Goal: Task Accomplishment & Management: Manage account settings

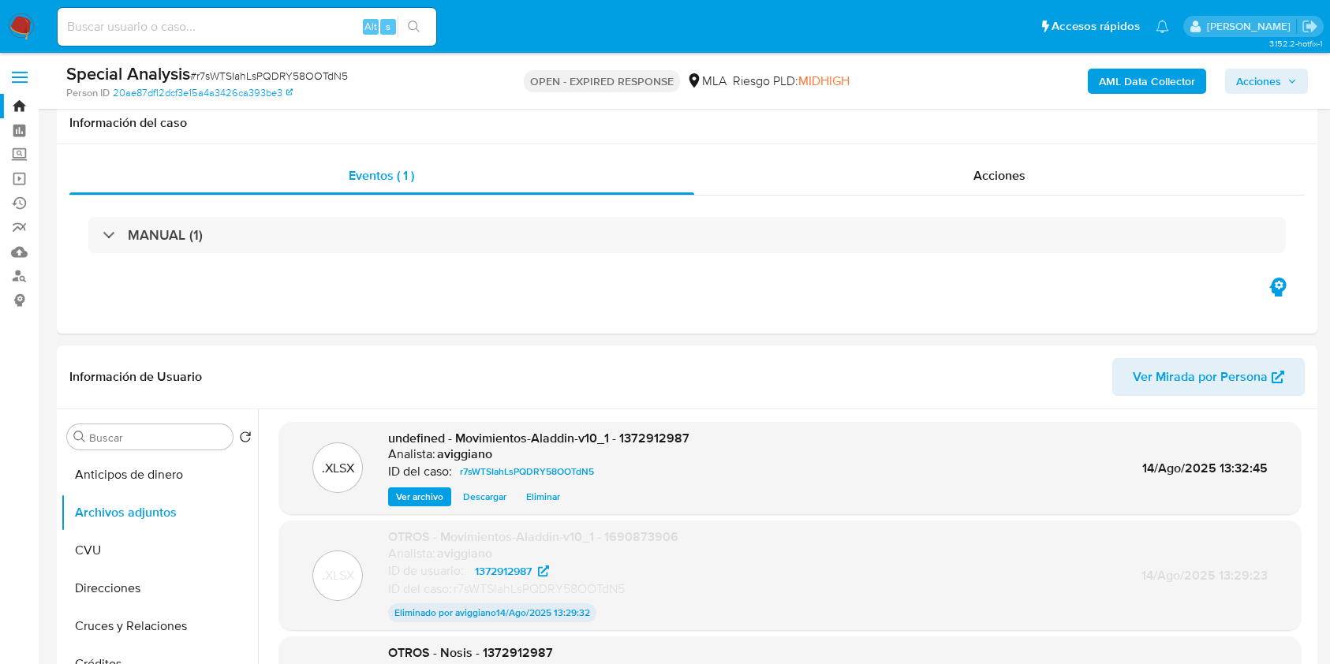
select select "10"
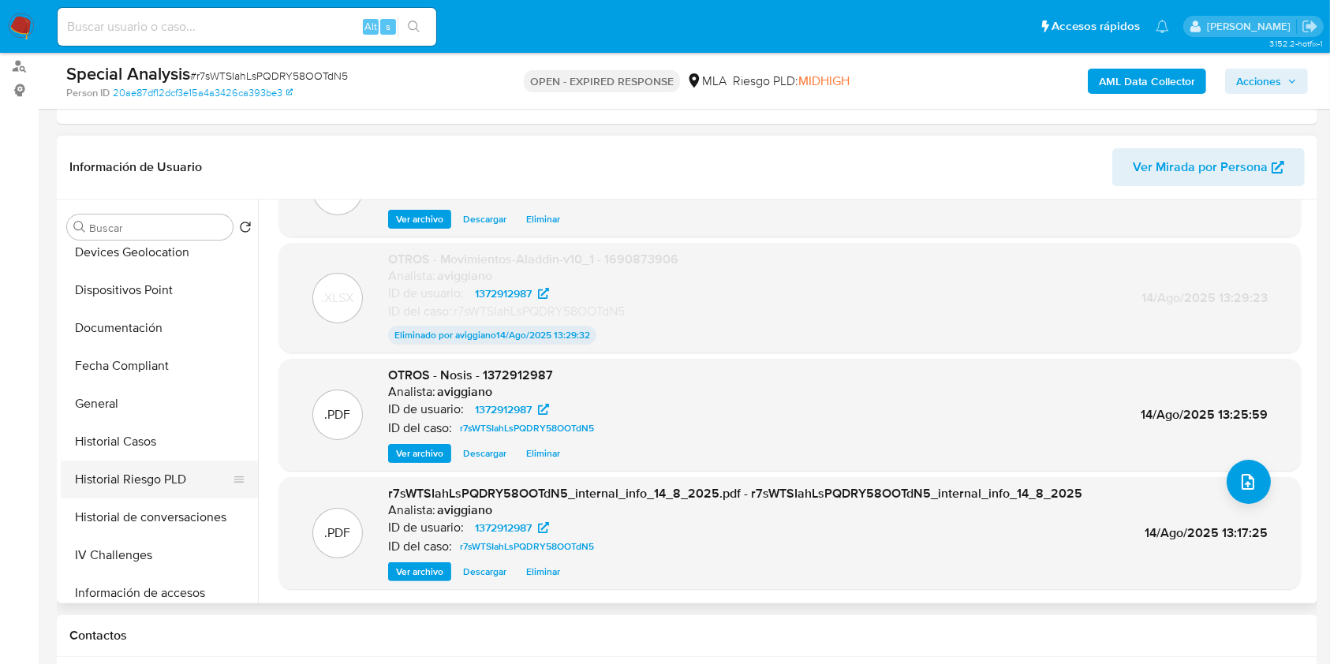
scroll to position [705, 0]
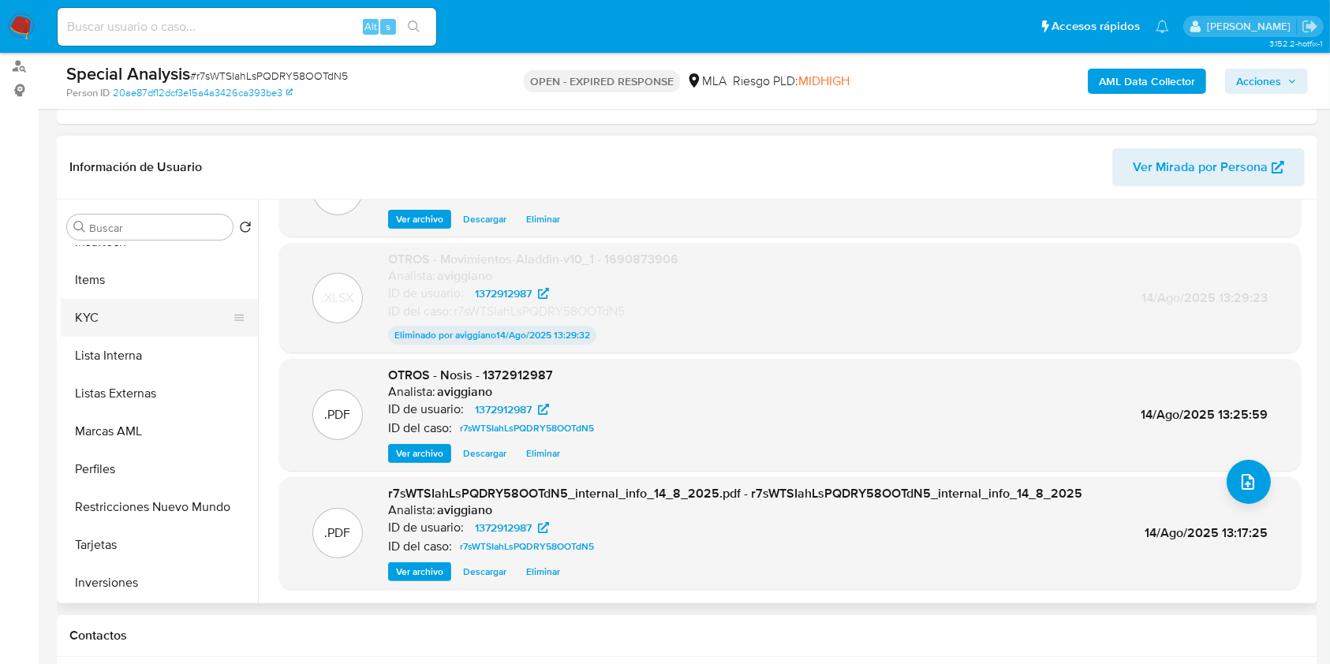
click at [106, 331] on button "KYC" at bounding box center [153, 318] width 185 height 38
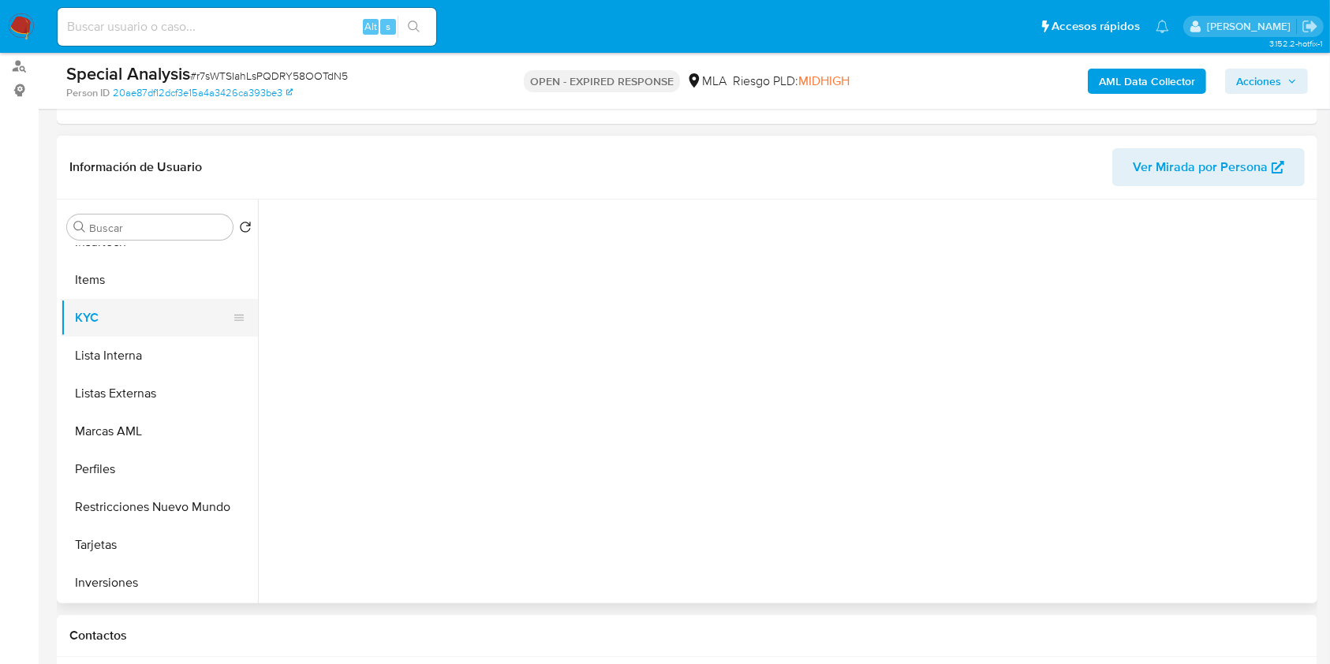
scroll to position [0, 0]
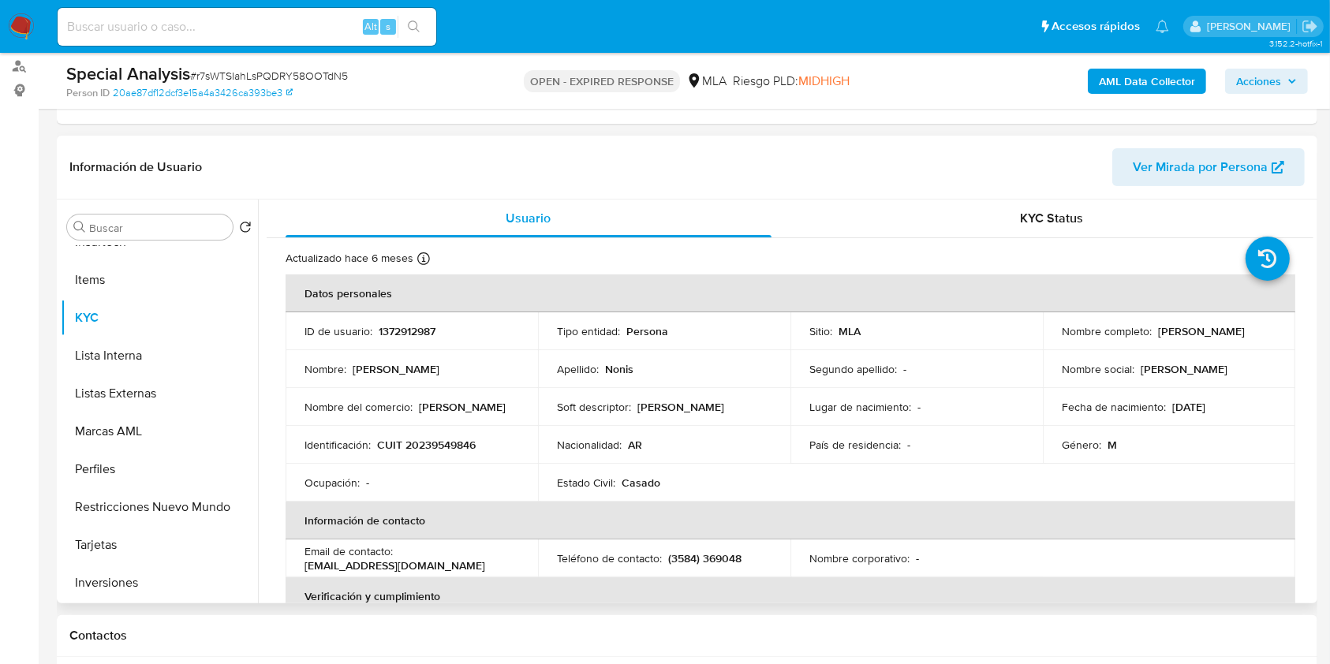
click at [412, 439] on p "CUIT 20239549846" at bounding box center [426, 445] width 99 height 14
copy p "20239549846"
drag, startPoint x: 1150, startPoint y: 329, endPoint x: 1260, endPoint y: 330, distance: 109.7
click at [1260, 330] on div "Nombre completo : Marcelo Fabian Nonis" at bounding box center [1169, 331] width 215 height 14
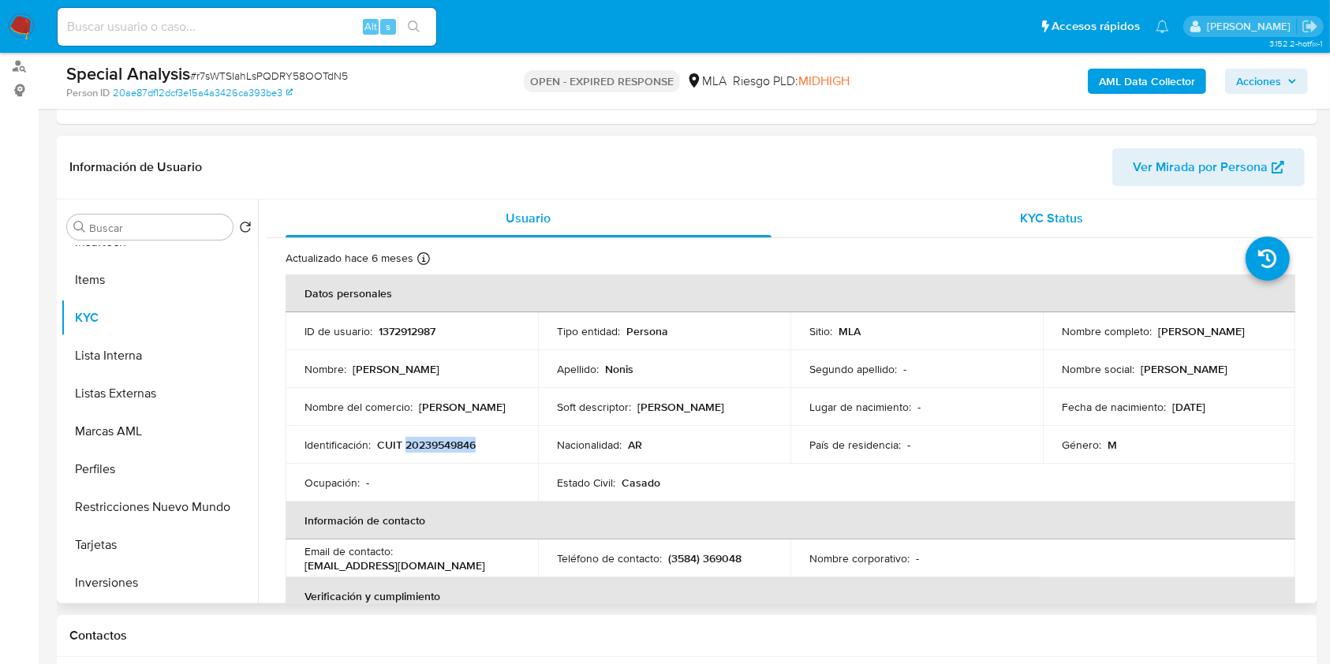
copy div "Marcelo Fabian Nonis"
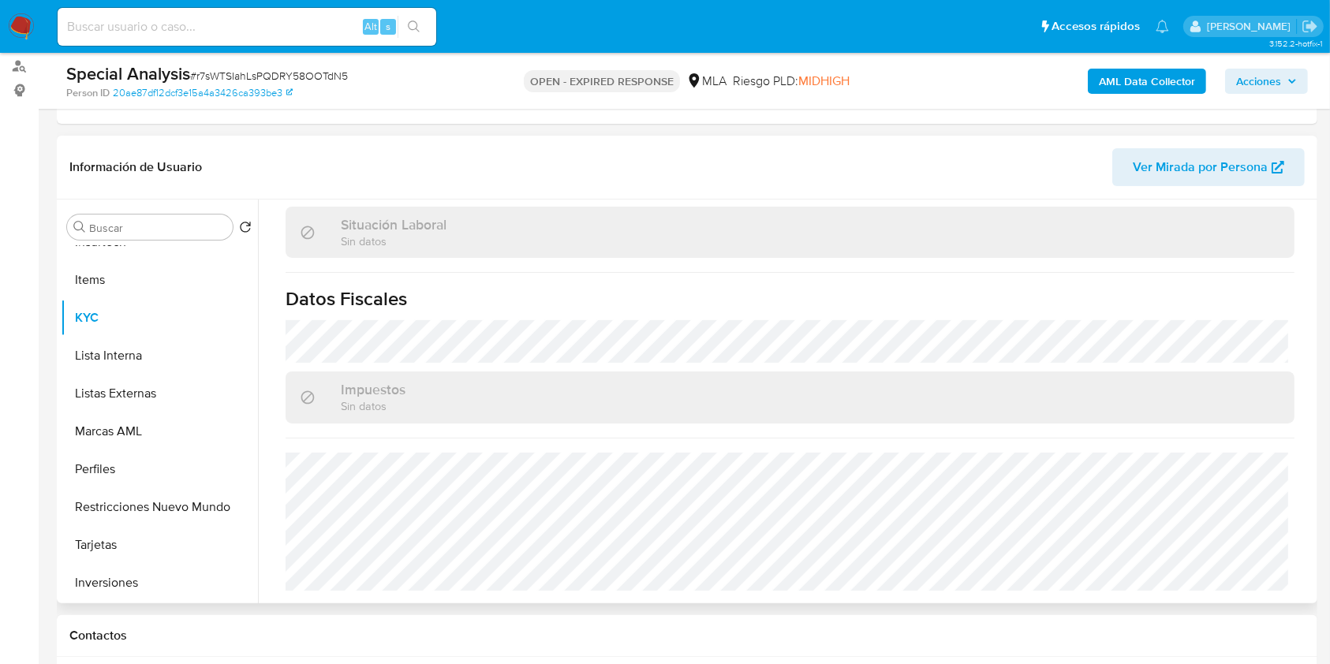
scroll to position [736, 0]
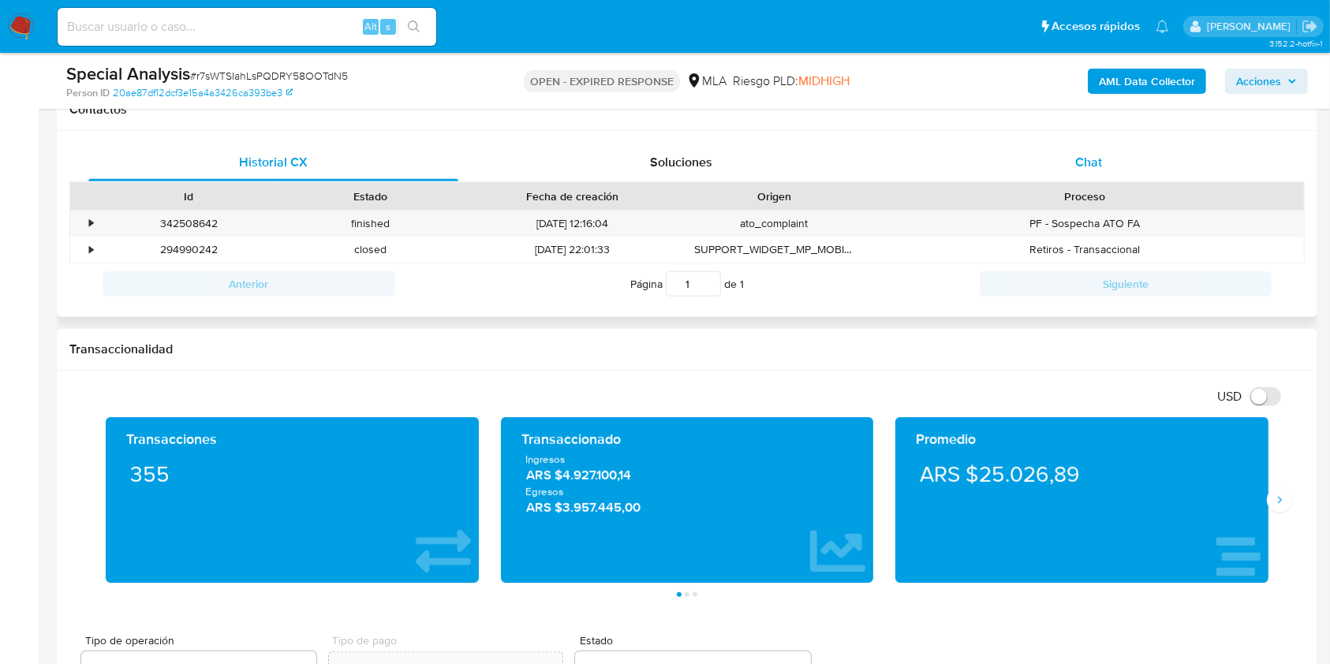
click at [1073, 157] on div "Chat" at bounding box center [1089, 163] width 370 height 38
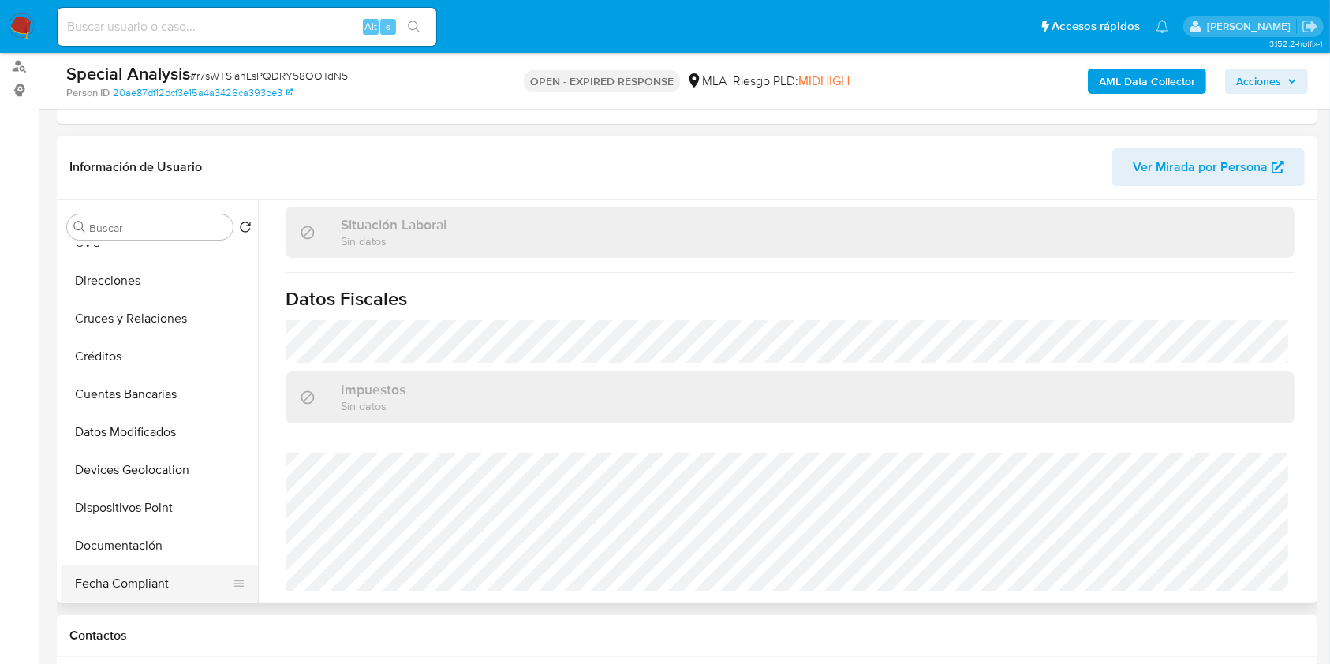
scroll to position [73, 0]
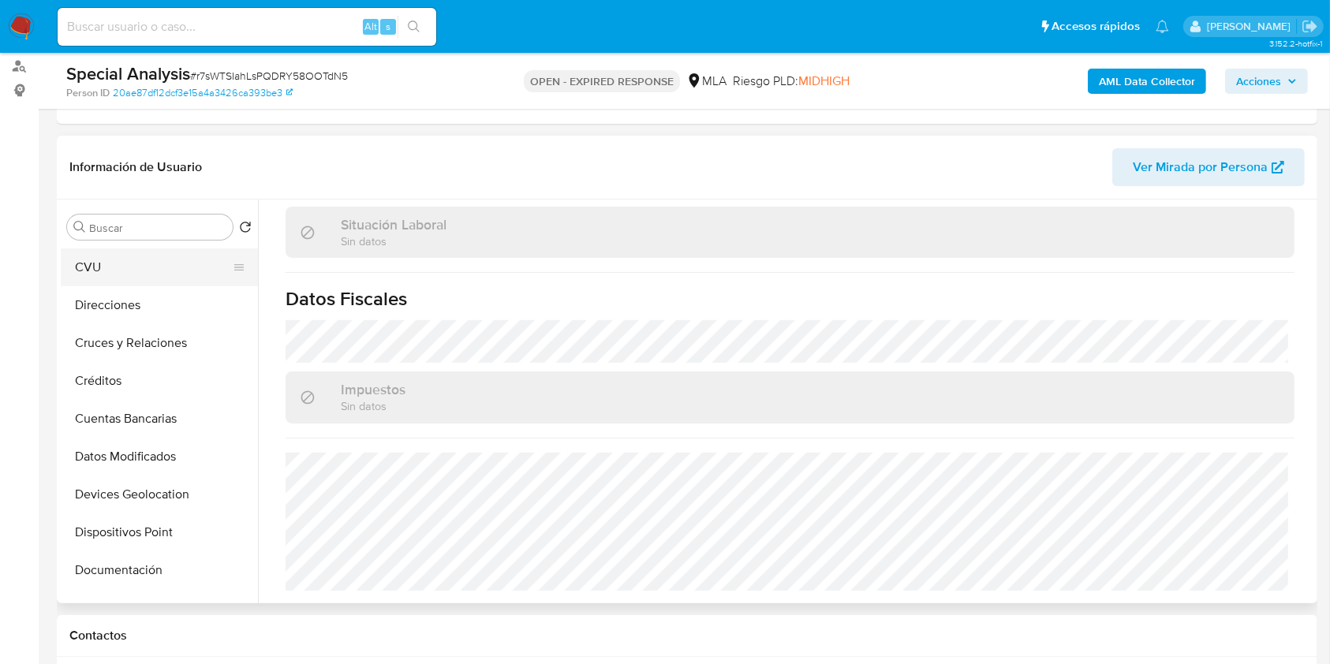
click at [139, 281] on button "CVU" at bounding box center [153, 268] width 185 height 38
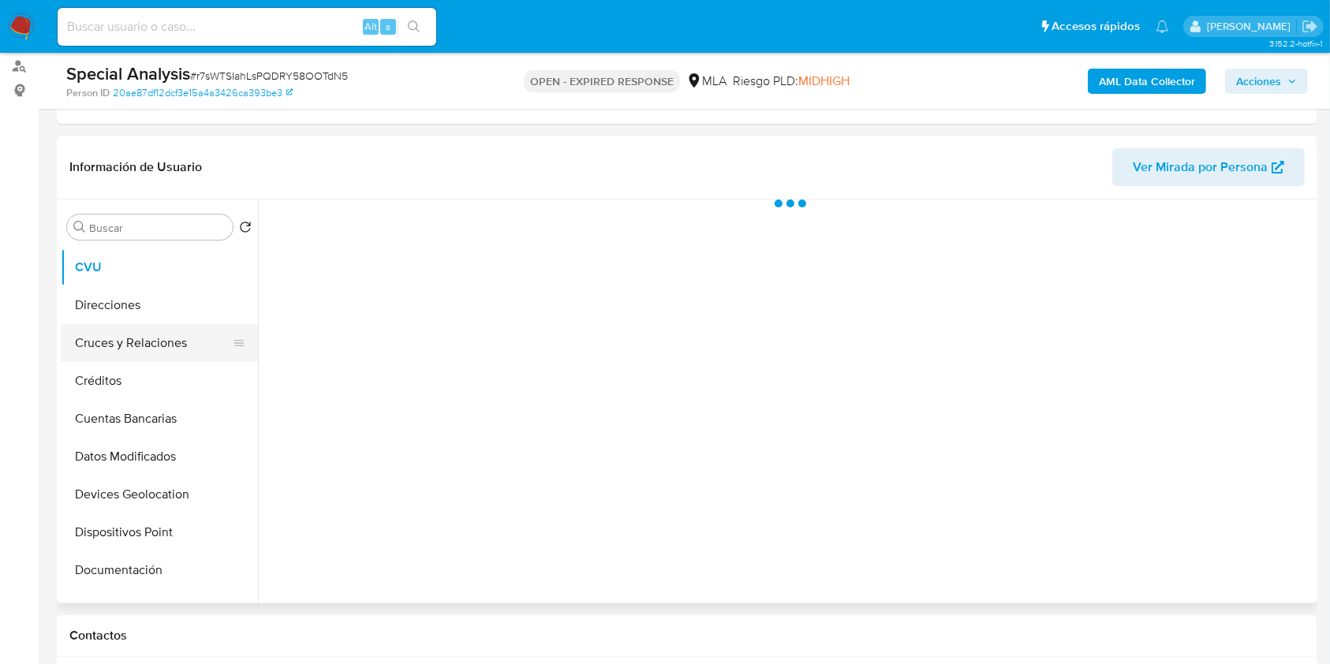
scroll to position [0, 0]
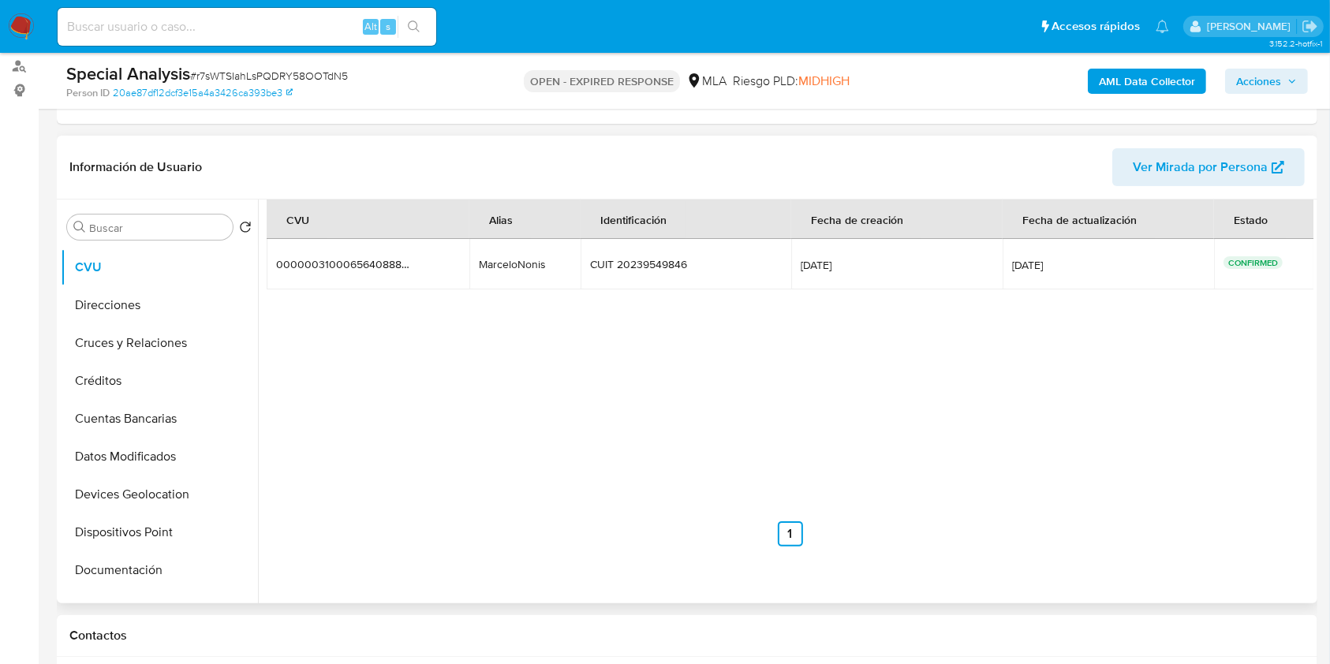
click at [682, 382] on div "CVU Alias Identificación Fecha de creación Fecha de actualización Estado 000000…" at bounding box center [790, 373] width 1047 height 347
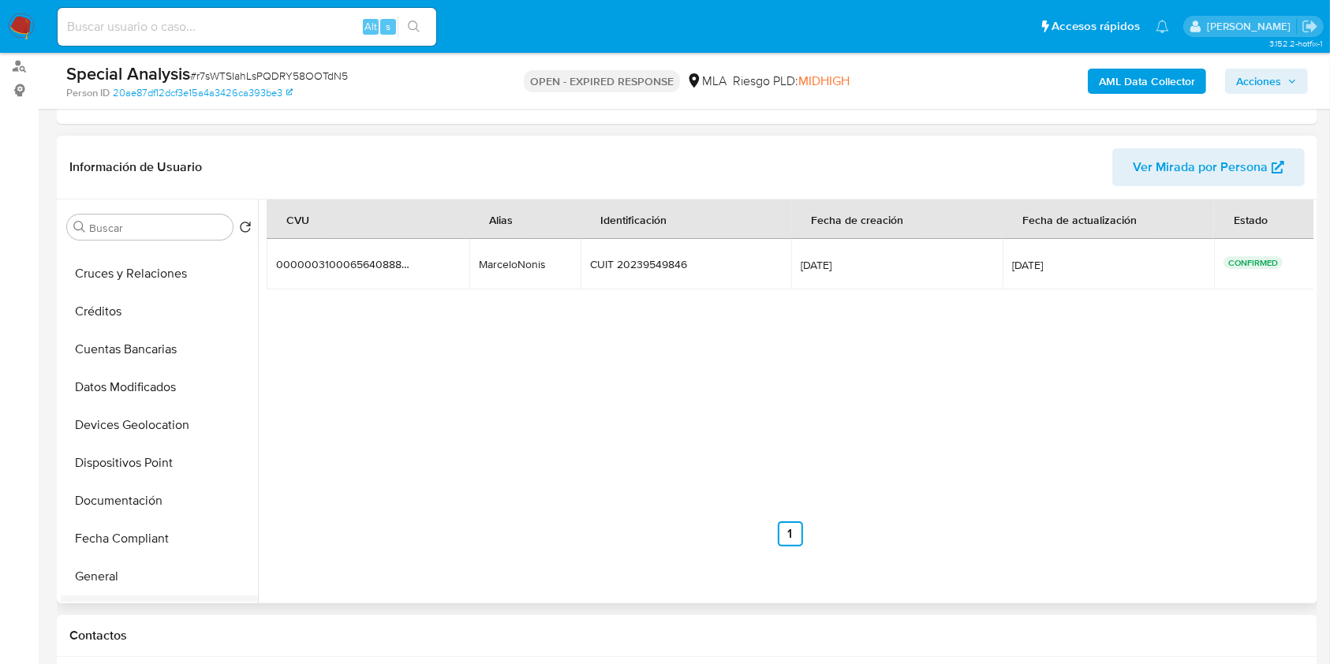
scroll to position [284, 0]
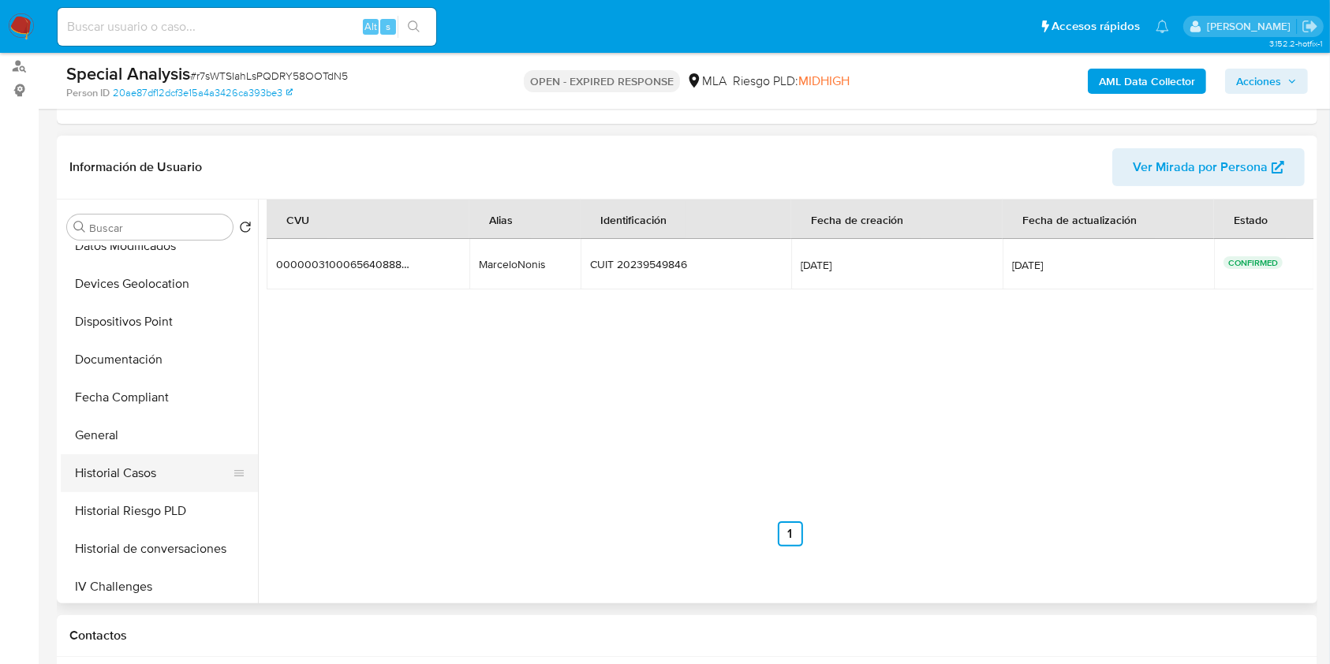
click at [135, 473] on button "Historial Casos" at bounding box center [153, 473] width 185 height 38
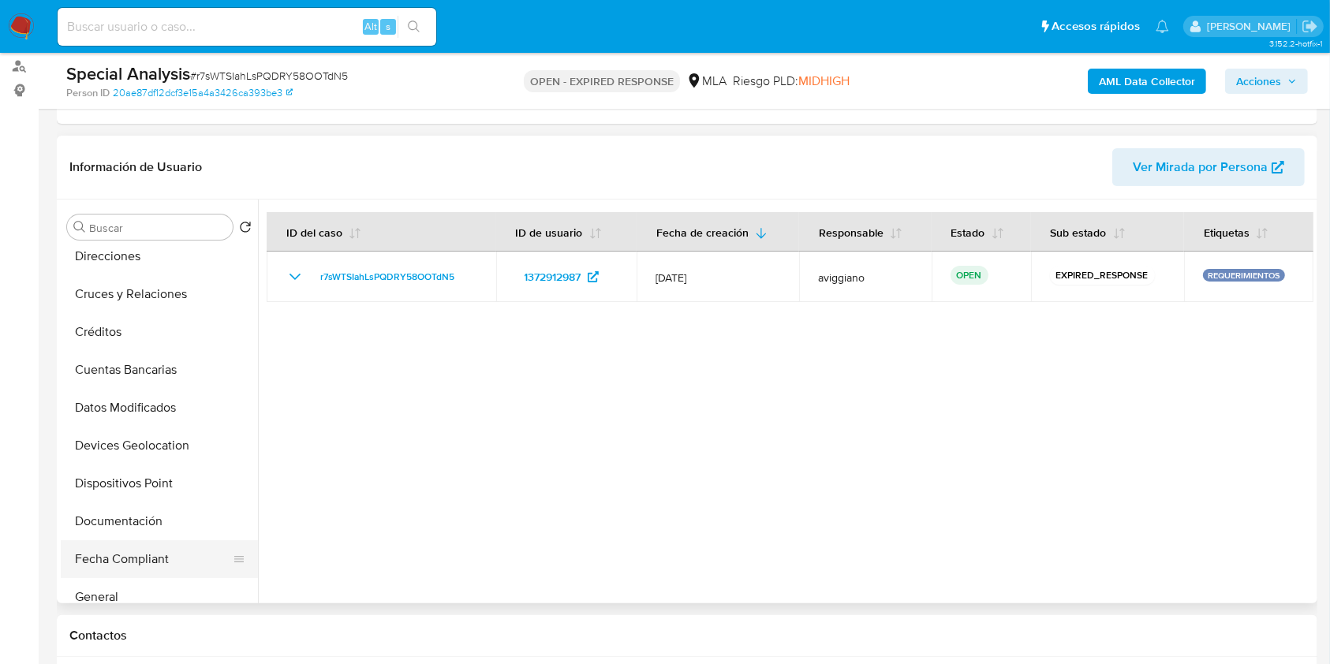
scroll to position [0, 0]
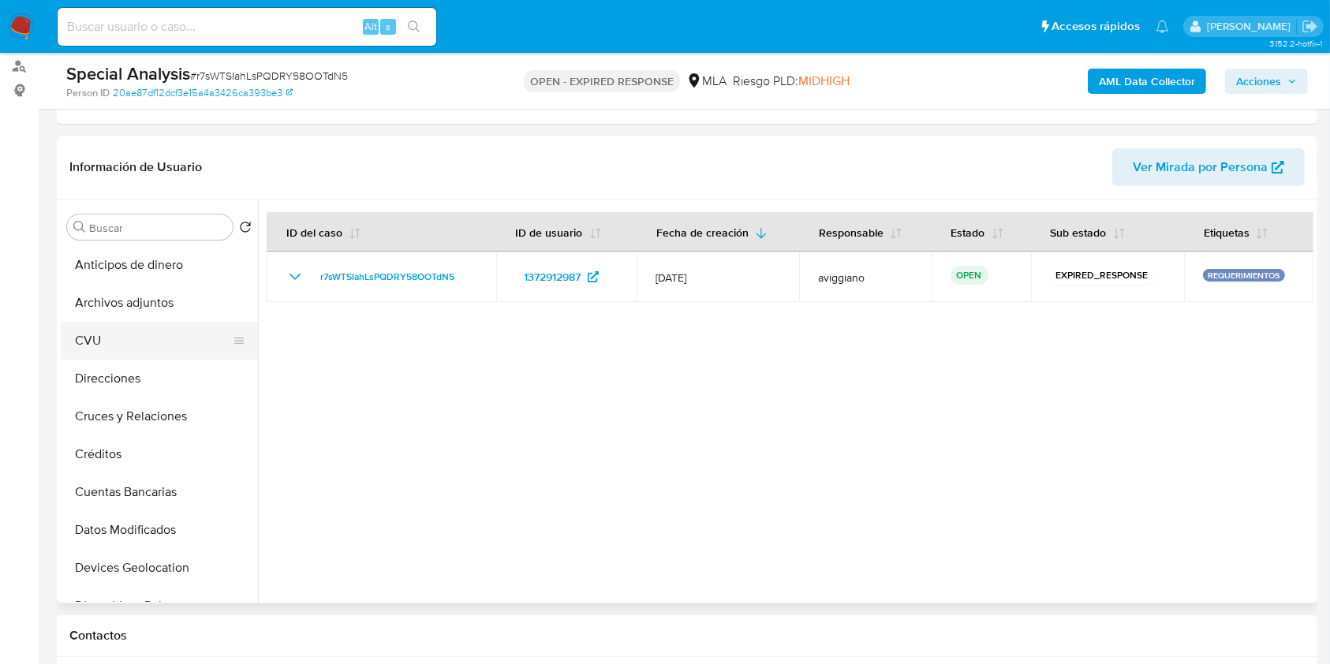
click at [149, 327] on button "CVU" at bounding box center [153, 341] width 185 height 38
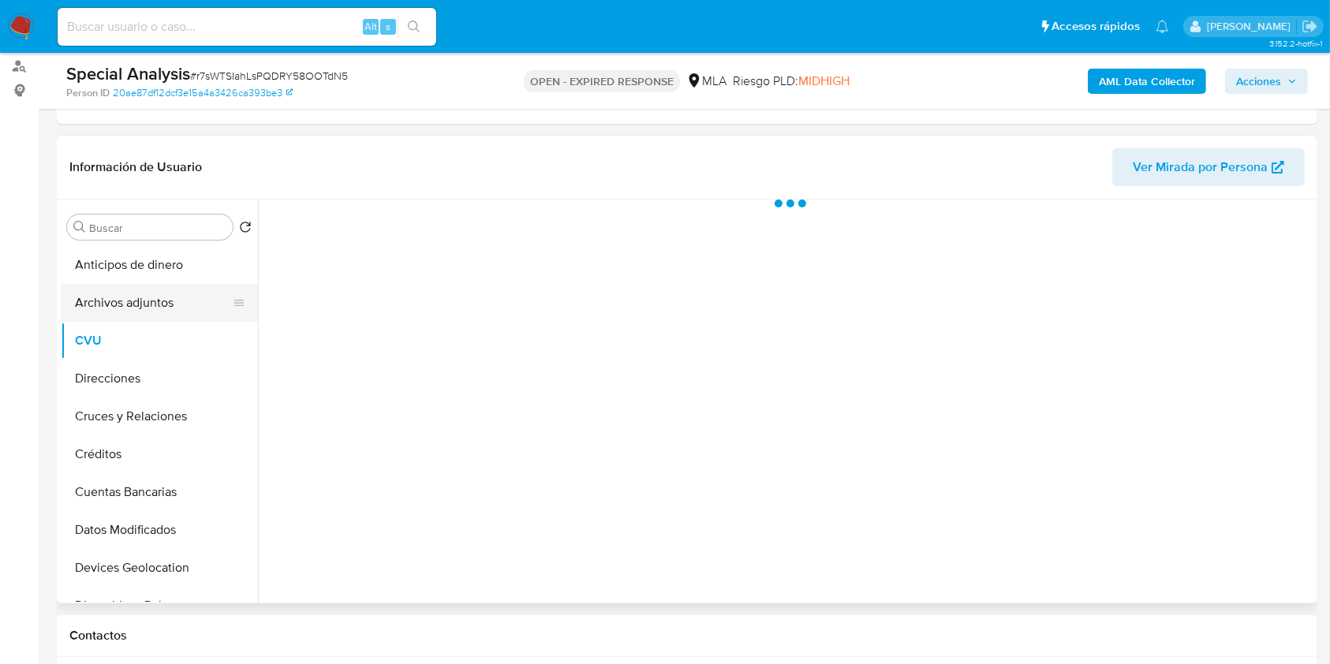
click at [142, 299] on button "Archivos adjuntos" at bounding box center [153, 303] width 185 height 38
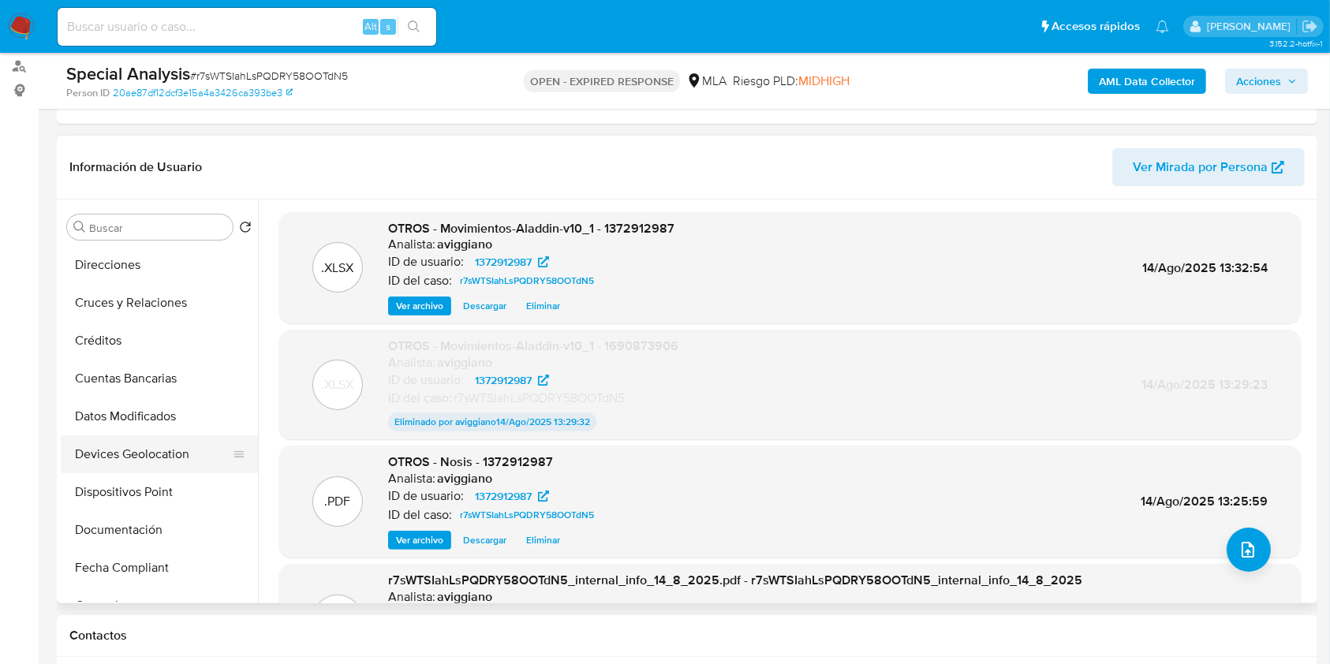
scroll to position [210, 0]
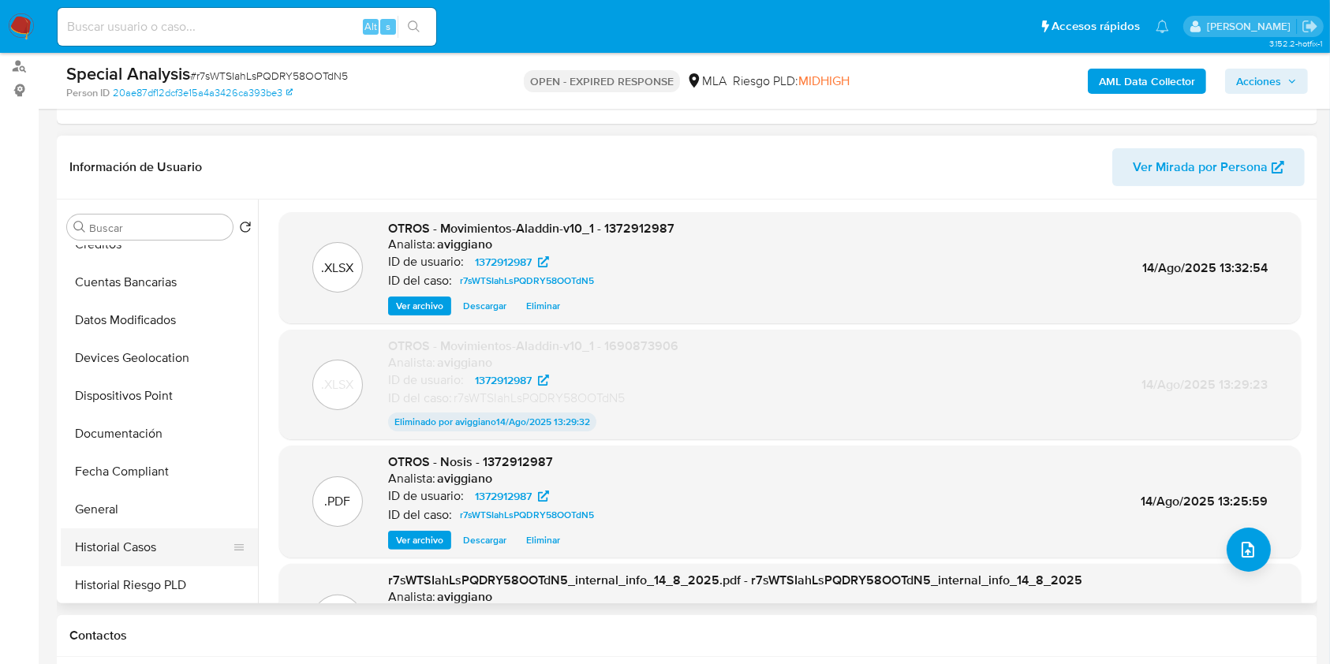
click at [123, 535] on button "Historial Casos" at bounding box center [153, 548] width 185 height 38
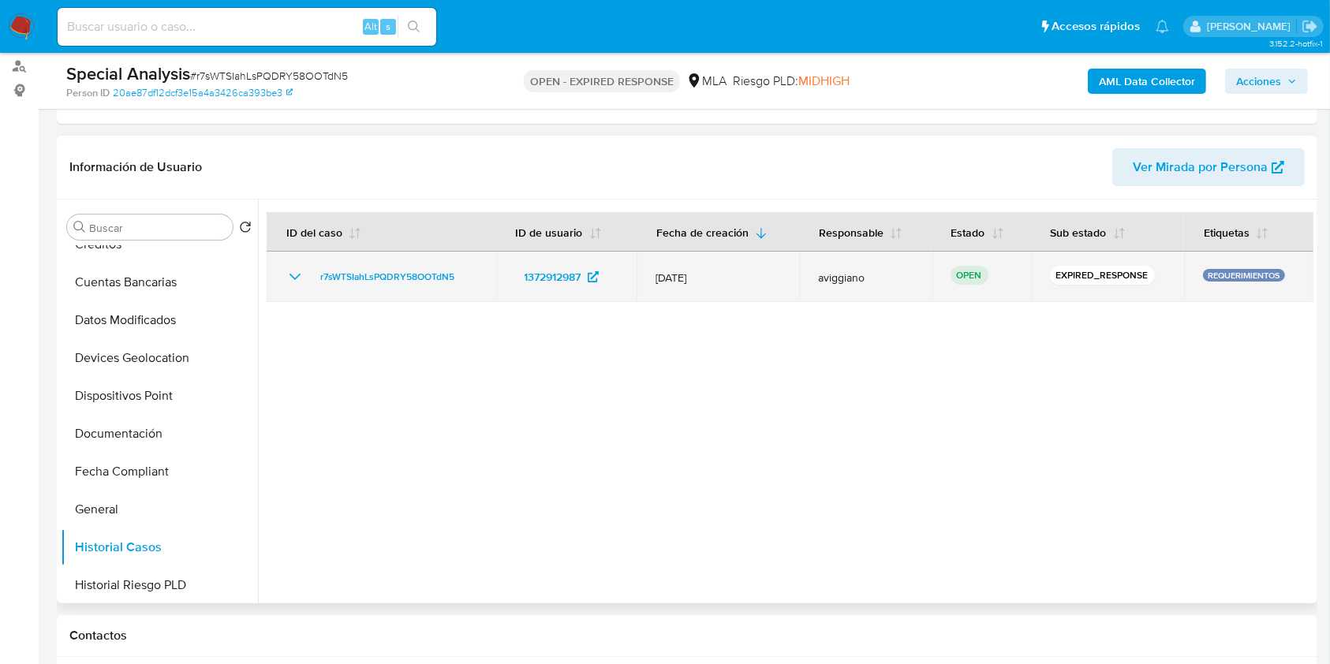
drag, startPoint x: 480, startPoint y: 275, endPoint x: 309, endPoint y: 275, distance: 170.4
click at [309, 275] on td "r7sWTSIahLsPQDRY58OOTdN5" at bounding box center [382, 277] width 230 height 50
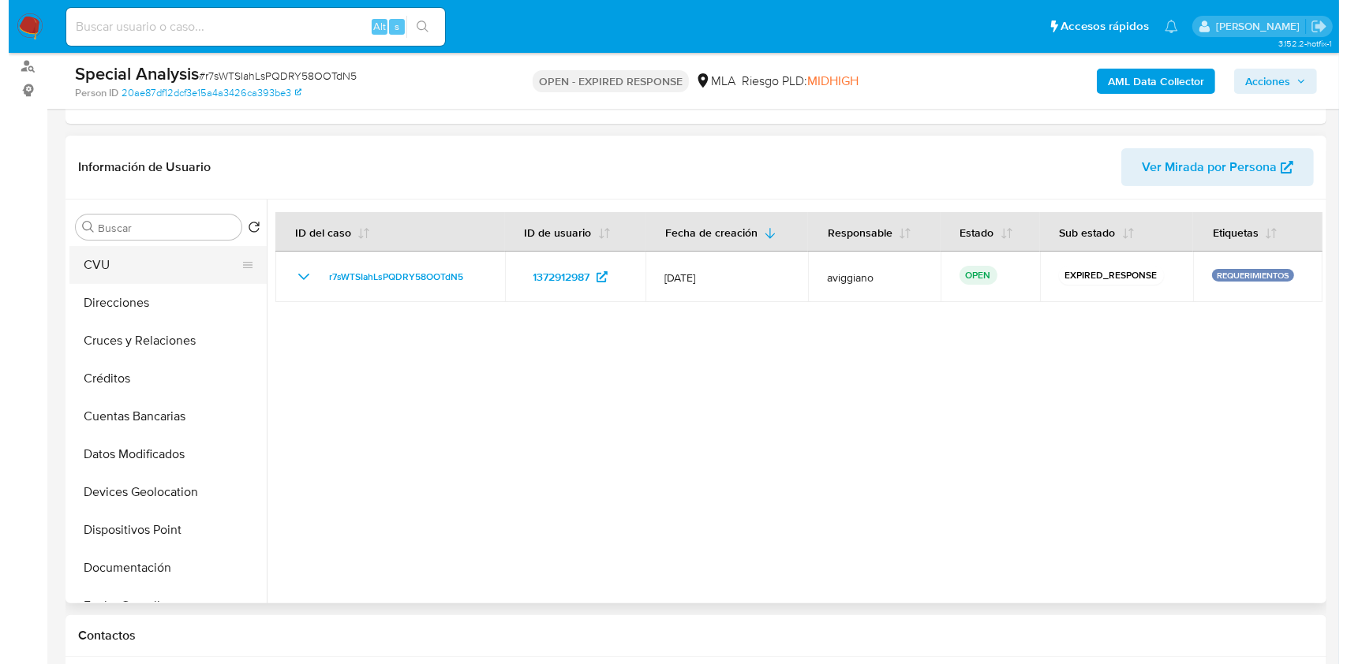
scroll to position [0, 0]
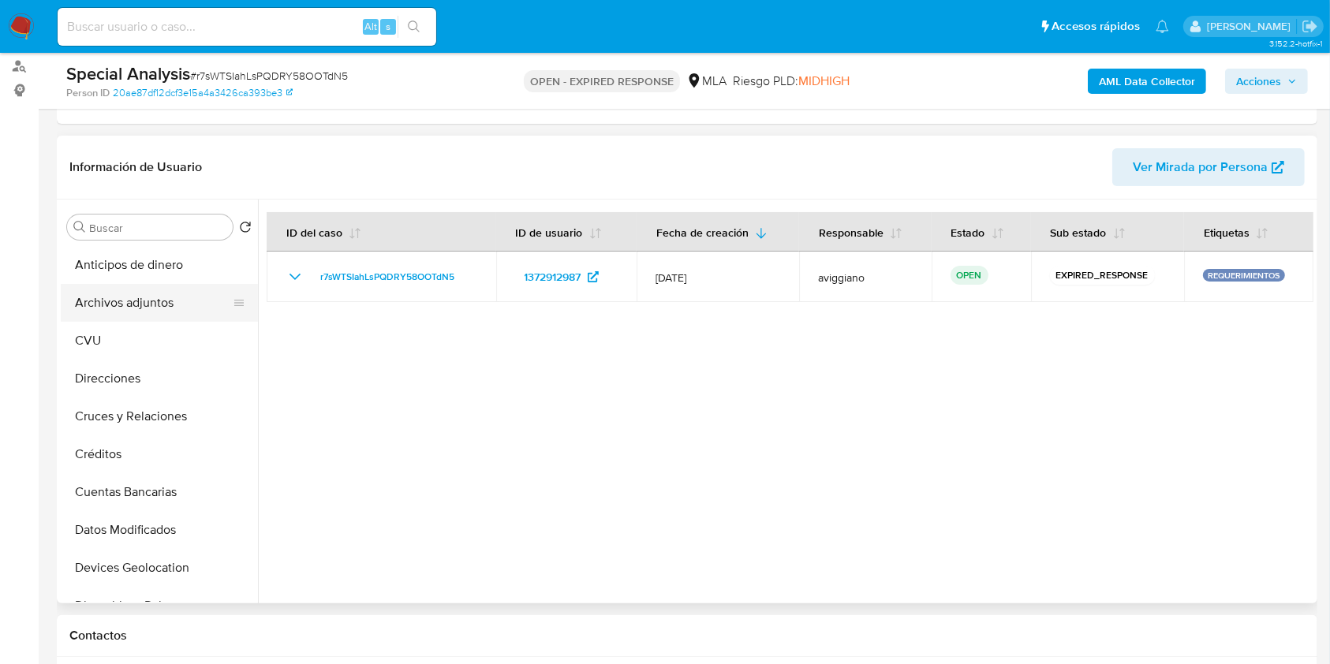
click at [110, 309] on button "Archivos adjuntos" at bounding box center [153, 303] width 185 height 38
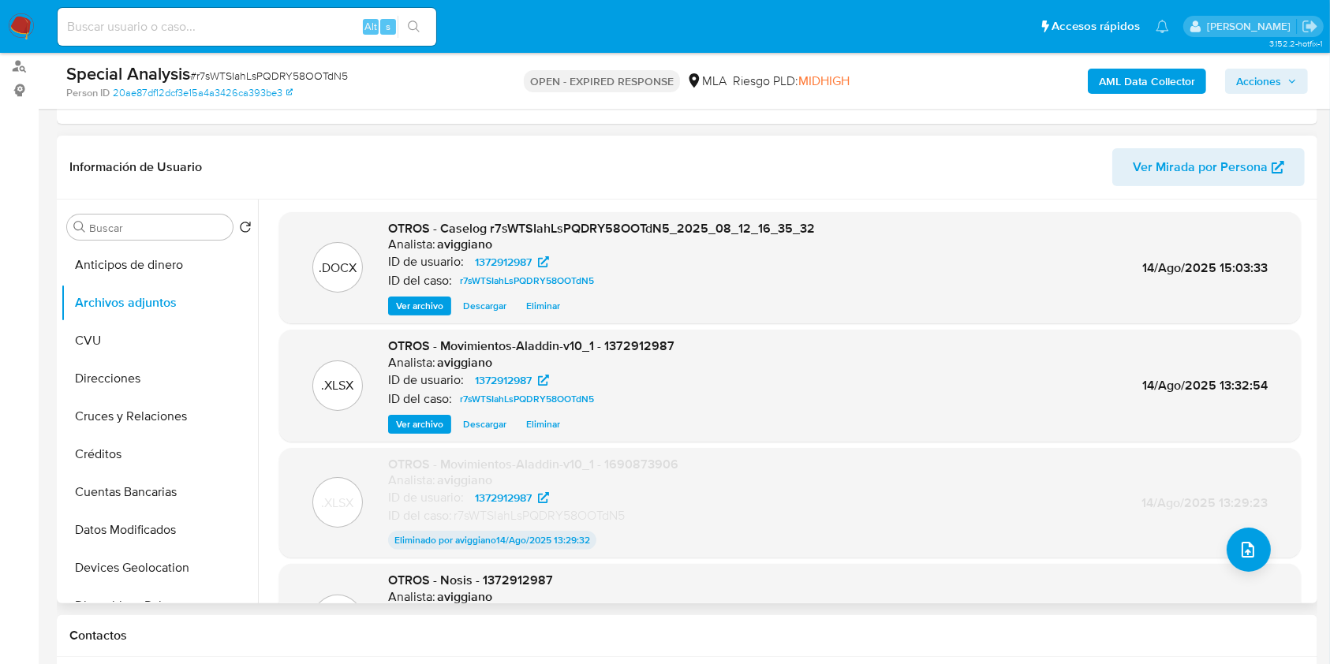
click at [551, 308] on span "Eliminar" at bounding box center [543, 306] width 34 height 16
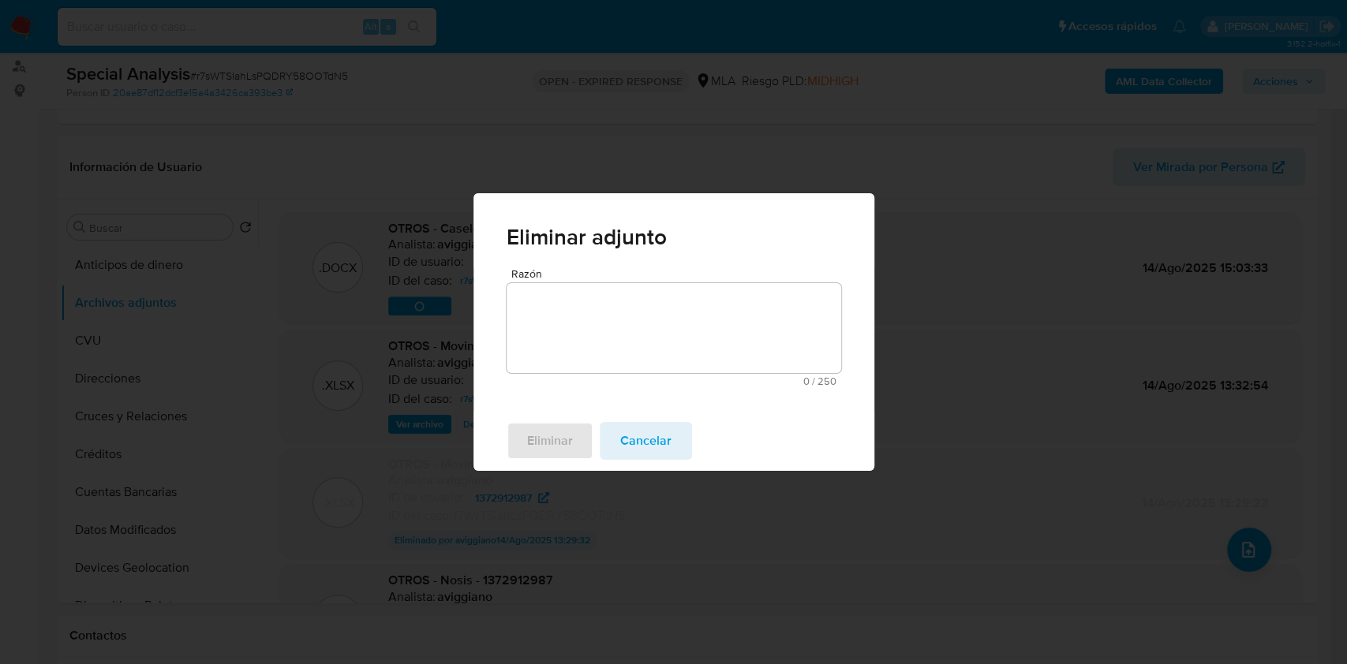
click at [570, 350] on textarea "Razón" at bounding box center [673, 328] width 335 height 90
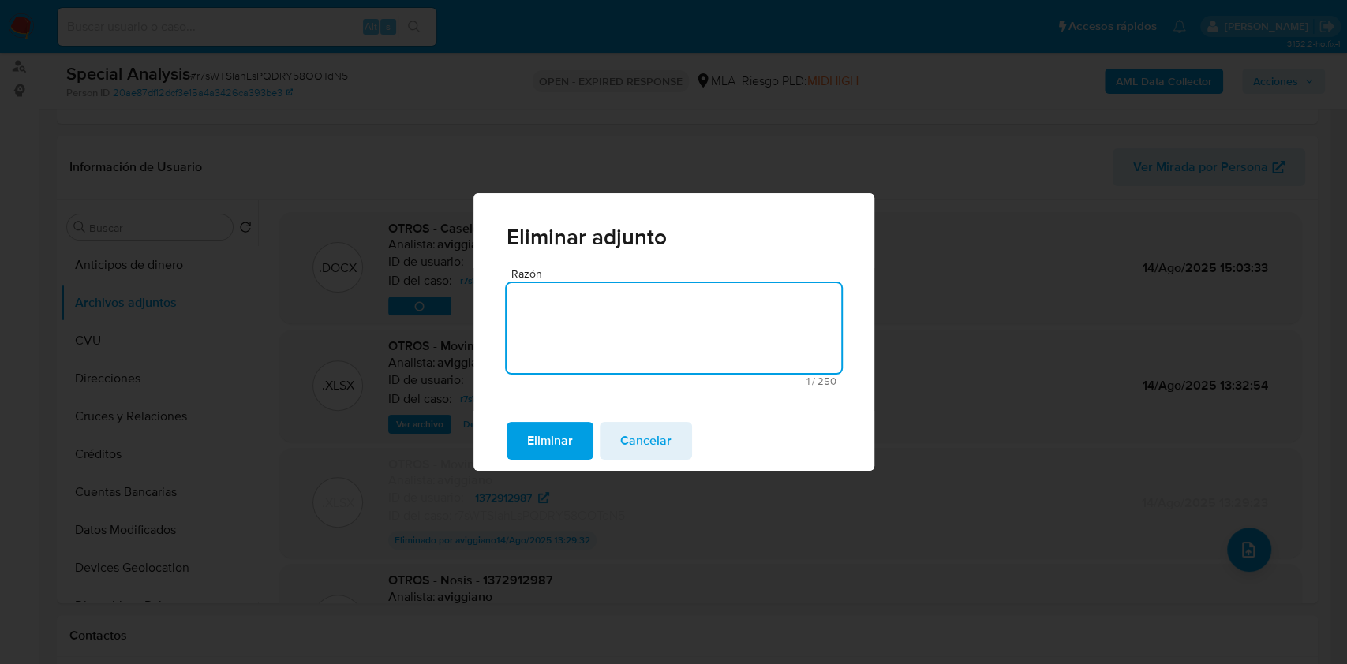
click at [544, 445] on span "Eliminar" at bounding box center [550, 441] width 46 height 35
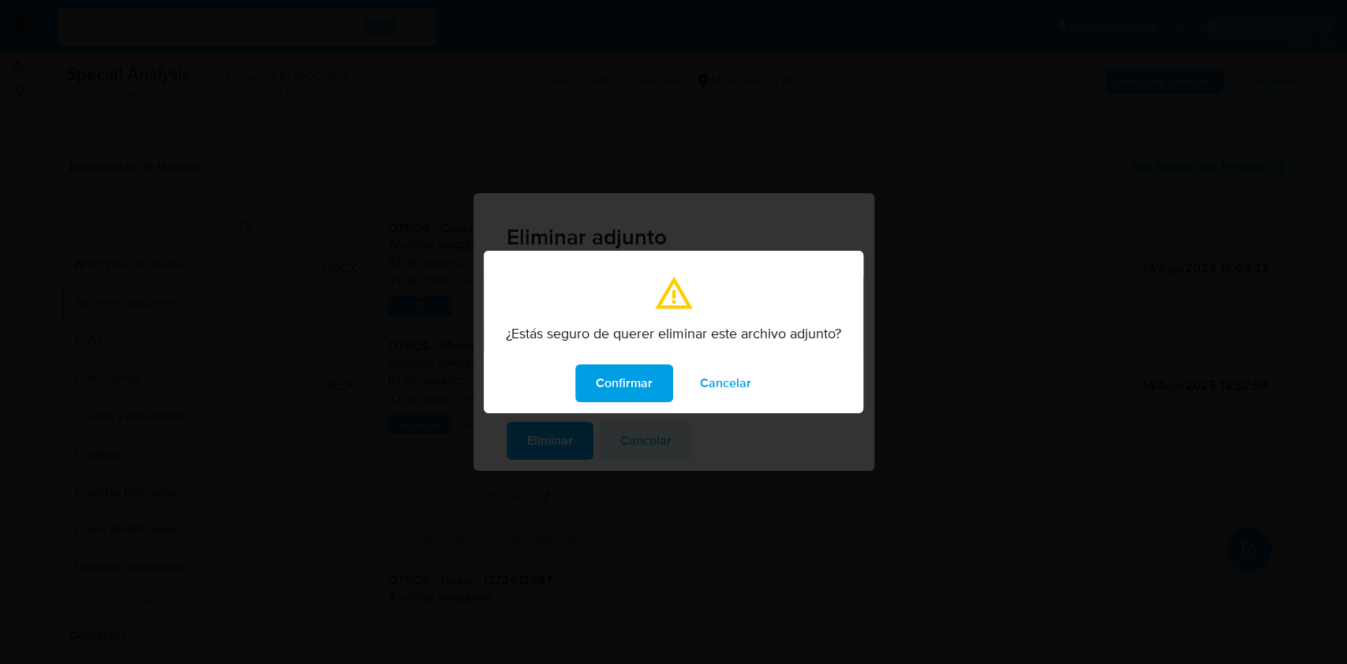
click at [637, 388] on span "Confirmar" at bounding box center [624, 383] width 57 height 35
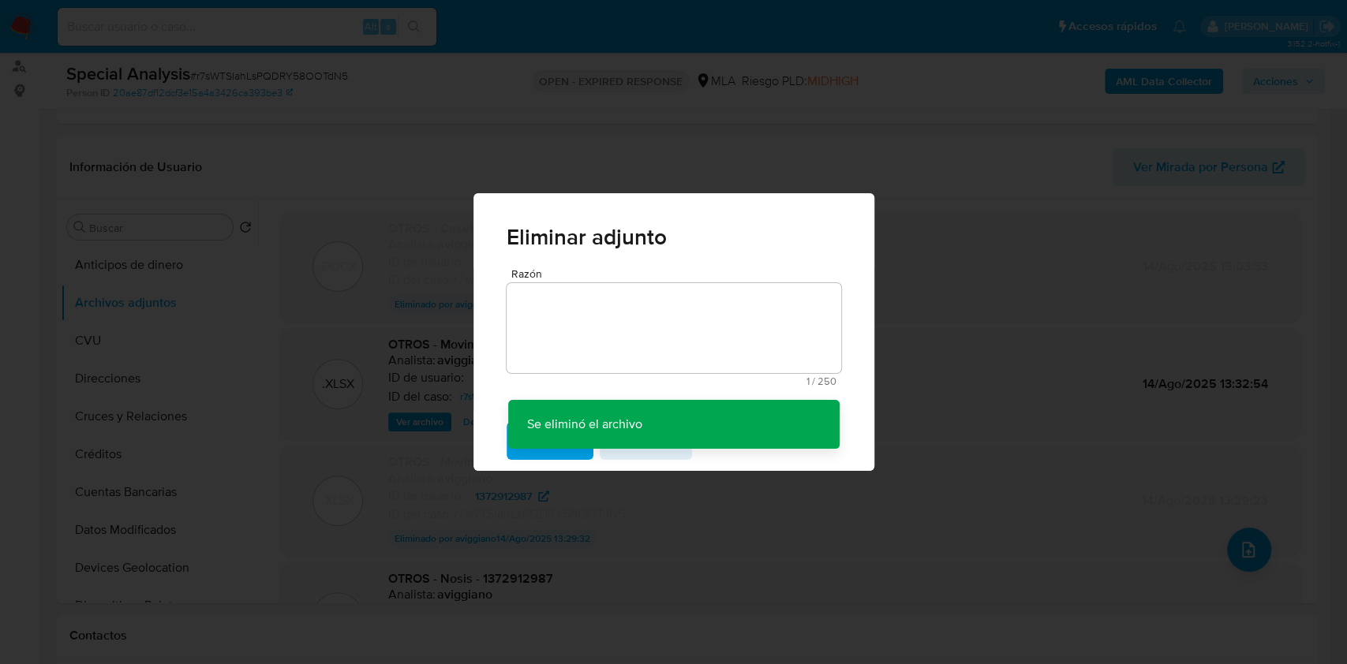
click at [1226, 550] on div "Eliminar adjunto Razón 1 / 250 249 caracteres restantes Se eliminó el archivo S…" at bounding box center [673, 332] width 1347 height 664
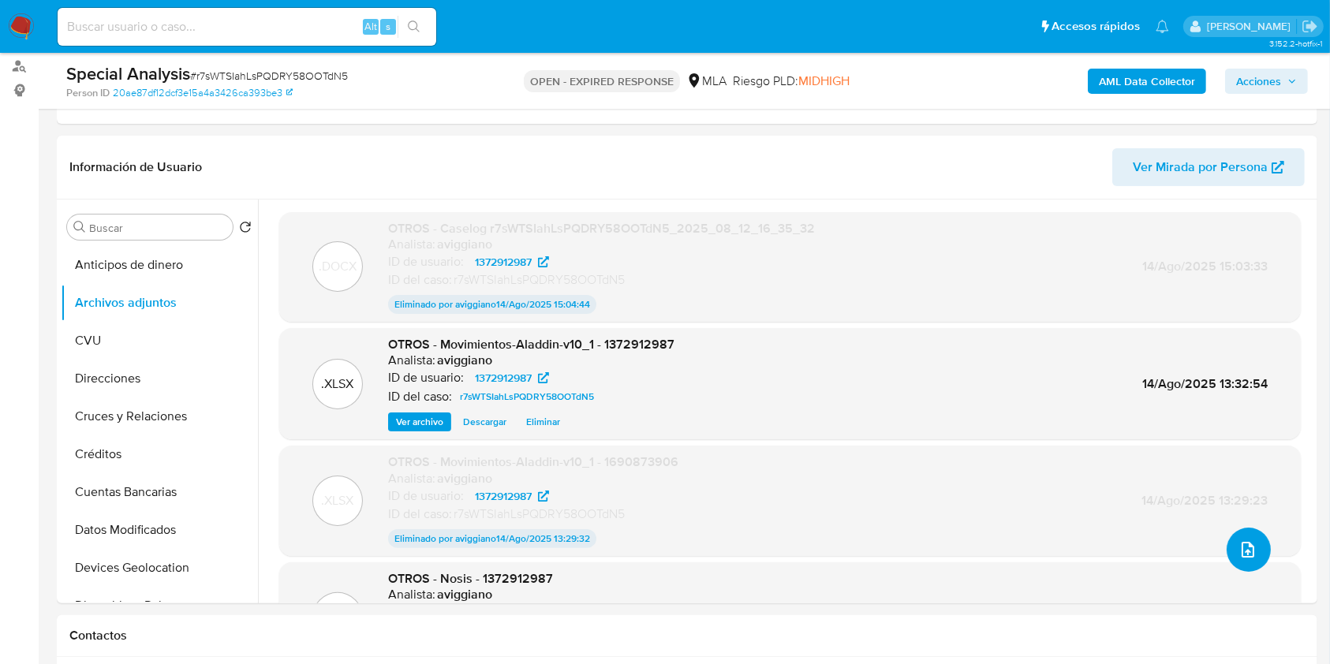
click at [1242, 555] on icon "upload-file" at bounding box center [1248, 550] width 13 height 16
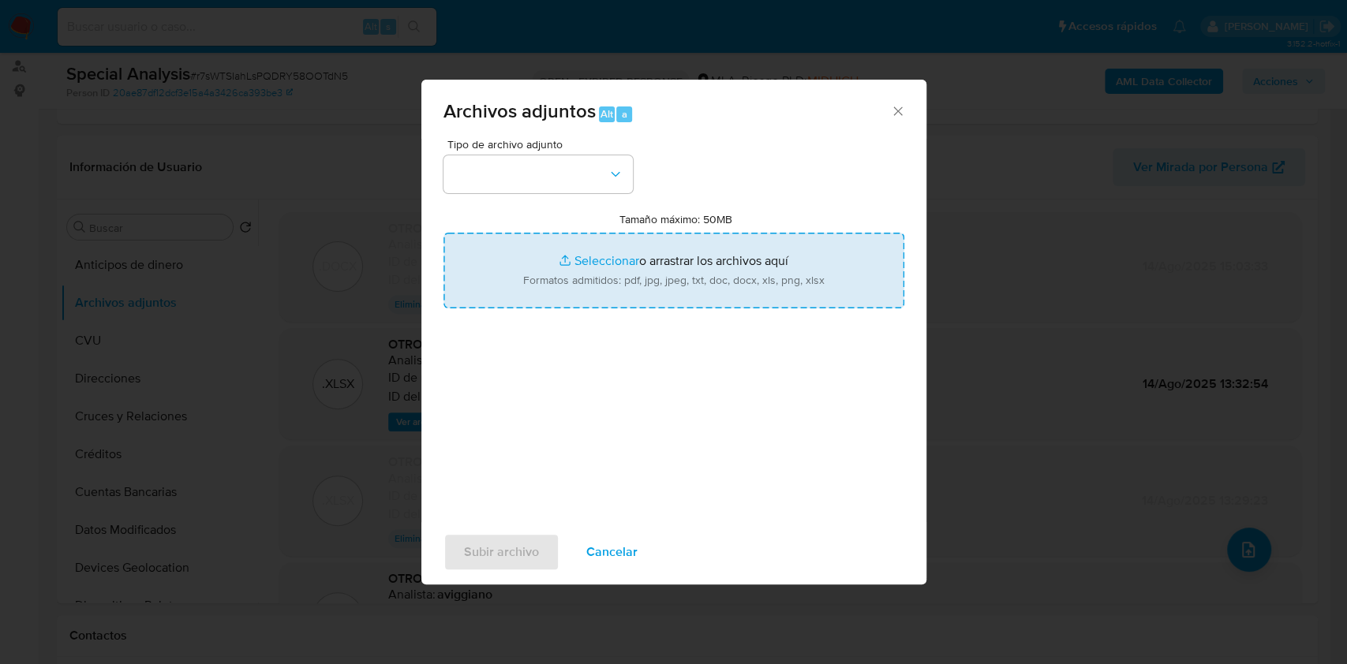
click at [667, 289] on input "Tamaño máximo: 50MB Seleccionar archivos" at bounding box center [673, 271] width 461 height 76
type input "C:\fakepath\Caselog r7sWTSIahLsPQDRY58OOTdN5_2025_08_12_16_35_32 (1).docx"
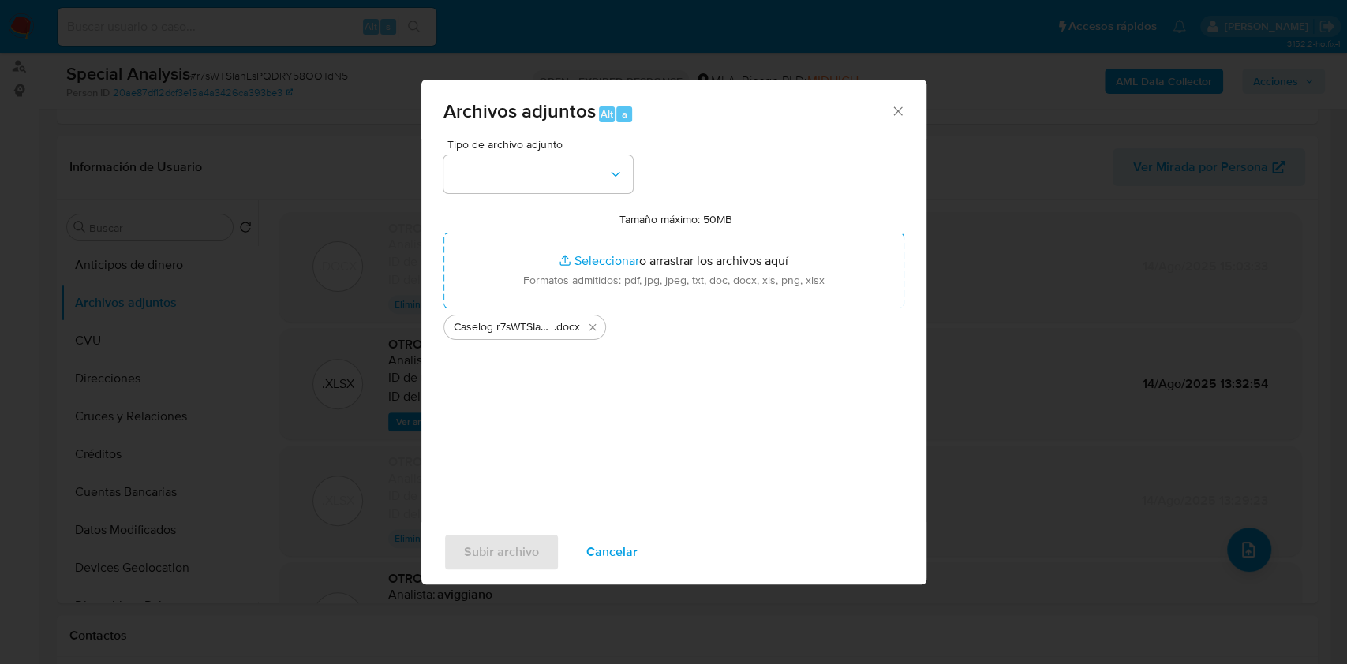
click at [524, 209] on div "Tipo de archivo adjunto Tamaño máximo: 50MB Seleccionar archivos Seleccionar o …" at bounding box center [673, 325] width 461 height 372
click at [535, 180] on button "button" at bounding box center [537, 174] width 189 height 38
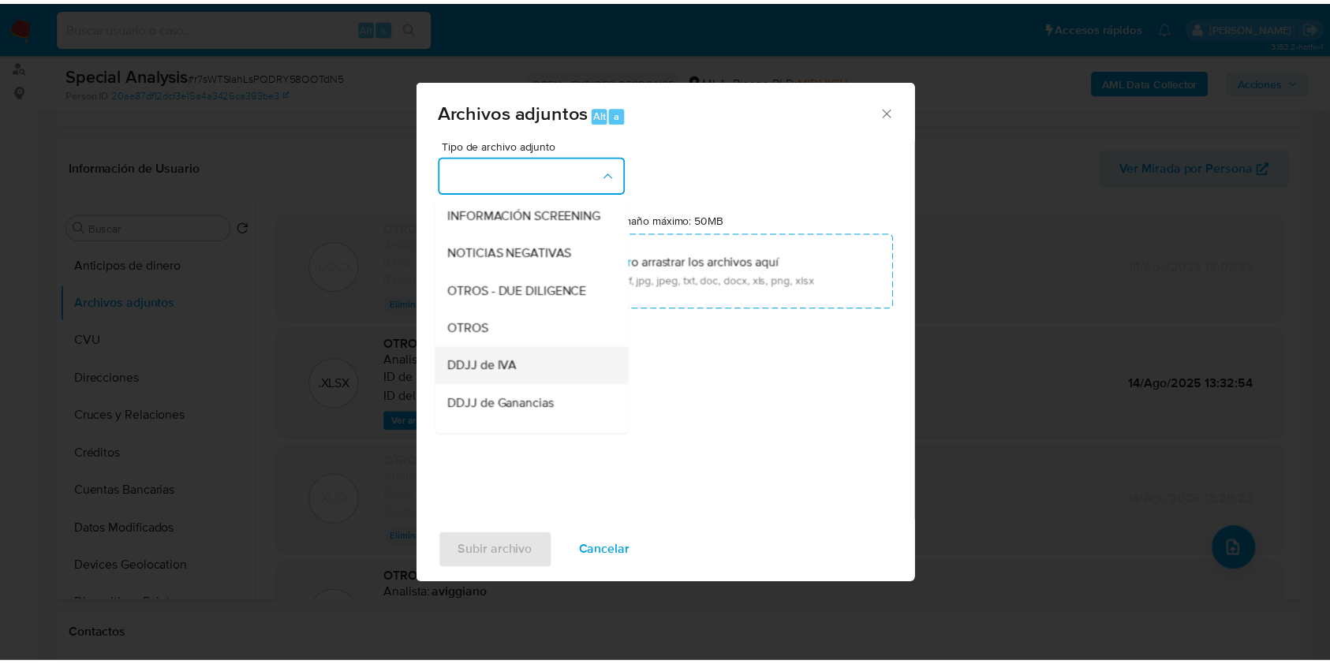
scroll to position [210, 0]
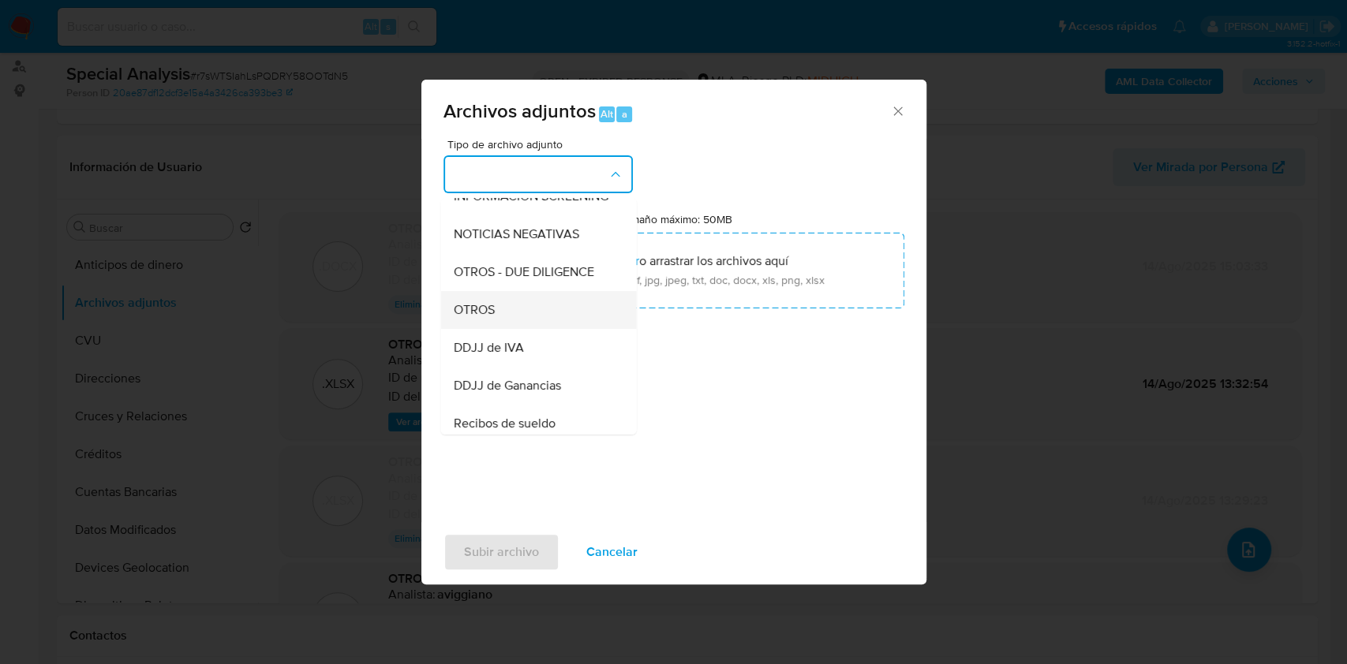
click at [497, 323] on div "OTROS" at bounding box center [533, 310] width 161 height 38
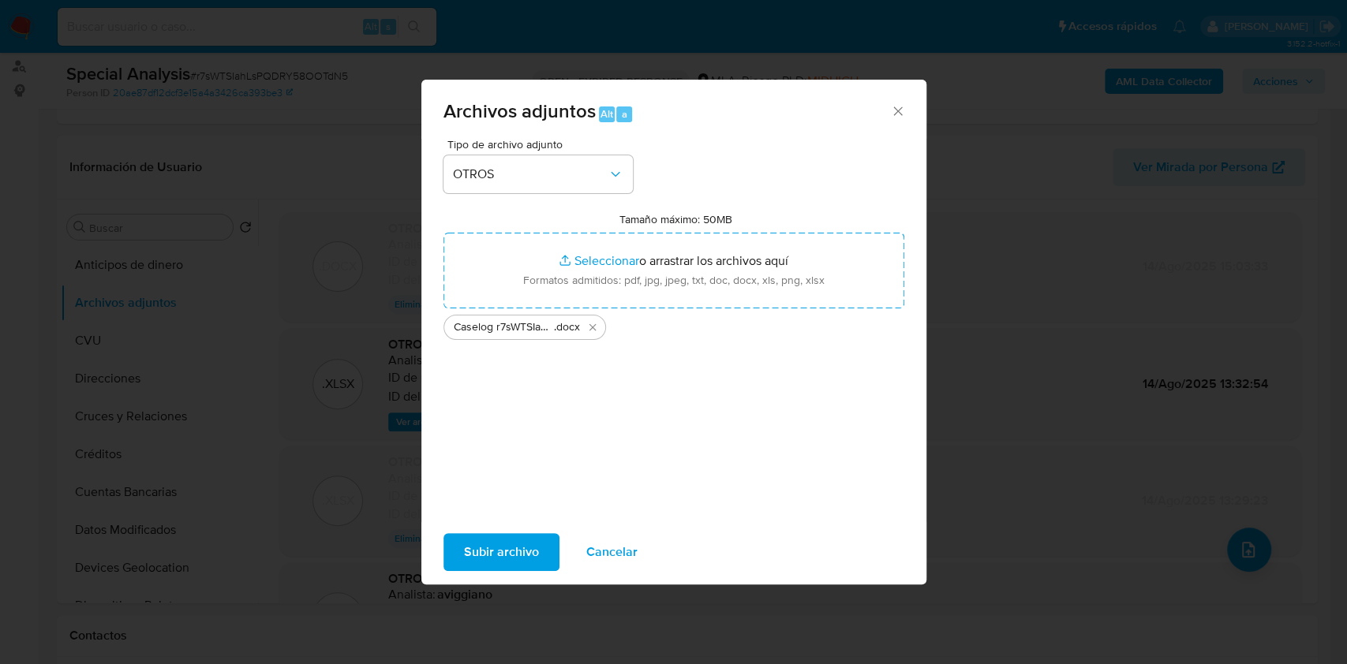
click at [482, 551] on span "Subir archivo" at bounding box center [501, 552] width 75 height 35
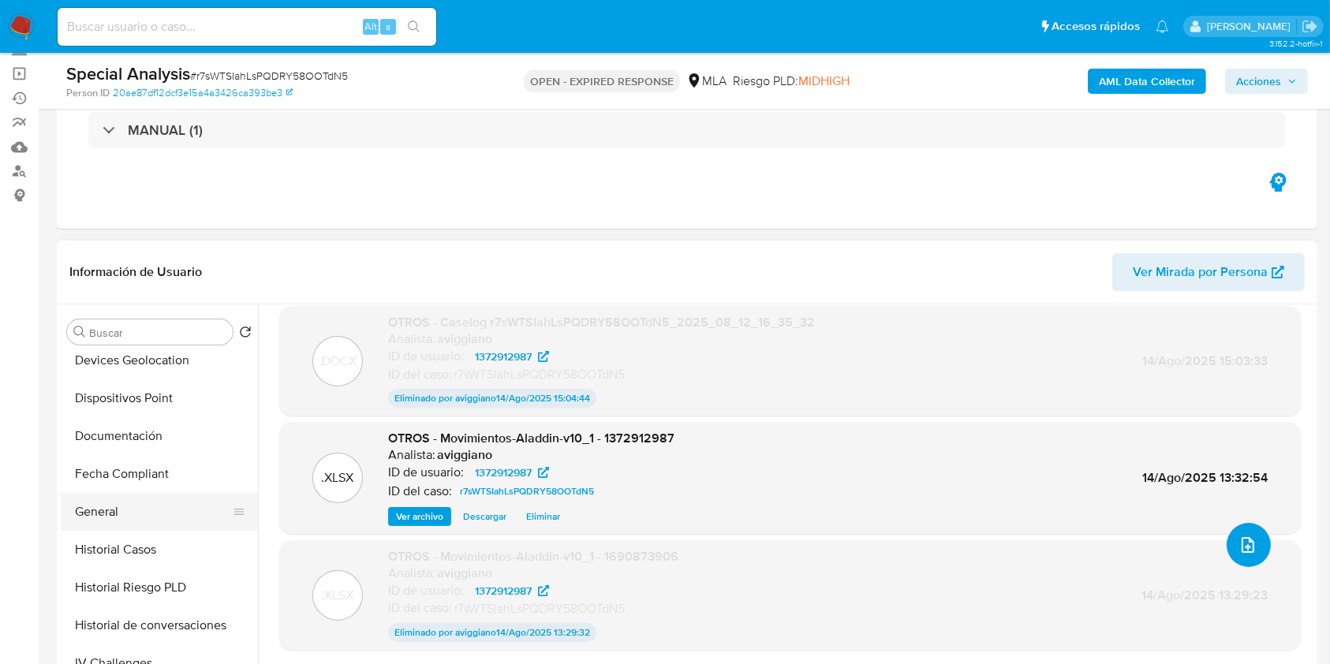
scroll to position [316, 0]
click at [145, 536] on button "Historial Casos" at bounding box center [153, 547] width 185 height 38
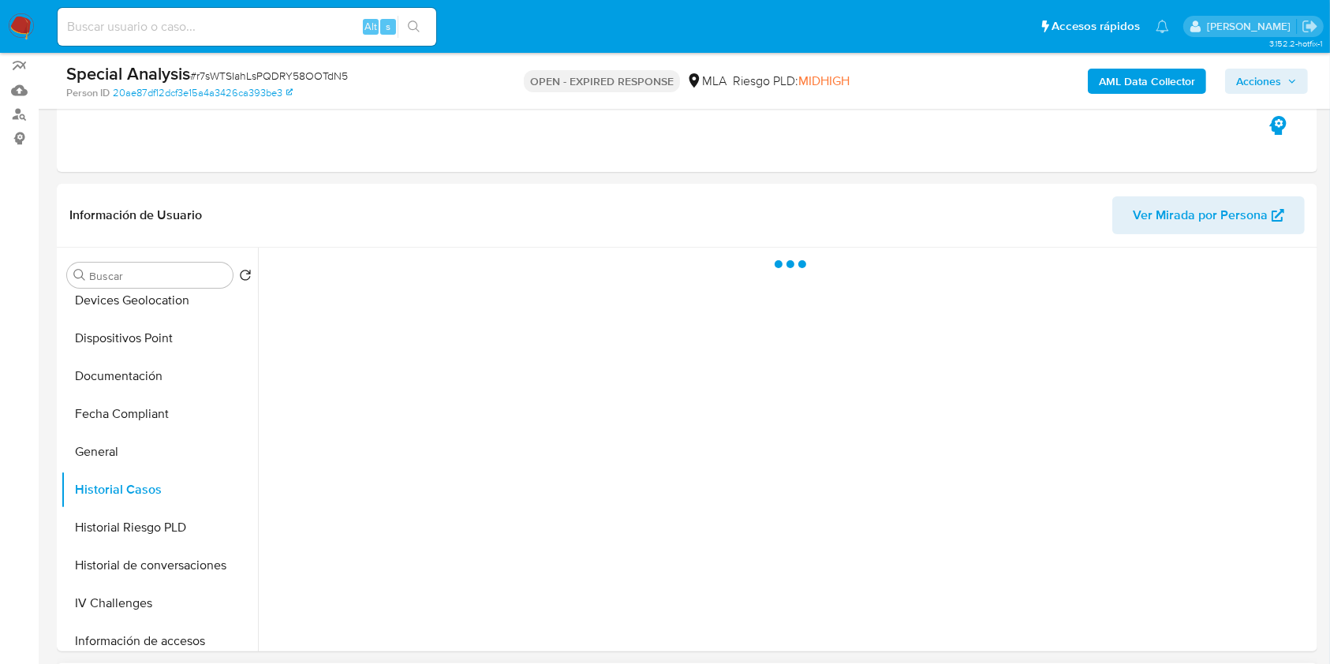
scroll to position [210, 0]
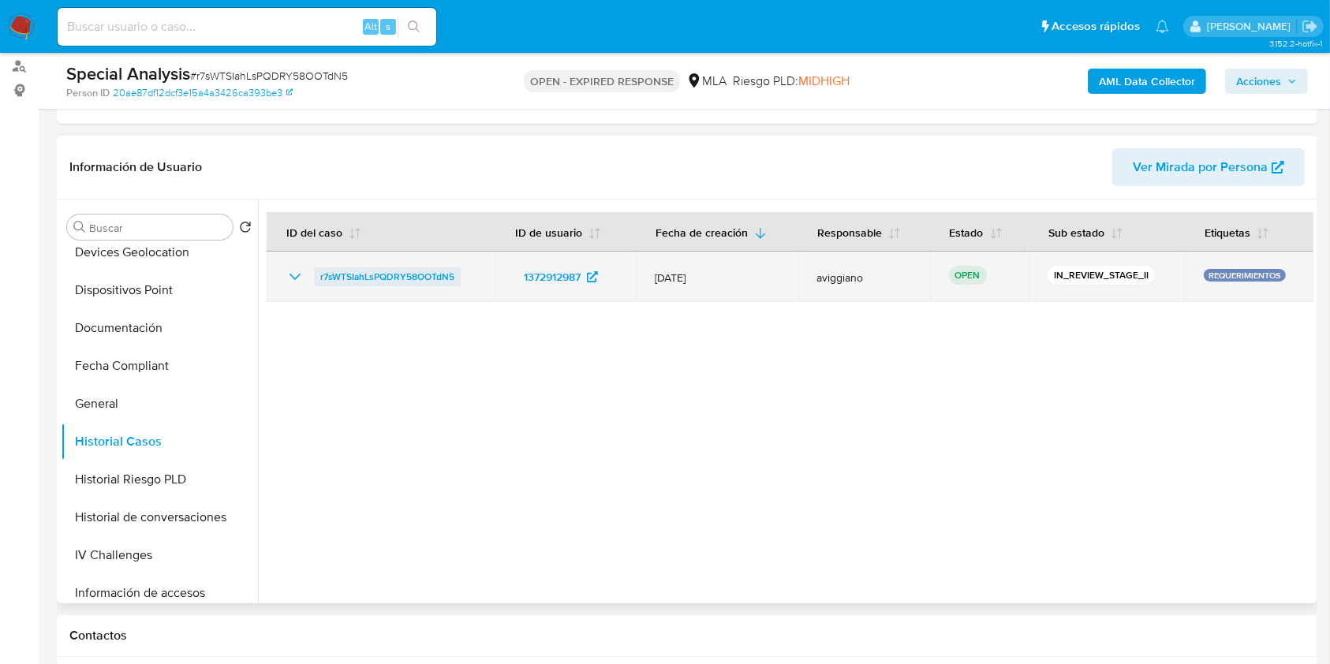
click at [392, 276] on span "r7sWTSIahLsPQDRY58OOTdN5" at bounding box center [387, 276] width 134 height 19
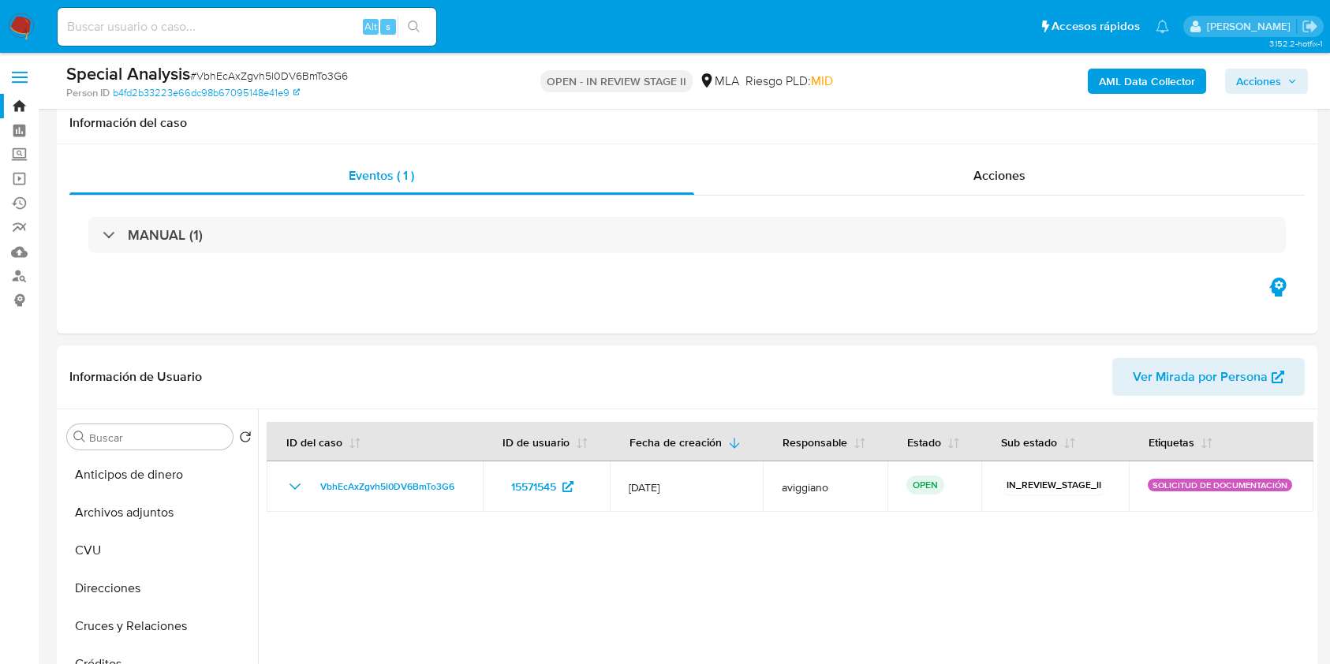
select select "10"
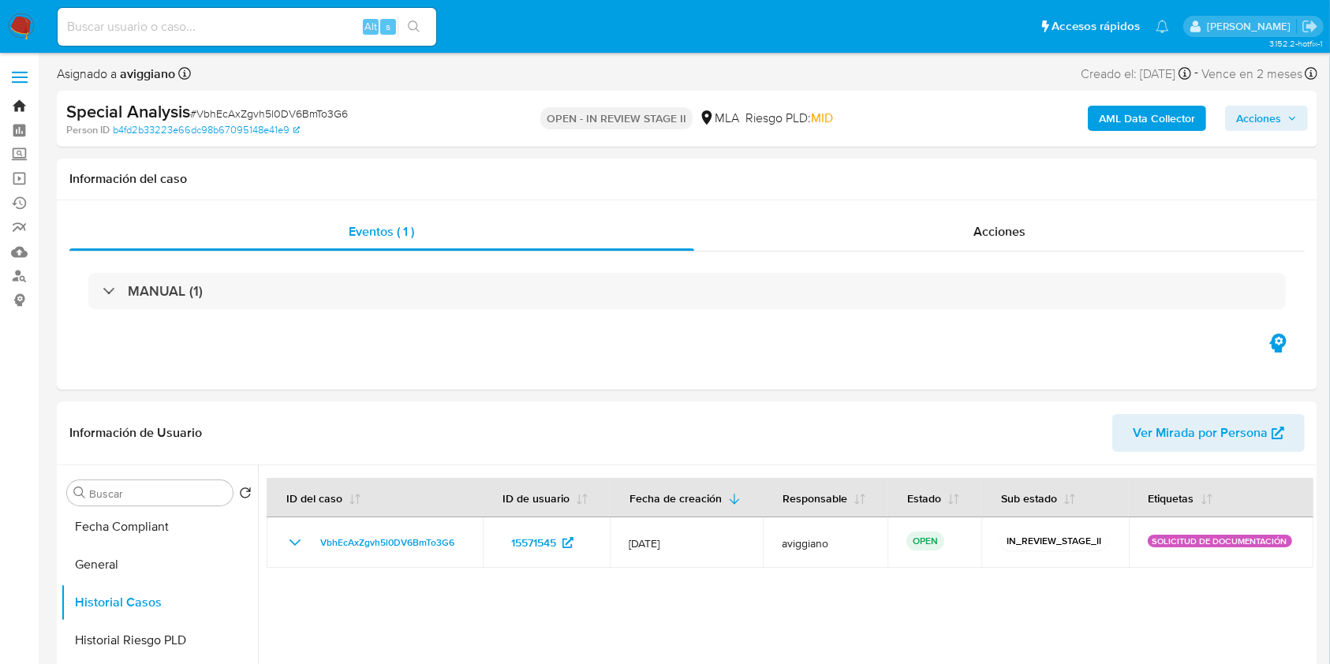
click at [19, 106] on link "Bandeja" at bounding box center [94, 106] width 188 height 24
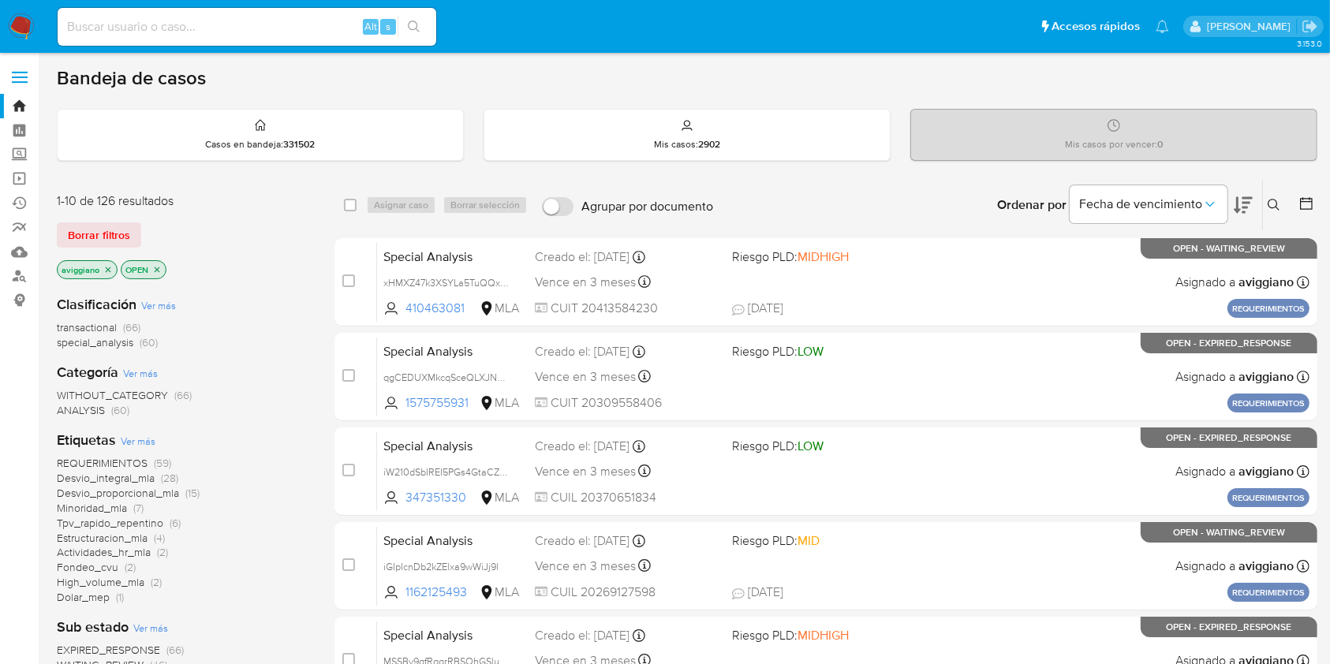
click at [158, 269] on icon "close-filter" at bounding box center [158, 270] width 6 height 6
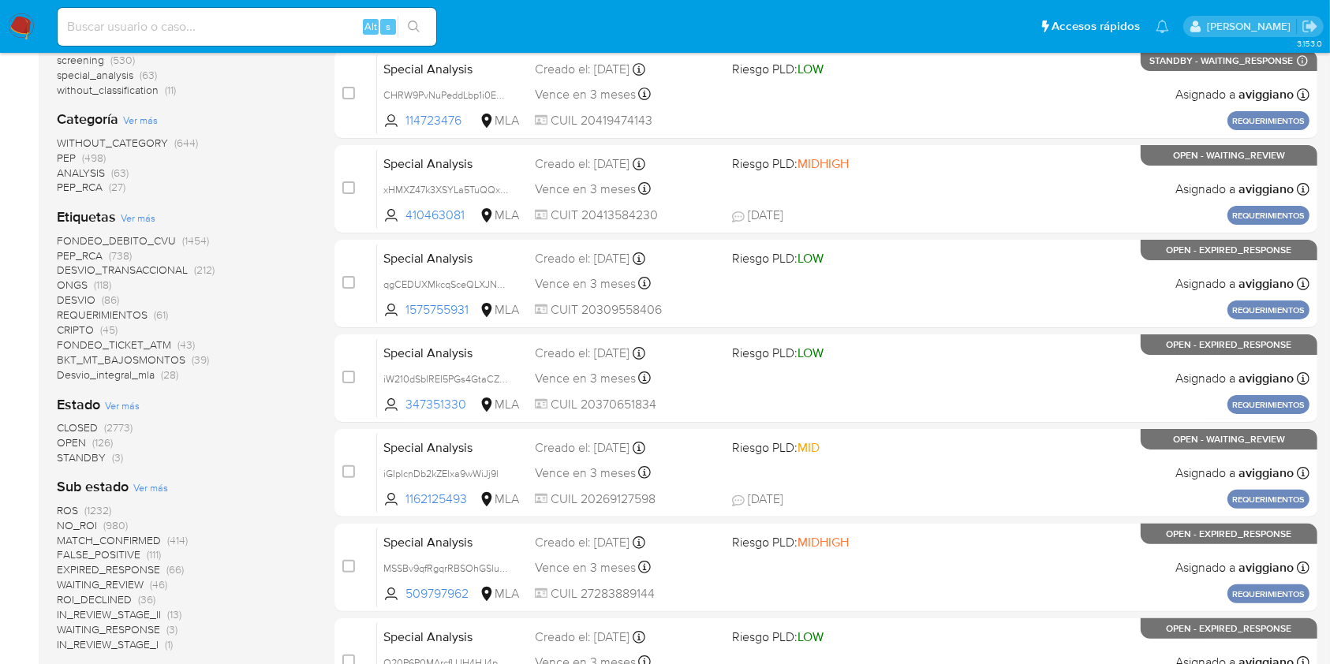
scroll to position [316, 0]
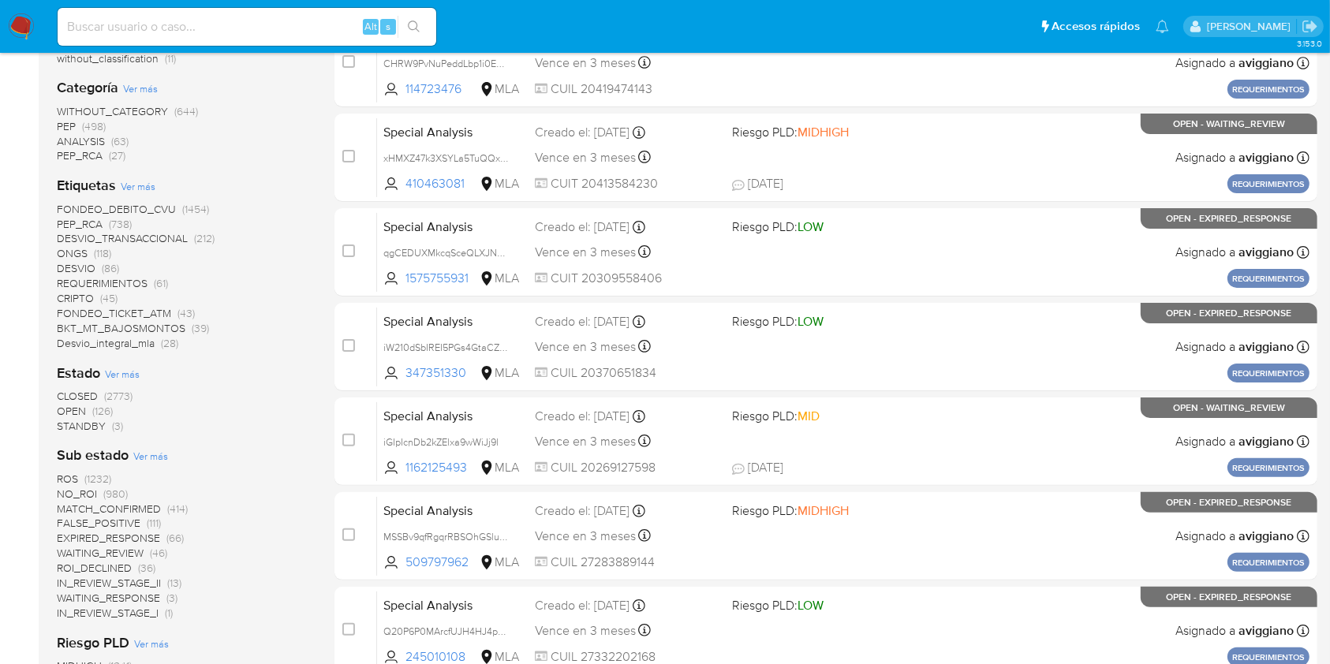
click at [90, 391] on span "CLOSED" at bounding box center [77, 396] width 41 height 16
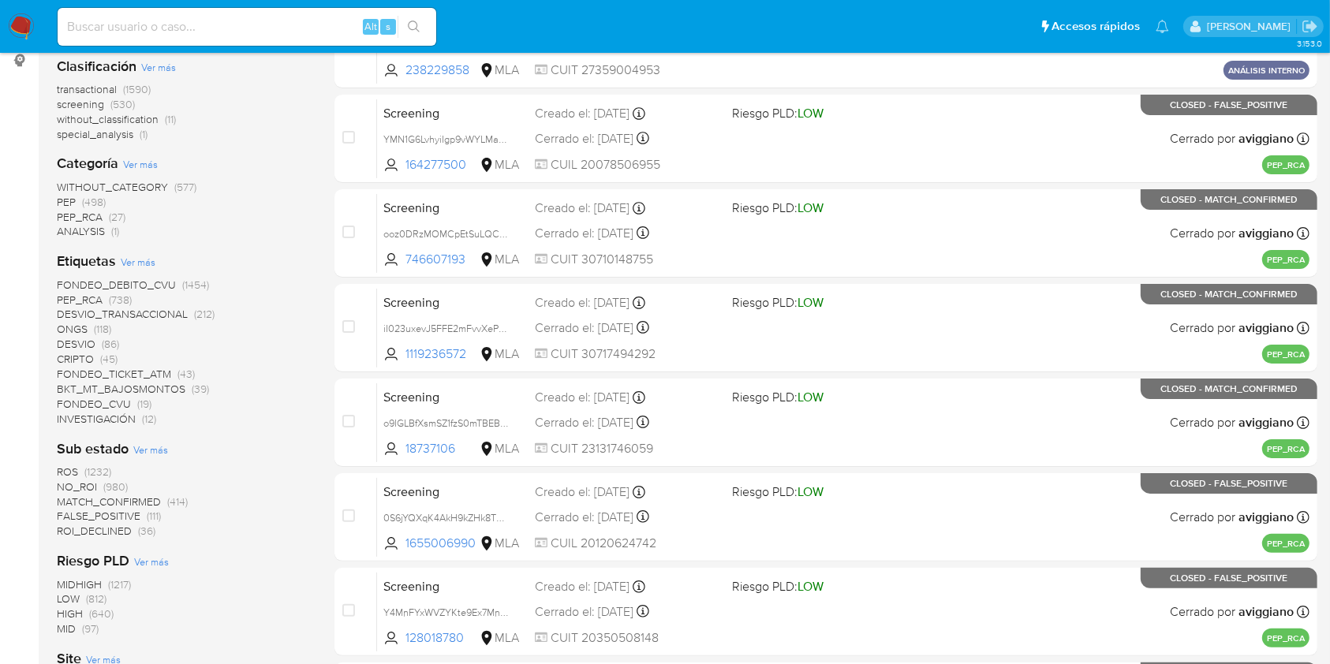
scroll to position [105, 0]
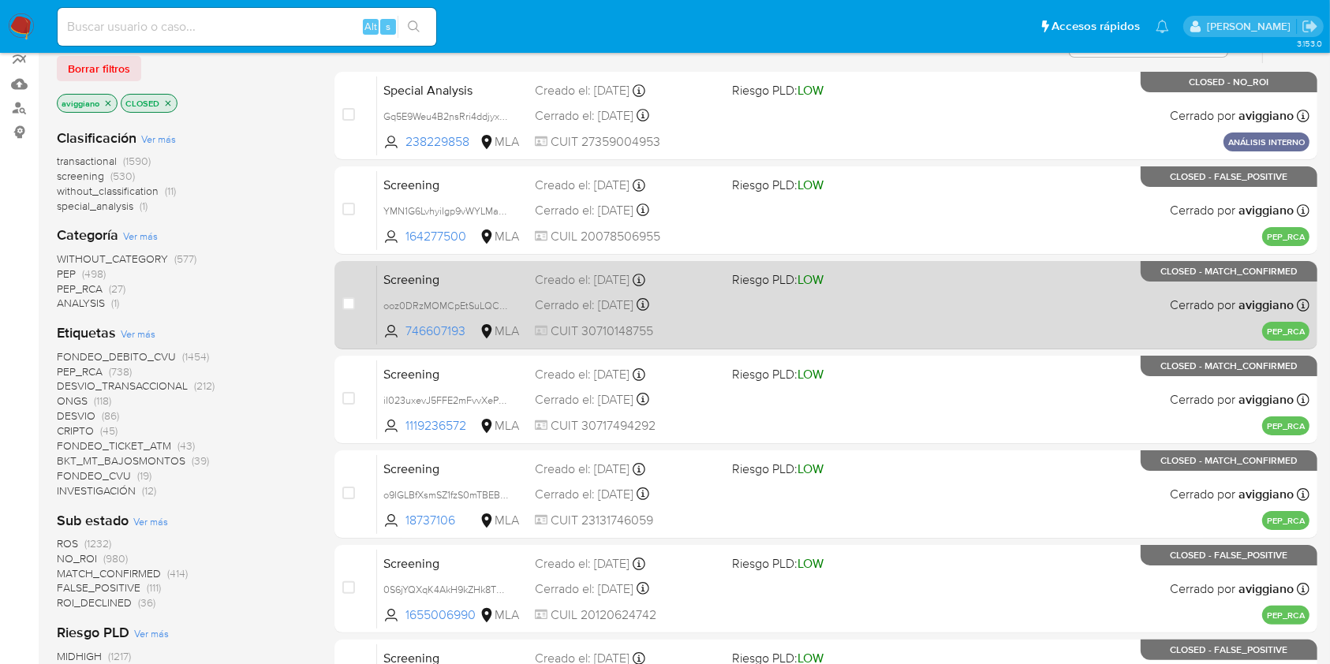
scroll to position [56, 0]
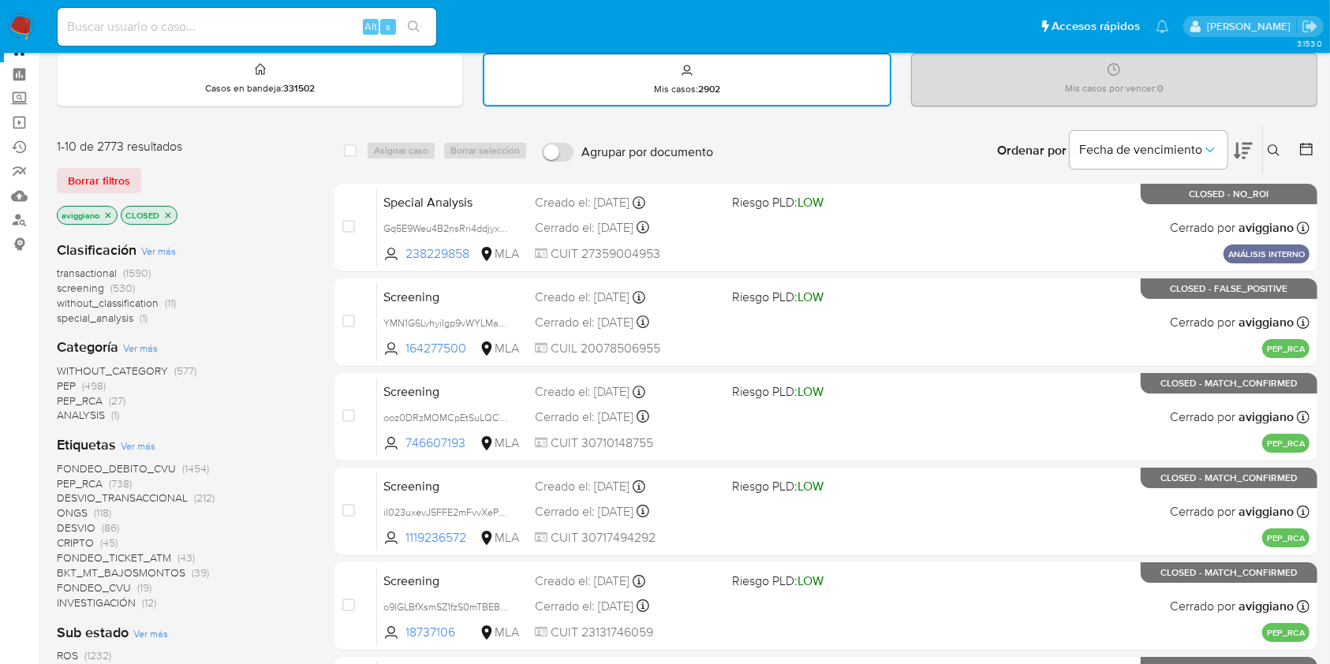
click at [107, 216] on icon "close-filter" at bounding box center [107, 215] width 9 height 9
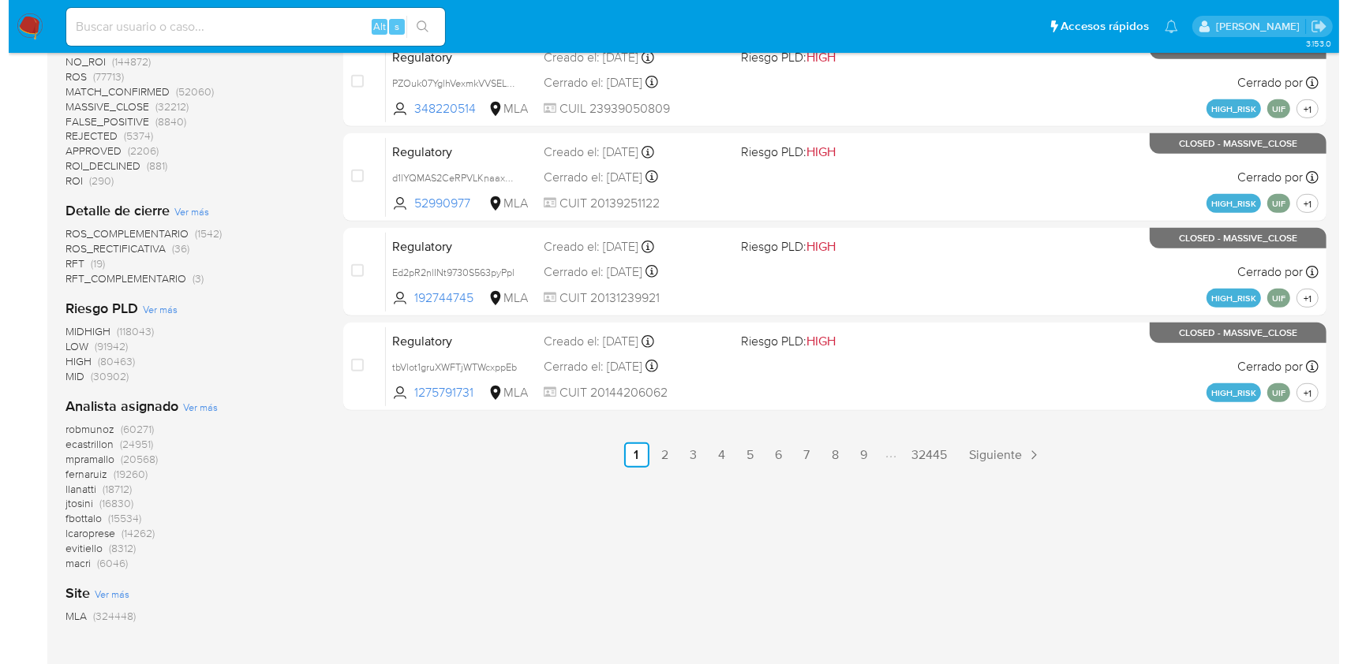
scroll to position [792, 0]
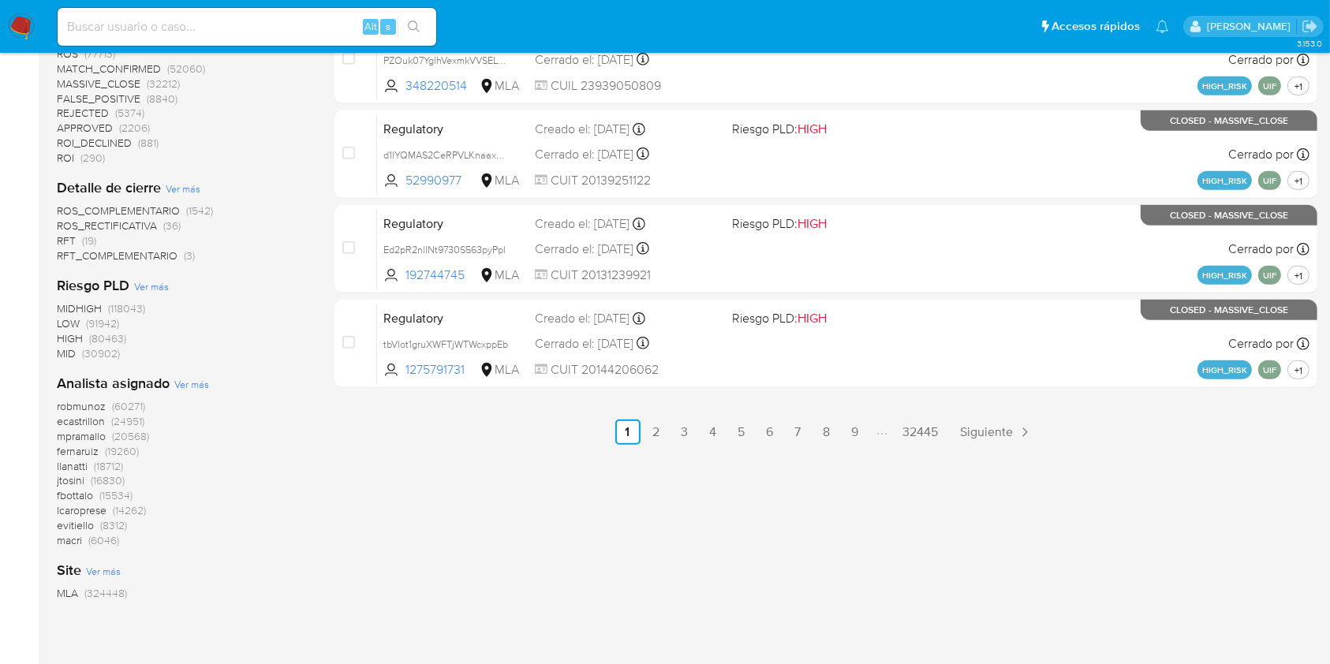
click at [186, 388] on span "Ver más" at bounding box center [191, 384] width 35 height 14
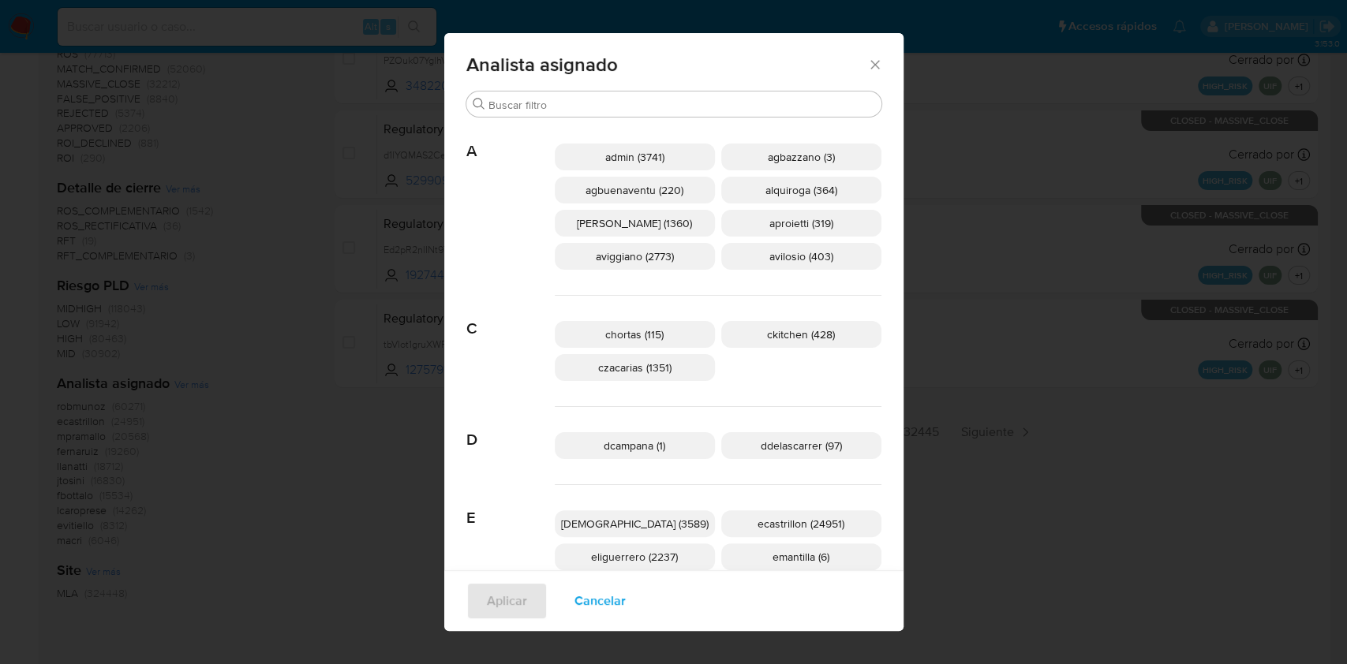
click at [611, 260] on span "aviggiano (2773)" at bounding box center [635, 257] width 78 height 16
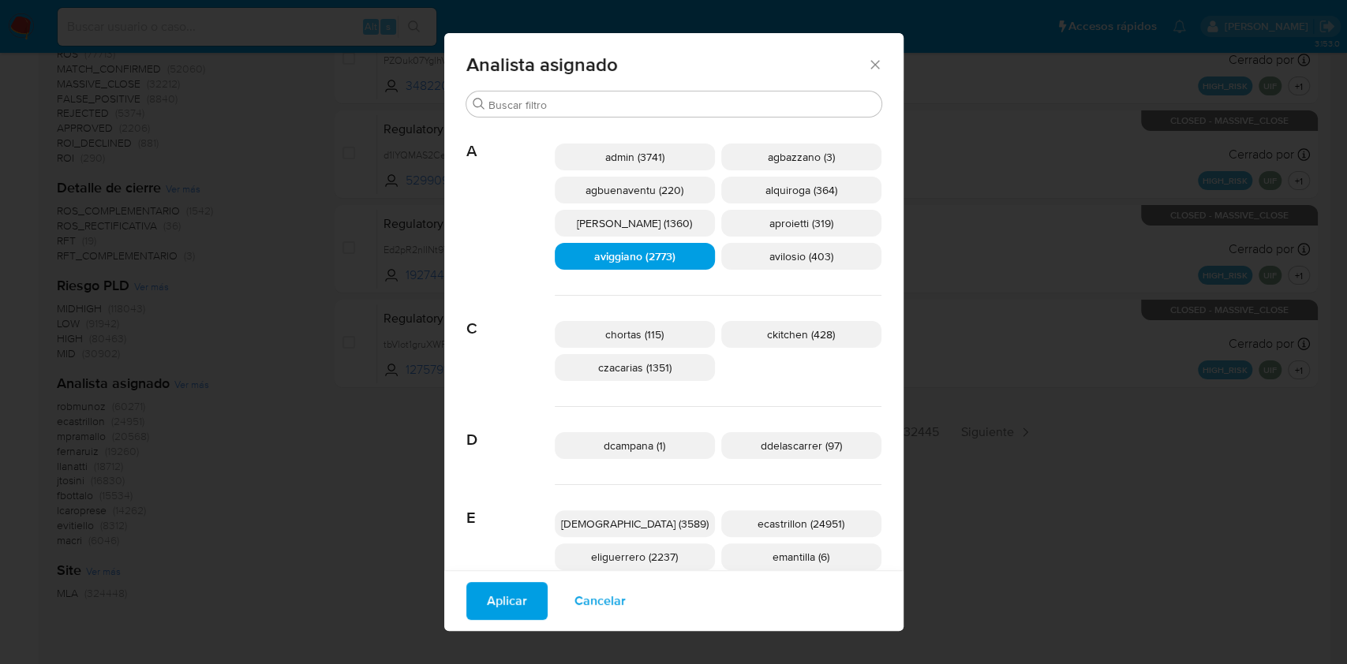
click at [527, 586] on span "Aplicar" at bounding box center [507, 601] width 40 height 35
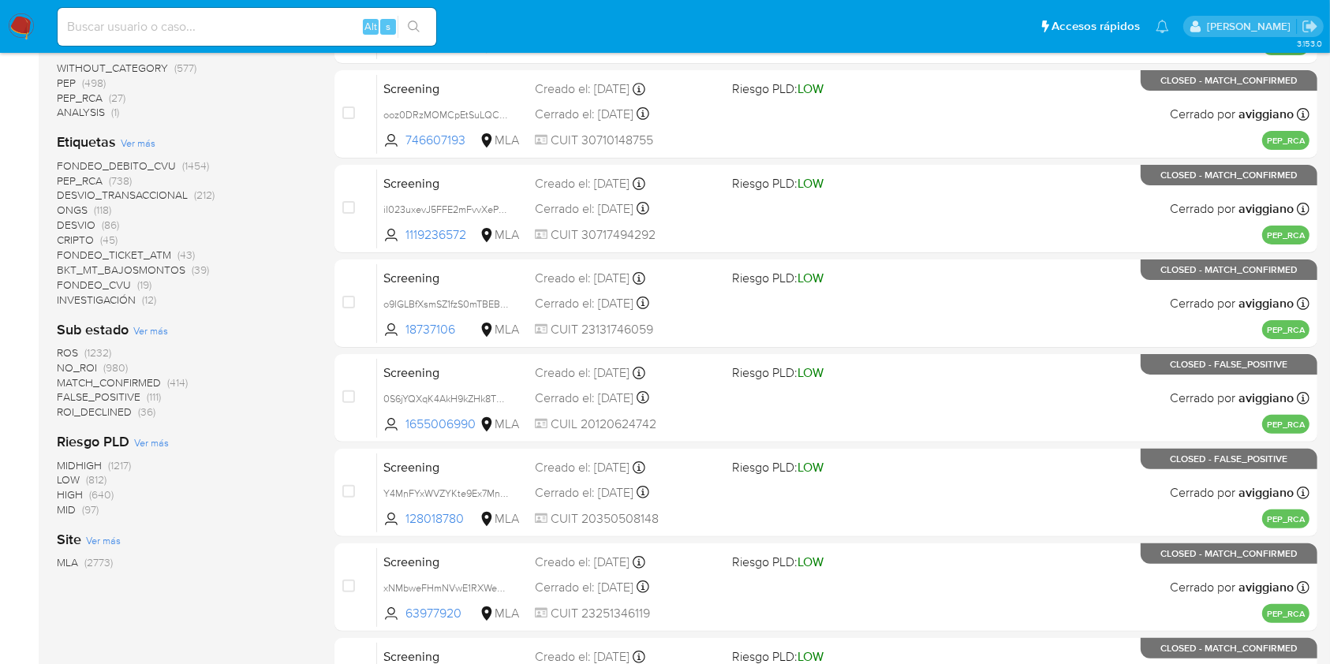
scroll to position [161, 0]
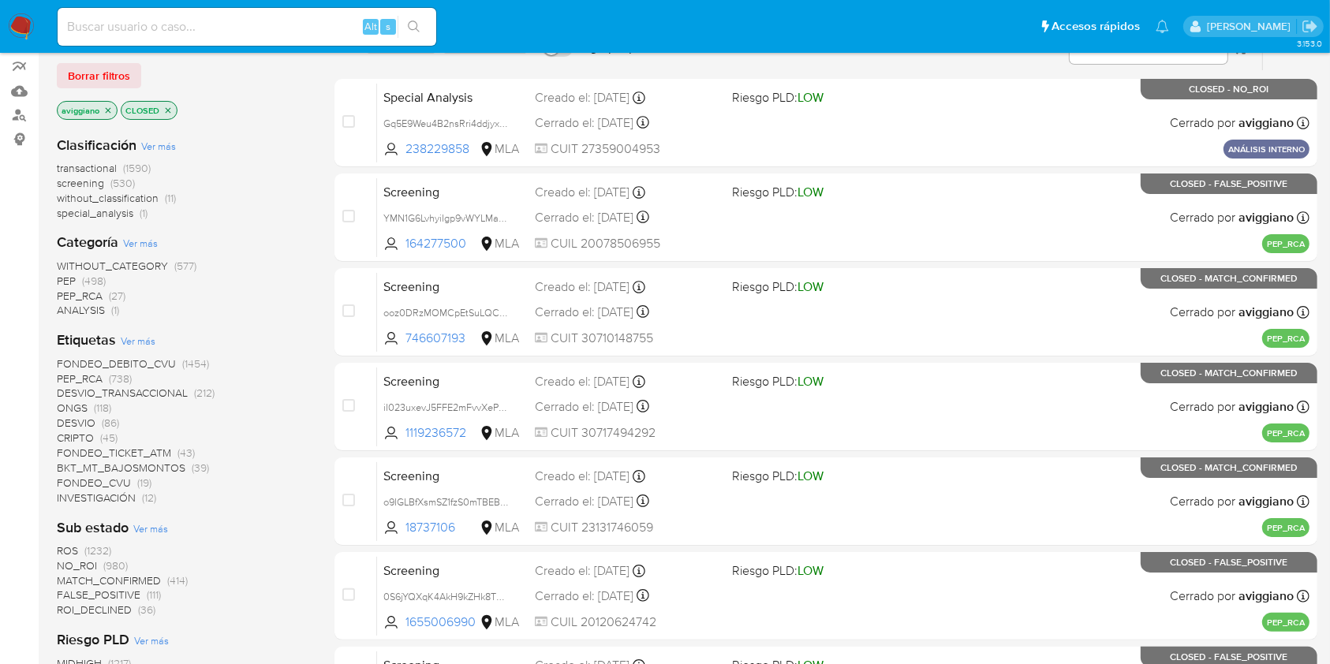
click at [108, 106] on icon "close-filter" at bounding box center [107, 110] width 9 height 9
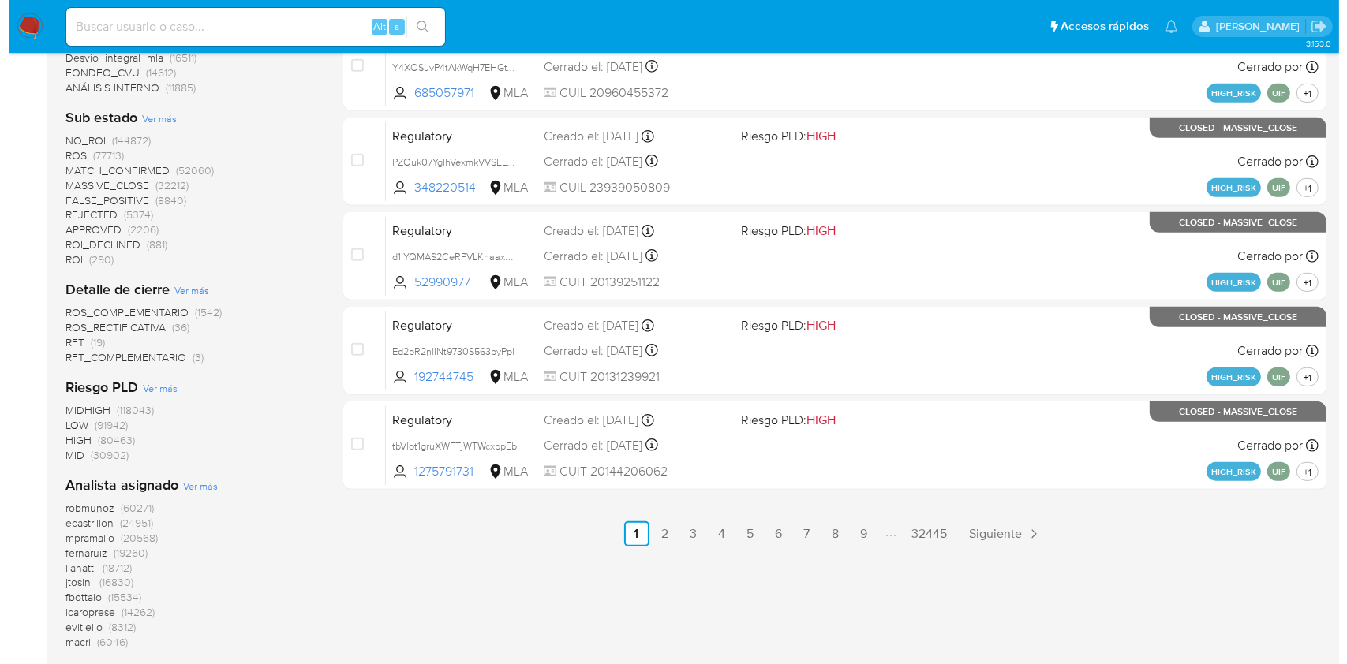
scroll to position [792, 0]
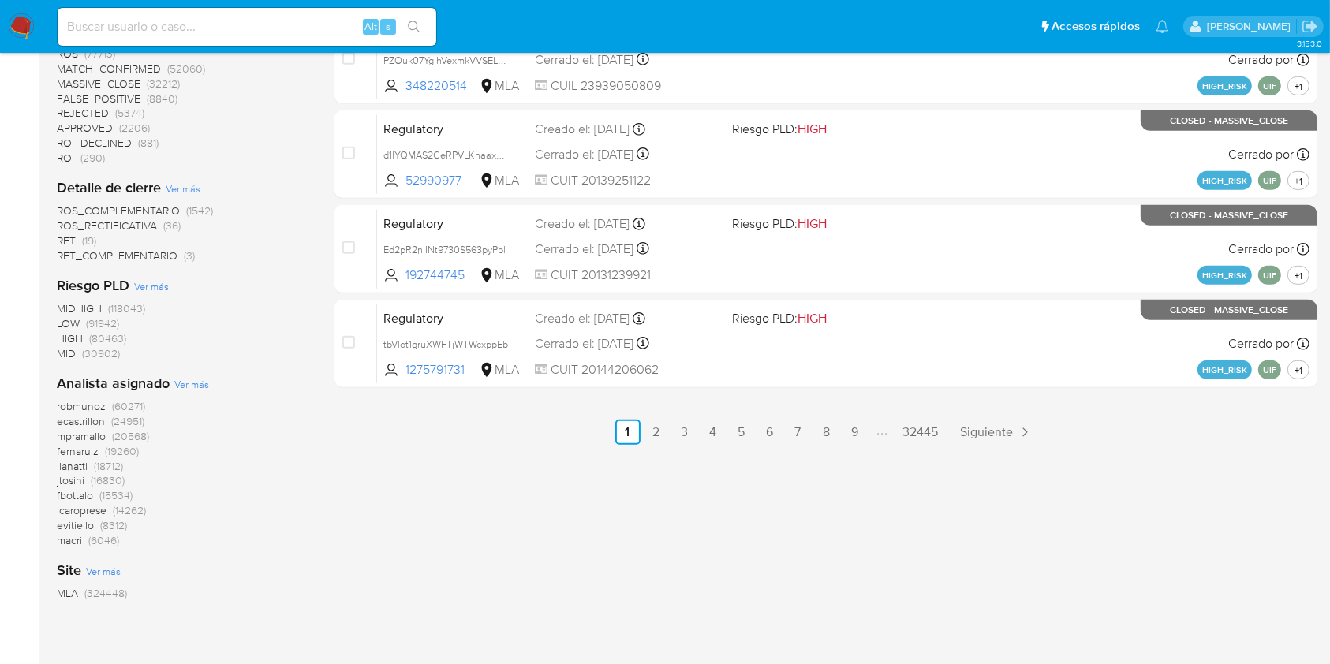
click at [174, 389] on span "Ver más" at bounding box center [191, 384] width 35 height 14
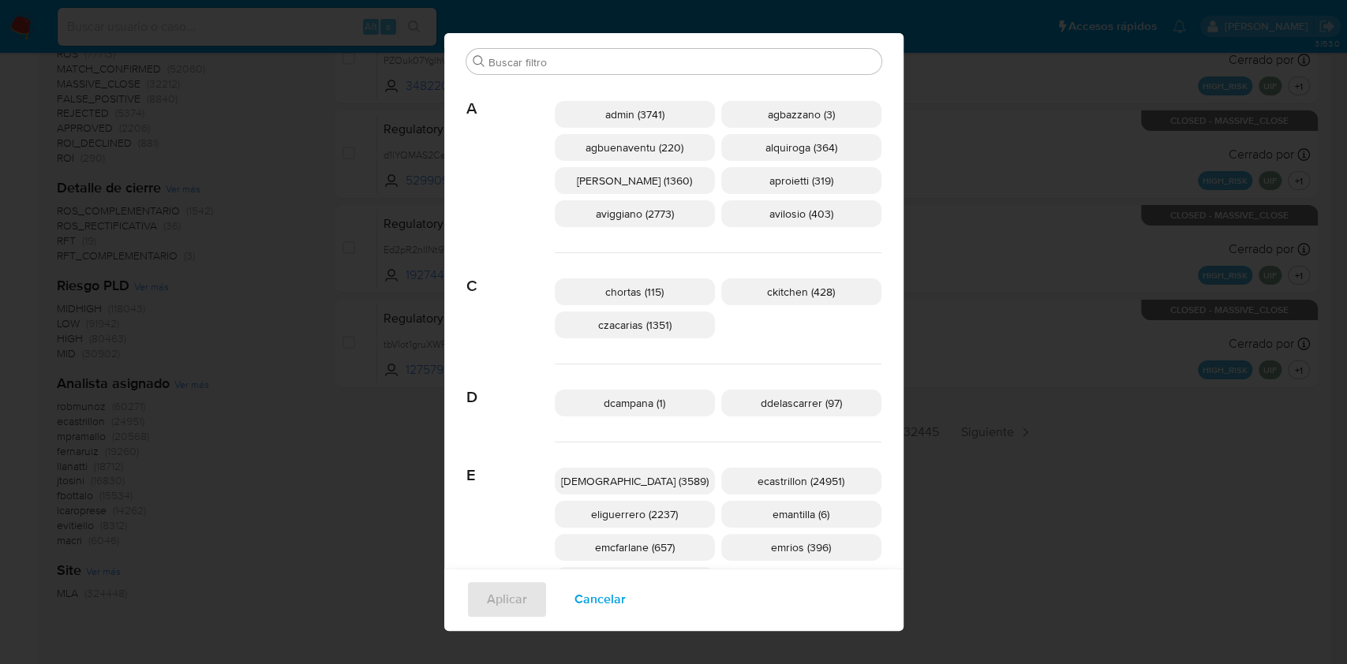
scroll to position [42, 0]
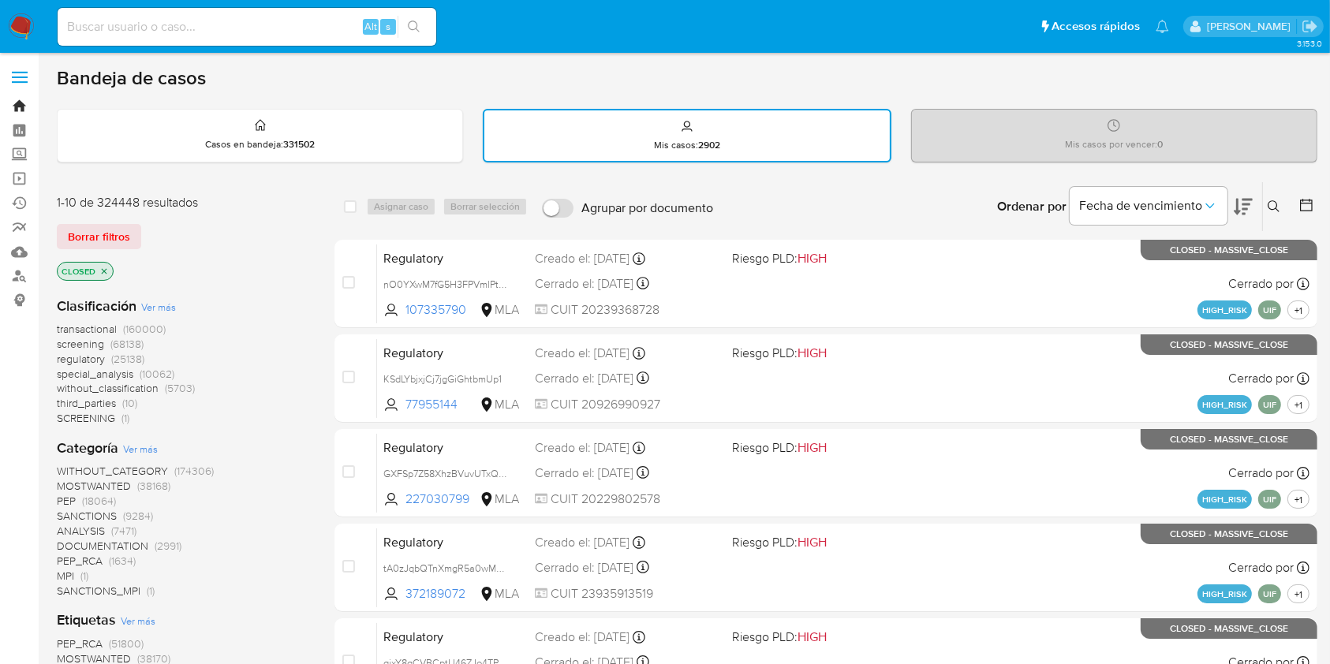
click at [21, 99] on link "Bandeja" at bounding box center [94, 106] width 188 height 24
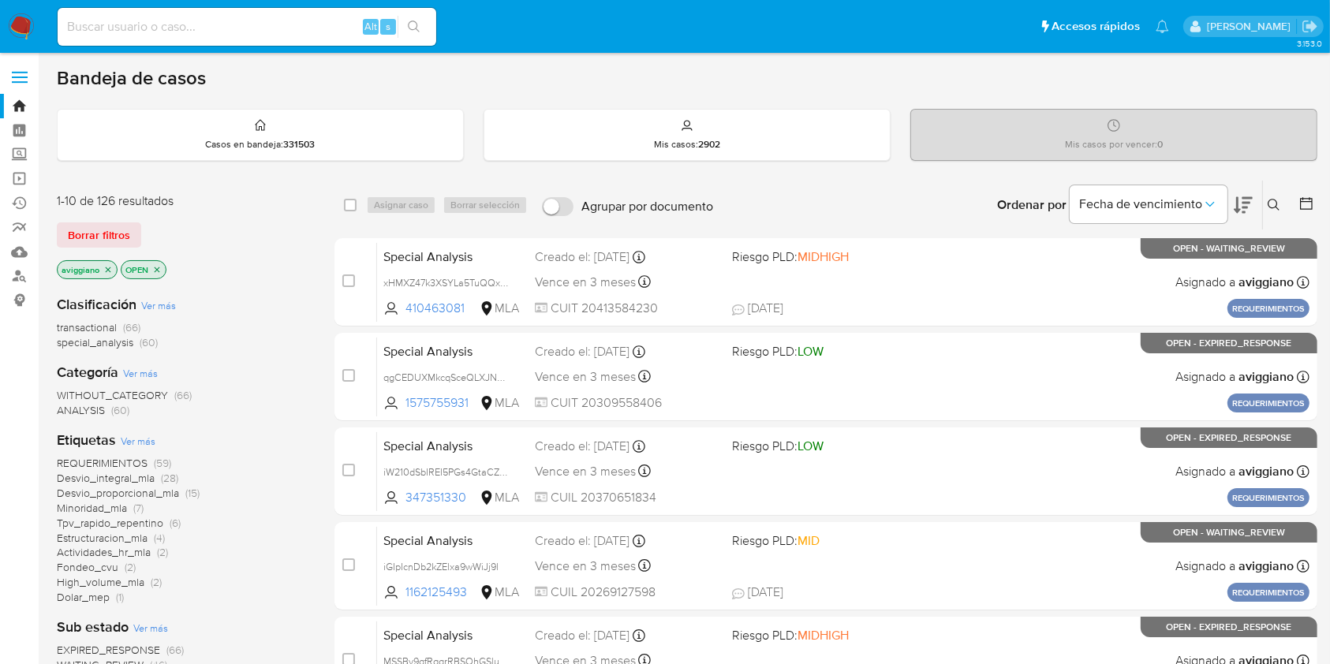
click at [1273, 205] on icon at bounding box center [1274, 205] width 13 height 13
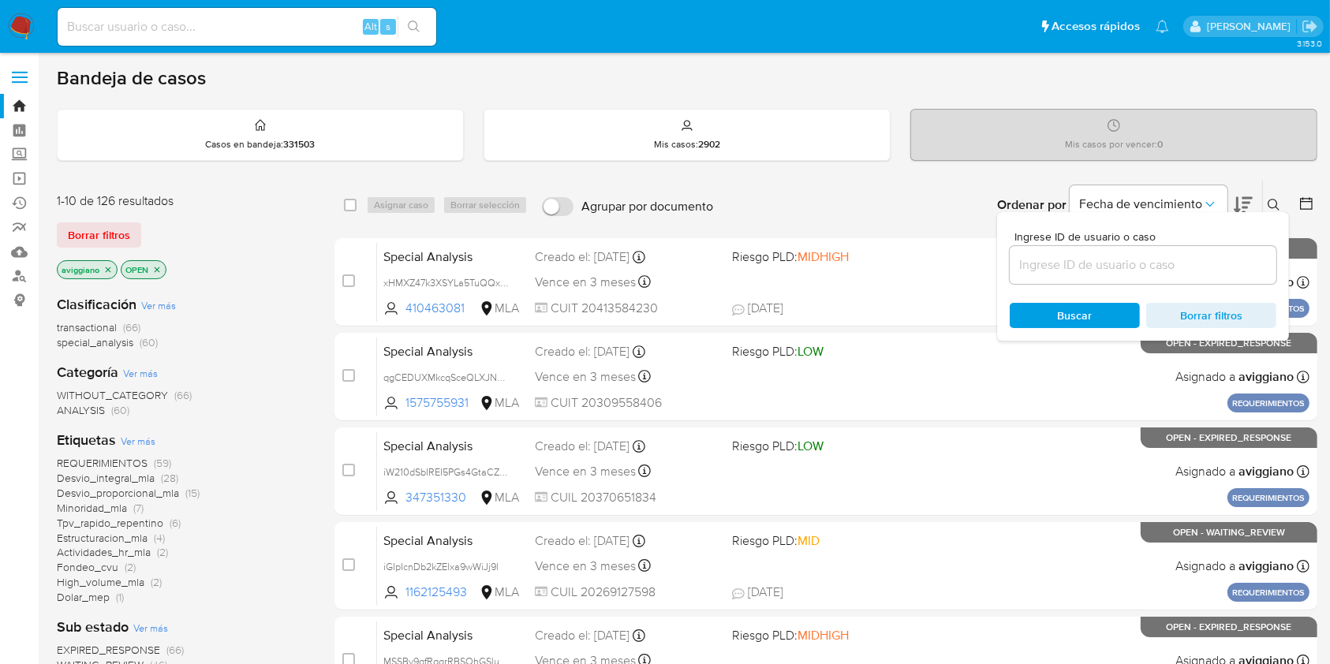
click at [1206, 263] on input at bounding box center [1143, 265] width 267 height 21
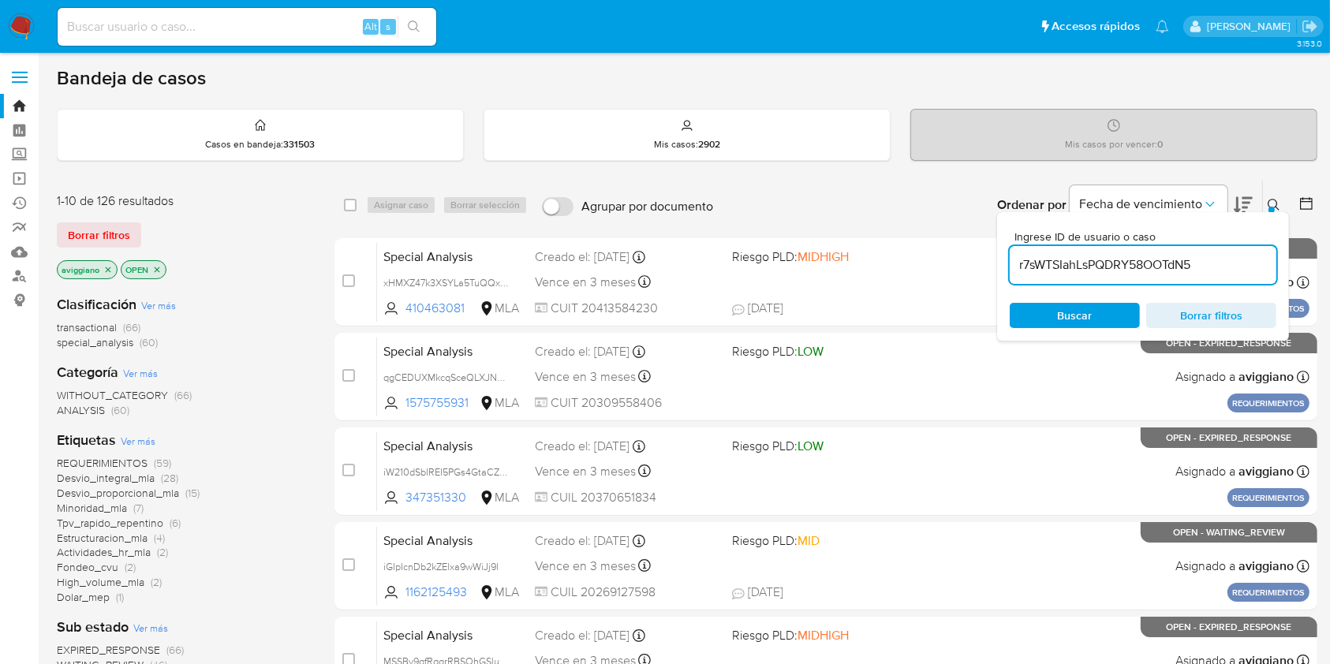
type input "r7sWTSIahLsPQDRY58OOTdN5"
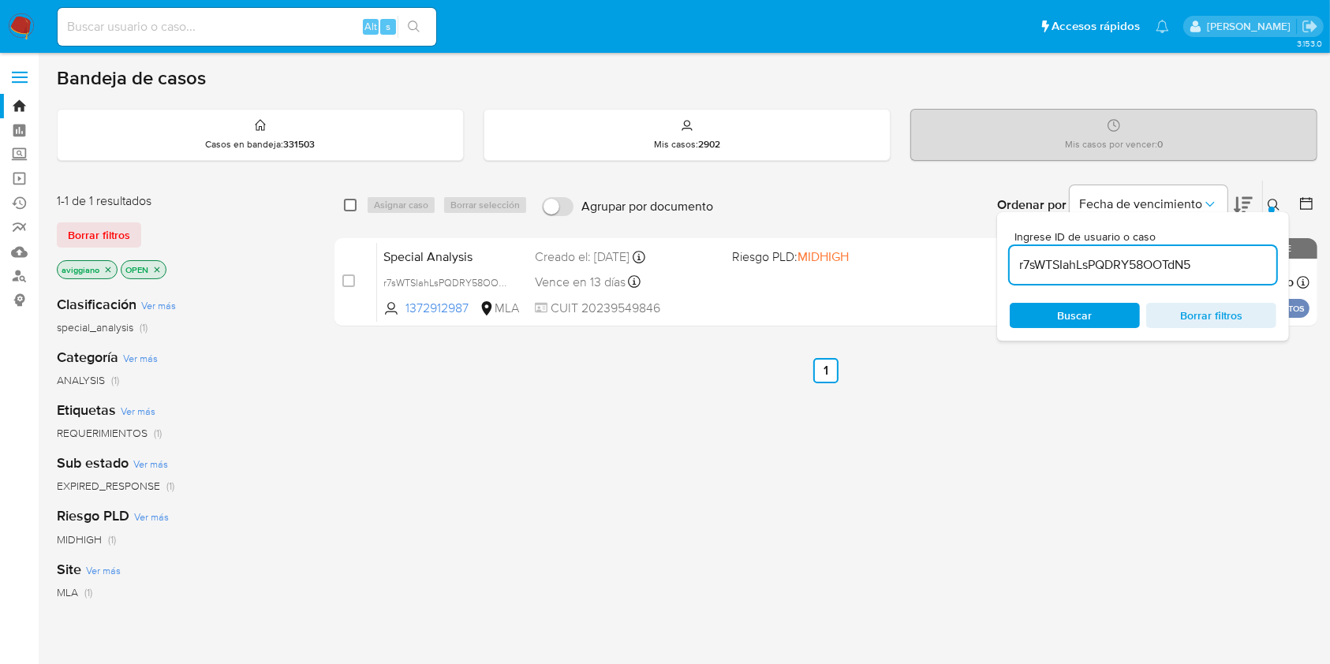
click at [353, 205] on input "checkbox" at bounding box center [350, 205] width 13 height 13
checkbox input "true"
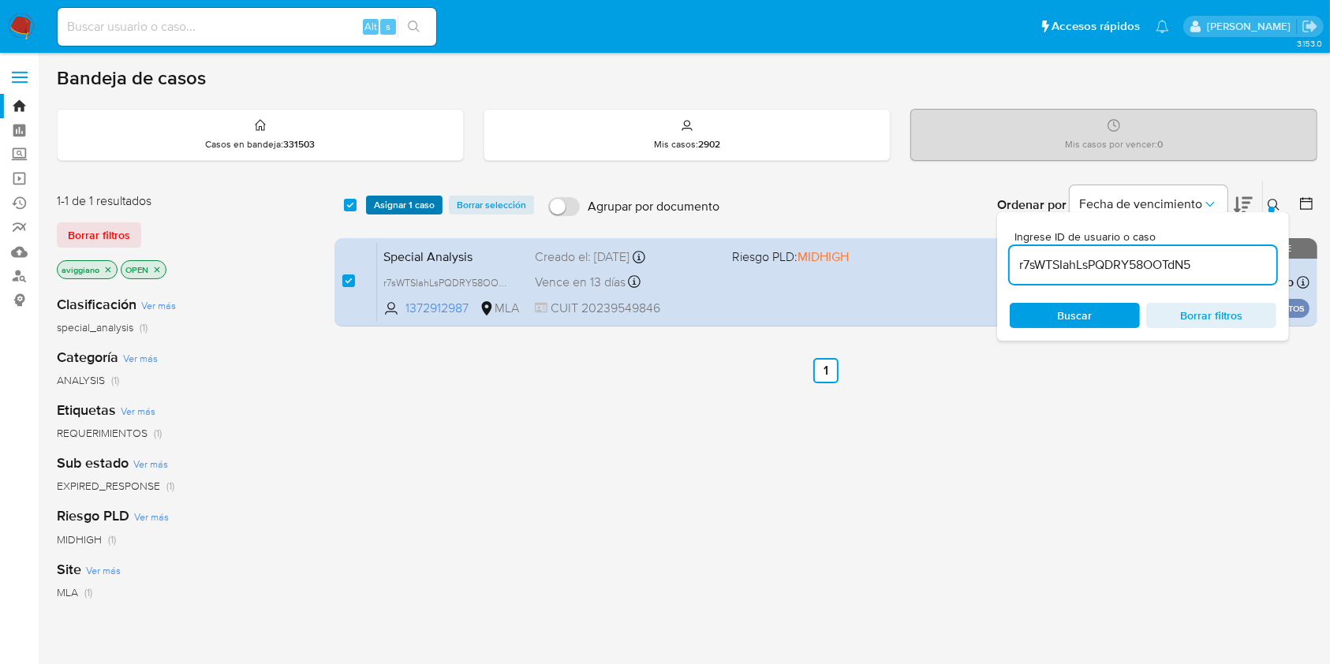
click at [374, 203] on span "Asignar 1 caso" at bounding box center [404, 205] width 61 height 16
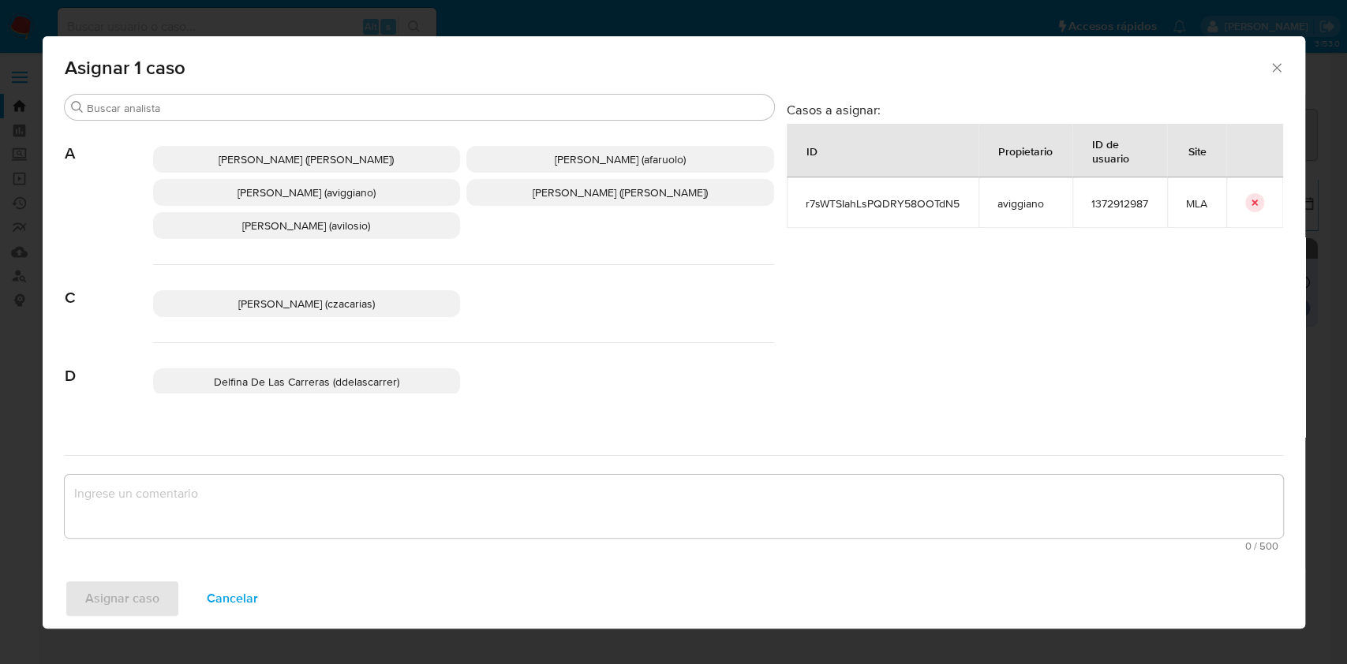
click at [294, 192] on span "[PERSON_NAME] (aviggiano)" at bounding box center [306, 193] width 138 height 16
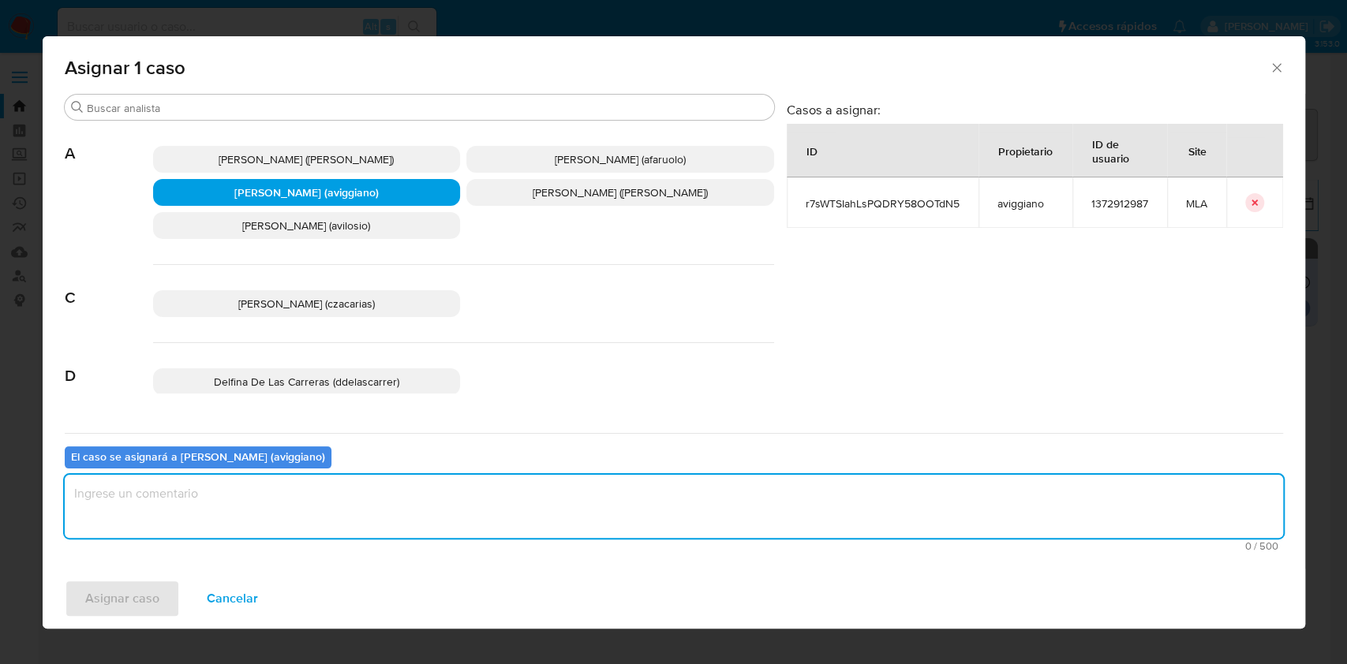
click at [294, 492] on textarea "assign-modal" at bounding box center [674, 506] width 1218 height 63
click at [153, 581] on span "Asignar caso" at bounding box center [122, 598] width 74 height 35
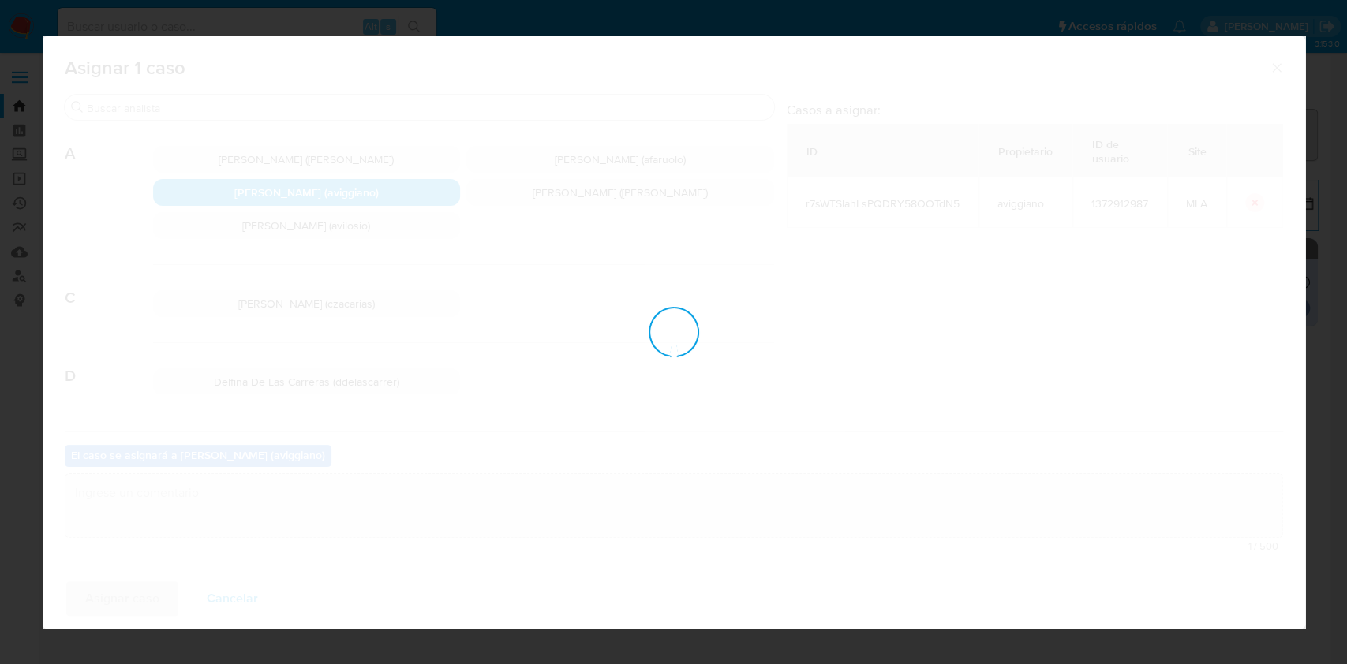
checkbox input "false"
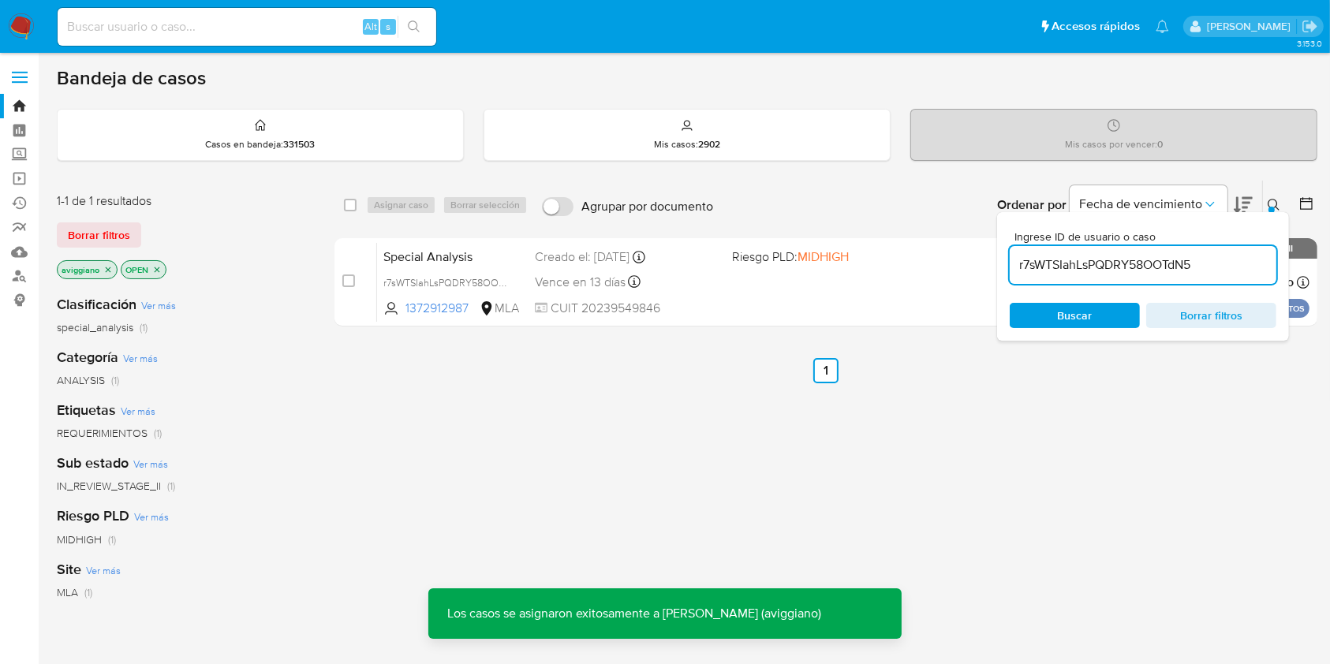
click at [674, 304] on span "CUIT 20239549846" at bounding box center [627, 308] width 184 height 17
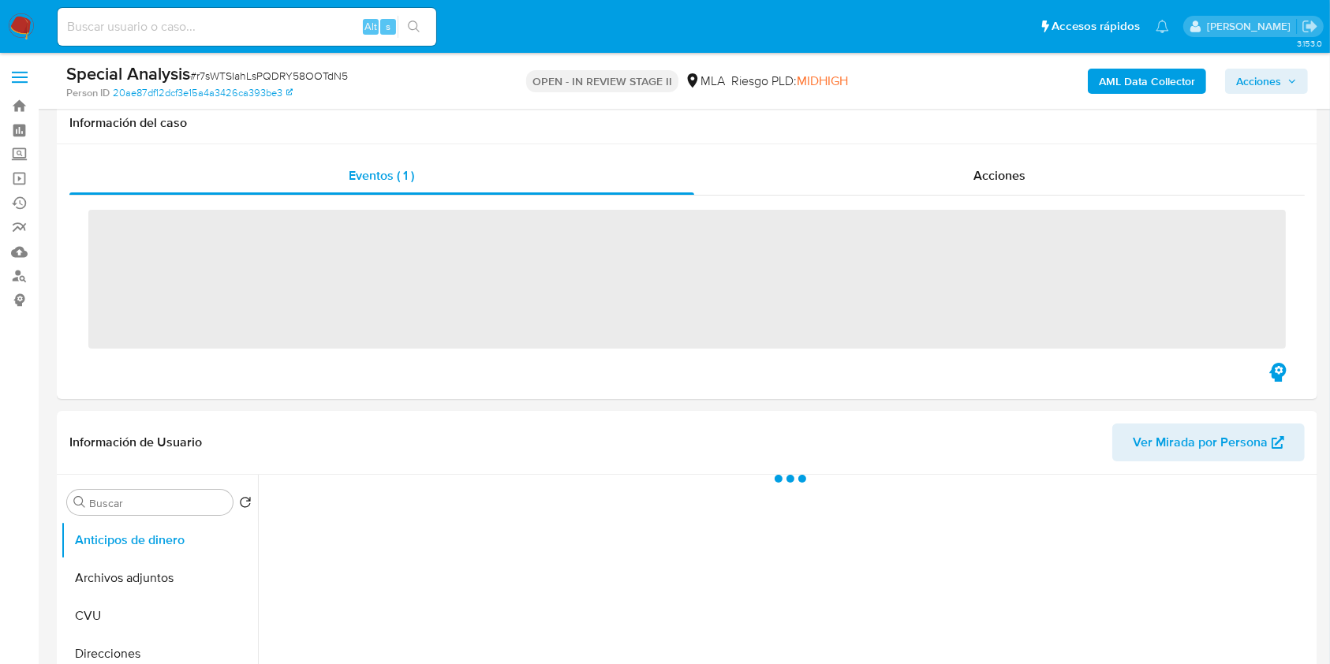
scroll to position [210, 0]
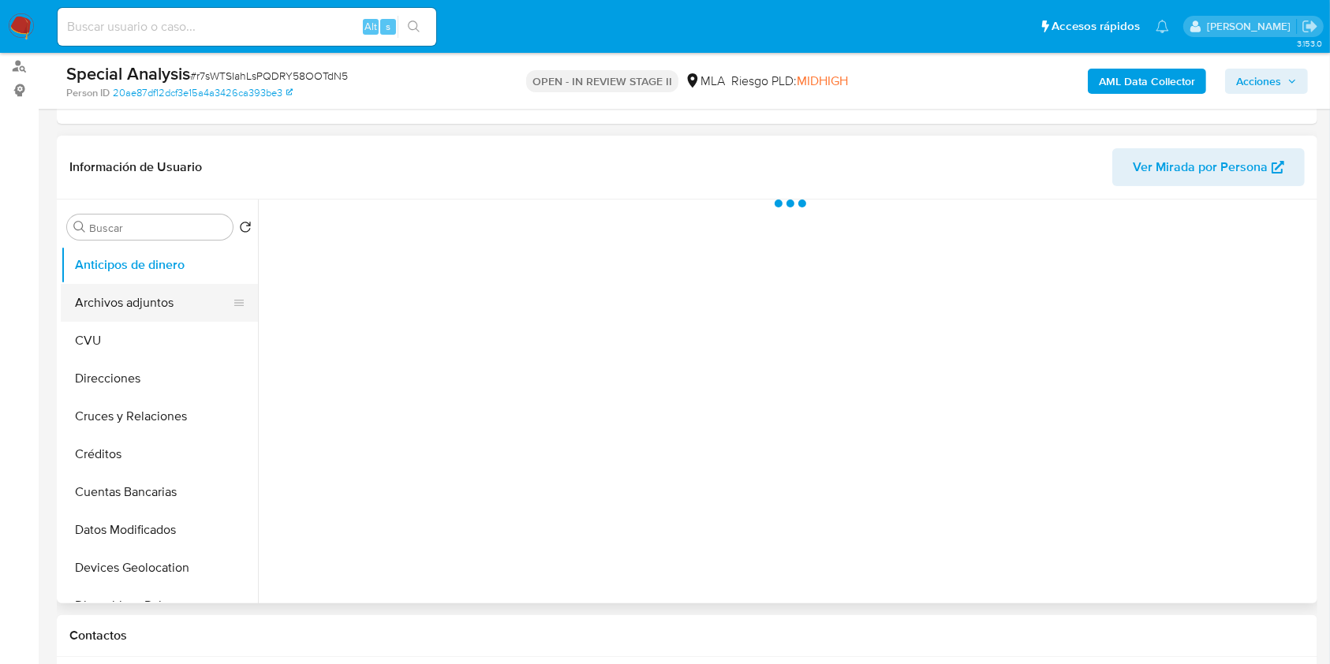
click at [157, 312] on button "Archivos adjuntos" at bounding box center [153, 303] width 185 height 38
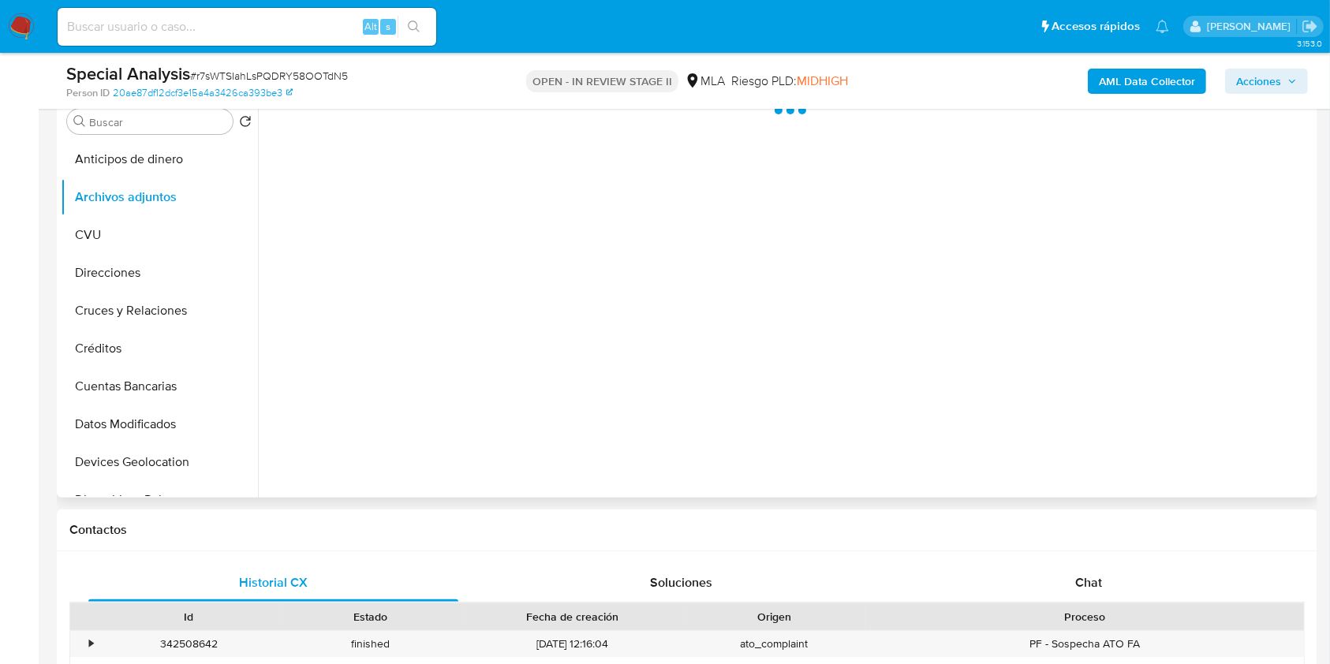
select select "10"
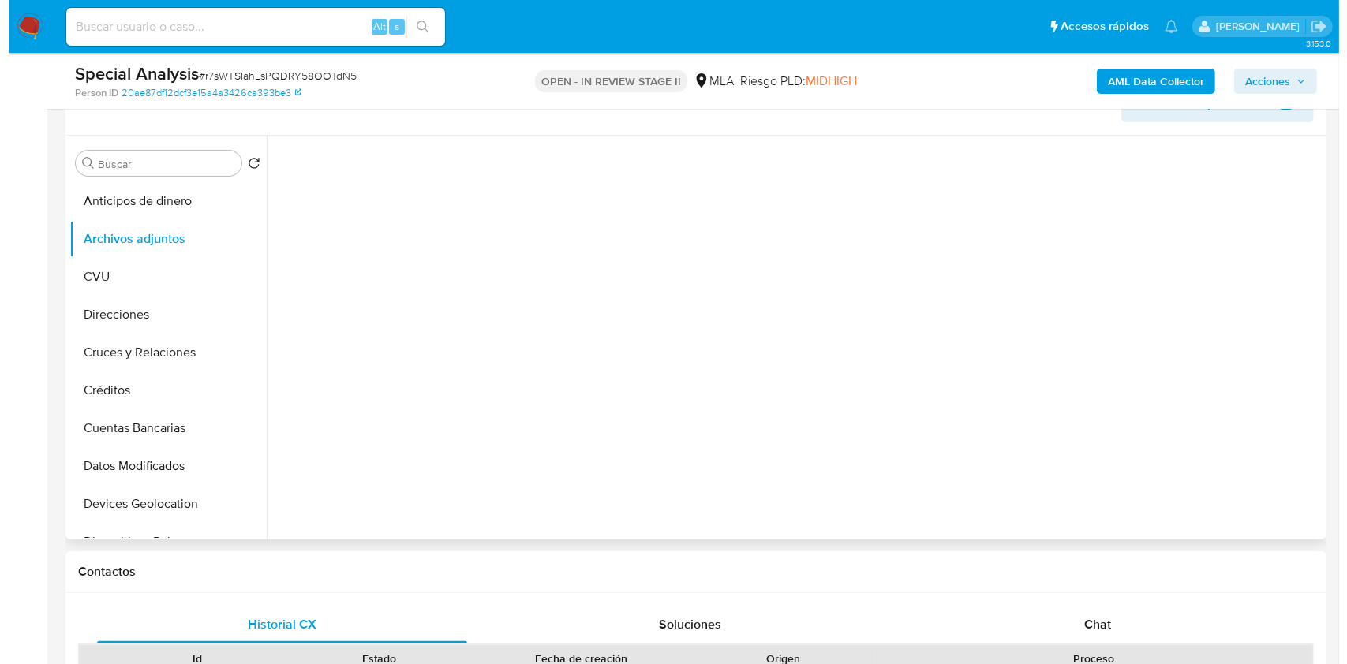
scroll to position [210, 0]
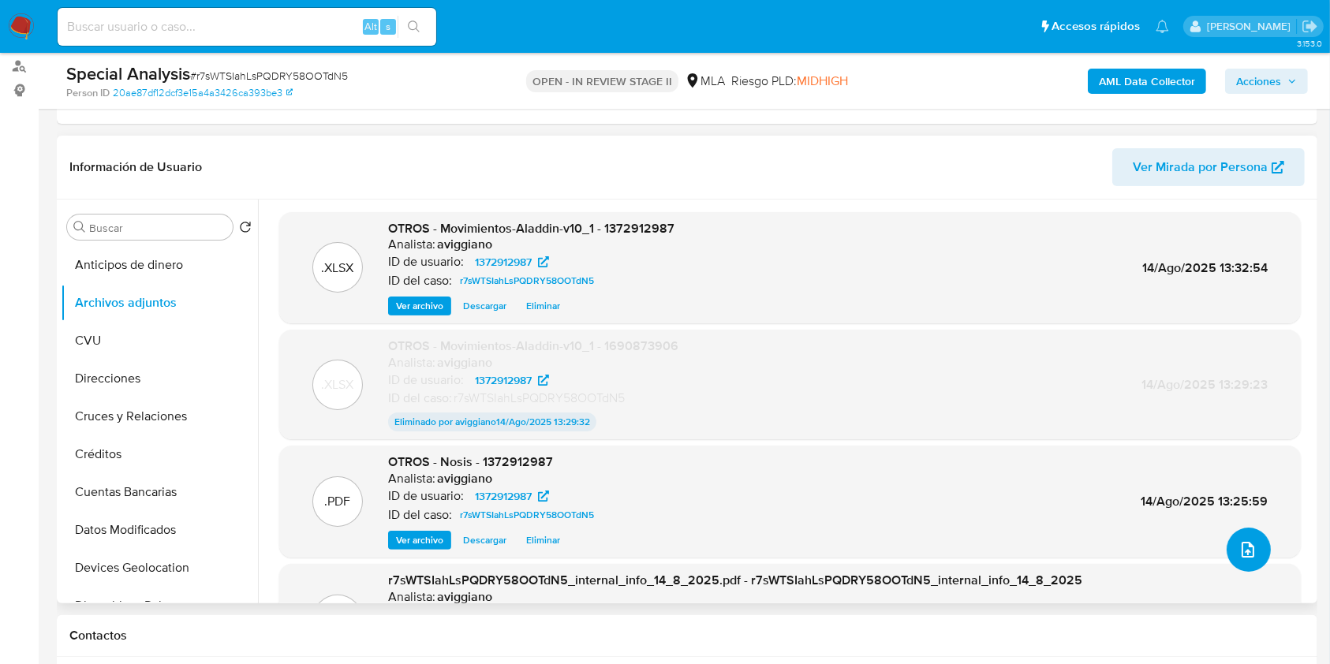
click at [1256, 554] on button "upload-file" at bounding box center [1249, 550] width 44 height 44
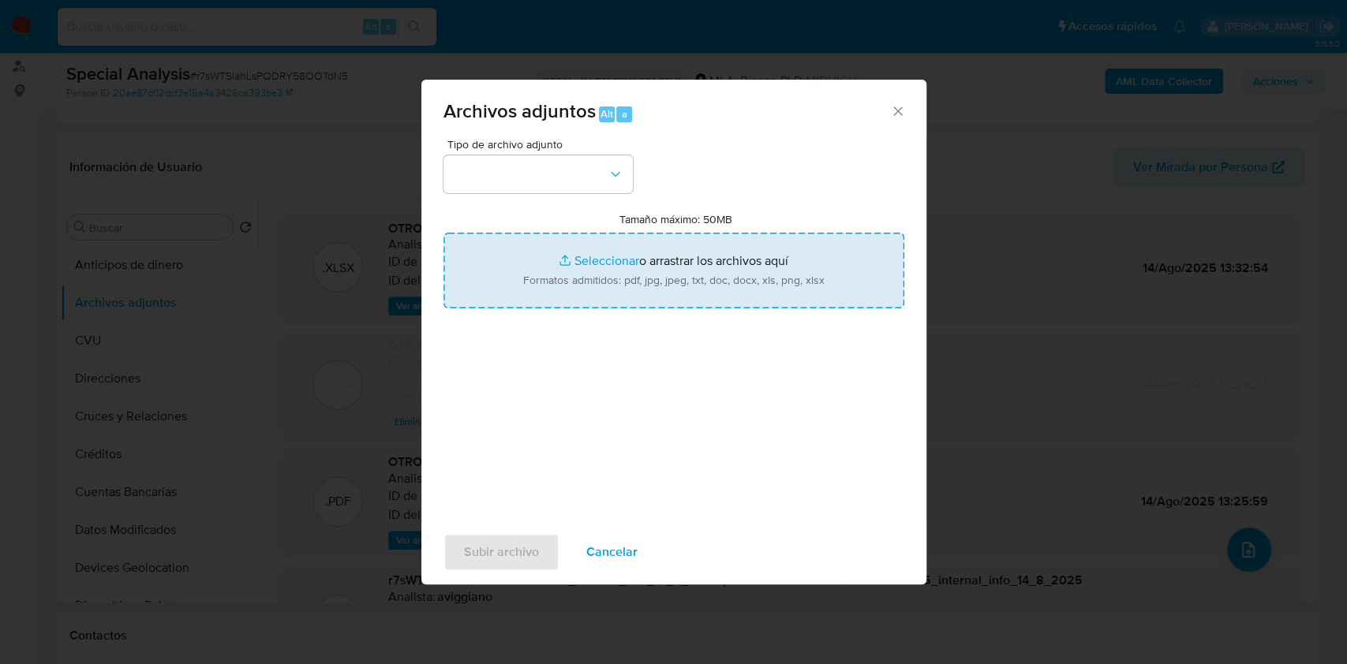
click at [729, 300] on input "Tamaño máximo: 50MB Seleccionar archivos" at bounding box center [673, 271] width 461 height 76
type input "C:\fakepath\Caselog r7sWTSIahLsPQDRY58OOTdN5_2025_08_12_16_35_32.docx"
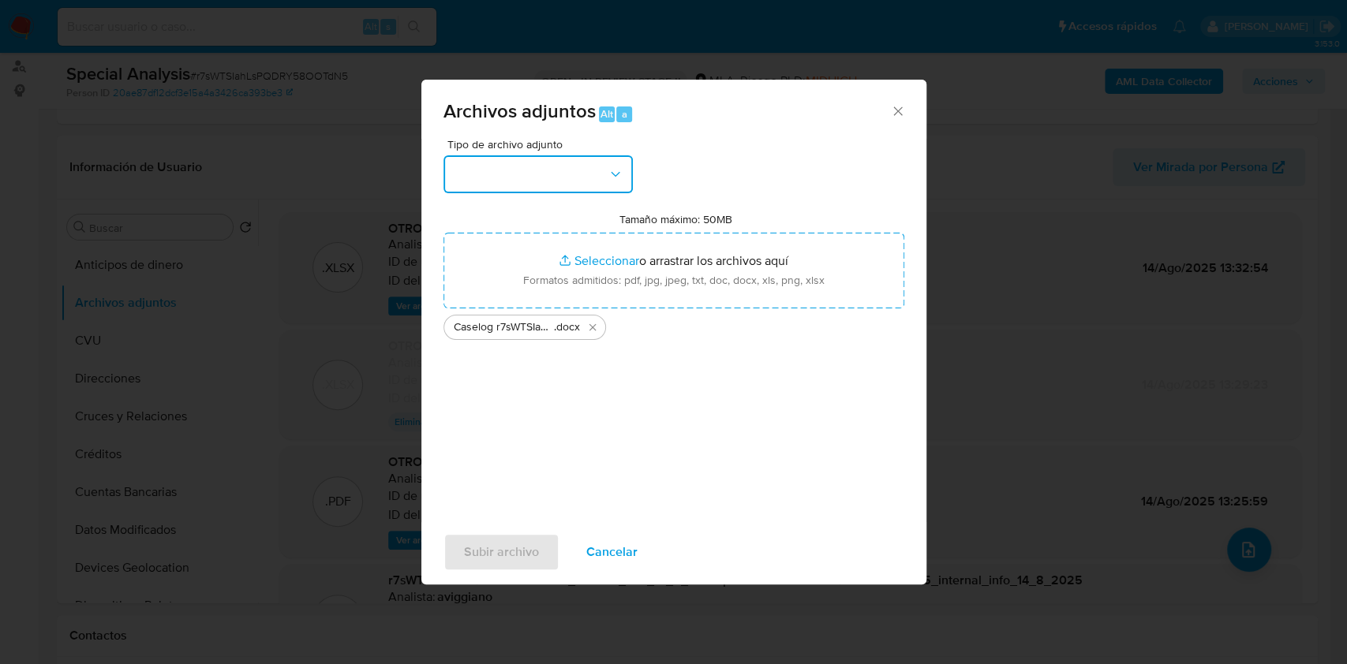
click at [530, 173] on button "button" at bounding box center [537, 174] width 189 height 38
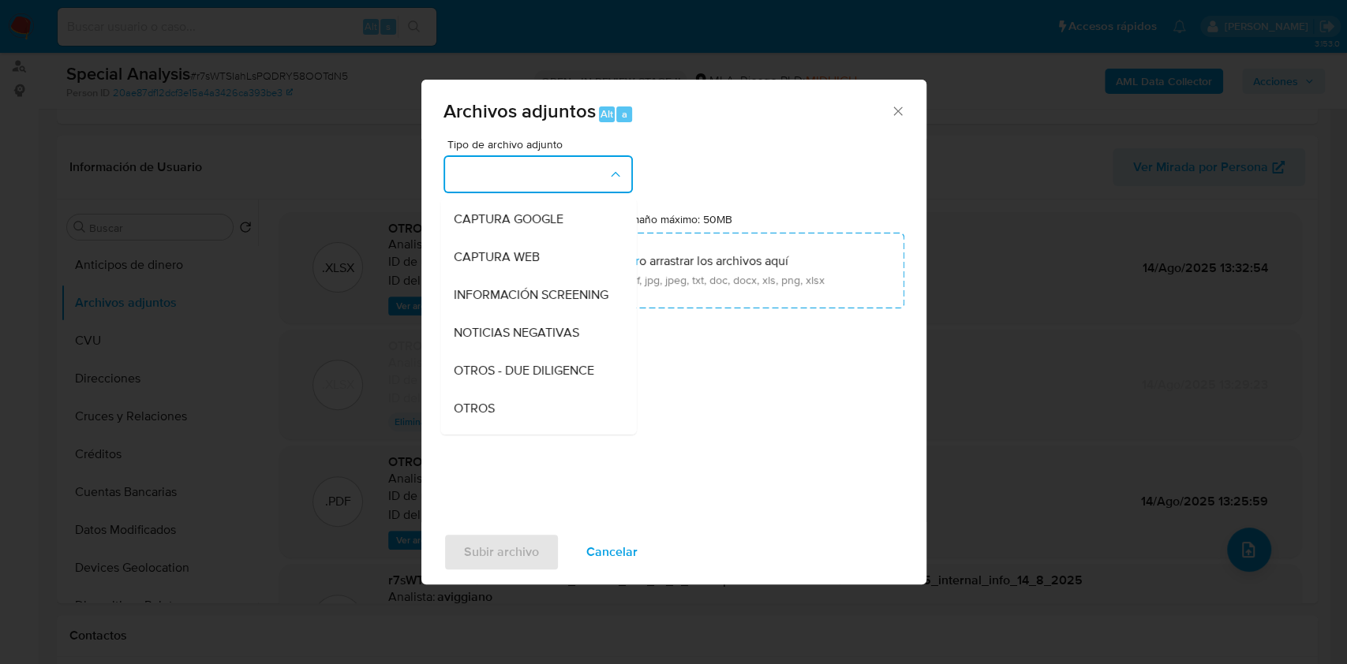
scroll to position [316, 0]
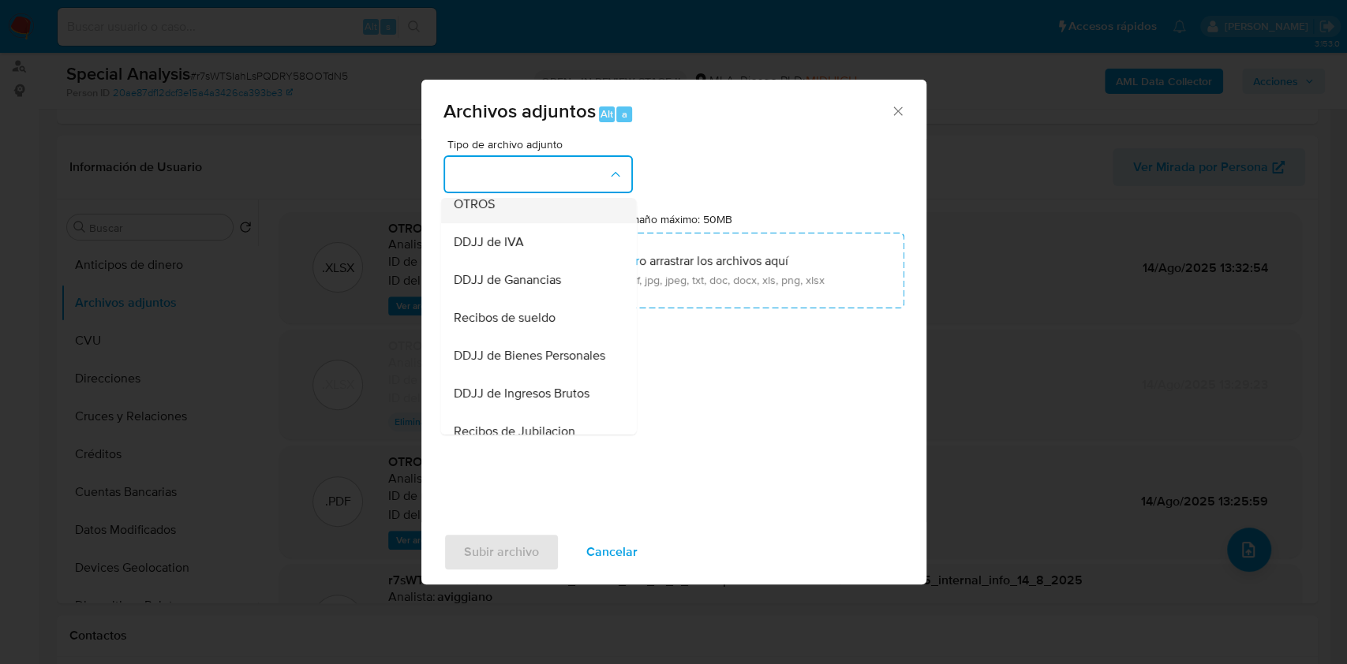
click at [473, 212] on span "OTROS" at bounding box center [473, 204] width 41 height 16
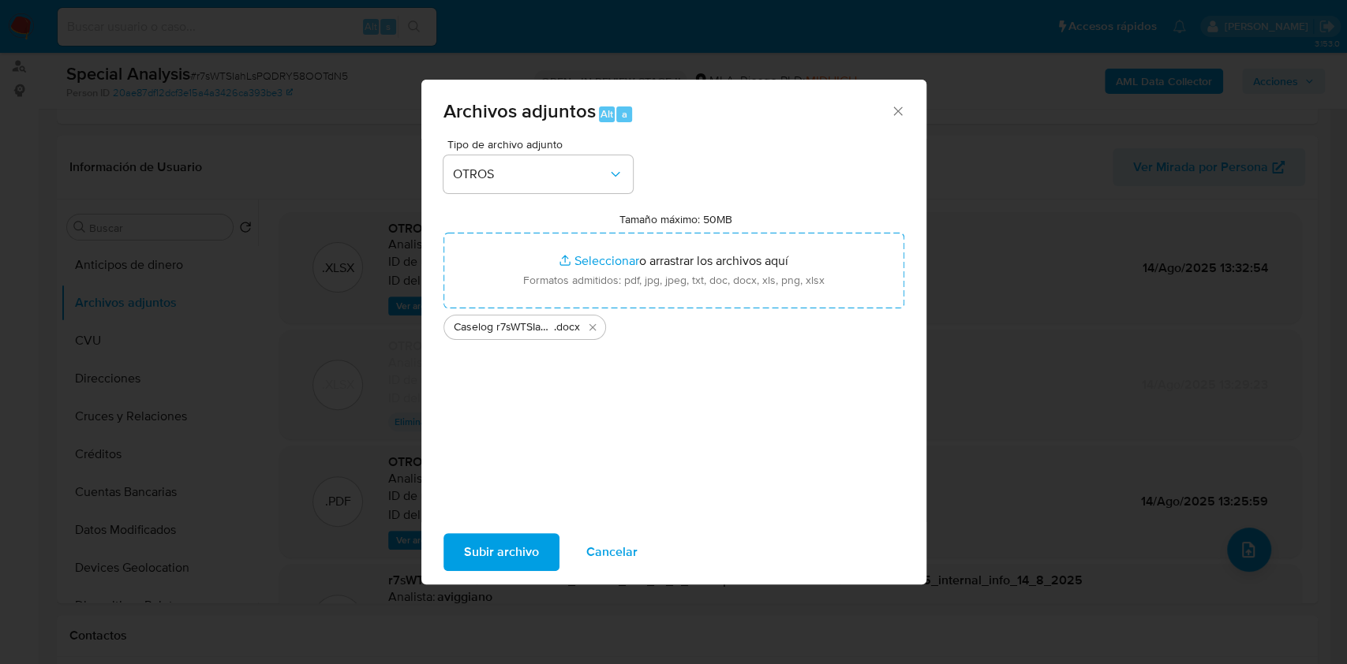
click at [485, 550] on span "Subir archivo" at bounding box center [501, 552] width 75 height 35
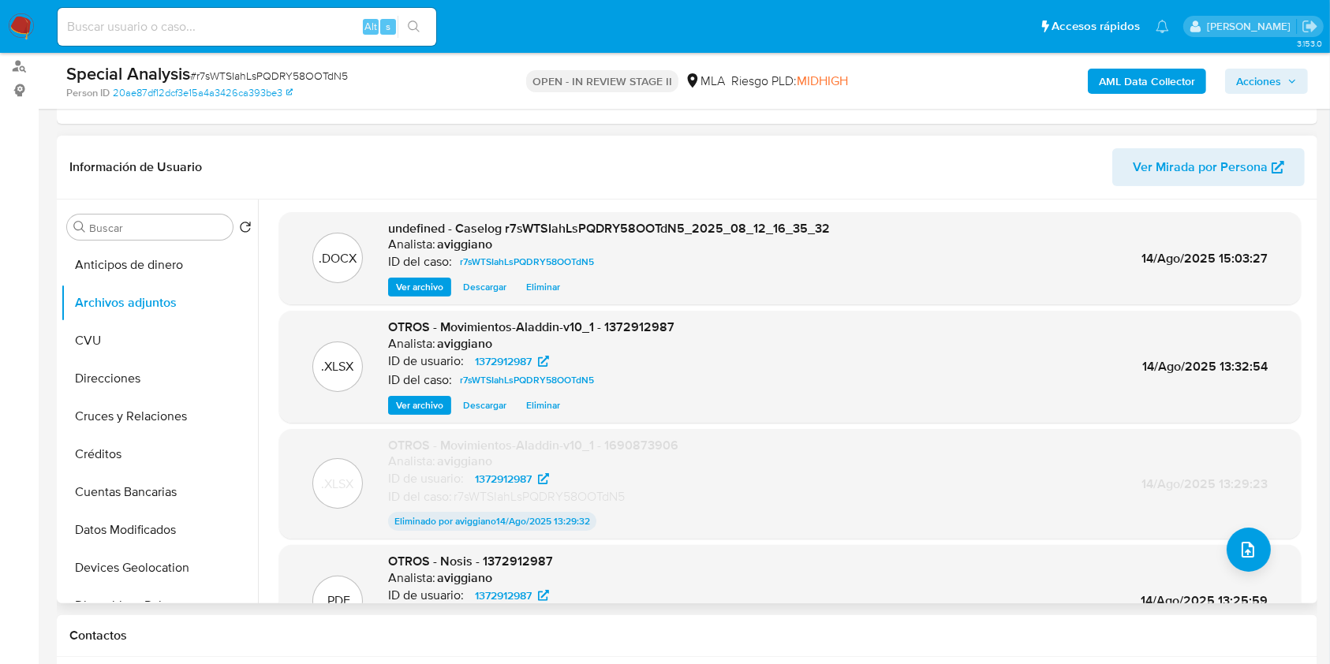
click at [442, 293] on span "Ver archivo" at bounding box center [419, 287] width 47 height 16
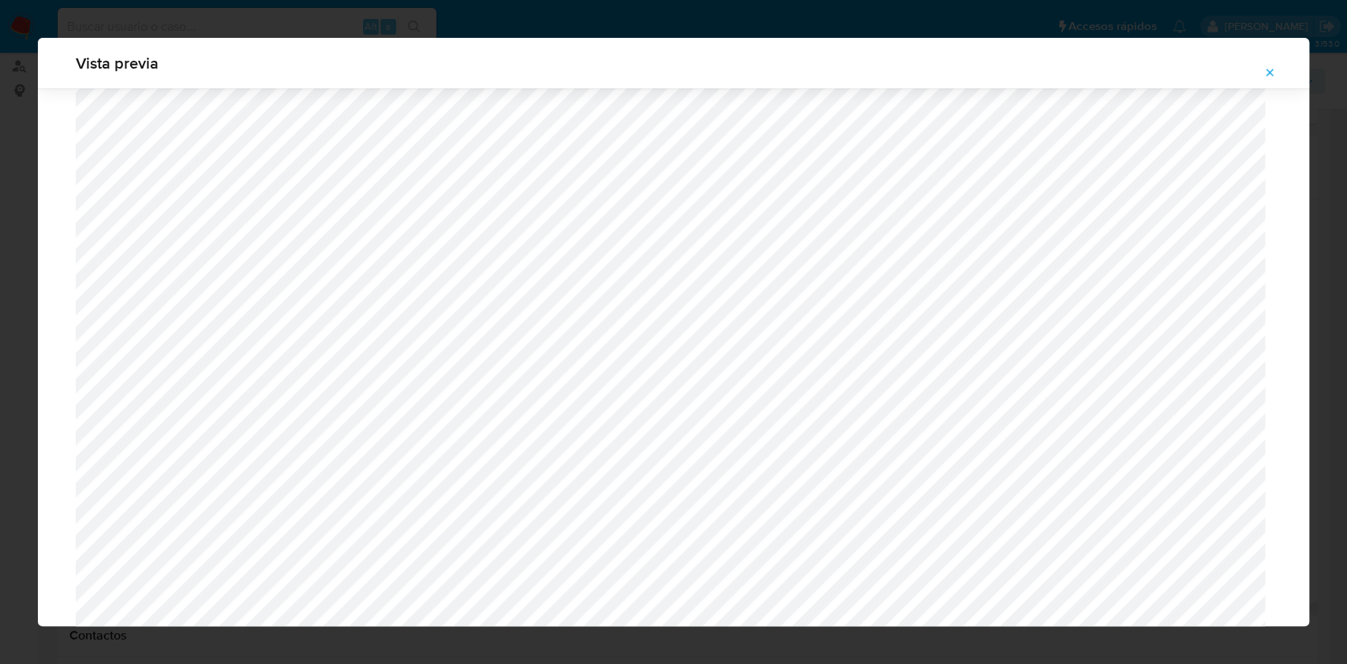
scroll to position [1231, 0]
click at [1266, 71] on icon "Attachment preview" at bounding box center [1269, 72] width 13 height 13
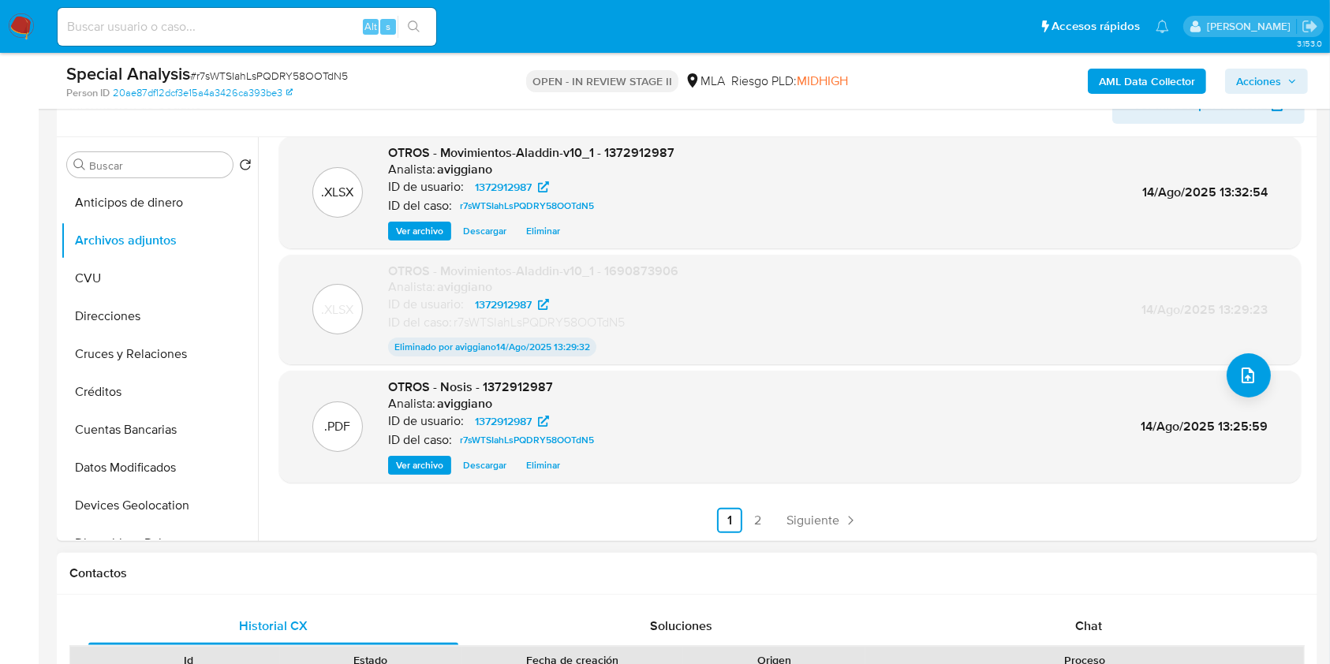
scroll to position [525, 0]
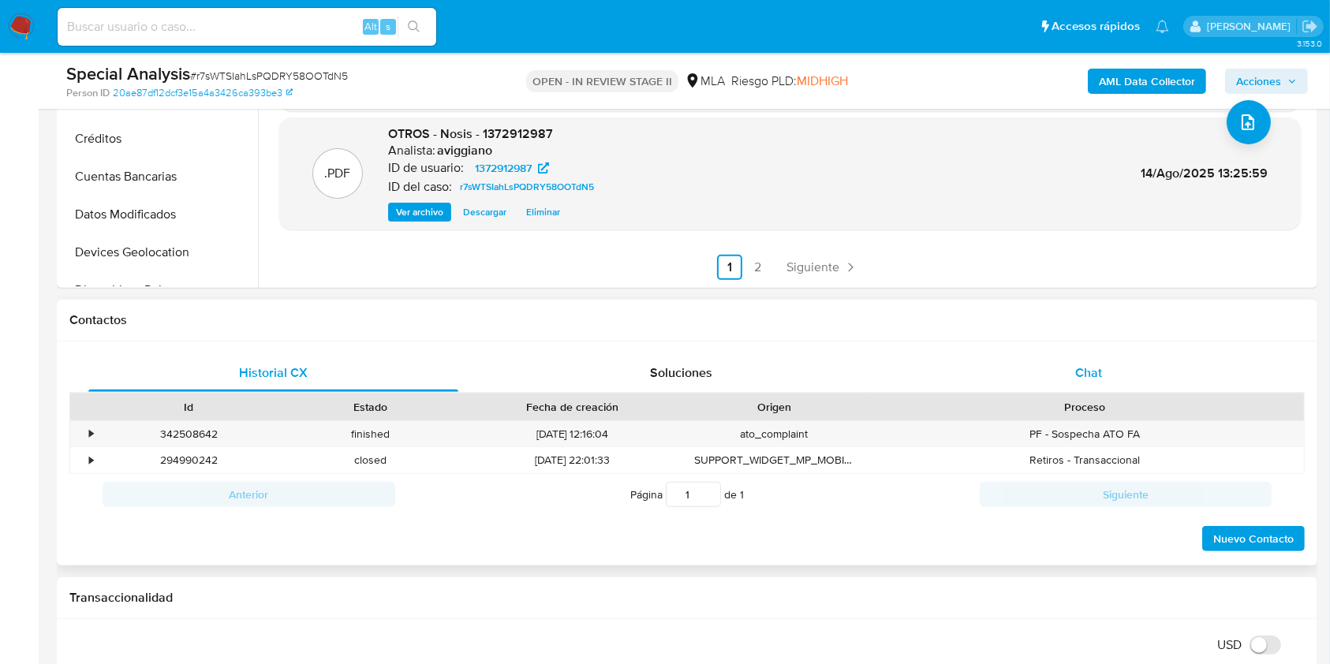
click at [1075, 357] on div "Chat" at bounding box center [1089, 373] width 370 height 38
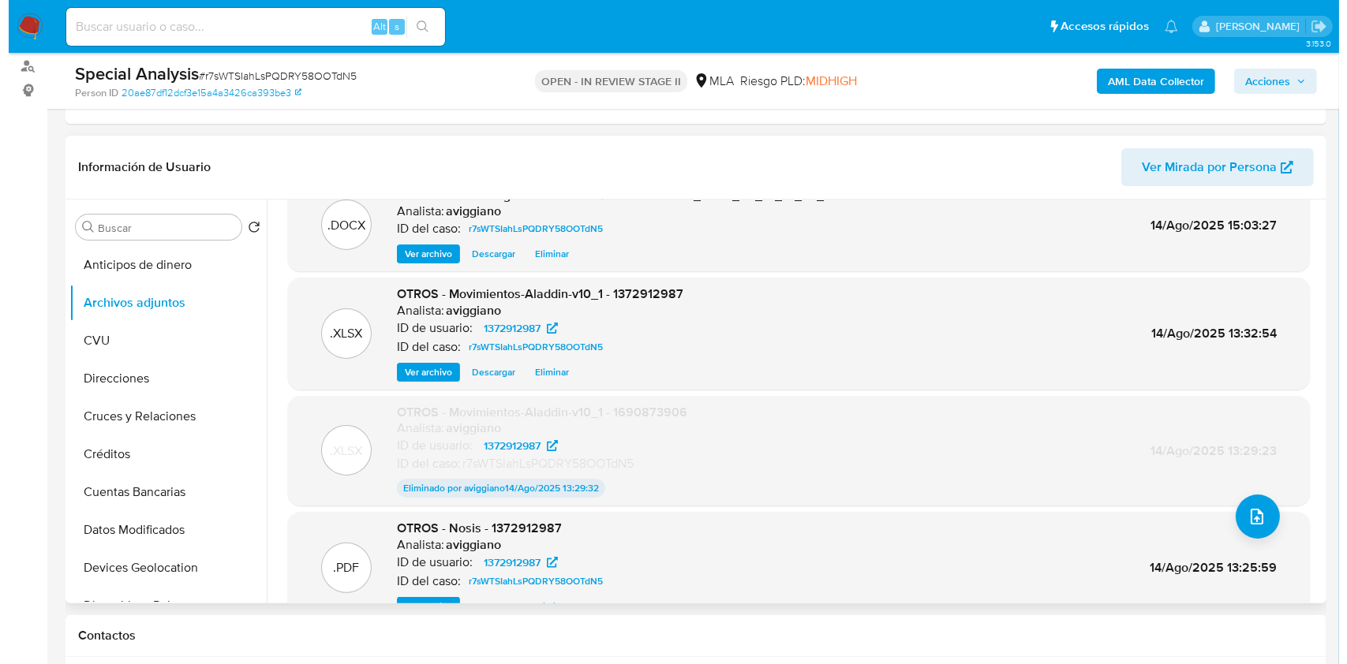
scroll to position [0, 0]
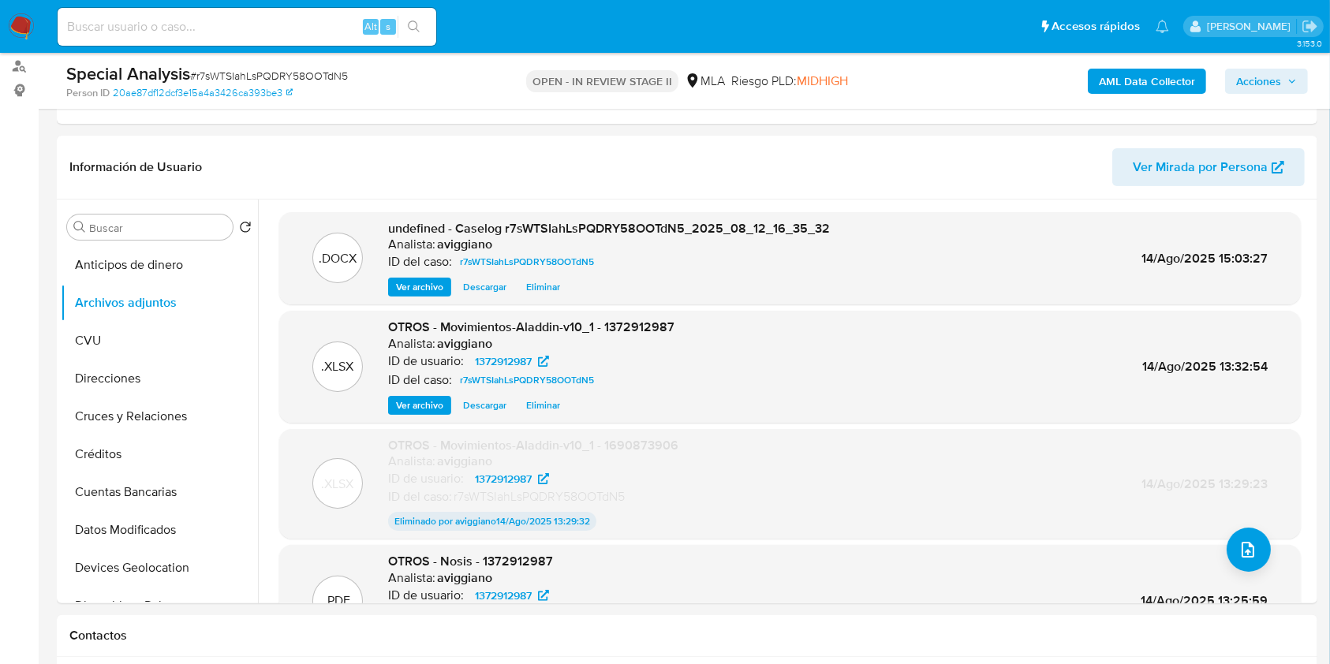
click at [419, 282] on span "Ver archivo" at bounding box center [419, 287] width 47 height 16
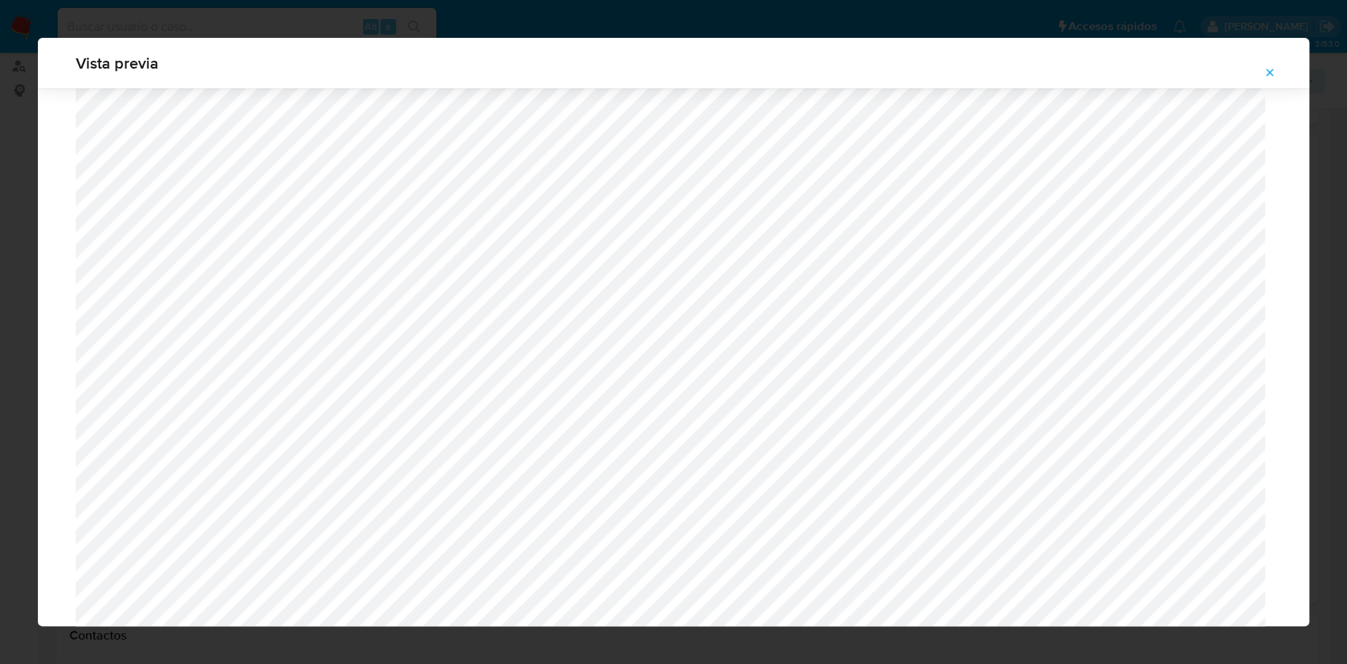
scroll to position [1125, 0]
click at [1265, 72] on icon "Attachment preview" at bounding box center [1269, 72] width 13 height 13
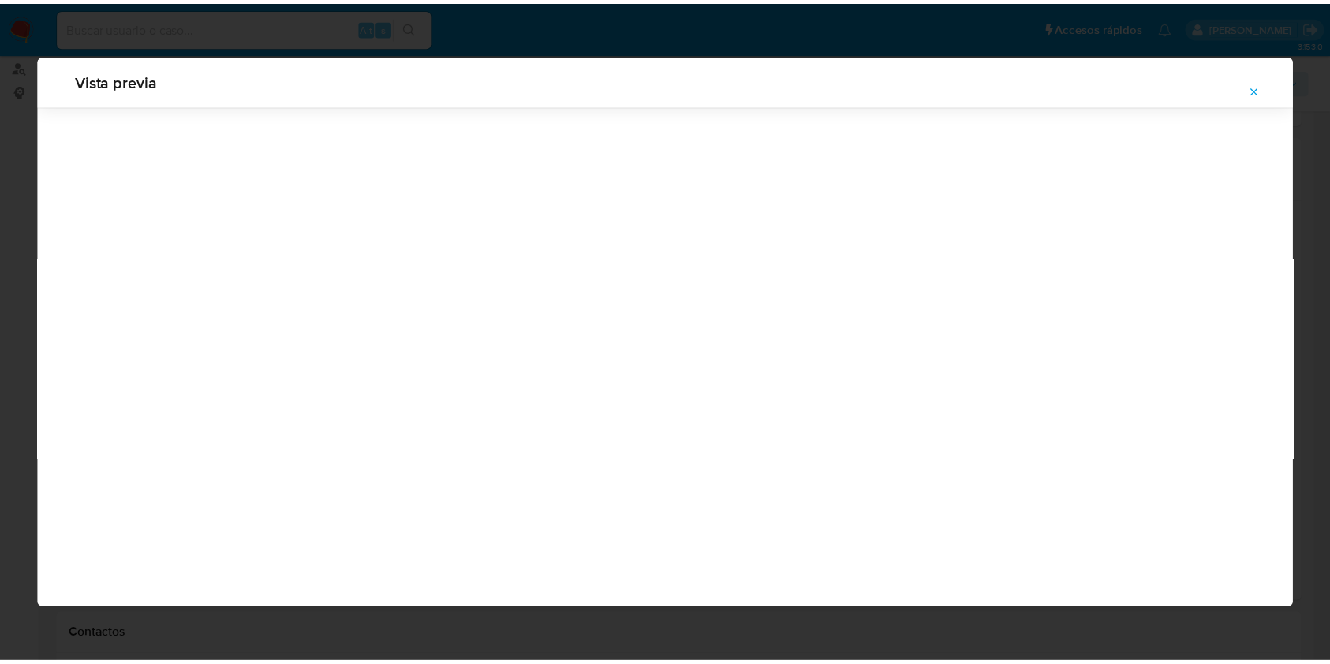
scroll to position [0, 0]
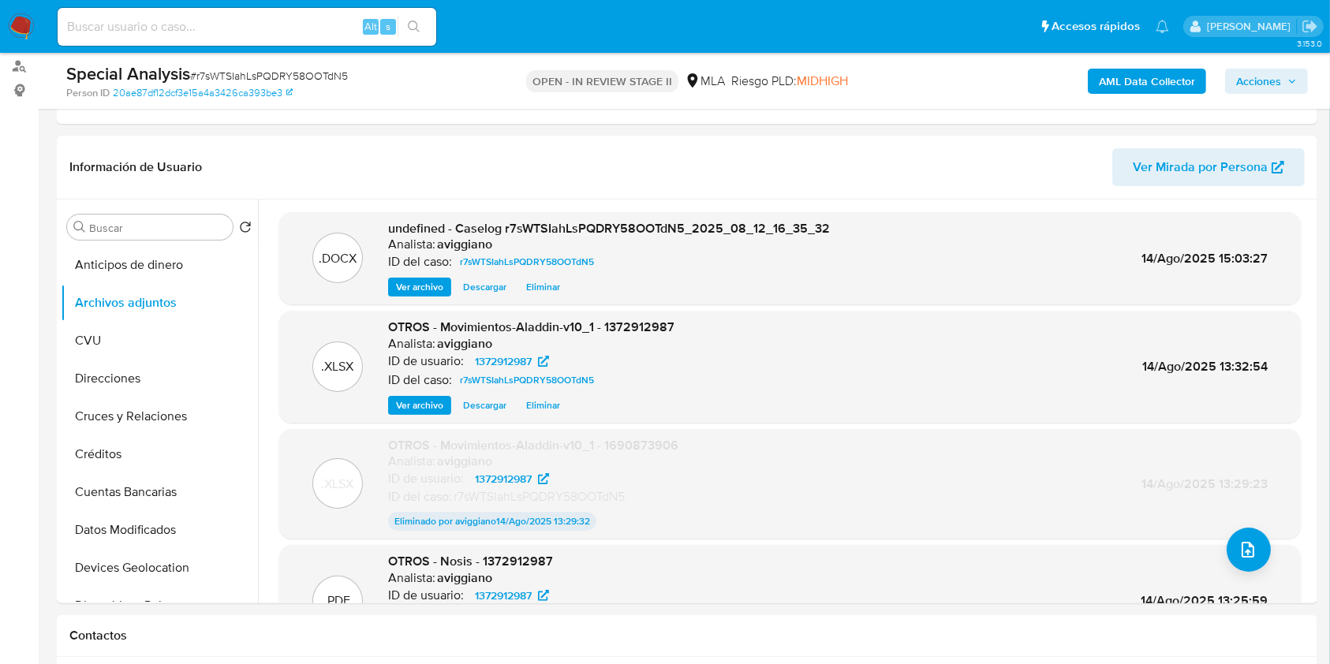
click at [215, 19] on input at bounding box center [247, 27] width 379 height 21
paste input "1799971431"
type input "1799971431"
click at [420, 26] on button "search-icon" at bounding box center [414, 27] width 32 height 22
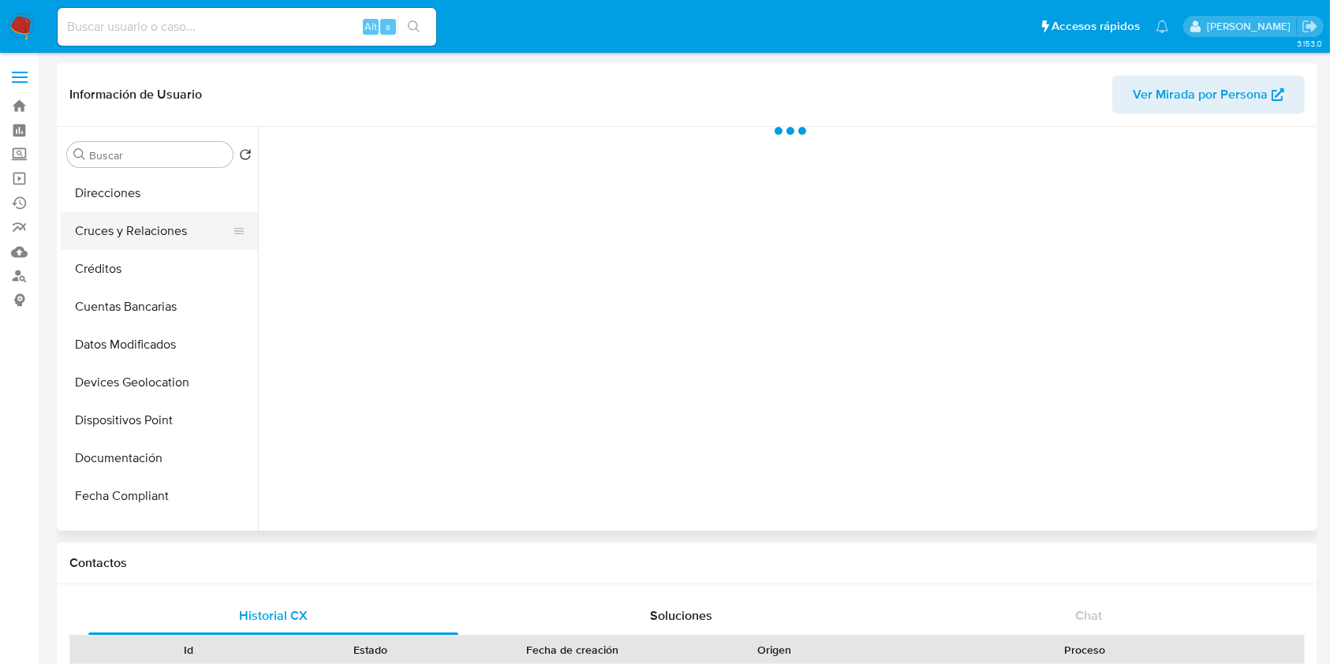
scroll to position [210, 0]
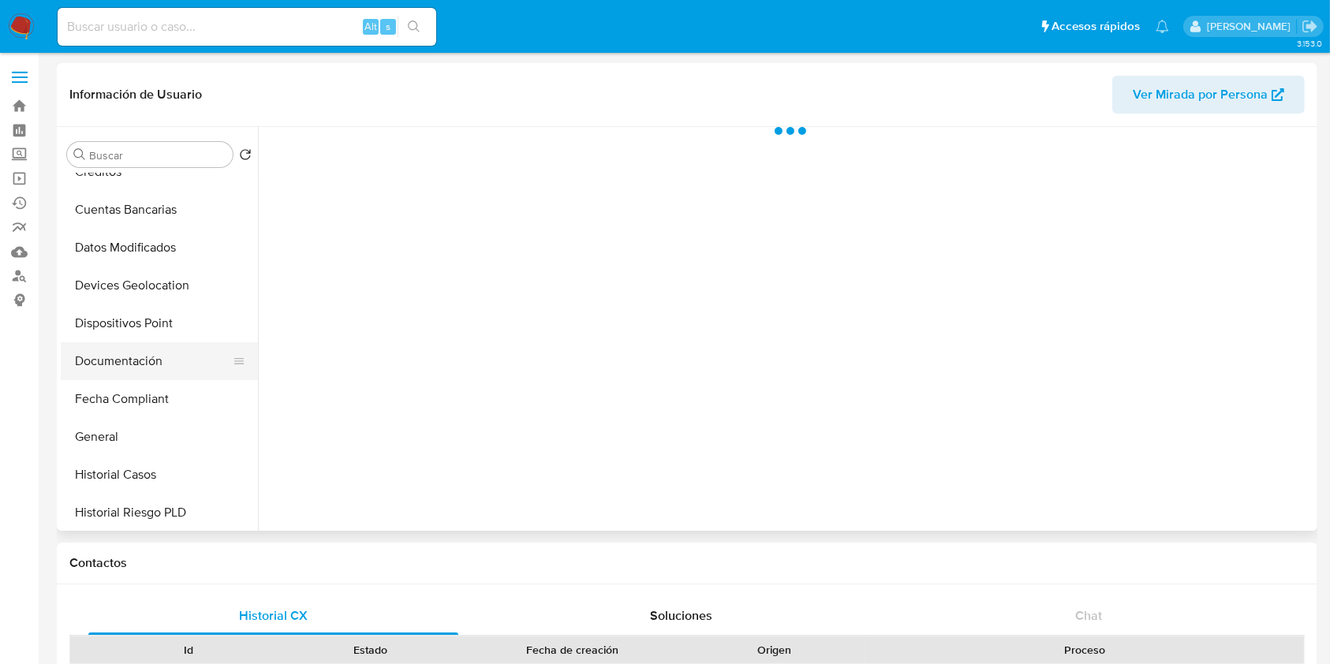
select select "10"
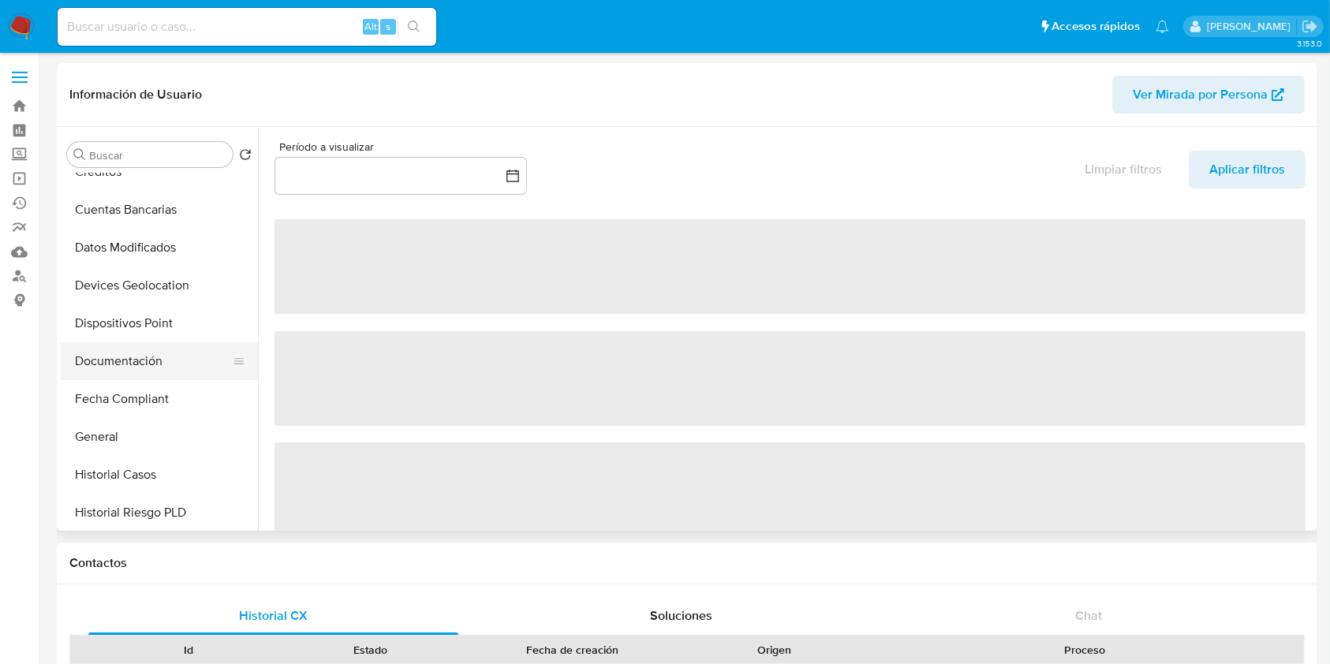
click at [132, 367] on button "Documentación" at bounding box center [153, 361] width 185 height 38
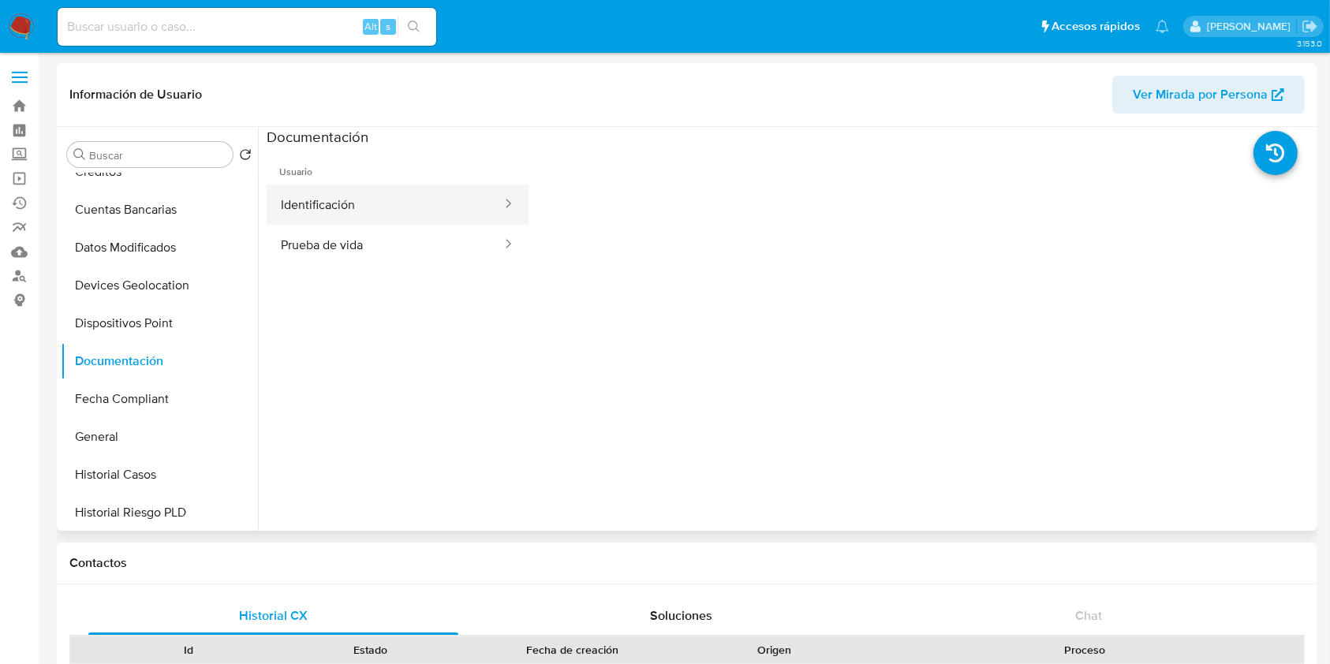
click at [354, 215] on button "Identificación" at bounding box center [385, 205] width 237 height 40
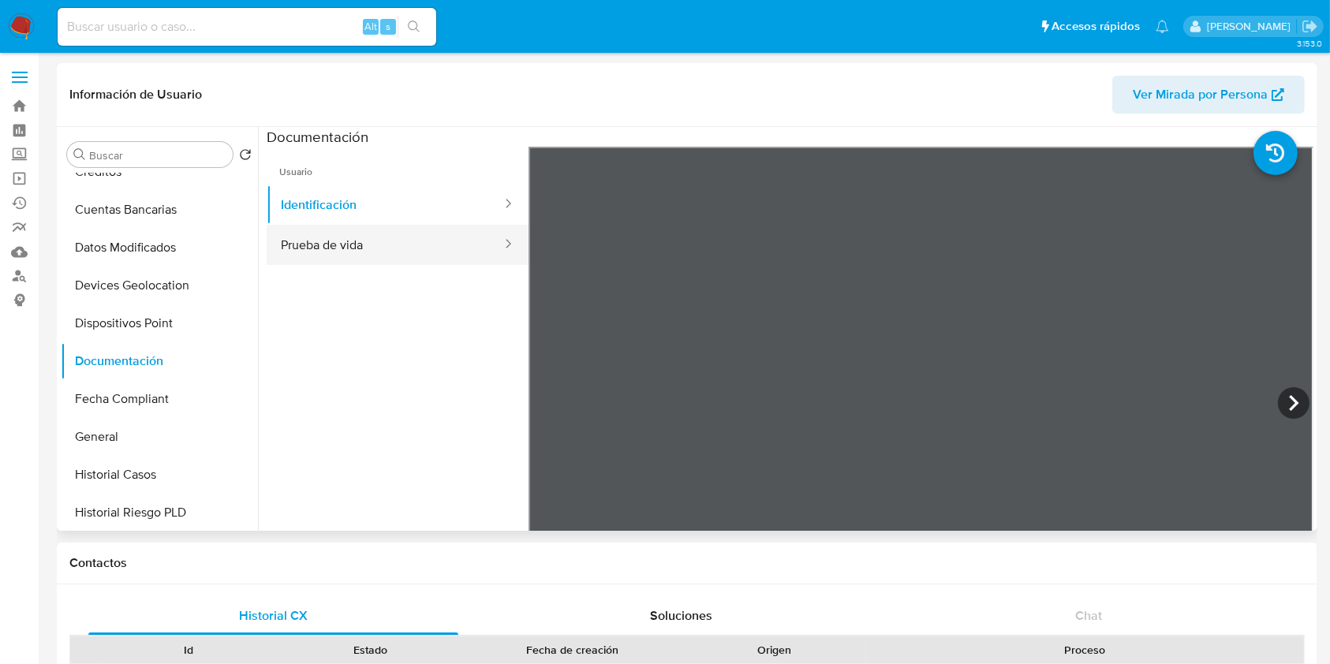
click at [312, 247] on button "Prueba de vida" at bounding box center [385, 245] width 237 height 40
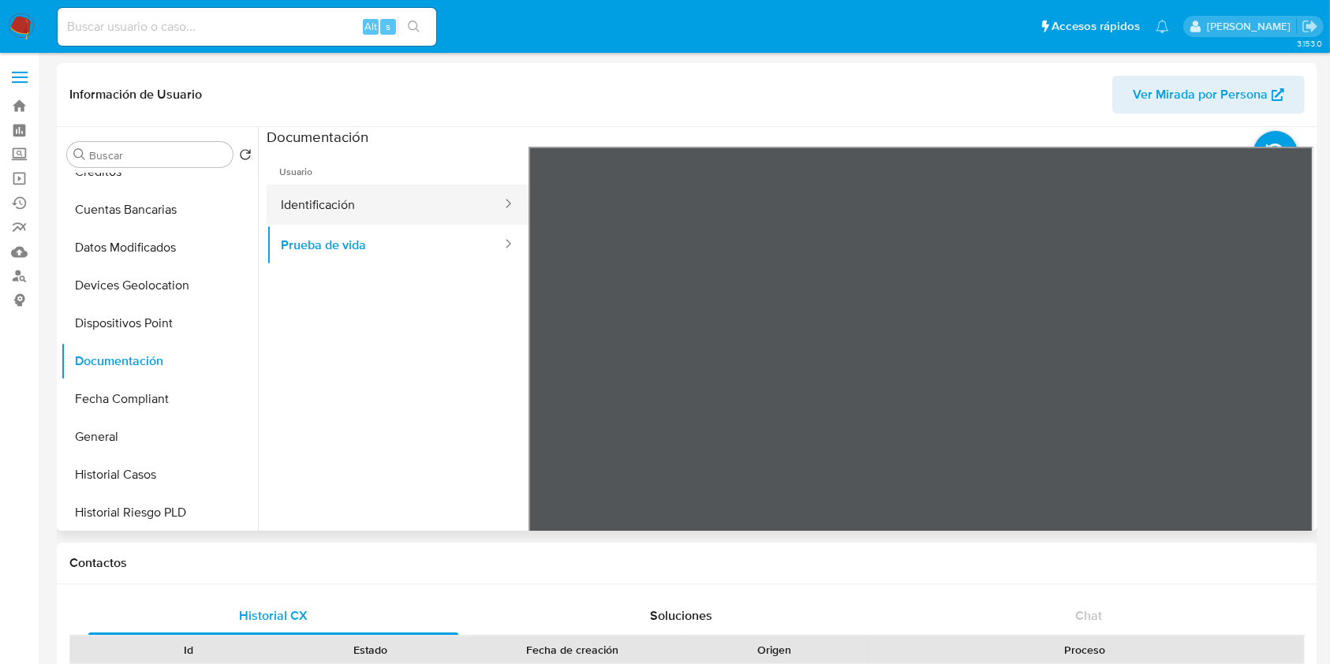
click at [393, 211] on button "Identificación" at bounding box center [385, 205] width 237 height 40
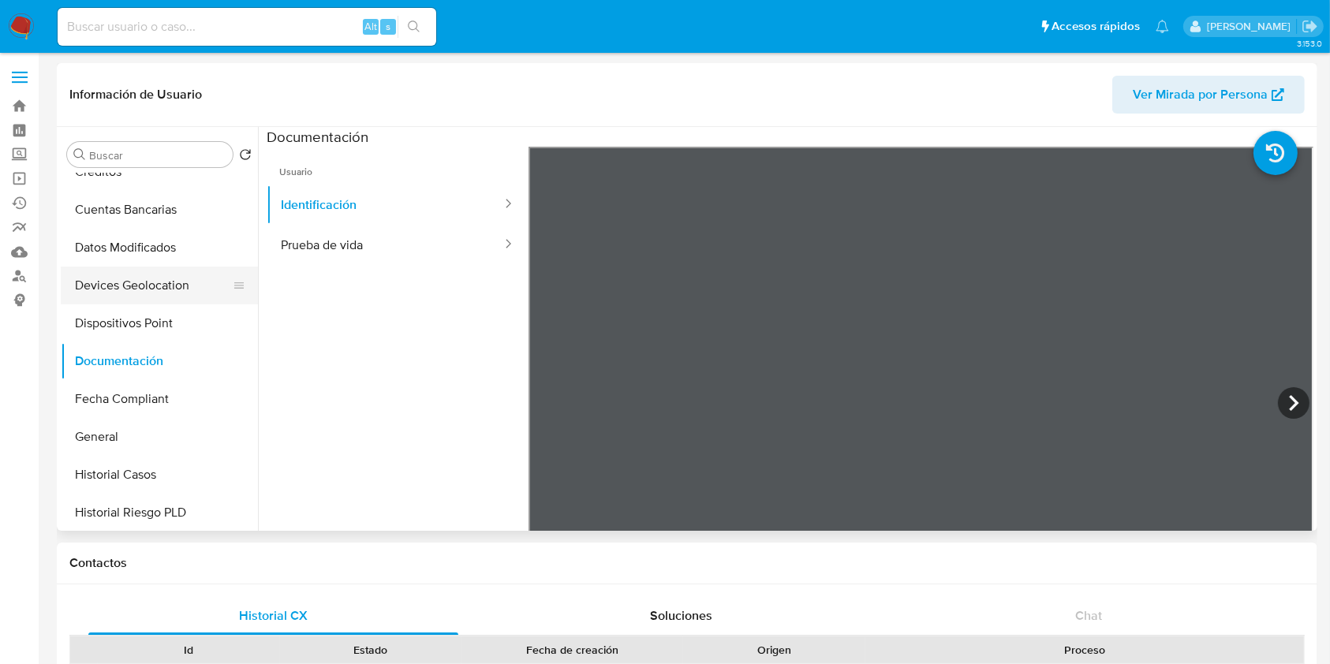
click at [143, 283] on button "Devices Geolocation" at bounding box center [153, 286] width 185 height 38
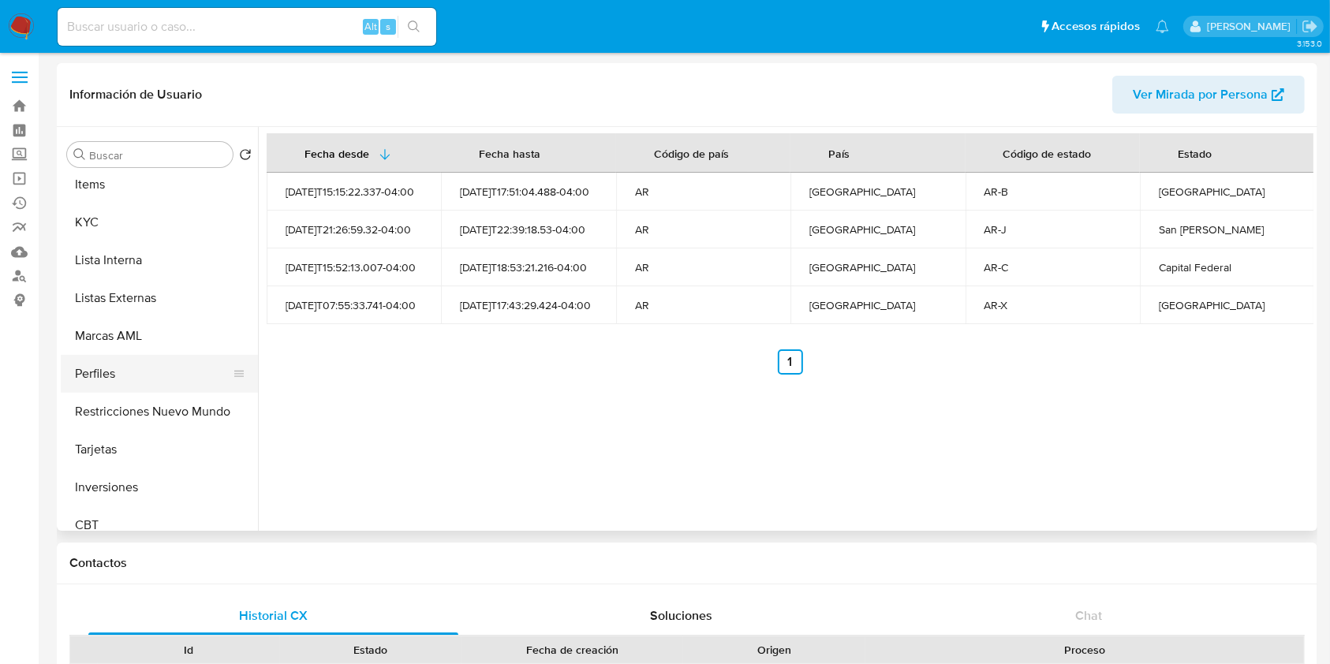
scroll to position [736, 0]
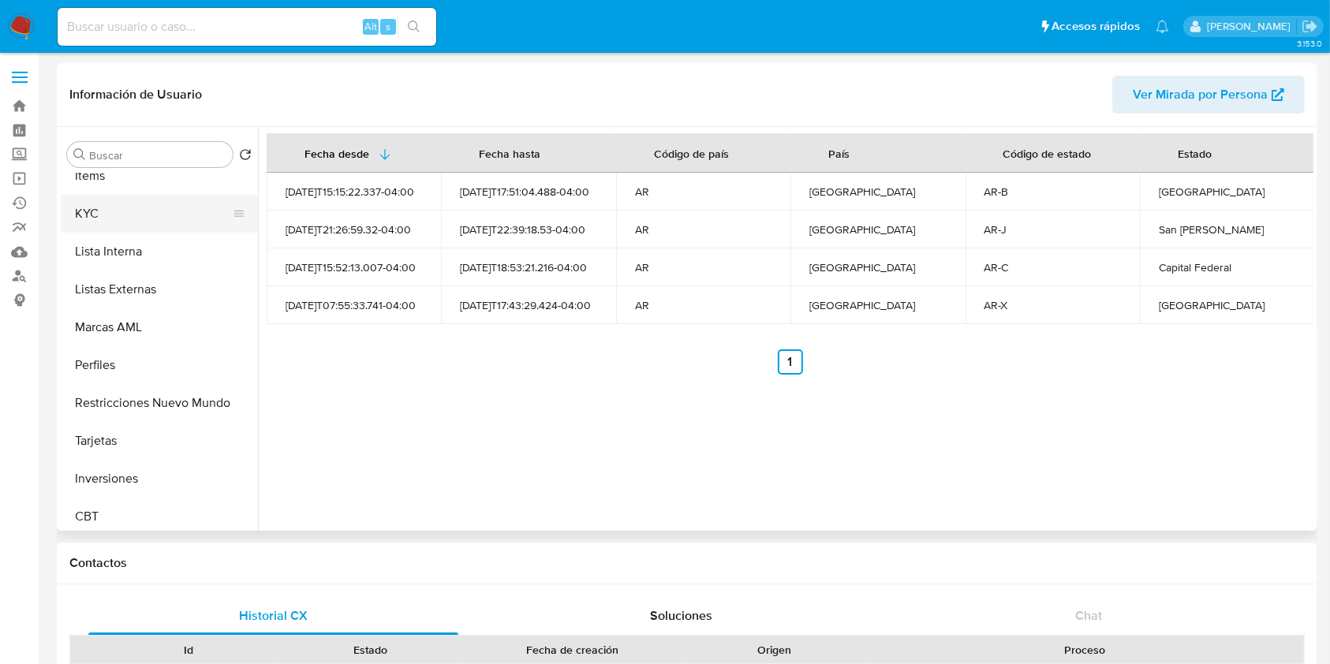
click at [145, 224] on button "KYC" at bounding box center [153, 214] width 185 height 38
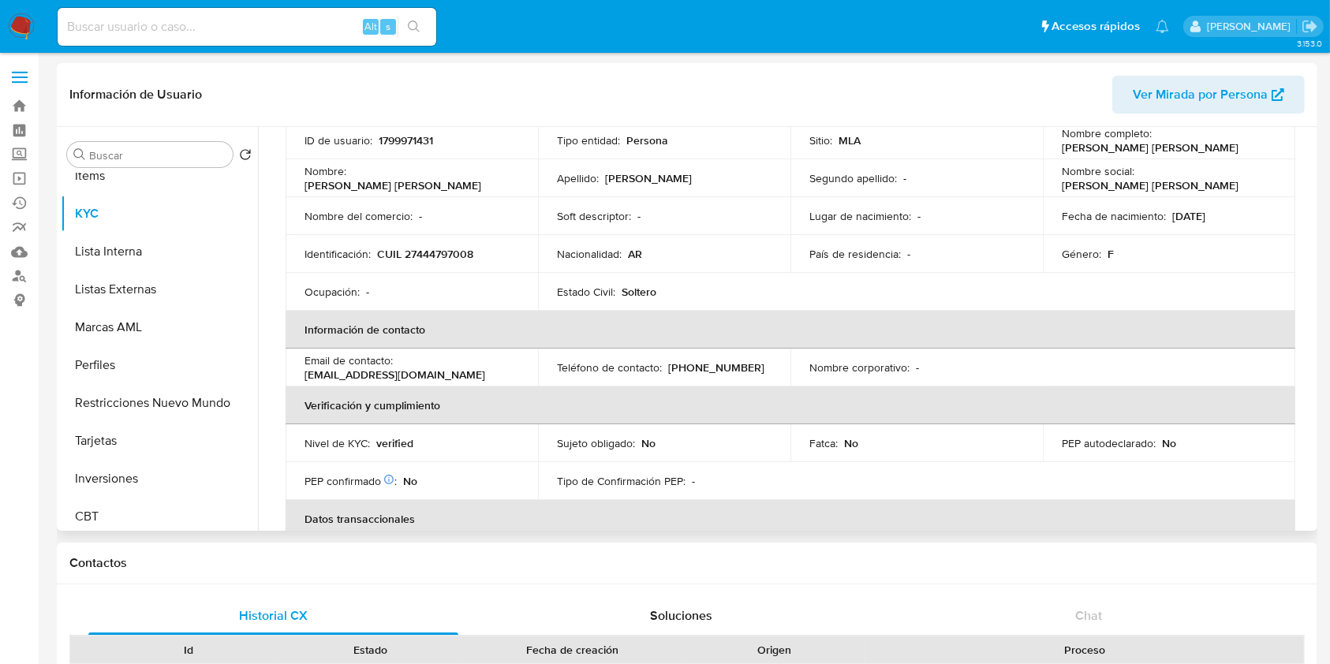
scroll to position [0, 0]
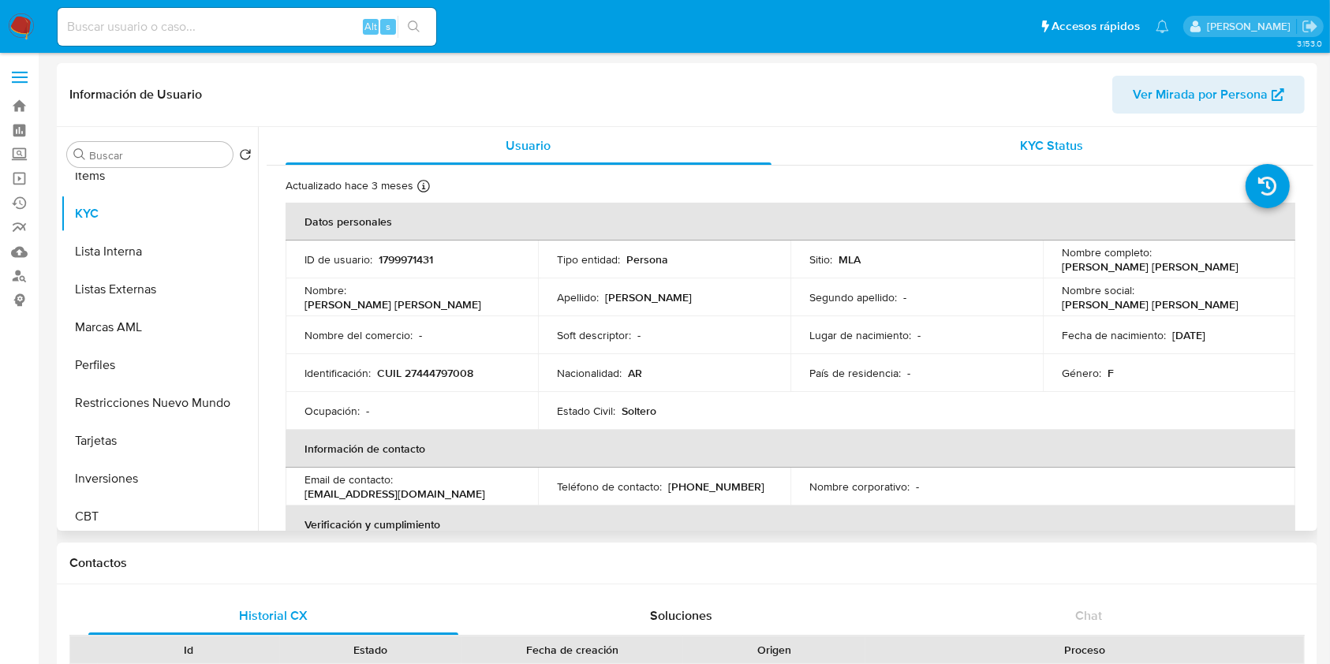
click at [1017, 155] on div "KYC Status" at bounding box center [1052, 146] width 486 height 38
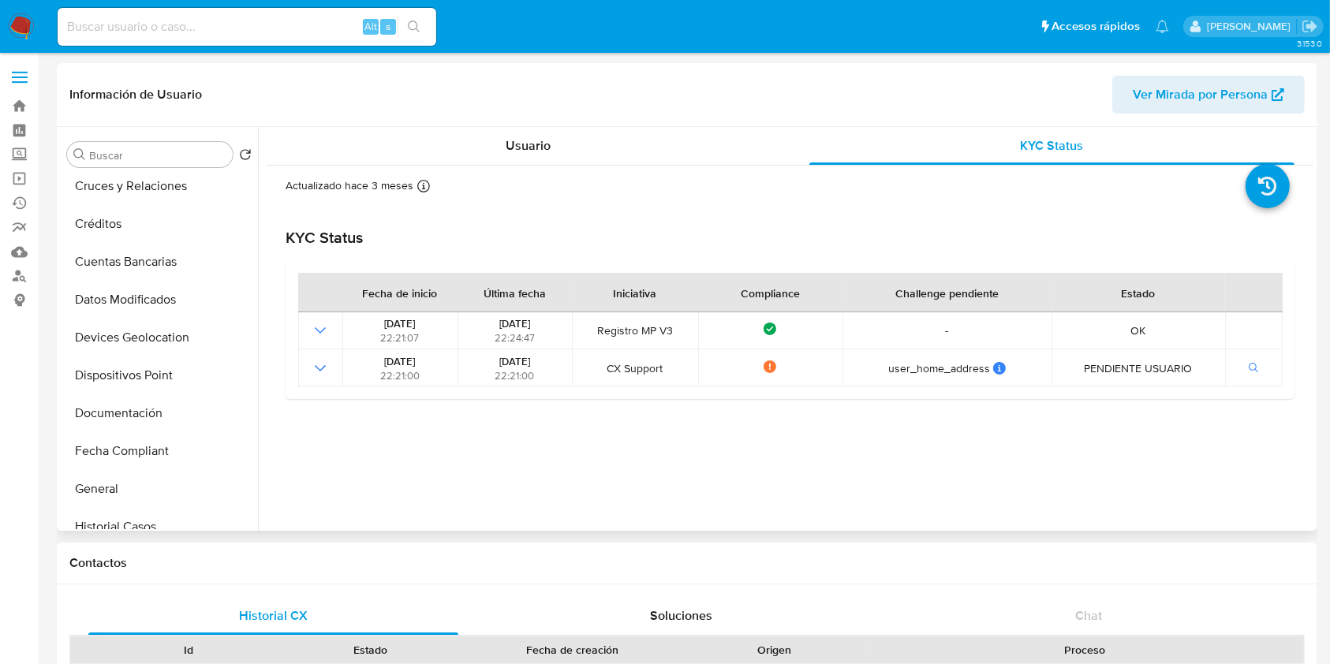
scroll to position [420, 0]
click at [144, 225] on button "General" at bounding box center [153, 226] width 185 height 38
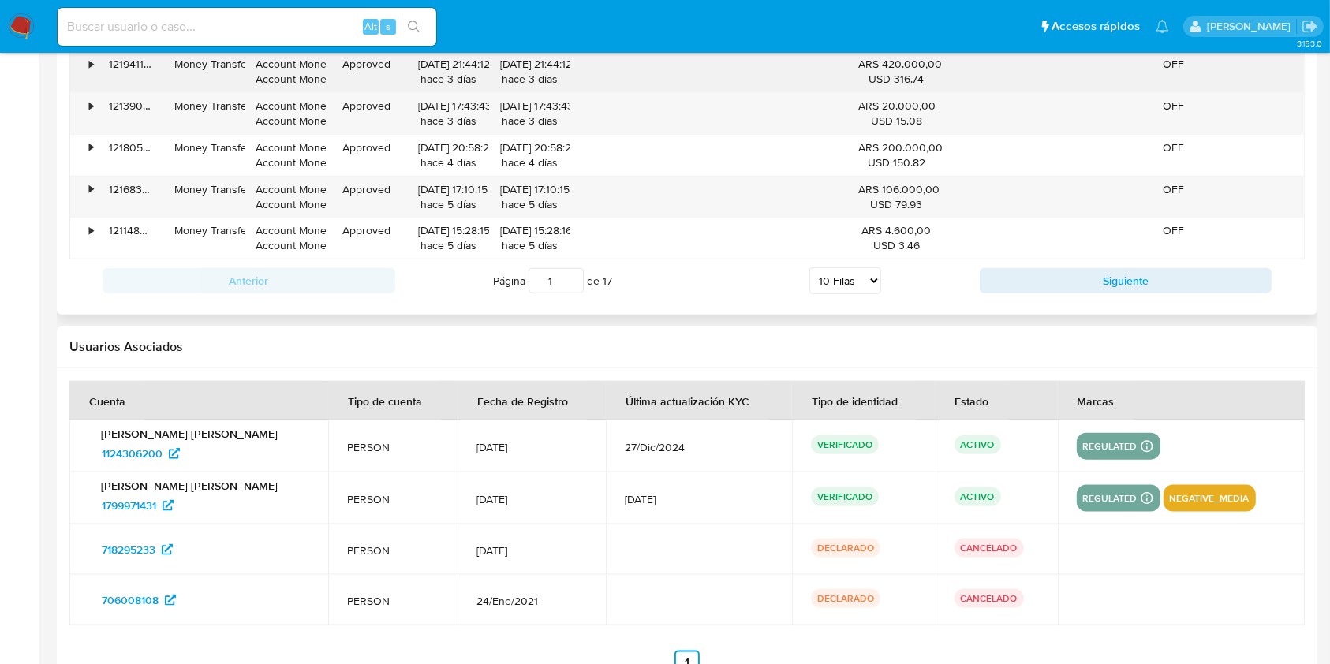
scroll to position [1822, 0]
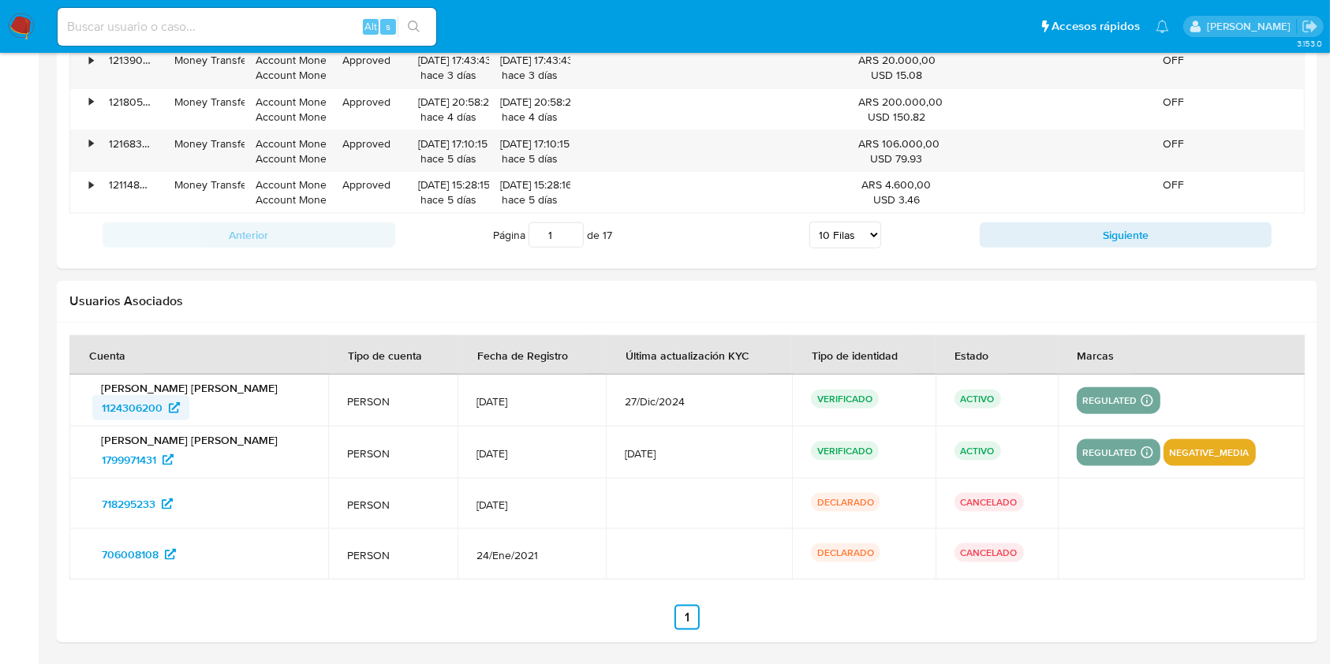
click at [131, 411] on span "1124306200" at bounding box center [132, 407] width 61 height 25
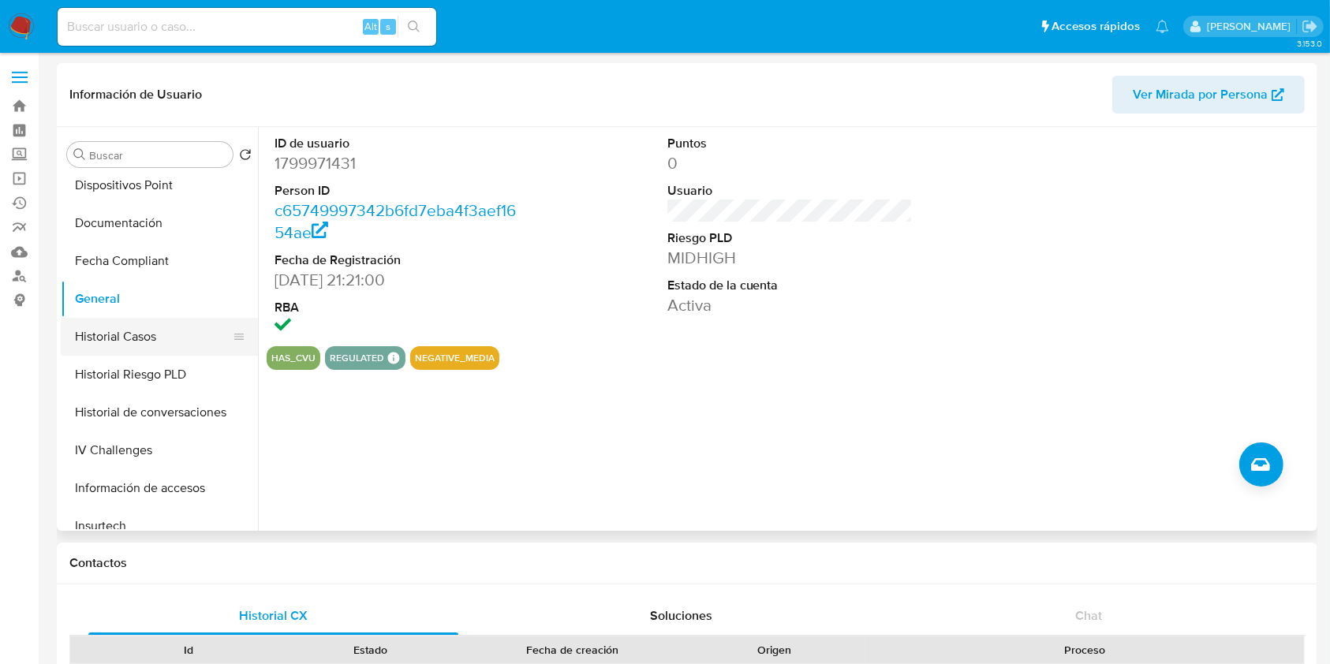
scroll to position [316, 0]
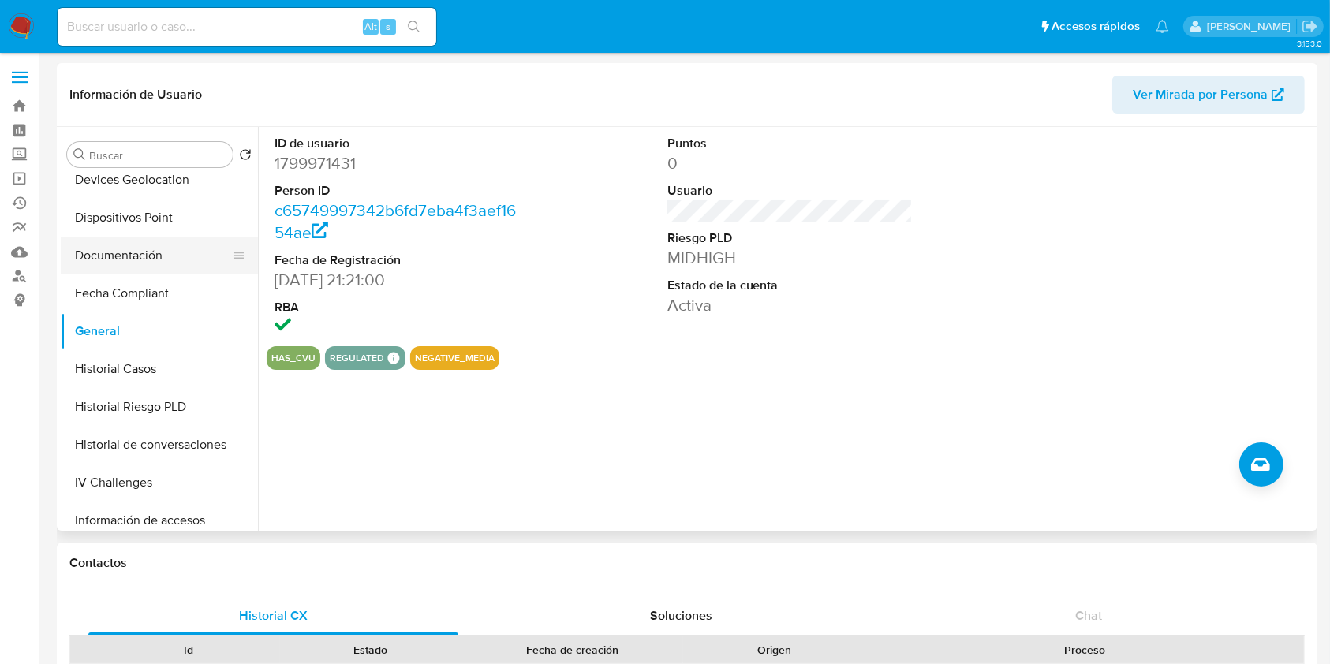
click at [132, 238] on button "Documentación" at bounding box center [153, 256] width 185 height 38
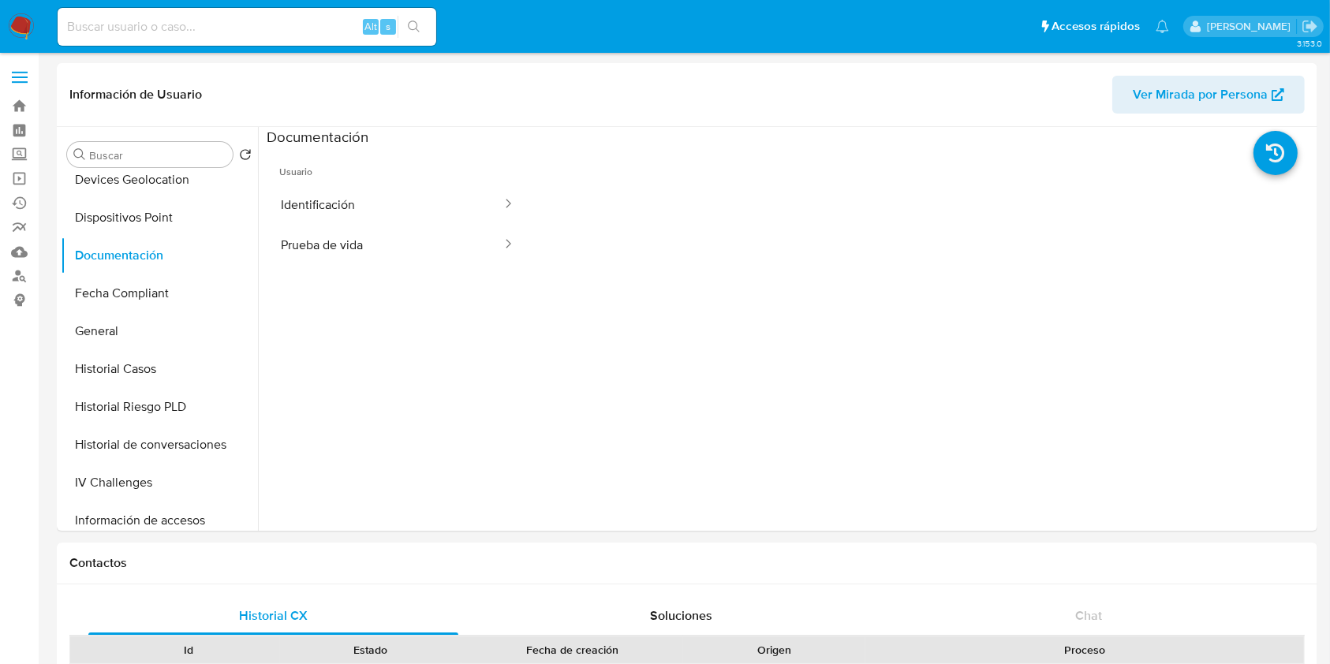
click at [439, 215] on button "Identificación" at bounding box center [385, 205] width 237 height 40
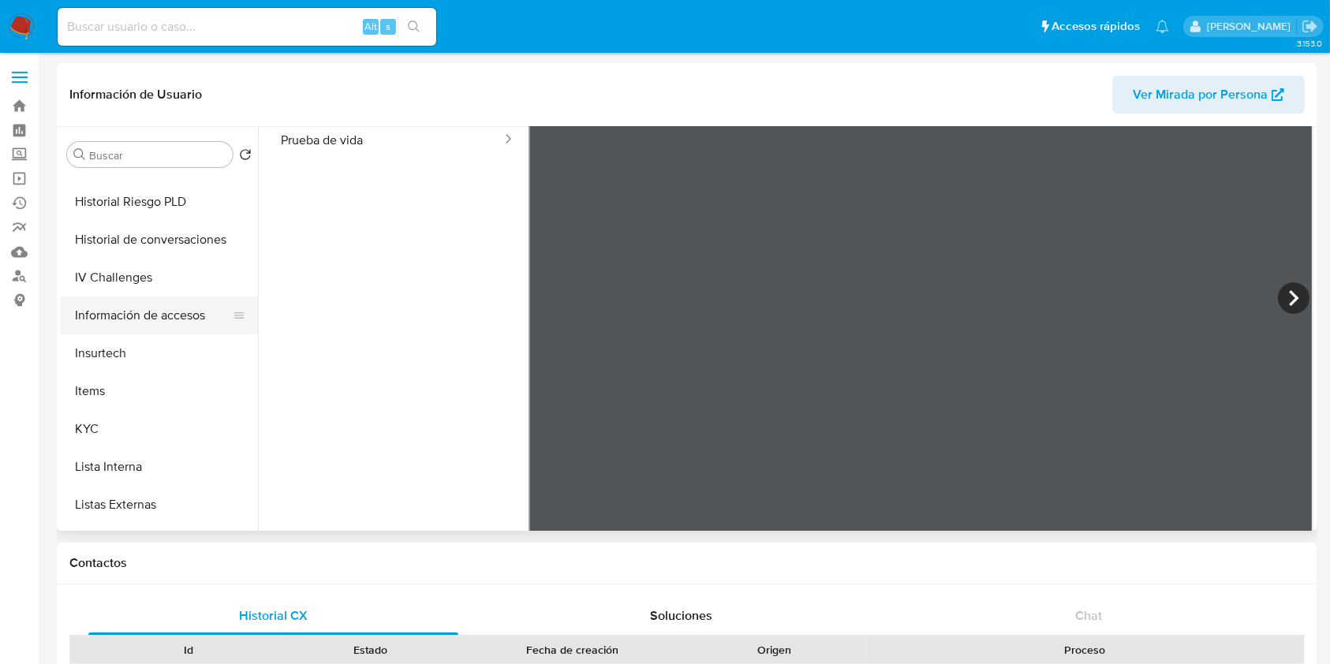
scroll to position [525, 0]
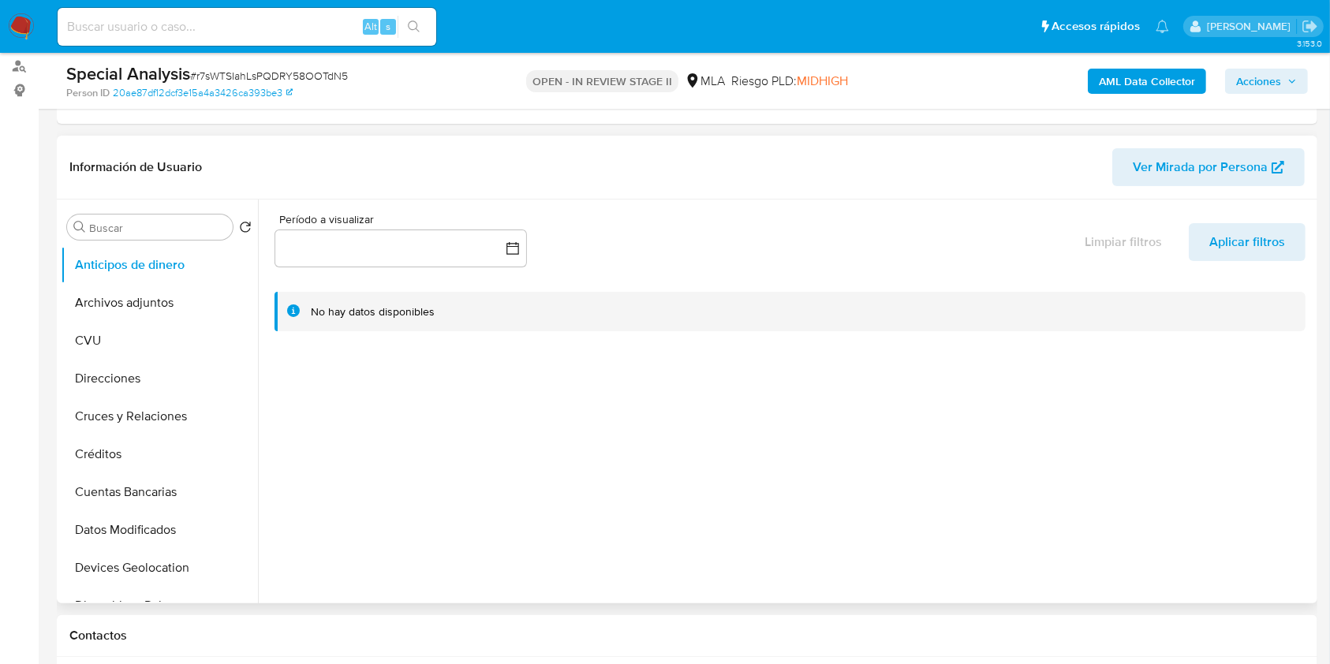
select select "10"
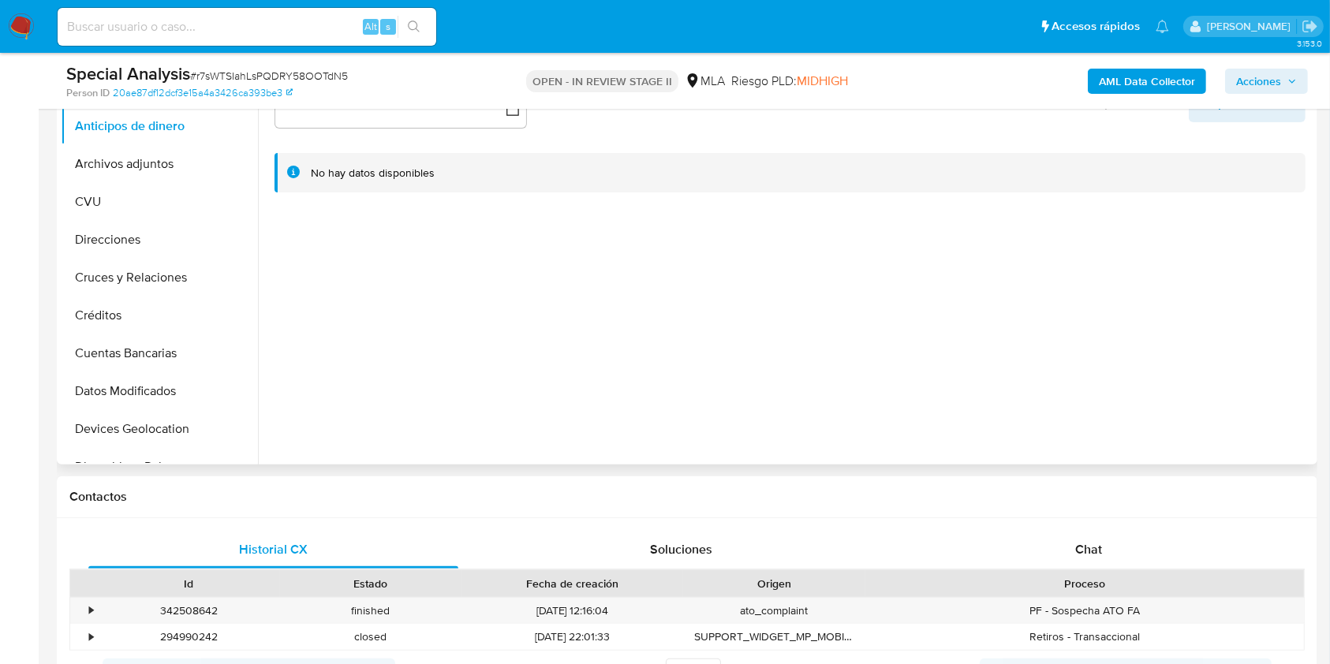
scroll to position [525, 0]
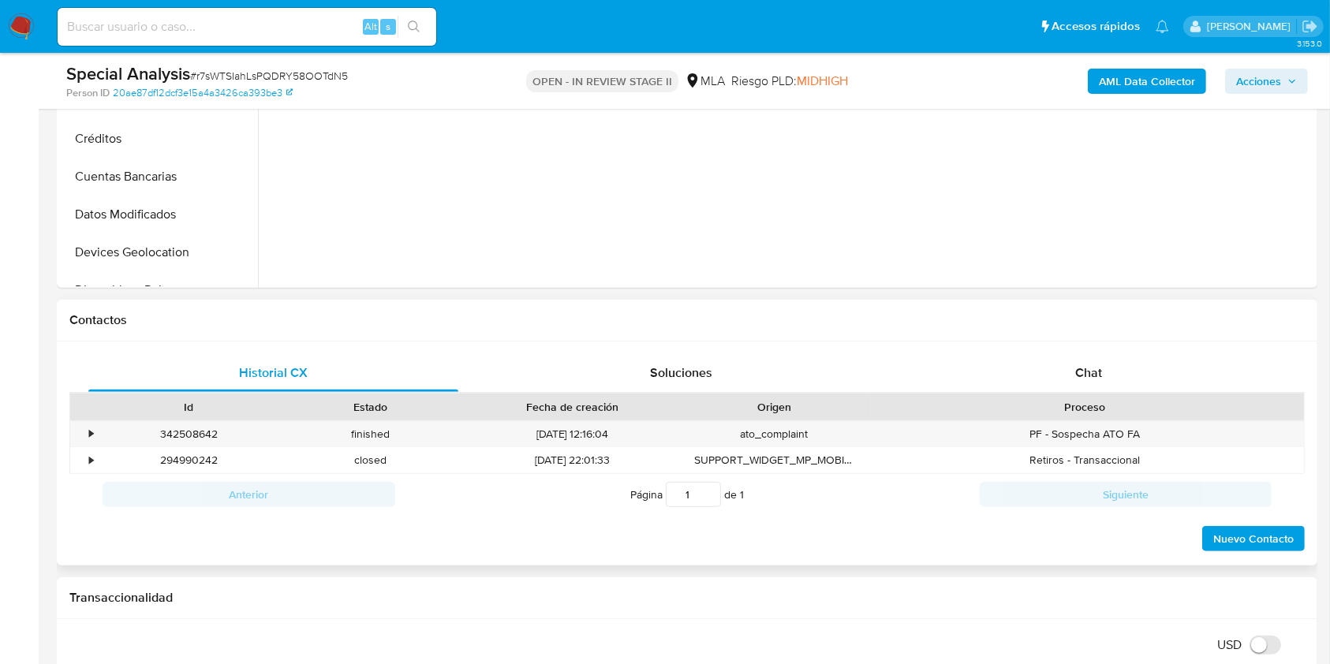
click at [1086, 342] on div "Historial CX Soluciones Chat Id Estado Fecha de creación Origen Proceso • 34250…" at bounding box center [687, 454] width 1261 height 225
click at [1086, 361] on div "Chat" at bounding box center [1089, 373] width 370 height 38
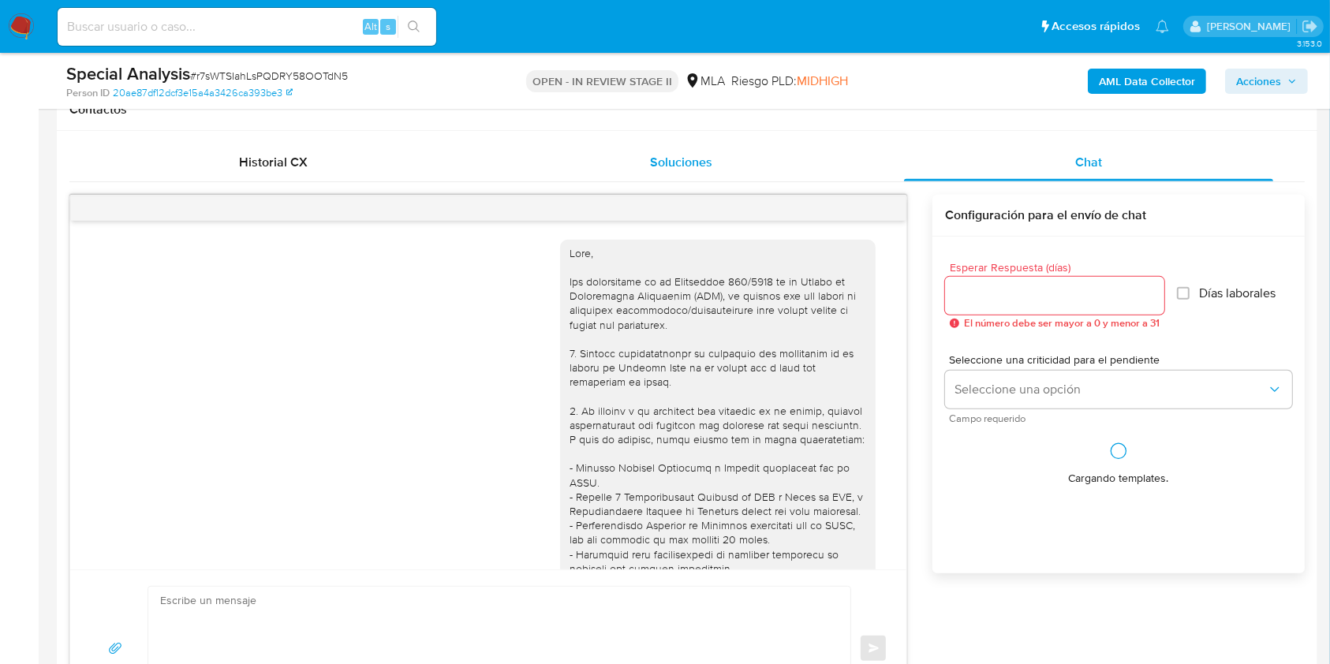
scroll to position [1337, 0]
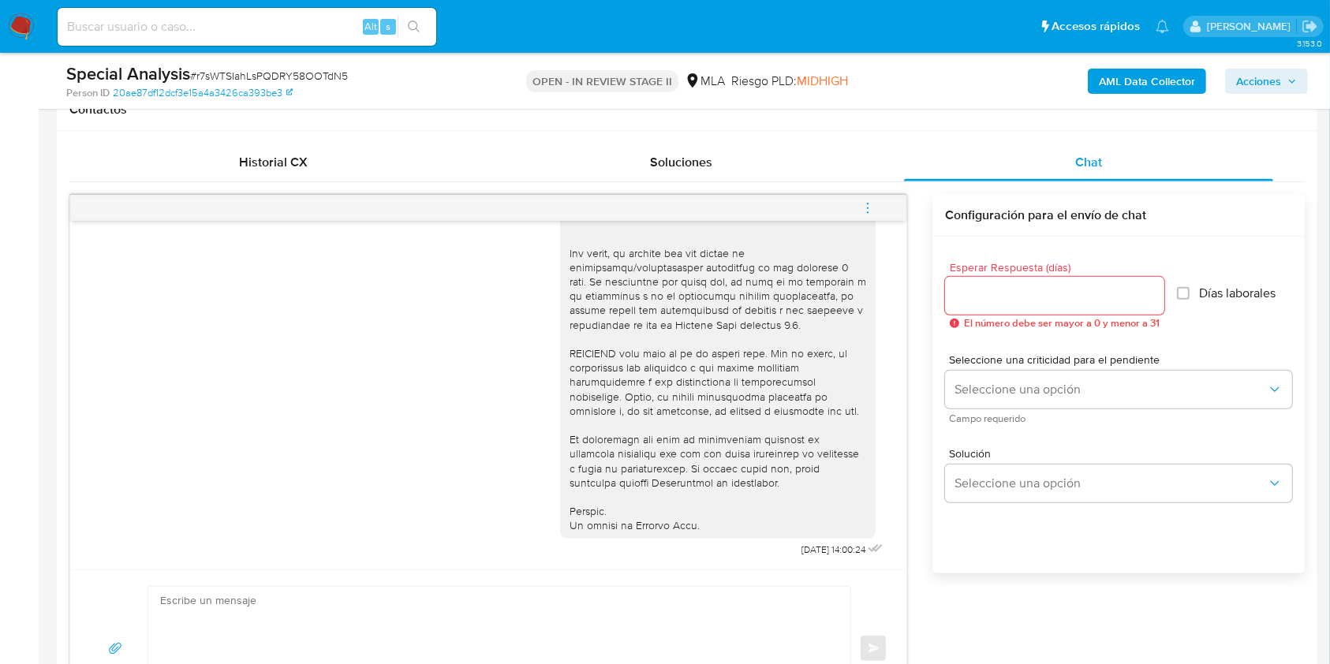
click at [876, 208] on button "menu-action" at bounding box center [868, 208] width 52 height 38
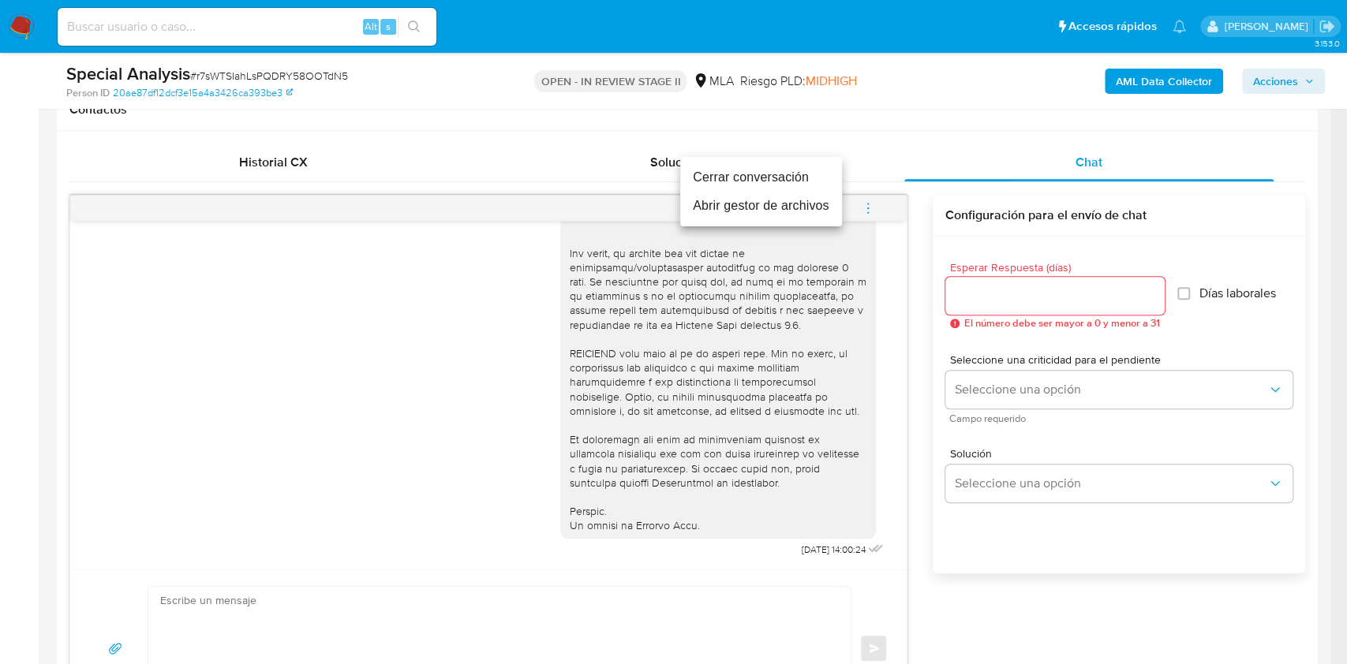
click at [791, 183] on li "Cerrar conversación" at bounding box center [761, 177] width 162 height 28
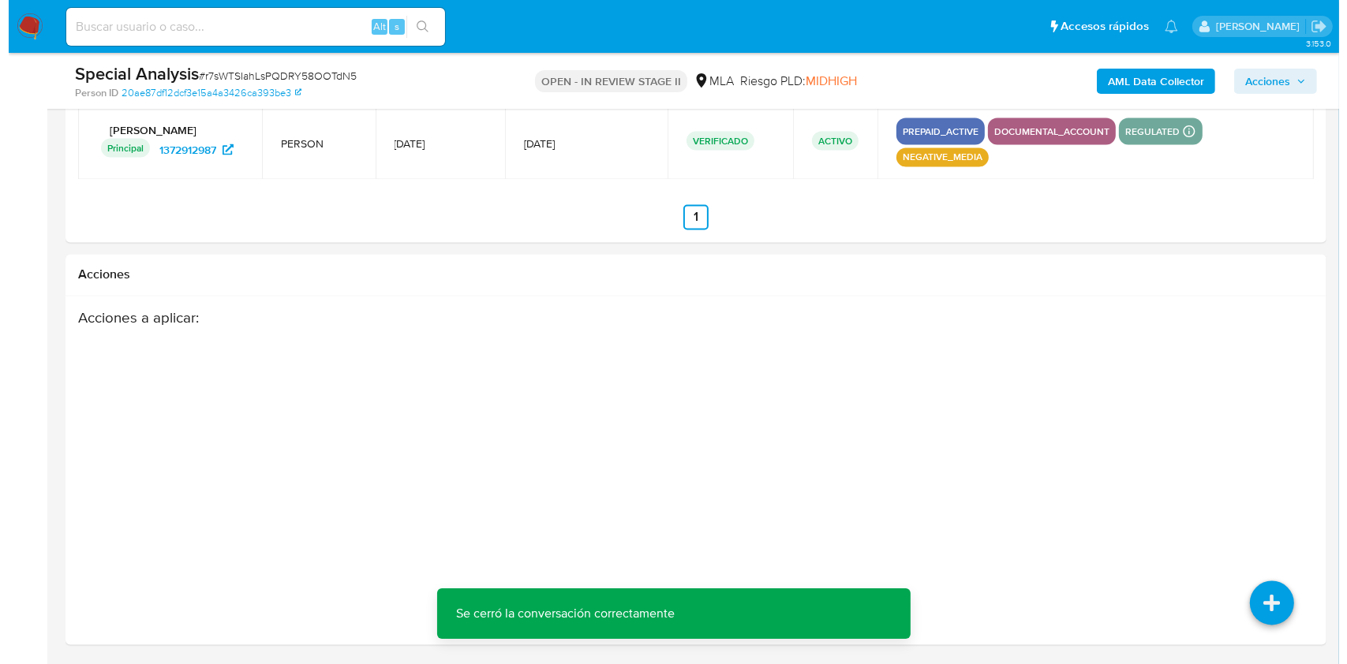
scroll to position [2840, 0]
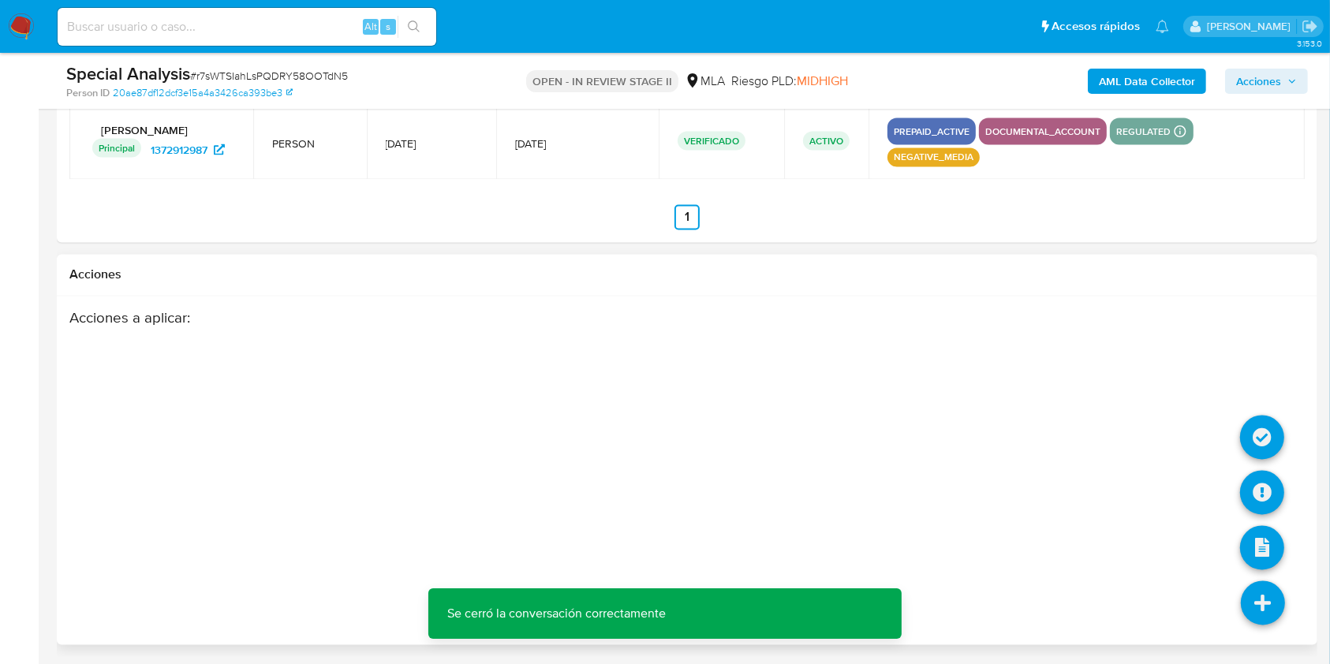
click at [1239, 584] on li at bounding box center [1263, 606] width 84 height 88
click at [1281, 491] on icon at bounding box center [1262, 493] width 44 height 44
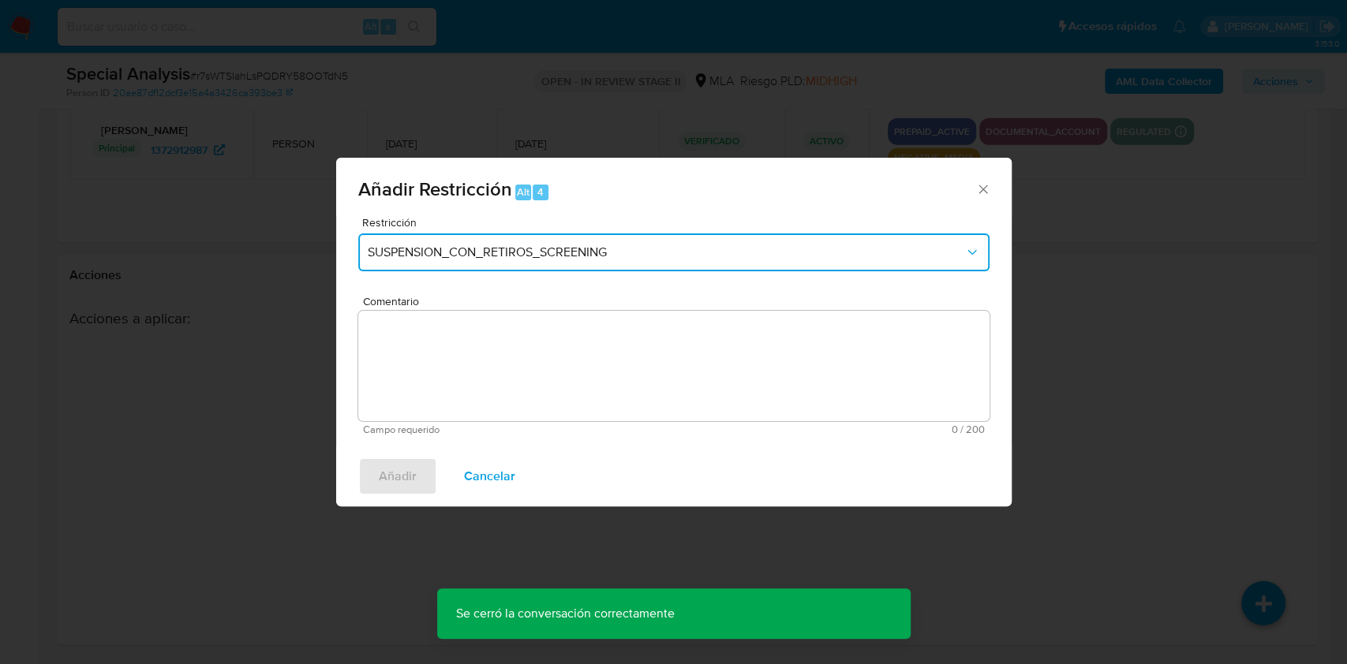
click at [620, 267] on button "SUSPENSION_CON_RETIROS_SCREENING" at bounding box center [673, 253] width 631 height 38
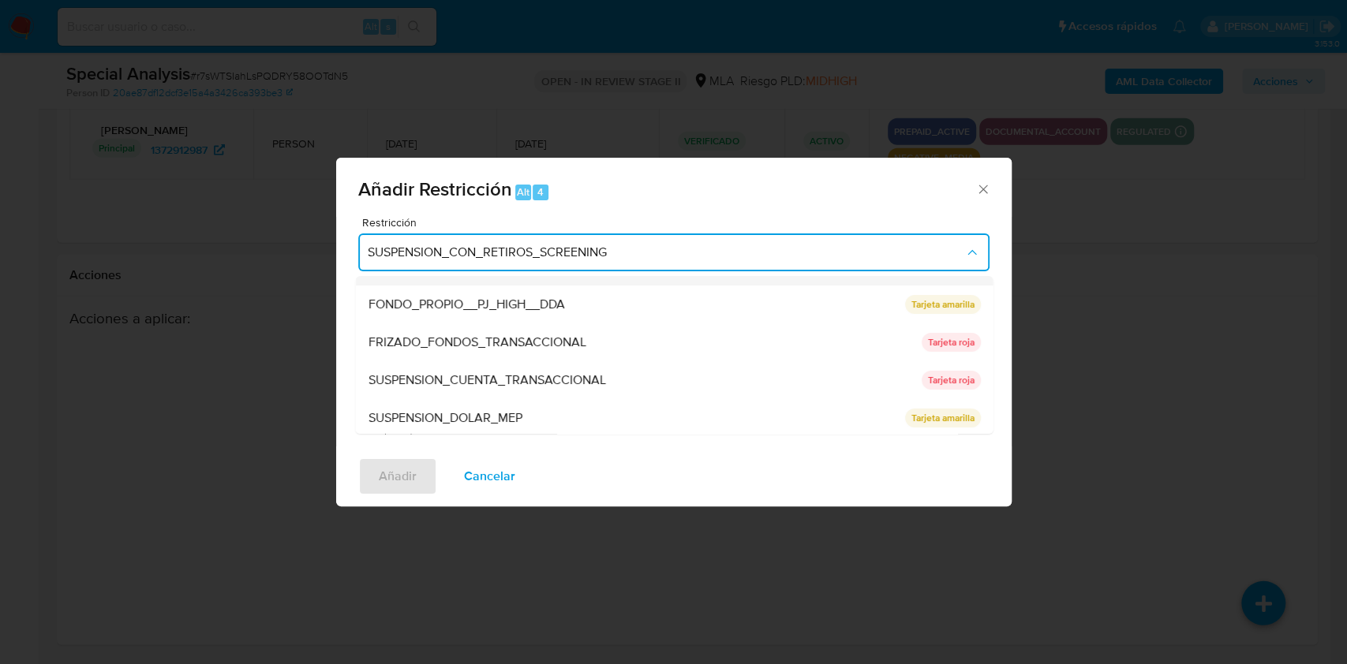
scroll to position [259, 0]
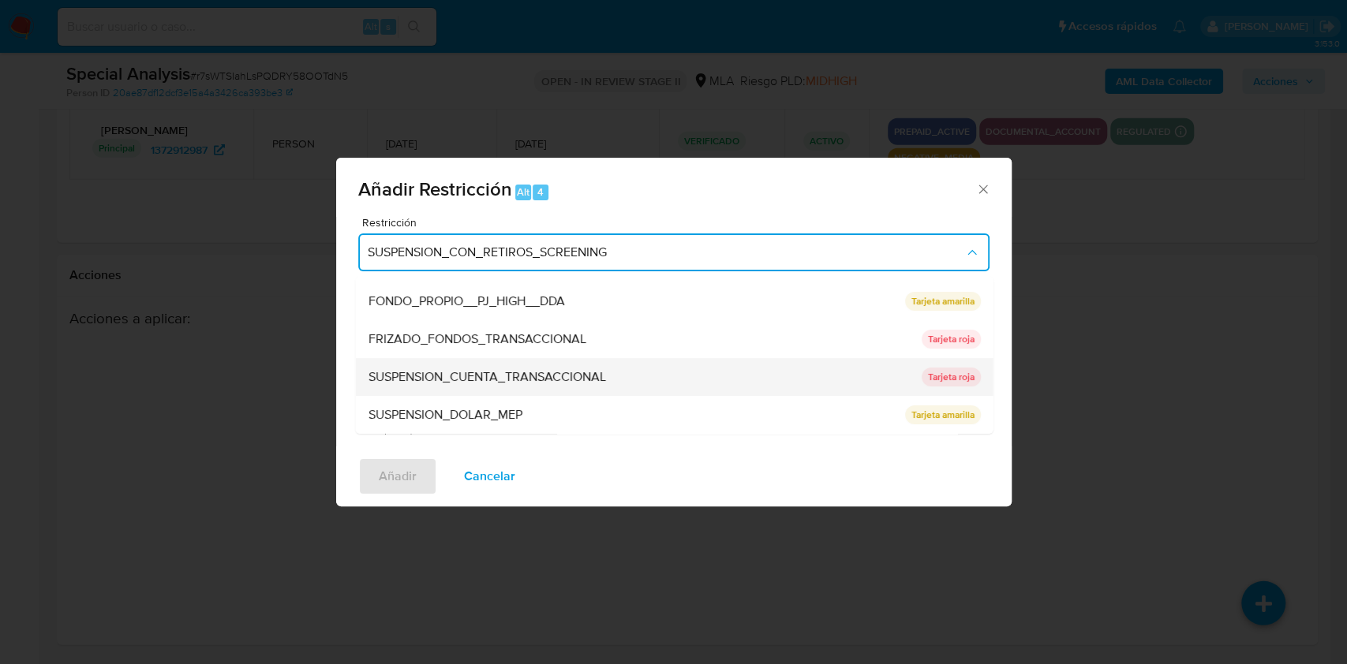
click at [445, 381] on span "SUSPENSION_CUENTA_TRANSACCIONAL" at bounding box center [486, 377] width 237 height 16
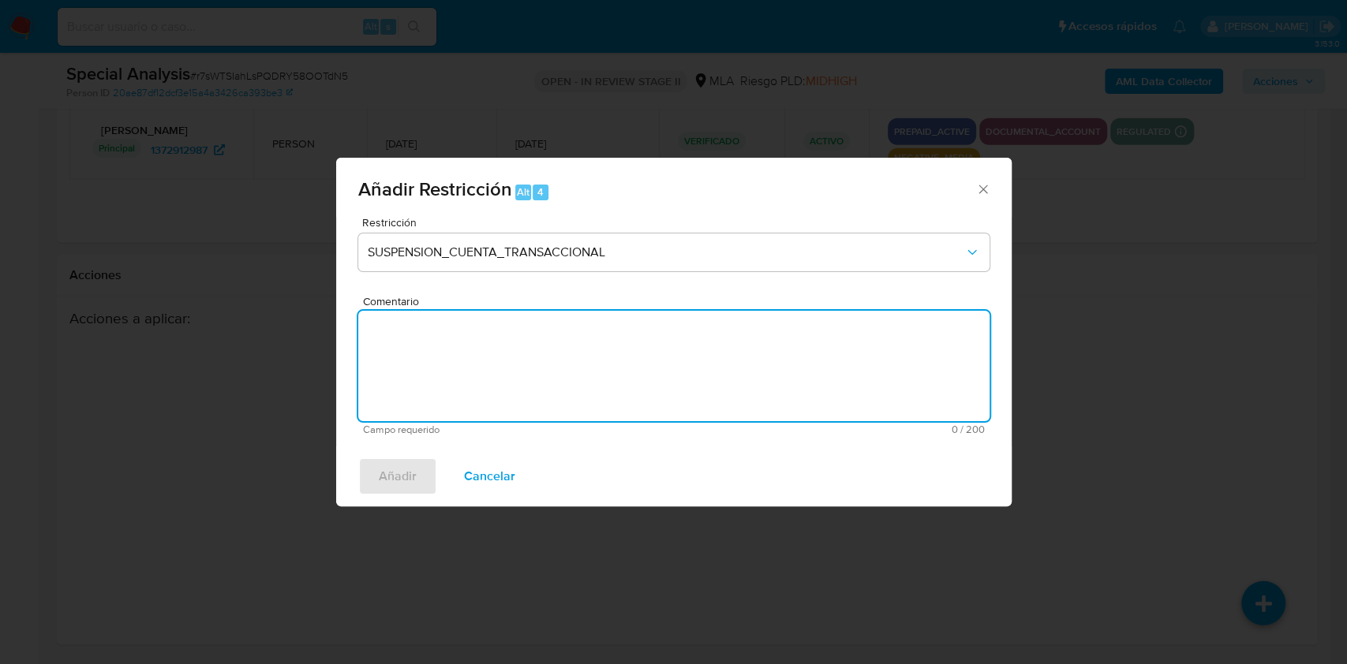
click at [458, 368] on textarea "Comentario" at bounding box center [673, 366] width 631 height 110
type textarea "AML"
click at [379, 473] on span "Añadir" at bounding box center [398, 476] width 38 height 35
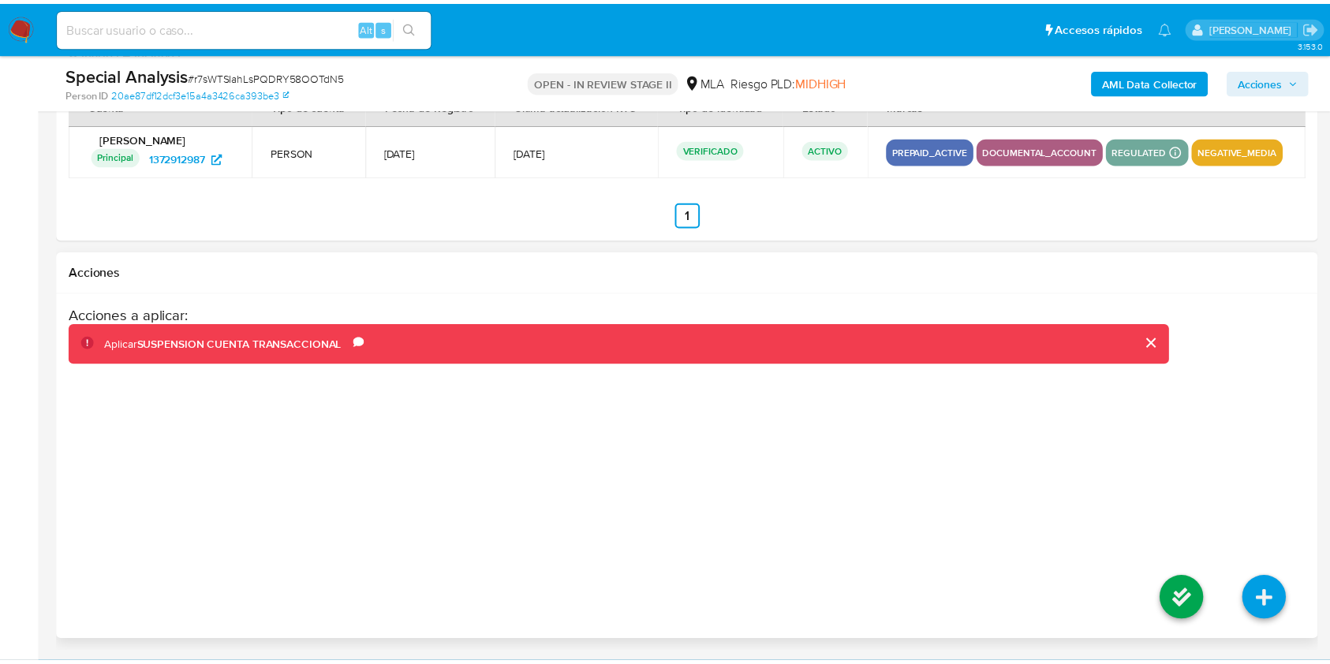
scroll to position [2805, 0]
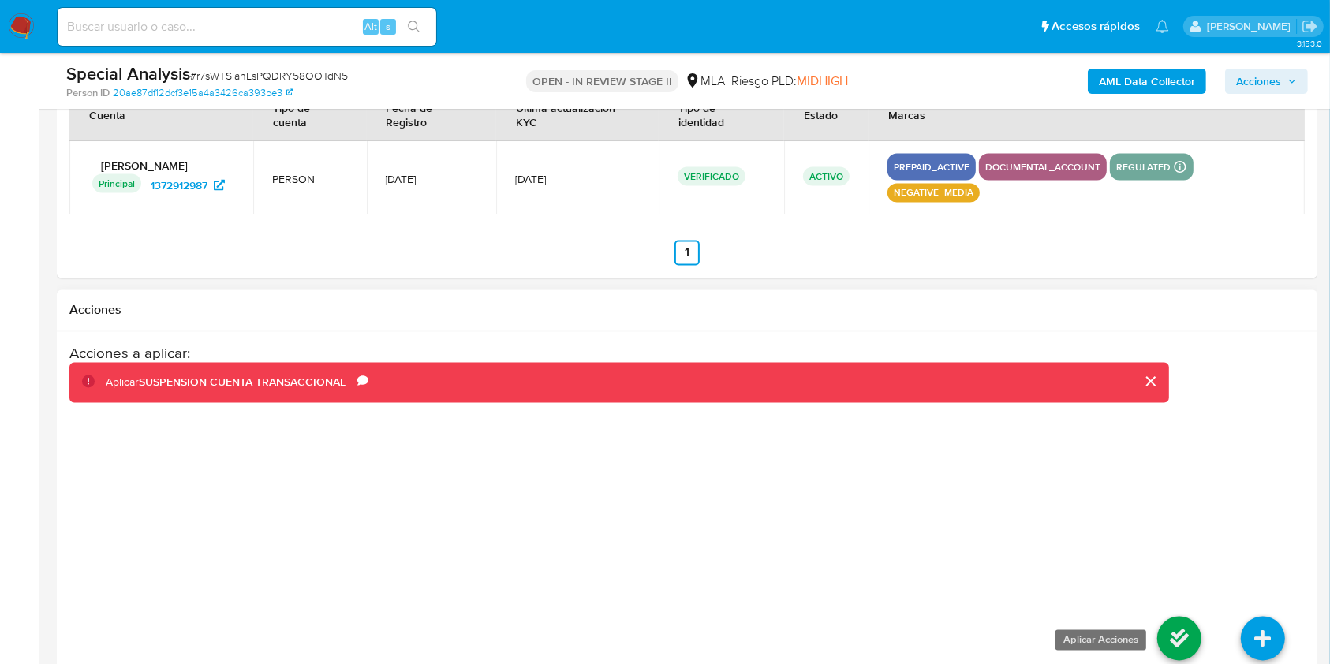
click at [1168, 631] on icon at bounding box center [1179, 639] width 44 height 44
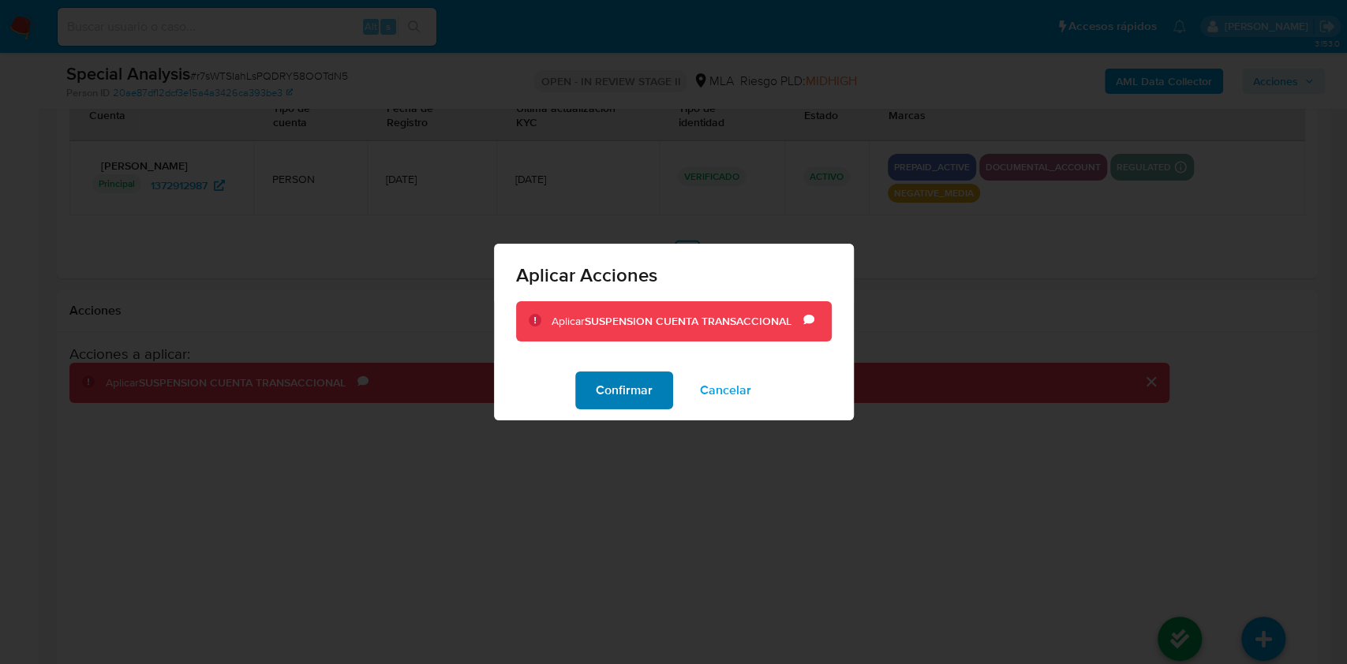
click at [641, 402] on span "Confirmar" at bounding box center [624, 390] width 57 height 35
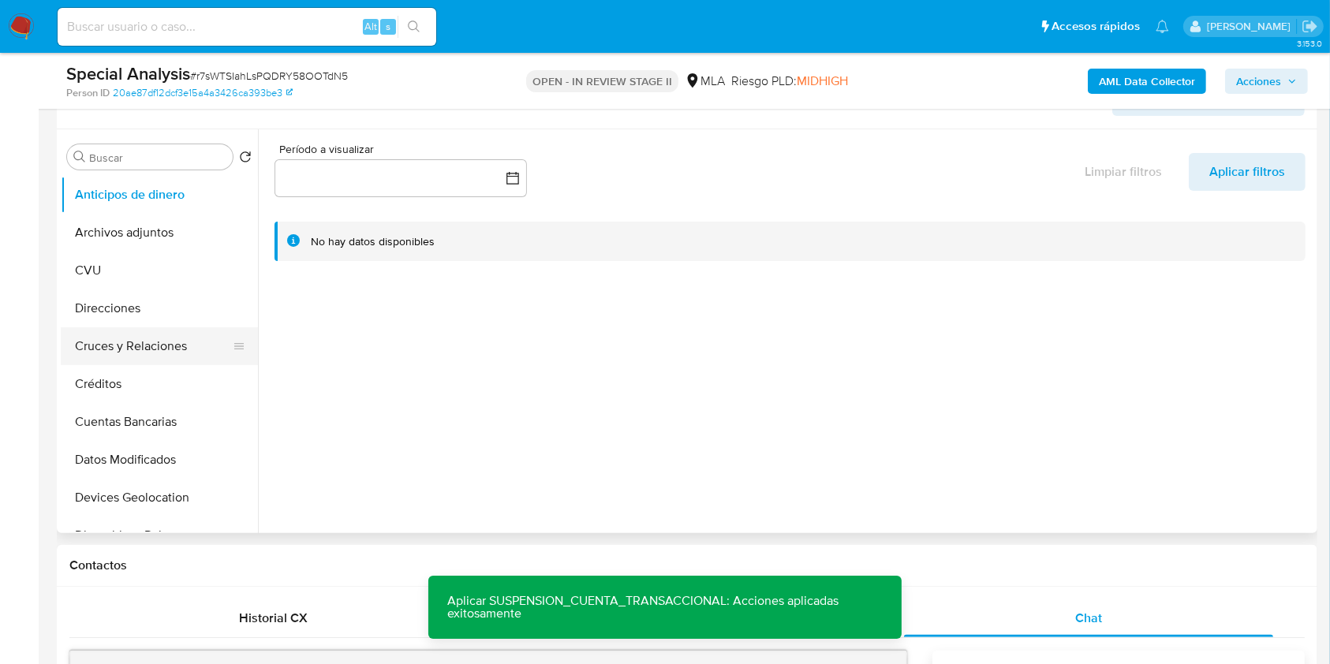
scroll to position [210, 0]
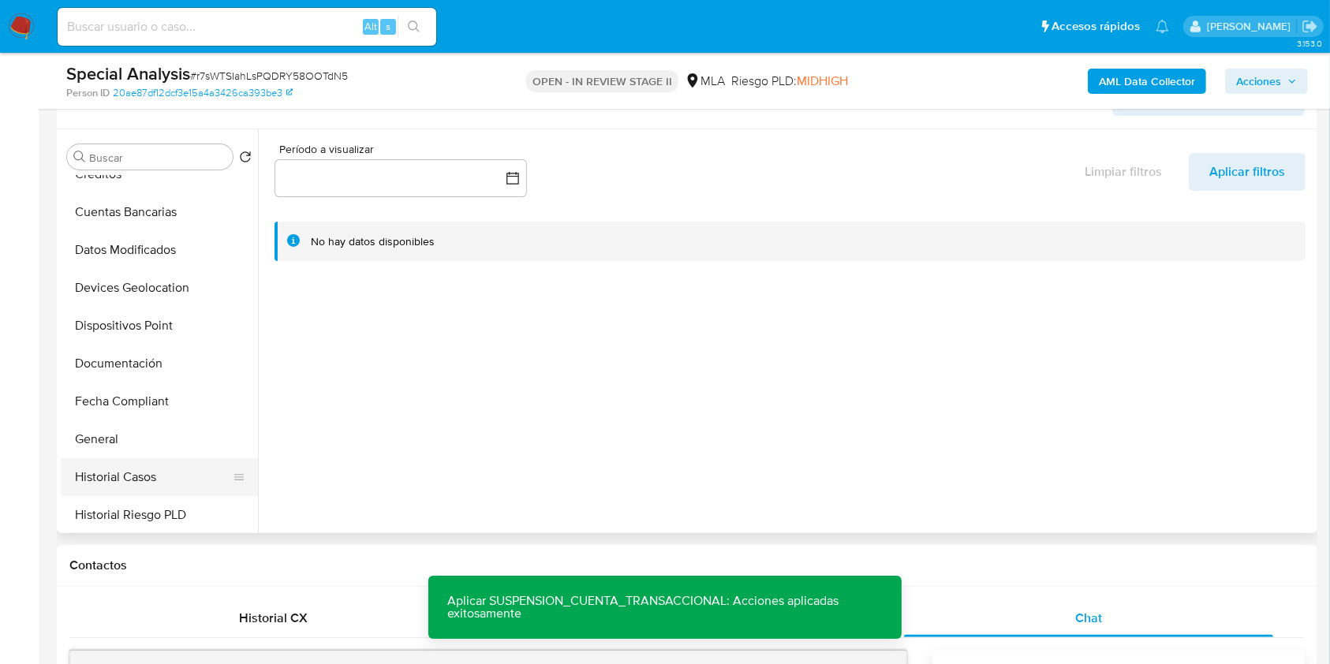
click at [142, 473] on button "Historial Casos" at bounding box center [153, 477] width 185 height 38
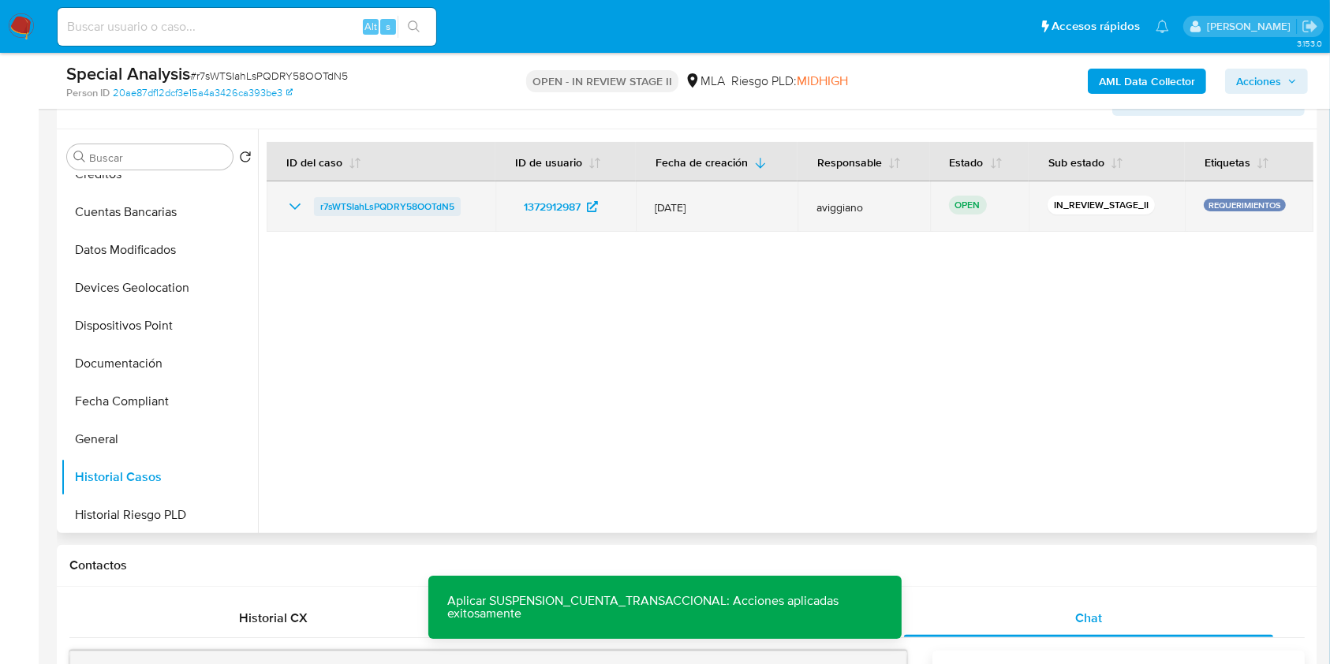
click at [419, 212] on span "r7sWTSIahLsPQDRY58OOTdN5" at bounding box center [387, 206] width 134 height 19
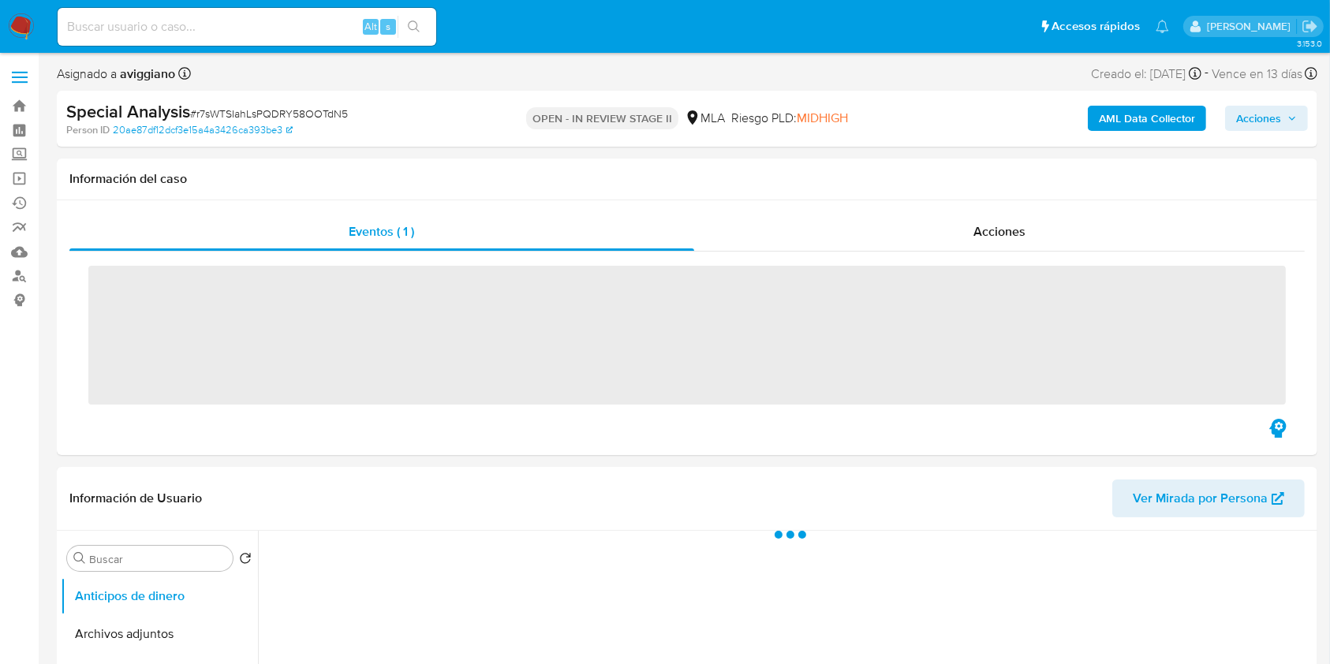
click at [1277, 125] on span "Acciones" at bounding box center [1258, 118] width 45 height 25
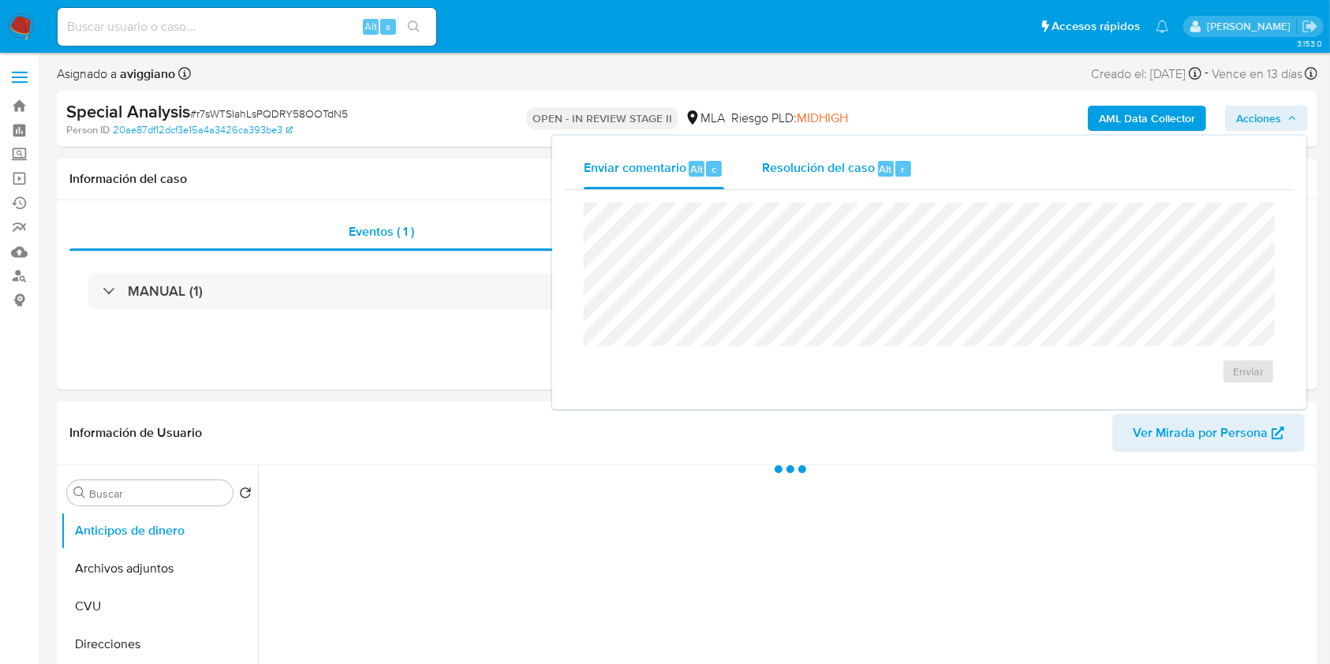
click at [836, 180] on div "Resolución del caso Alt r" at bounding box center [837, 168] width 151 height 41
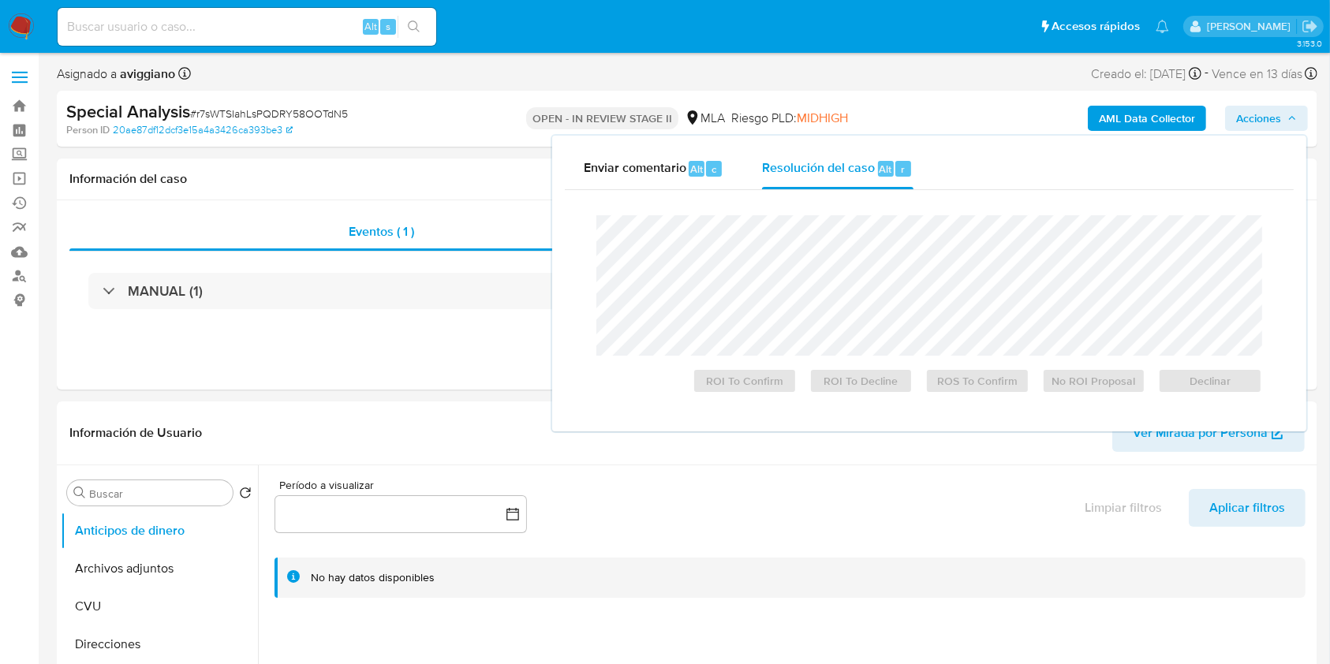
select select "10"
click at [1220, 379] on span "Declinar" at bounding box center [1210, 381] width 82 height 22
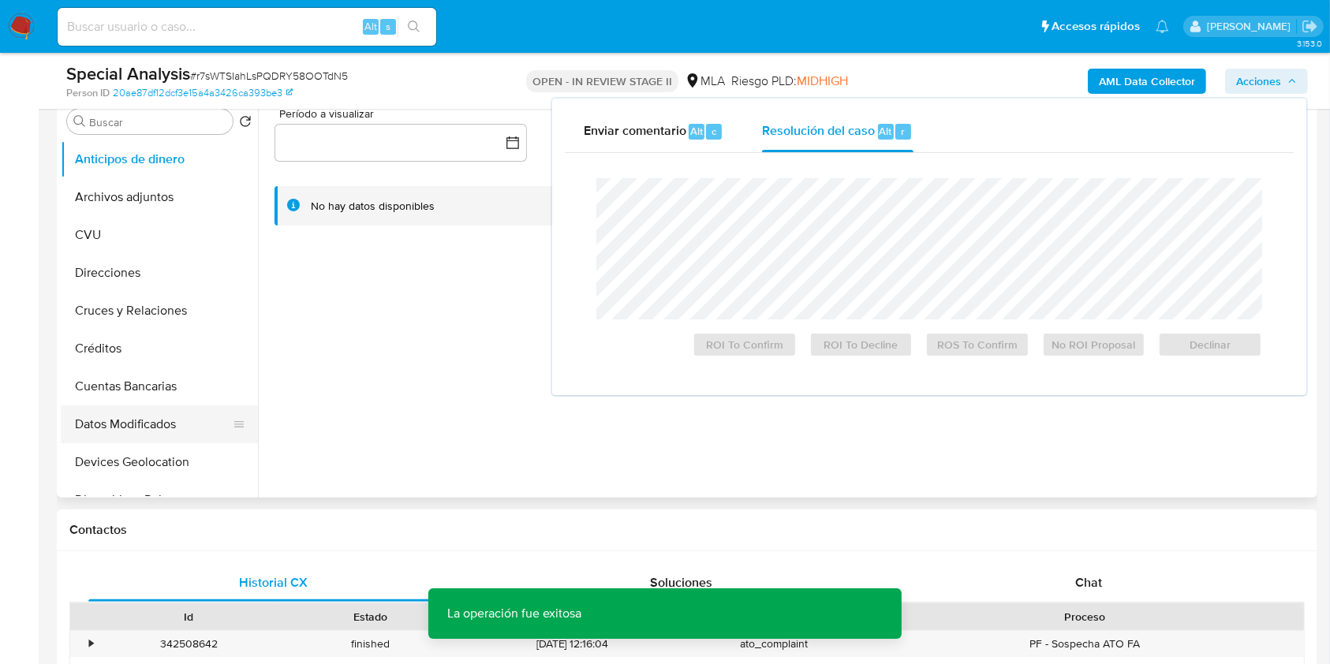
scroll to position [210, 0]
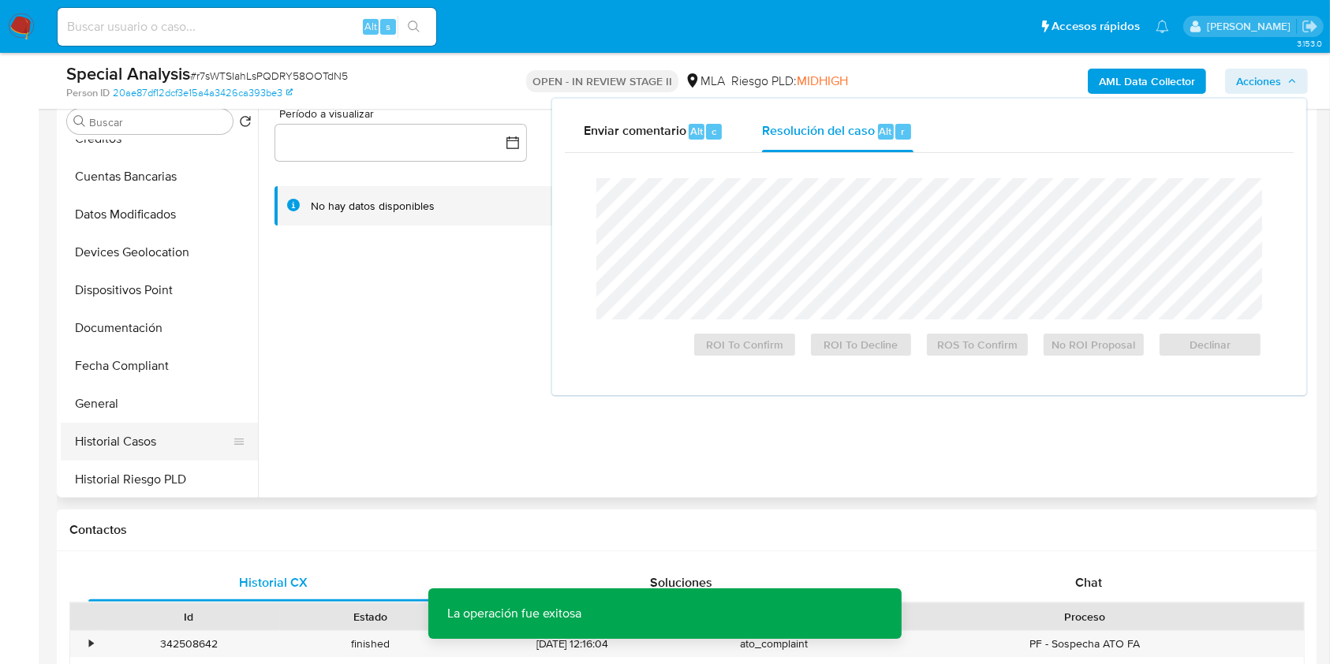
click at [144, 433] on button "Historial Casos" at bounding box center [153, 442] width 185 height 38
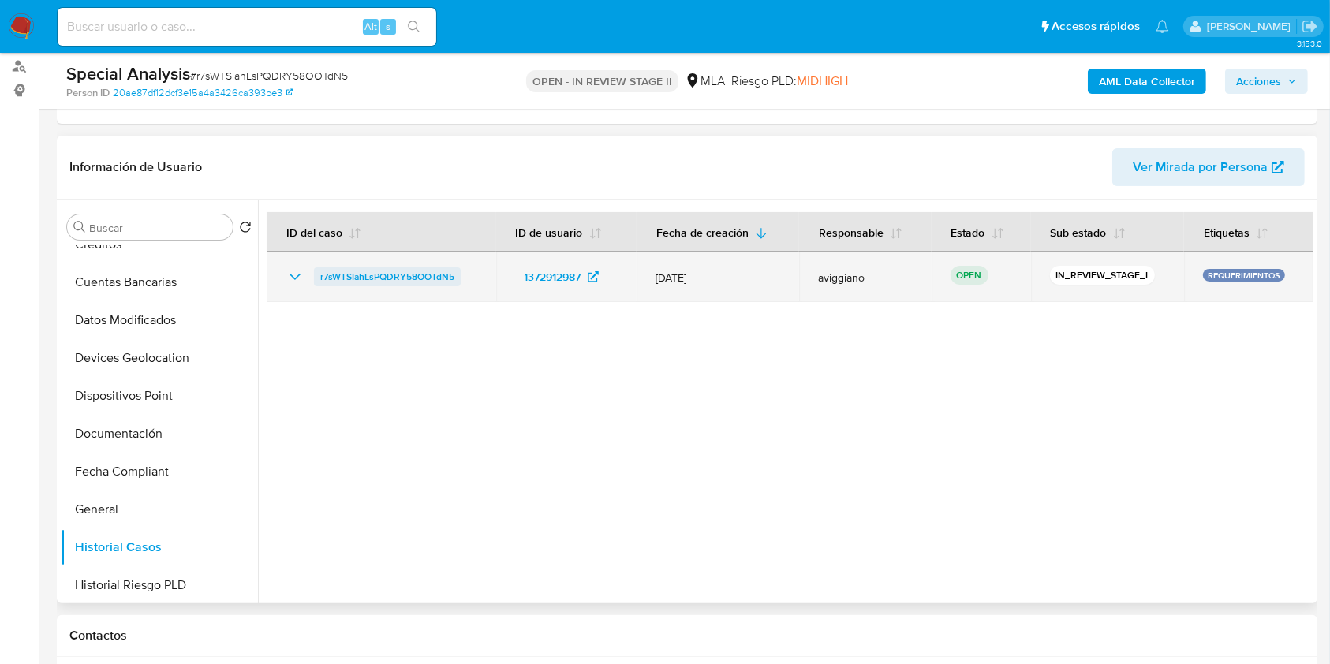
click at [402, 281] on span "r7sWTSIahLsPQDRY58OOTdN5" at bounding box center [387, 276] width 134 height 19
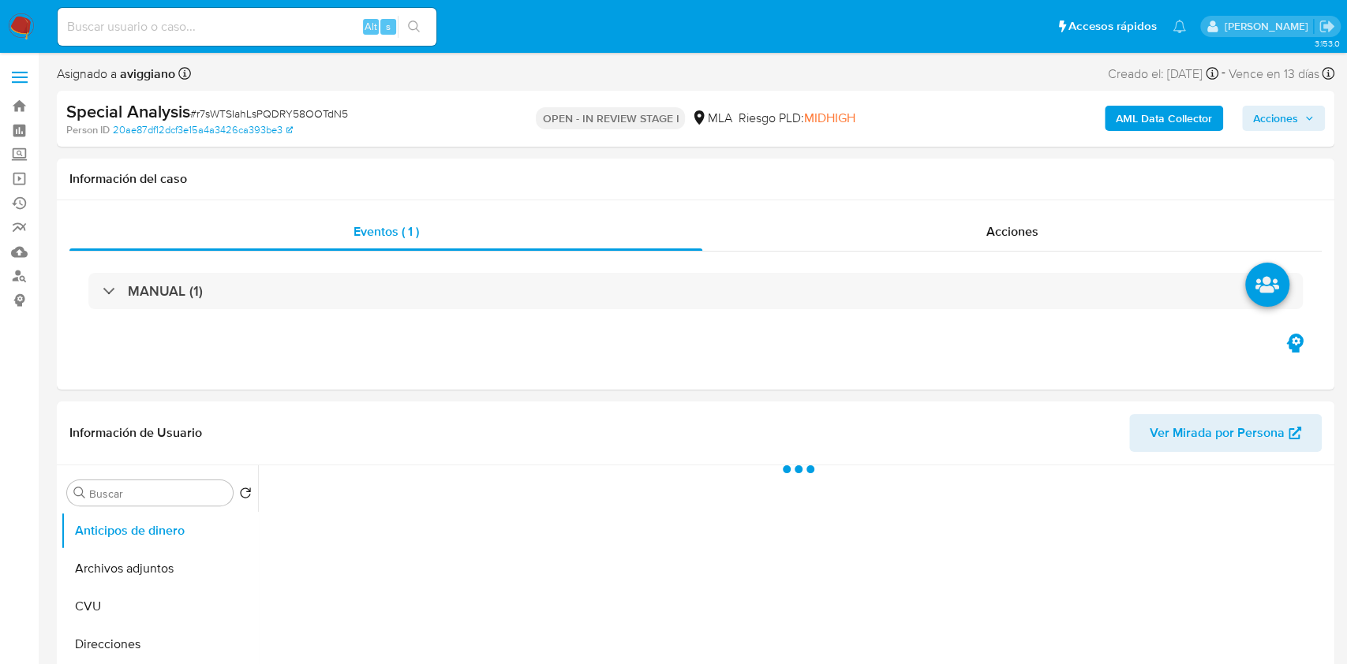
select select "10"
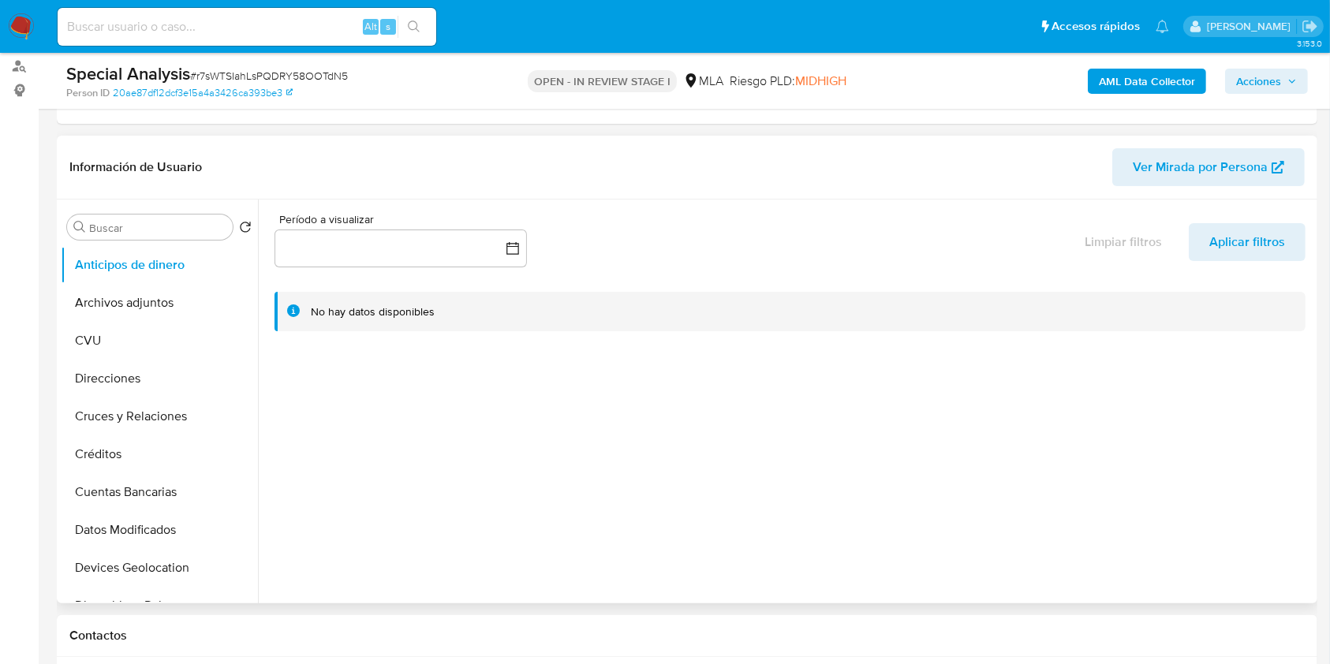
scroll to position [316, 0]
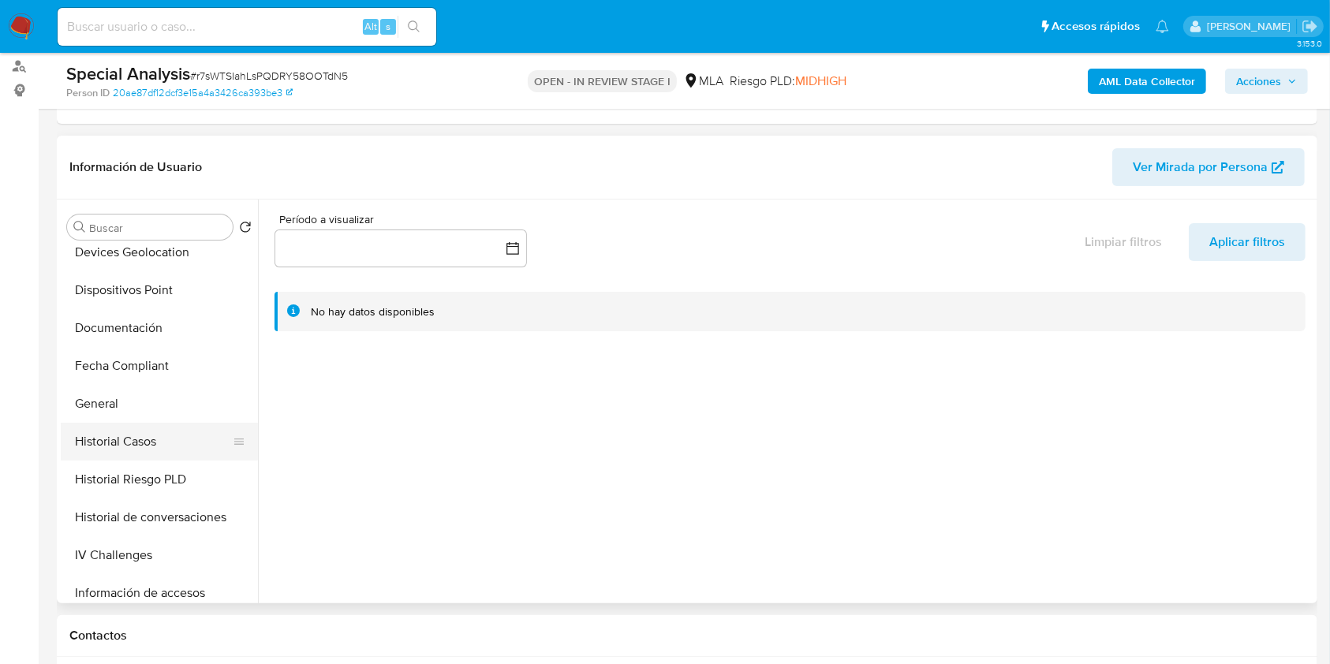
click at [172, 426] on button "Historial Casos" at bounding box center [153, 442] width 185 height 38
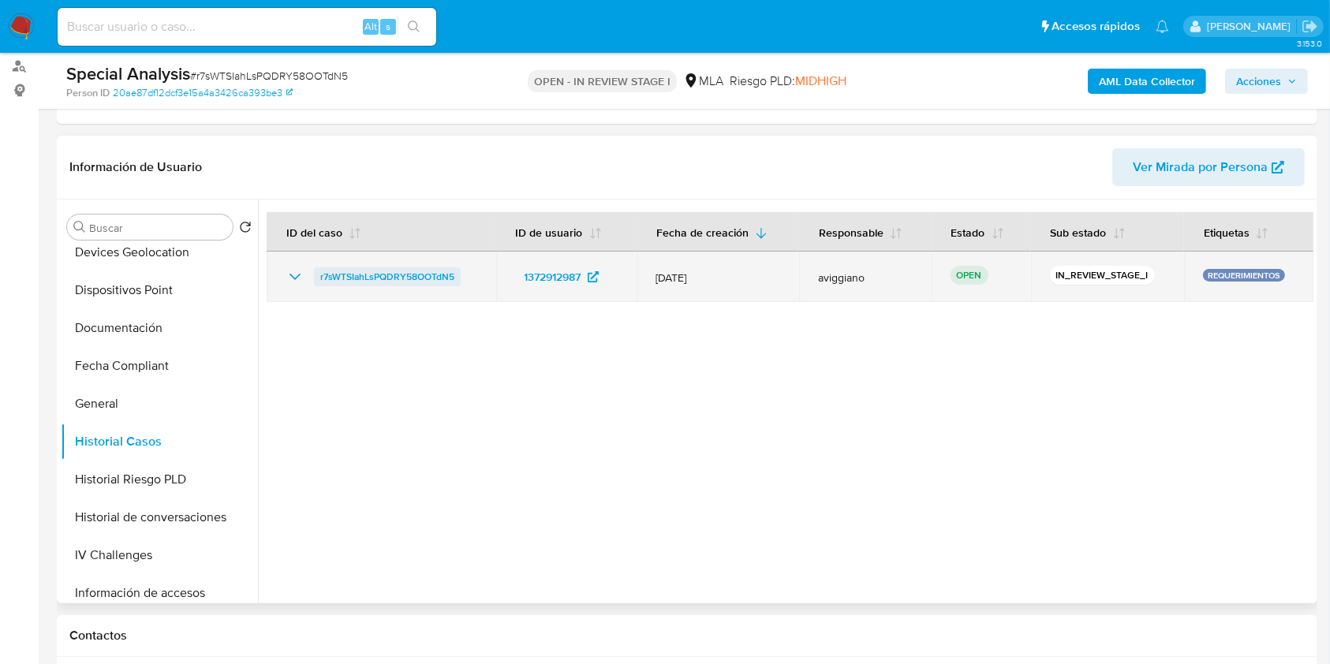
click at [365, 271] on span "r7sWTSIahLsPQDRY58OOTdN5" at bounding box center [387, 276] width 134 height 19
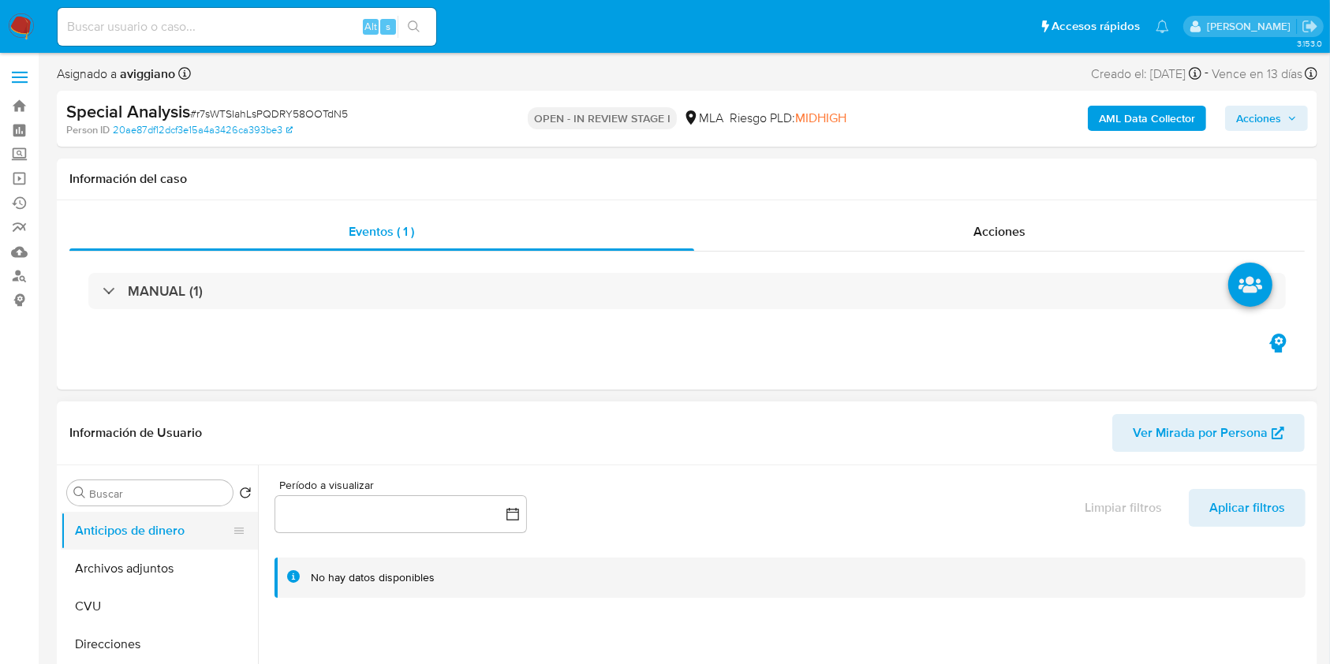
select select "10"
click at [121, 543] on button "Anticipos de dinero" at bounding box center [153, 531] width 185 height 38
click at [126, 555] on button "Archivos adjuntos" at bounding box center [153, 569] width 185 height 38
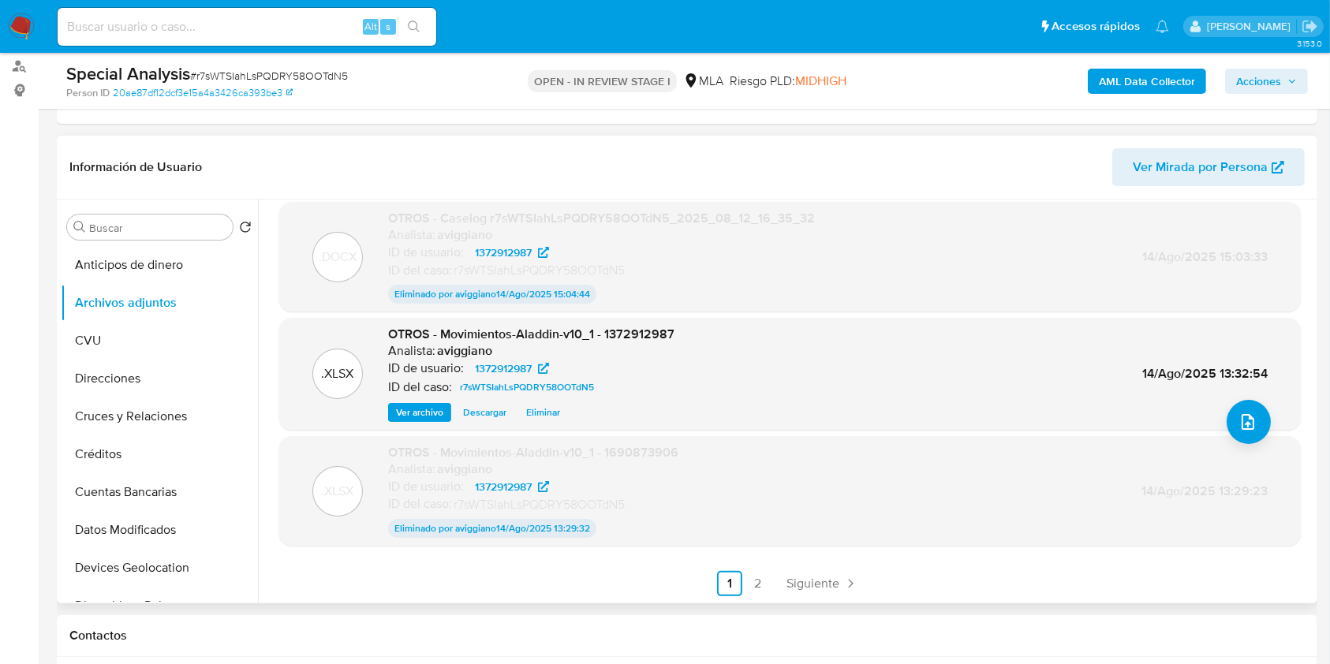
scroll to position [129, 0]
click at [753, 589] on link "2" at bounding box center [758, 582] width 25 height 25
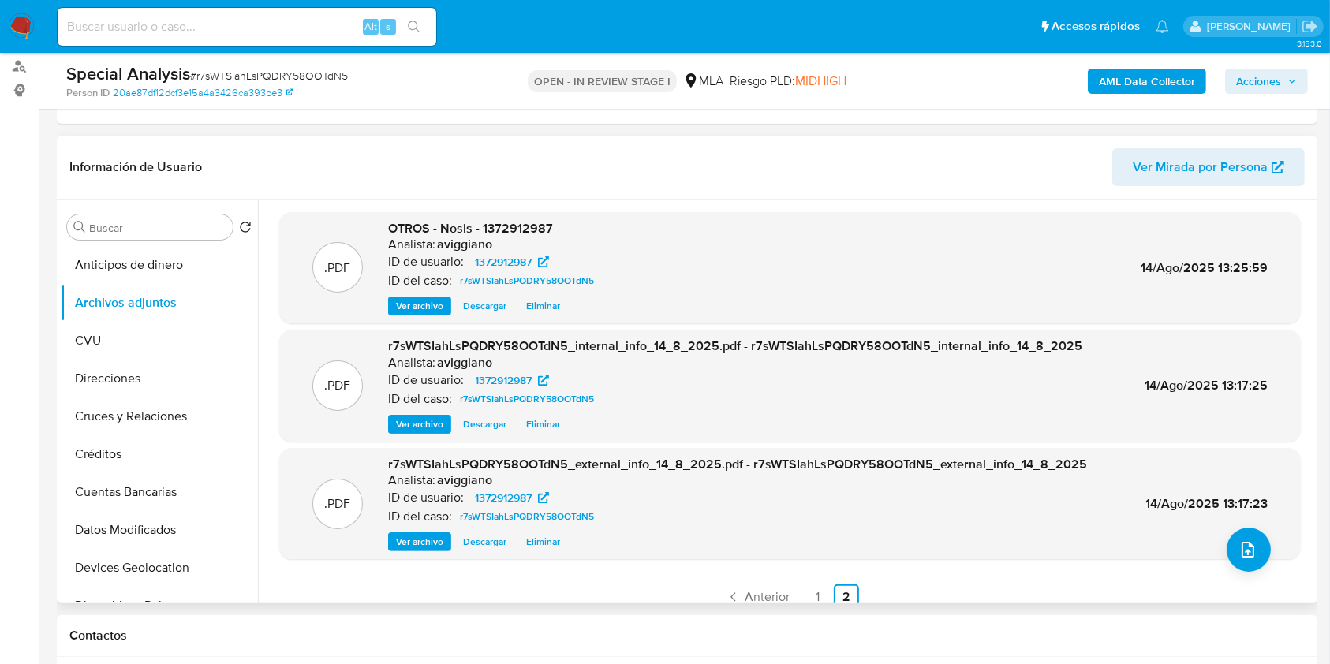
click at [1269, 90] on span "Acciones" at bounding box center [1258, 81] width 45 height 25
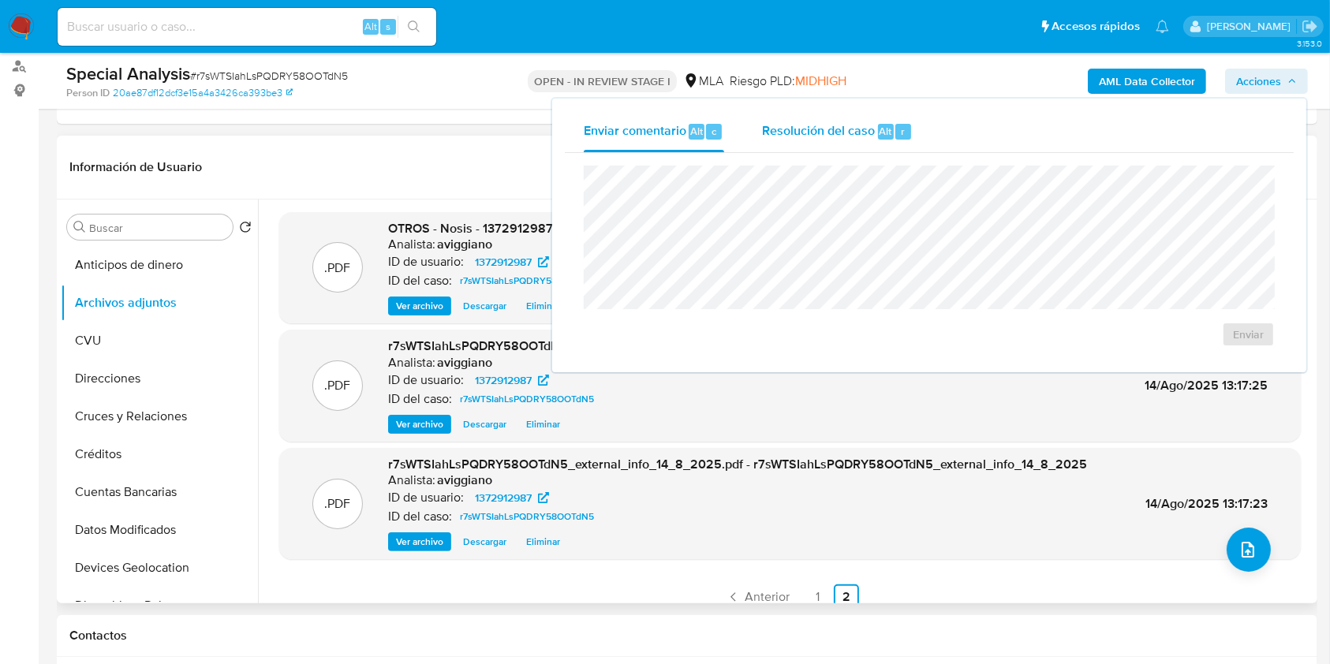
click at [840, 121] on div "Resolución del caso Alt r" at bounding box center [837, 131] width 151 height 41
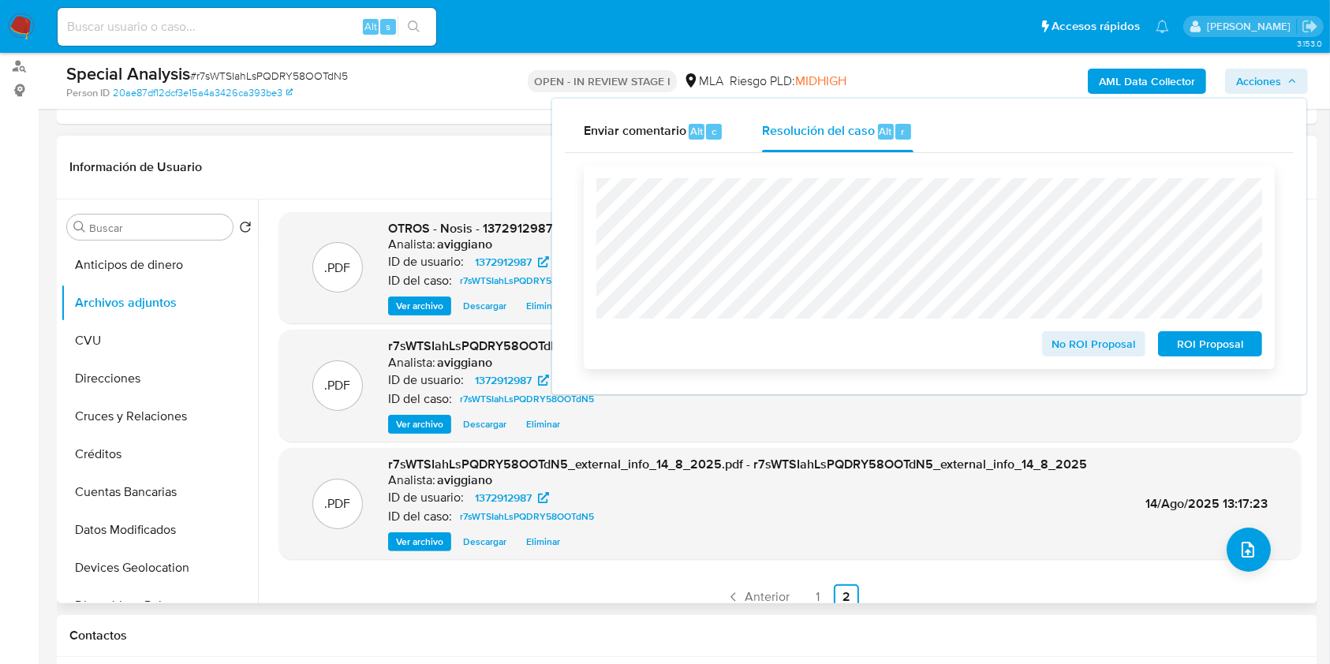
click at [1206, 363] on div "No ROI Proposal ROI Proposal" at bounding box center [929, 268] width 691 height 204
click at [1202, 352] on span "ROI Proposal" at bounding box center [1210, 344] width 82 height 22
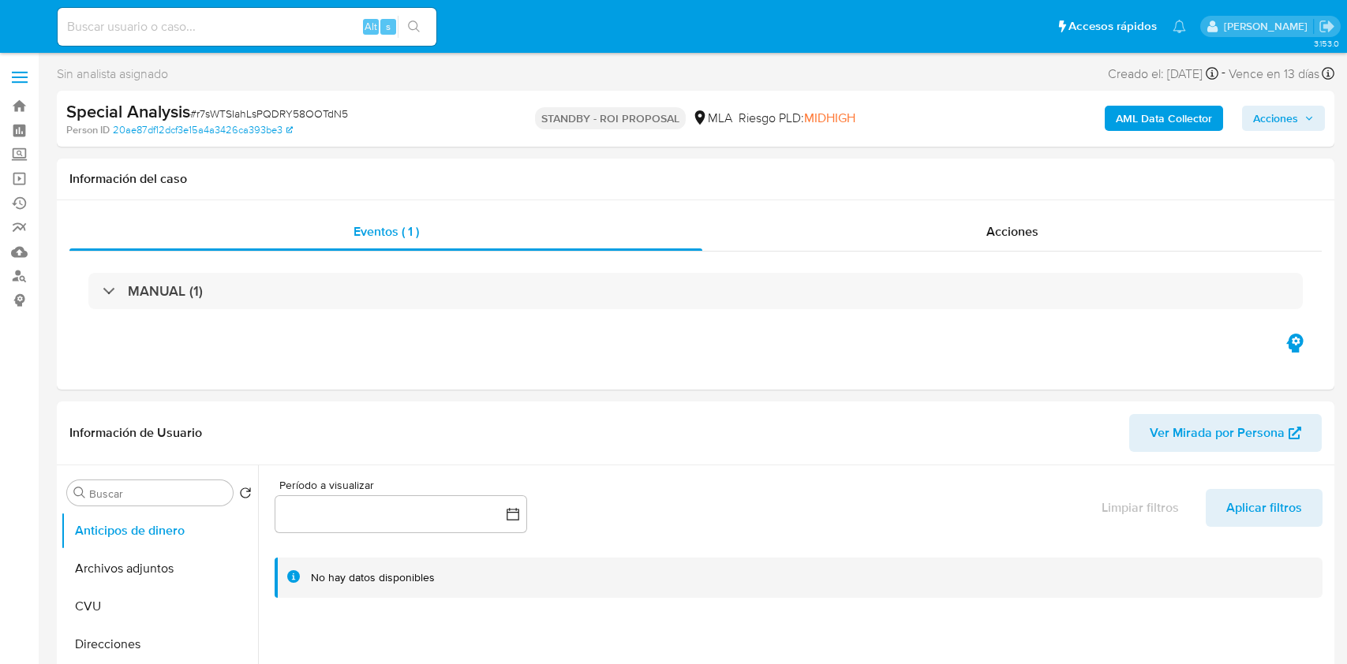
select select "10"
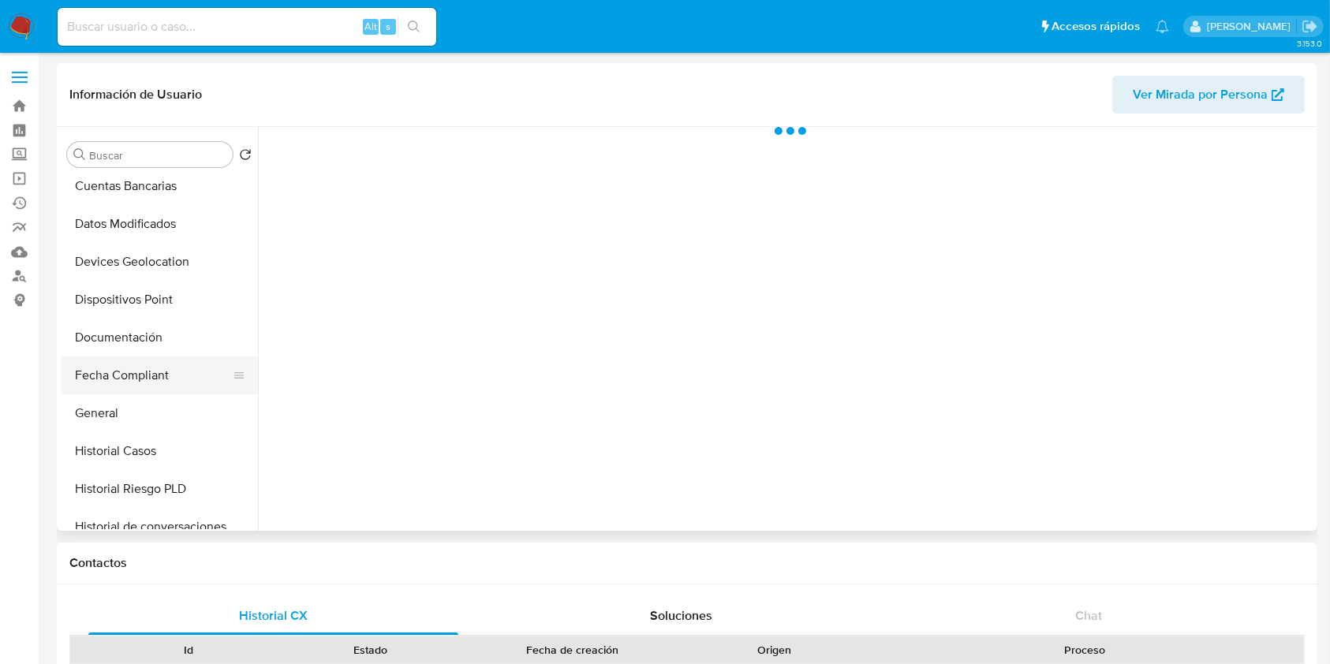
scroll to position [316, 0]
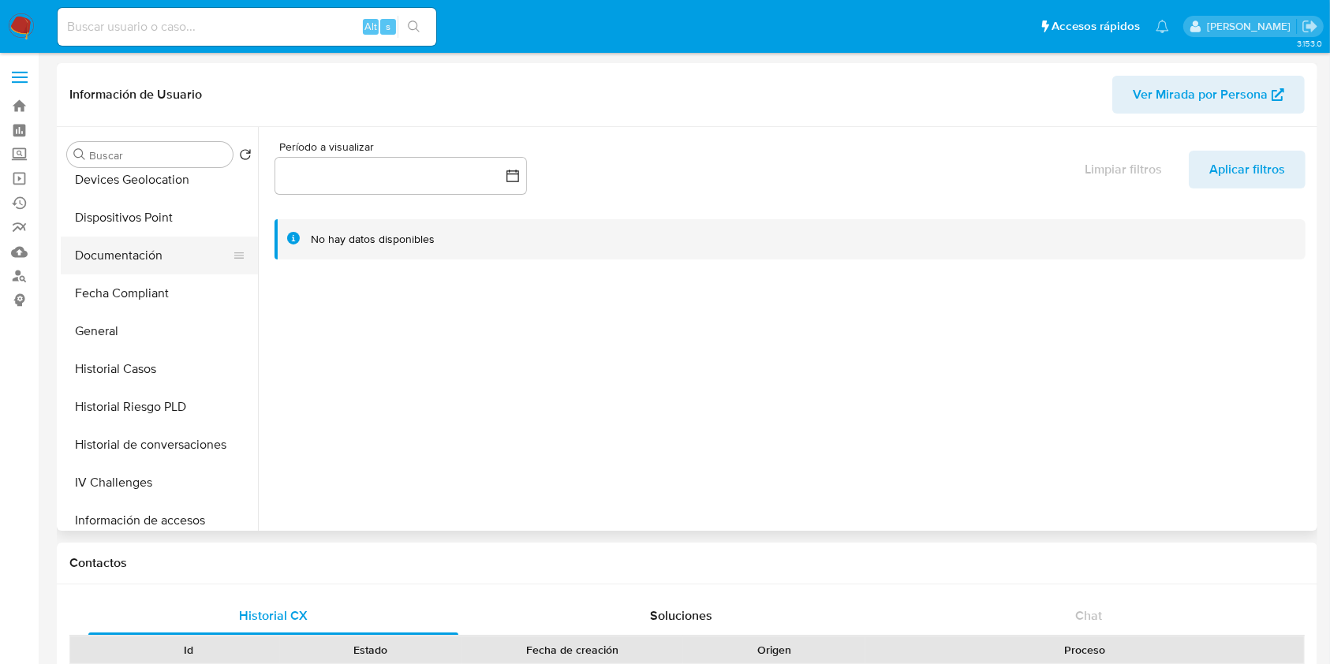
click at [140, 264] on button "Documentación" at bounding box center [153, 256] width 185 height 38
select select "10"
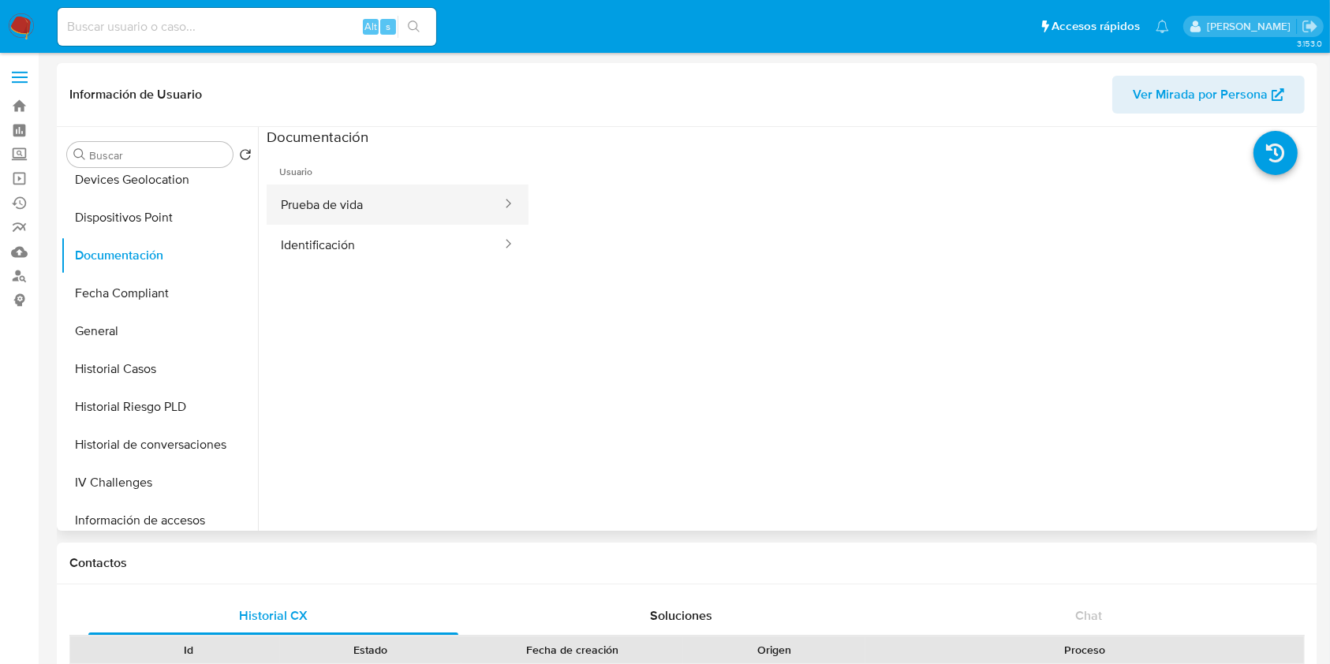
click at [310, 221] on button "Prueba de vida" at bounding box center [385, 205] width 237 height 40
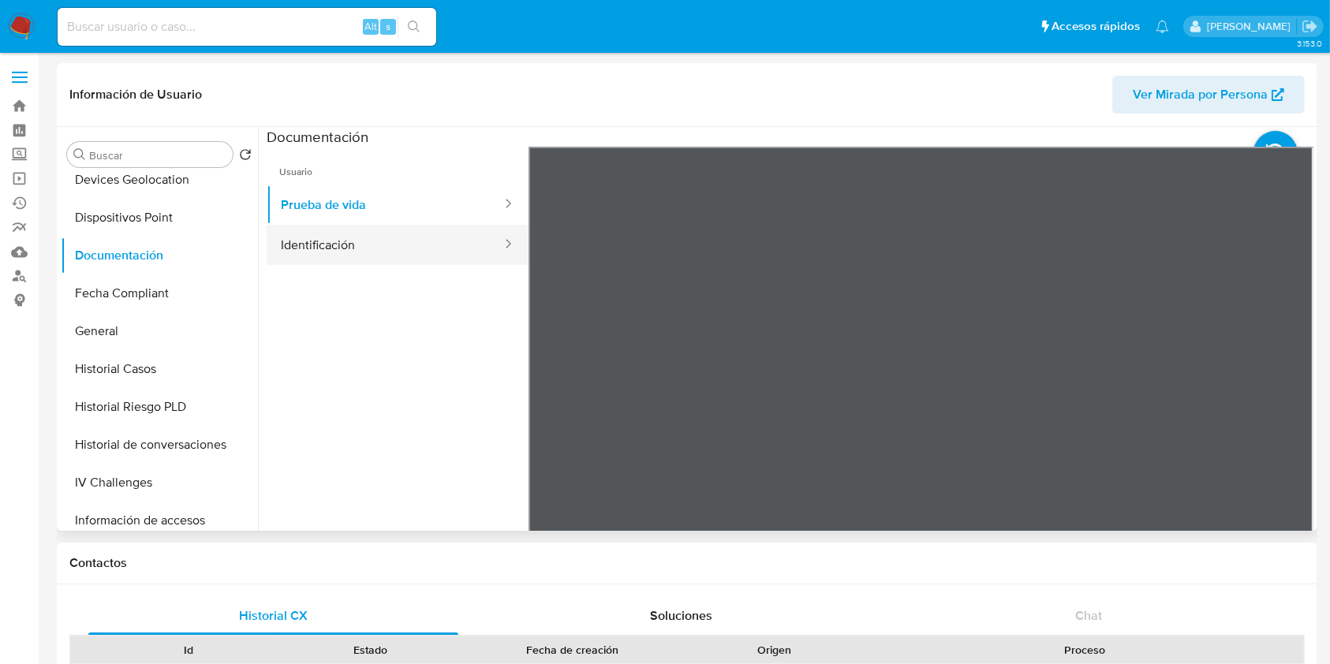
click at [343, 230] on button "Identificación" at bounding box center [385, 245] width 237 height 40
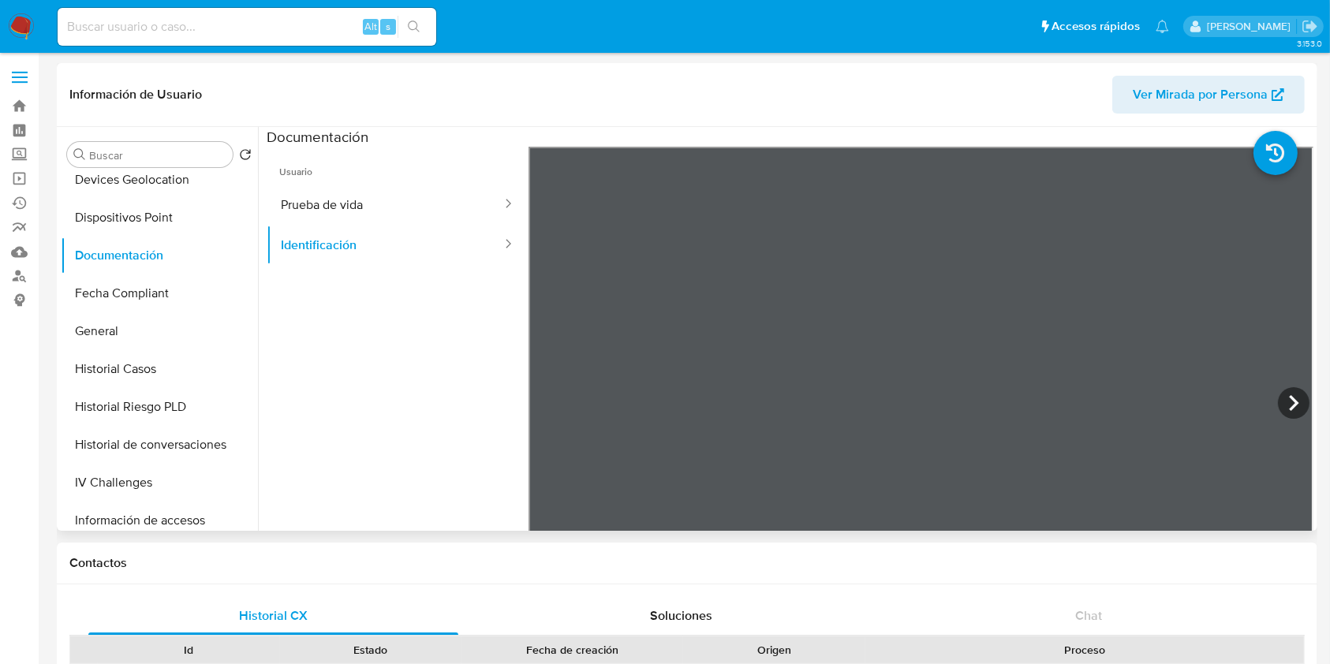
click at [394, 174] on span "Usuario" at bounding box center [398, 166] width 262 height 38
click at [378, 196] on button "Prueba de vida" at bounding box center [385, 205] width 237 height 40
click at [118, 331] on button "General" at bounding box center [153, 331] width 185 height 38
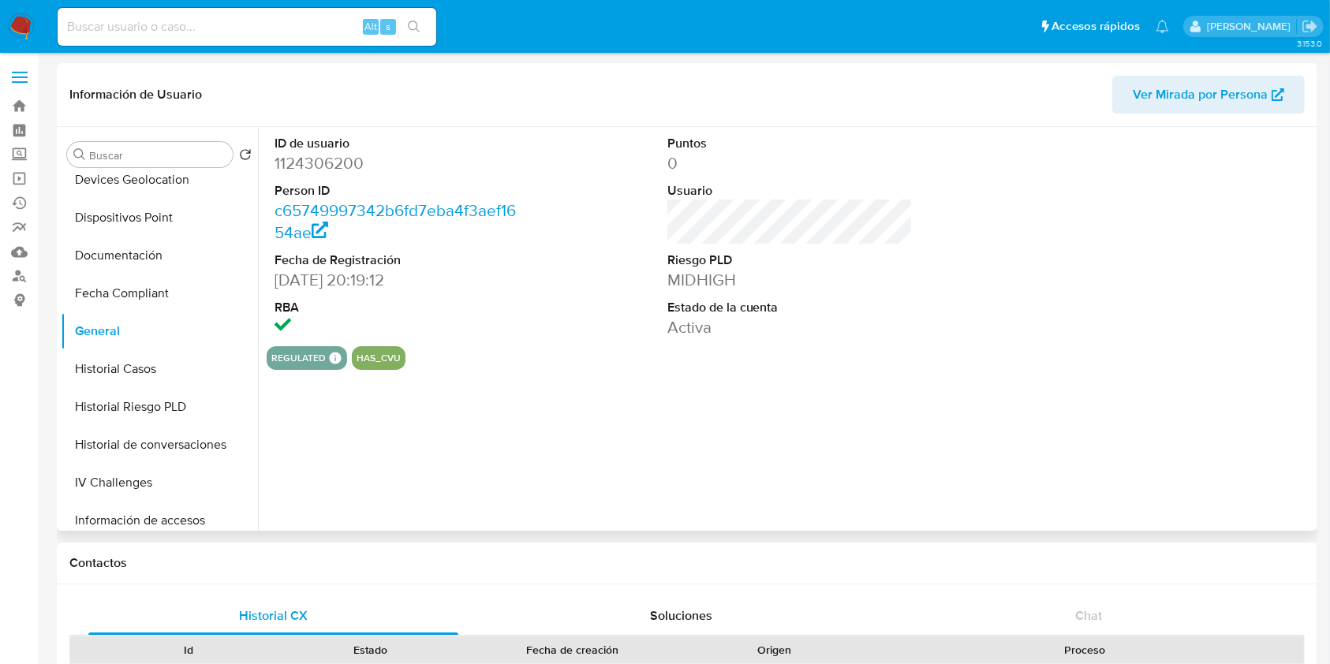
click at [310, 169] on dd "1124306200" at bounding box center [398, 163] width 246 height 22
click at [170, 365] on button "Historial Casos" at bounding box center [153, 369] width 185 height 38
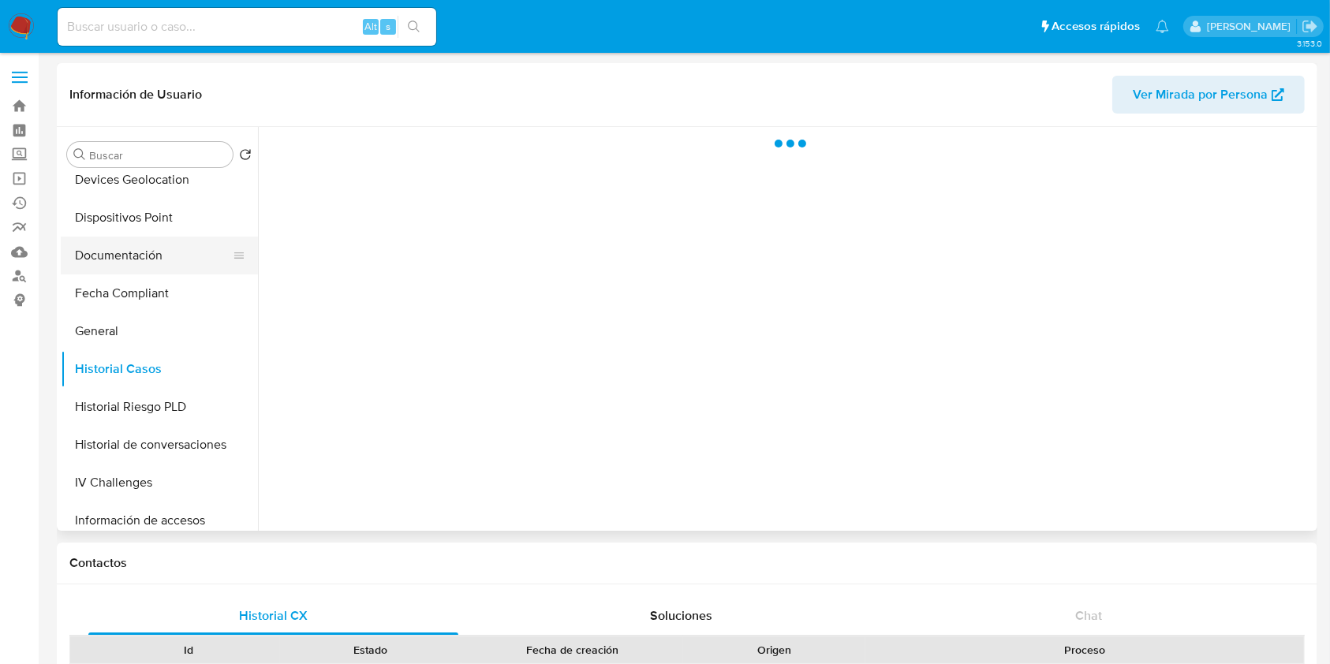
click at [169, 250] on button "Documentación" at bounding box center [153, 256] width 185 height 38
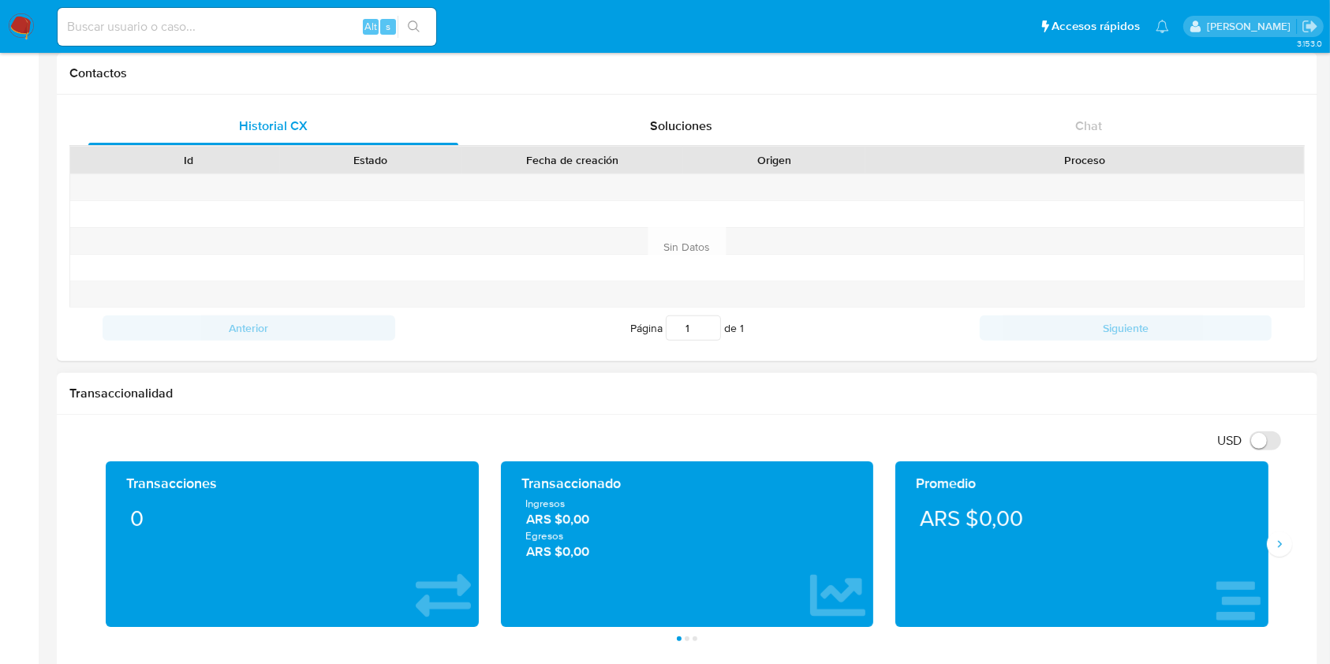
scroll to position [0, 0]
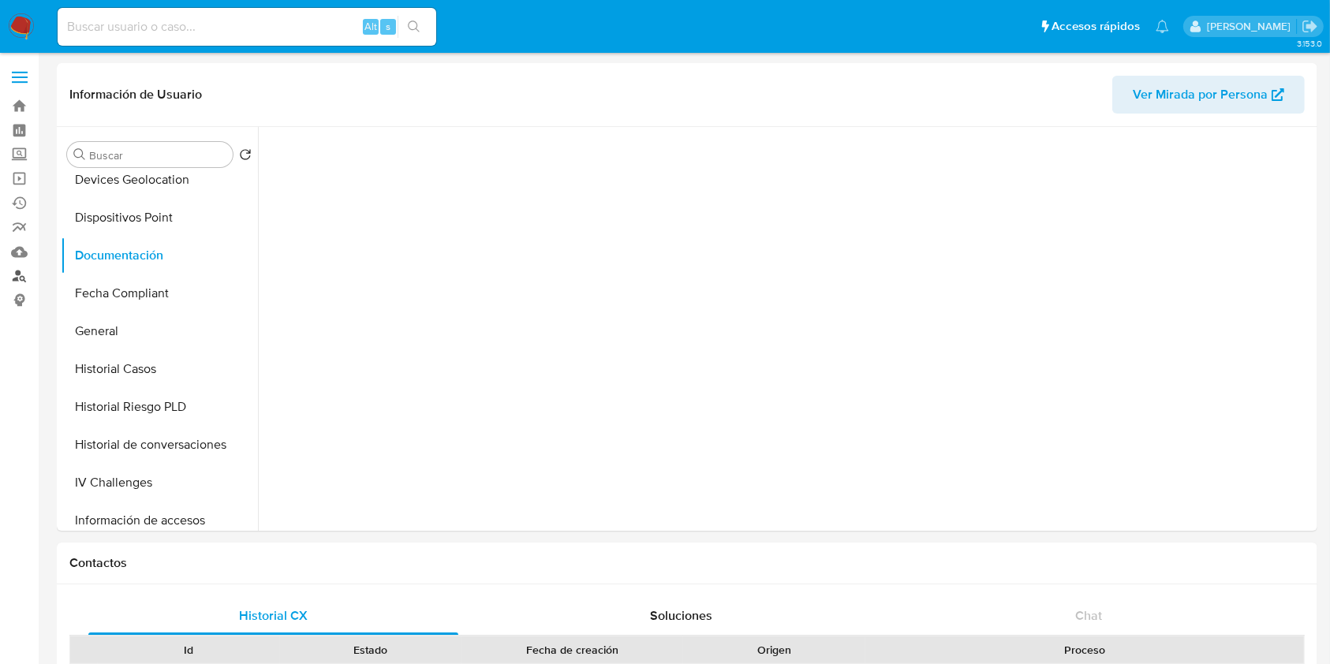
click at [14, 275] on link "Buscador de personas" at bounding box center [94, 276] width 188 height 24
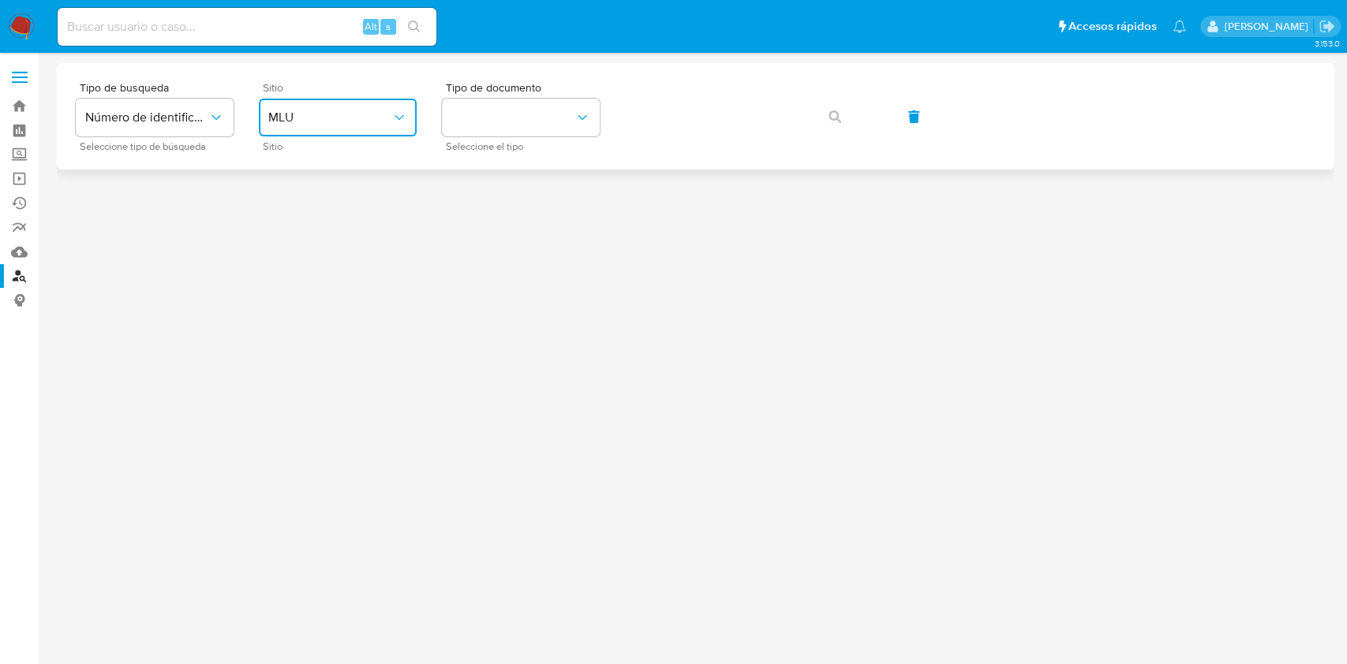
click at [301, 110] on span "MLU" at bounding box center [329, 118] width 123 height 16
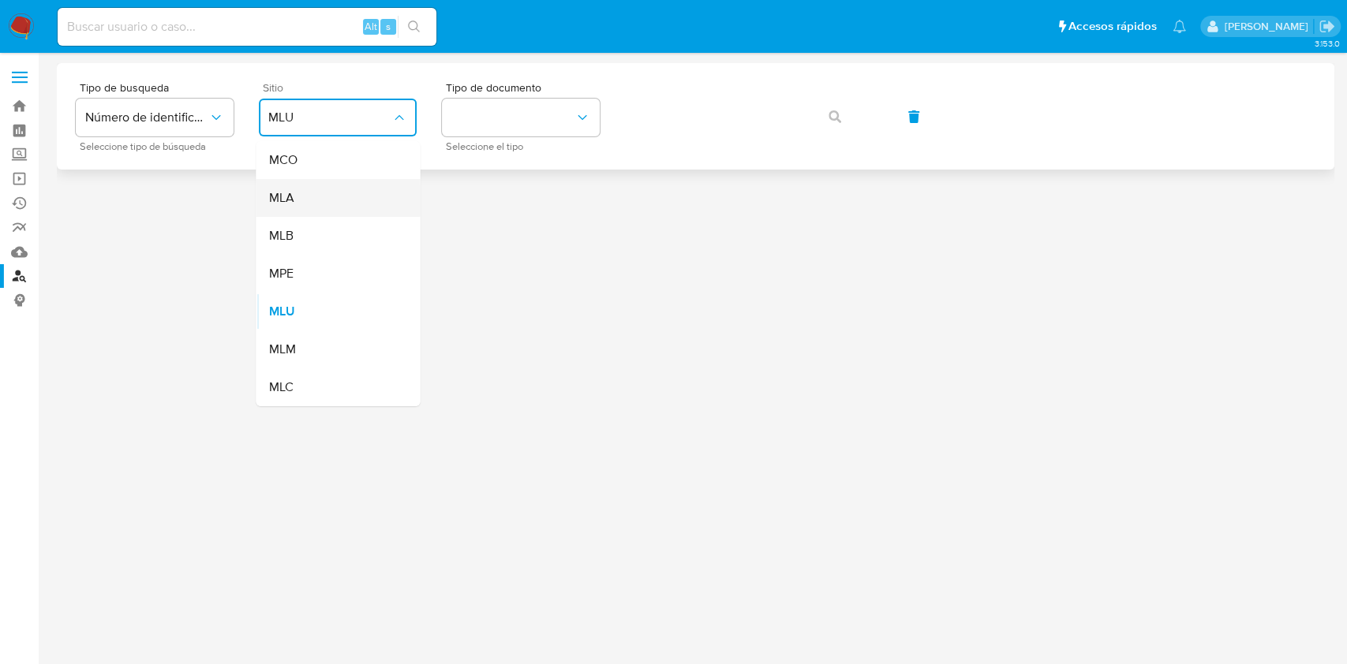
click at [322, 185] on div "MLA" at bounding box center [332, 198] width 129 height 38
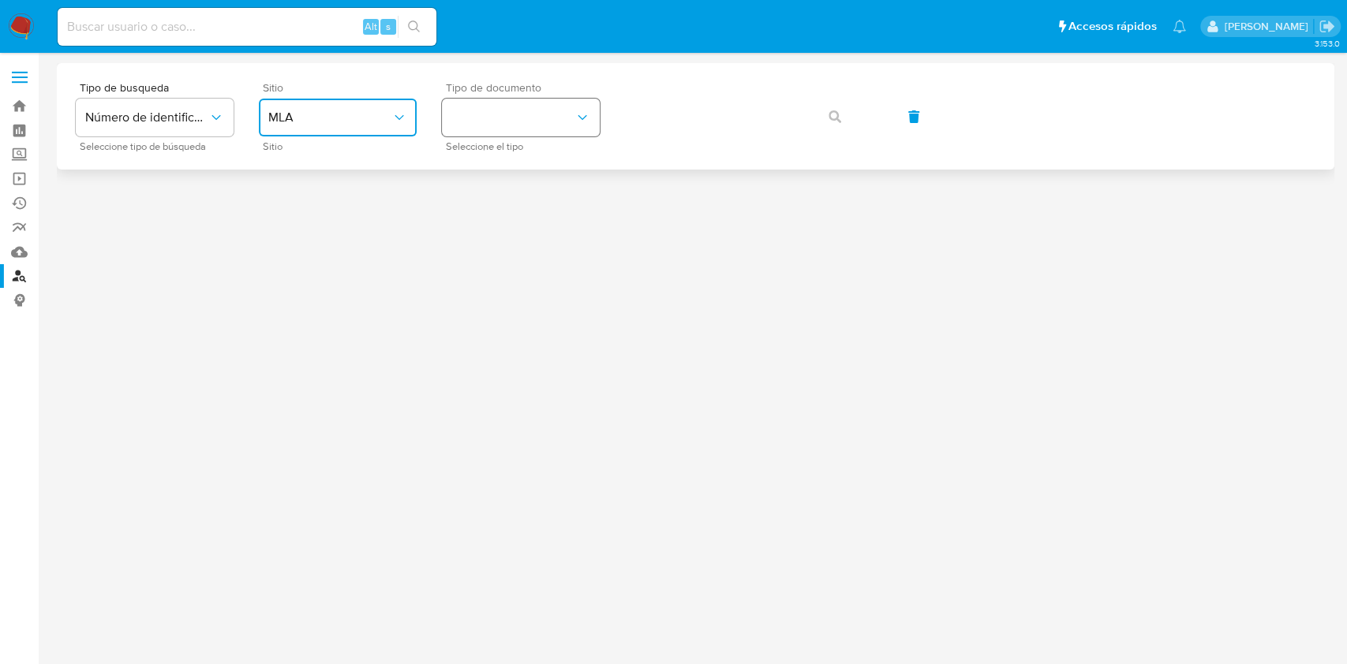
click at [522, 123] on button "identificationType" at bounding box center [521, 118] width 158 height 38
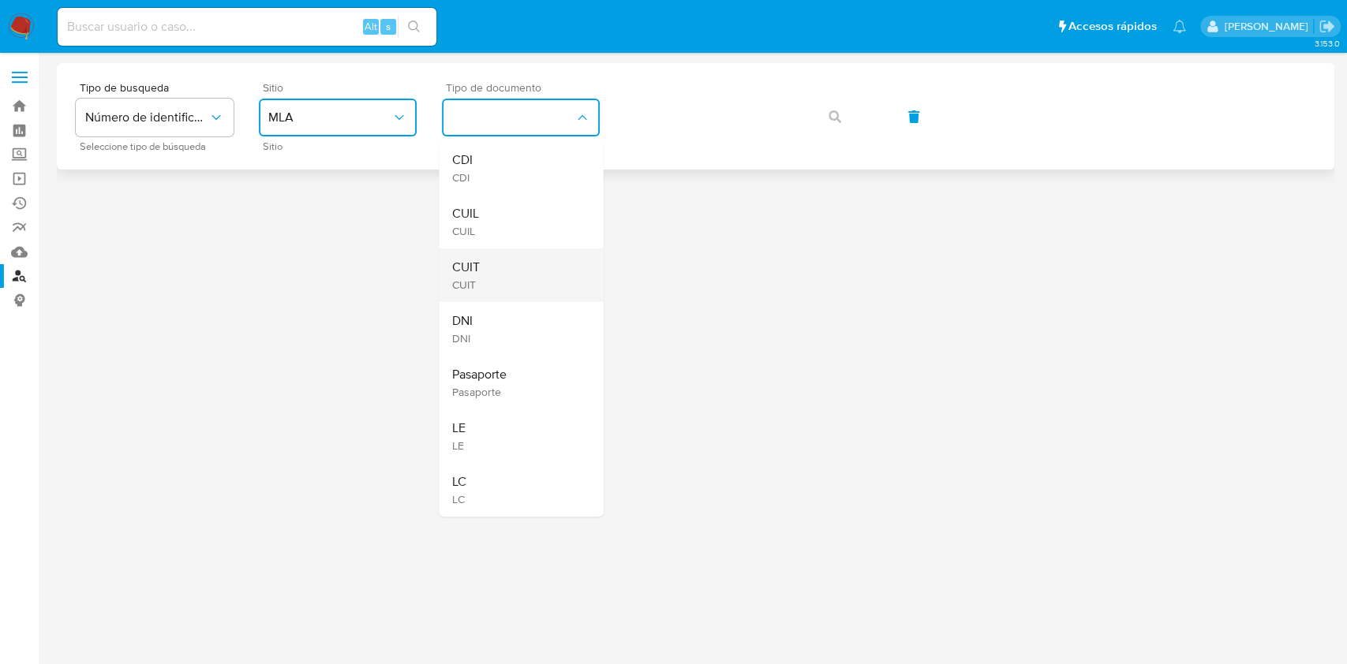
click at [510, 262] on div "CUIT CUIT" at bounding box center [515, 276] width 129 height 54
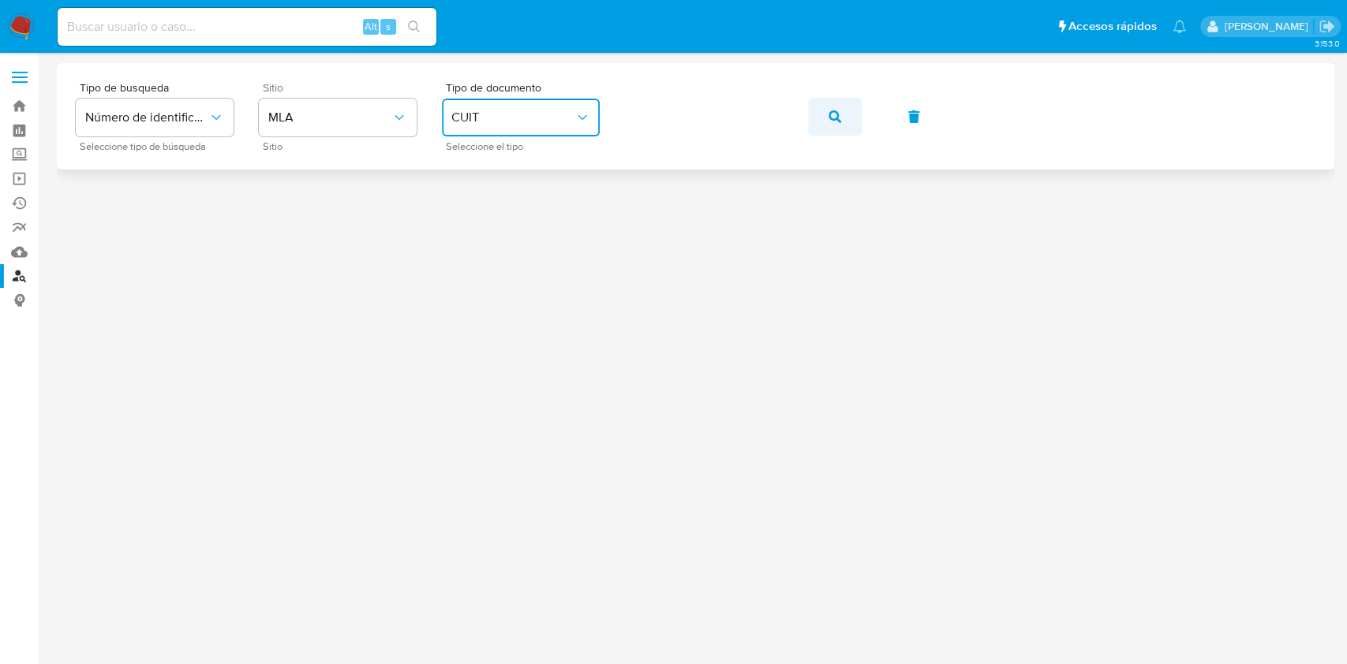
click at [809, 112] on button "button" at bounding box center [835, 117] width 54 height 38
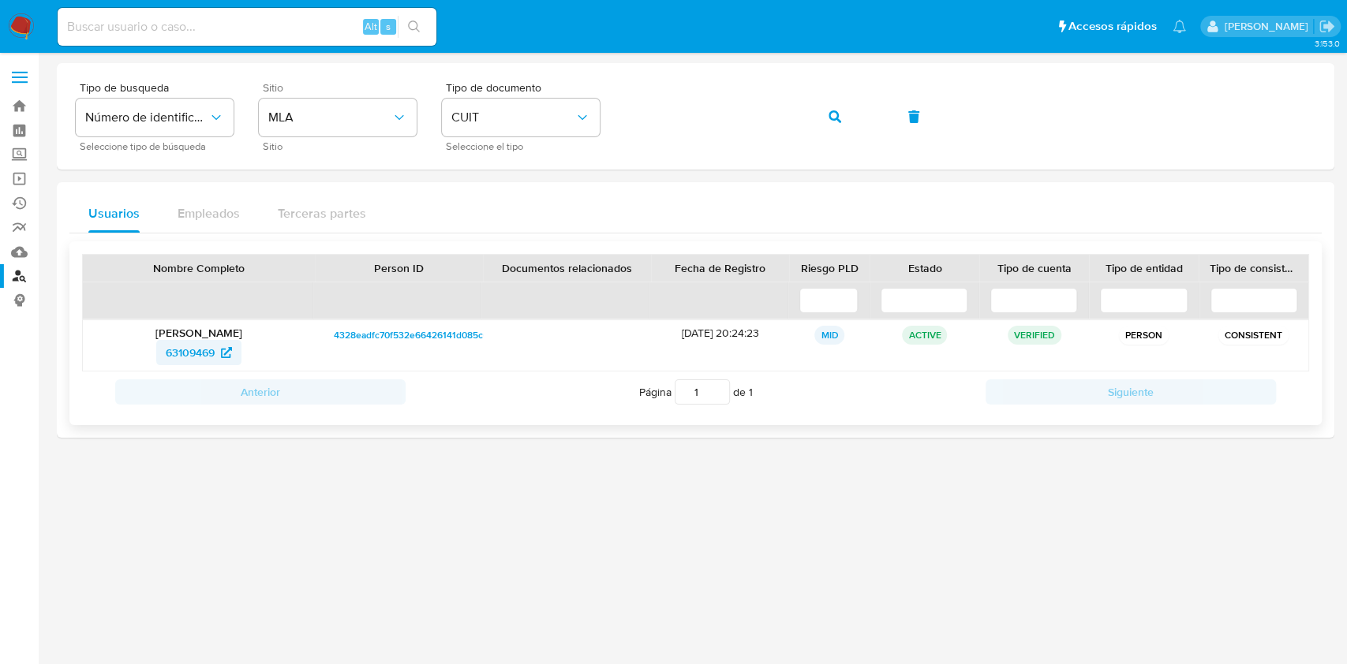
click at [184, 344] on span "63109469" at bounding box center [190, 352] width 49 height 25
click at [306, 34] on input at bounding box center [247, 27] width 379 height 21
paste input "c8ee50cnwjUZI39DkDgVr60I"
type input "c8ee50cnwjUZI39DkDgVr60I"
click at [417, 18] on button "search-icon" at bounding box center [414, 27] width 32 height 22
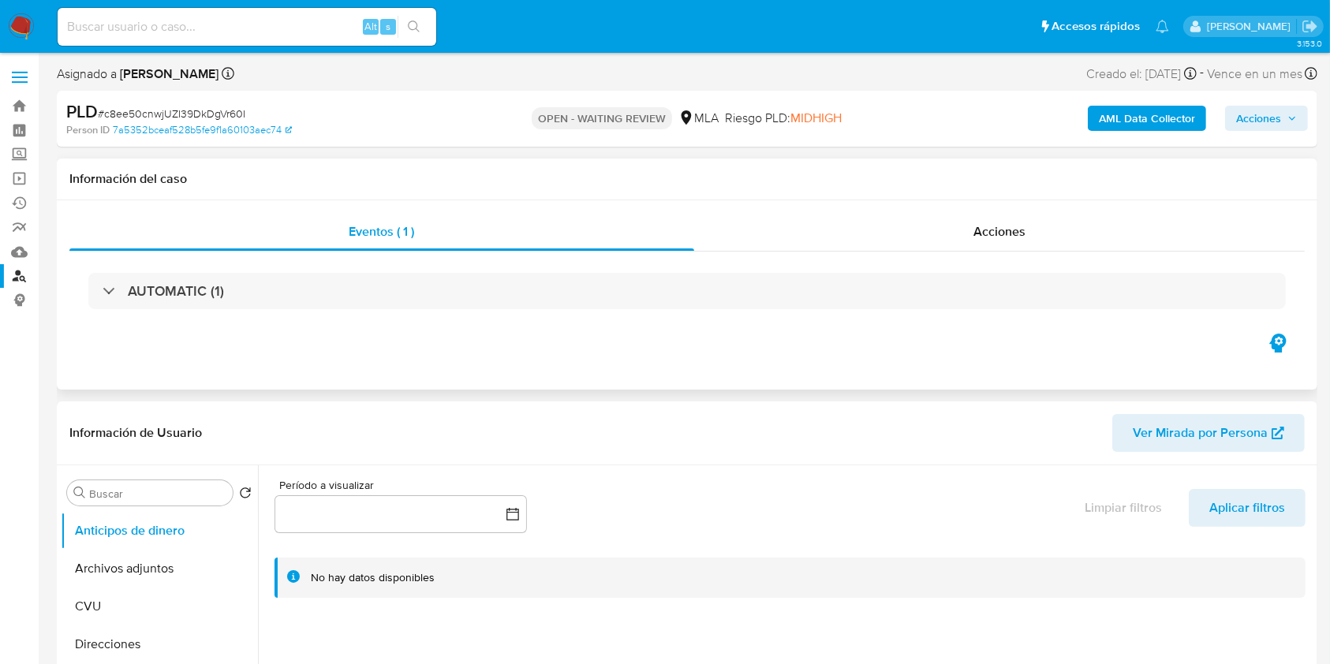
select select "10"
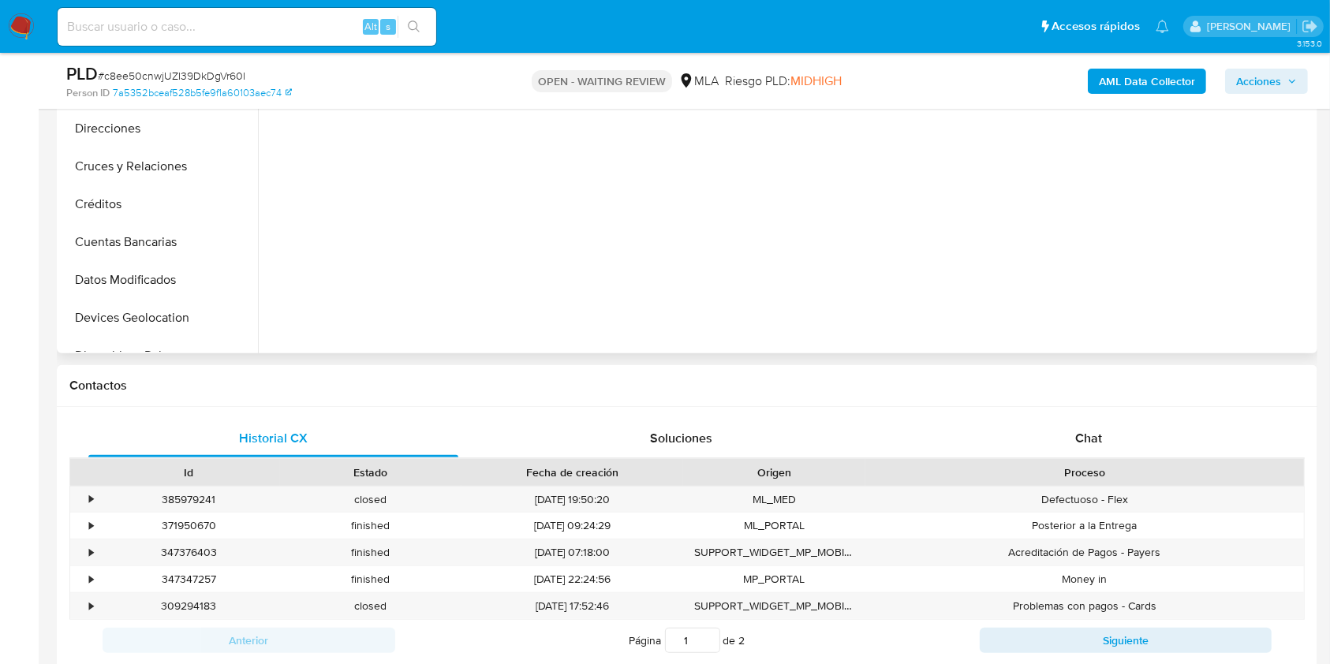
scroll to position [316, 0]
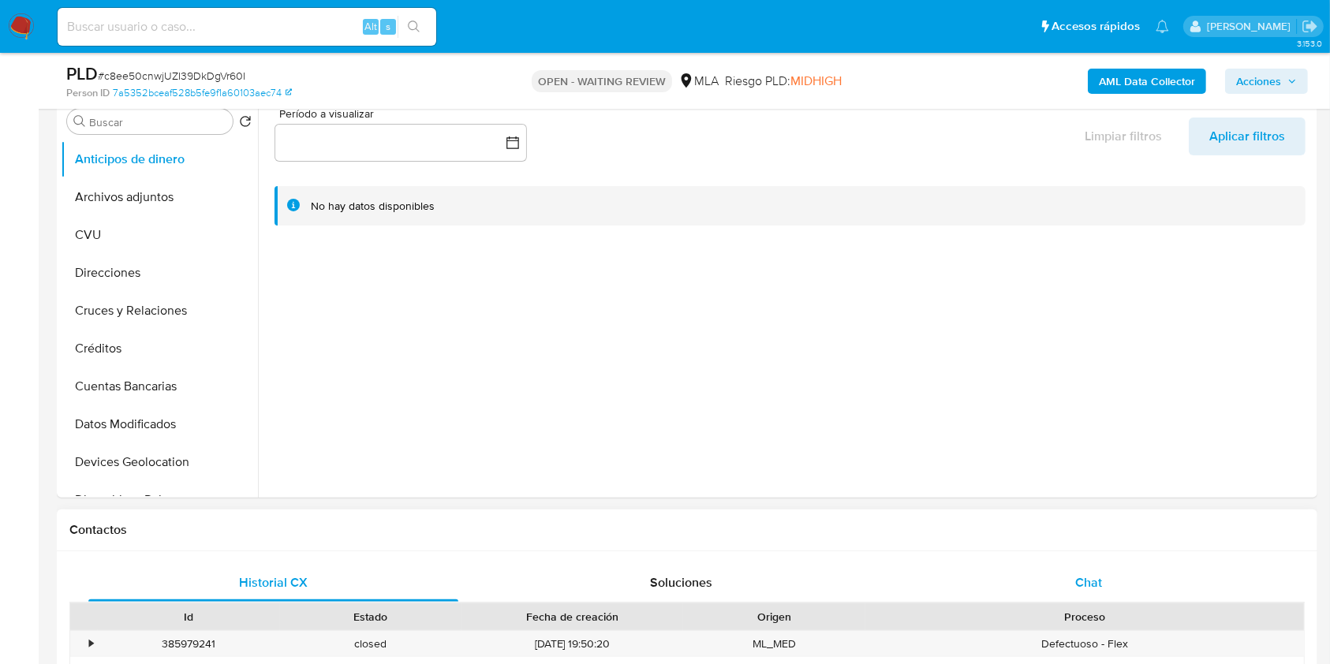
click at [1093, 565] on div "Chat" at bounding box center [1089, 583] width 370 height 38
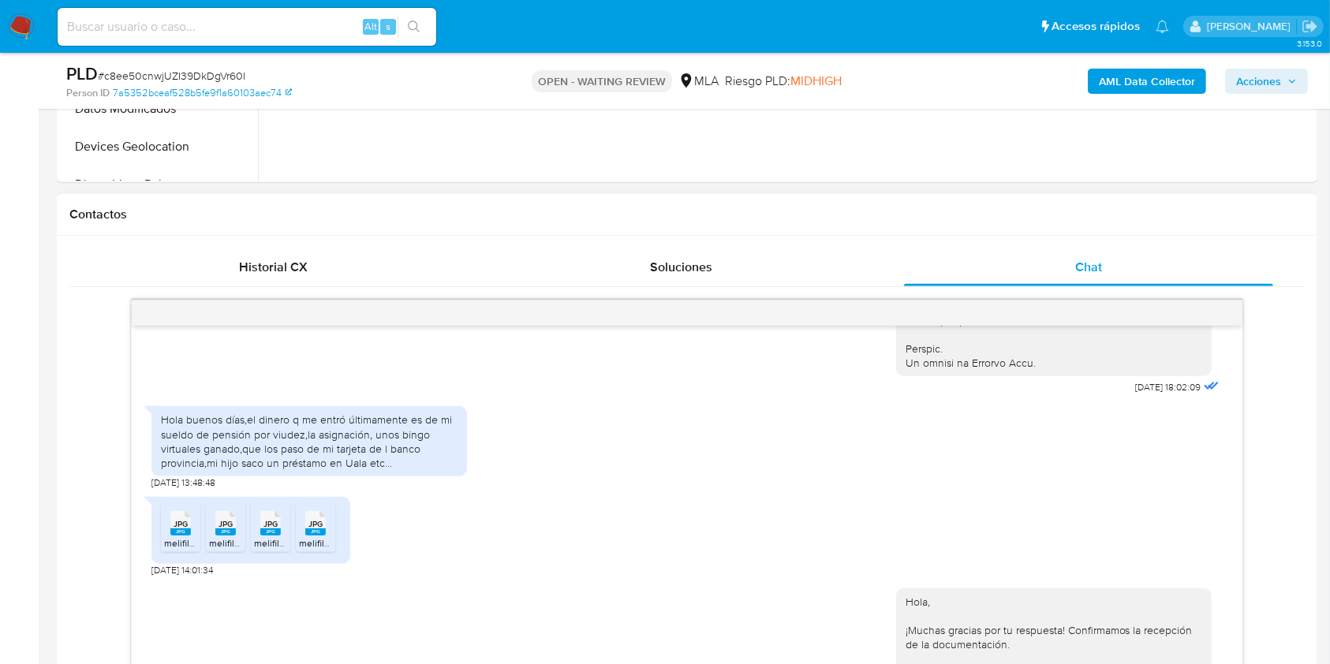
scroll to position [782, 0]
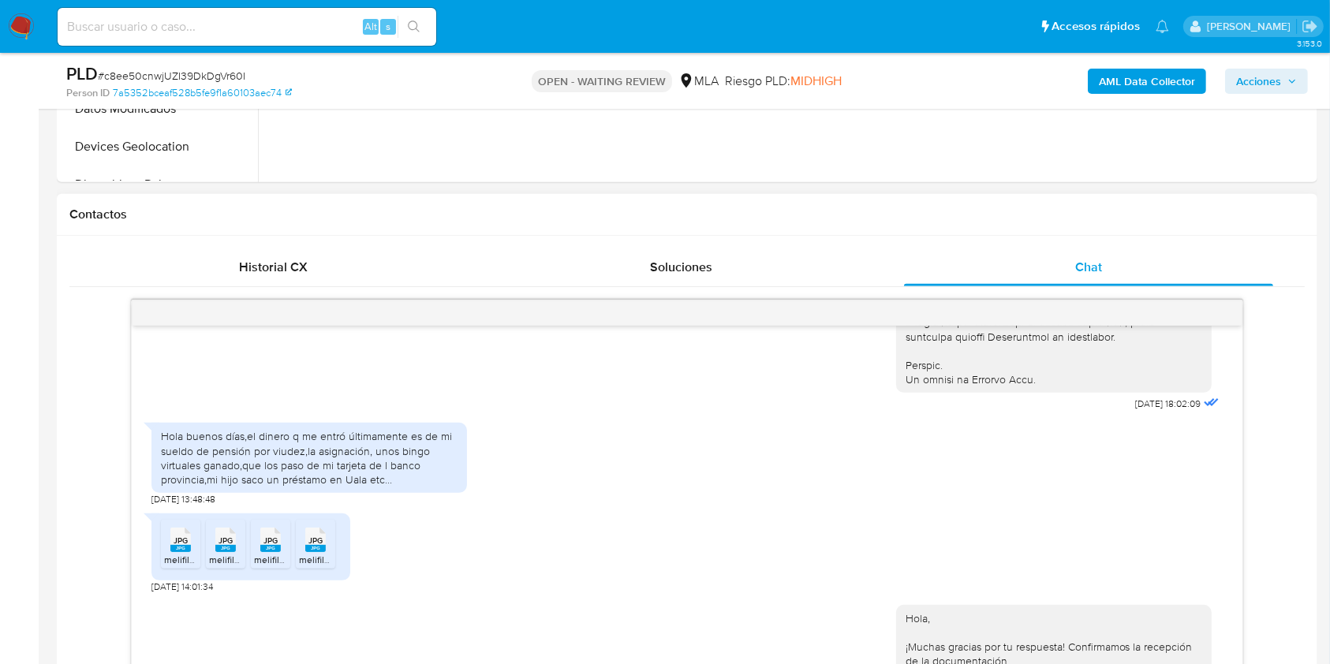
click at [182, 546] on span "JPG" at bounding box center [181, 541] width 14 height 10
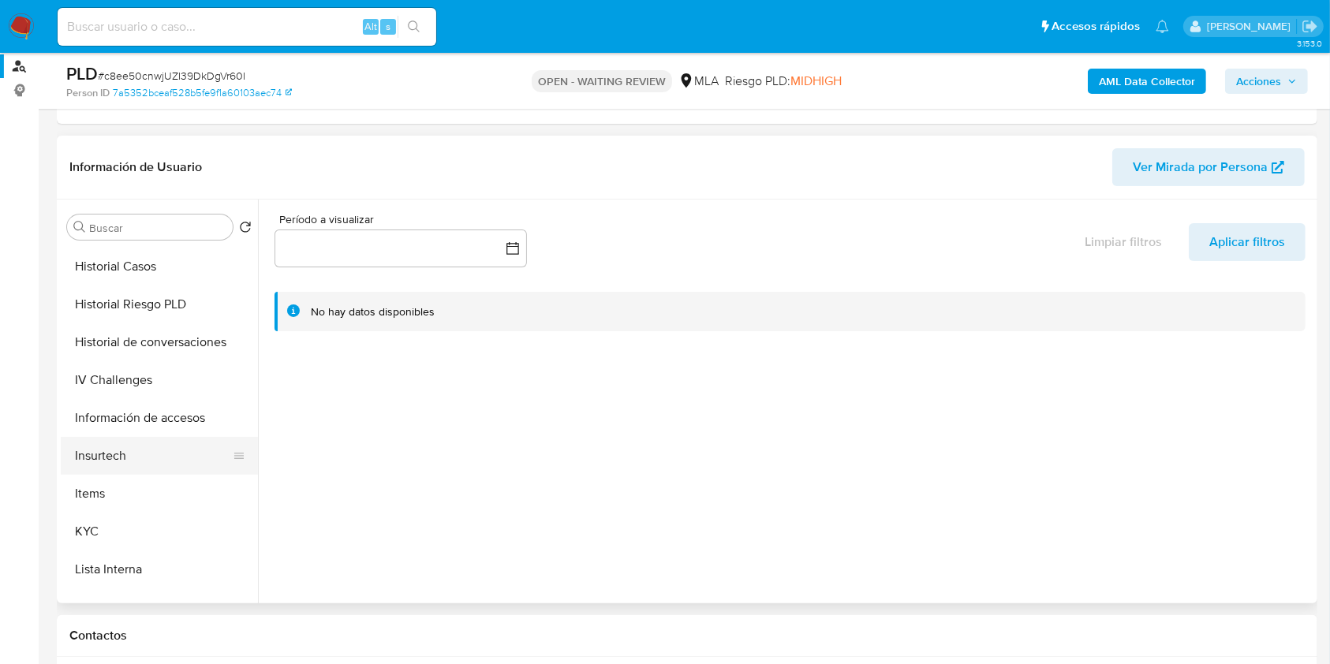
scroll to position [525, 0]
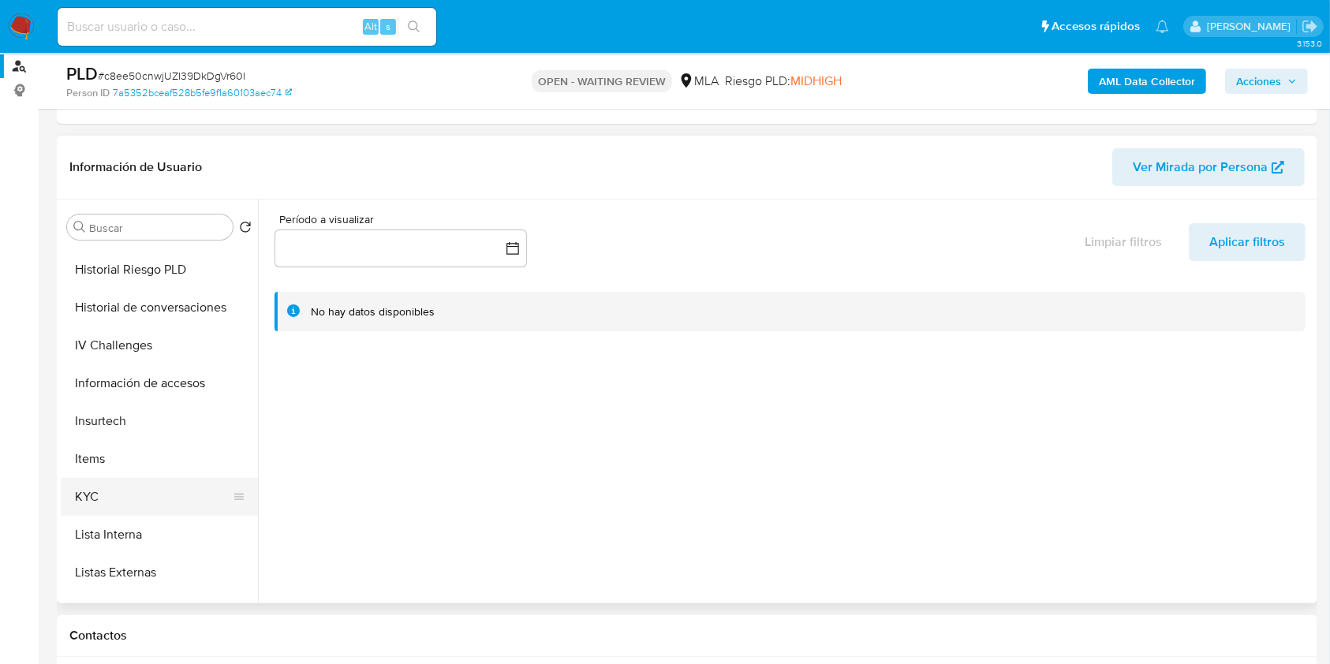
click at [100, 497] on button "KYC" at bounding box center [153, 497] width 185 height 38
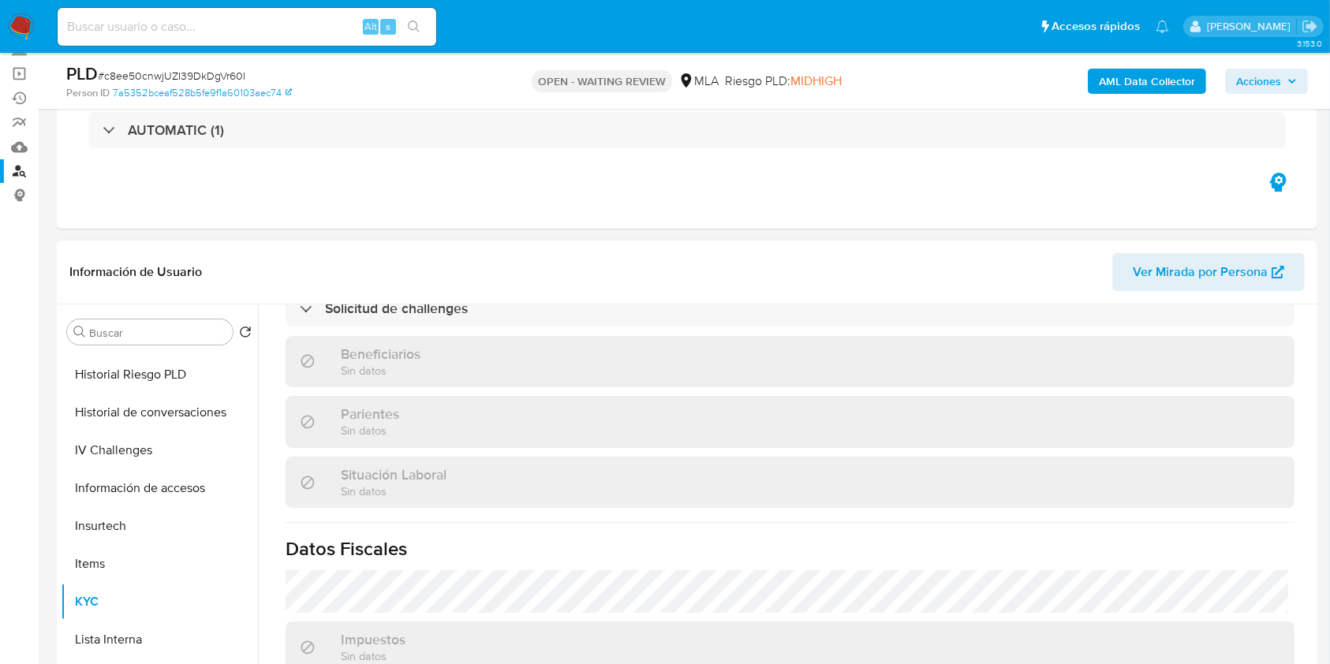
scroll to position [290, 0]
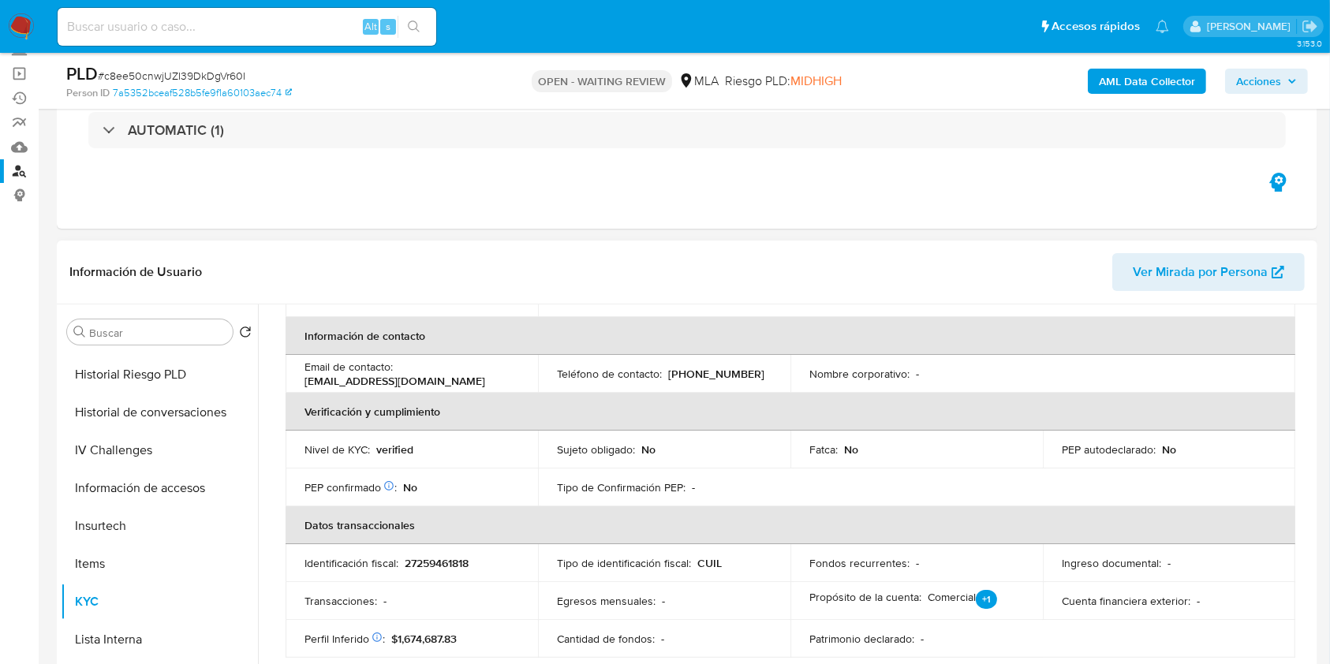
click at [440, 552] on td "Identificación fiscal : 27259461818" at bounding box center [412, 563] width 252 height 38
copy p "27259461818"
click at [400, 615] on td "Transacciones : -" at bounding box center [412, 601] width 252 height 38
drag, startPoint x: 419, startPoint y: 563, endPoint x: 467, endPoint y: 564, distance: 48.2
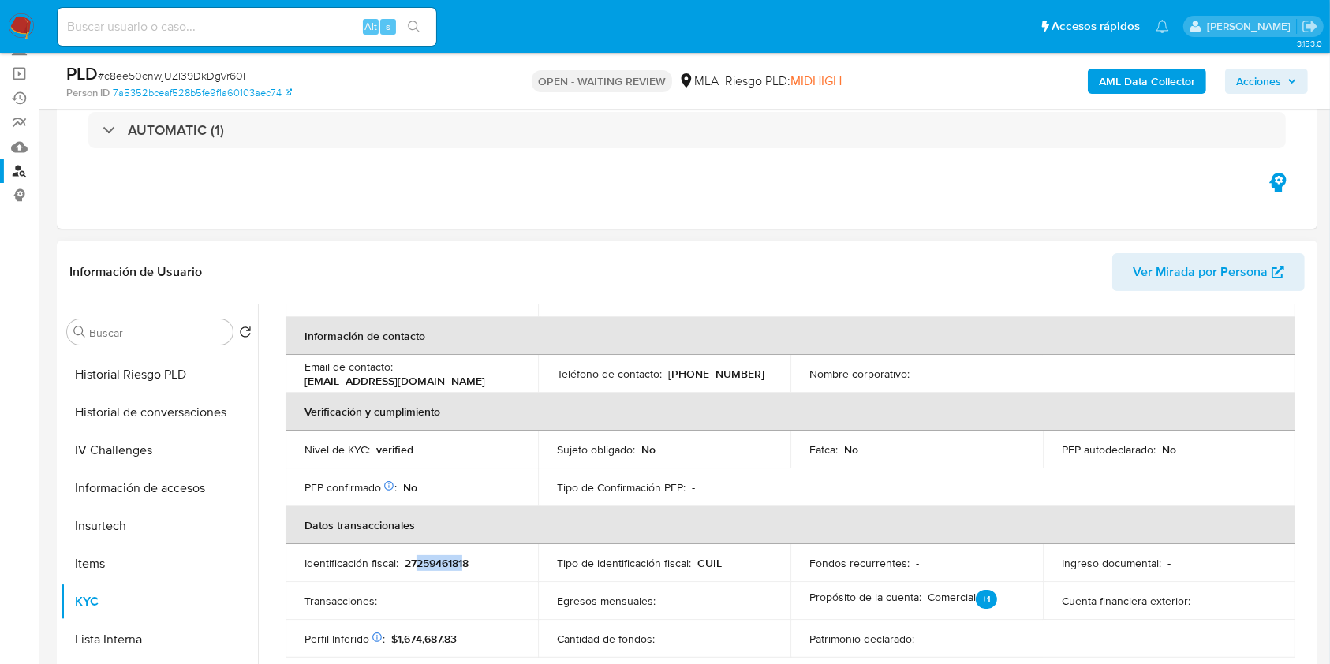
click at [467, 564] on p "27259461818" at bounding box center [437, 563] width 64 height 14
copy p "25946181"
click at [416, 563] on p "27259461818" at bounding box center [437, 563] width 64 height 14
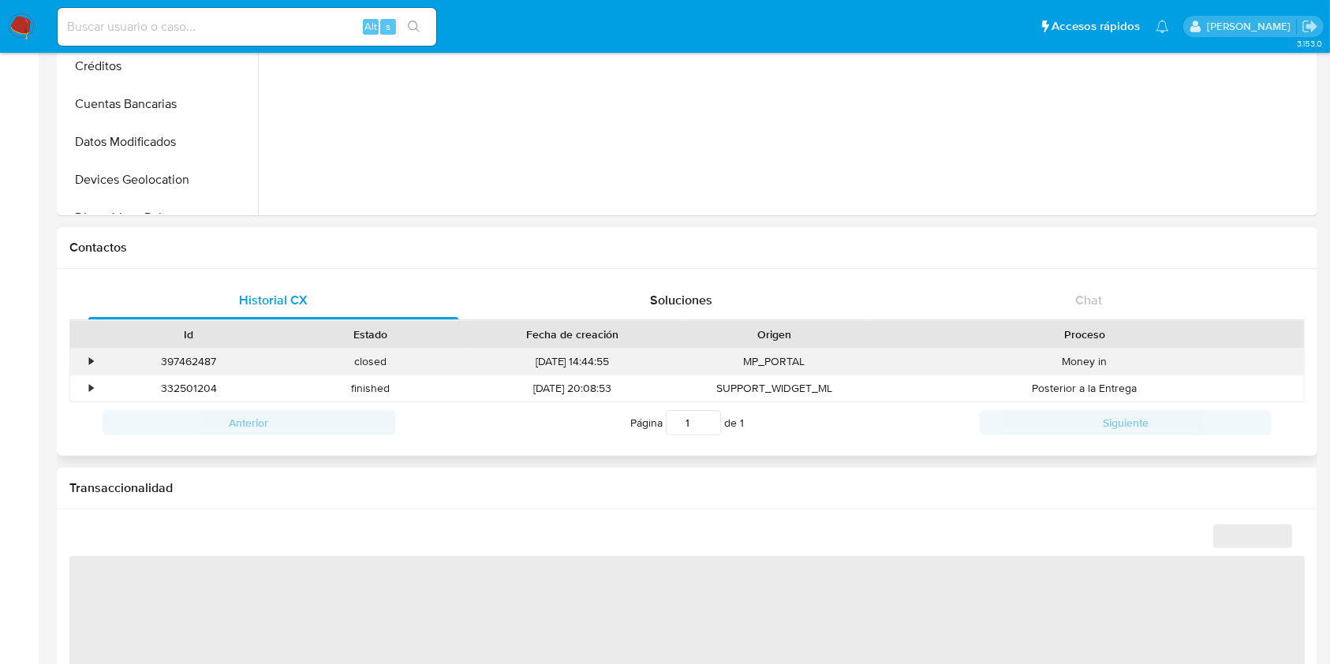
select select "10"
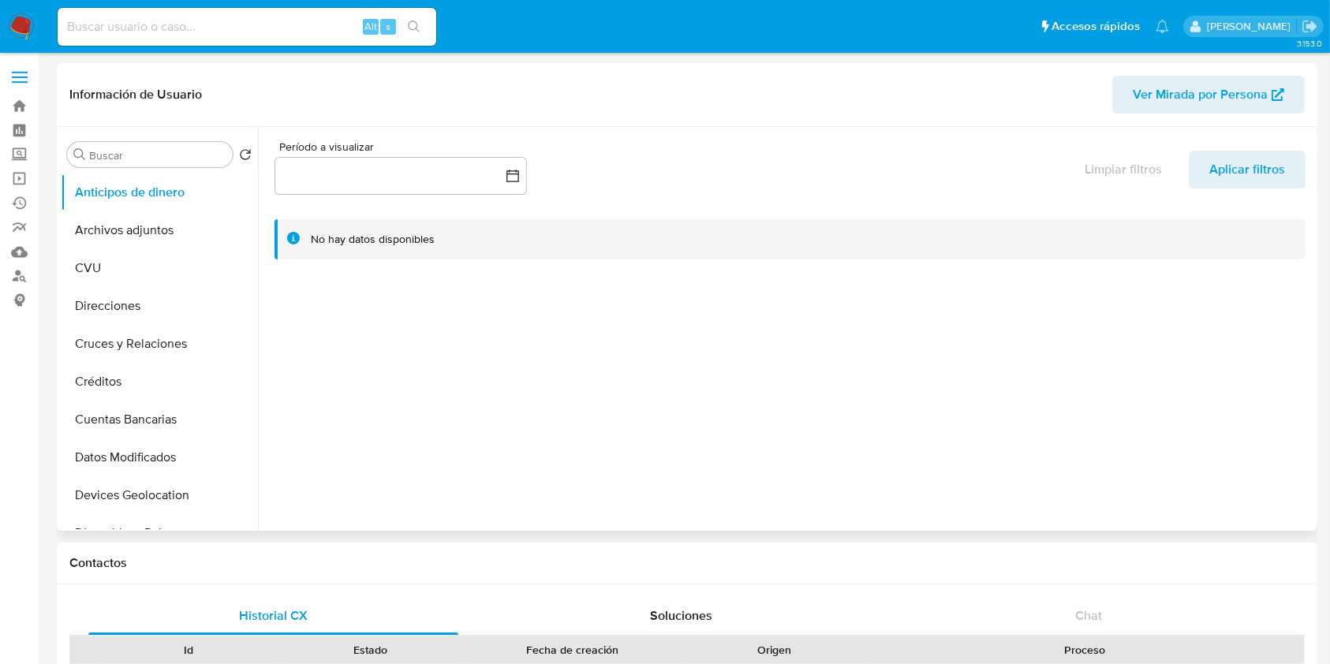
scroll to position [210, 0]
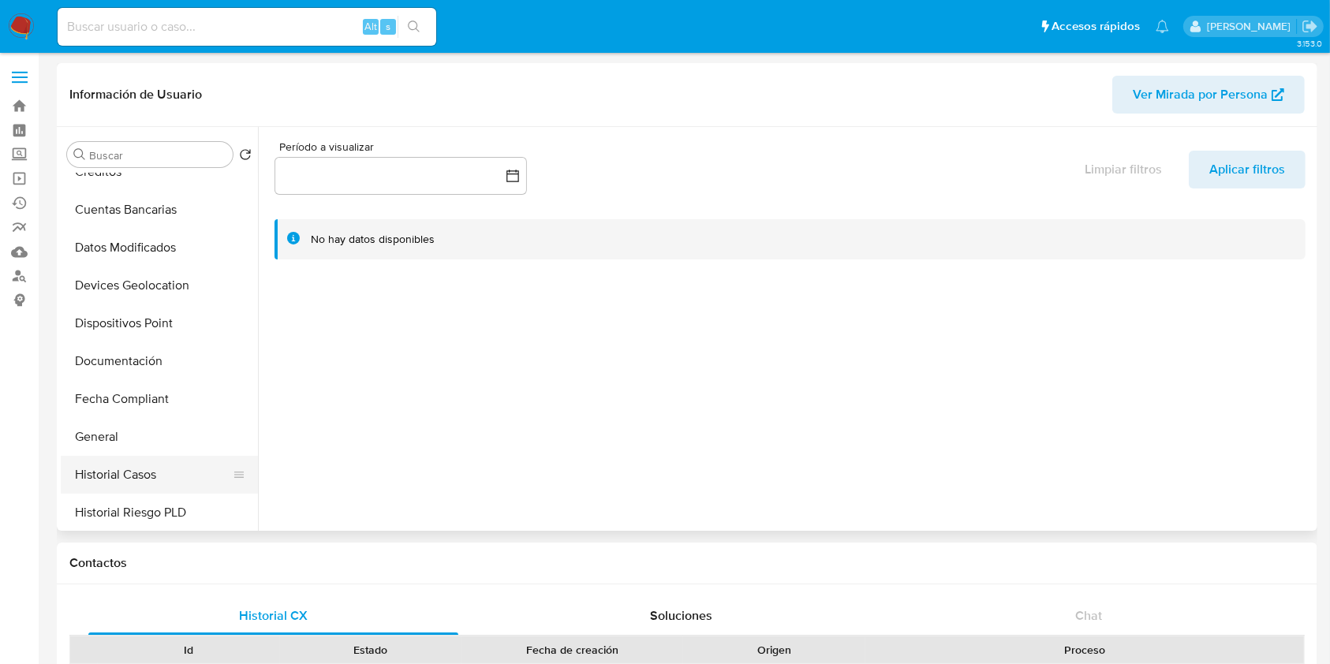
click at [94, 473] on button "Historial Casos" at bounding box center [153, 475] width 185 height 38
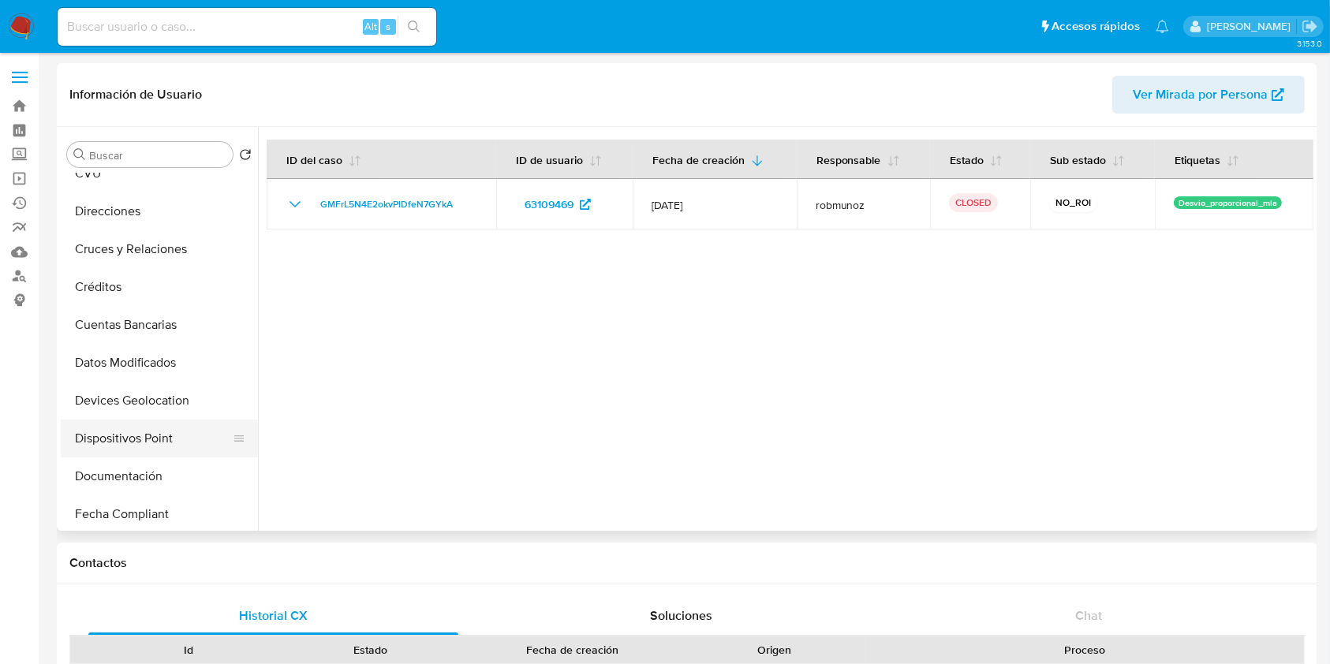
scroll to position [0, 0]
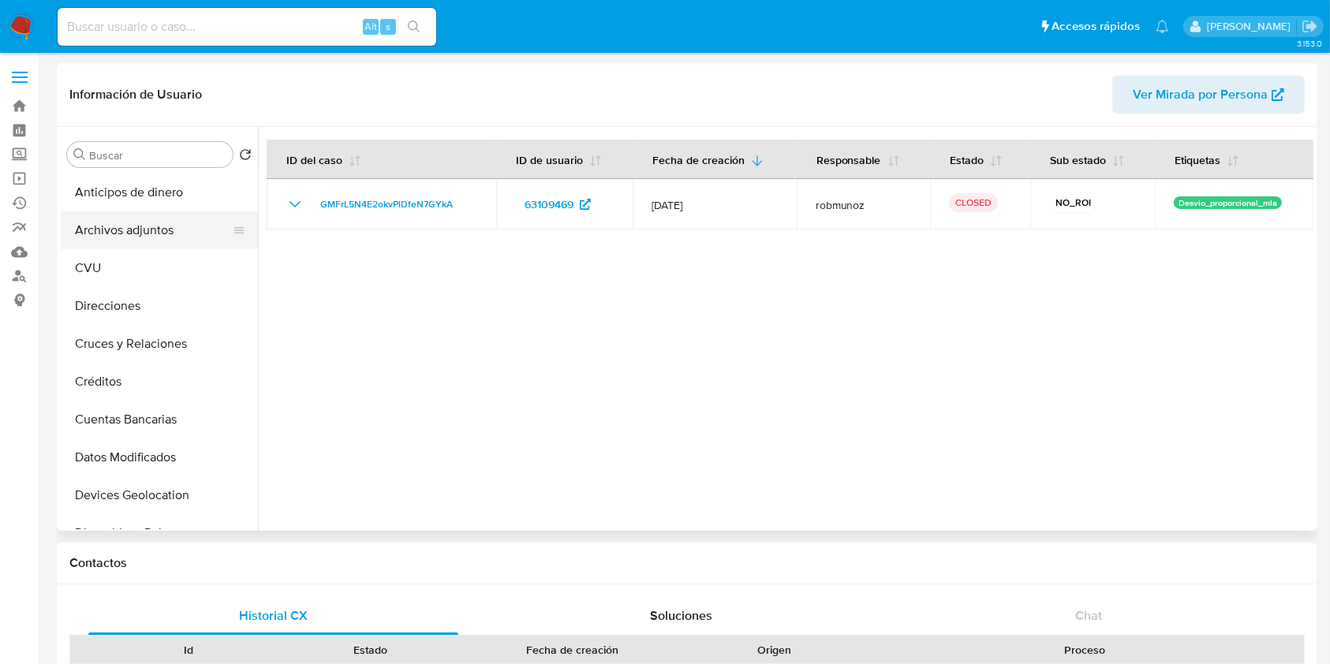
click at [115, 243] on button "Archivos adjuntos" at bounding box center [153, 230] width 185 height 38
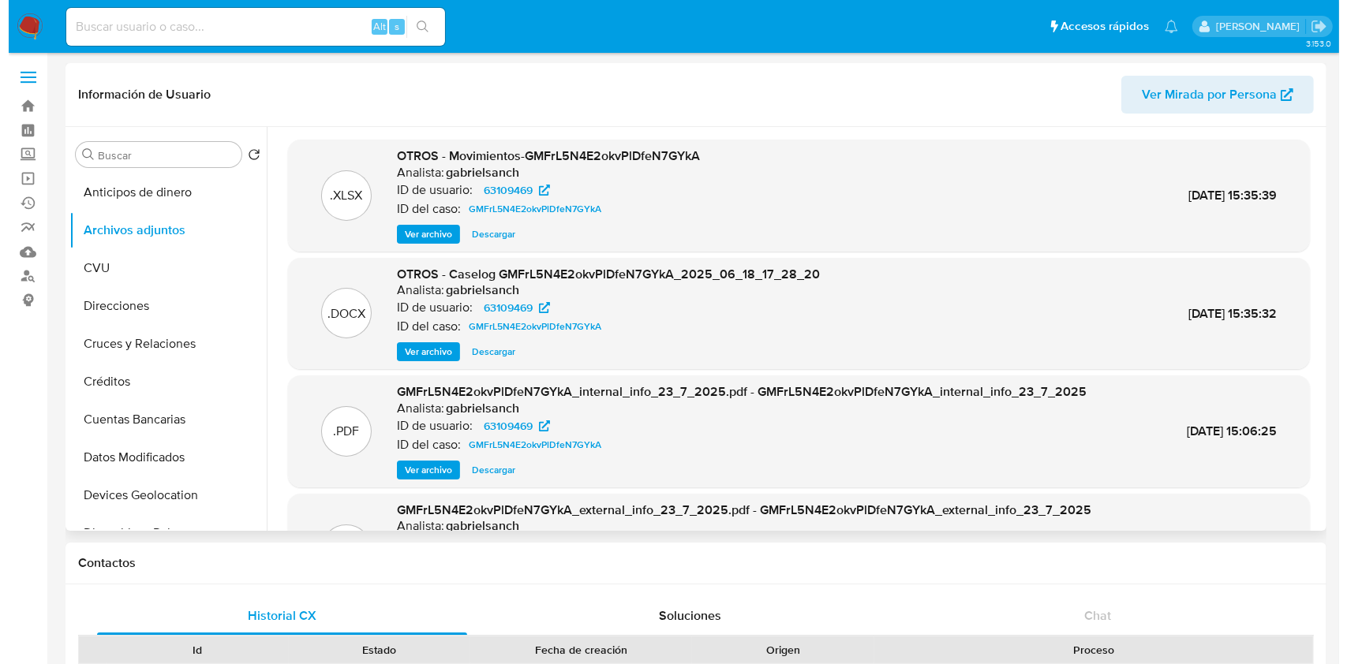
scroll to position [88, 0]
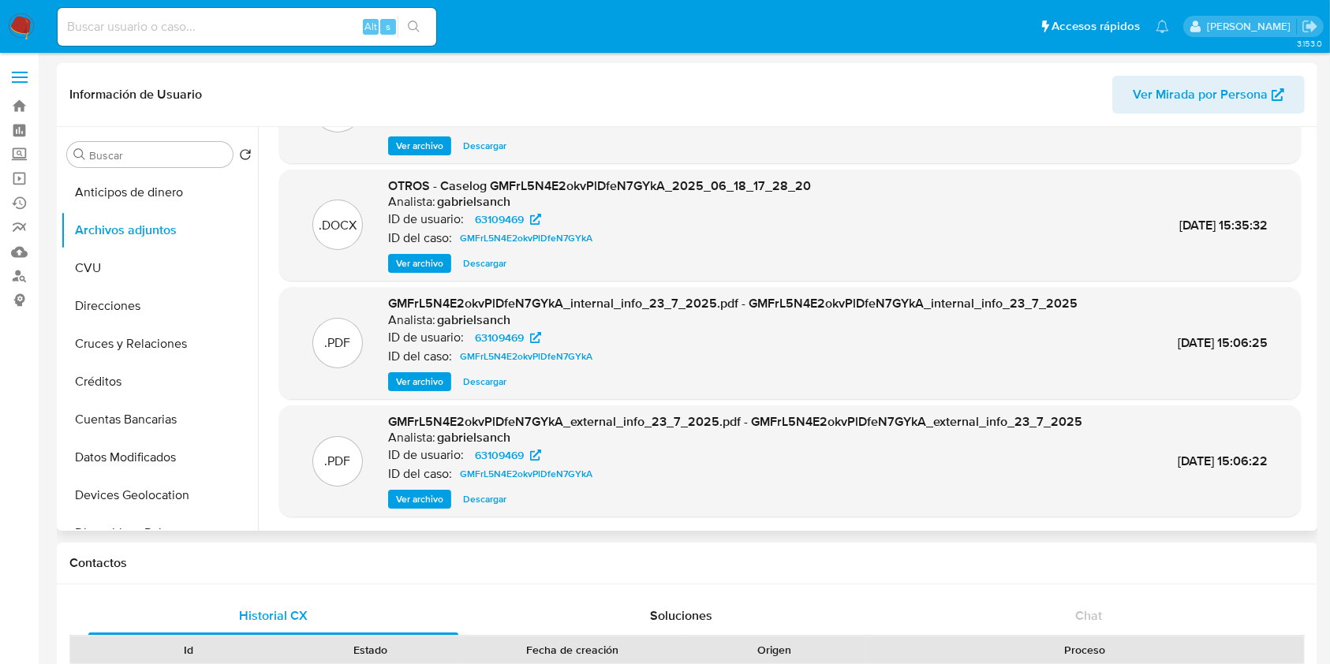
click at [410, 264] on span "Ver archivo" at bounding box center [419, 264] width 47 height 16
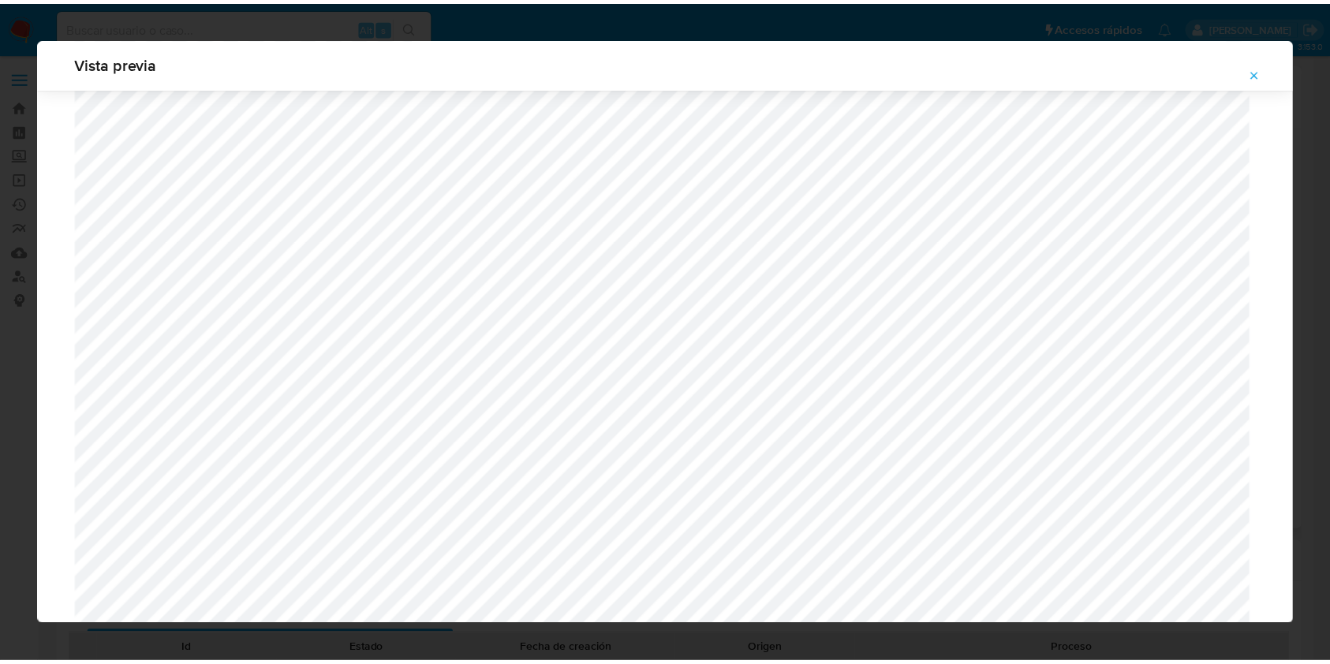
scroll to position [960, 0]
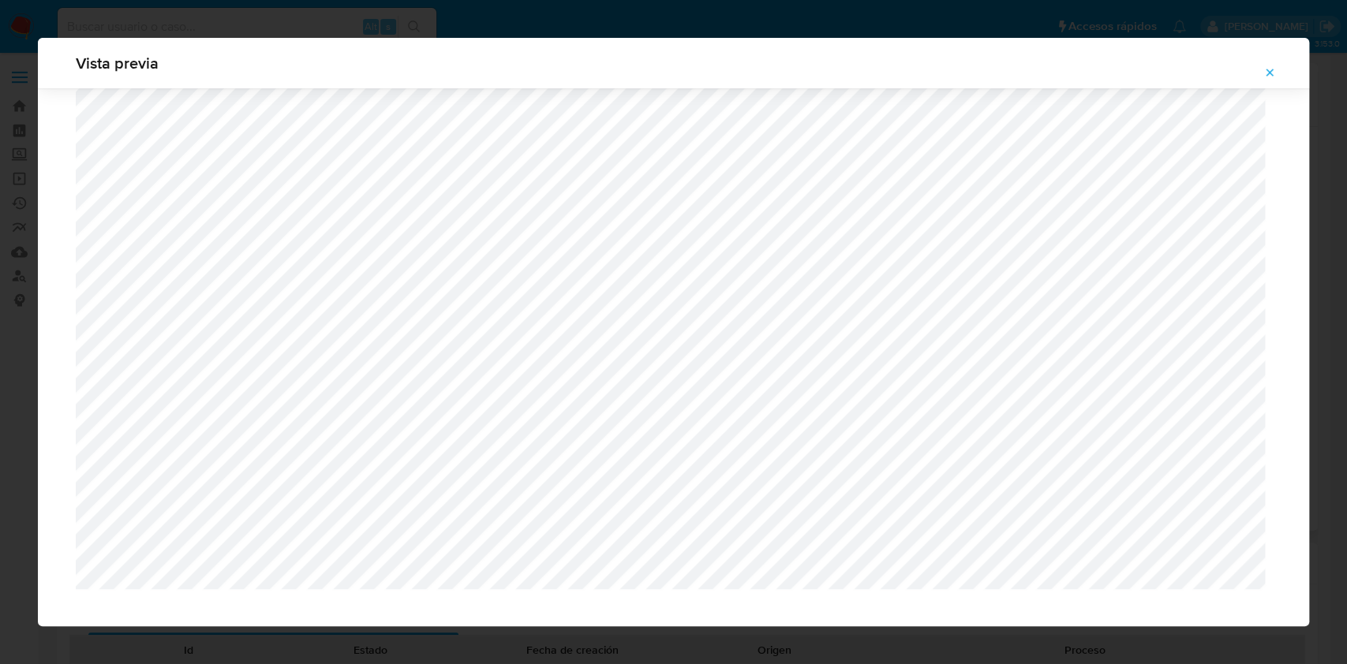
click at [1271, 70] on icon "Attachment preview" at bounding box center [1269, 72] width 7 height 7
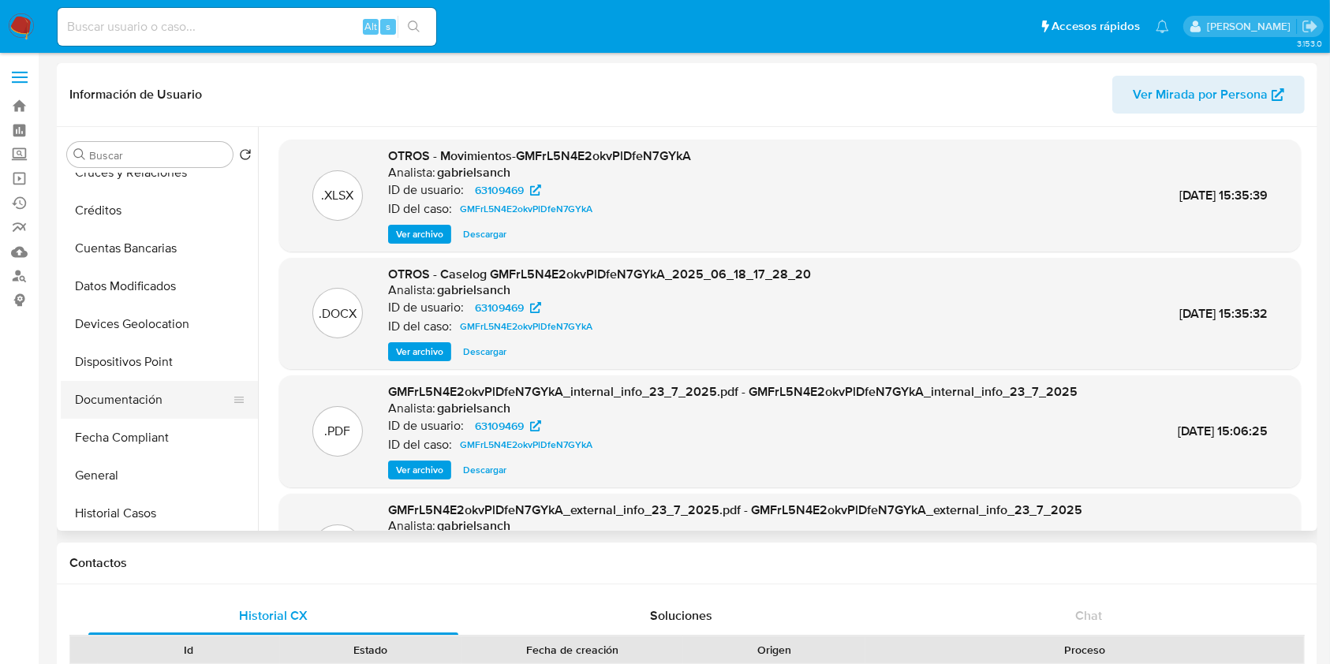
scroll to position [210, 0]
click at [122, 484] on button "Historial Casos" at bounding box center [153, 475] width 185 height 38
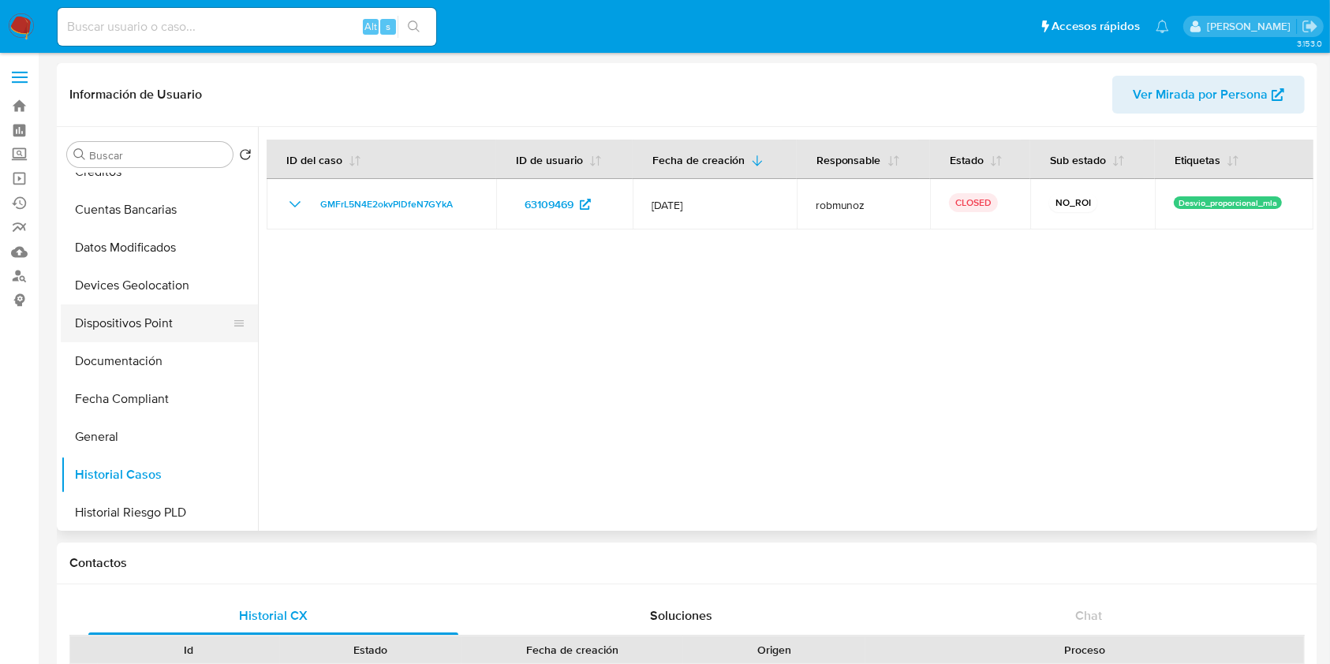
scroll to position [0, 0]
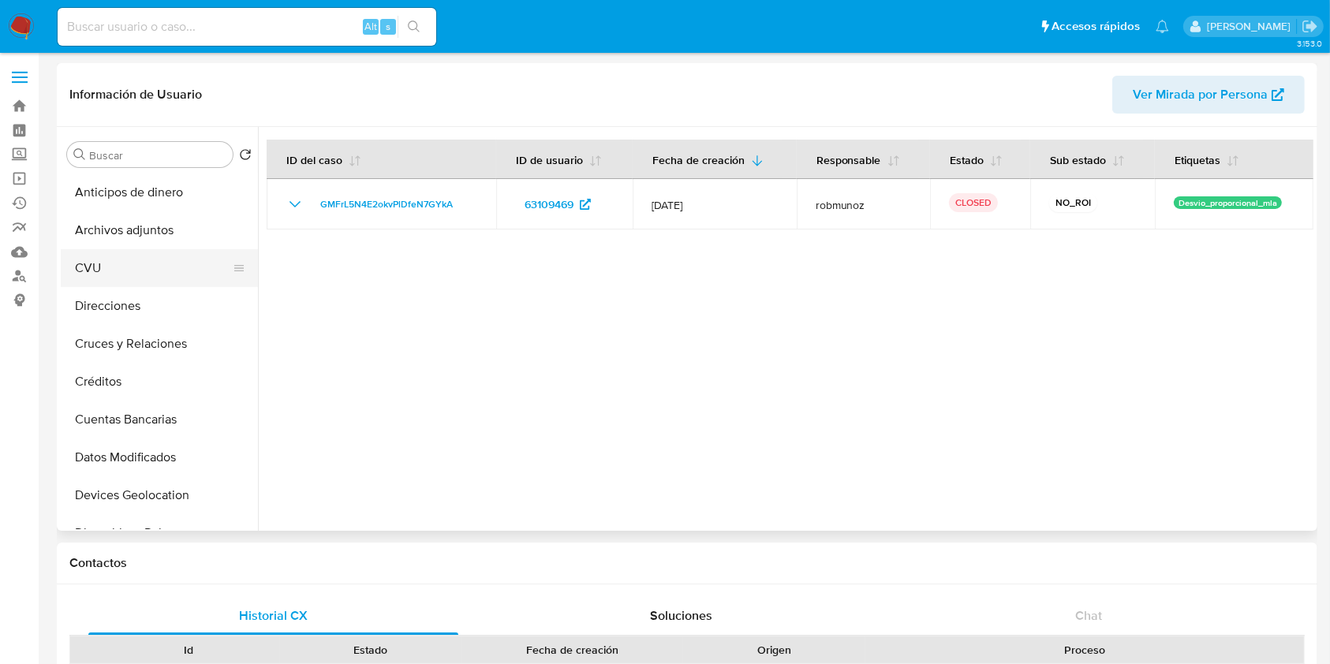
click at [148, 261] on button "CVU" at bounding box center [153, 268] width 185 height 38
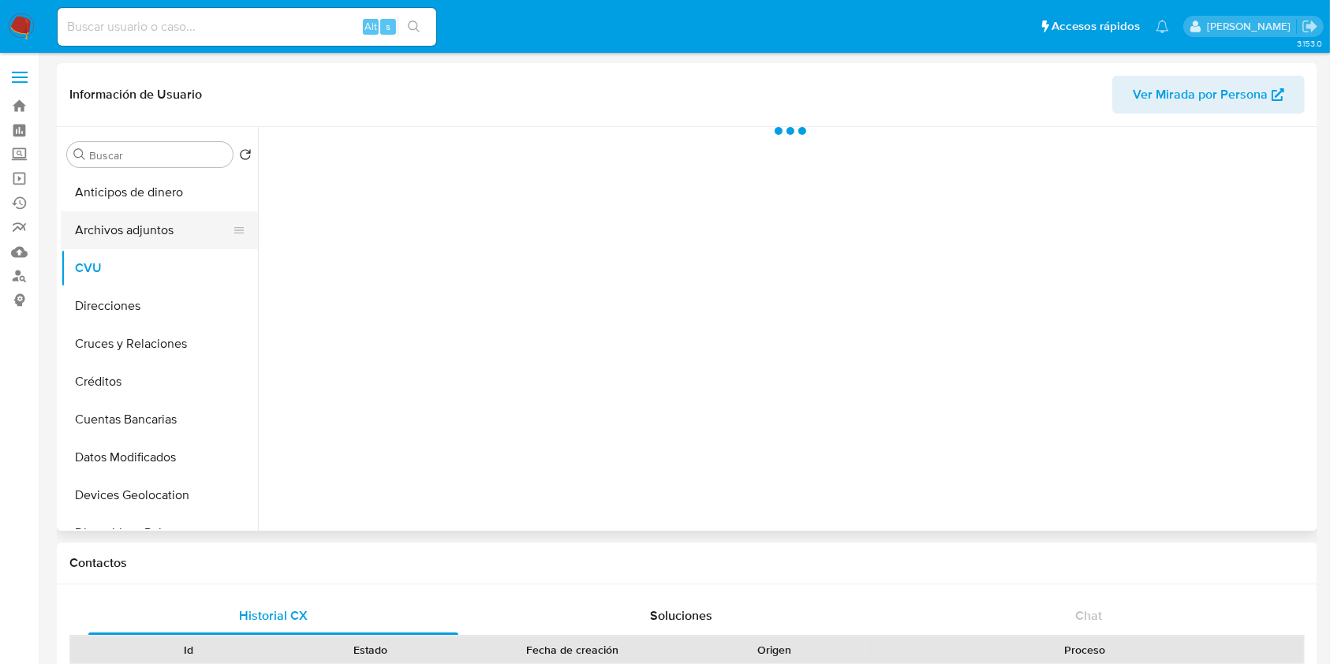
click at [151, 237] on button "Archivos adjuntos" at bounding box center [153, 230] width 185 height 38
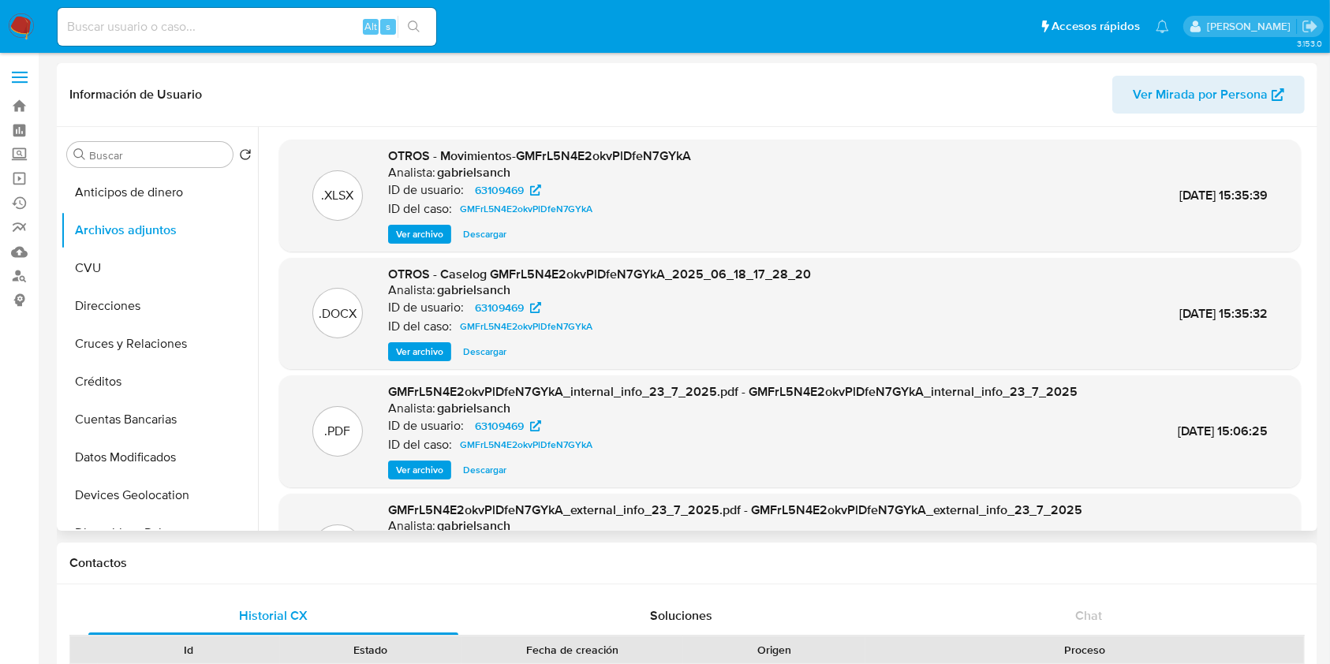
scroll to position [88, 0]
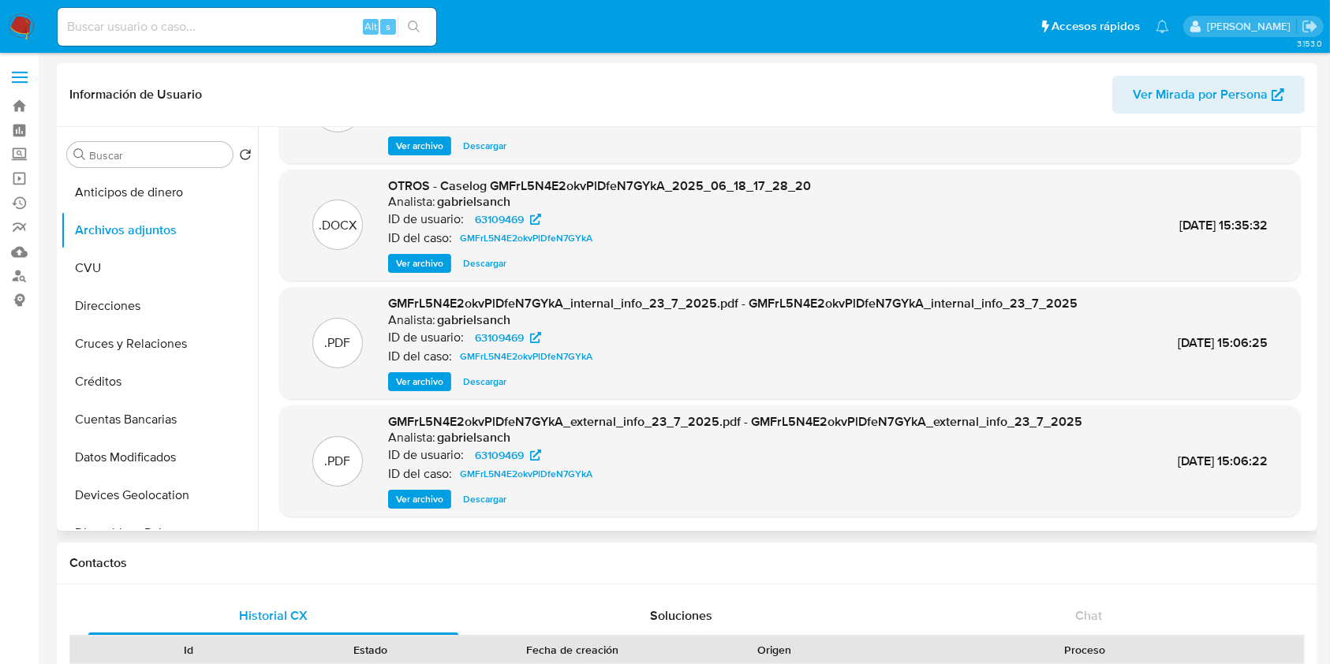
click at [424, 380] on span "Ver archivo" at bounding box center [419, 382] width 47 height 16
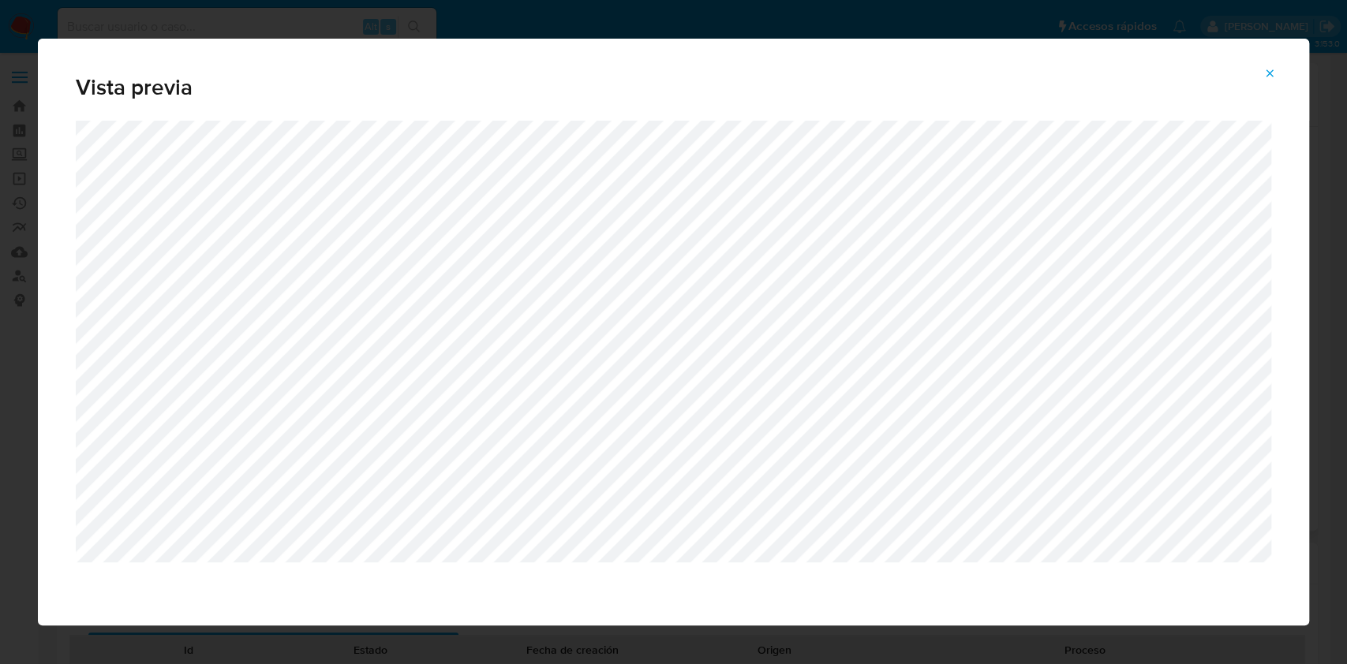
click at [1273, 79] on span "Attachment preview" at bounding box center [1269, 73] width 13 height 22
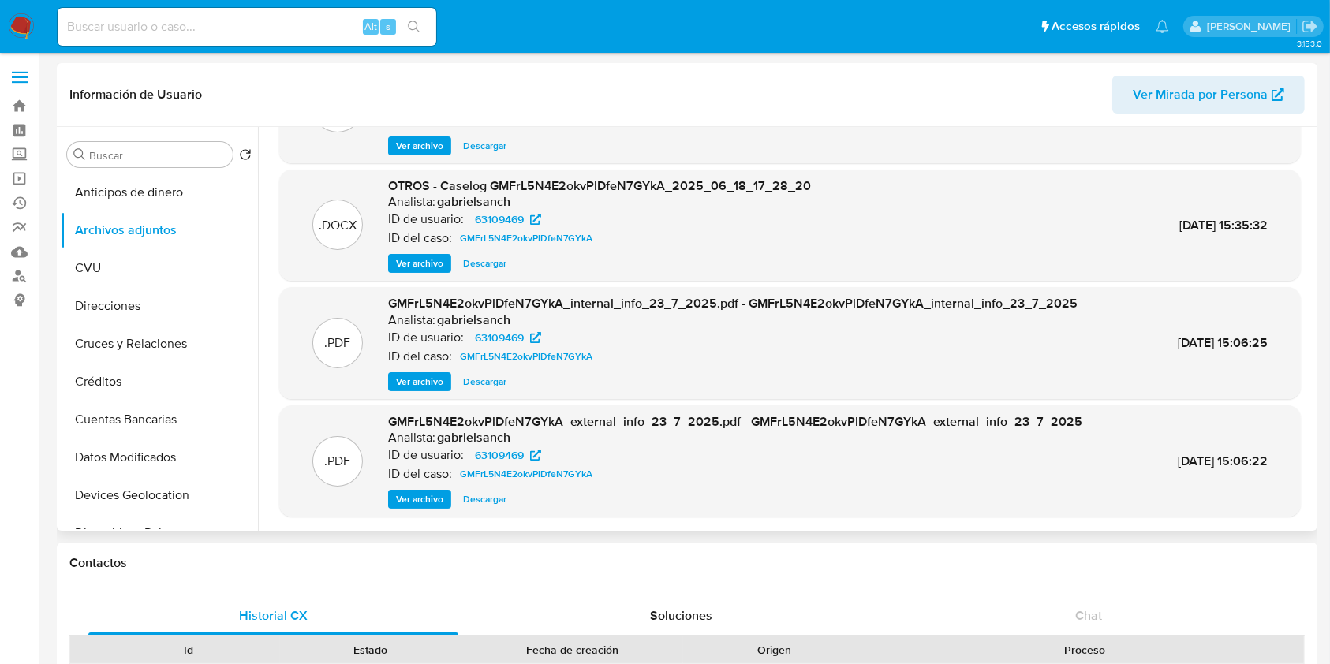
click at [564, 196] on div "Analista: gabrielsanch" at bounding box center [599, 202] width 423 height 16
click at [490, 265] on span "Descargar" at bounding box center [484, 264] width 43 height 16
click at [420, 388] on span "Ver archivo" at bounding box center [419, 382] width 47 height 16
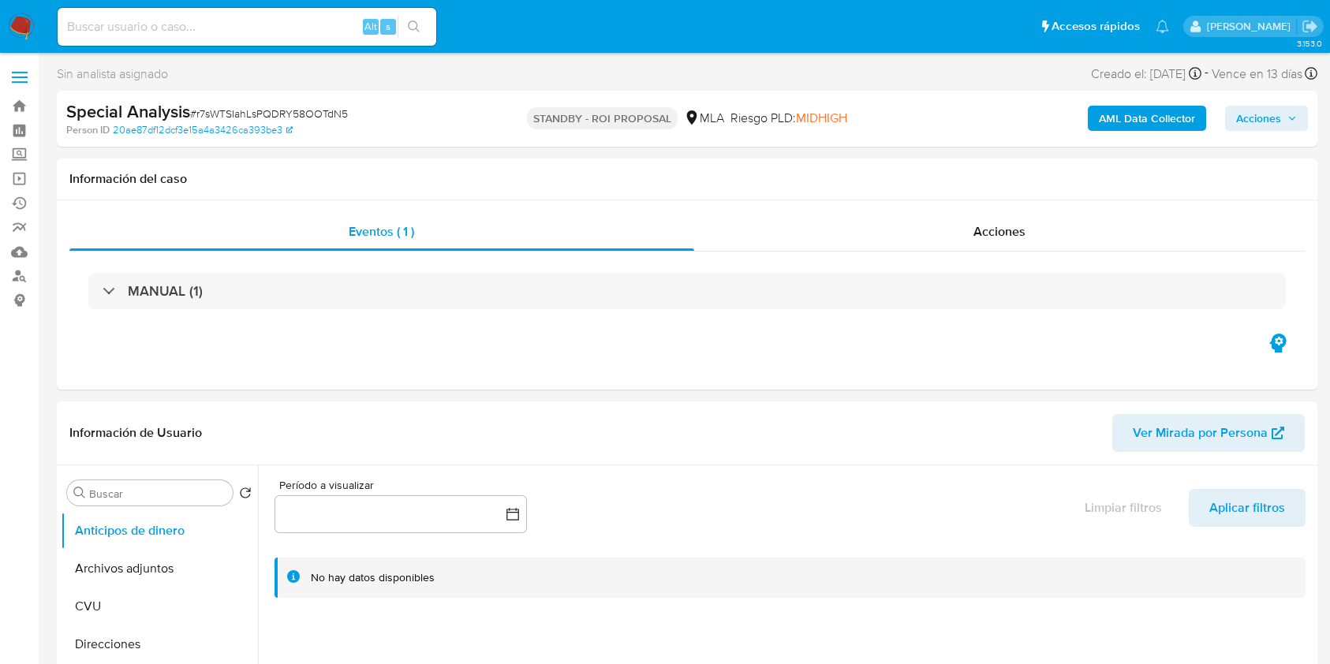
select select "10"
paste input "c8ee50cnwjUZI39DkDgVr60I"
type input "c8ee50cnwjUZI39DkDgVr60I"
click at [405, 32] on button "search-icon" at bounding box center [414, 27] width 32 height 22
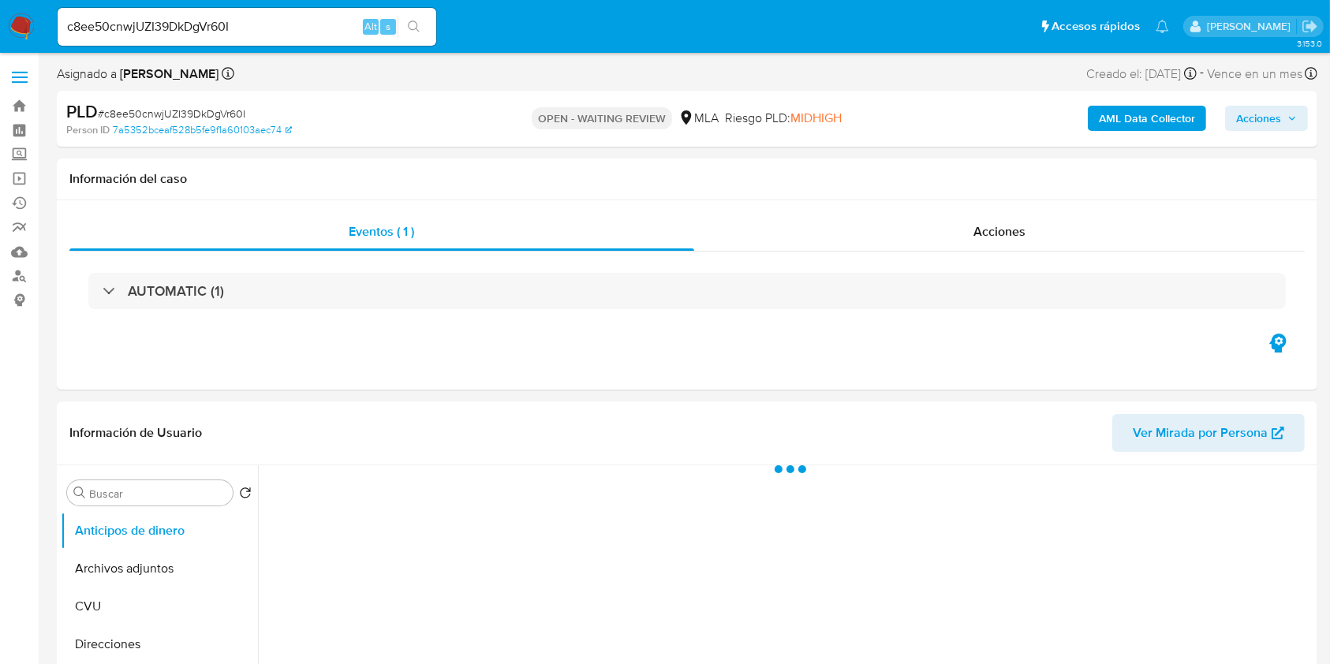
select select "10"
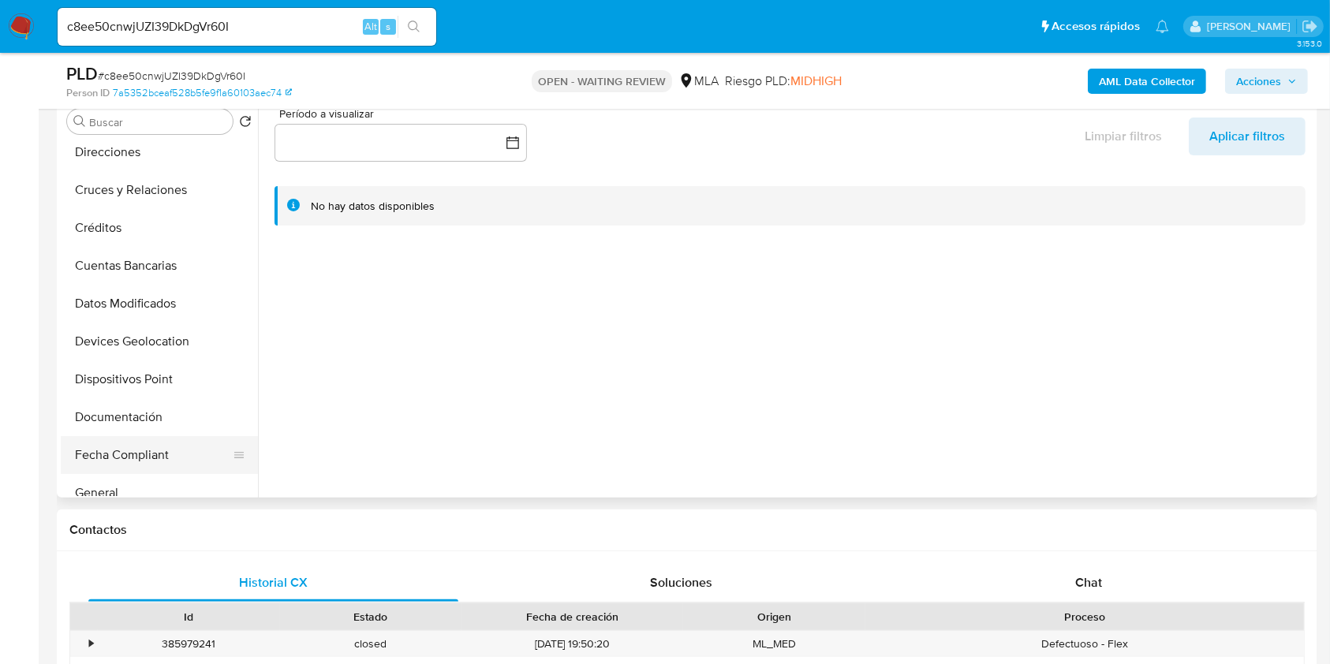
scroll to position [210, 0]
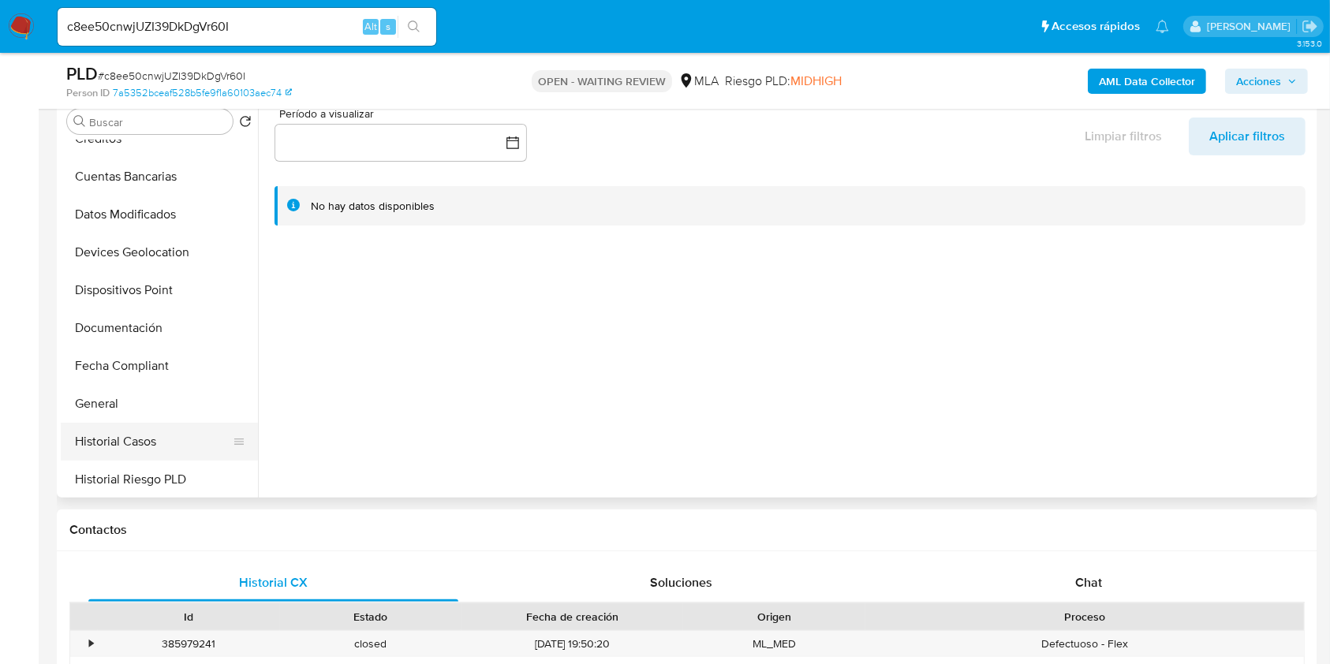
click at [149, 443] on button "Historial Casos" at bounding box center [153, 442] width 185 height 38
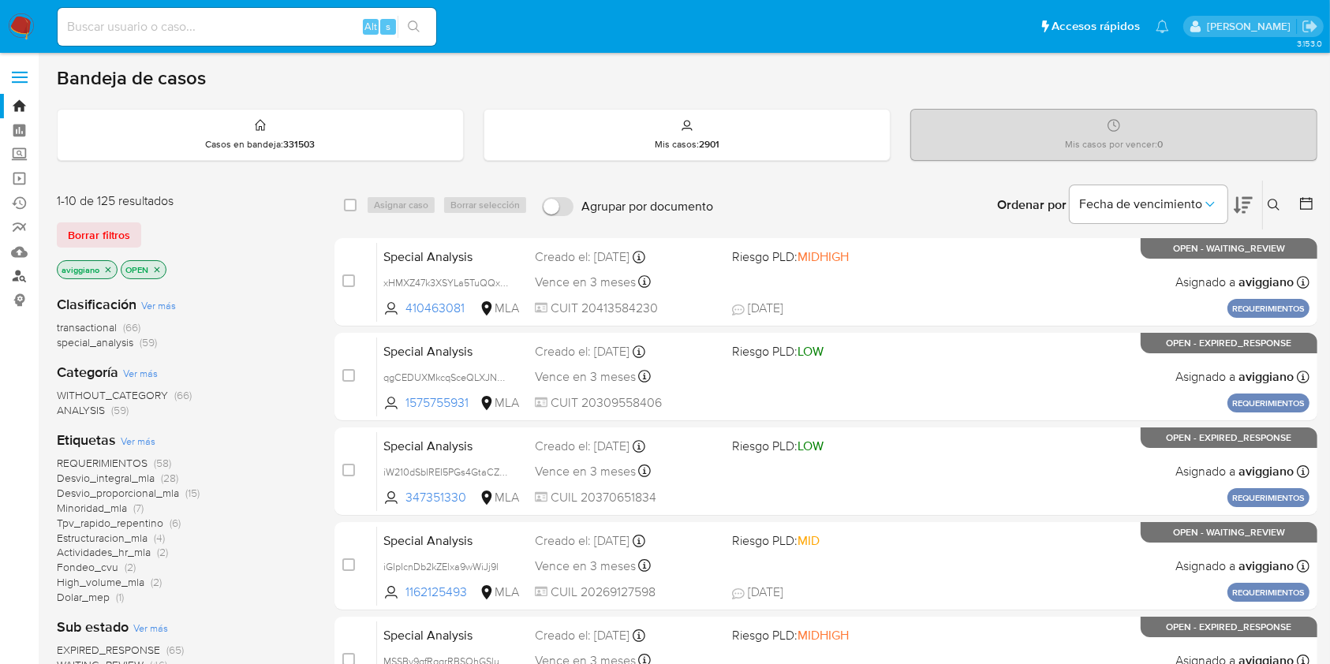
click at [16, 269] on link "Buscador de personas" at bounding box center [94, 276] width 188 height 24
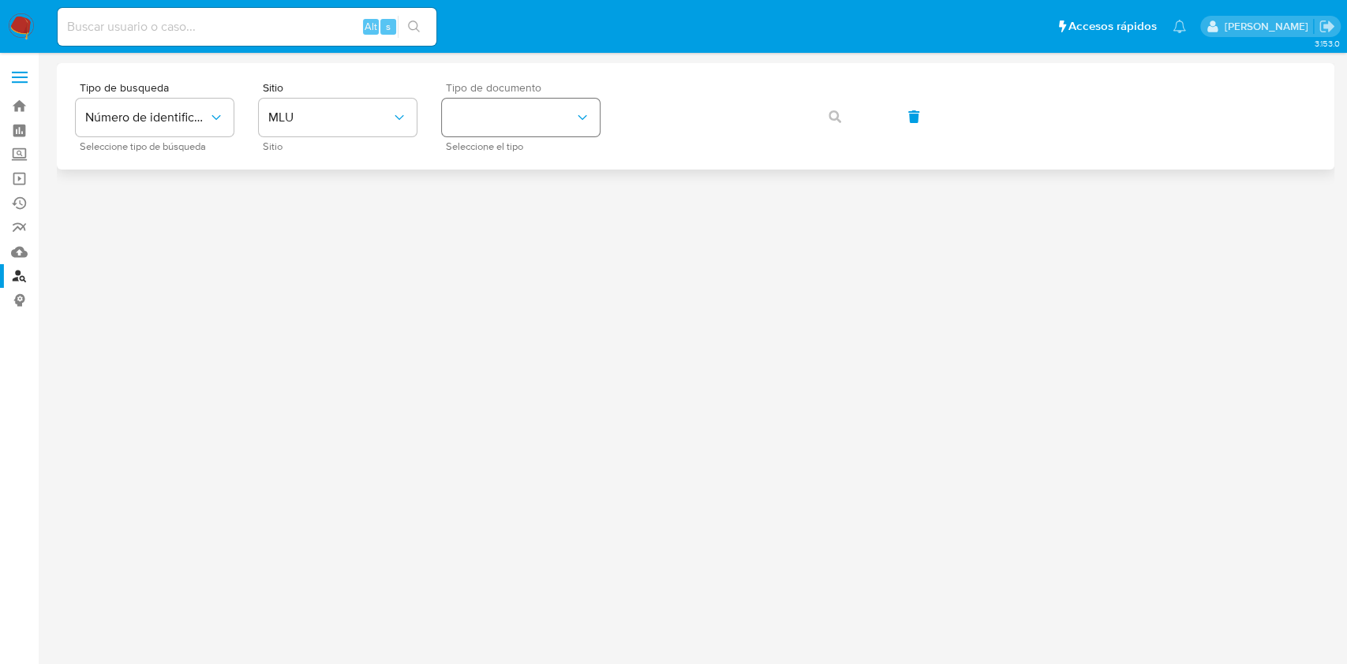
click at [485, 114] on button "identificationType" at bounding box center [521, 118] width 158 height 38
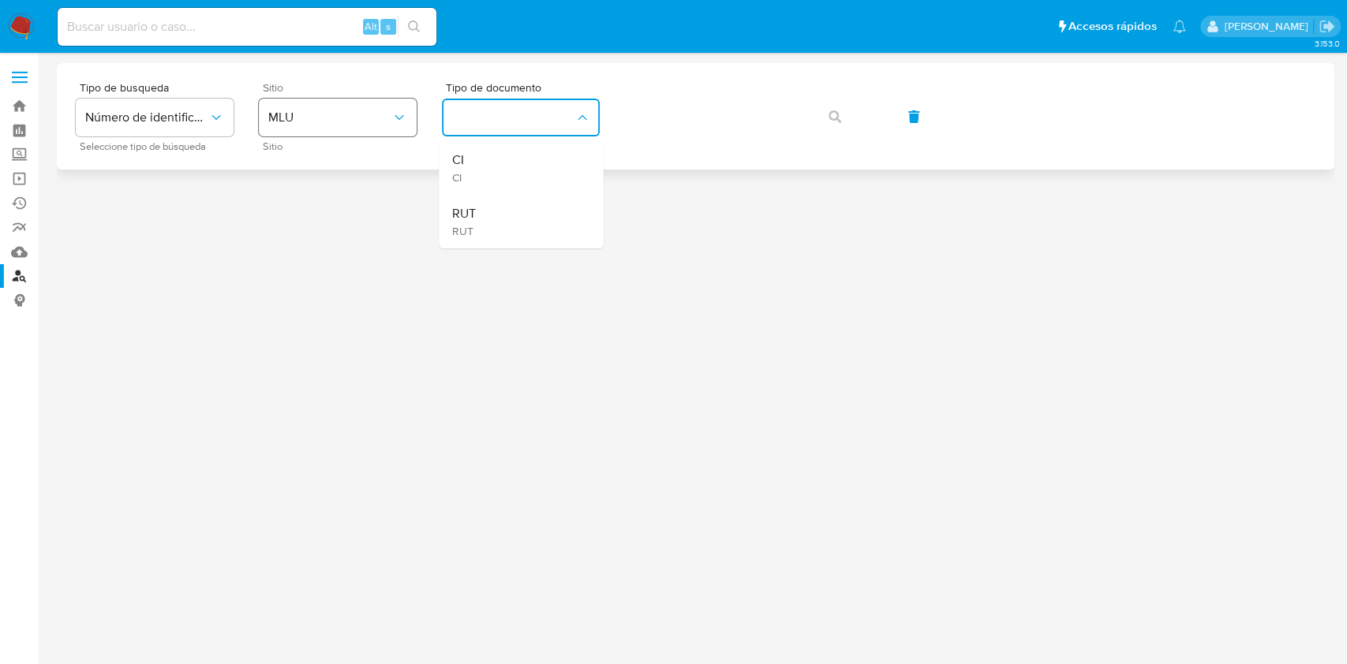
click at [342, 118] on span "MLU" at bounding box center [329, 118] width 123 height 16
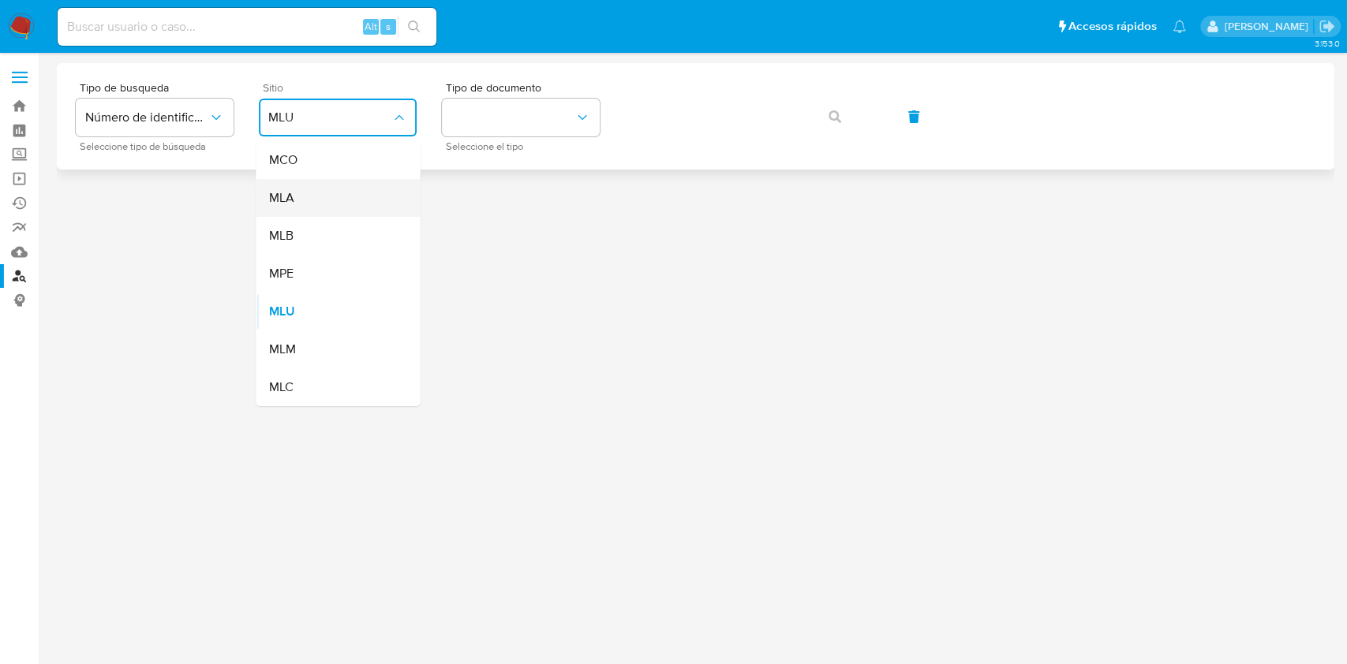
click at [338, 189] on div "MLA" at bounding box center [332, 198] width 129 height 38
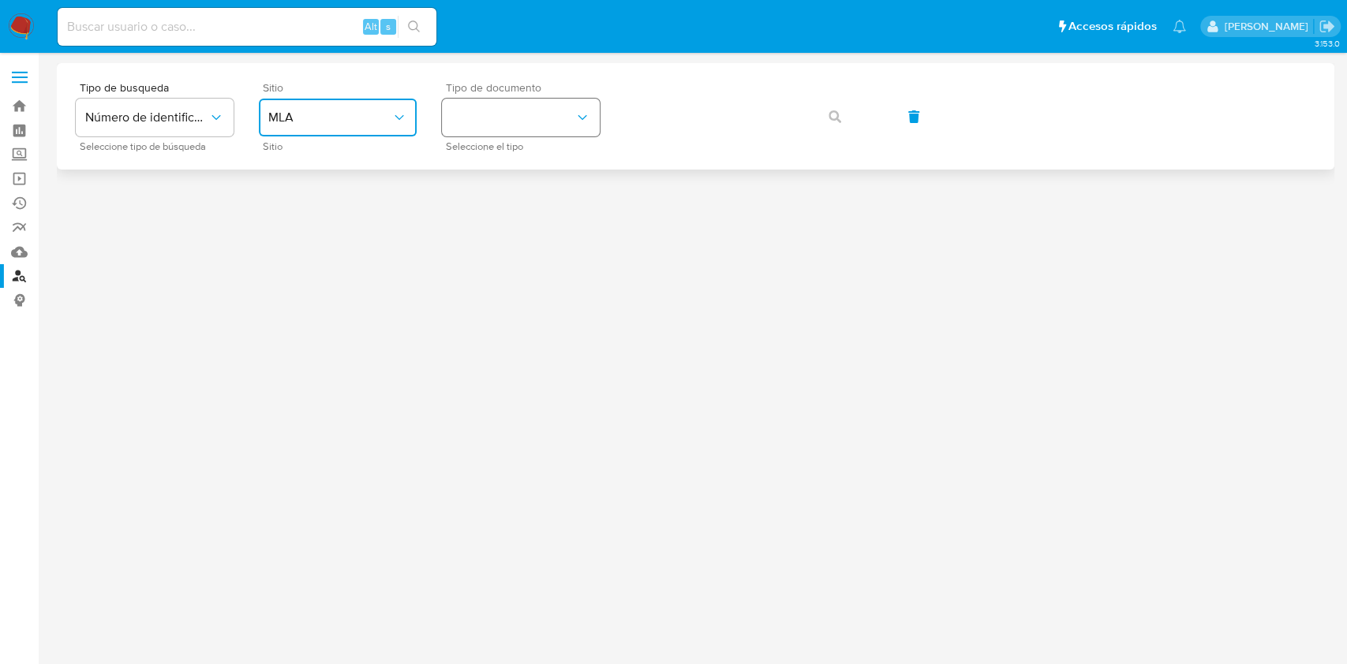
click at [534, 119] on button "identificationType" at bounding box center [521, 118] width 158 height 38
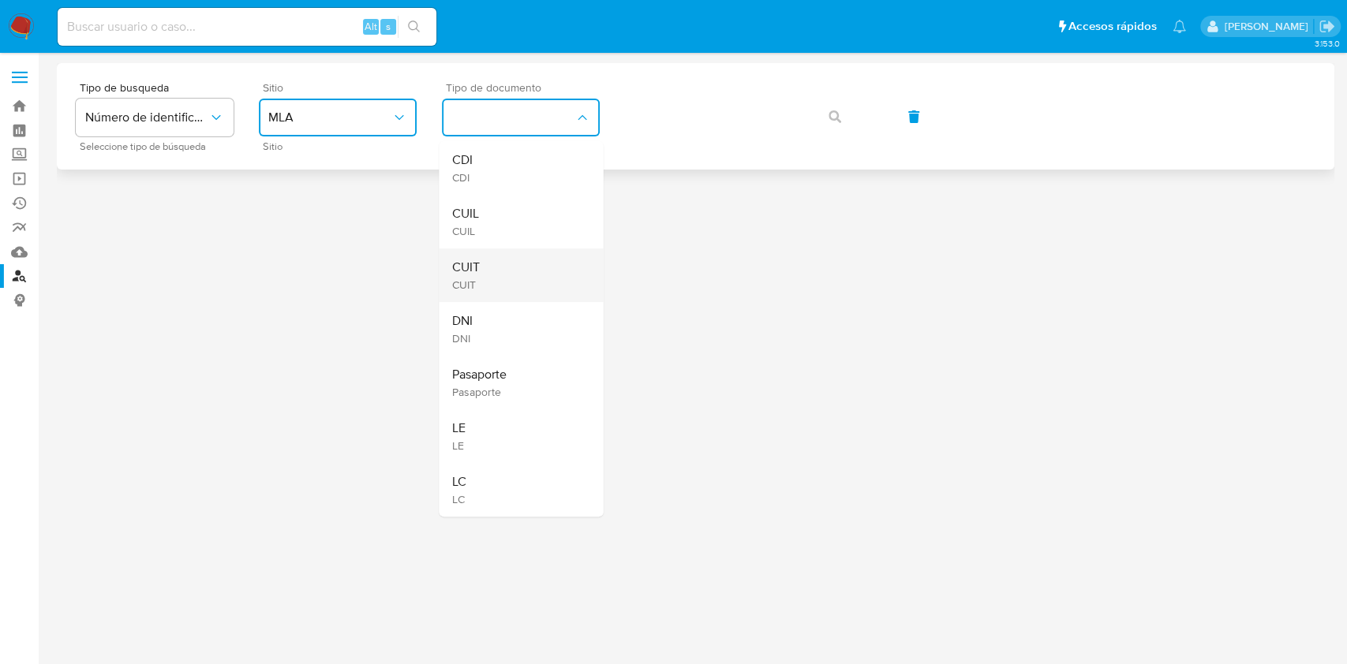
click at [503, 265] on div "CUIT CUIT" at bounding box center [515, 276] width 129 height 54
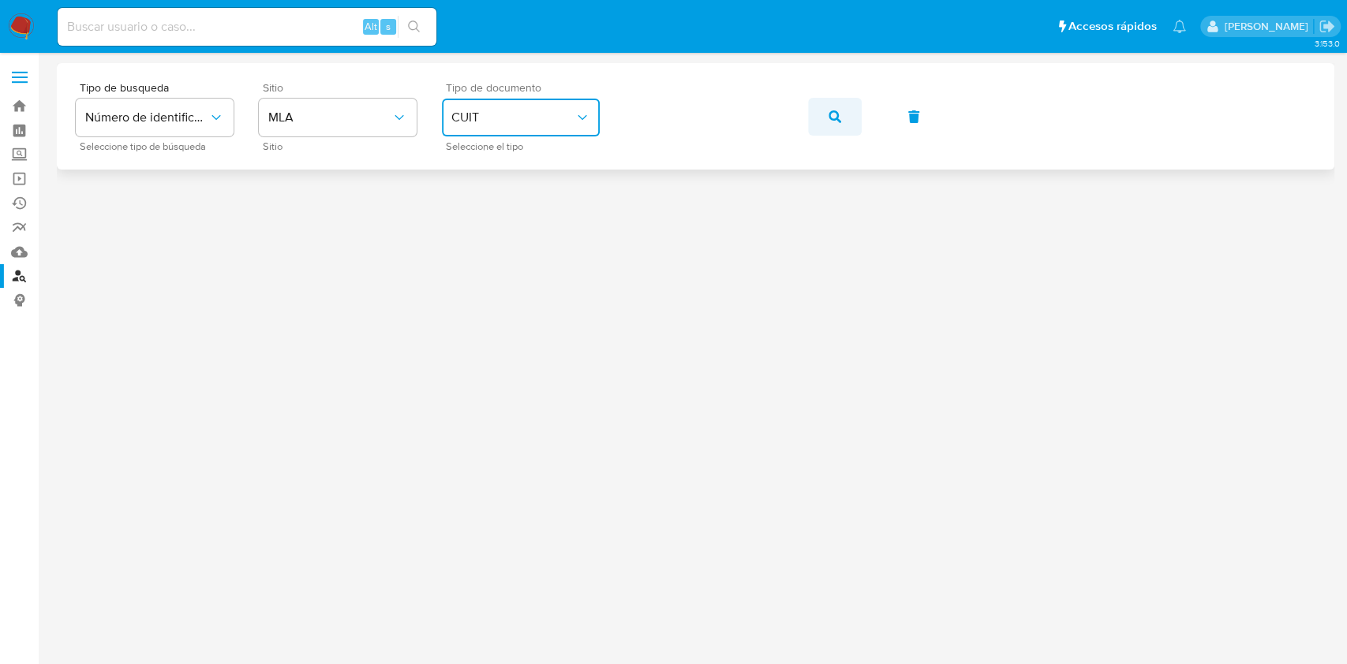
click at [827, 115] on button "button" at bounding box center [835, 117] width 54 height 38
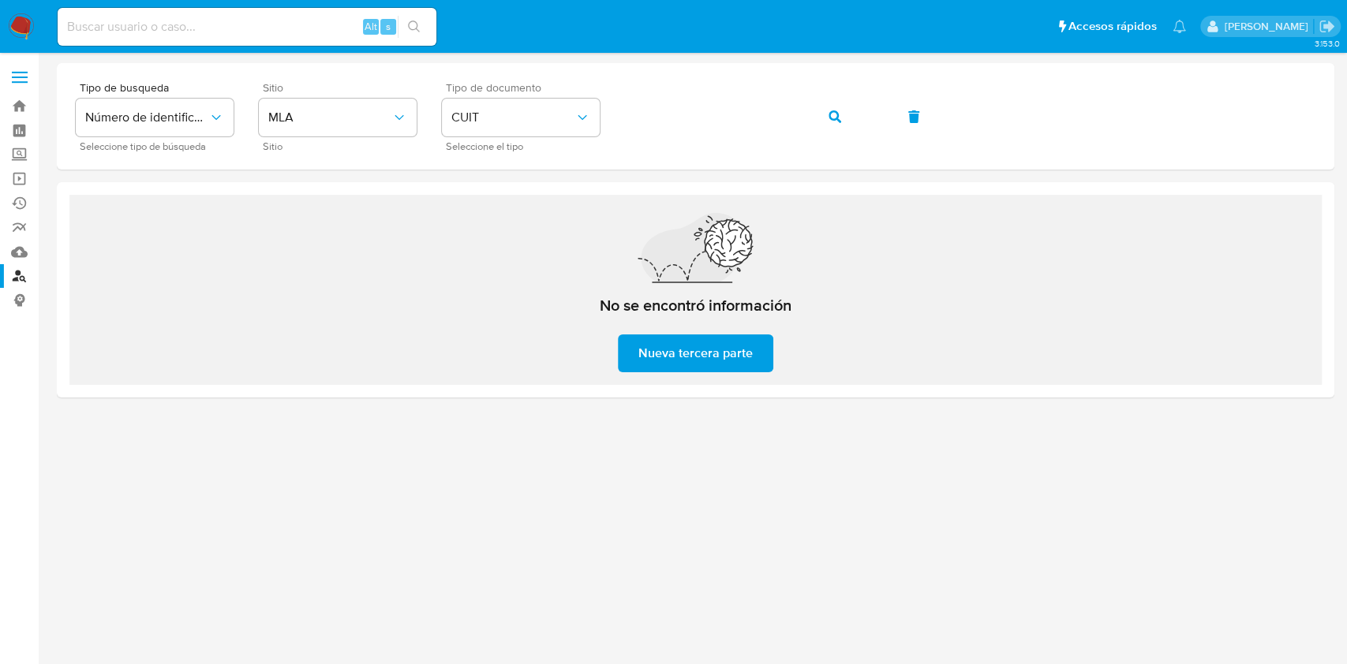
click at [231, 32] on input at bounding box center [247, 27] width 379 height 21
paste input "3ONbVFX2cOqJH3ddrXqIky9R"
type input "3ONbVFX2cOqJH3ddrXqIky9R"
click at [436, 27] on li "3ONbVFX2cOqJH3ddrXqIky9R Alt s" at bounding box center [247, 25] width 387 height 39
click at [415, 28] on icon "search-icon" at bounding box center [414, 27] width 12 height 12
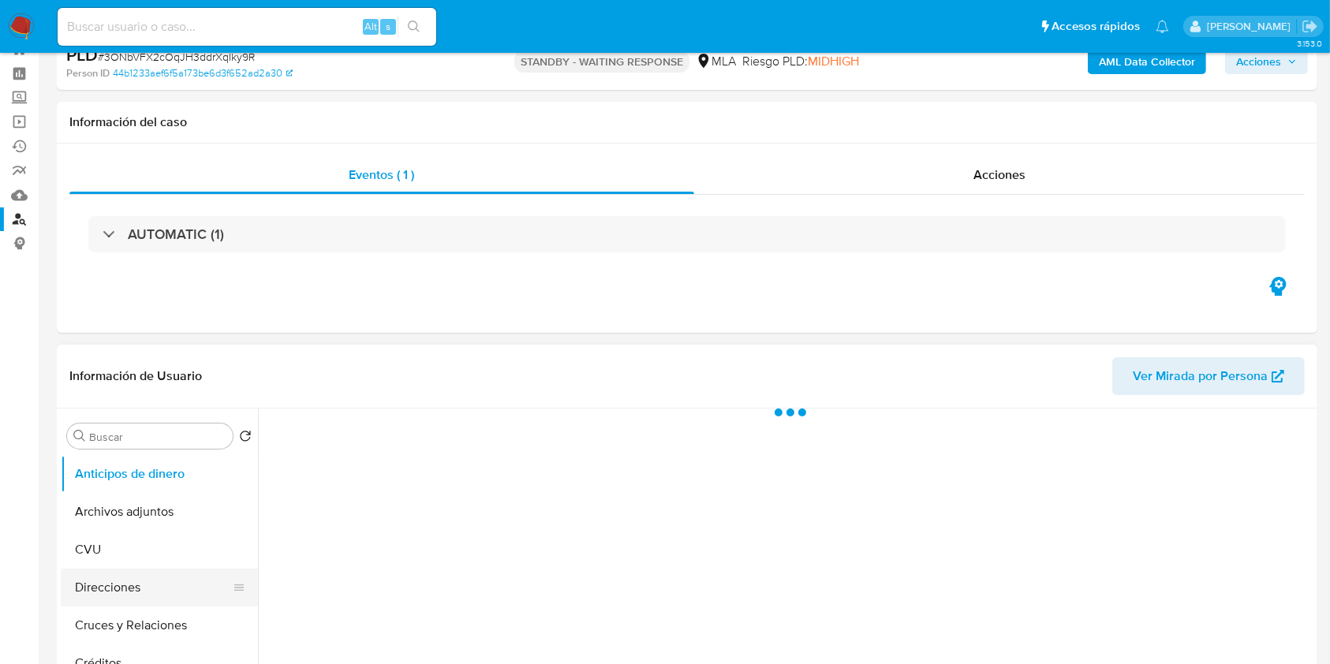
scroll to position [105, 0]
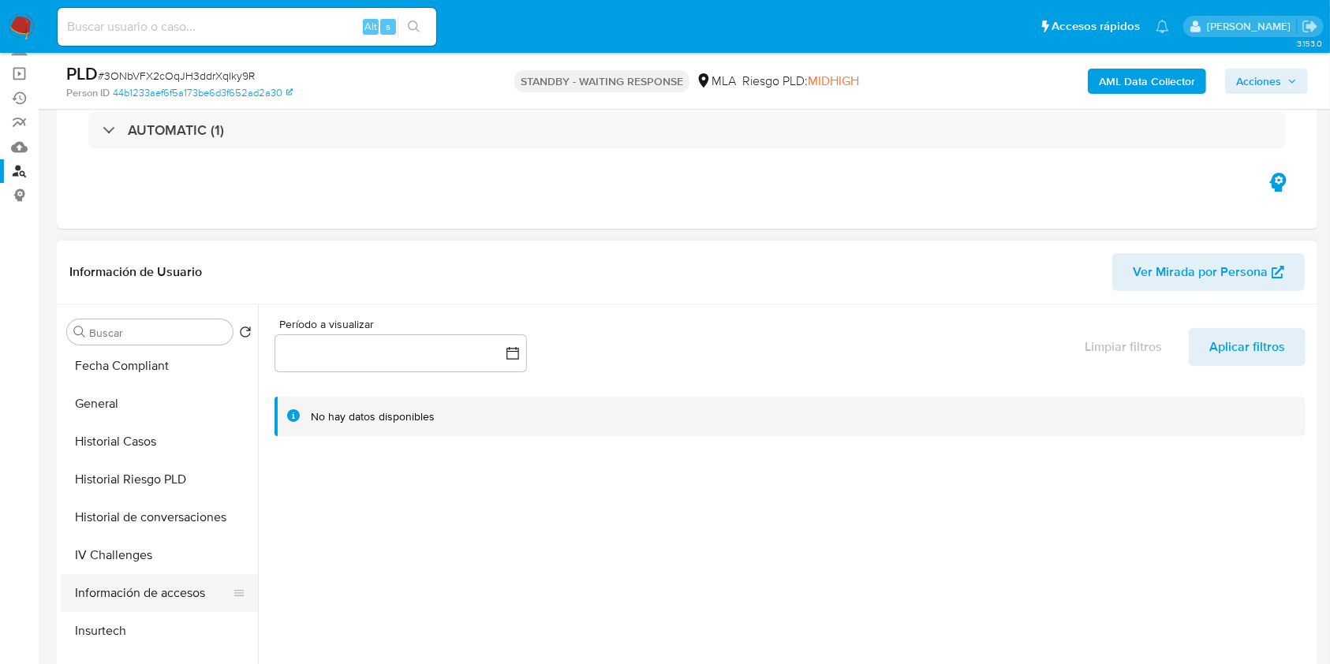
select select "10"
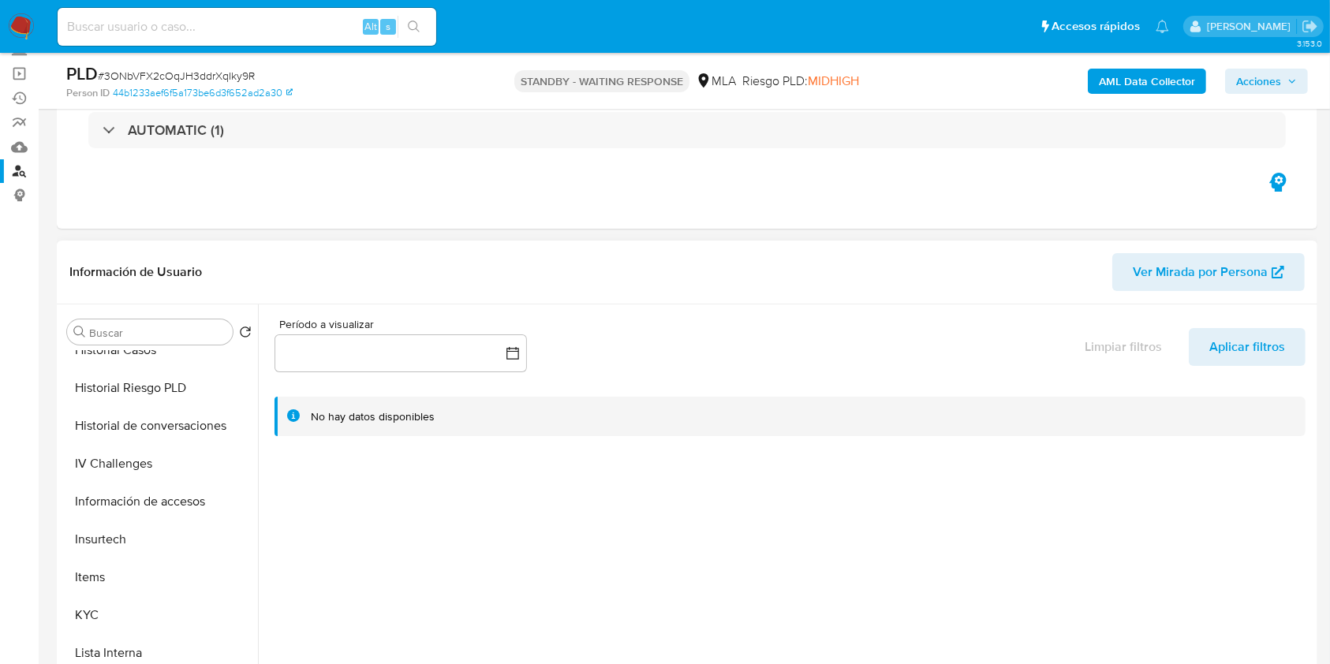
scroll to position [631, 0]
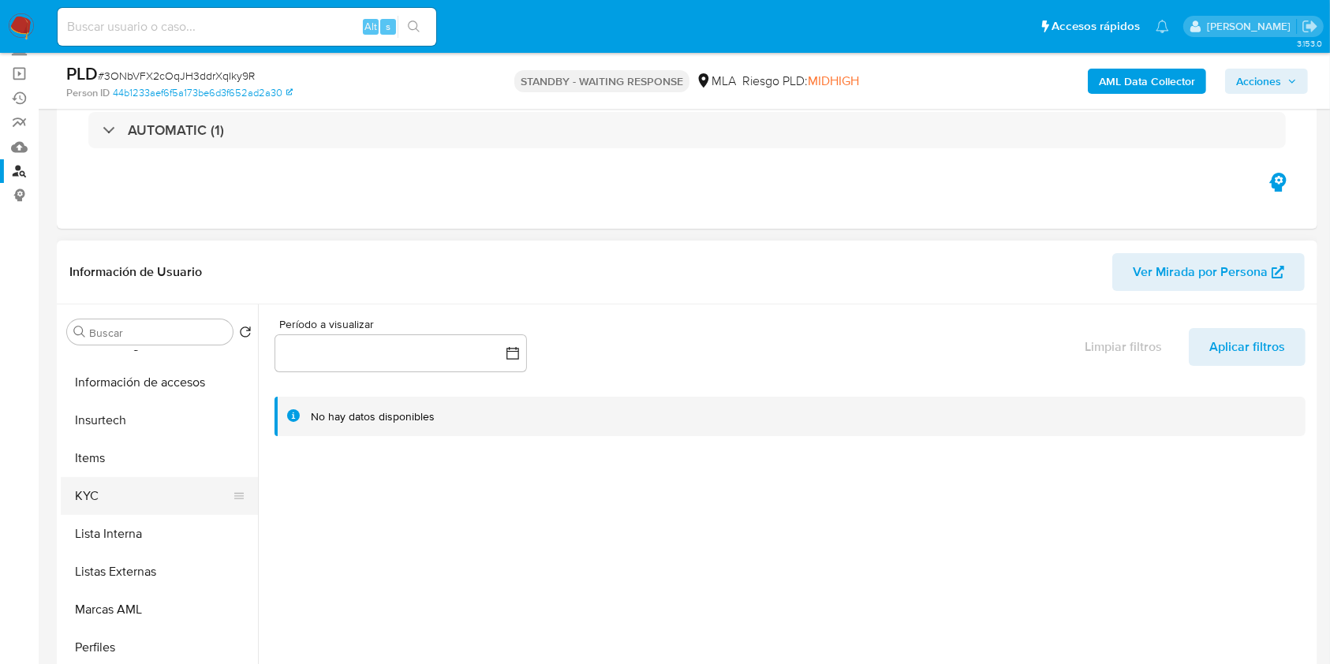
click at [140, 488] on button "KYC" at bounding box center [153, 496] width 185 height 38
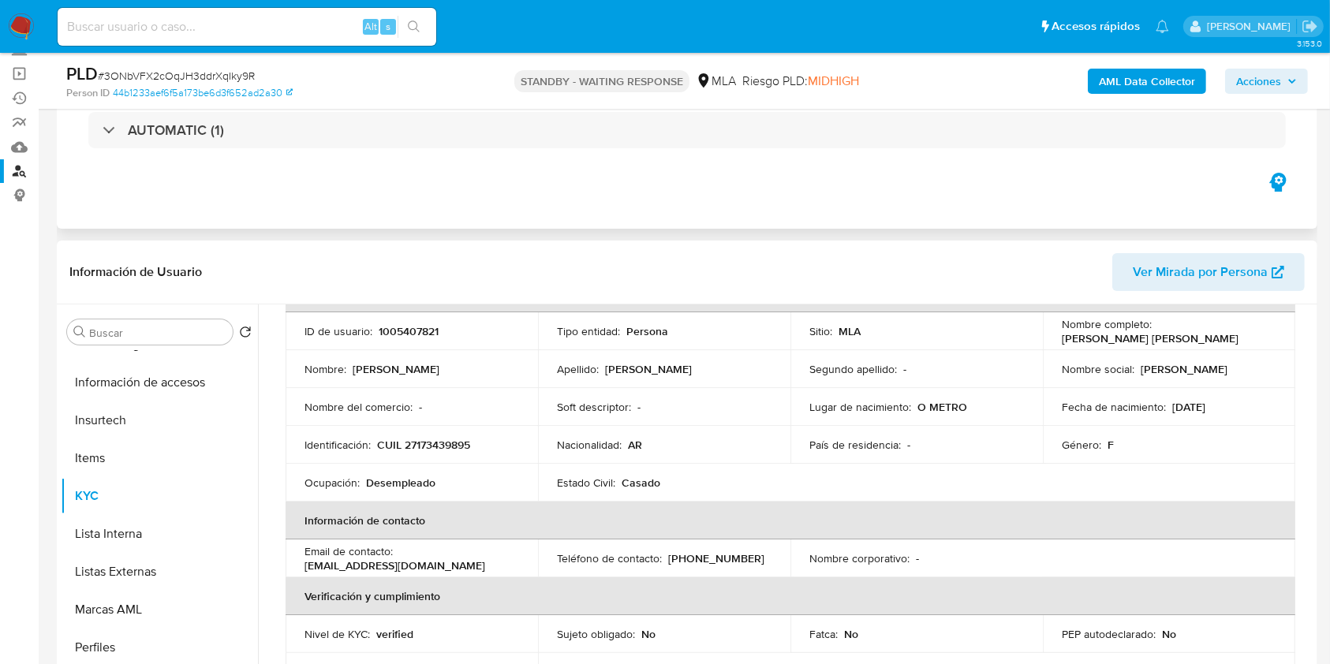
scroll to position [0, 0]
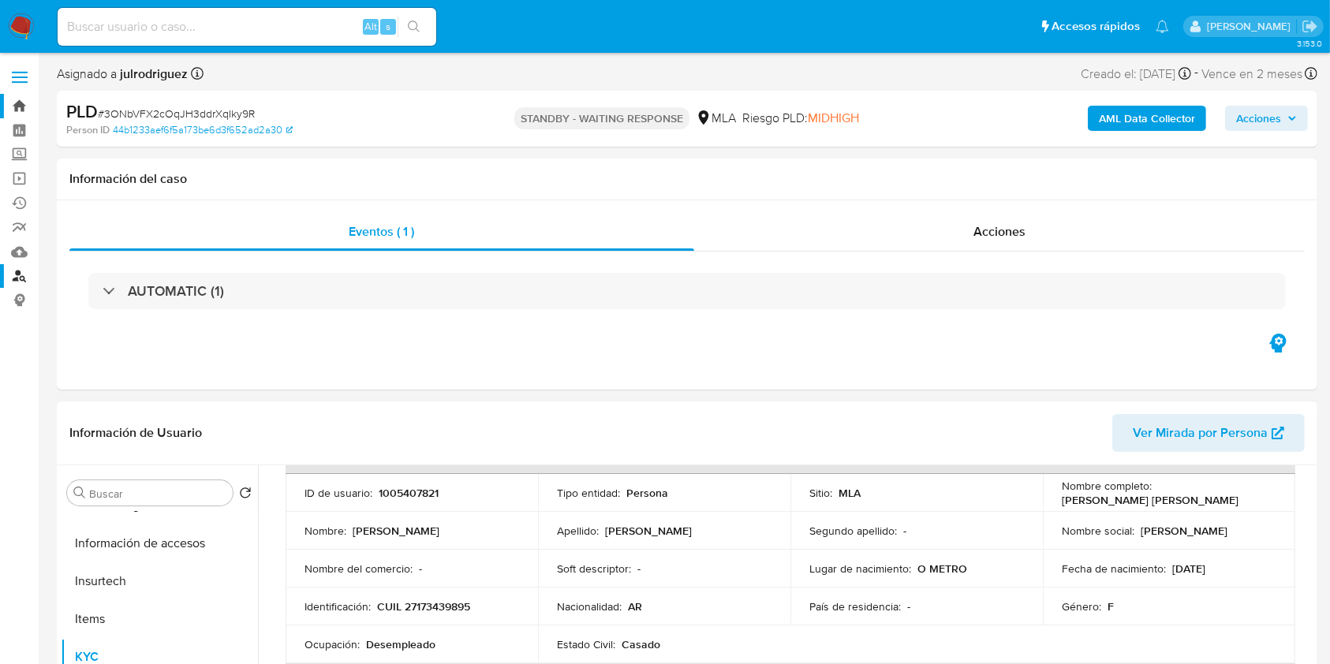
click at [11, 103] on link "Bandeja" at bounding box center [94, 106] width 188 height 24
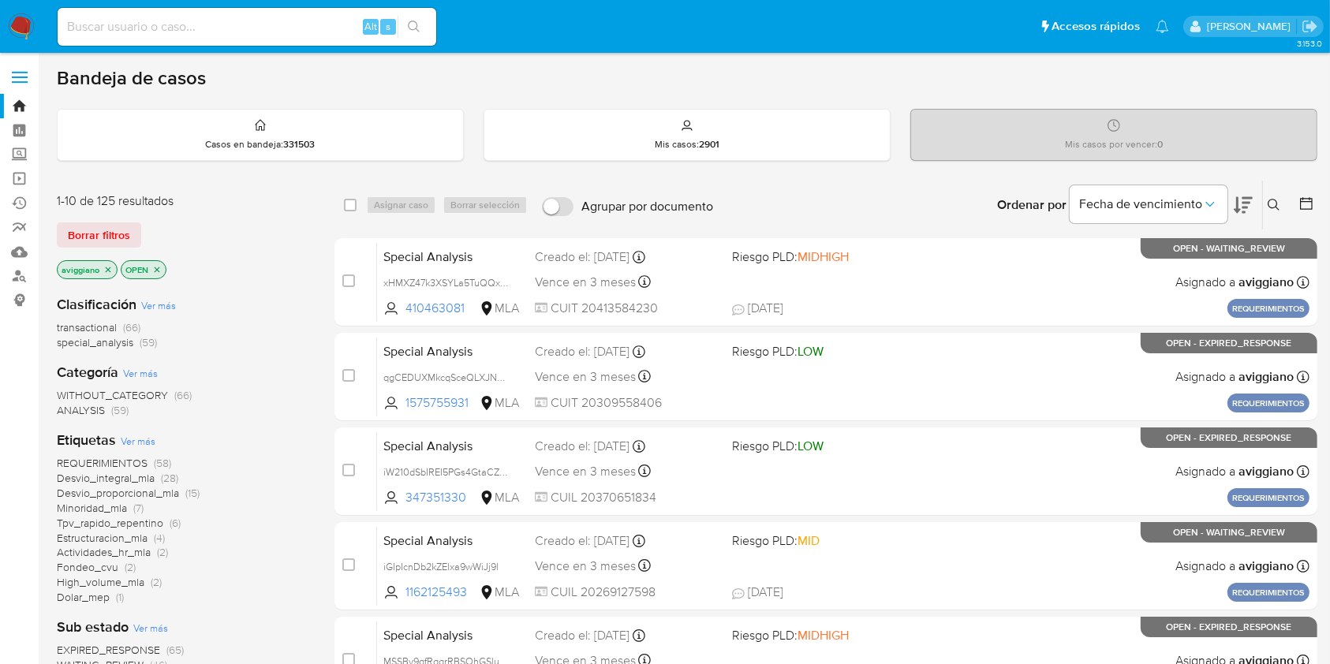
click at [1279, 210] on icon at bounding box center [1274, 205] width 13 height 13
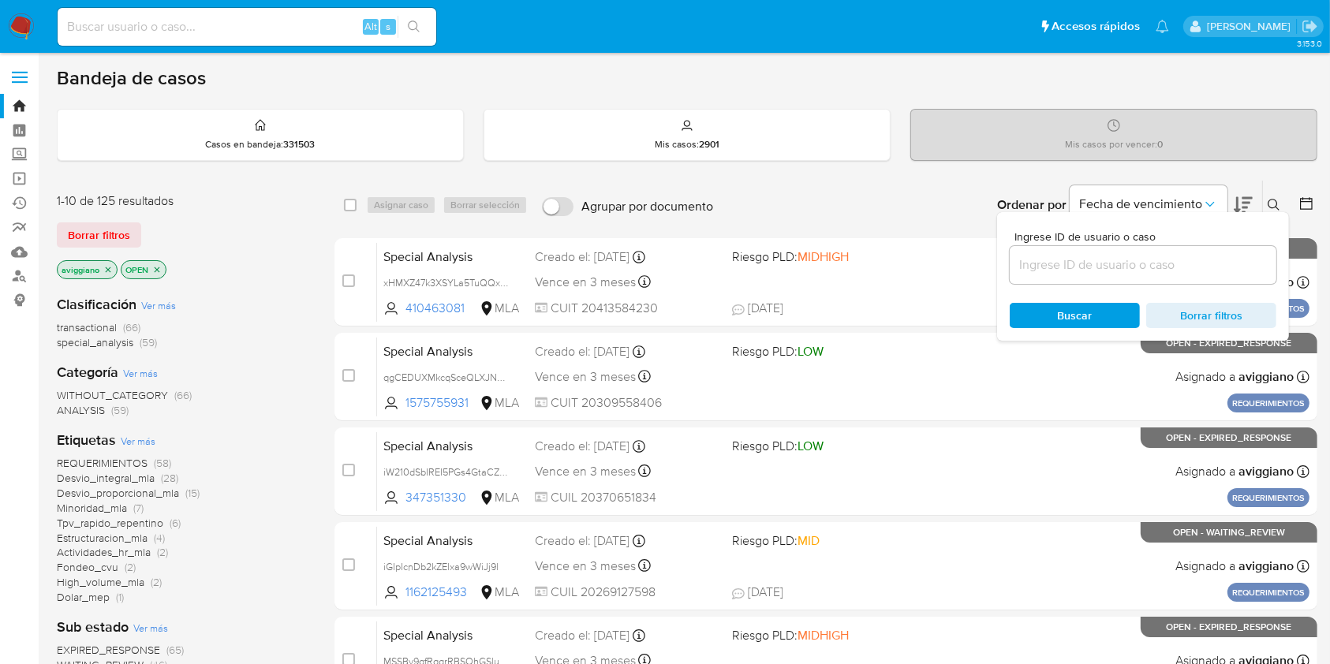
drag, startPoint x: 1192, startPoint y: 276, endPoint x: 1208, endPoint y: 265, distance: 19.3
click at [1208, 265] on input at bounding box center [1143, 265] width 267 height 21
paste input "3ONbVFX2cOqJH3ddrXqIky9R"
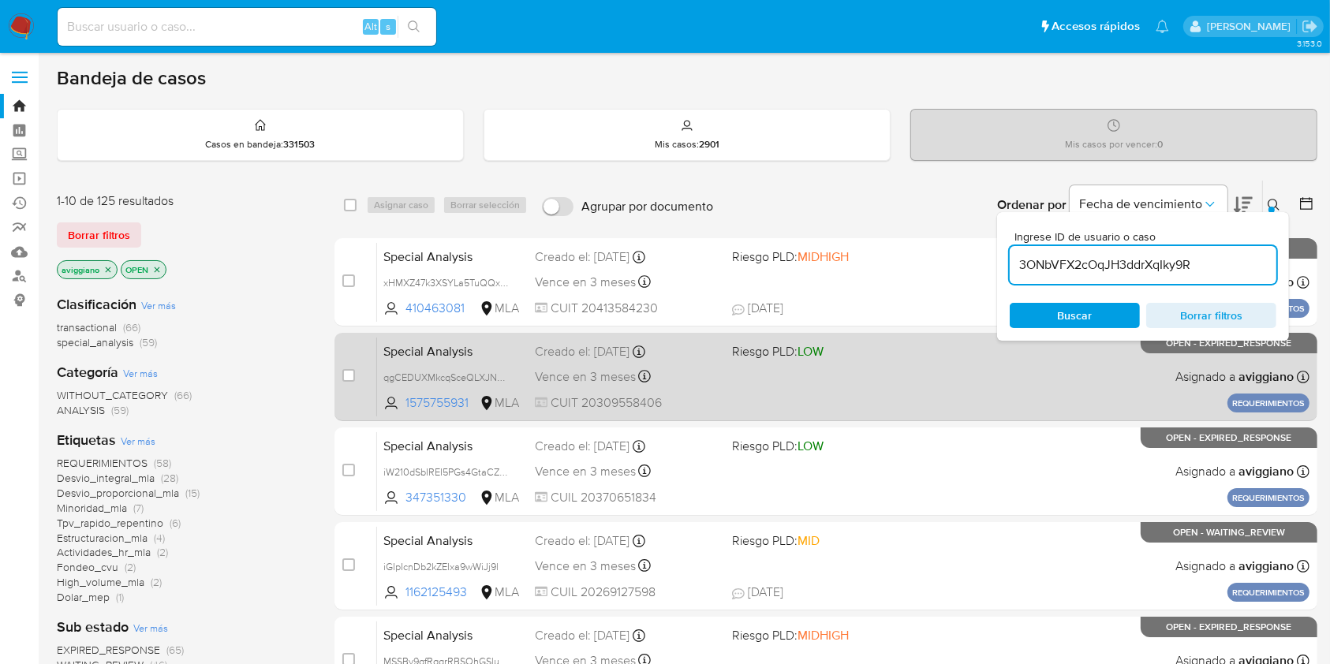
type input "3ONbVFX2cOqJH3ddrXqIky9R"
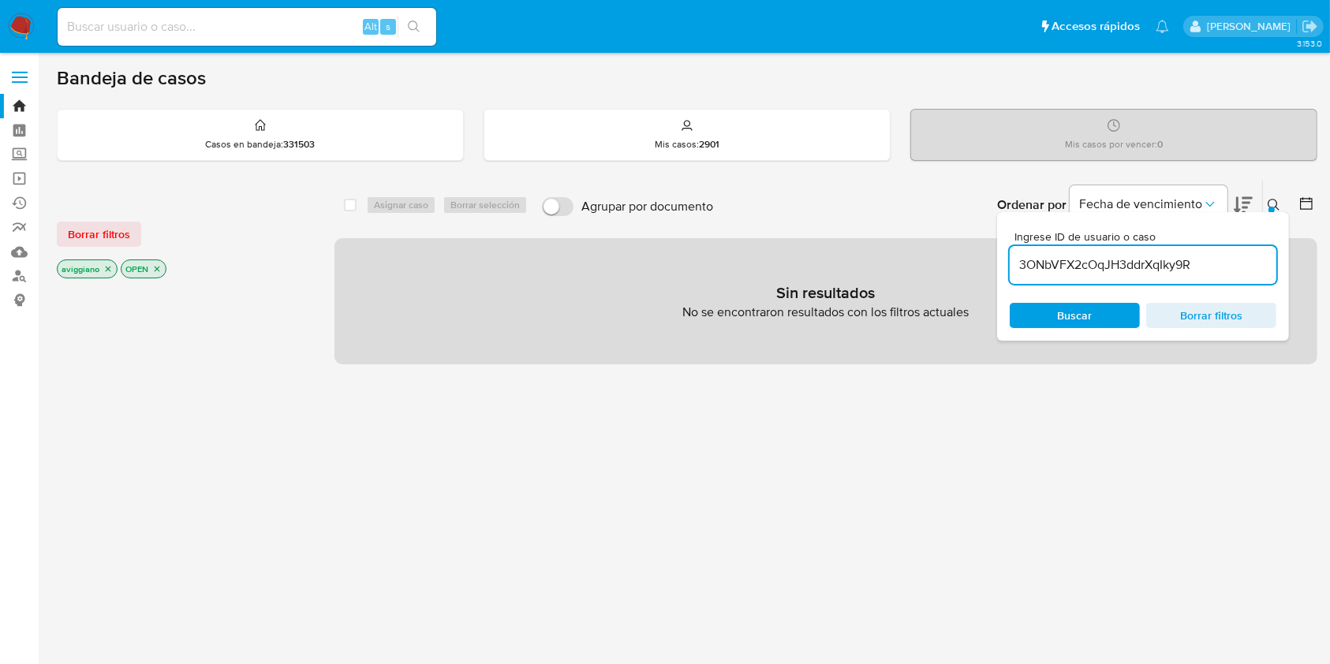
click at [111, 261] on p "aviggiano" at bounding box center [87, 268] width 59 height 17
click at [108, 268] on icon "close-filter" at bounding box center [109, 270] width 6 height 6
click at [97, 272] on icon "close-filter" at bounding box center [92, 268] width 9 height 9
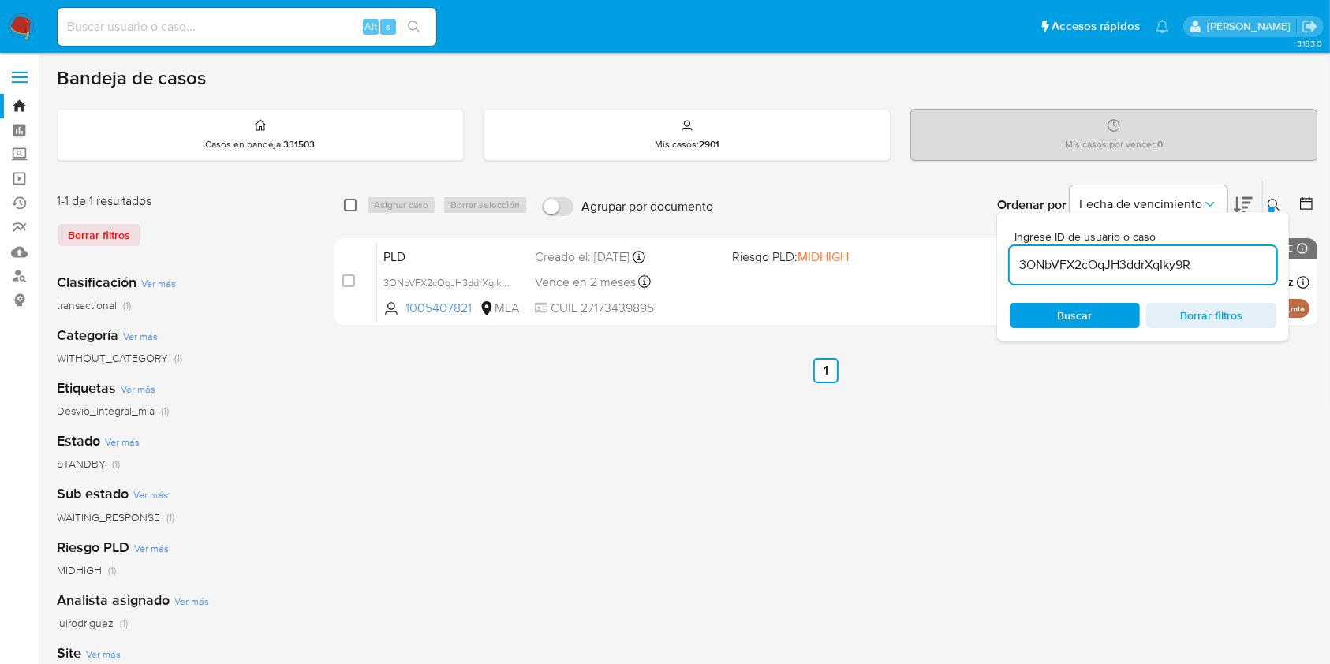
click at [349, 204] on input "checkbox" at bounding box center [350, 205] width 13 height 13
checkbox input "true"
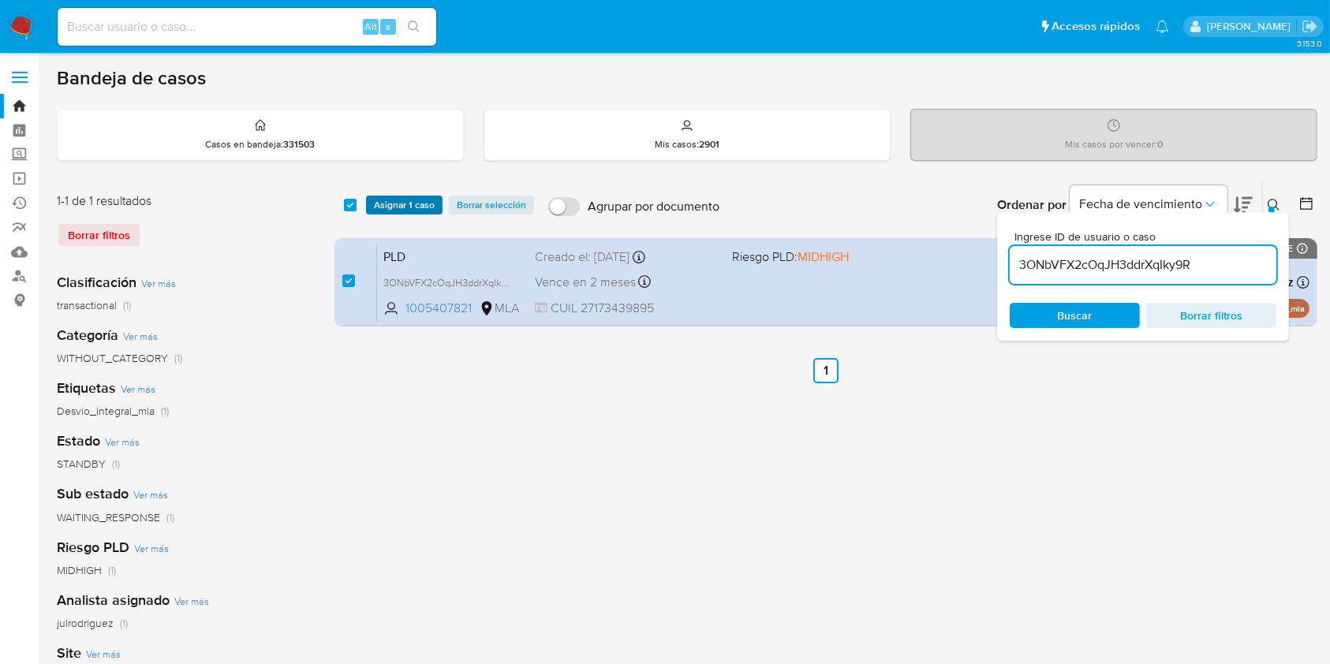
click at [383, 205] on span "Asignar 1 caso" at bounding box center [404, 205] width 61 height 16
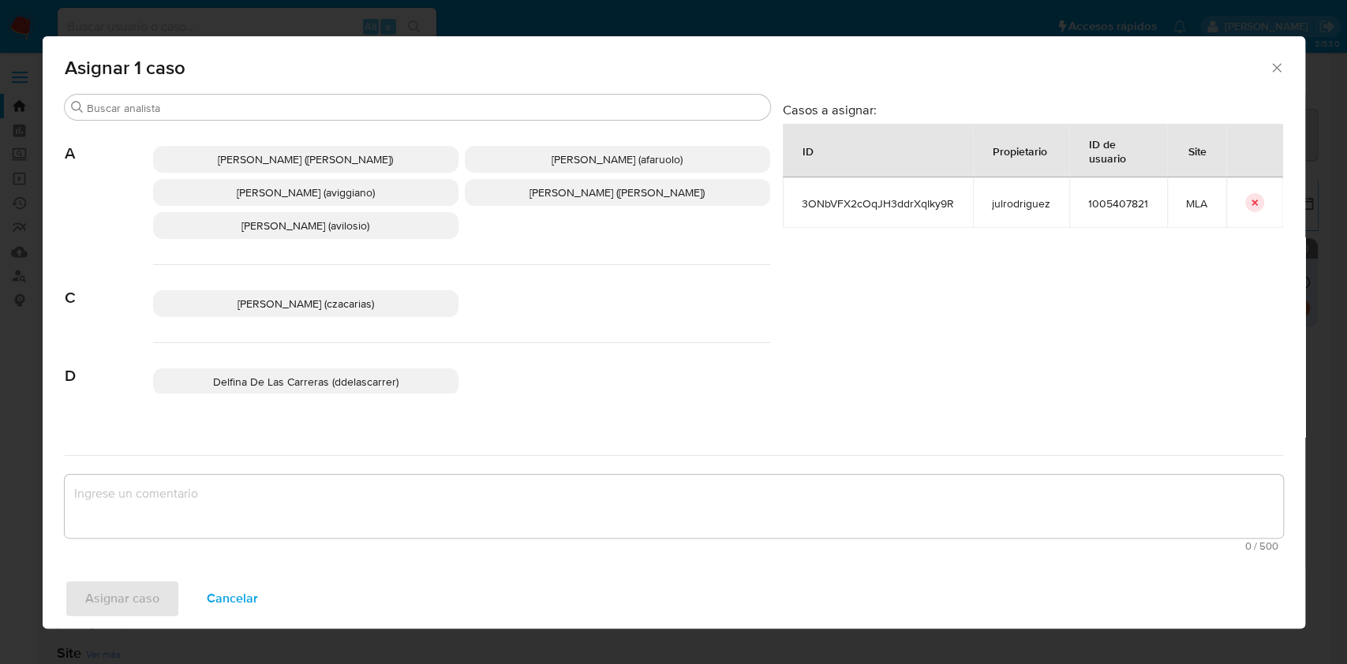
click at [356, 187] on span "Agustina Belen Viggiano (aviggiano)" at bounding box center [306, 193] width 138 height 16
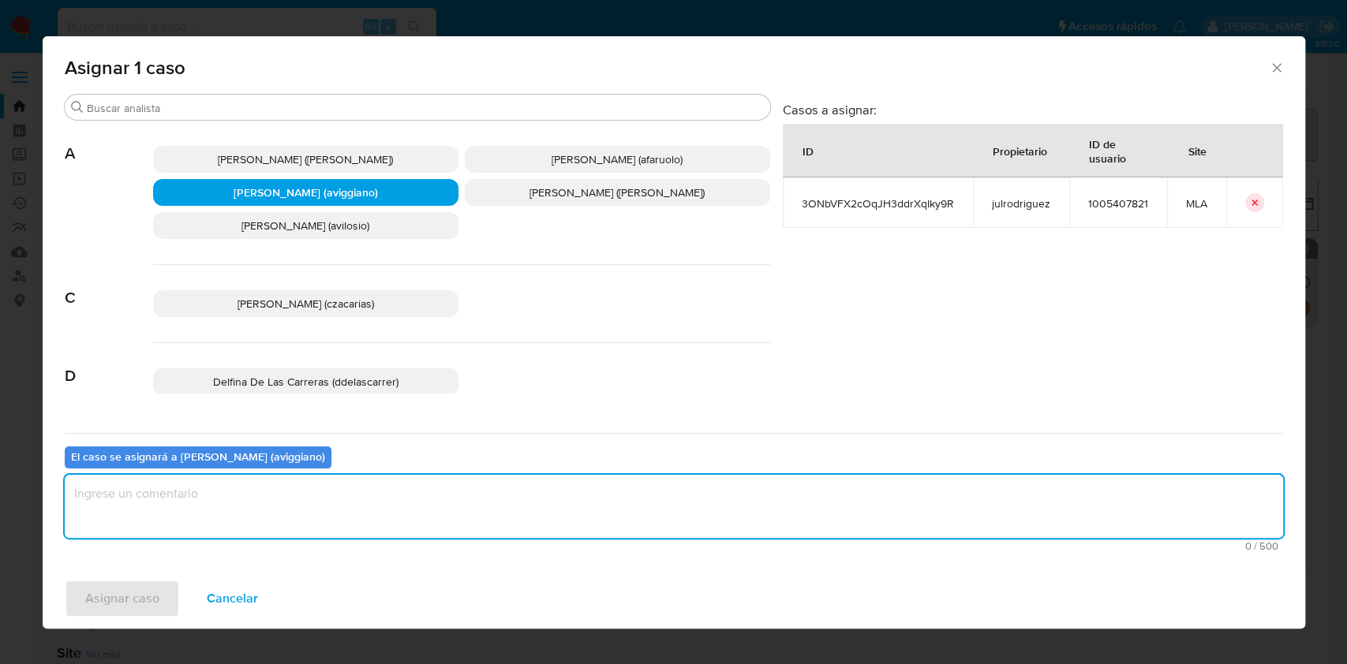
click at [347, 531] on textarea "assign-modal" at bounding box center [674, 506] width 1218 height 63
click at [147, 591] on span "Asignar caso" at bounding box center [122, 598] width 74 height 35
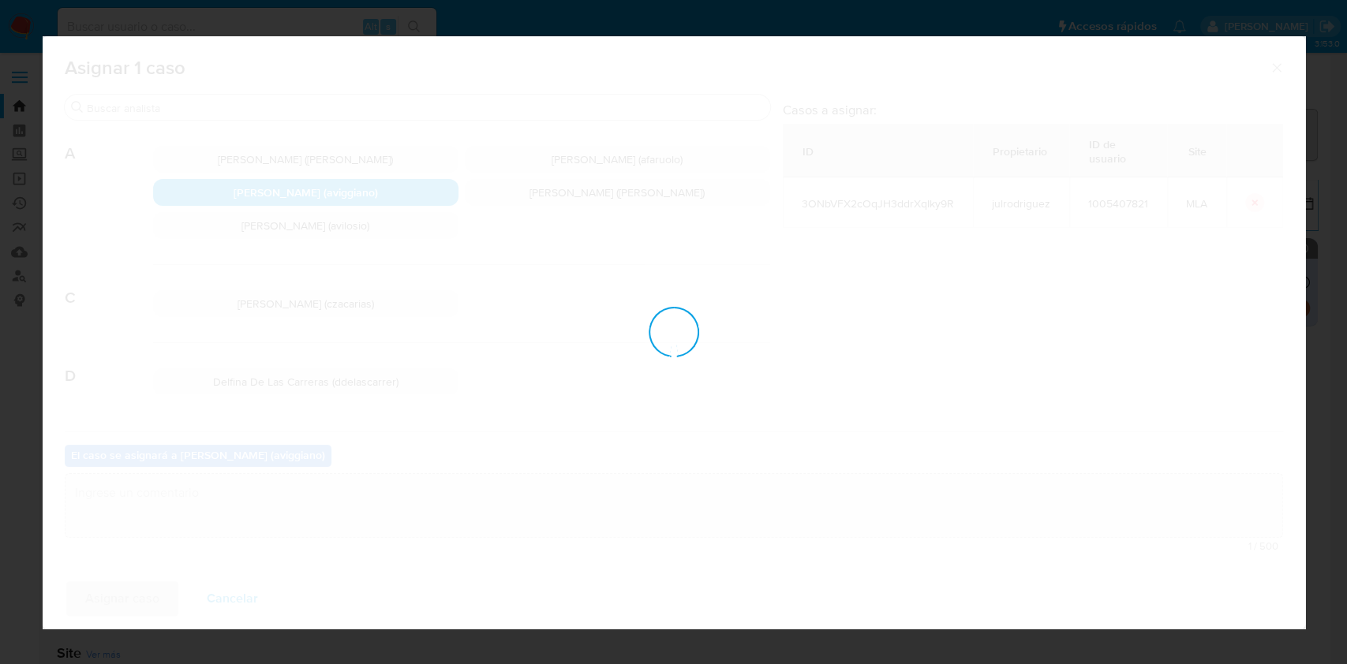
checkbox input "false"
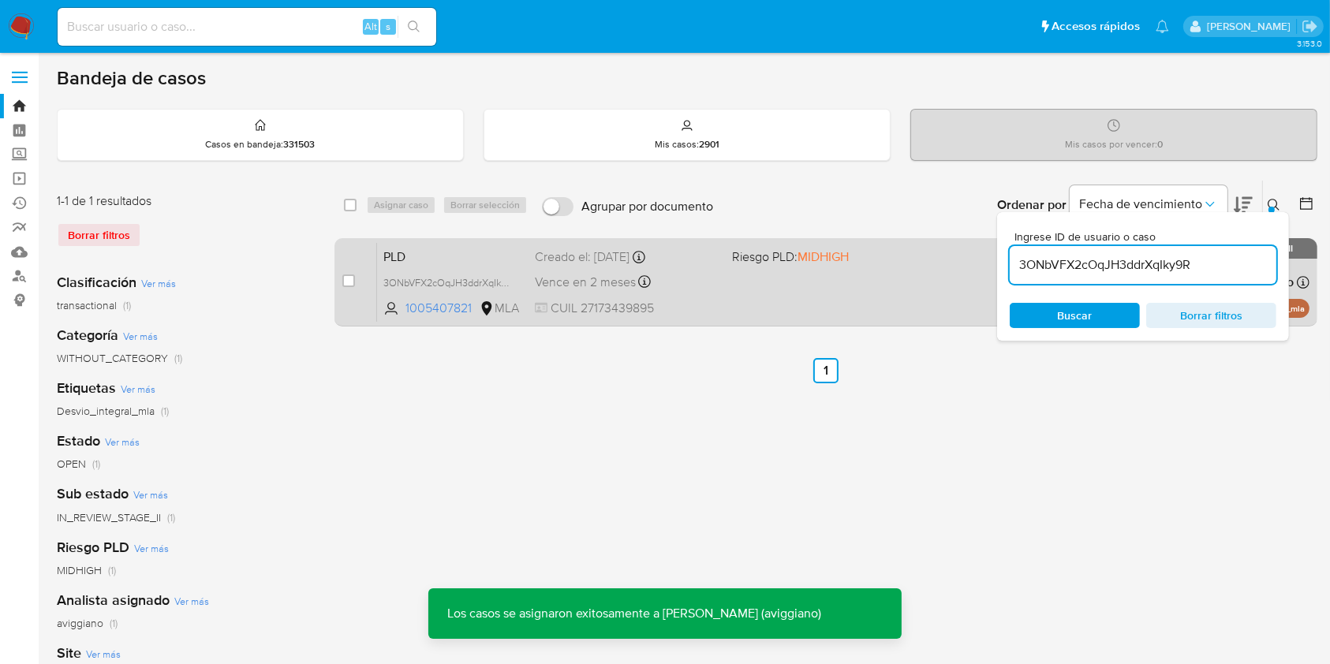
click at [601, 296] on div "PLD 3ONbVFX2cOqJH3ddrXqIky9R 1005407821 MLA Riesgo PLD: MIDHIGH Creado el: 12/0…" at bounding box center [843, 282] width 933 height 80
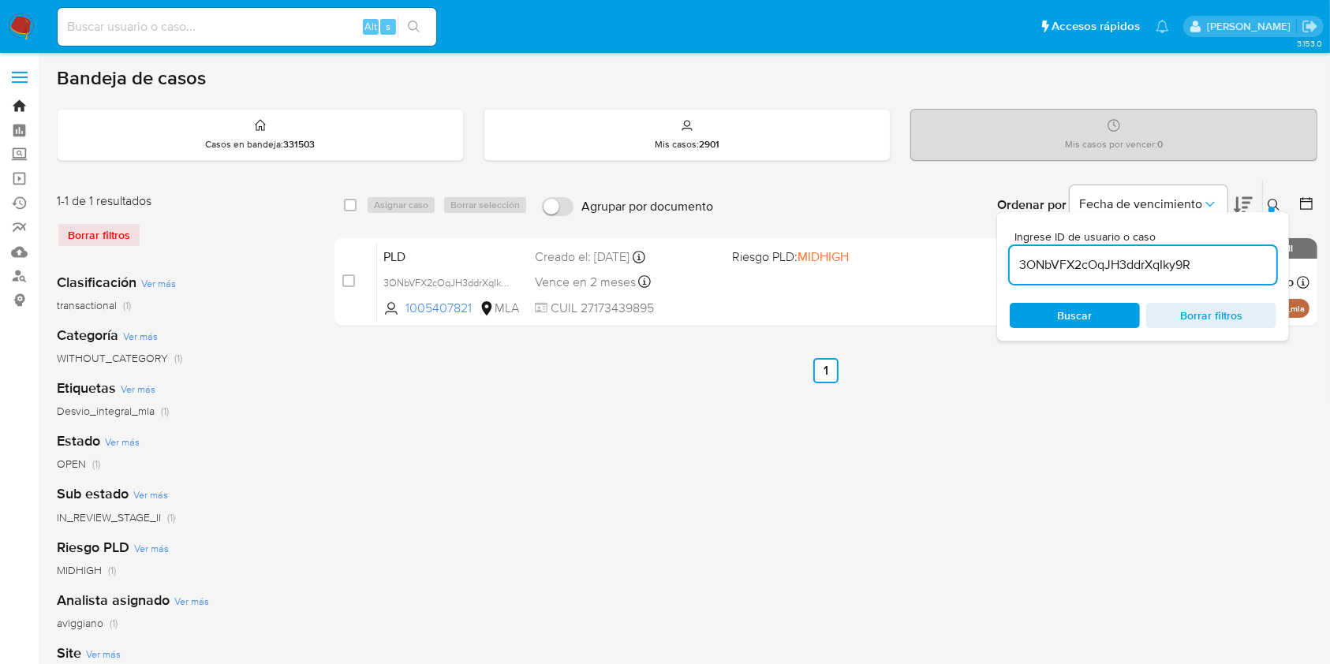
click at [24, 103] on link "Bandeja" at bounding box center [94, 106] width 188 height 24
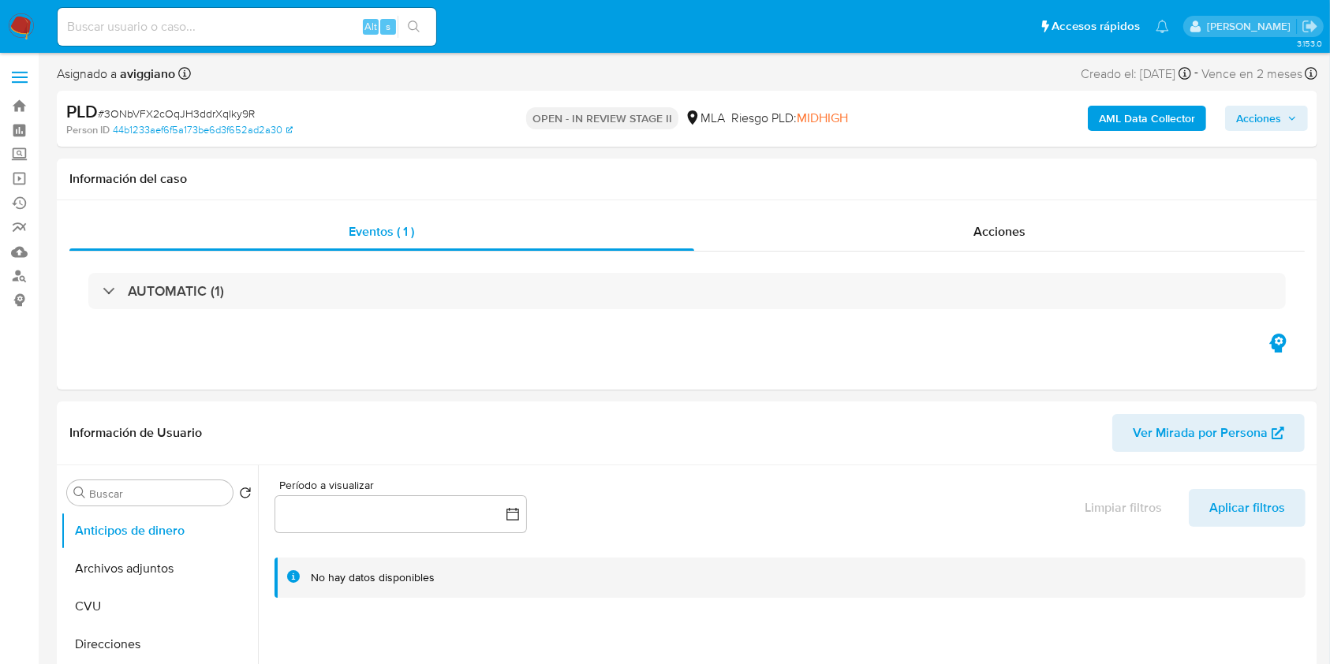
select select "10"
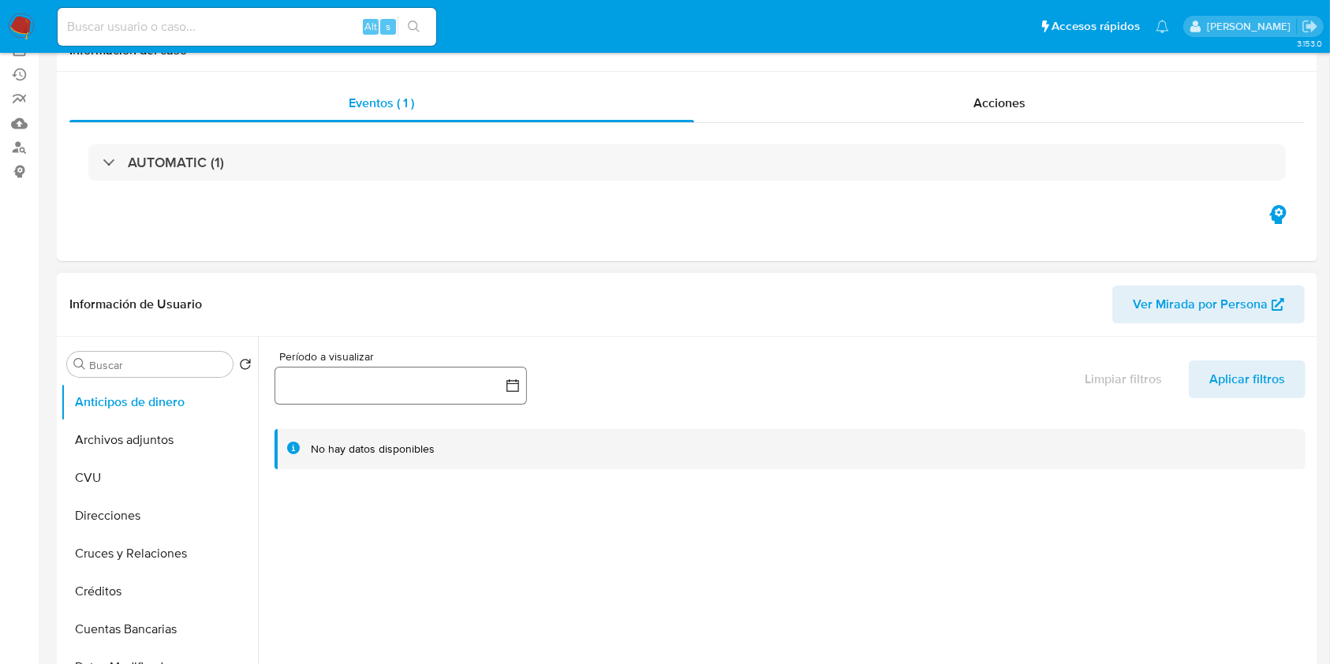
scroll to position [316, 0]
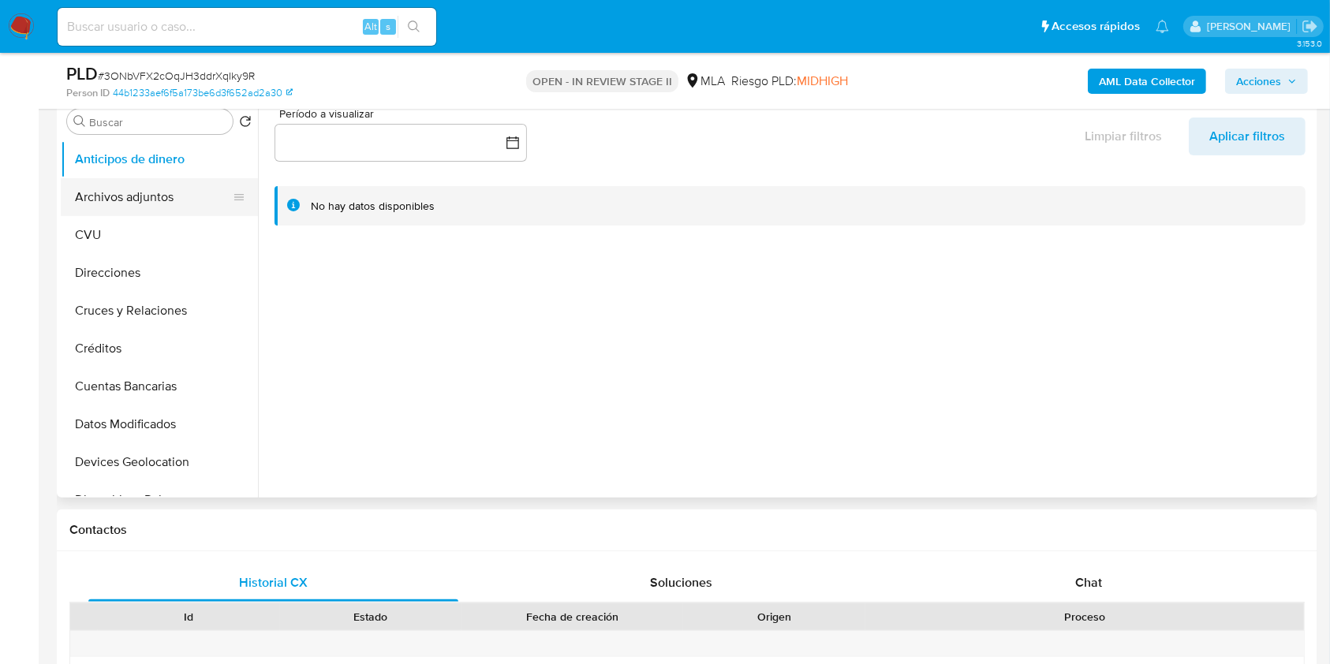
click at [150, 178] on button "Archivos adjuntos" at bounding box center [153, 197] width 185 height 38
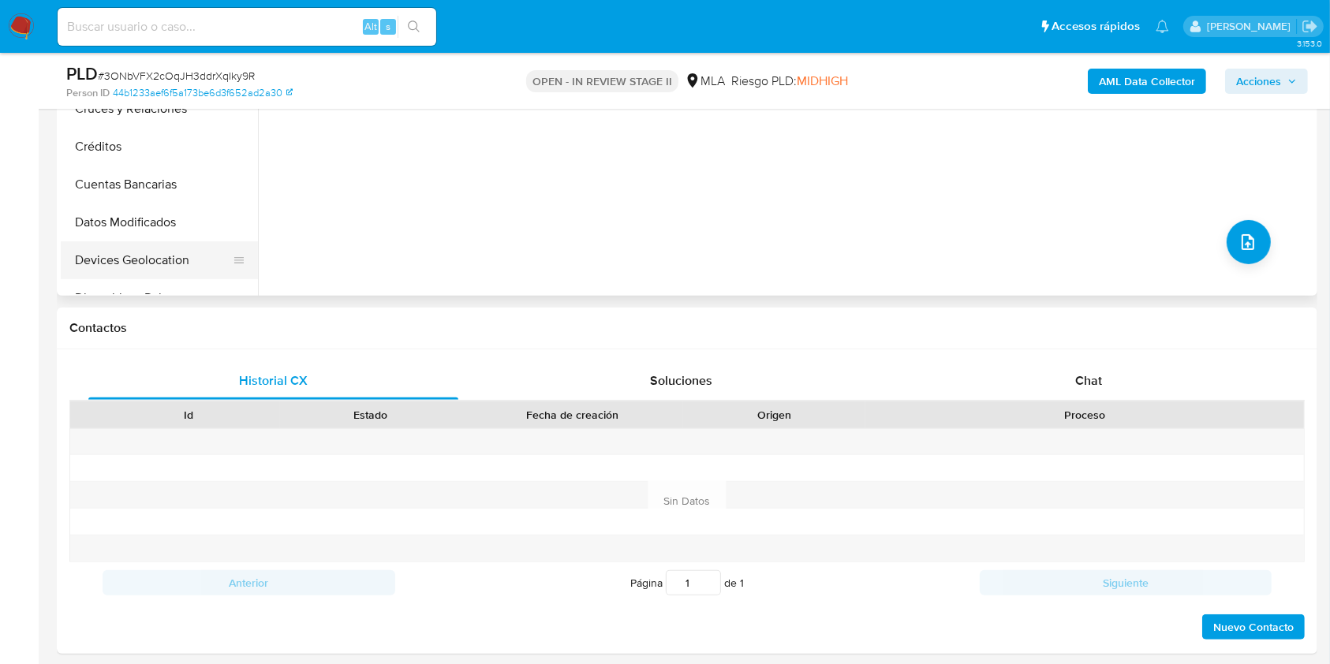
scroll to position [525, 0]
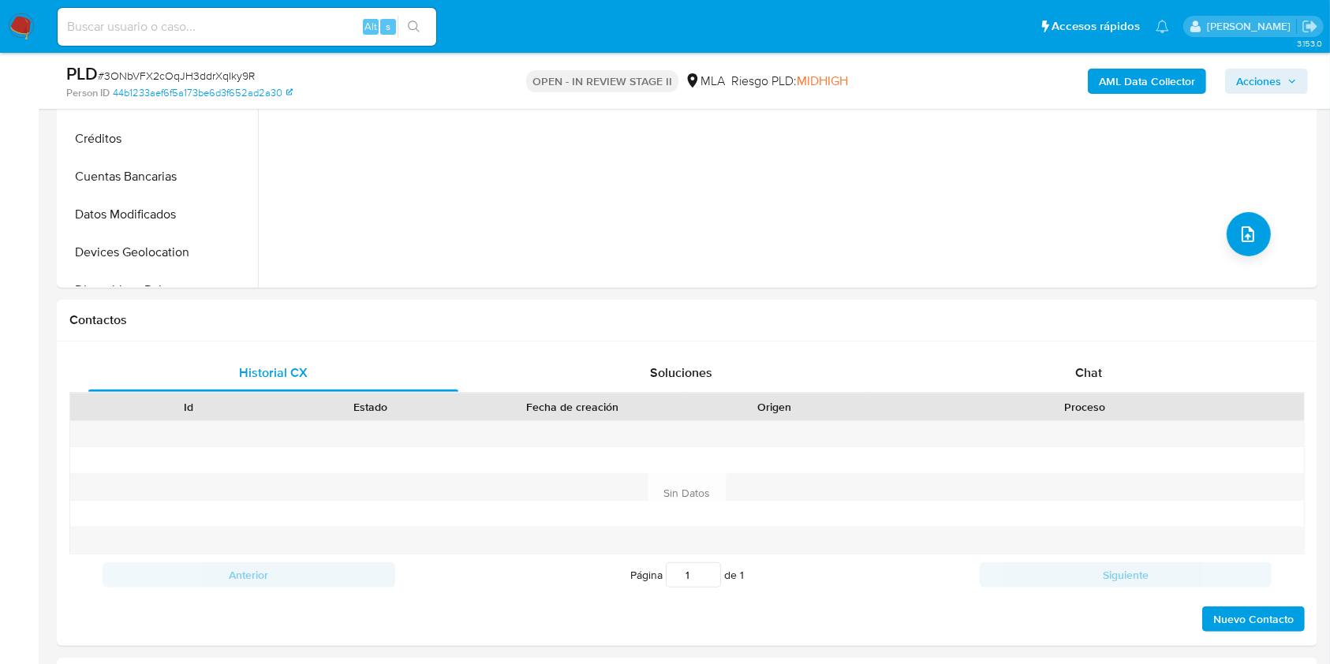
click at [1288, 77] on icon "button" at bounding box center [1292, 81] width 9 height 9
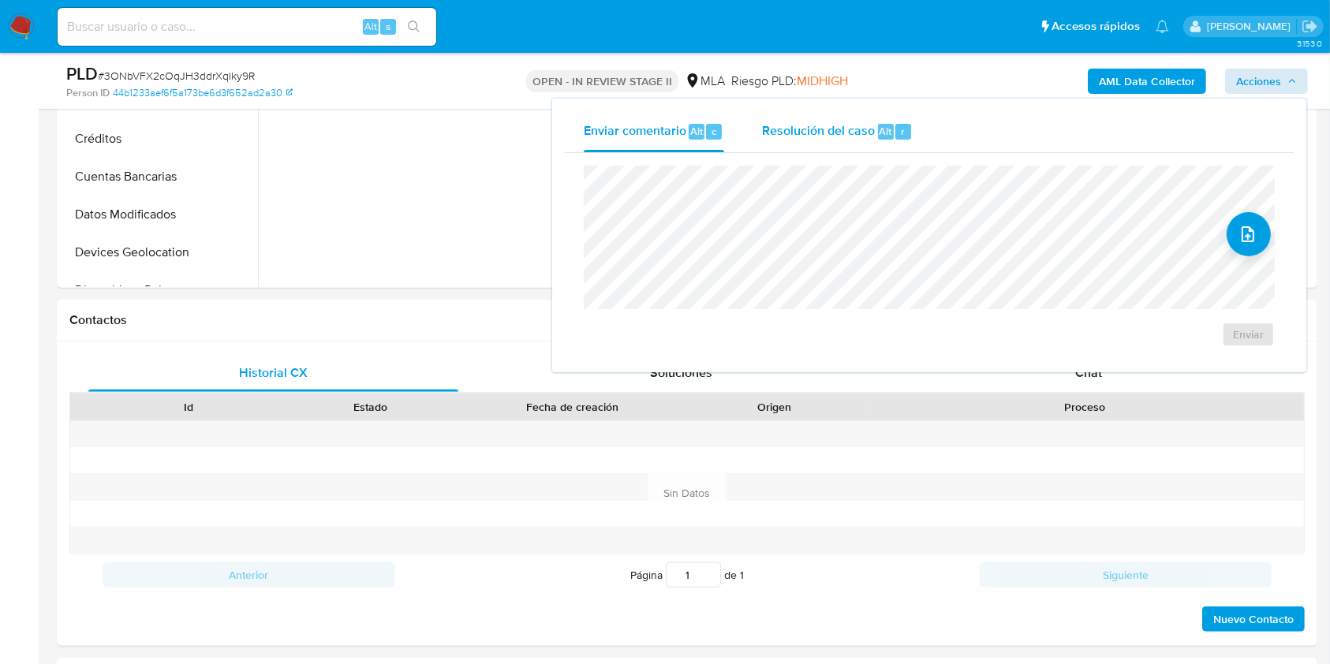
click at [815, 140] on div "Resolución del caso Alt r" at bounding box center [837, 131] width 151 height 41
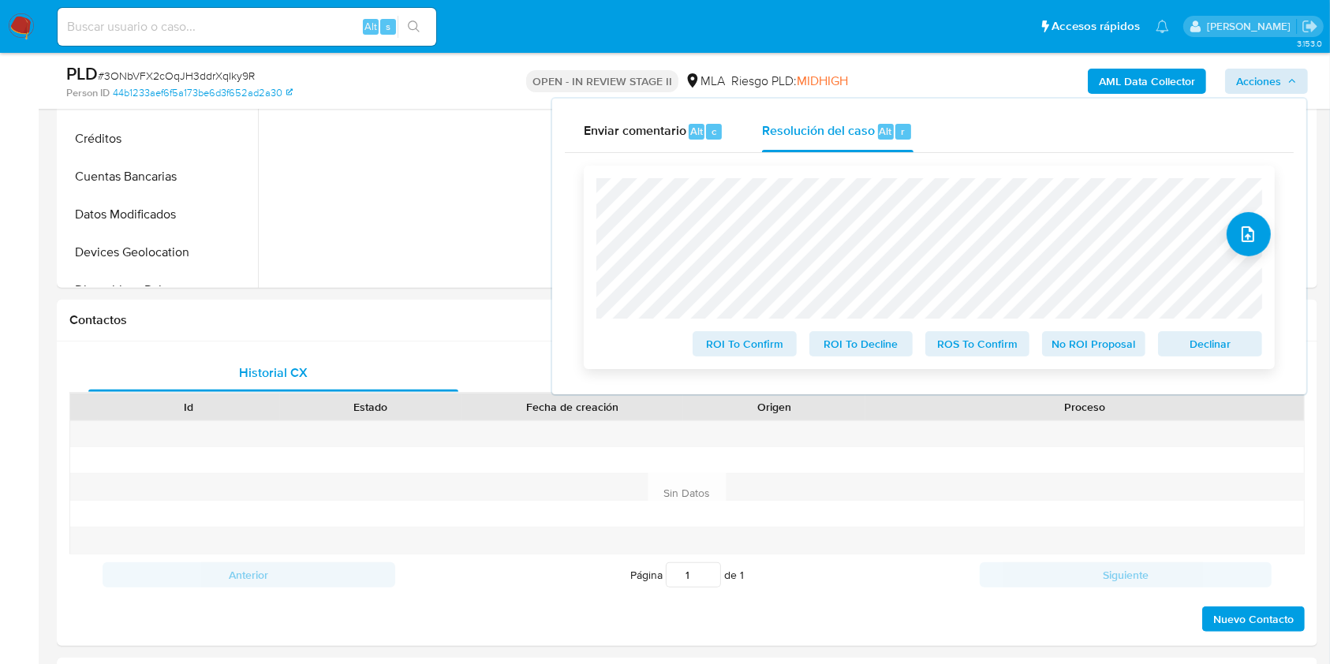
click at [1205, 350] on span "Declinar" at bounding box center [1210, 344] width 82 height 22
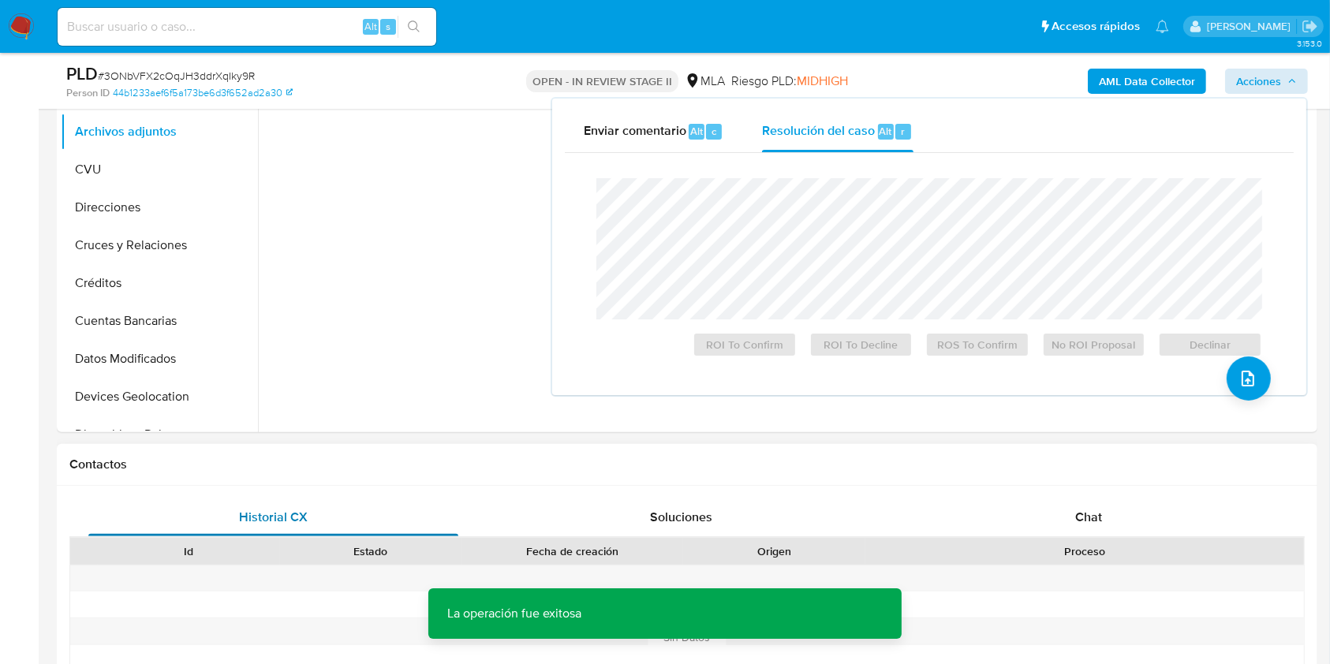
scroll to position [210, 0]
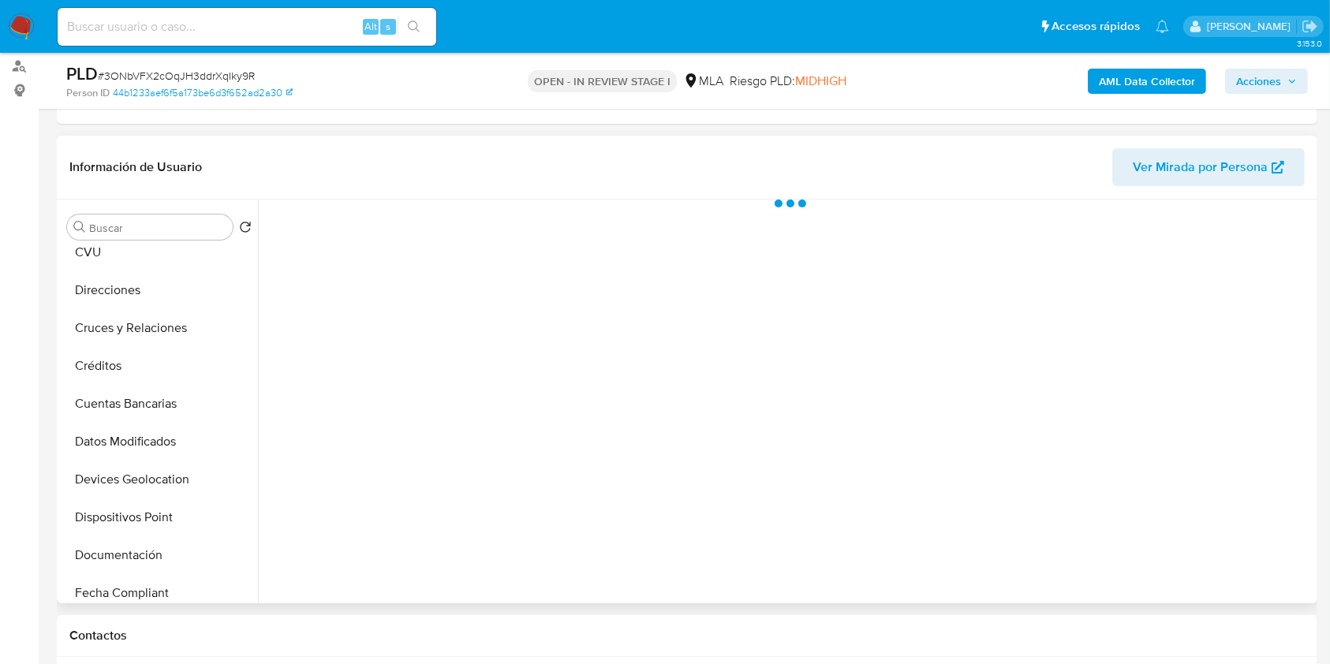
scroll to position [210, 0]
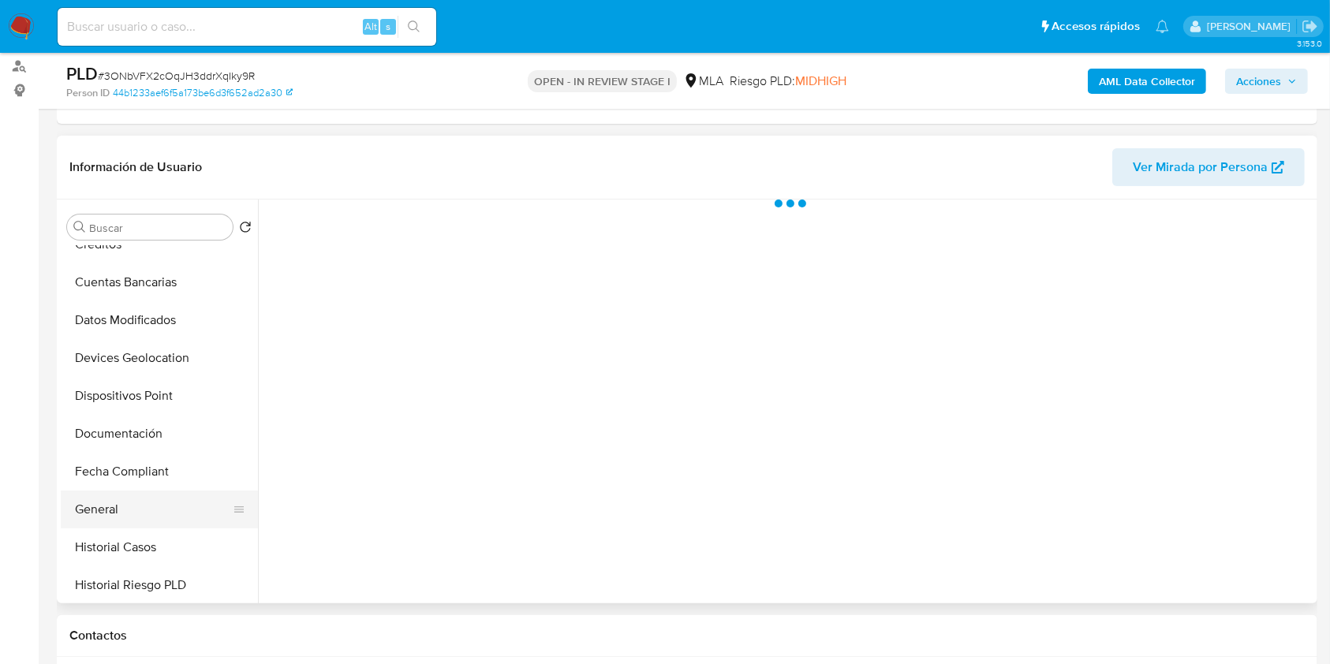
click at [95, 504] on button "General" at bounding box center [153, 510] width 185 height 38
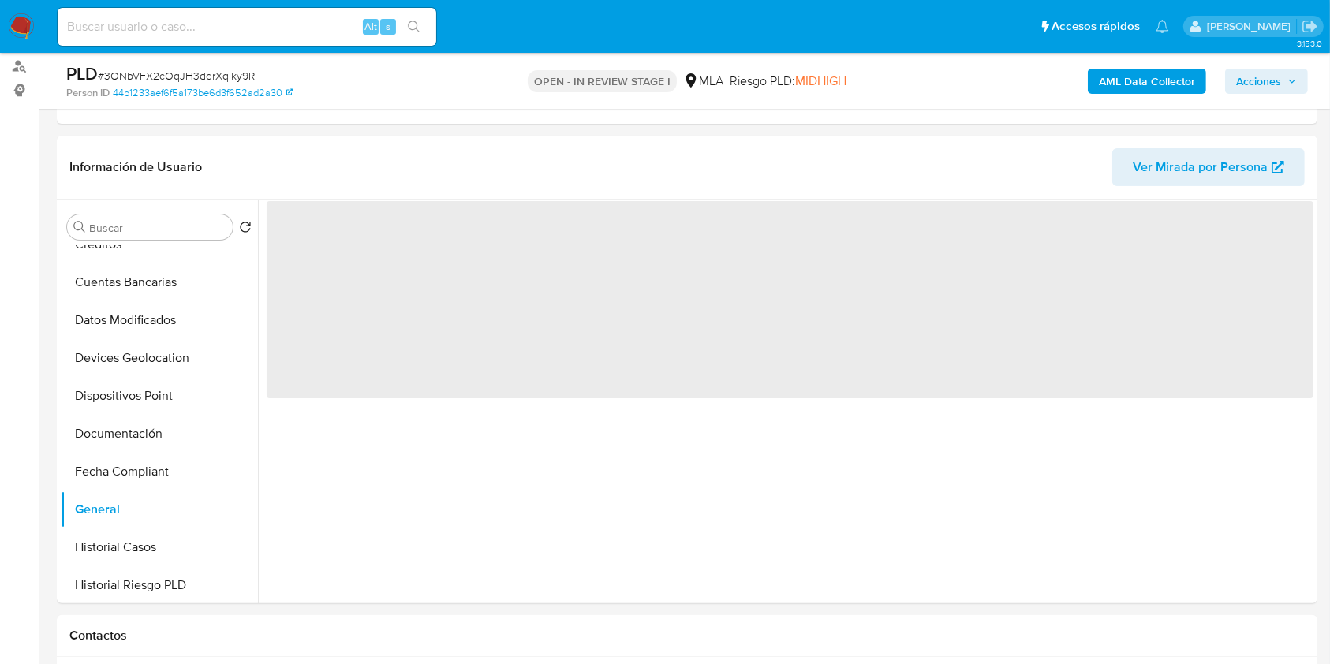
select select "10"
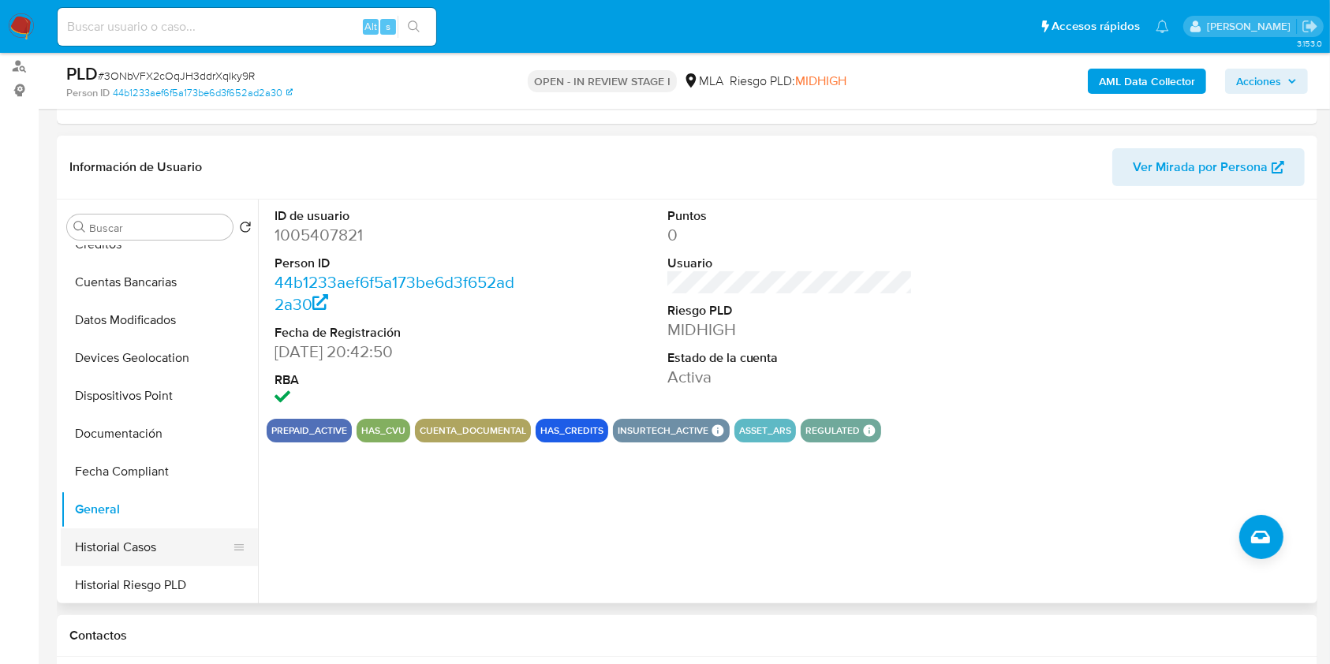
click at [122, 533] on button "Historial Casos" at bounding box center [153, 548] width 185 height 38
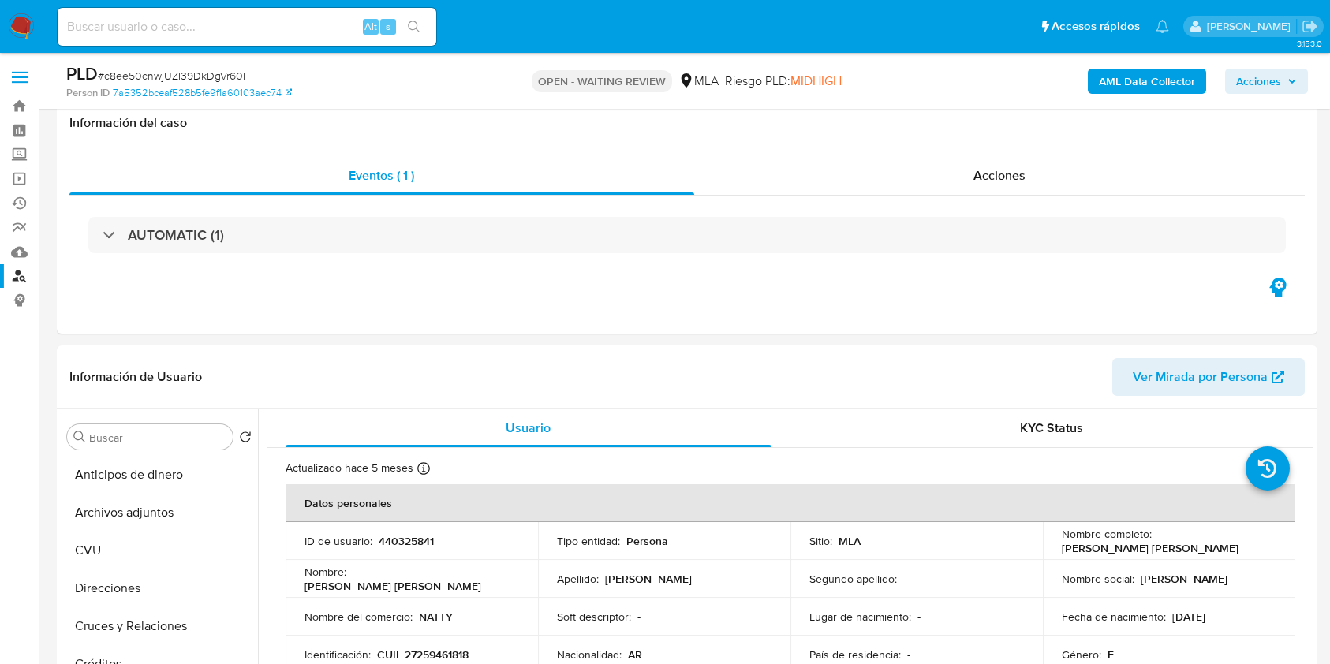
select select "10"
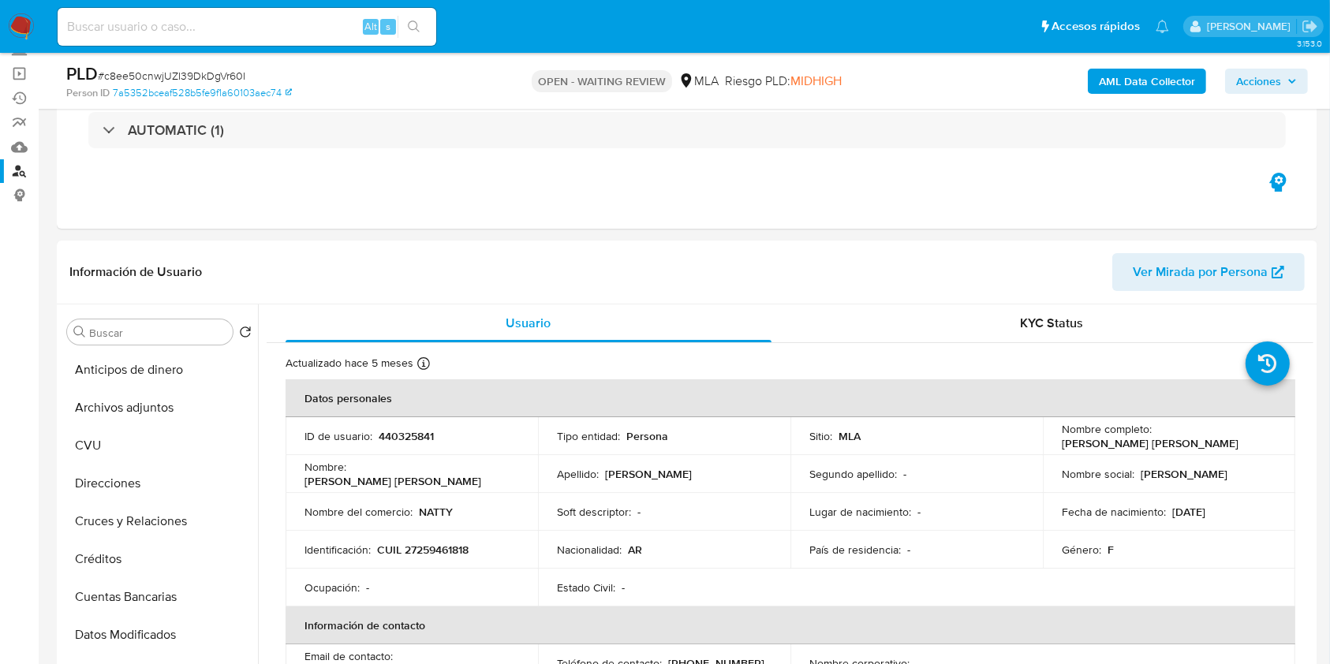
scroll to position [290, 0]
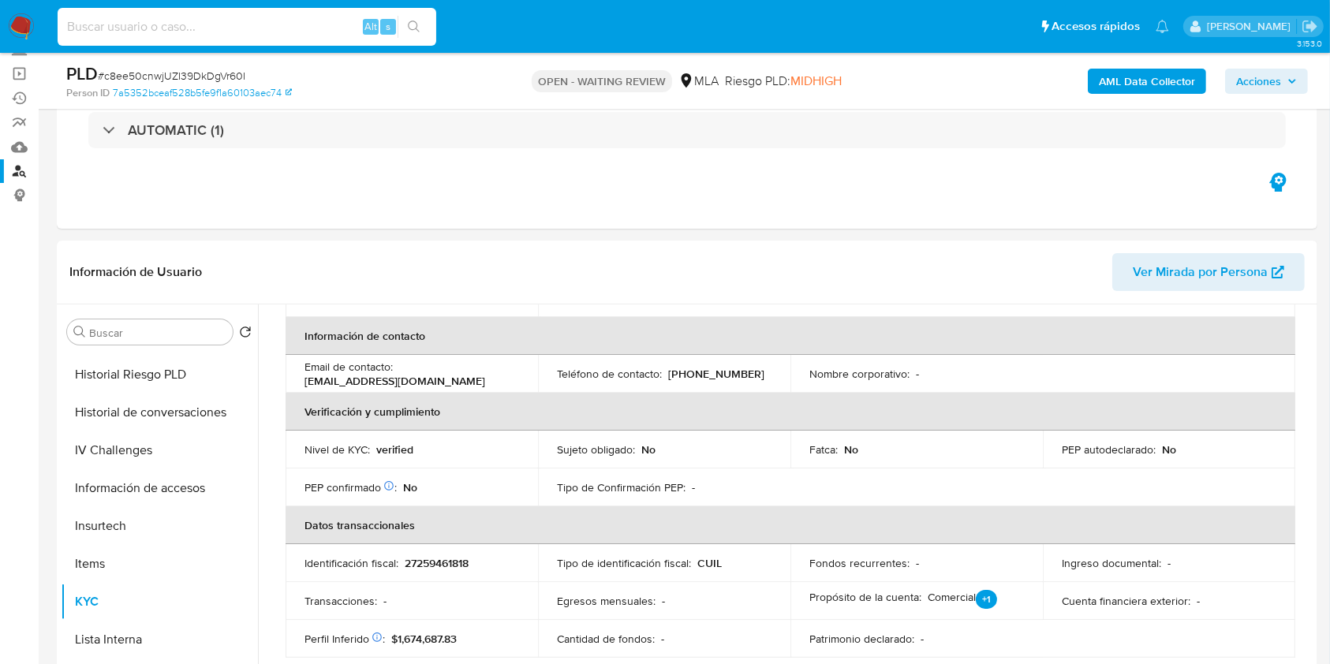
click at [279, 18] on input at bounding box center [247, 27] width 379 height 21
paste input "GsJpZCyOZSFh7Dzs0bihYGRb"
type input "GsJpZCyOZSFh7Dzs0bihYGRb"
click at [412, 22] on icon "search-icon" at bounding box center [414, 27] width 13 height 13
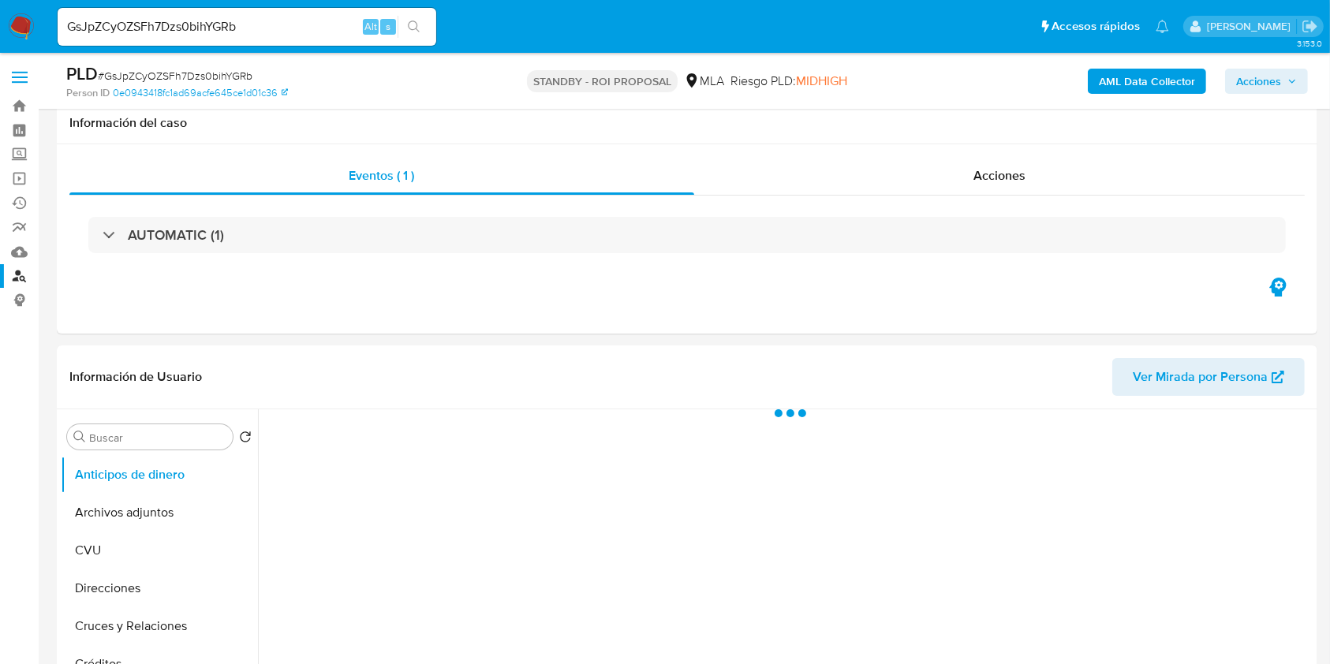
scroll to position [105, 0]
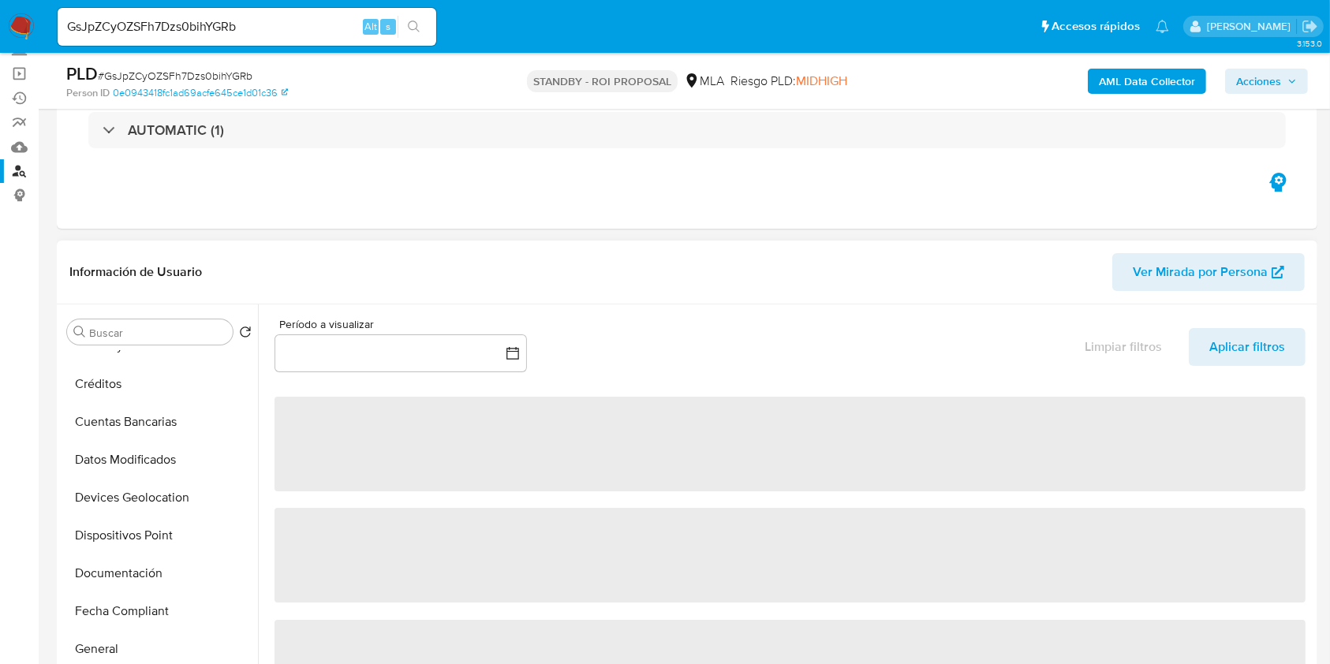
select select "10"
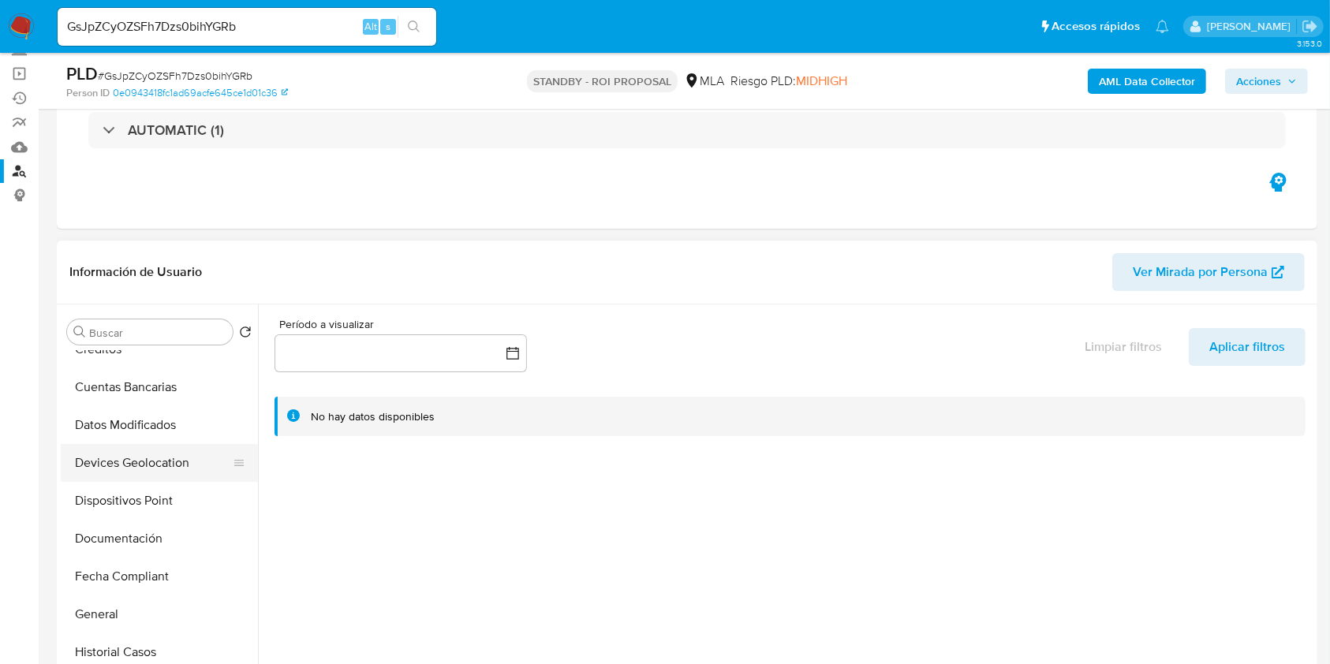
scroll to position [0, 0]
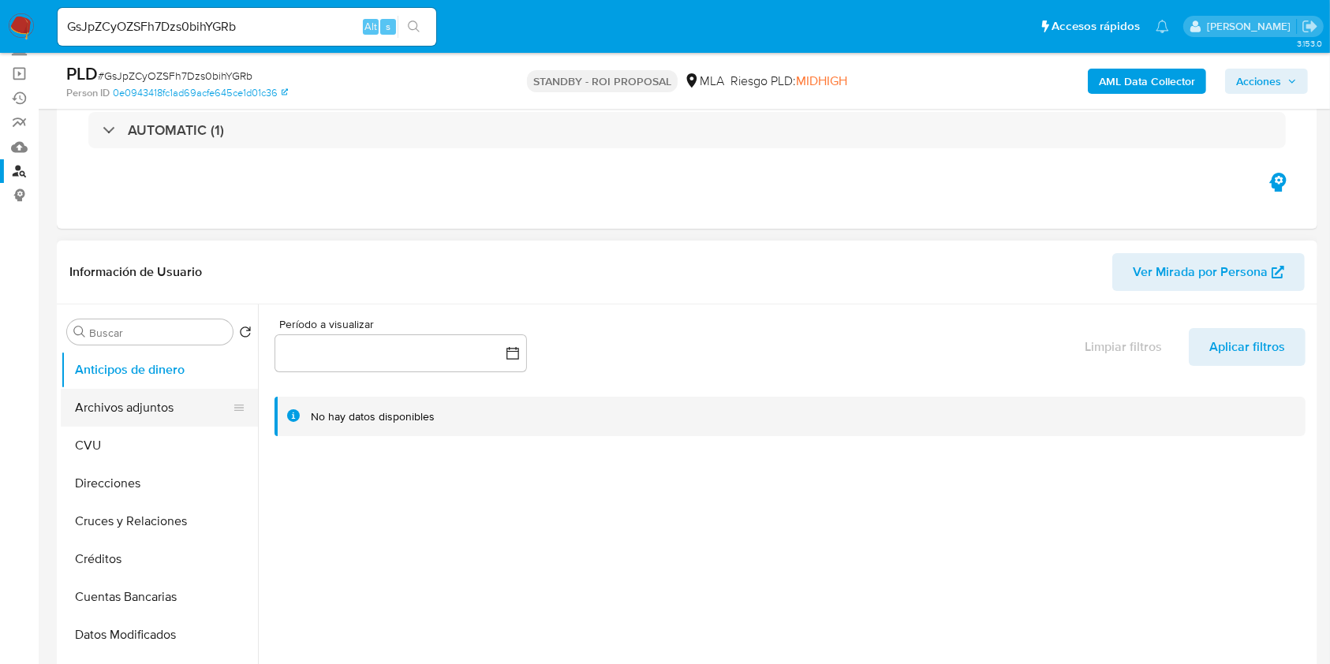
click at [145, 397] on button "Archivos adjuntos" at bounding box center [153, 408] width 185 height 38
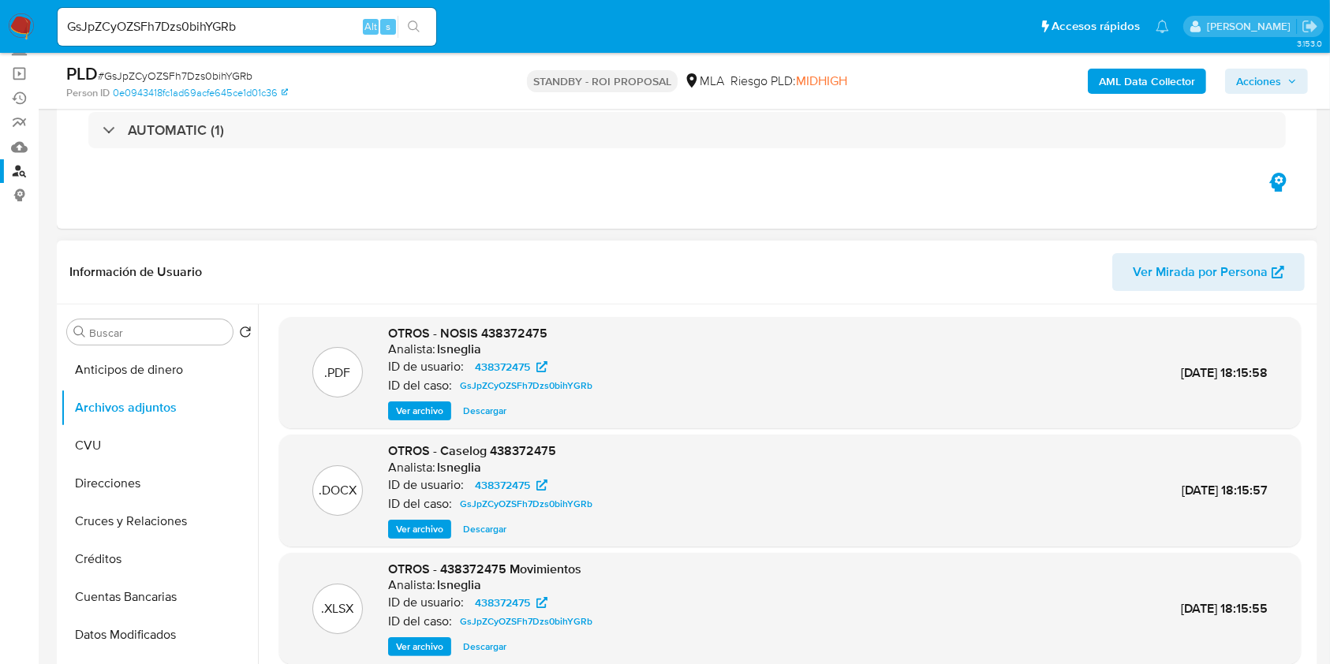
click at [448, 352] on h6 "lsneglia" at bounding box center [459, 350] width 44 height 16
click at [447, 352] on h6 "lsneglia" at bounding box center [459, 350] width 44 height 16
copy h6 "lsneglia"
click at [320, 32] on input "GsJpZCyOZSFh7Dzs0bihYGRb" at bounding box center [247, 27] width 379 height 21
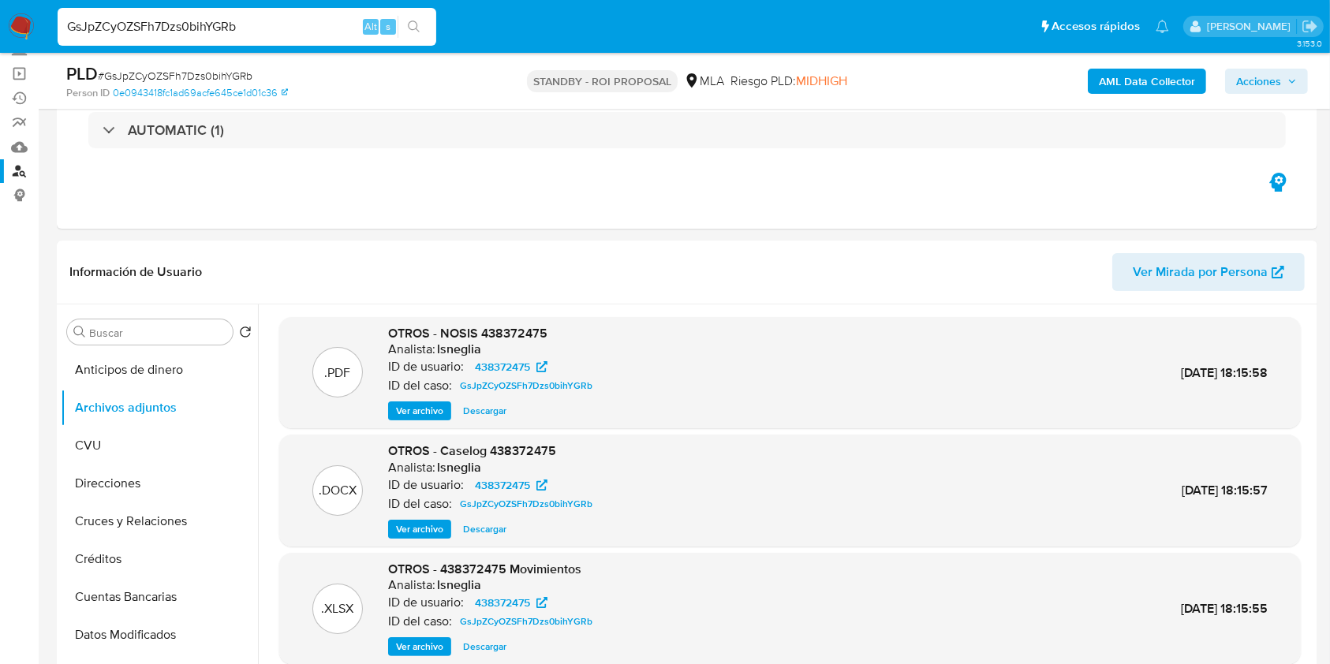
paste input "9zvHz505ktJZfNfCufB3INBo"
type input "9zvHz505ktJZfNfCufB3INBo"
click at [417, 25] on icon "search-icon" at bounding box center [414, 27] width 13 height 13
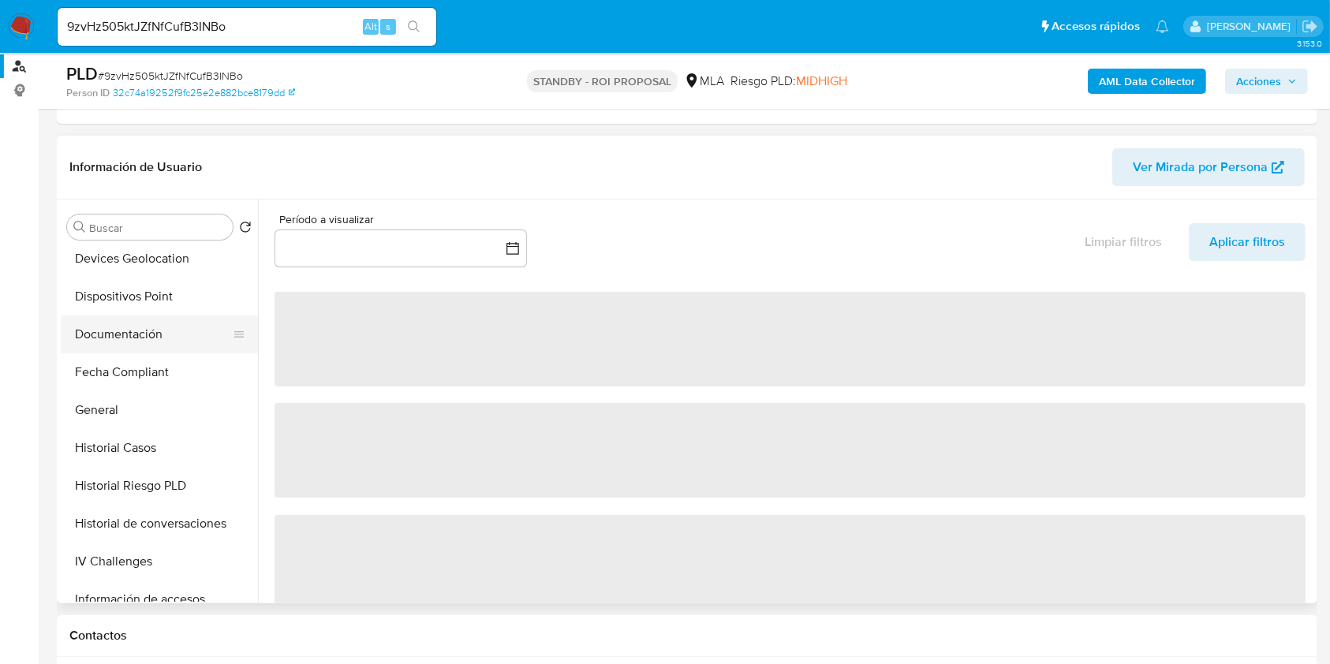
scroll to position [316, 0]
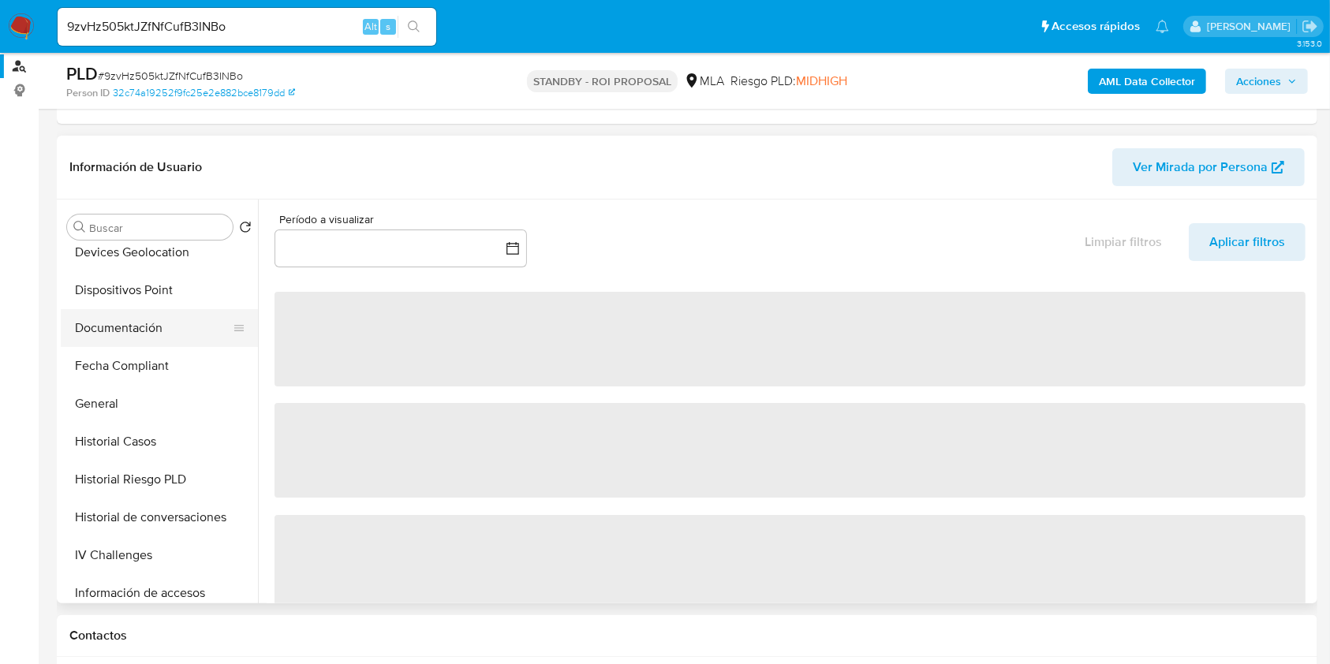
select select "10"
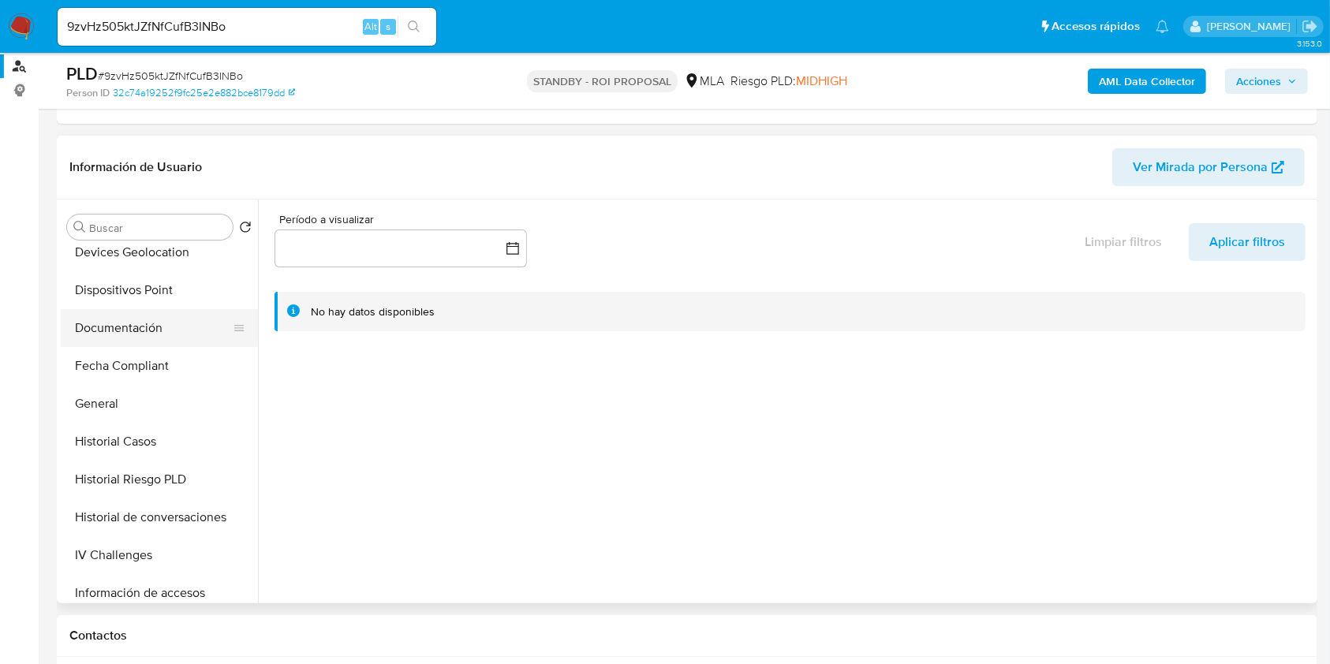
scroll to position [0, 0]
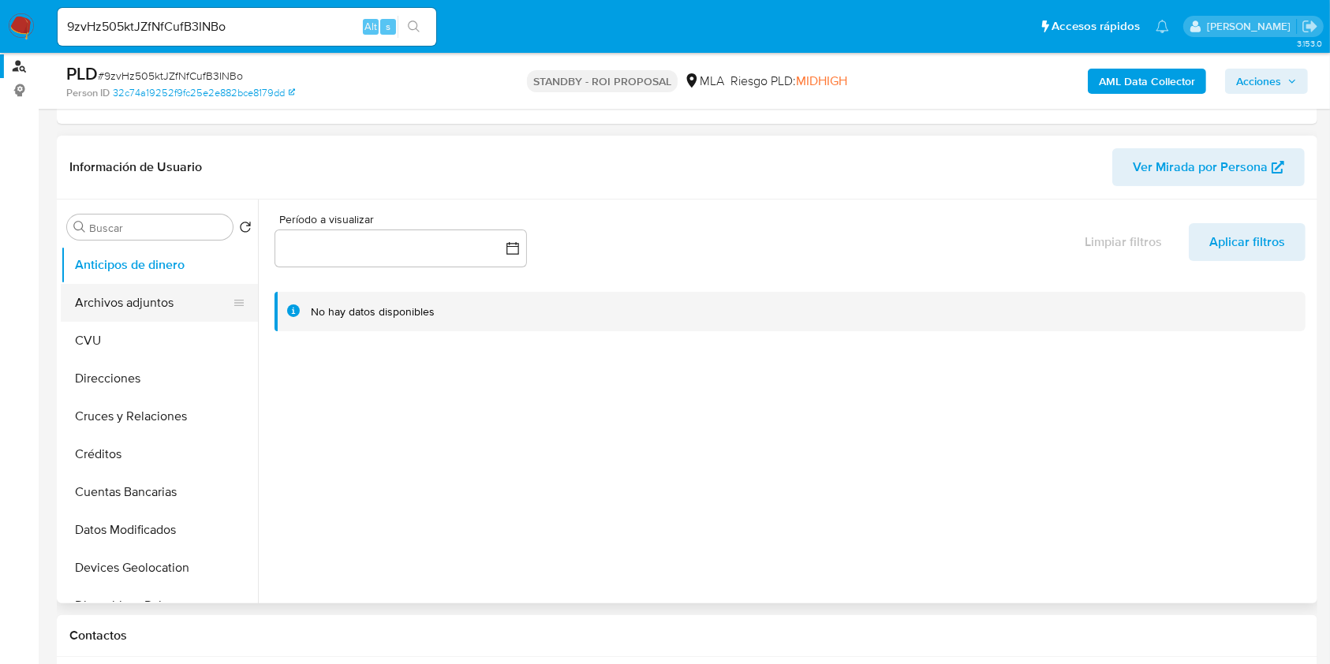
click at [140, 305] on button "Archivos adjuntos" at bounding box center [153, 303] width 185 height 38
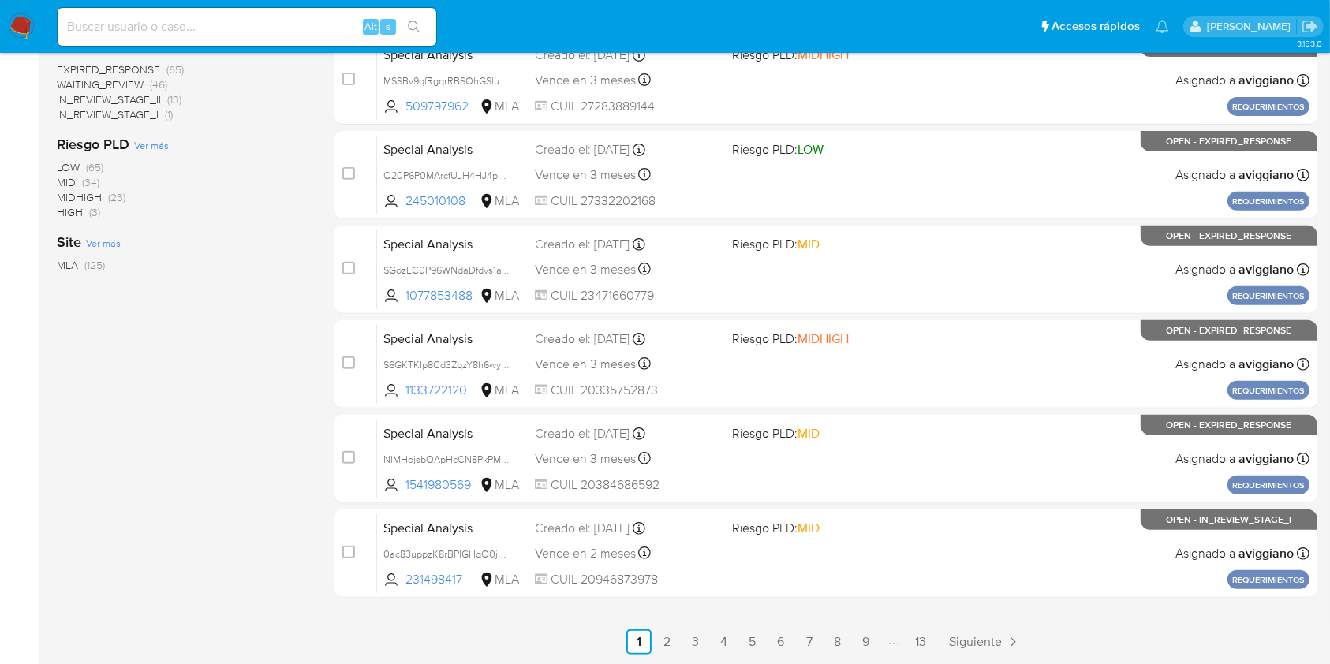
scroll to position [159, 0]
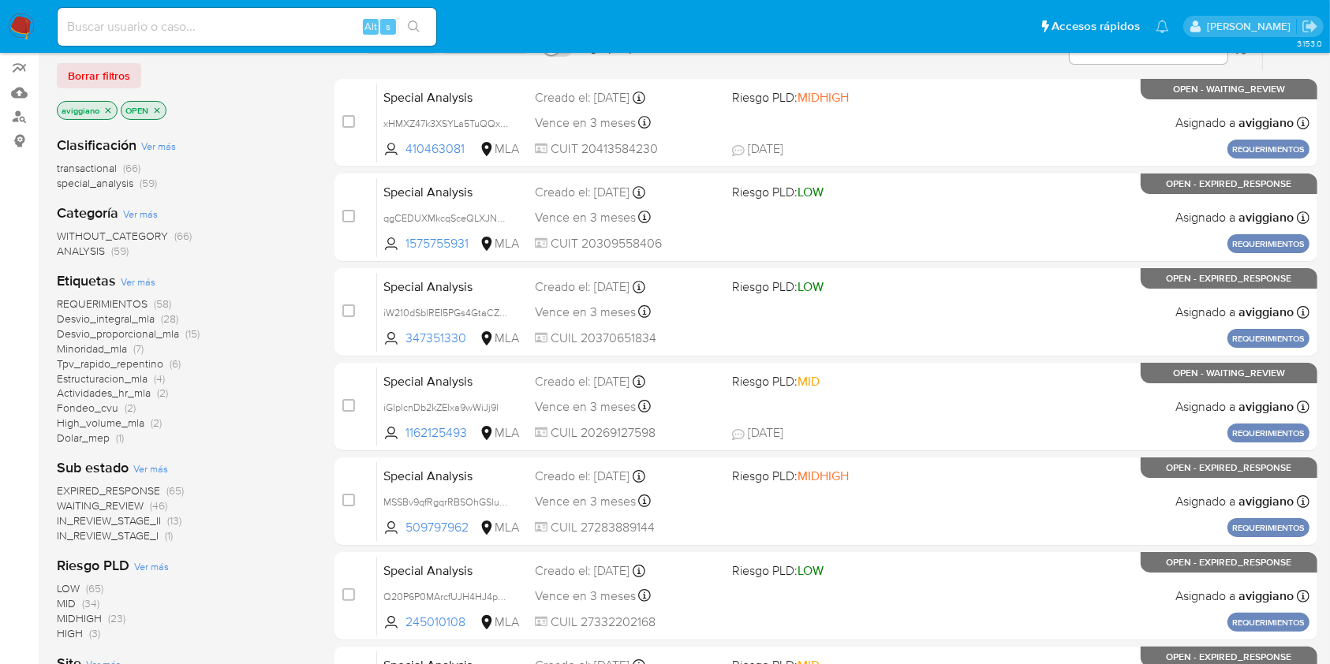
click at [107, 111] on icon "close-filter" at bounding box center [107, 110] width 9 height 9
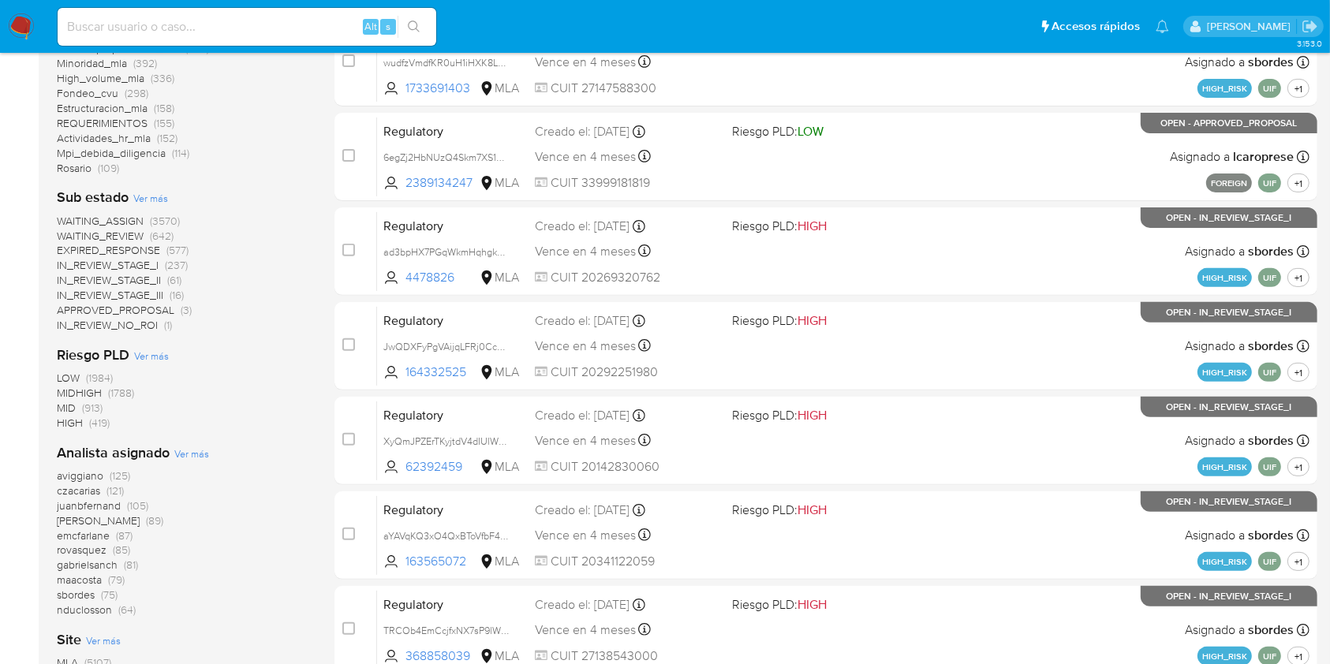
scroll to position [595, 0]
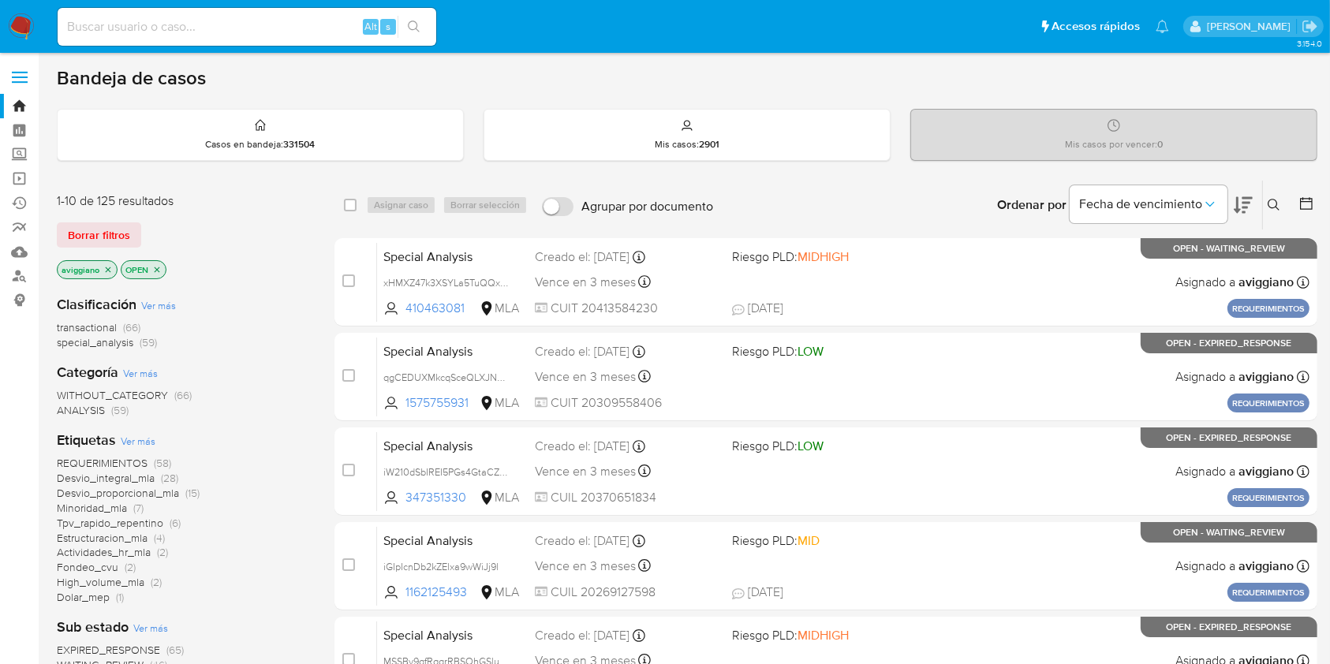
click at [251, 51] on nav "Pausado Ver notificaciones Alt s Accesos rápidos Presiona las siguientes teclas…" at bounding box center [665, 26] width 1330 height 53
click at [251, 39] on div "Alt s" at bounding box center [247, 27] width 379 height 38
click at [251, 35] on input at bounding box center [247, 27] width 379 height 21
paste input "uf8c5ZrWZVRh8ZEXBVBVMayk"
type input "uf8c5ZrWZVRh8ZEXBVBVMayk"
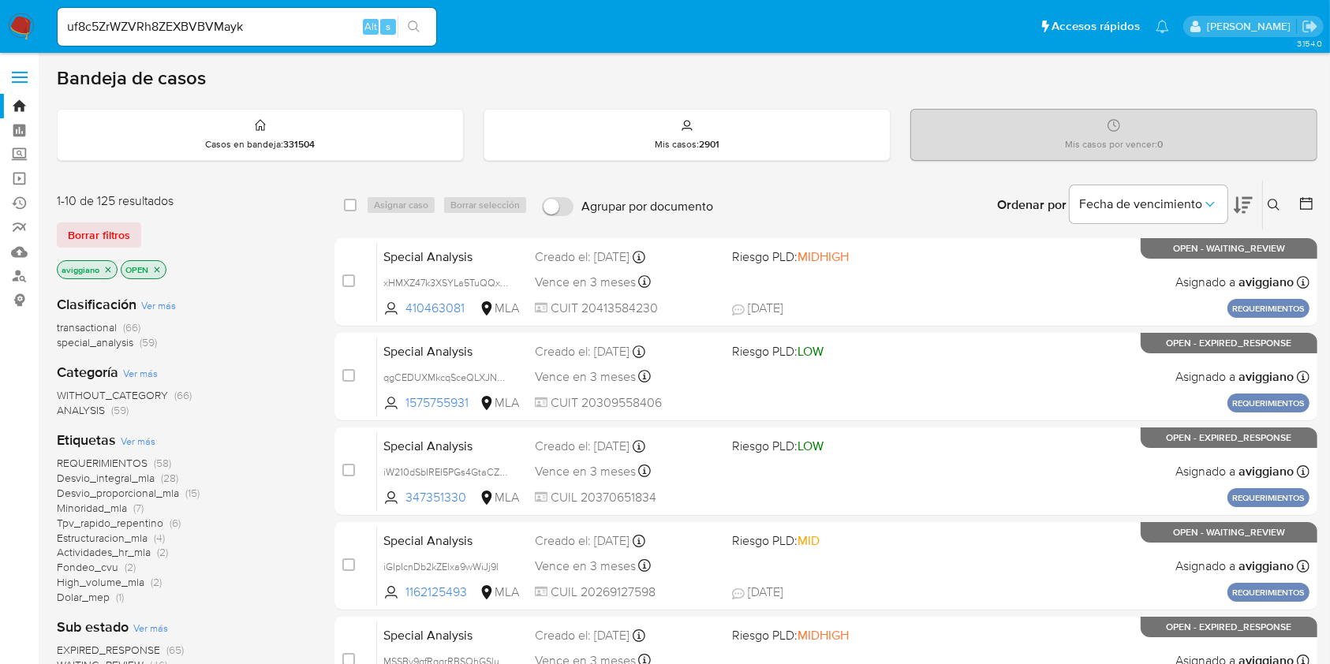
click at [412, 36] on button "search-icon" at bounding box center [414, 27] width 32 height 22
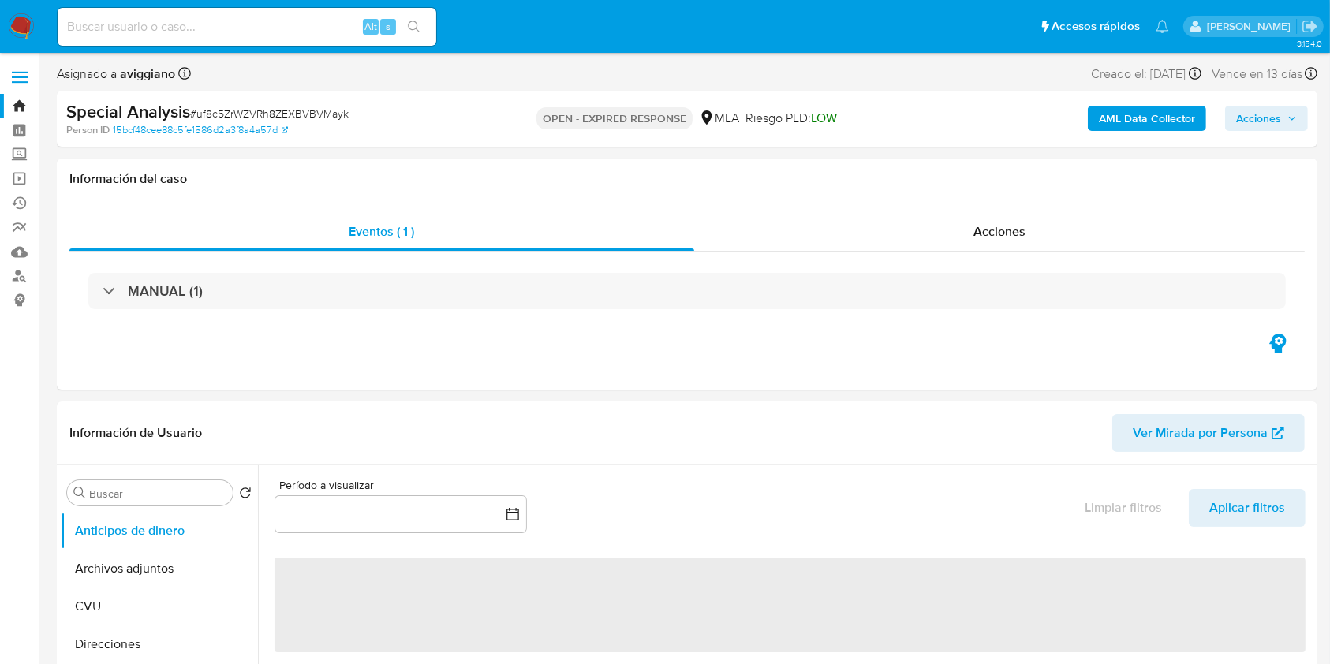
select select "10"
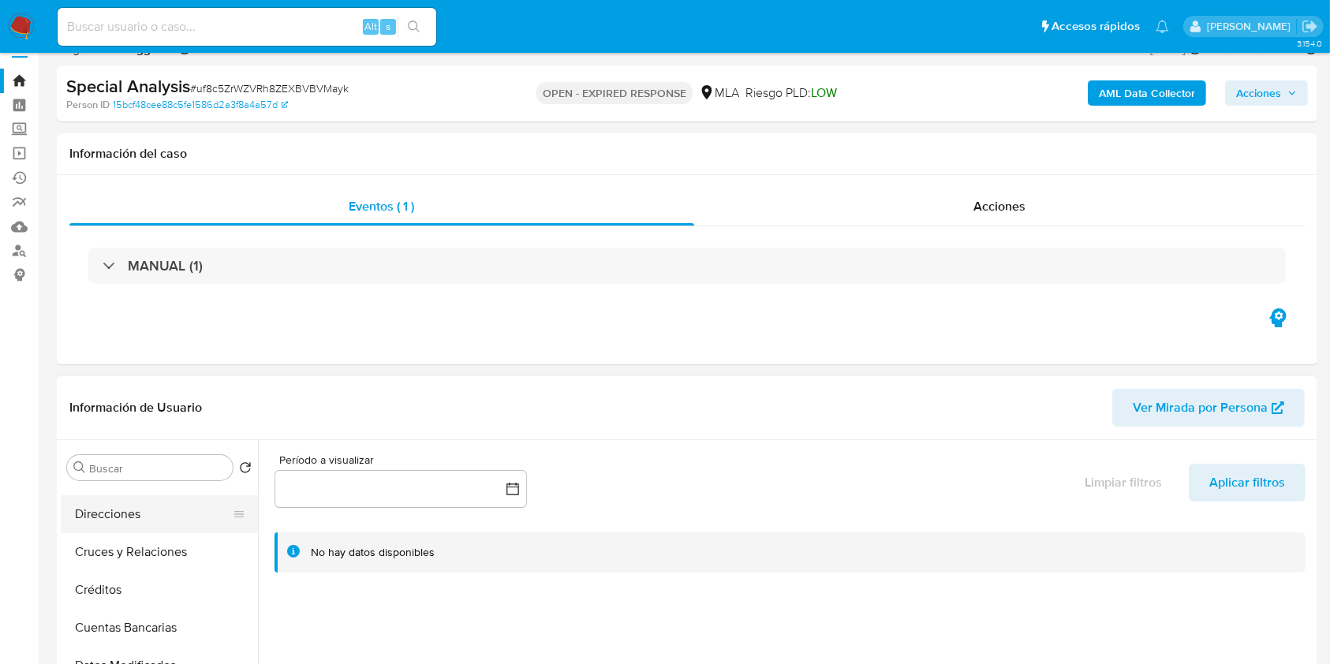
scroll to position [420, 0]
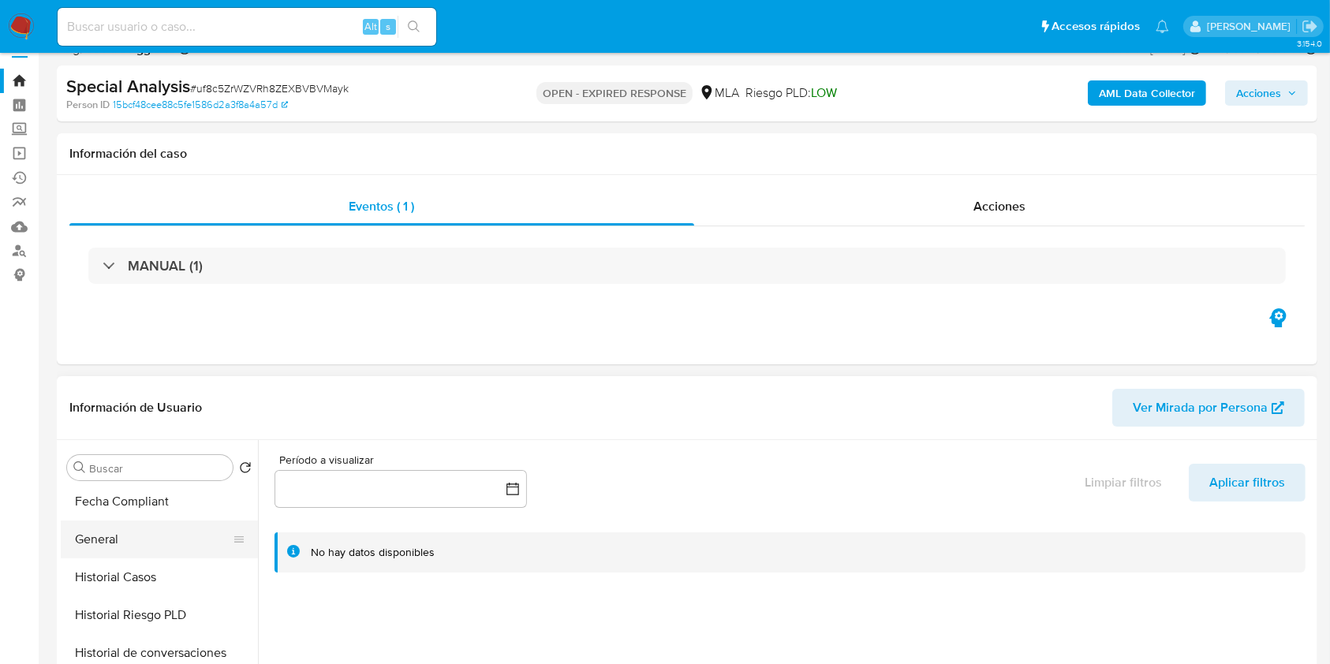
click at [104, 553] on button "General" at bounding box center [153, 540] width 185 height 38
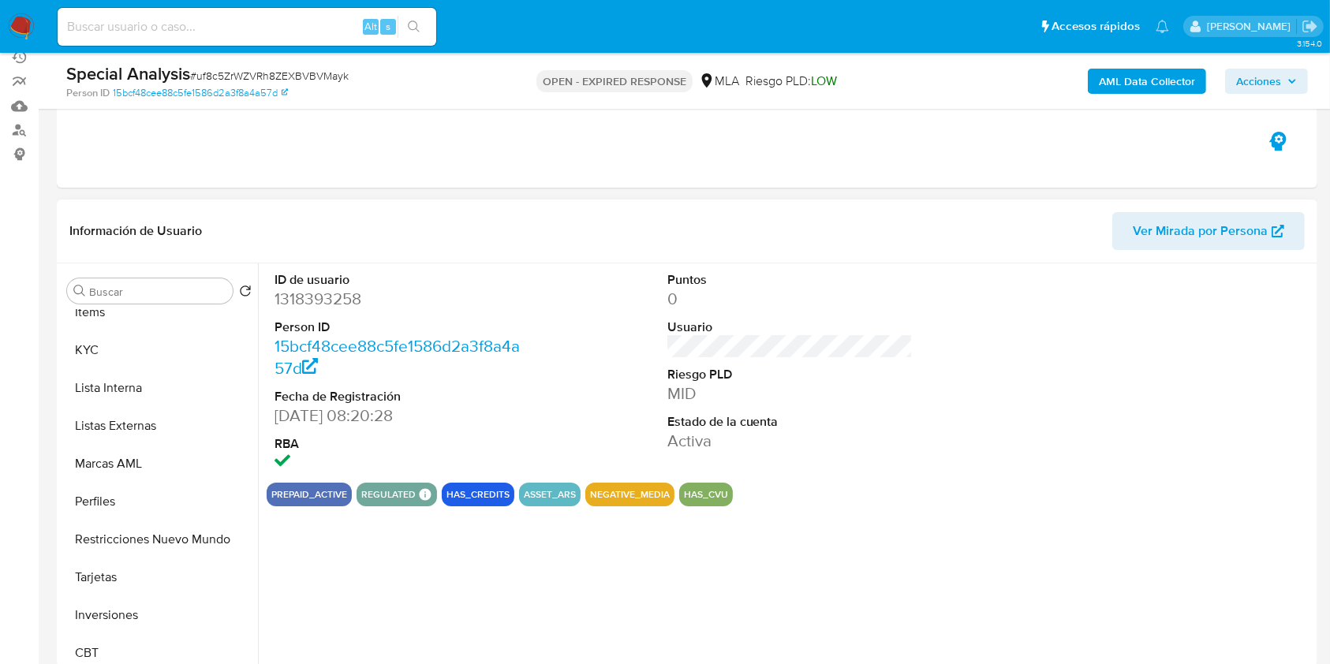
scroll to position [341, 0]
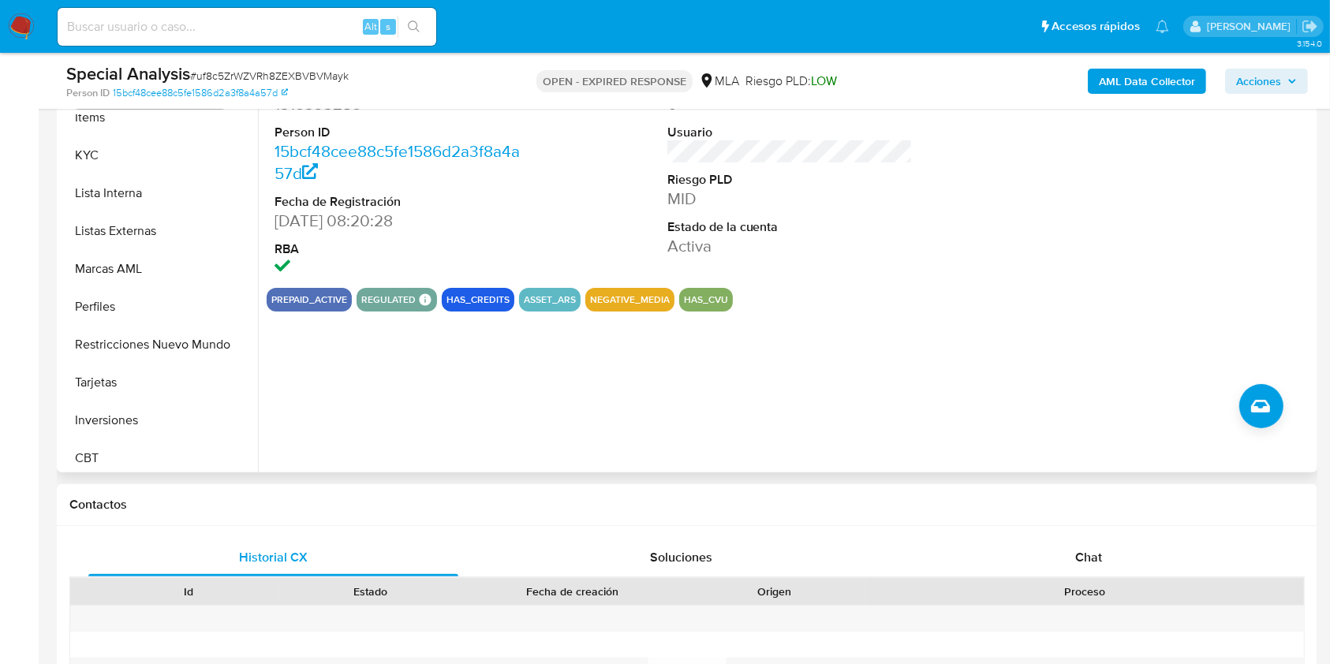
click at [309, 124] on dt "Person ID" at bounding box center [398, 132] width 246 height 17
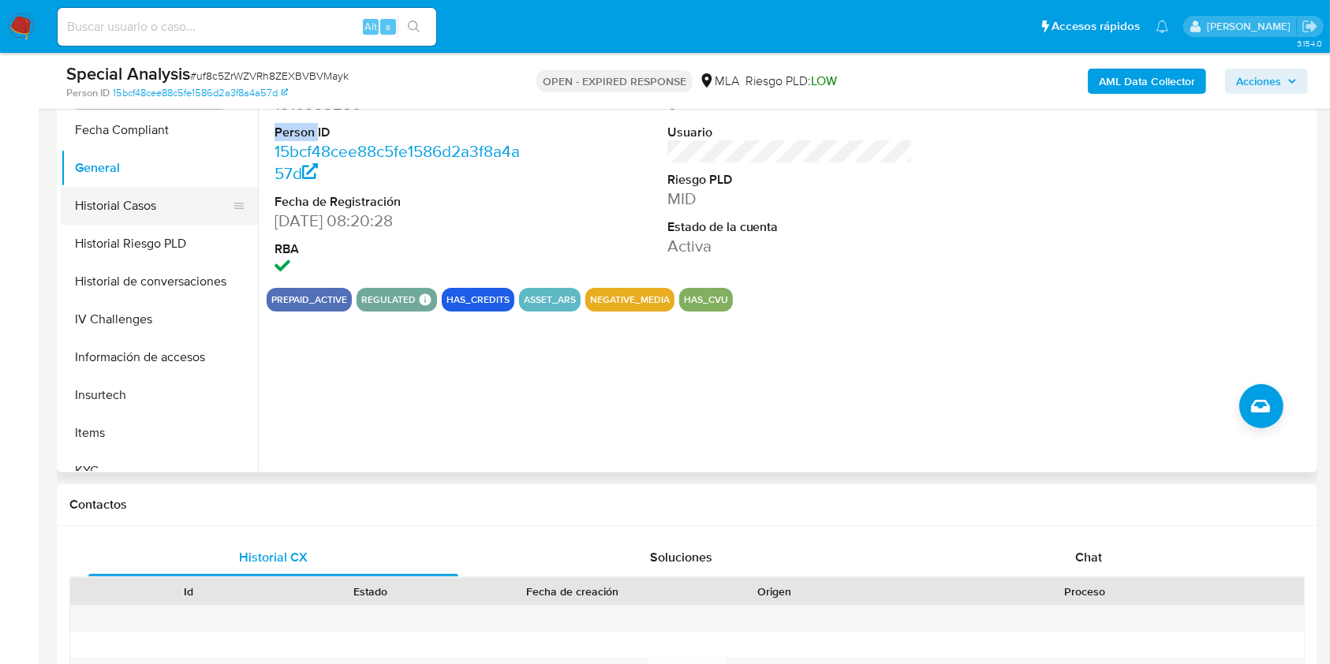
click at [169, 213] on button "Historial Casos" at bounding box center [153, 206] width 185 height 38
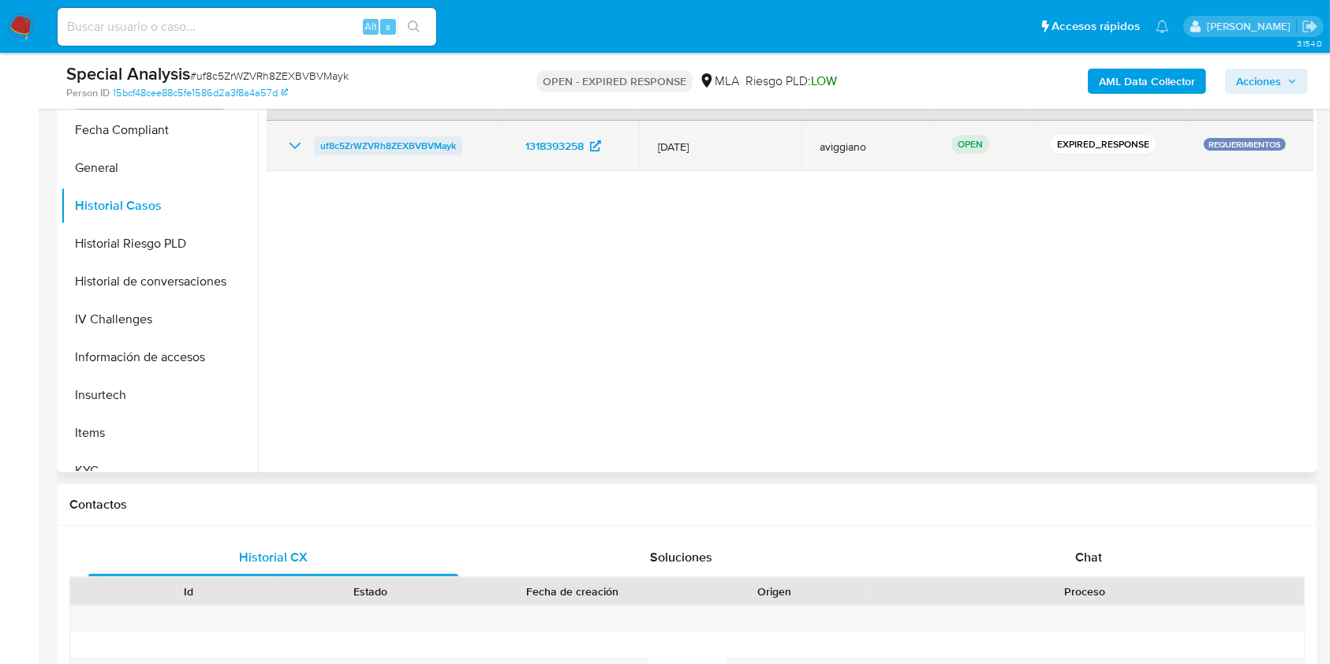
drag, startPoint x: 460, startPoint y: 148, endPoint x: 338, endPoint y: 145, distance: 121.5
click at [322, 137] on div "uf8c5ZrWZVRh8ZEXBVBVMayk" at bounding box center [382, 145] width 192 height 19
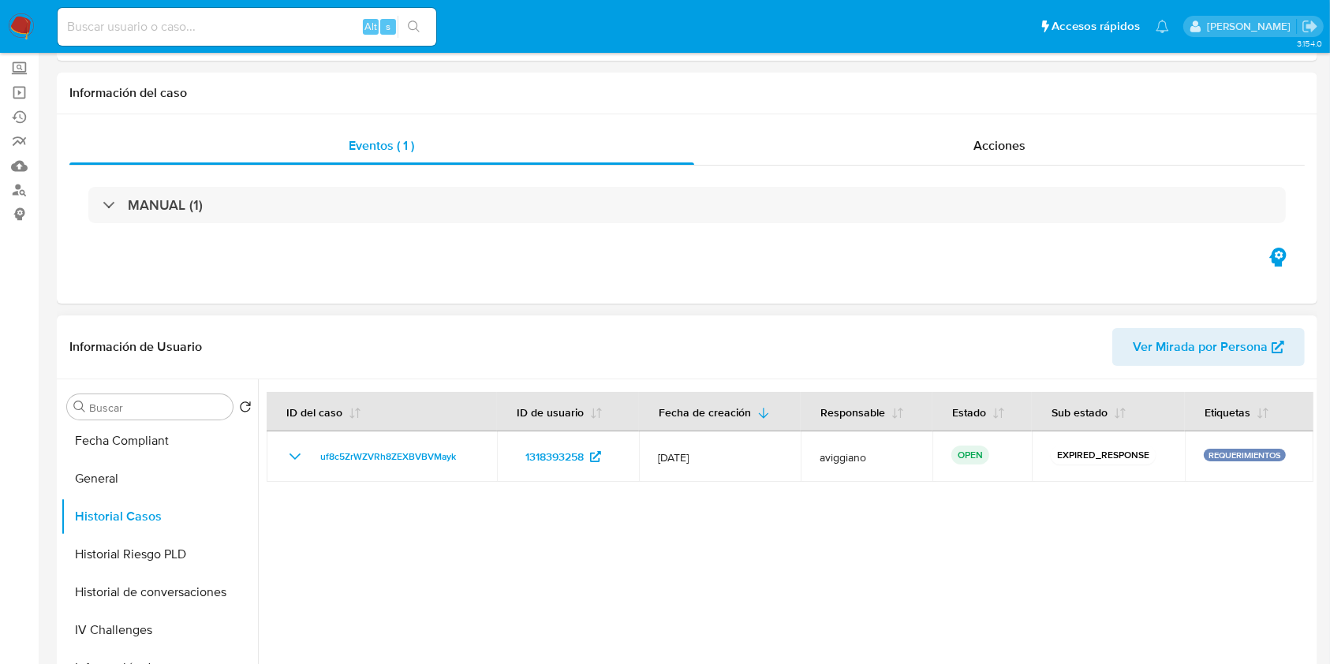
scroll to position [131, 0]
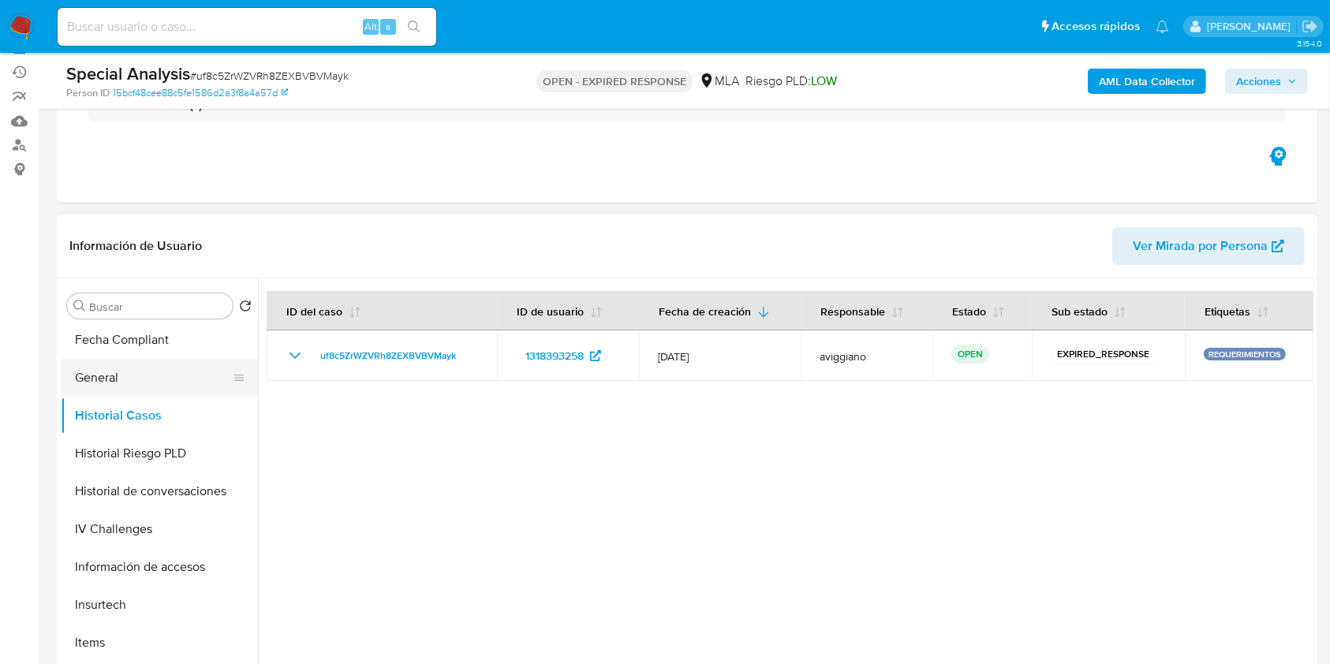
click at [185, 377] on button "General" at bounding box center [153, 378] width 185 height 38
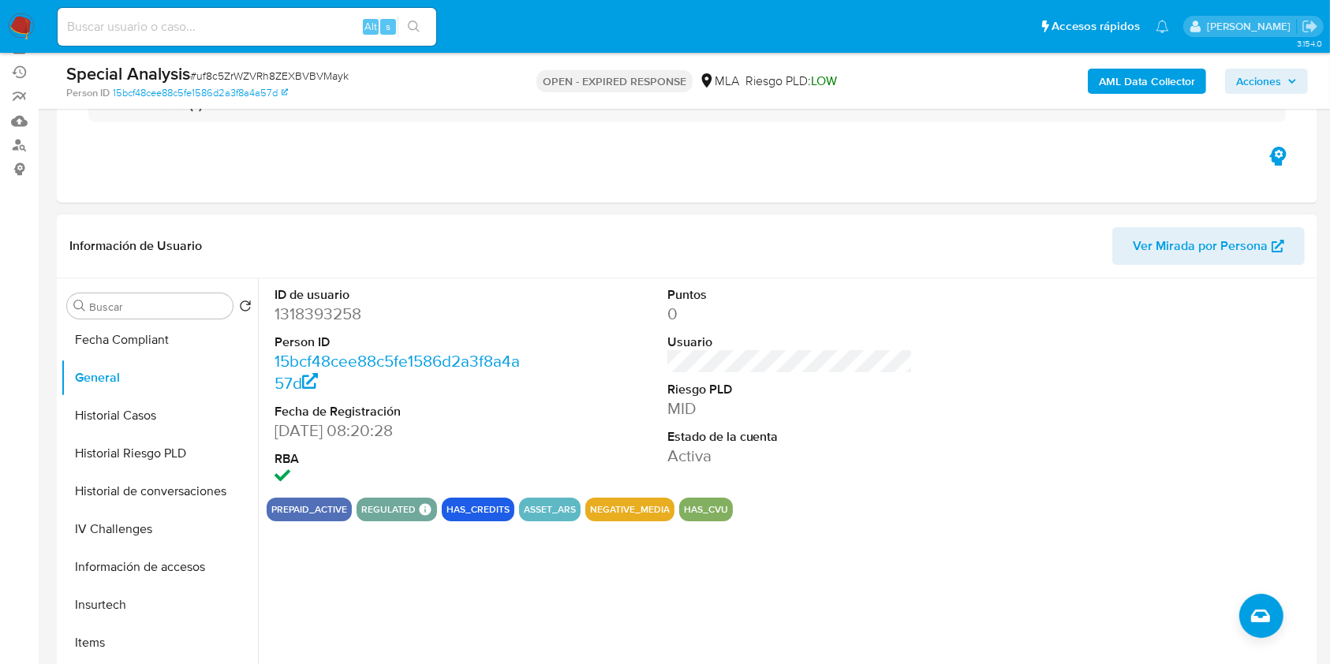
click at [341, 303] on dd "1318393258" at bounding box center [398, 314] width 246 height 22
copy dd "1318393258"
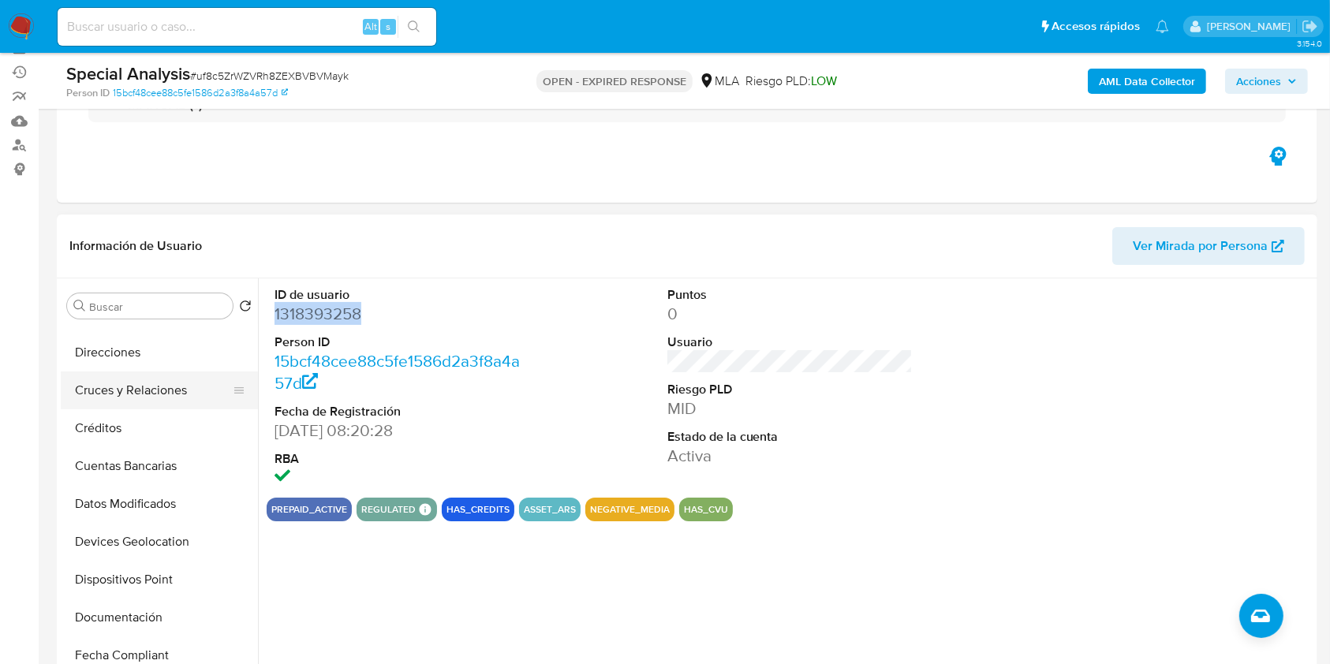
click at [174, 387] on button "Cruces y Relaciones" at bounding box center [153, 391] width 185 height 38
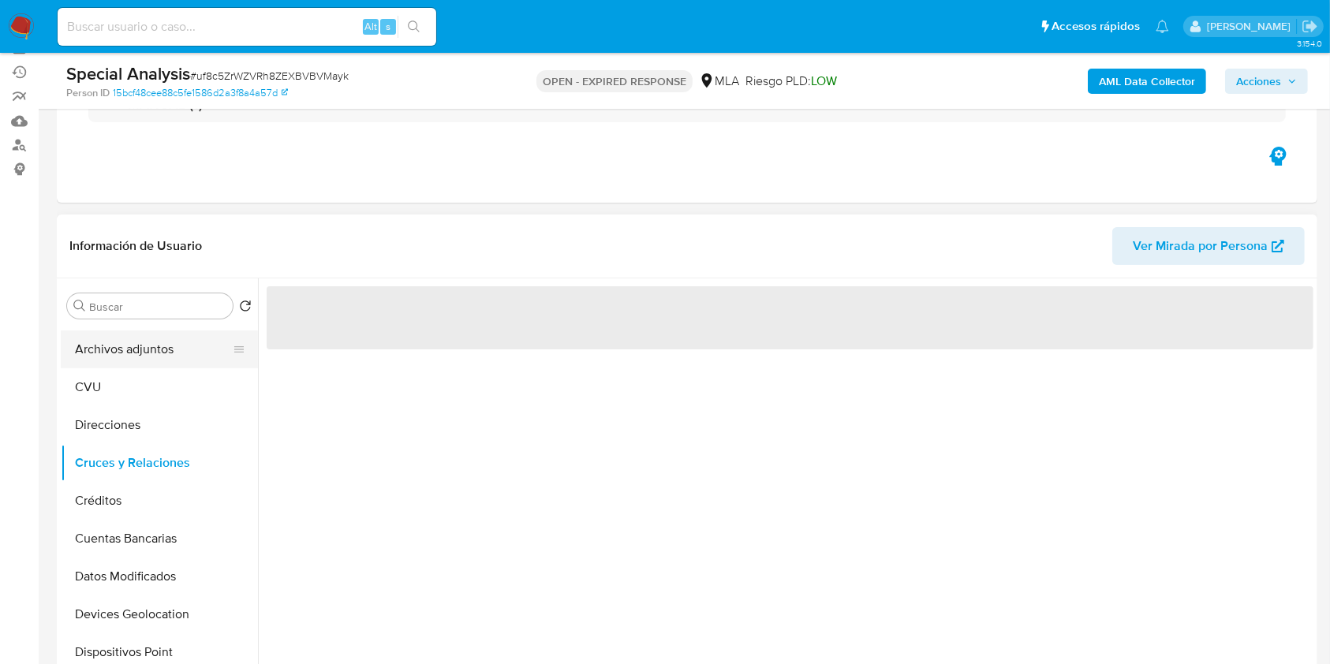
scroll to position [0, 0]
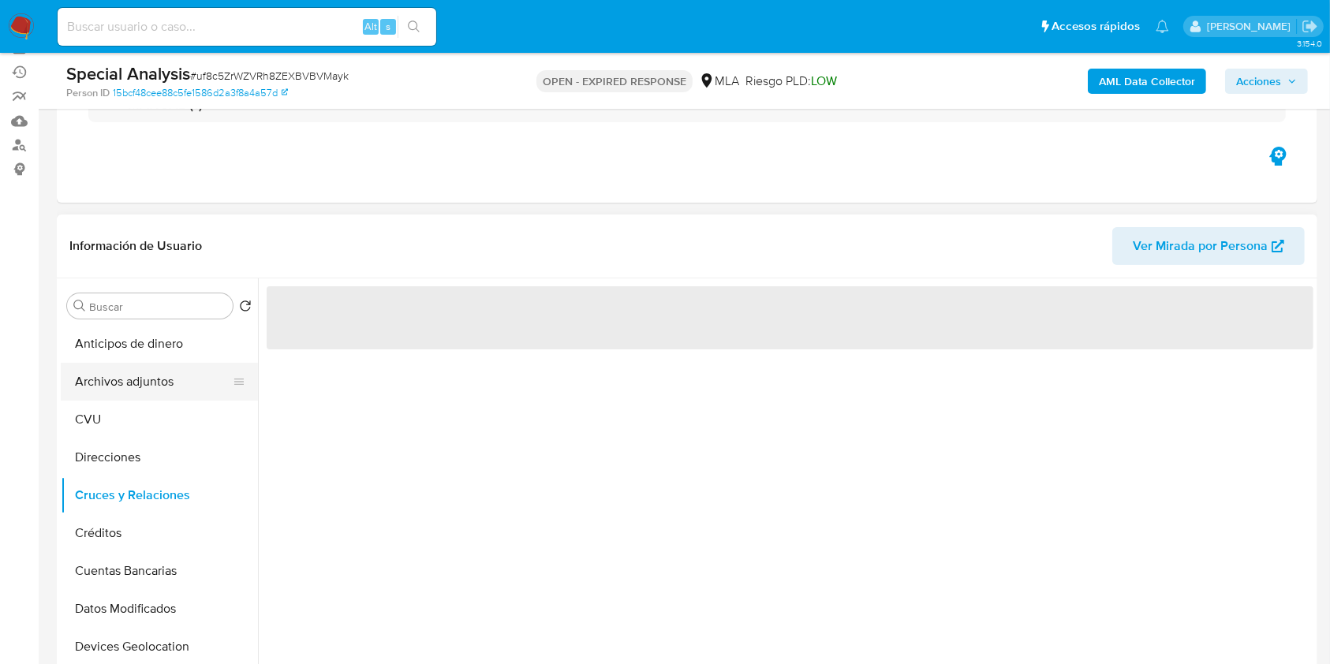
click at [177, 384] on button "Archivos adjuntos" at bounding box center [153, 382] width 185 height 38
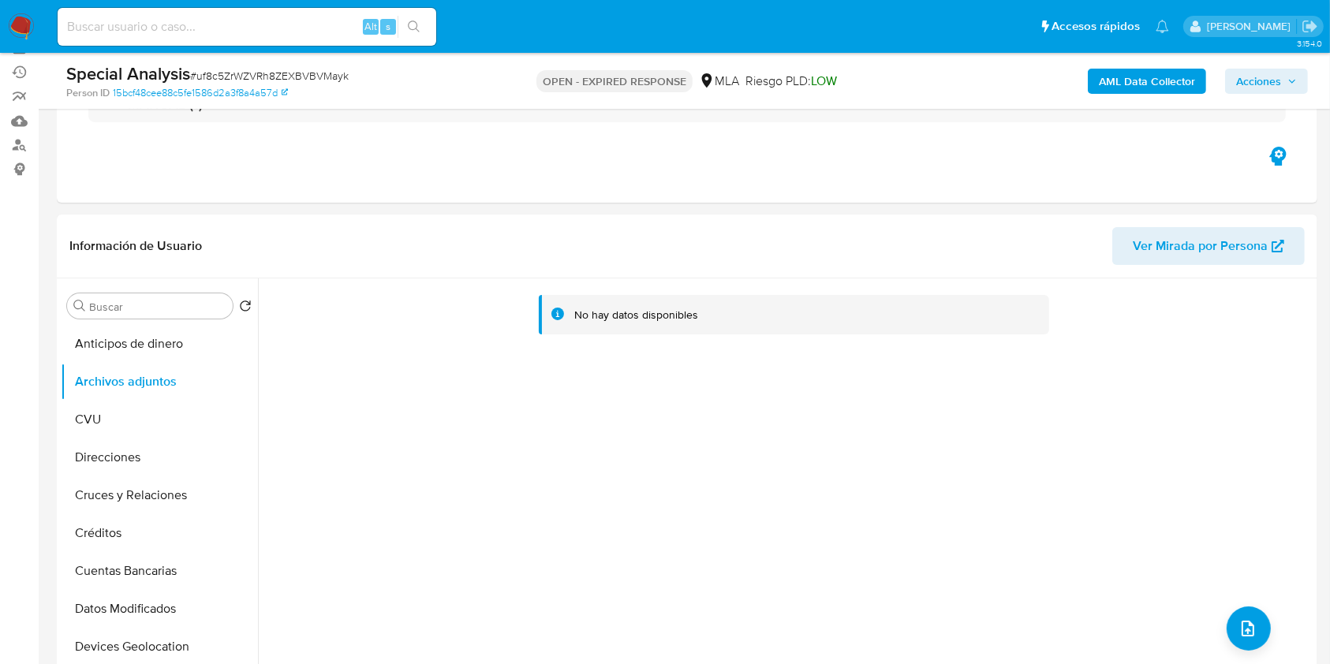
click at [1138, 92] on b "AML Data Collector" at bounding box center [1147, 81] width 96 height 25
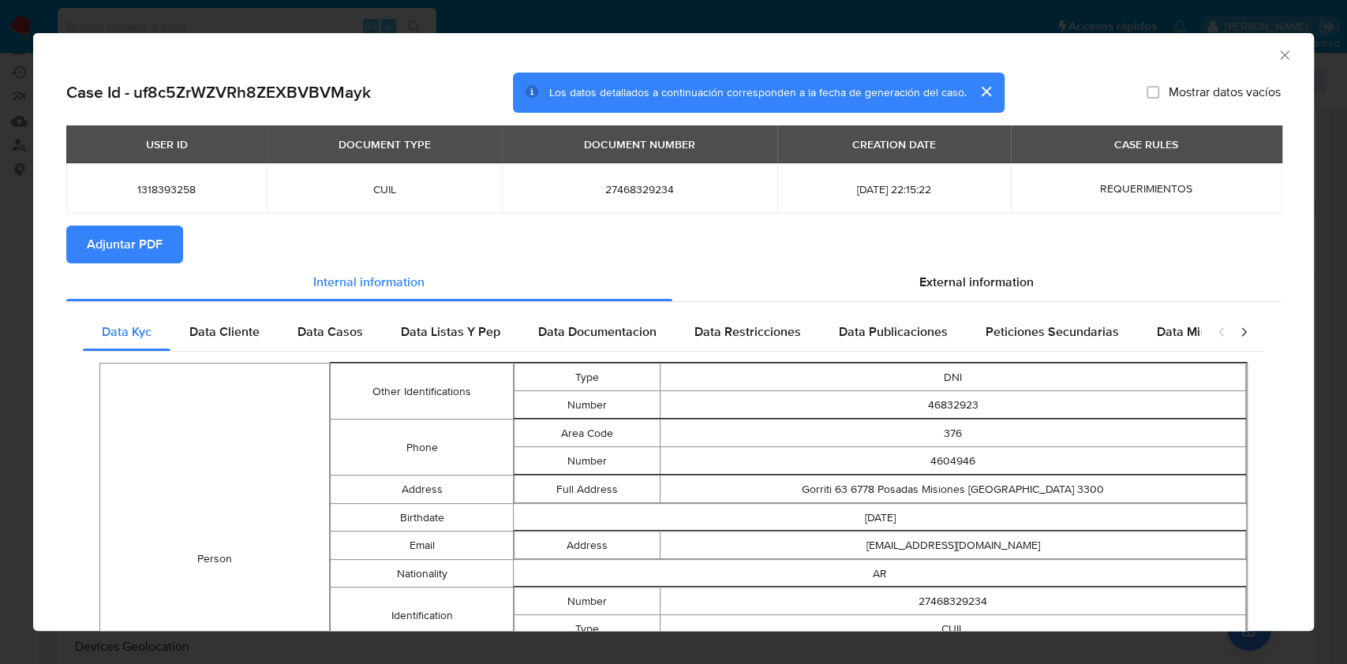
click at [143, 237] on span "Adjuntar PDF" at bounding box center [125, 244] width 76 height 35
click at [1269, 68] on div "AML Data Collector" at bounding box center [673, 52] width 1280 height 39
click at [1280, 57] on icon "Cerrar ventana" at bounding box center [1284, 54] width 9 height 9
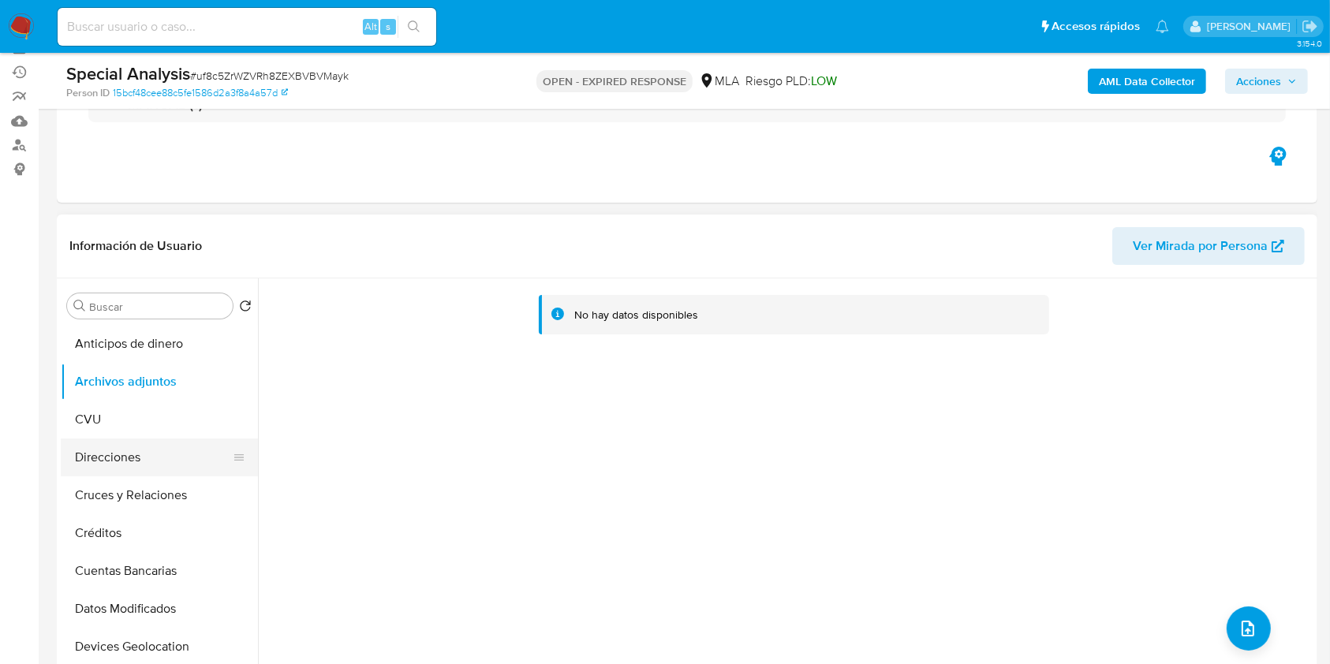
click at [188, 446] on button "Direcciones" at bounding box center [153, 458] width 185 height 38
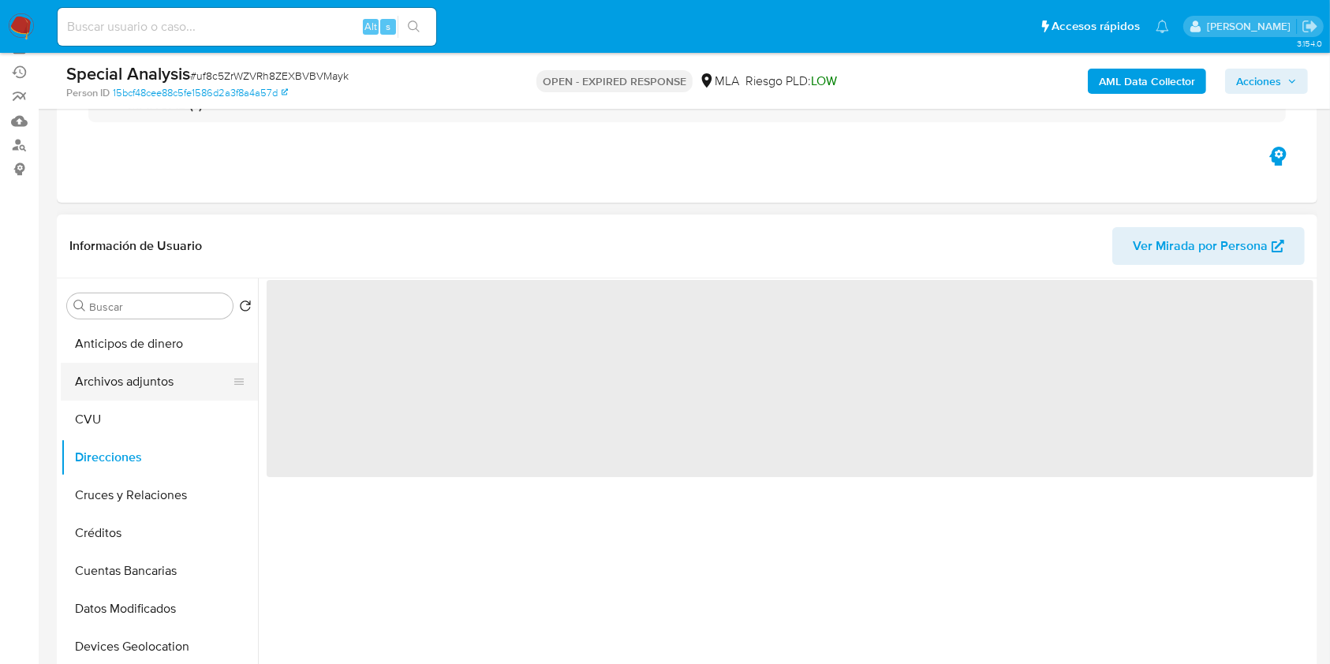
click at [202, 388] on button "Archivos adjuntos" at bounding box center [153, 382] width 185 height 38
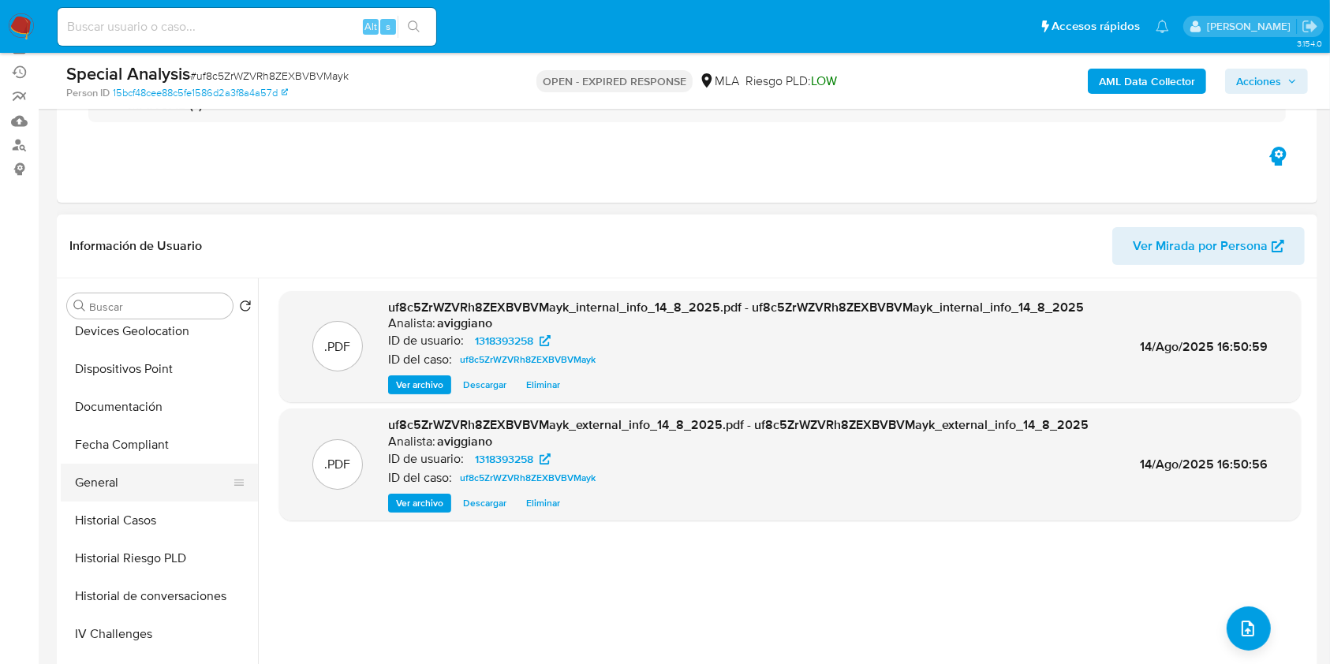
scroll to position [525, 0]
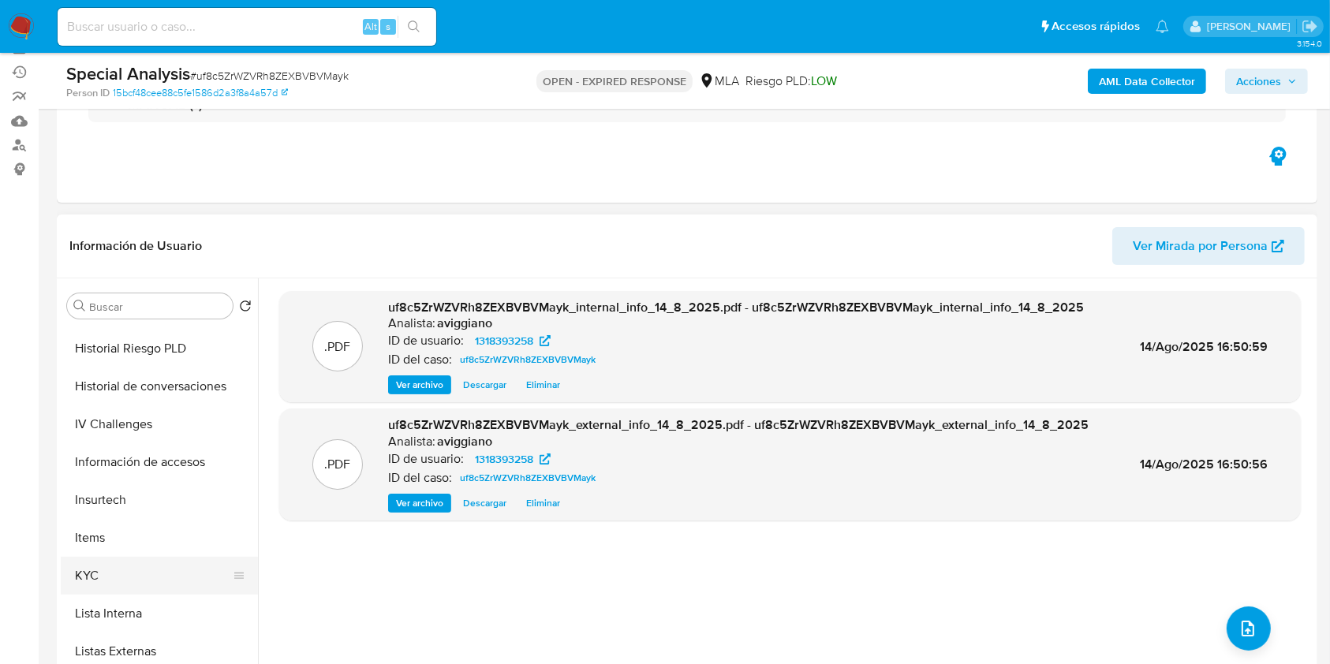
click at [94, 570] on button "KYC" at bounding box center [153, 576] width 185 height 38
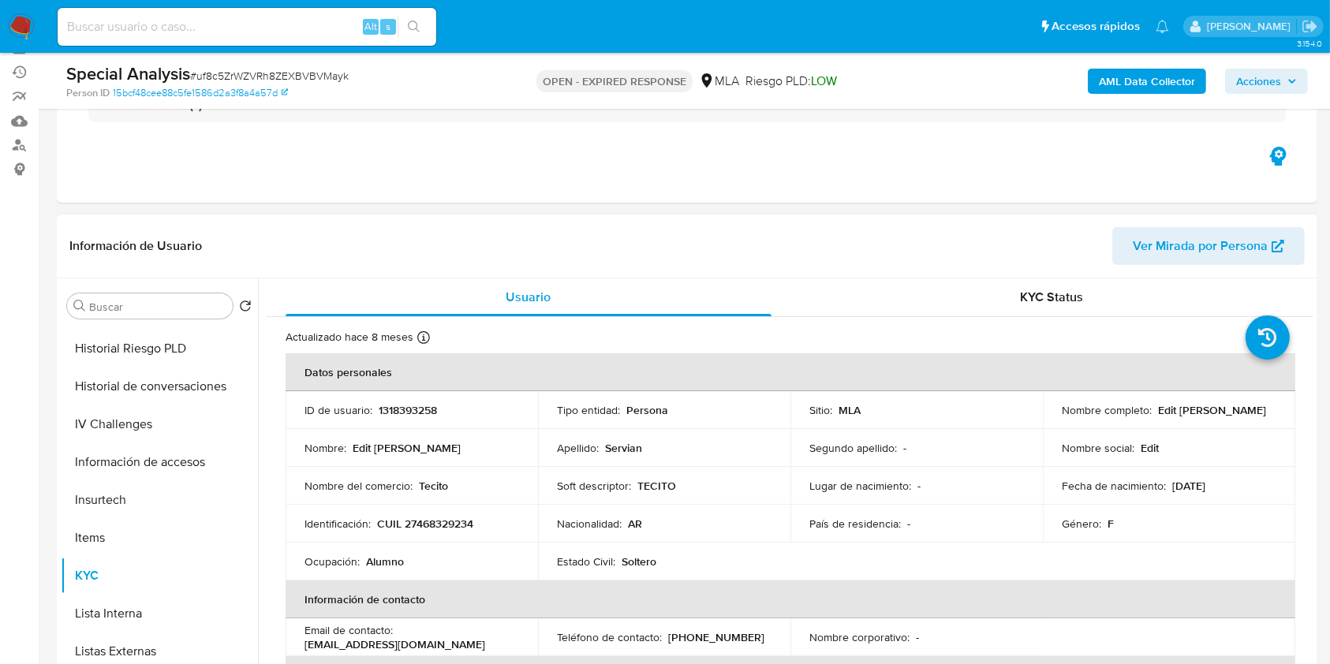
click at [418, 527] on p "CUIL 27468329234" at bounding box center [425, 524] width 96 height 14
copy p "27468329234"
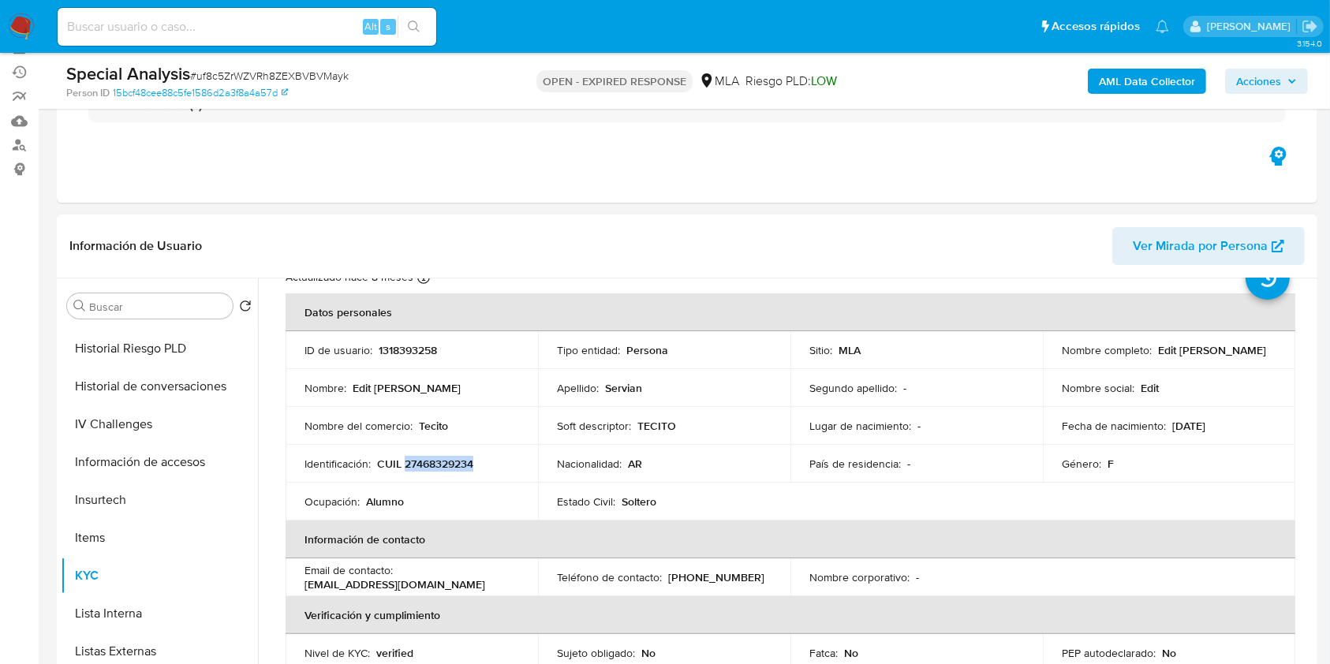
scroll to position [105, 0]
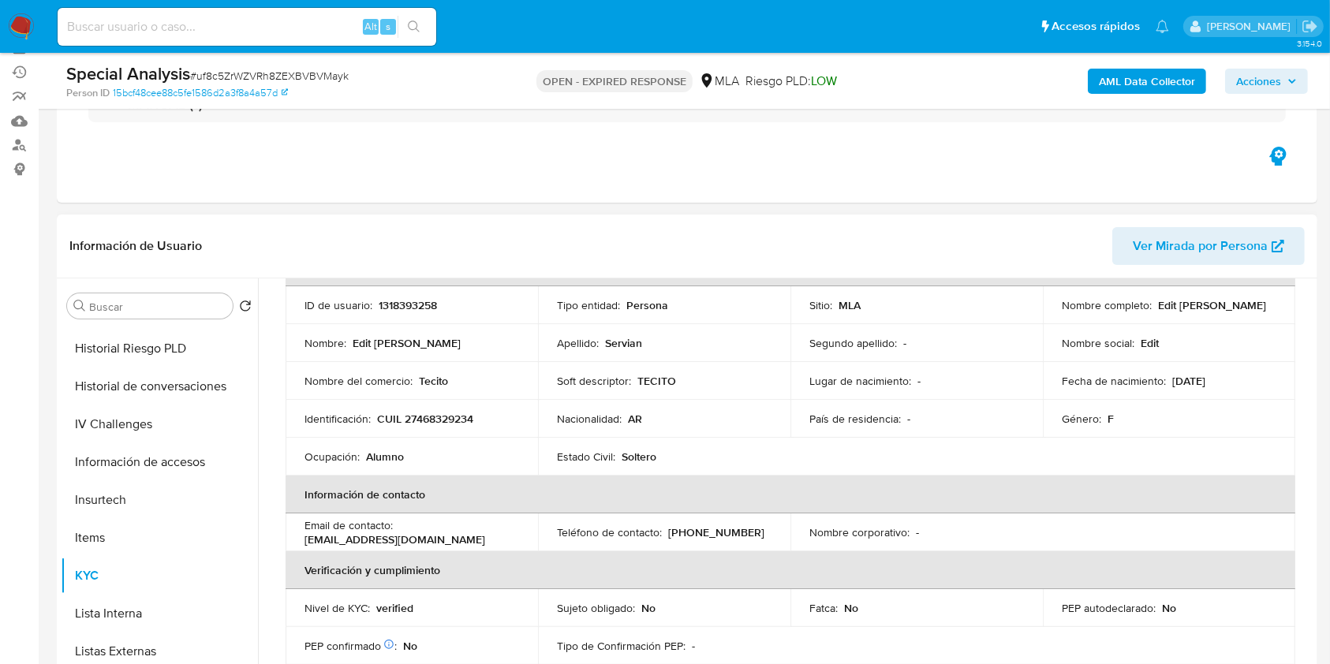
click at [389, 292] on td "ID de usuario : 1318393258" at bounding box center [412, 305] width 252 height 38
copy p "1318393258"
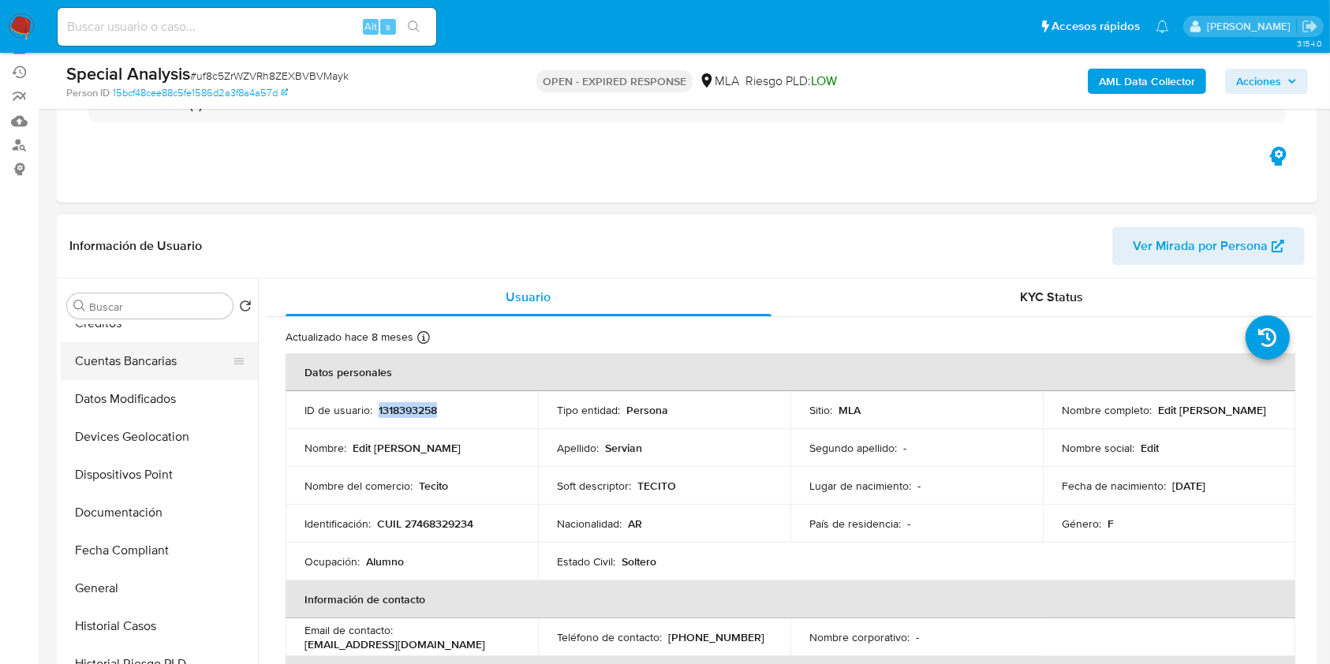
scroll to position [0, 0]
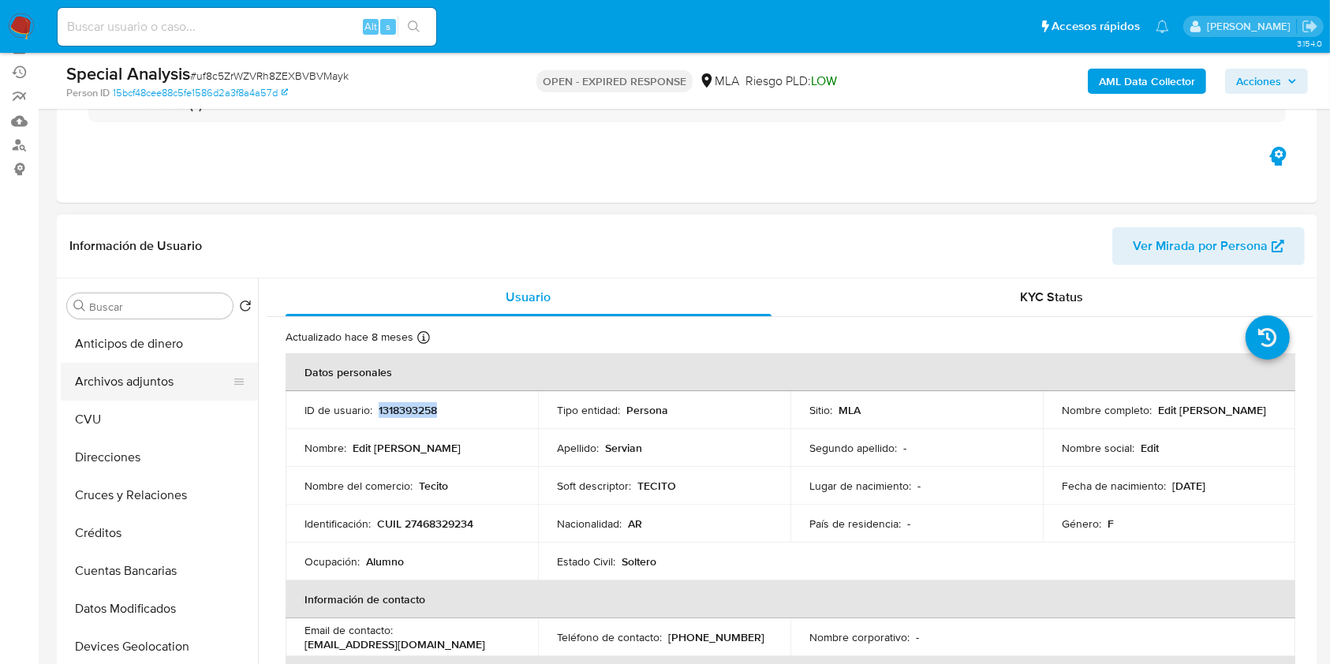
click at [148, 385] on button "Archivos adjuntos" at bounding box center [153, 382] width 185 height 38
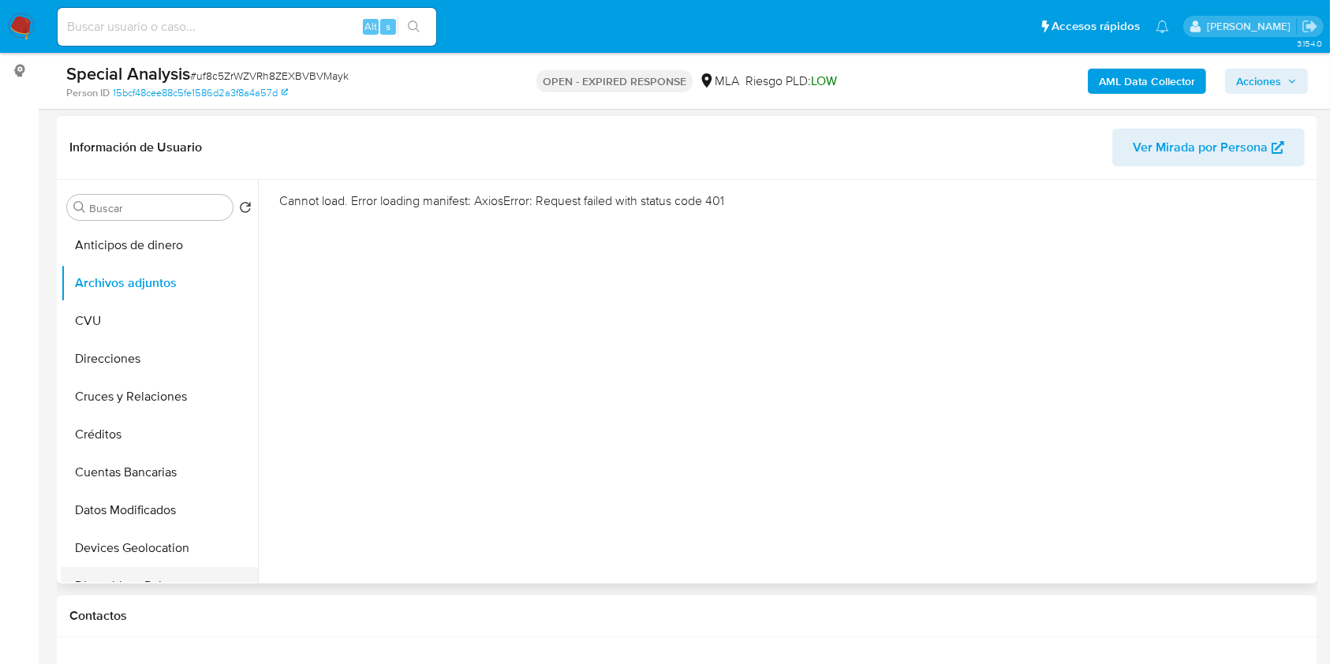
scroll to position [341, 0]
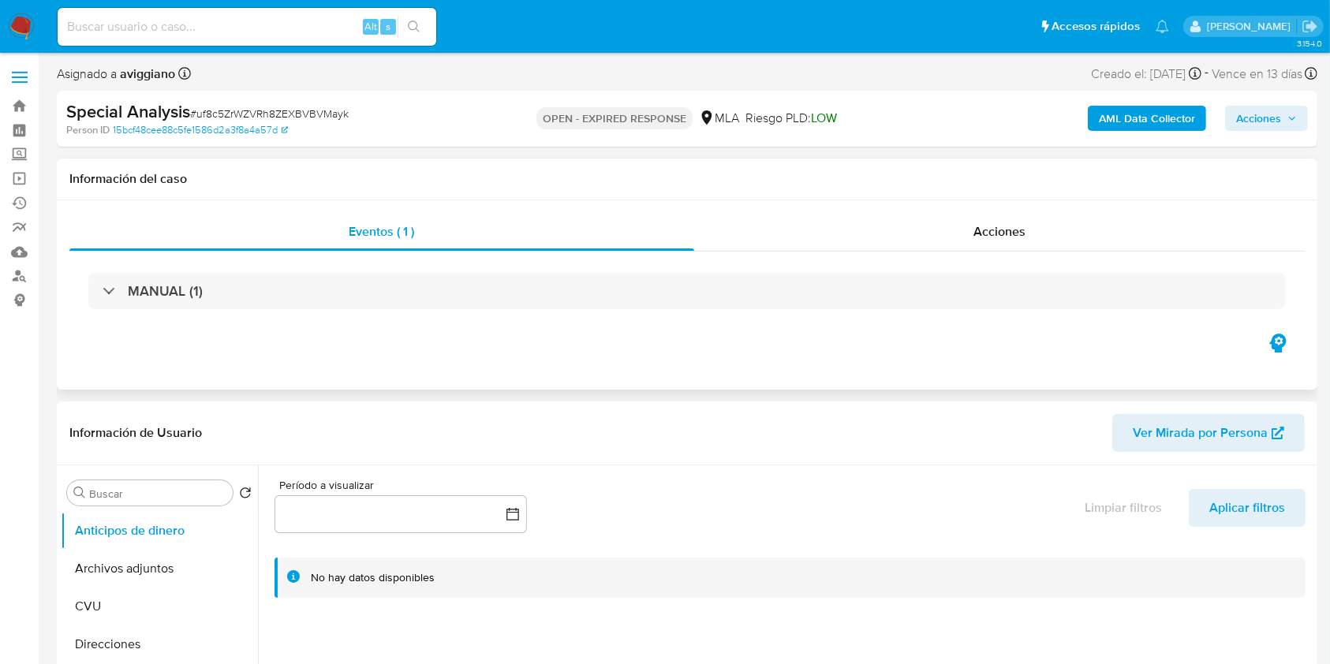
select select "10"
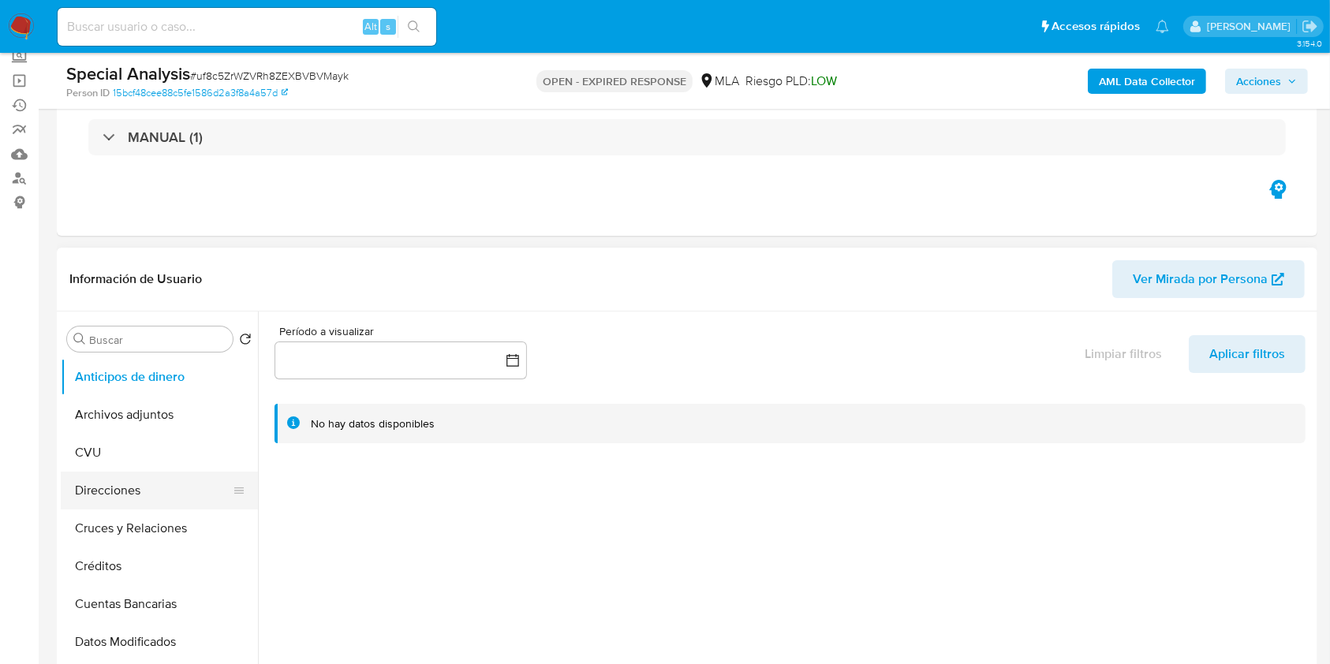
scroll to position [131, 0]
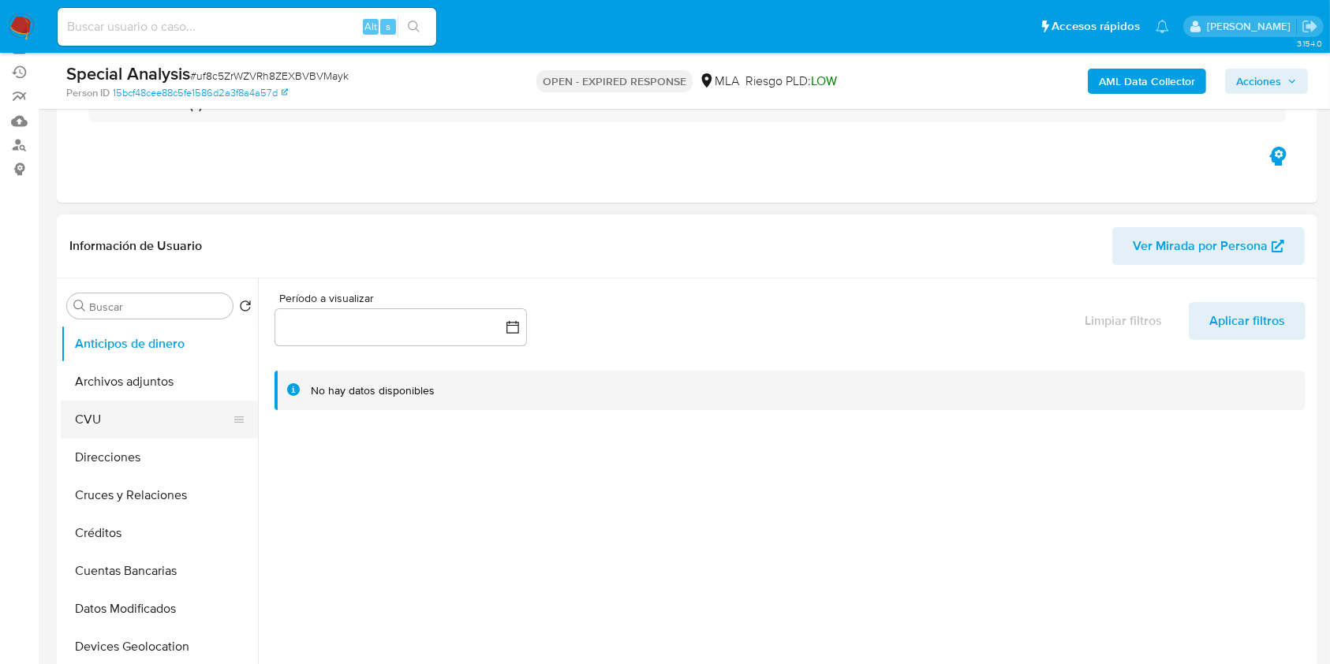
click at [167, 415] on button "CVU" at bounding box center [153, 420] width 185 height 38
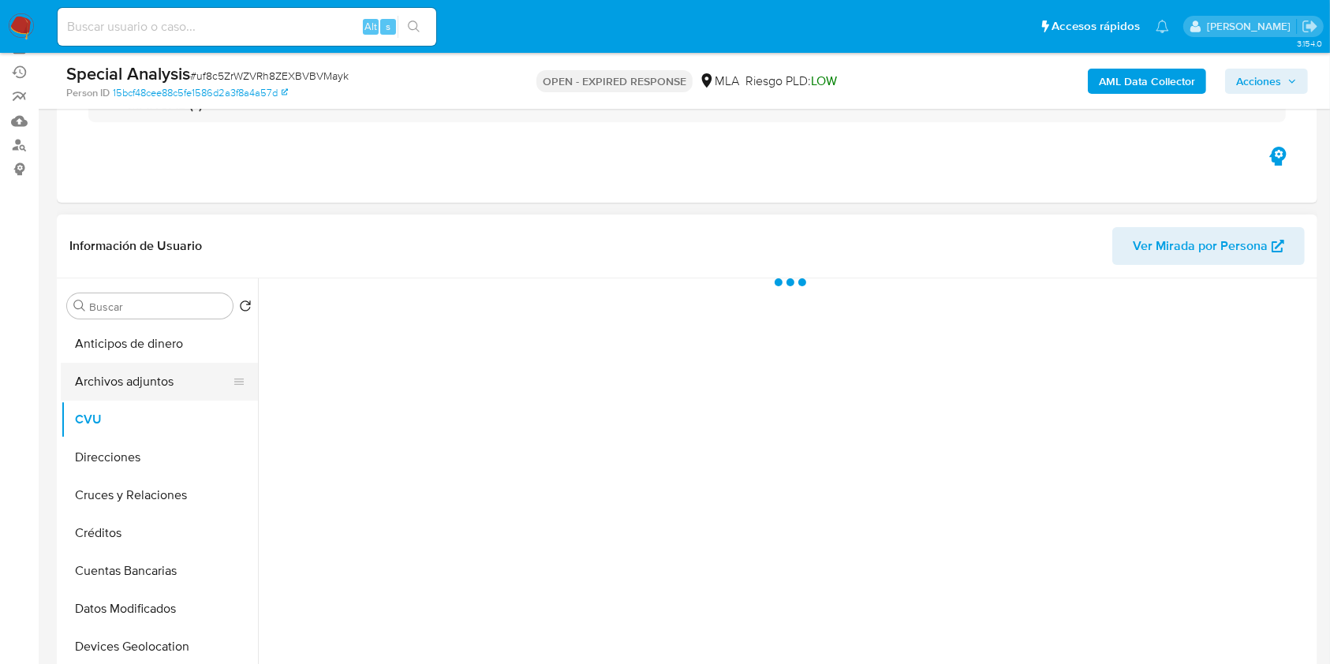
click at [170, 387] on button "Archivos adjuntos" at bounding box center [153, 382] width 185 height 38
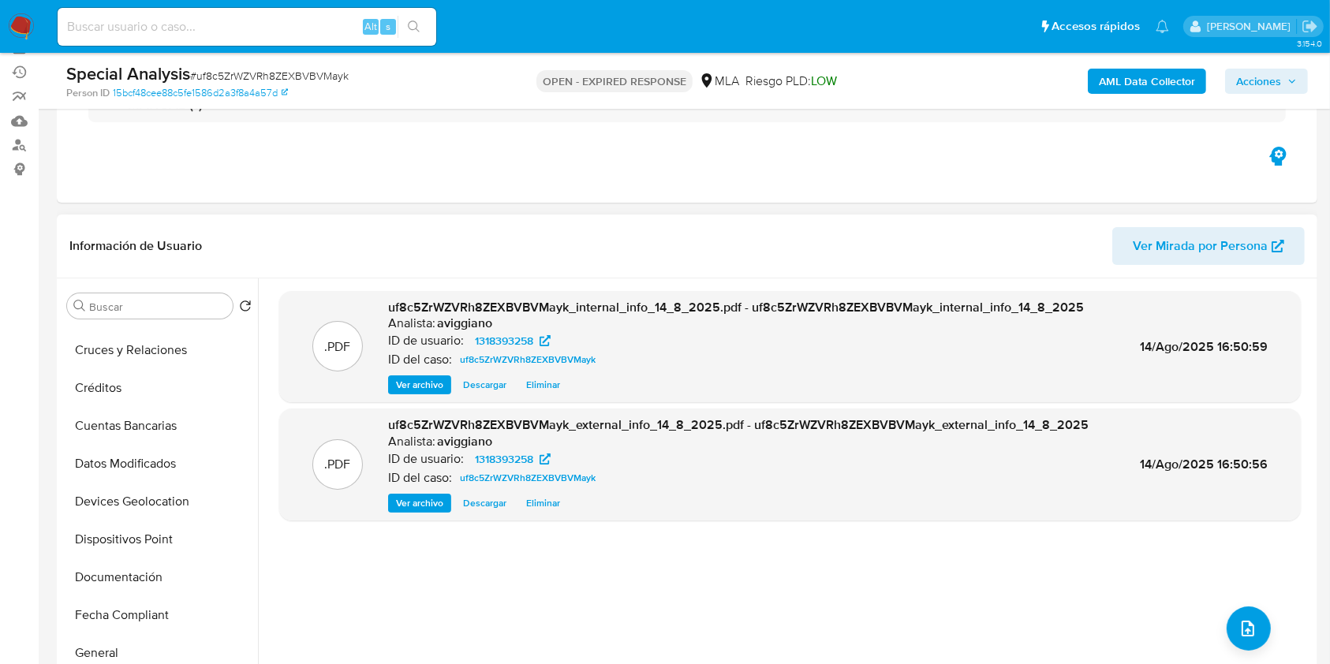
scroll to position [316, 0]
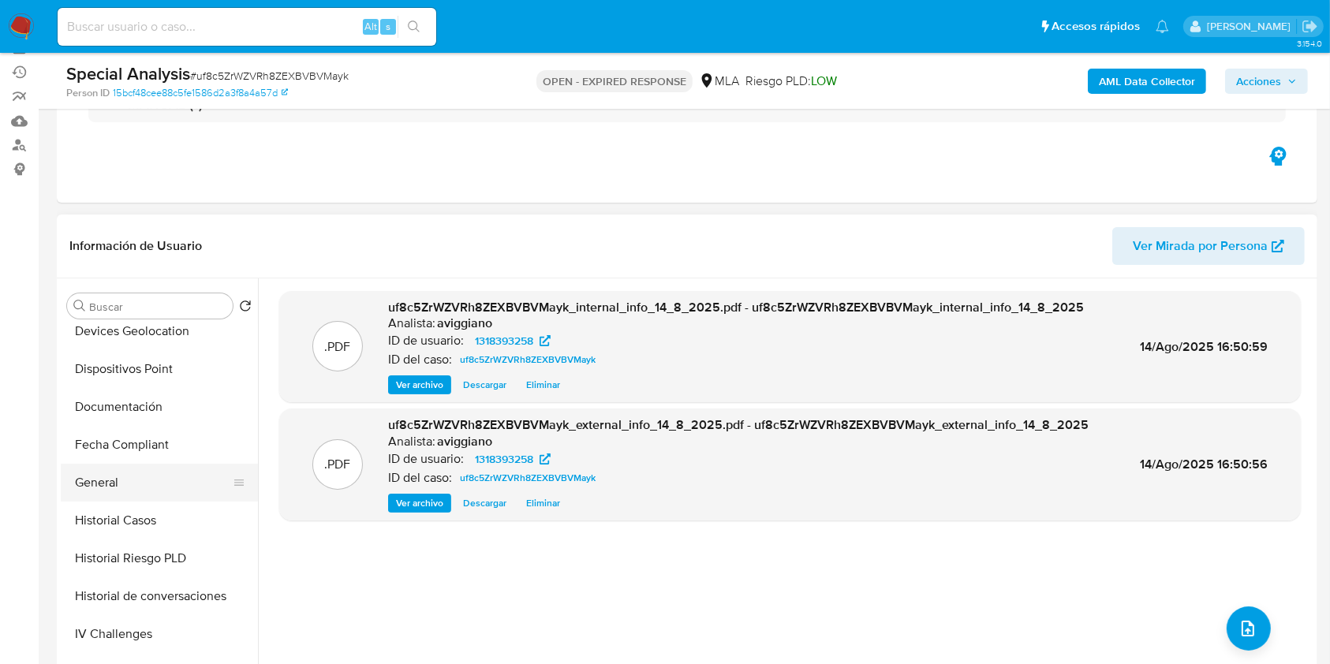
click at [114, 483] on button "General" at bounding box center [153, 483] width 185 height 38
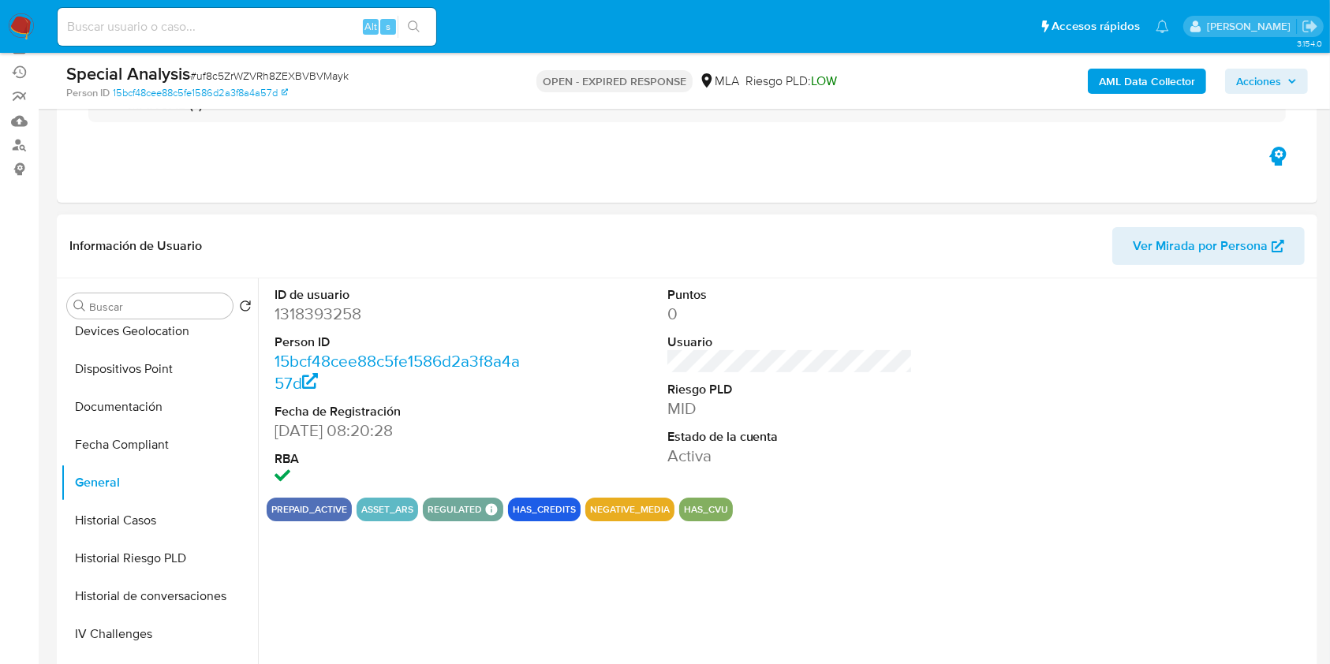
click at [343, 315] on dd "1318393258" at bounding box center [398, 314] width 246 height 22
copy dd "1318393258"
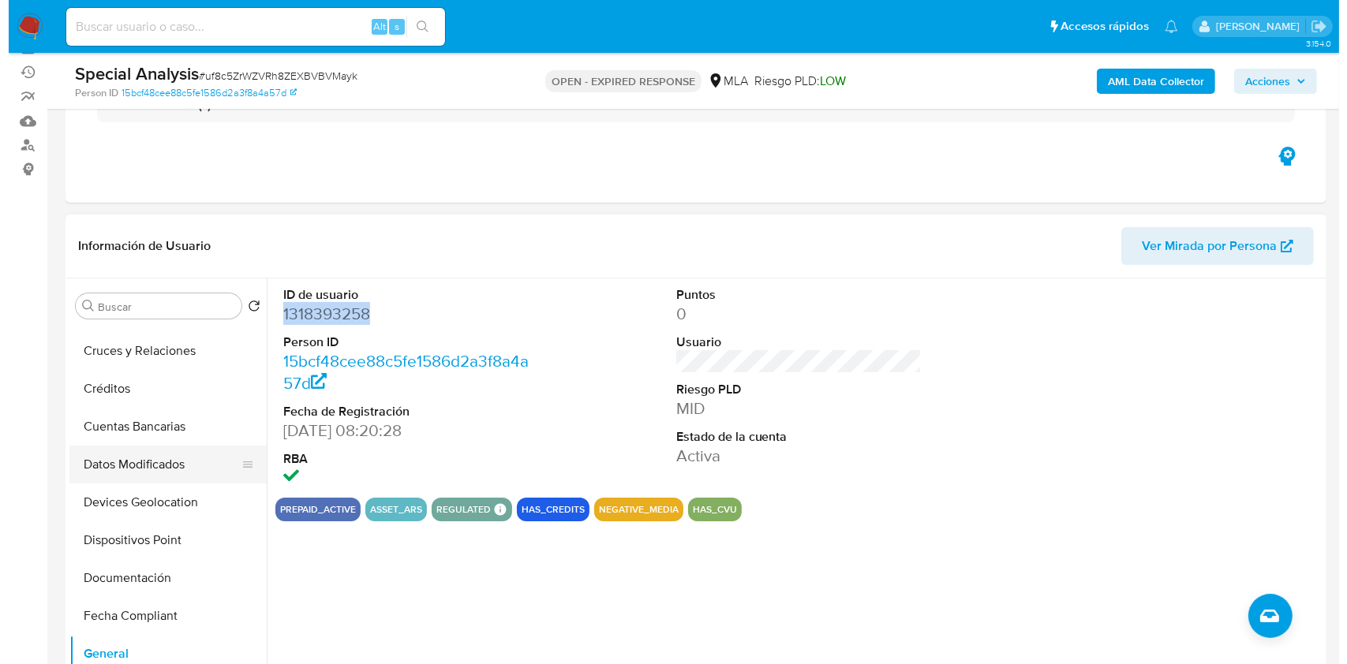
scroll to position [0, 0]
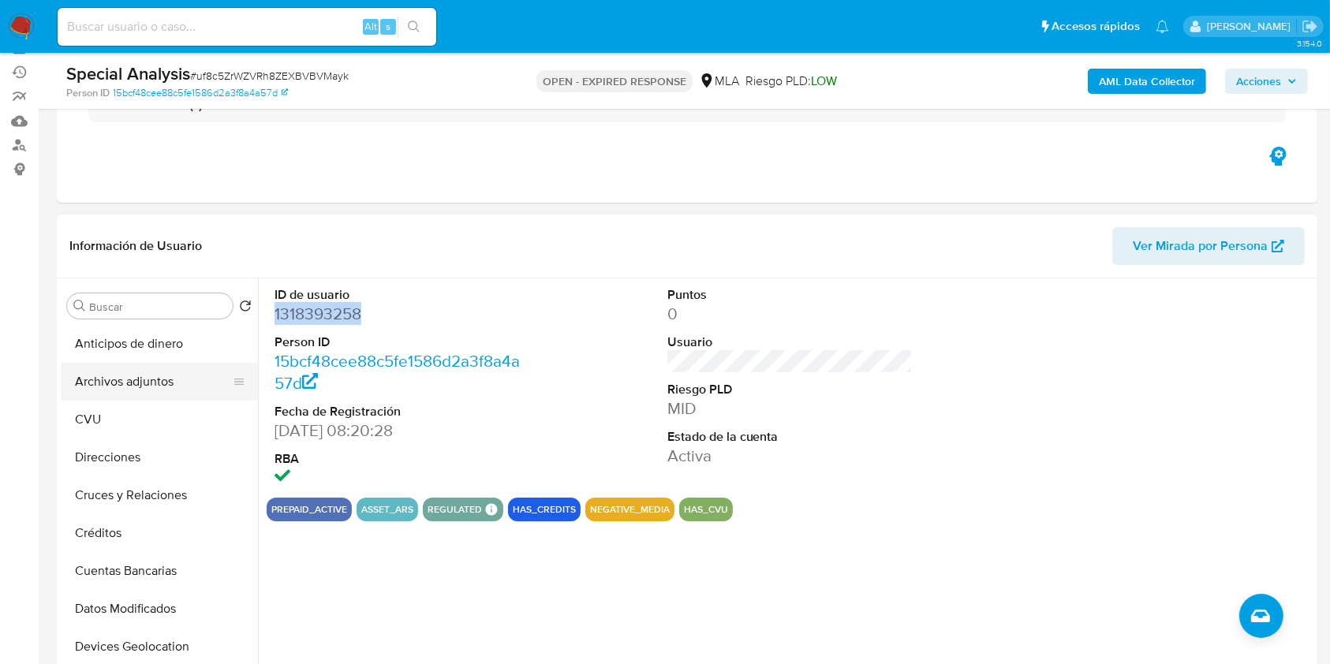
click at [188, 369] on button "Archivos adjuntos" at bounding box center [153, 382] width 185 height 38
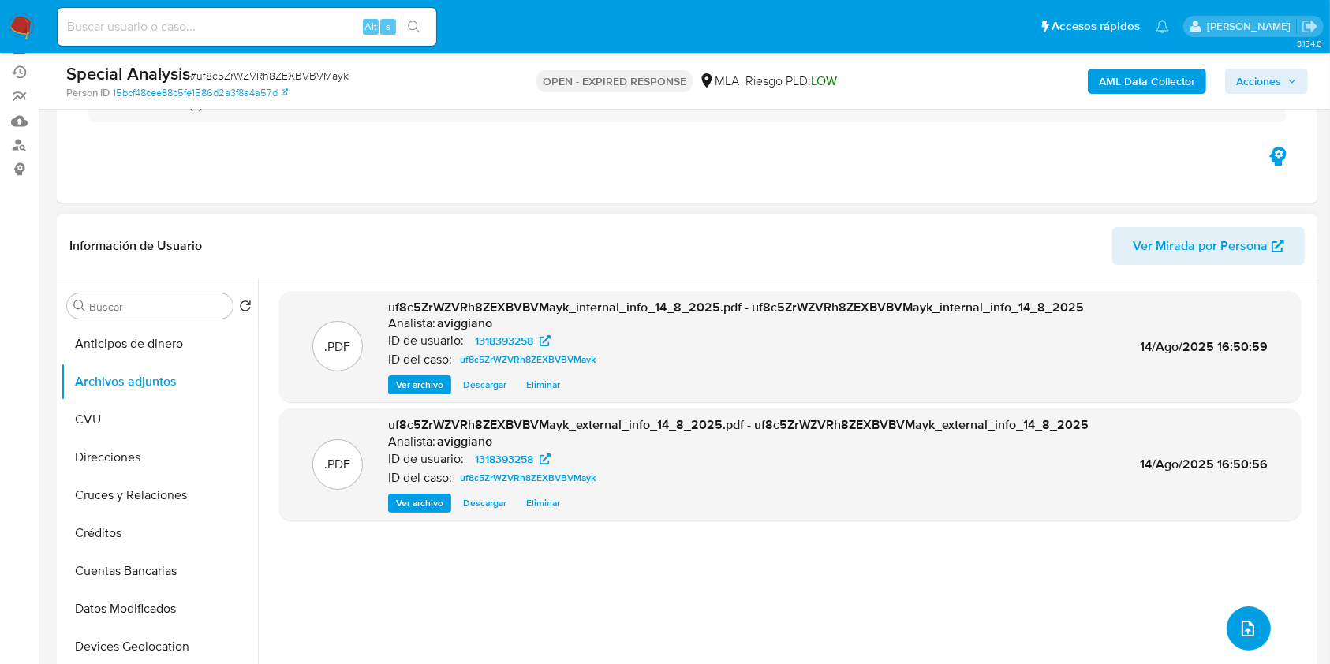
click at [1229, 630] on button "upload-file" at bounding box center [1249, 629] width 44 height 44
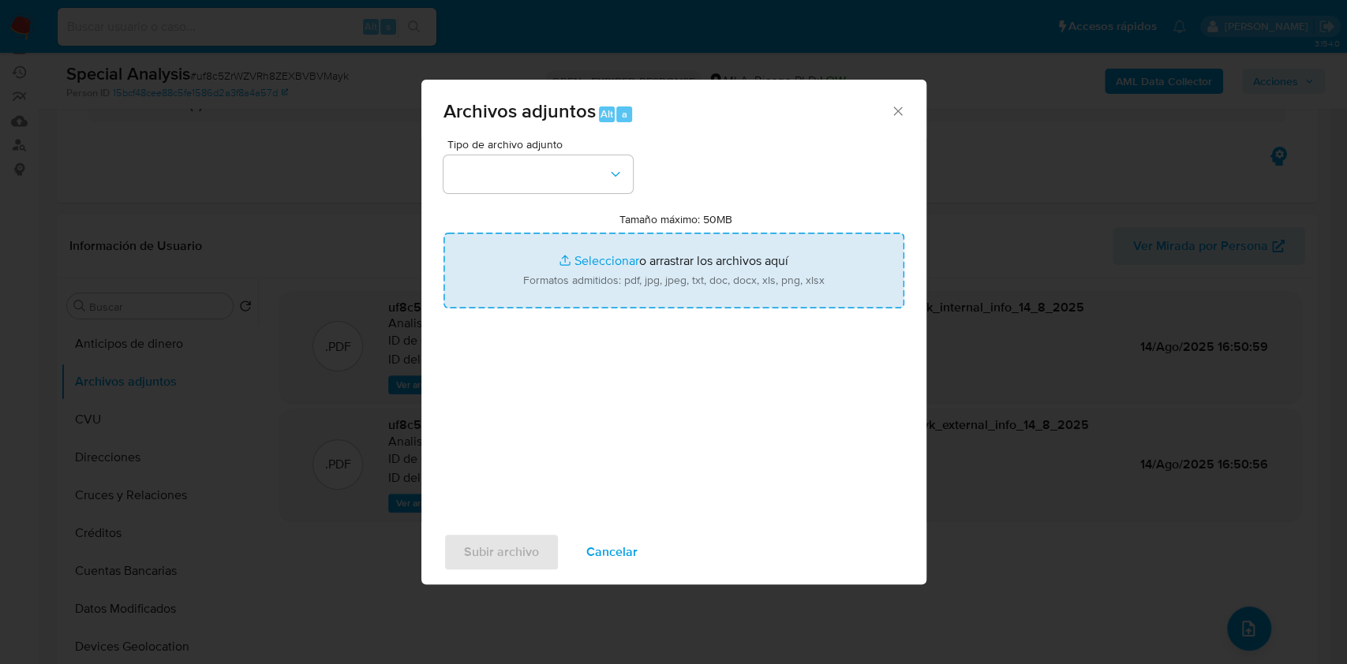
click at [674, 286] on input "Tamaño máximo: 50MB Seleccionar archivos" at bounding box center [673, 271] width 461 height 76
type input "C:\fakepath\Nosis Manager - 1318393258.pdf"
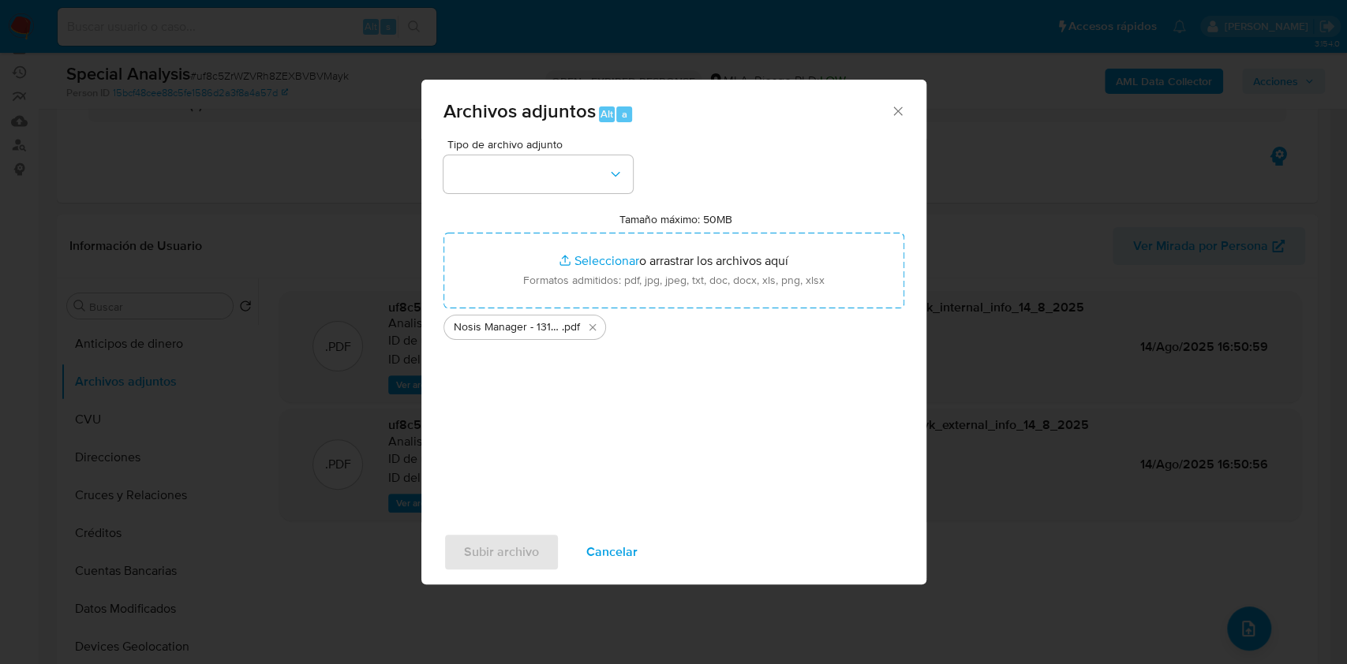
click at [591, 152] on div "Tipo de archivo adjunto" at bounding box center [537, 166] width 189 height 54
click at [600, 171] on button "button" at bounding box center [537, 174] width 189 height 38
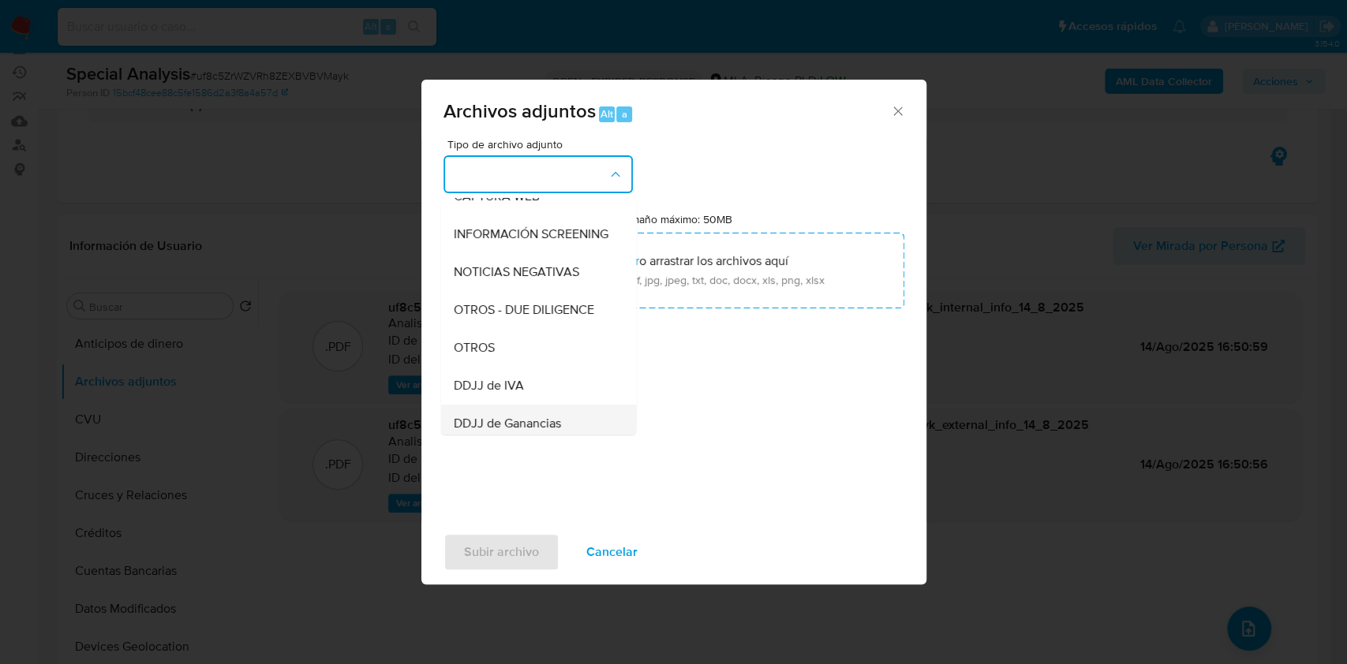
scroll to position [316, 0]
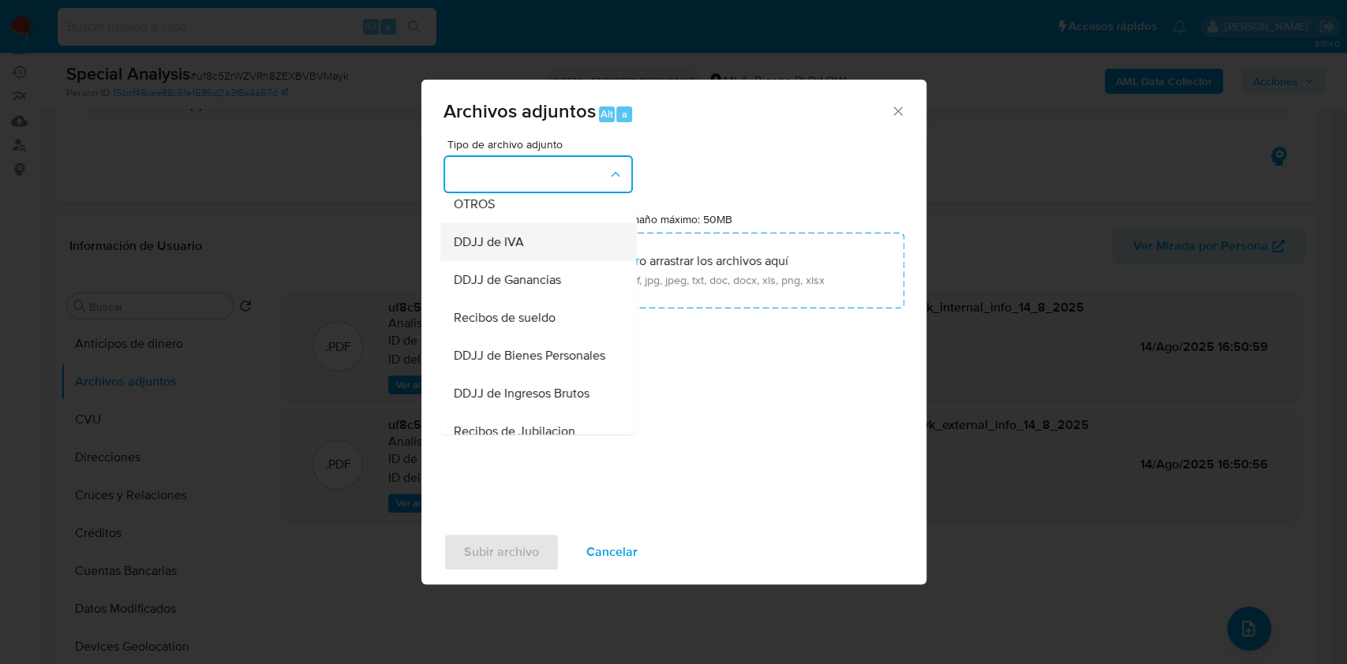
click at [513, 237] on div "DDJJ de IVA" at bounding box center [533, 242] width 161 height 38
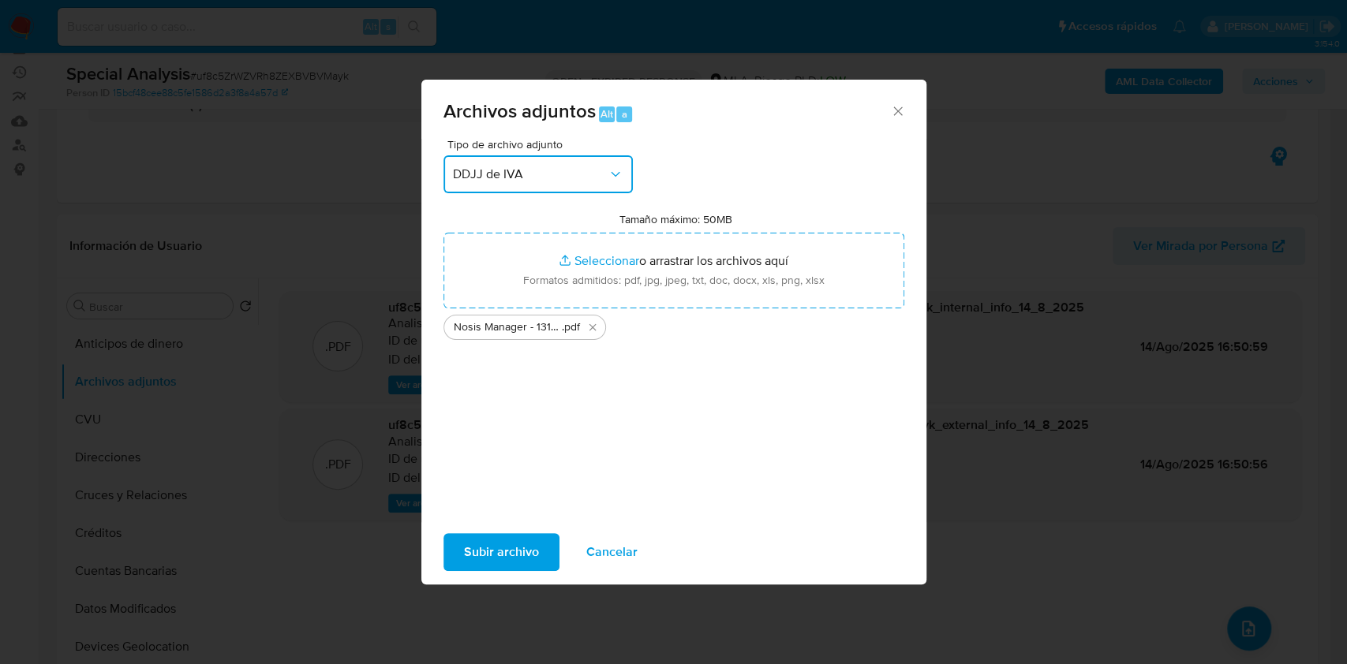
click at [531, 174] on span "DDJJ de IVA" at bounding box center [530, 174] width 155 height 16
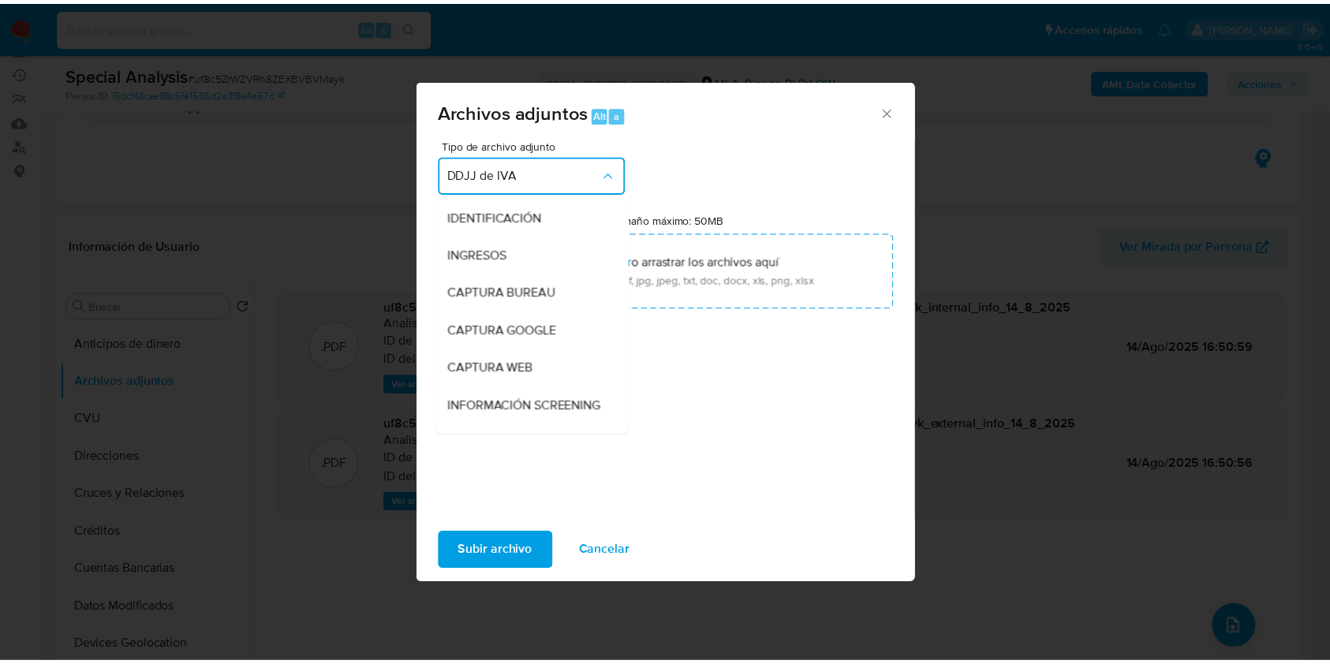
scroll to position [257, 0]
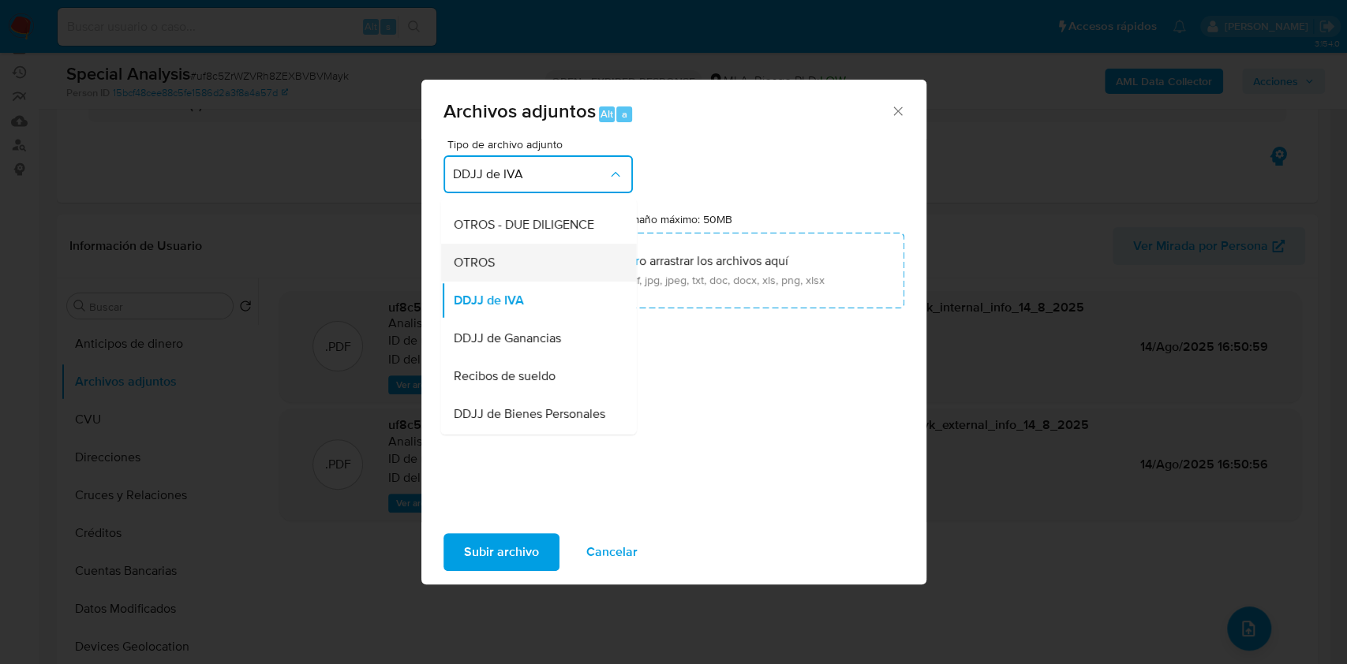
click at [515, 261] on div "OTROS" at bounding box center [533, 263] width 161 height 38
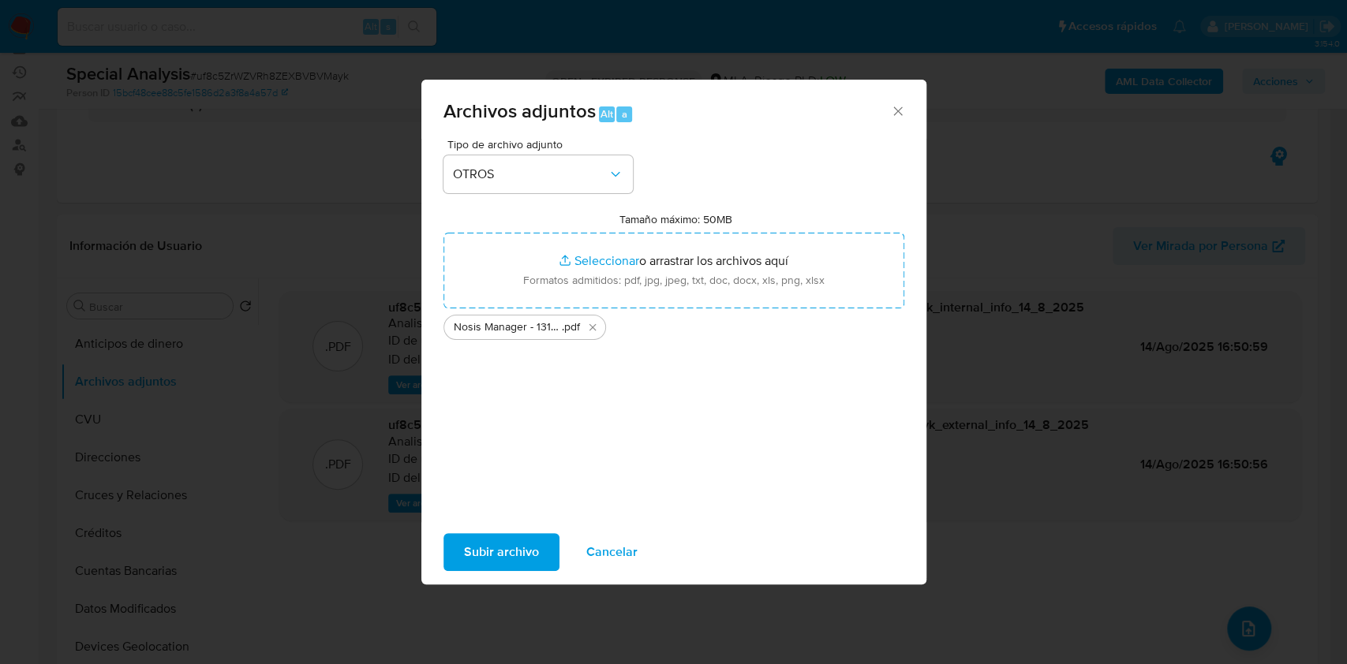
click at [504, 546] on span "Subir archivo" at bounding box center [501, 552] width 75 height 35
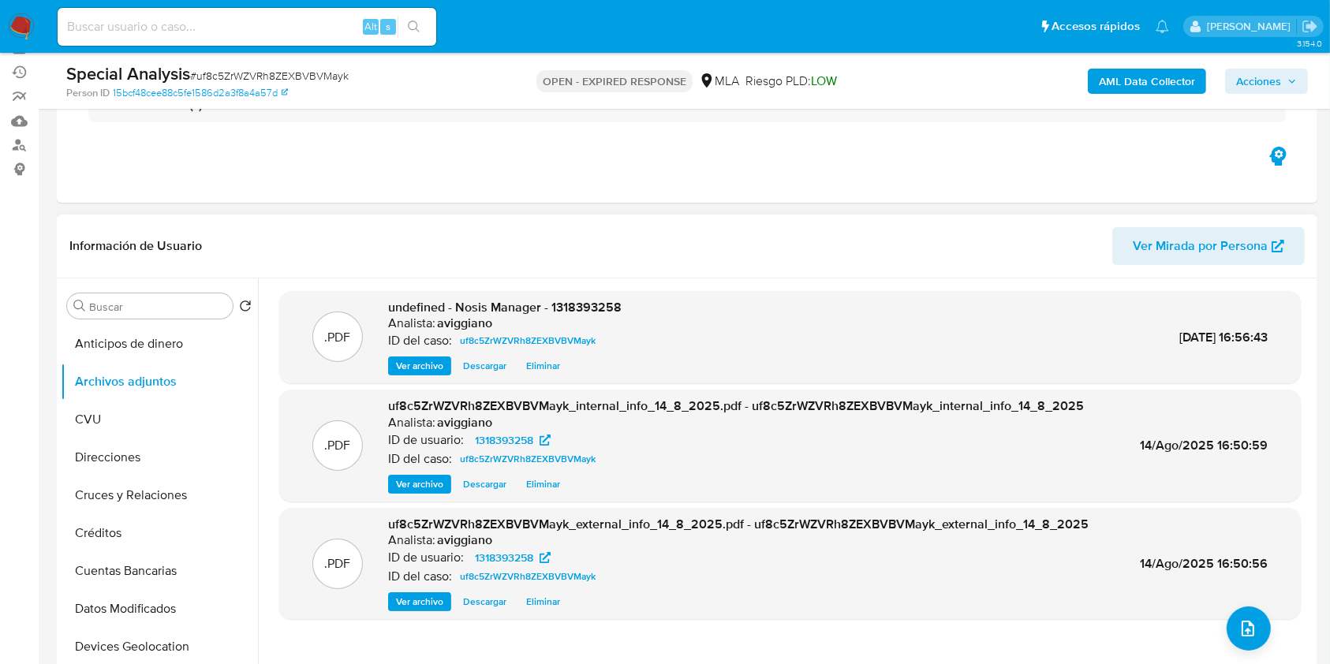
click at [580, 304] on span "undefined - Nosis Manager - 1318393258" at bounding box center [505, 307] width 234 height 18
copy span "1318393258"
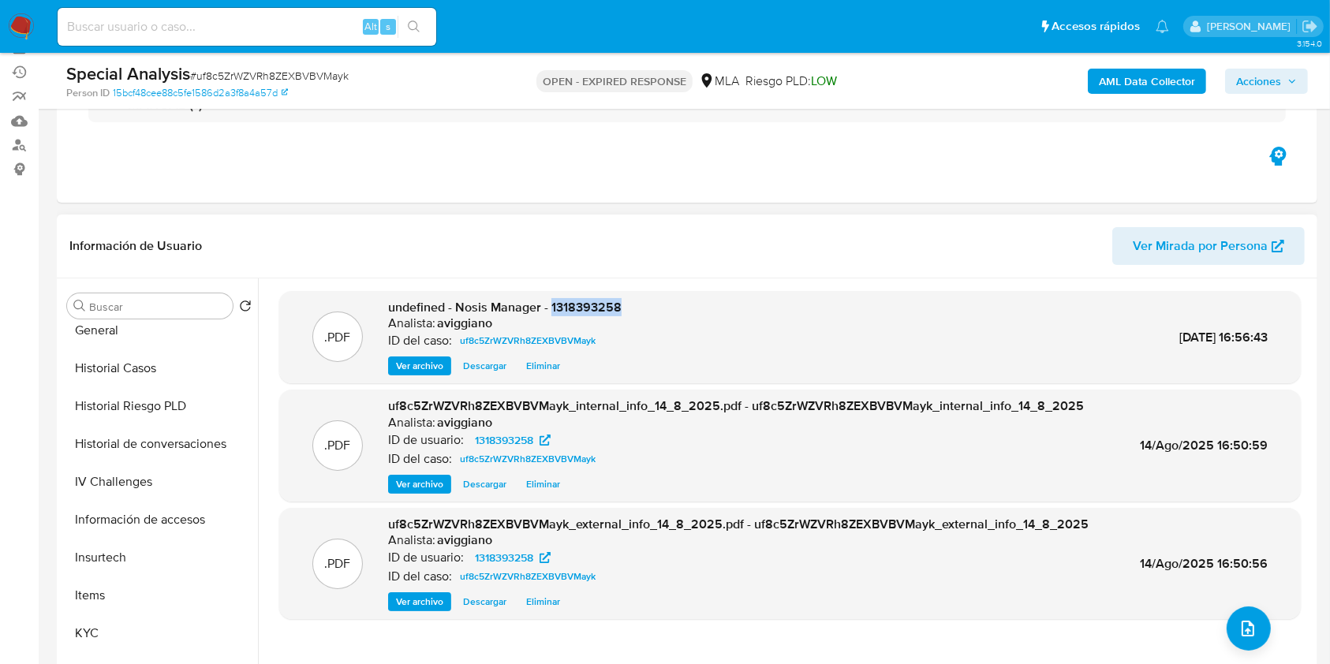
scroll to position [631, 0]
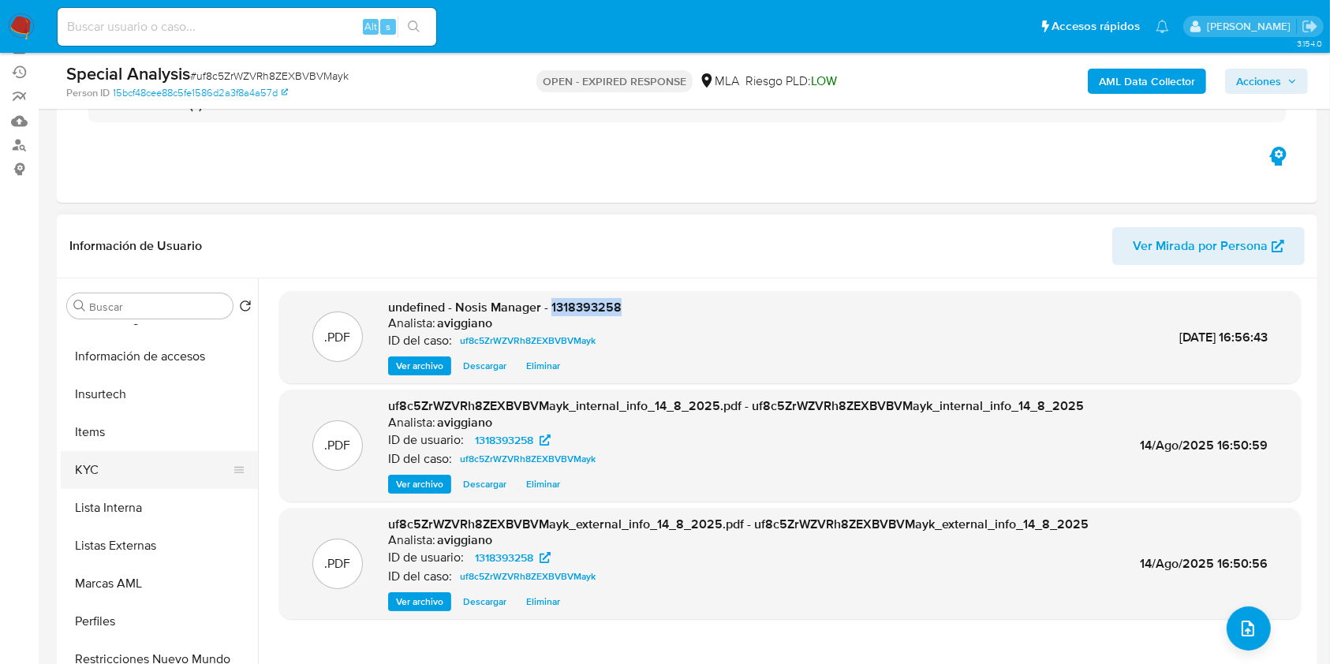
click at [141, 478] on button "KYC" at bounding box center [153, 470] width 185 height 38
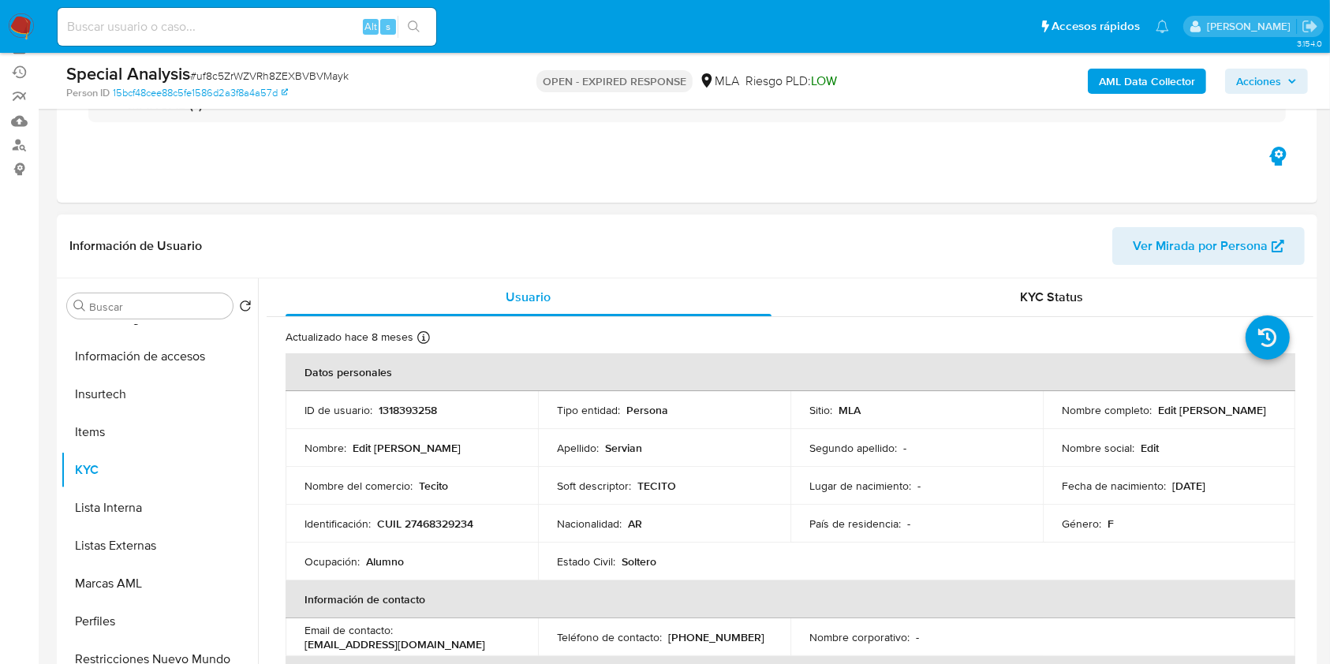
click at [416, 529] on p "CUIL 27468329234" at bounding box center [425, 524] width 96 height 14
copy p "27468329234"
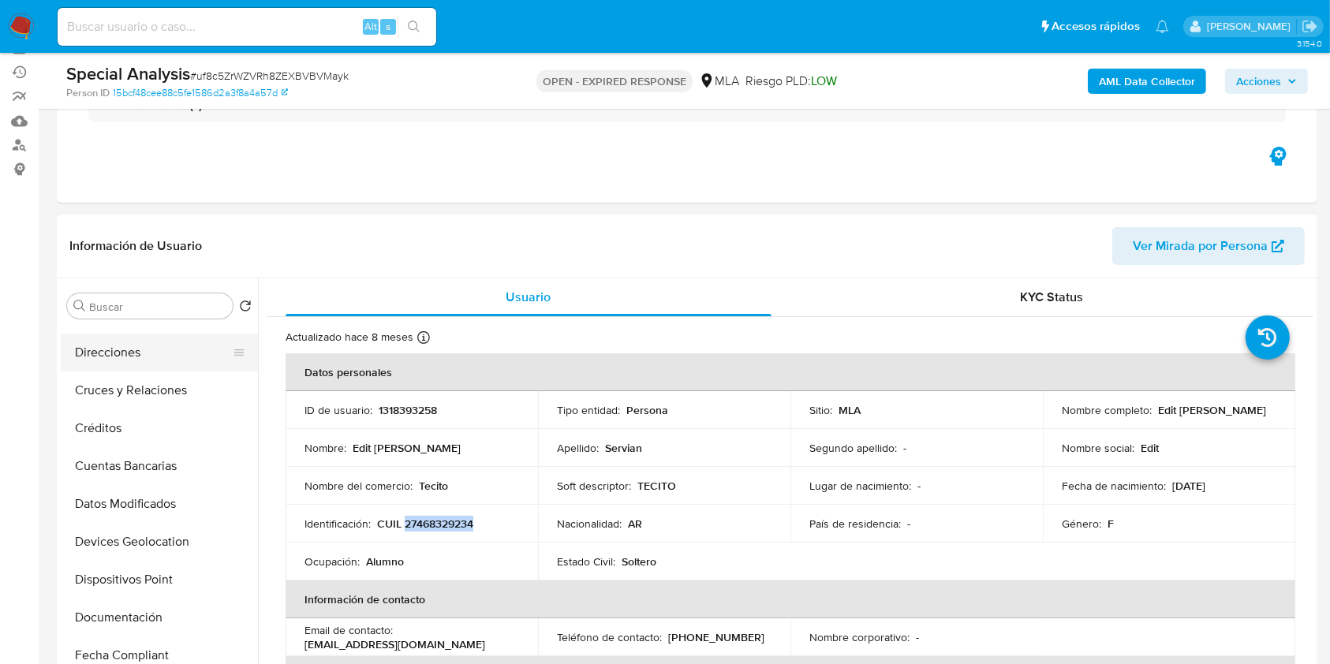
scroll to position [0, 0]
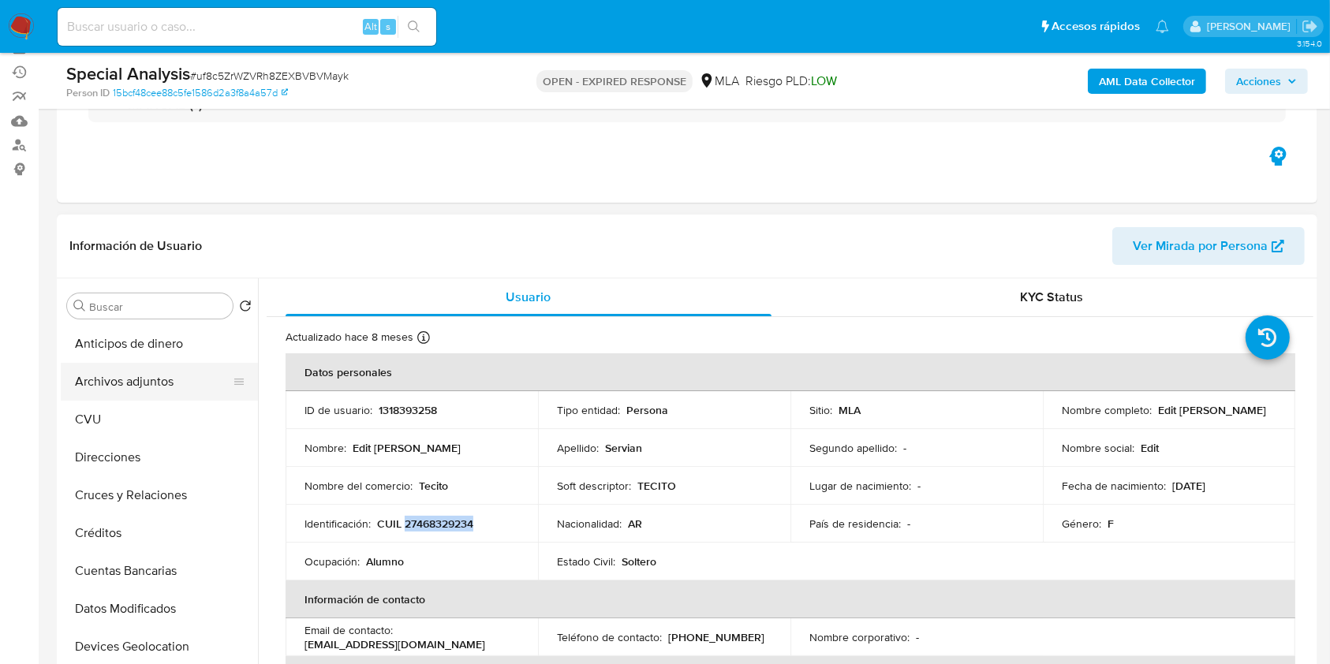
click at [159, 382] on button "Archivos adjuntos" at bounding box center [153, 382] width 185 height 38
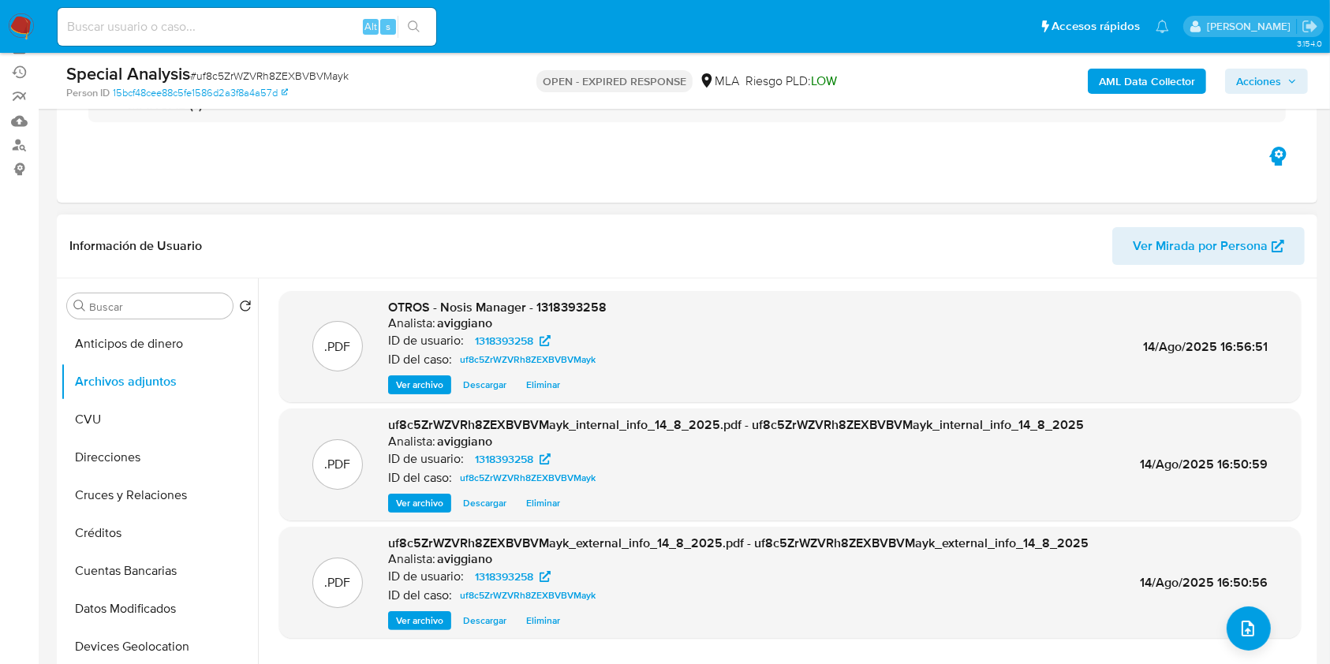
click at [563, 301] on span "OTROS - Nosis Manager - 1318393258" at bounding box center [497, 307] width 219 height 18
copy span "1318393258"
click at [13, 141] on link "Buscador de personas" at bounding box center [94, 145] width 188 height 24
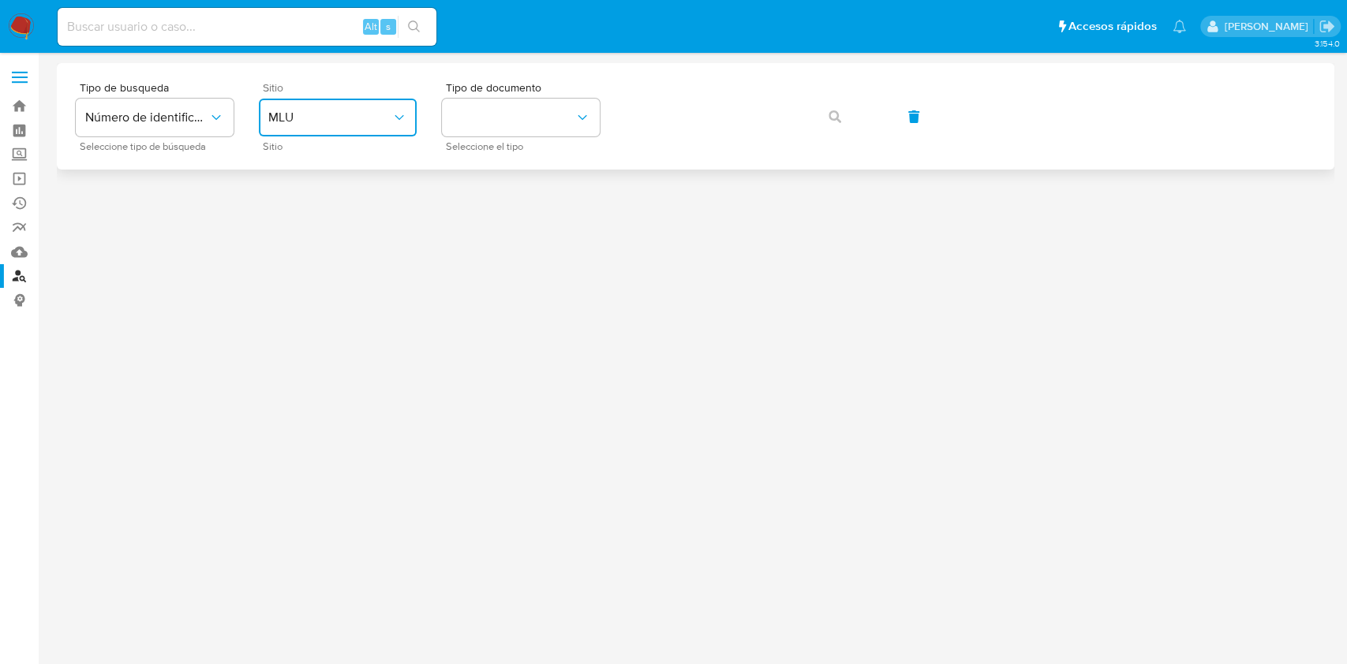
click at [320, 124] on span "MLU" at bounding box center [329, 118] width 123 height 16
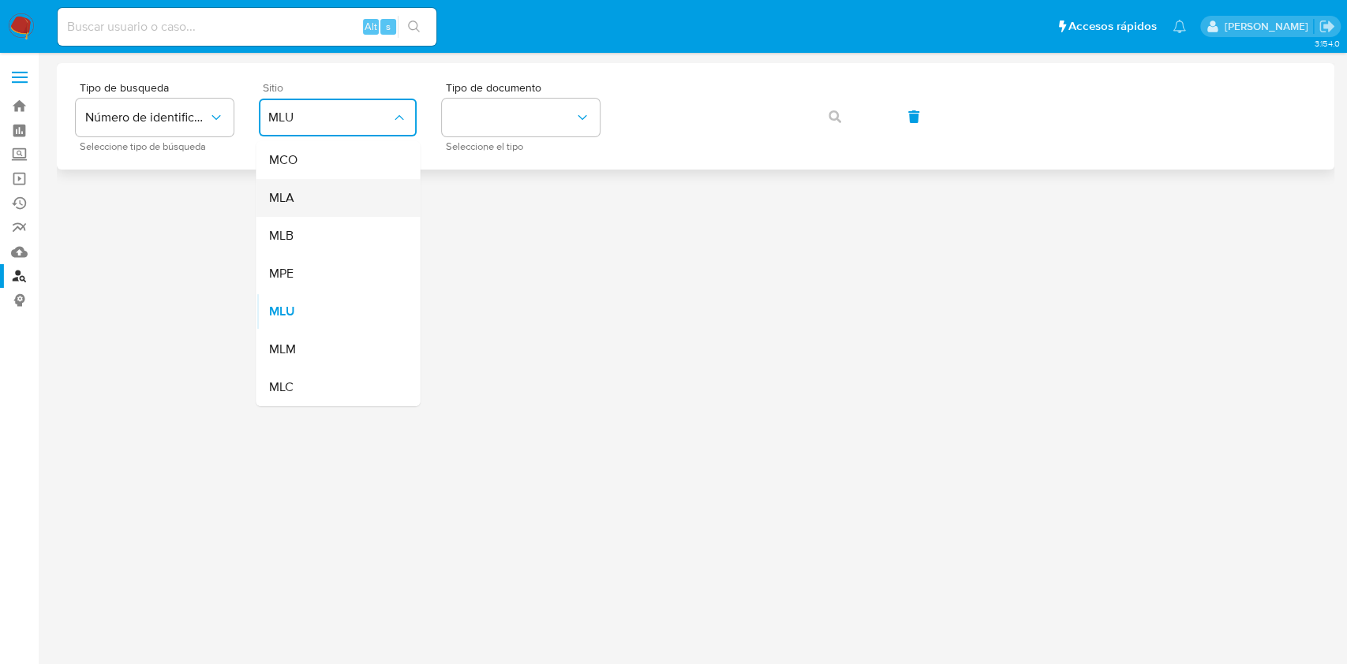
click at [286, 202] on span "MLA" at bounding box center [280, 198] width 25 height 16
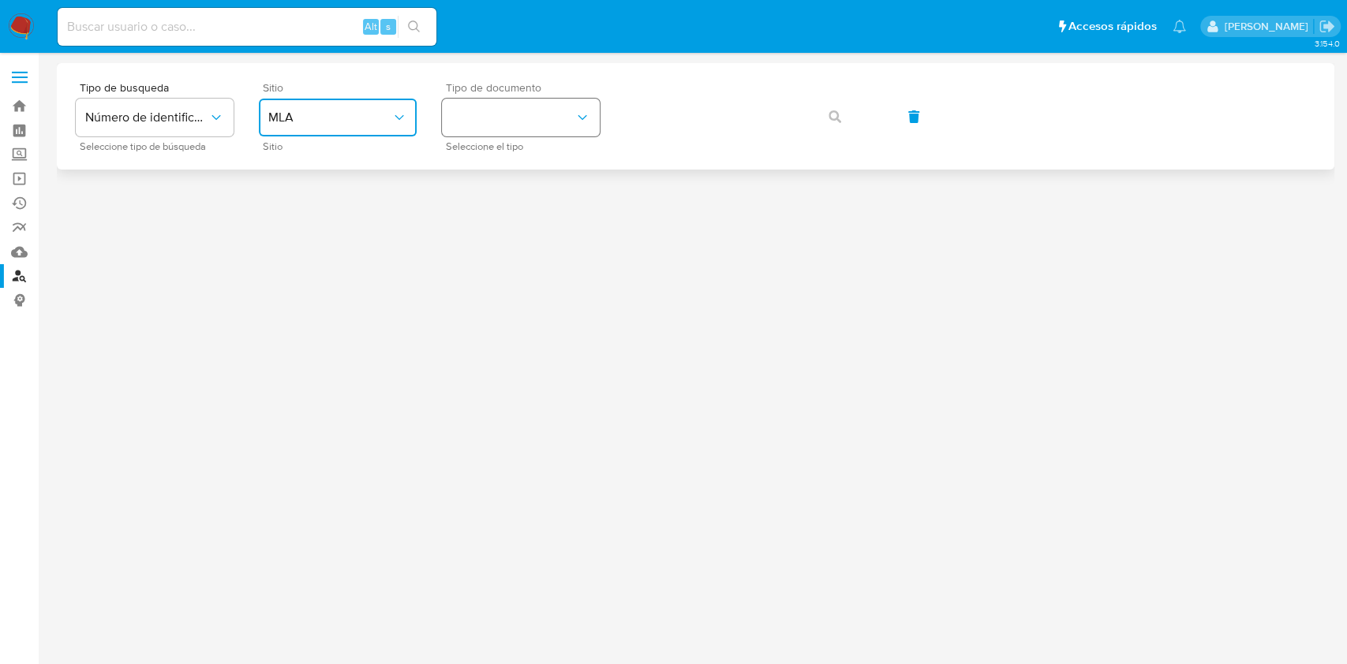
click at [512, 128] on button "identificationType" at bounding box center [521, 118] width 158 height 38
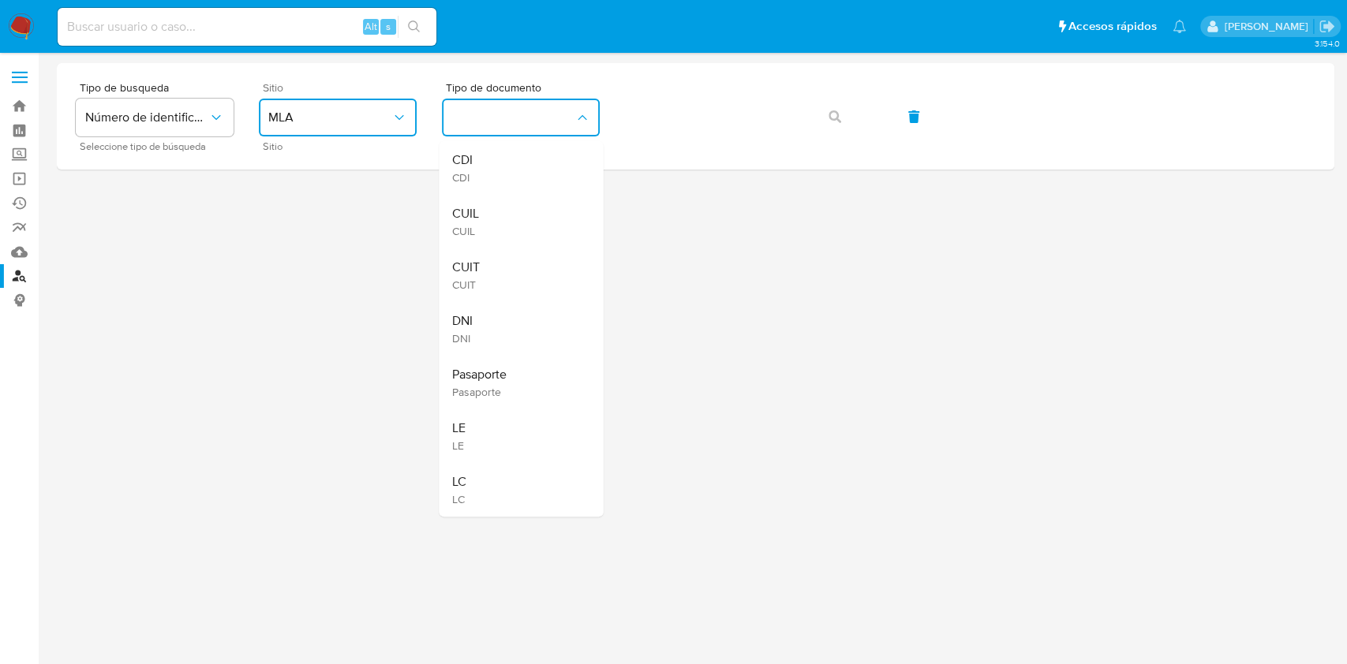
click at [484, 255] on div "CUIT CUIT" at bounding box center [515, 276] width 129 height 54
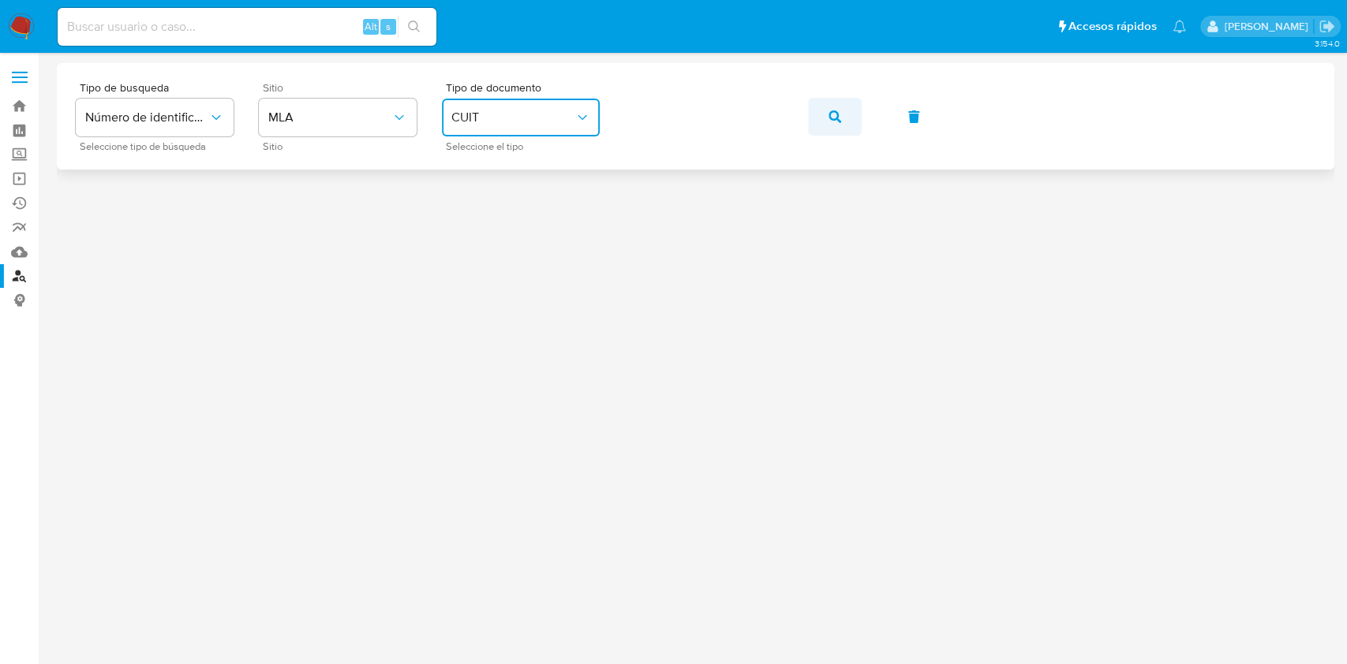
click at [823, 105] on button "button" at bounding box center [835, 117] width 54 height 38
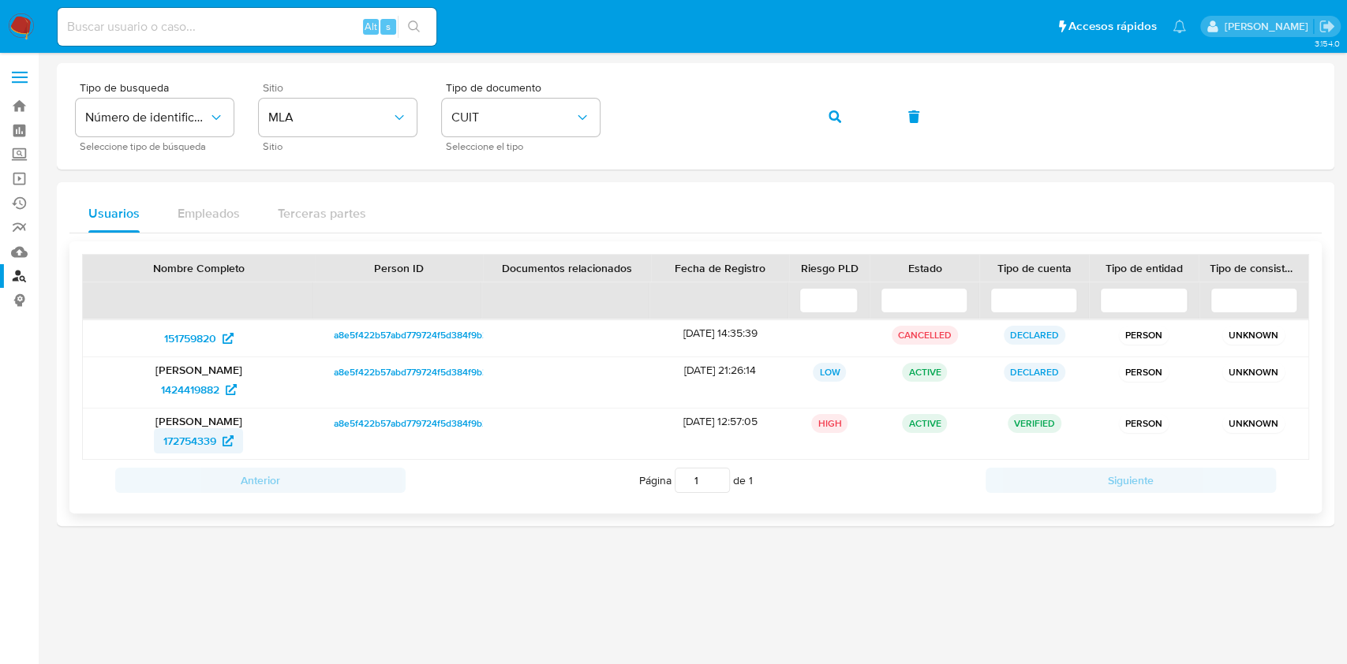
click at [170, 441] on span "172754339" at bounding box center [189, 440] width 53 height 25
click at [837, 100] on span "button" at bounding box center [834, 116] width 13 height 35
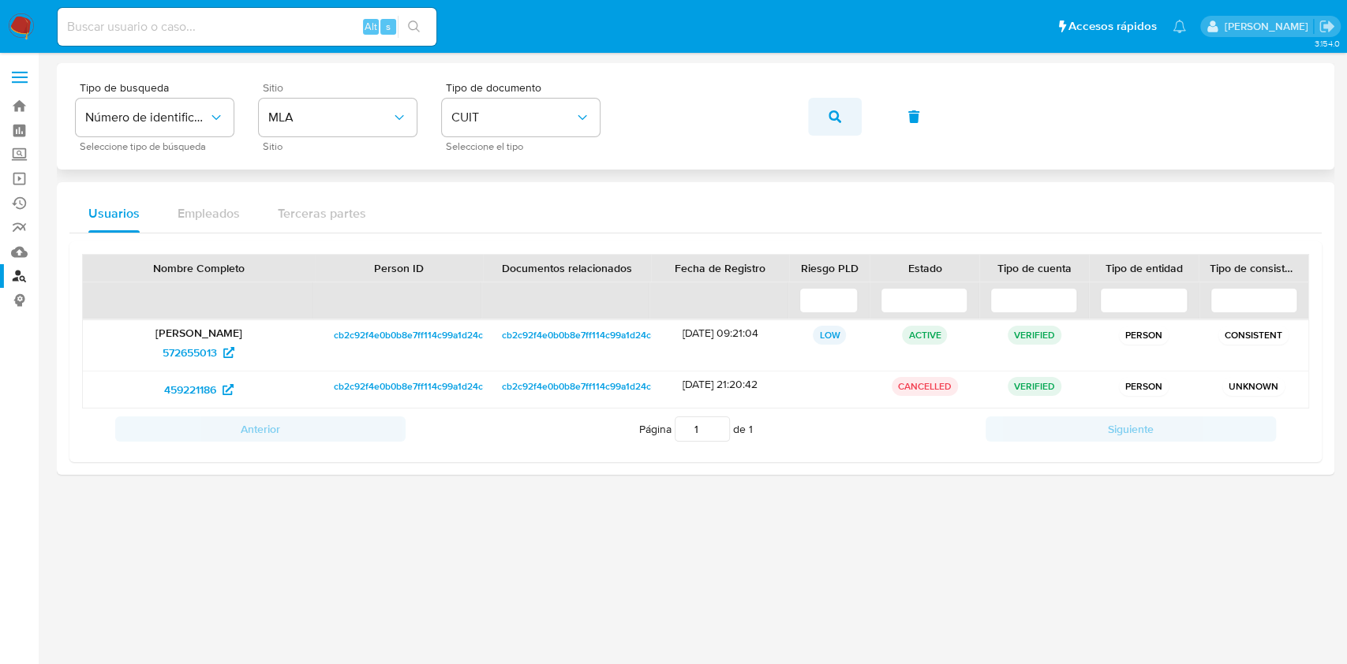
click at [833, 104] on span "button" at bounding box center [834, 116] width 13 height 35
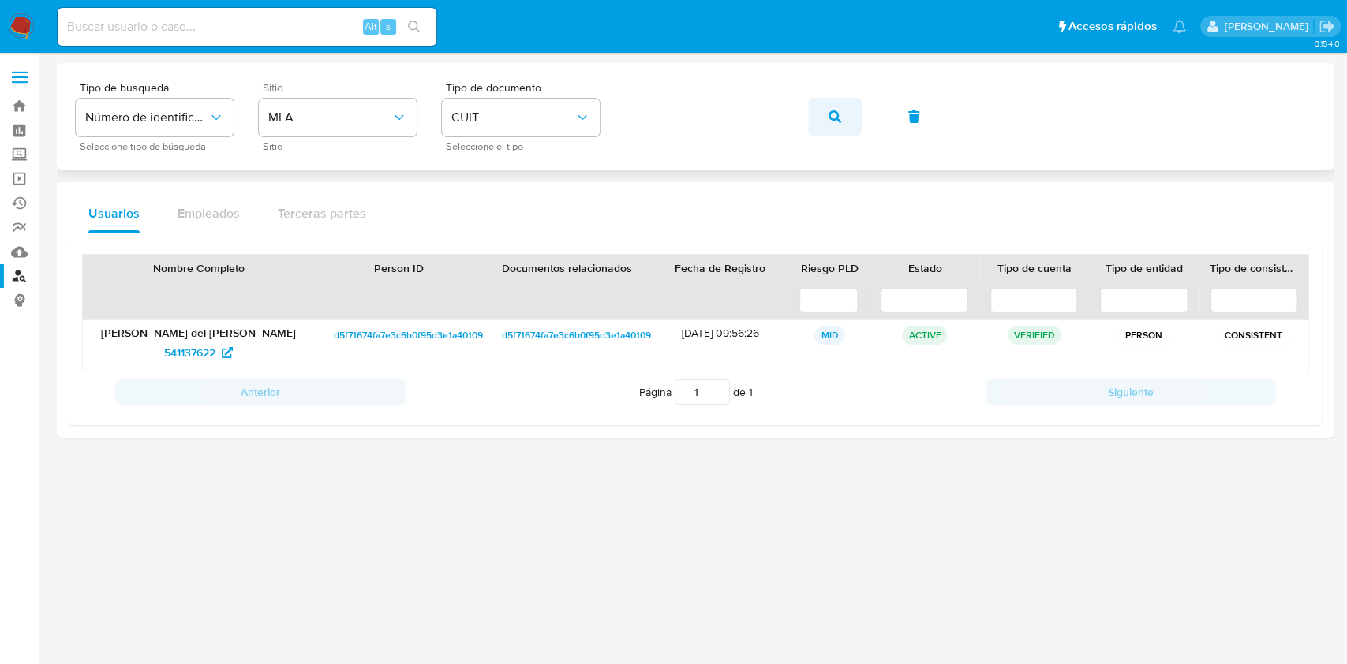
click at [824, 120] on button "button" at bounding box center [835, 117] width 54 height 38
click at [200, 352] on span "131226540" at bounding box center [189, 352] width 53 height 25
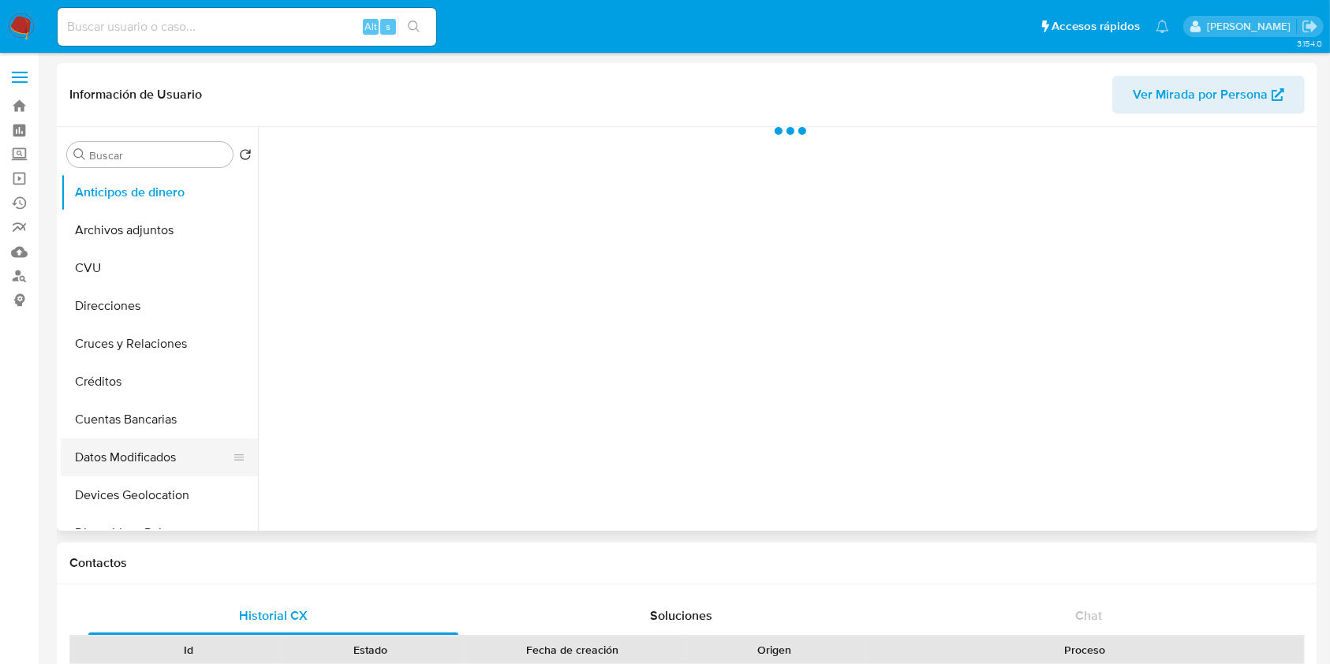
scroll to position [210, 0]
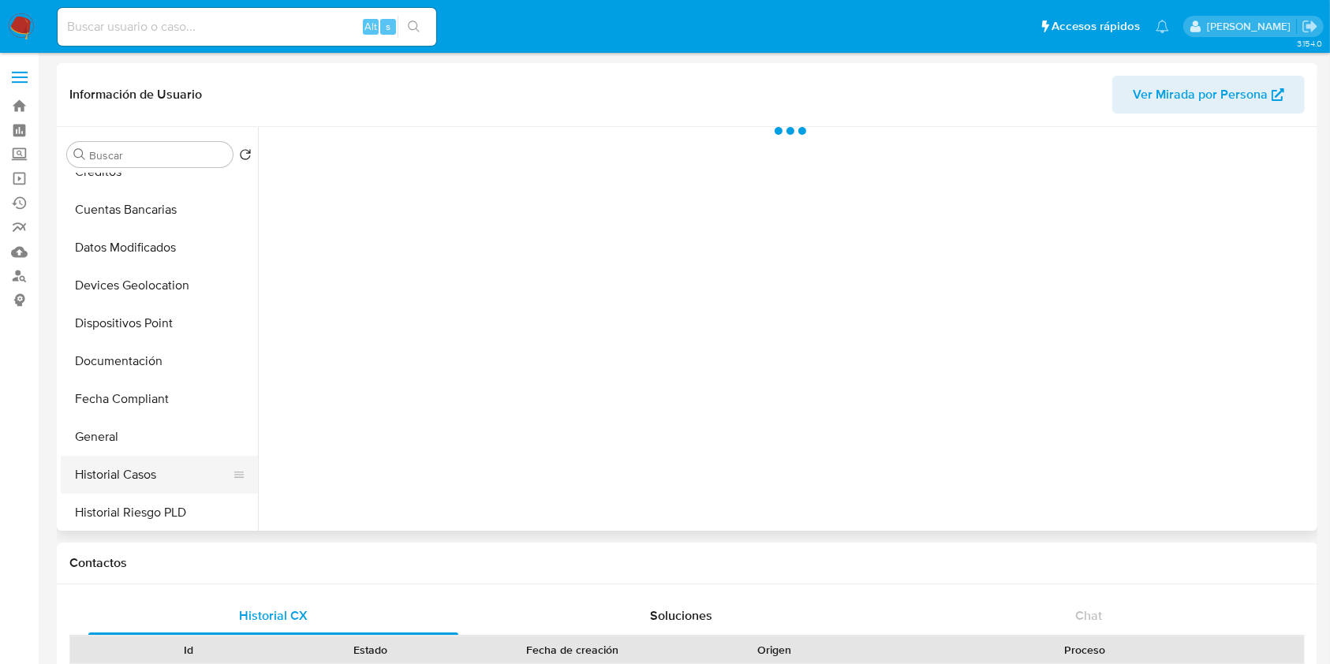
click at [170, 462] on button "Historial Casos" at bounding box center [153, 475] width 185 height 38
select select "10"
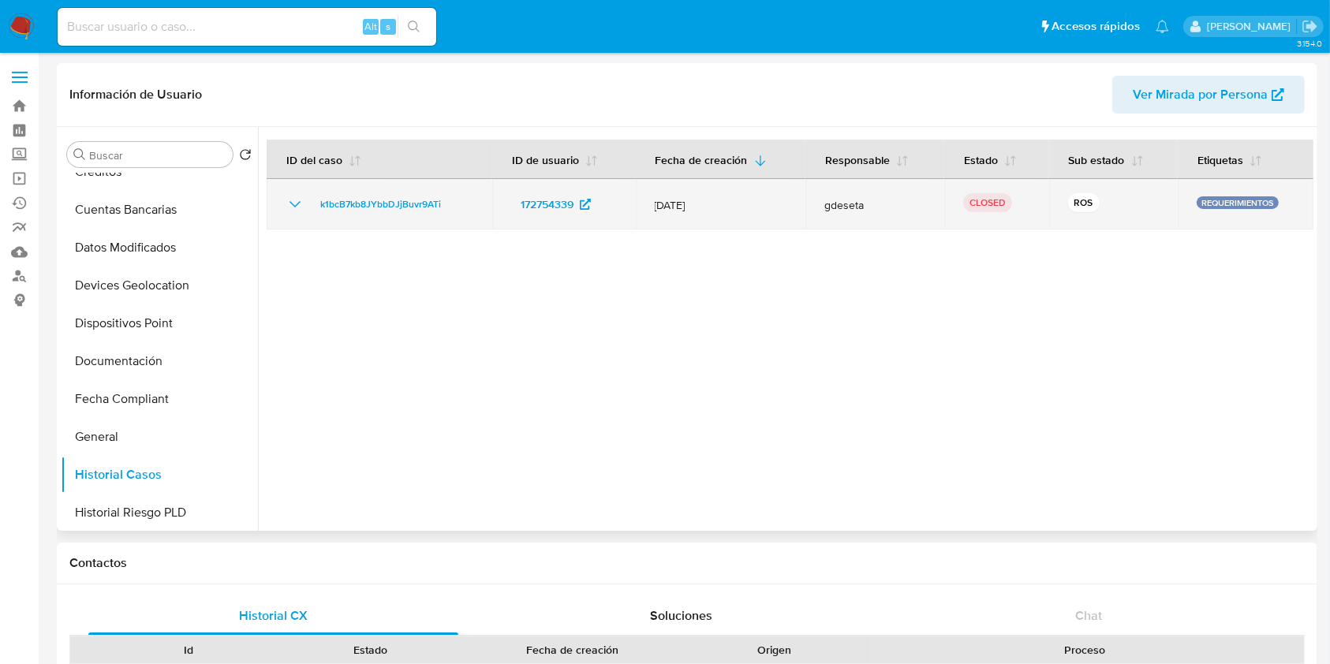
click at [290, 202] on icon "Mostrar/Ocultar" at bounding box center [295, 204] width 11 height 6
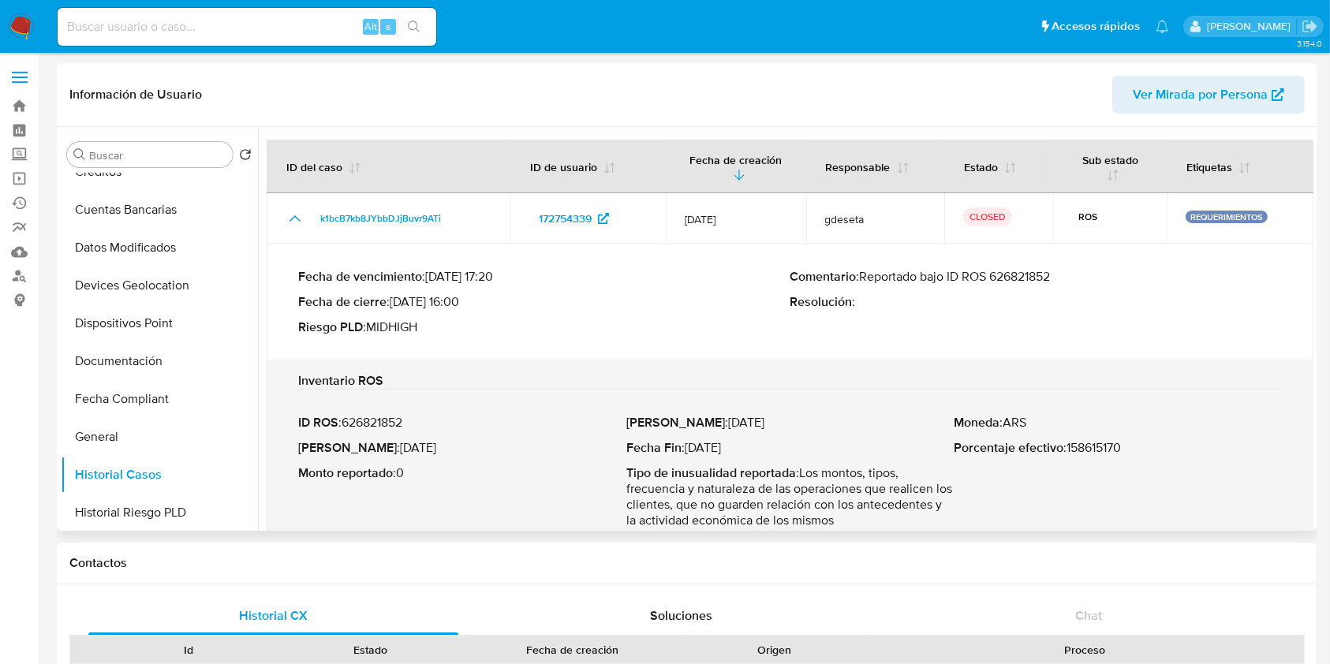
drag, startPoint x: 864, startPoint y: 279, endPoint x: 1058, endPoint y: 288, distance: 194.3
click at [1063, 272] on p "Comentario : Reportado bajo ID ROS 626821852" at bounding box center [1037, 277] width 492 height 16
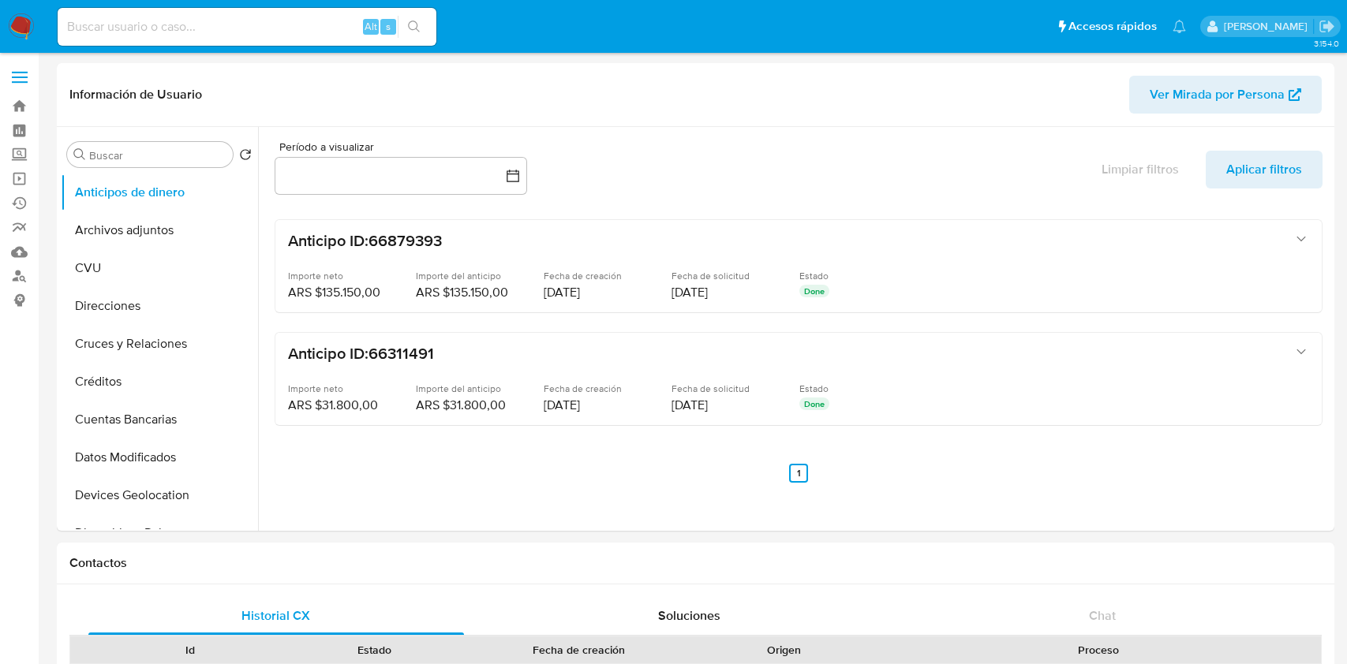
select select "10"
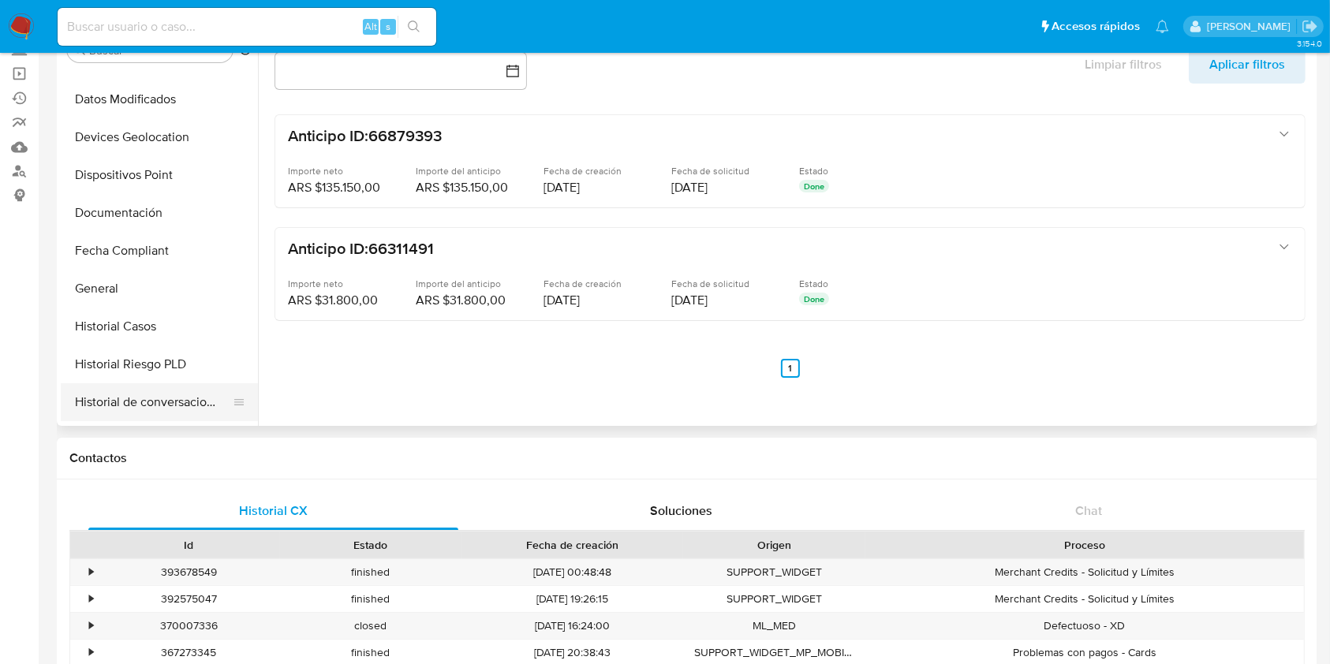
scroll to position [210, 0]
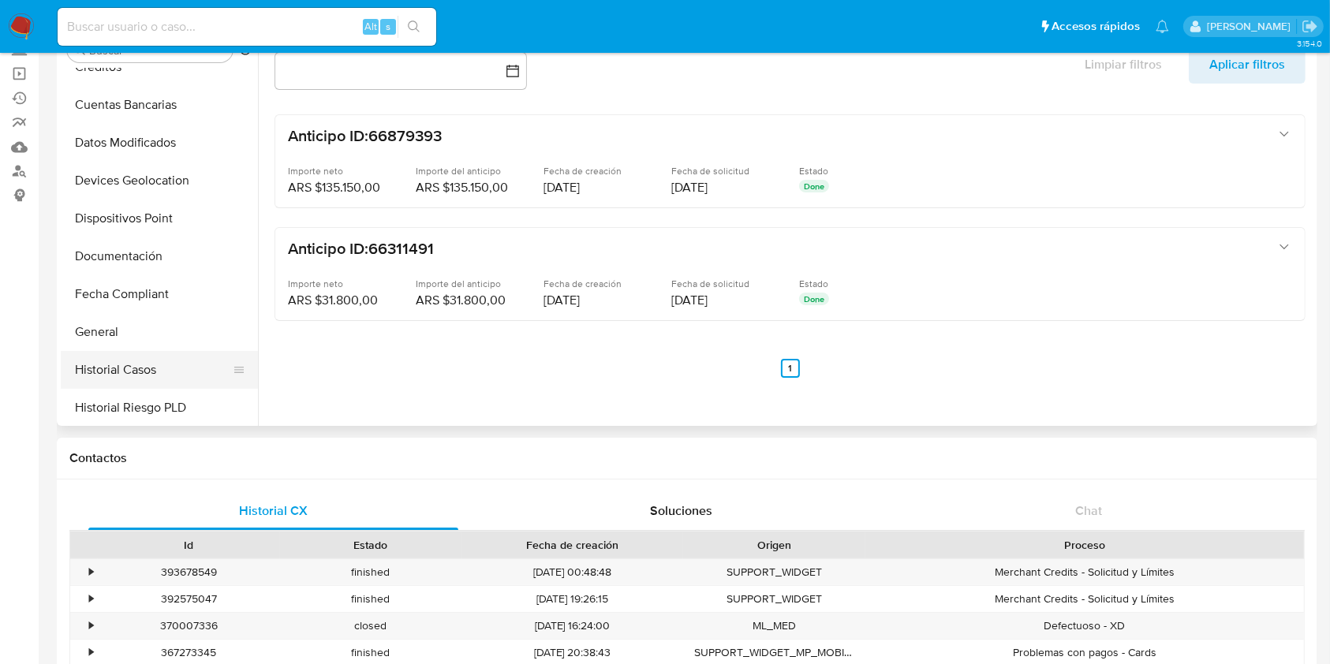
click at [153, 363] on button "Historial Casos" at bounding box center [153, 370] width 185 height 38
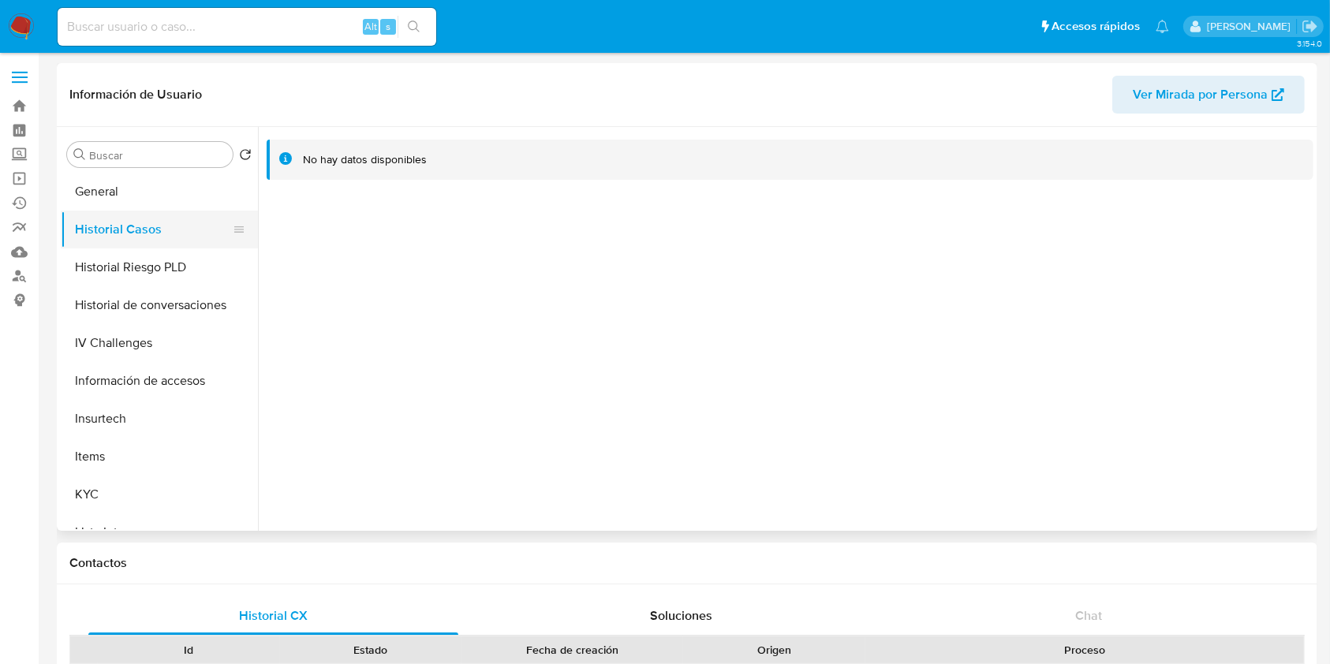
scroll to position [316, 0]
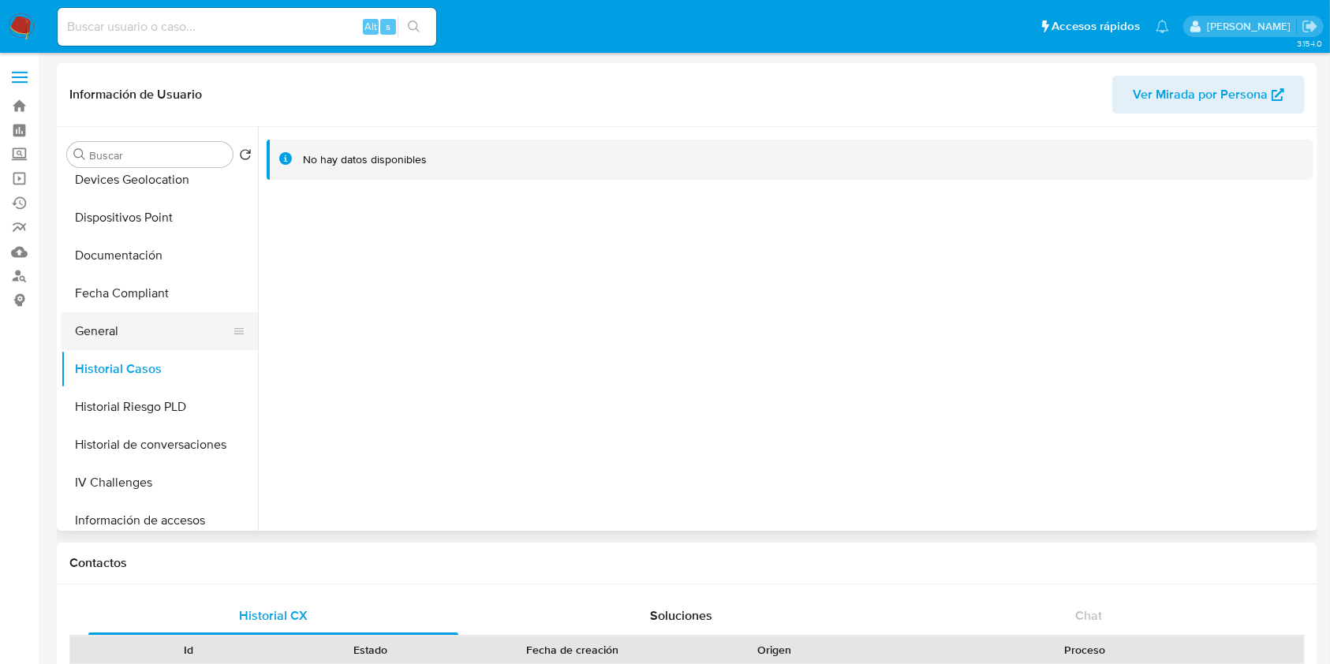
click at [91, 349] on button "General" at bounding box center [153, 331] width 185 height 38
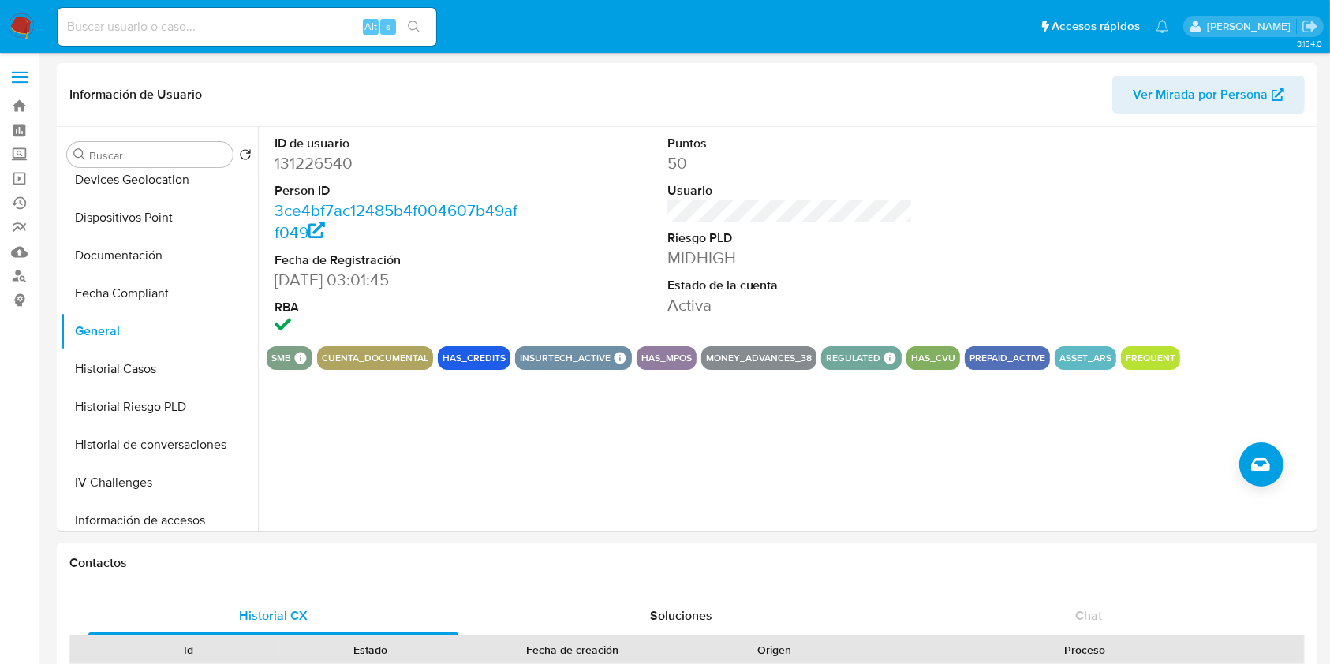
click at [106, 30] on input at bounding box center [247, 27] width 379 height 21
paste input "uf8c5ZrWZVRh8ZEXBVBVMayk"
type input "uf8c5ZrWZVRh8ZEXBVBVMayk"
click at [409, 32] on icon "search-icon" at bounding box center [414, 27] width 13 height 13
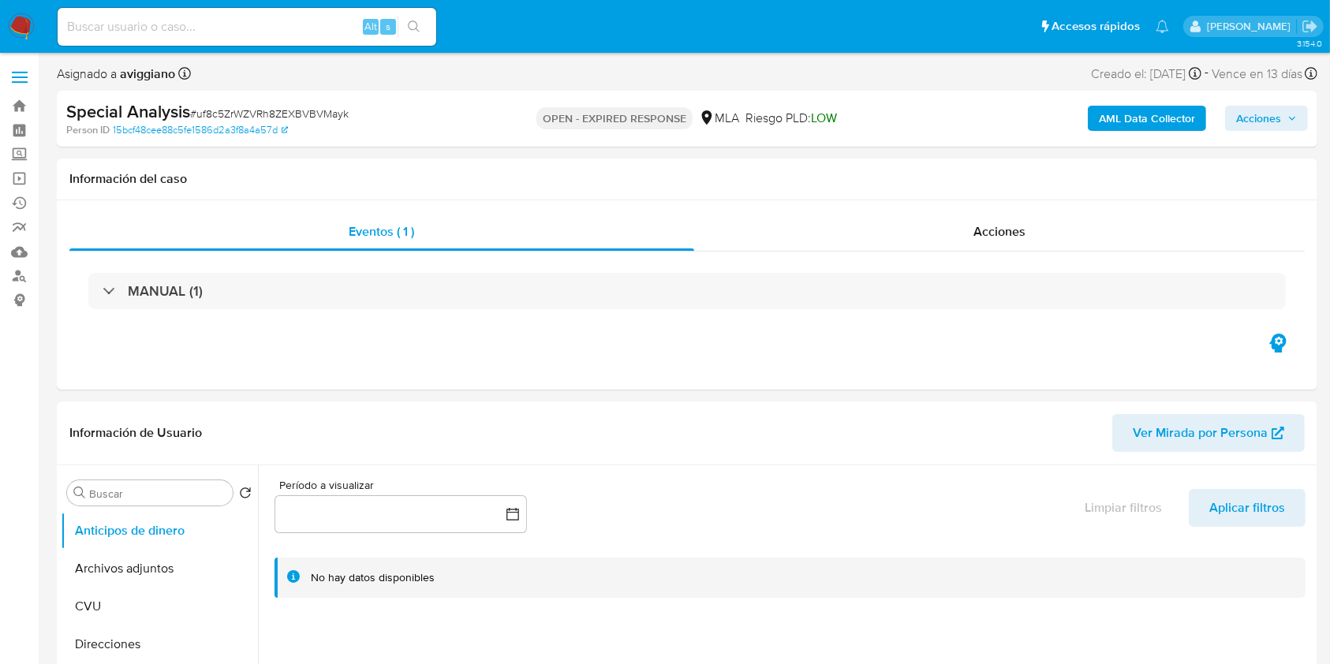
select select "10"
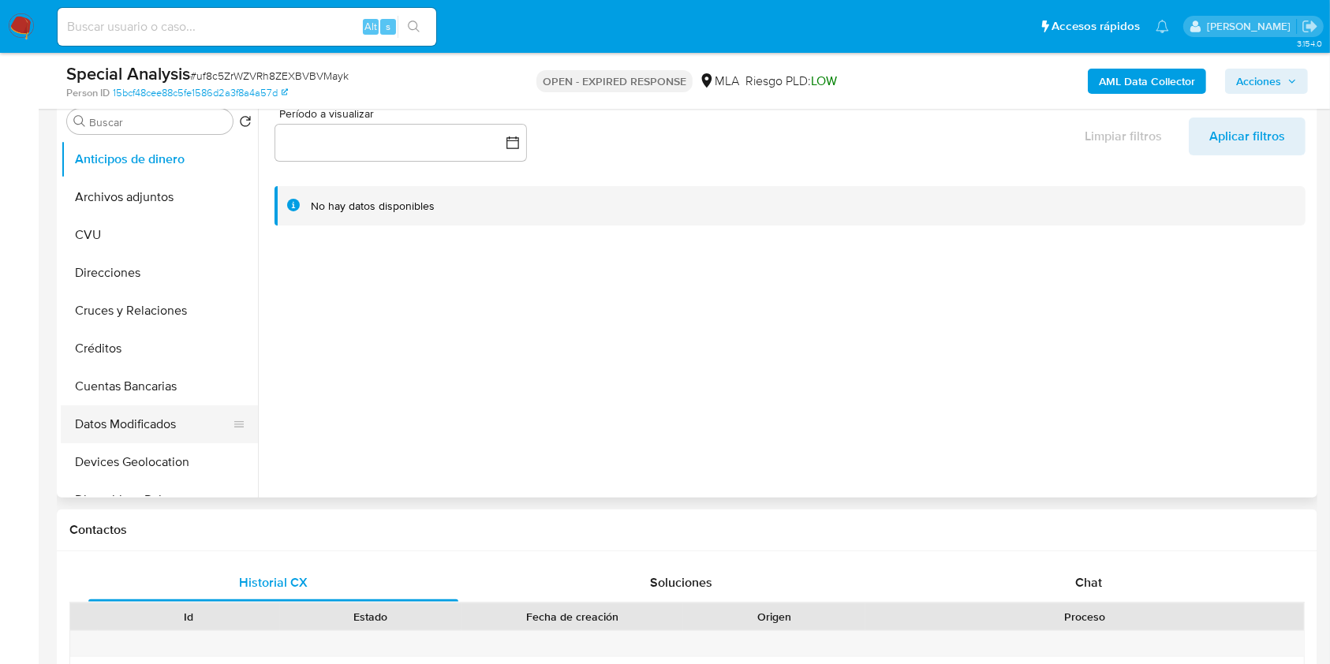
scroll to position [316, 0]
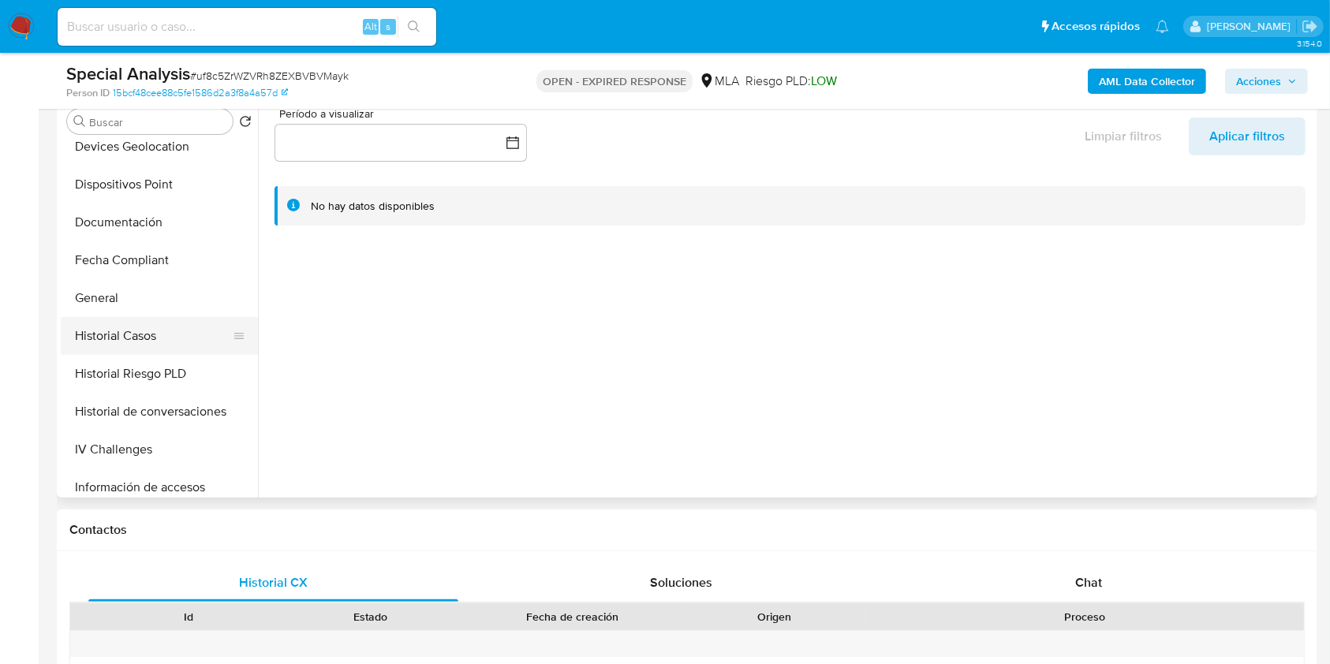
click at [135, 348] on button "Historial Casos" at bounding box center [153, 336] width 185 height 38
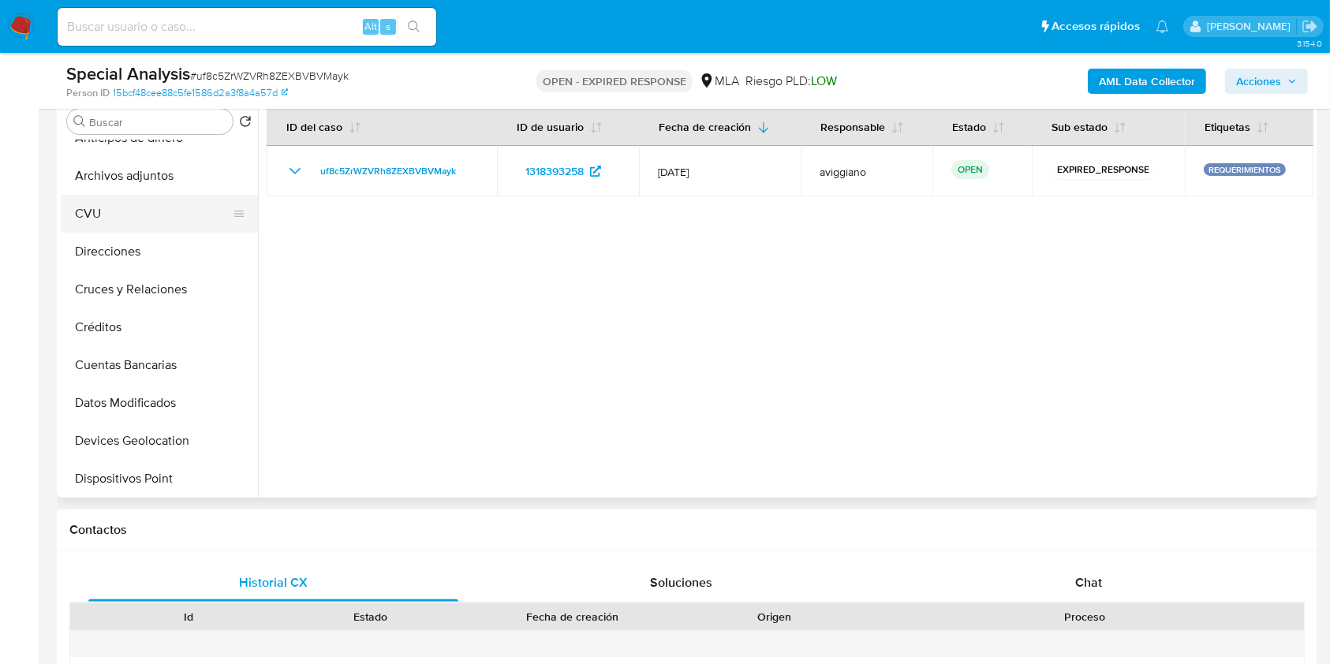
scroll to position [0, 0]
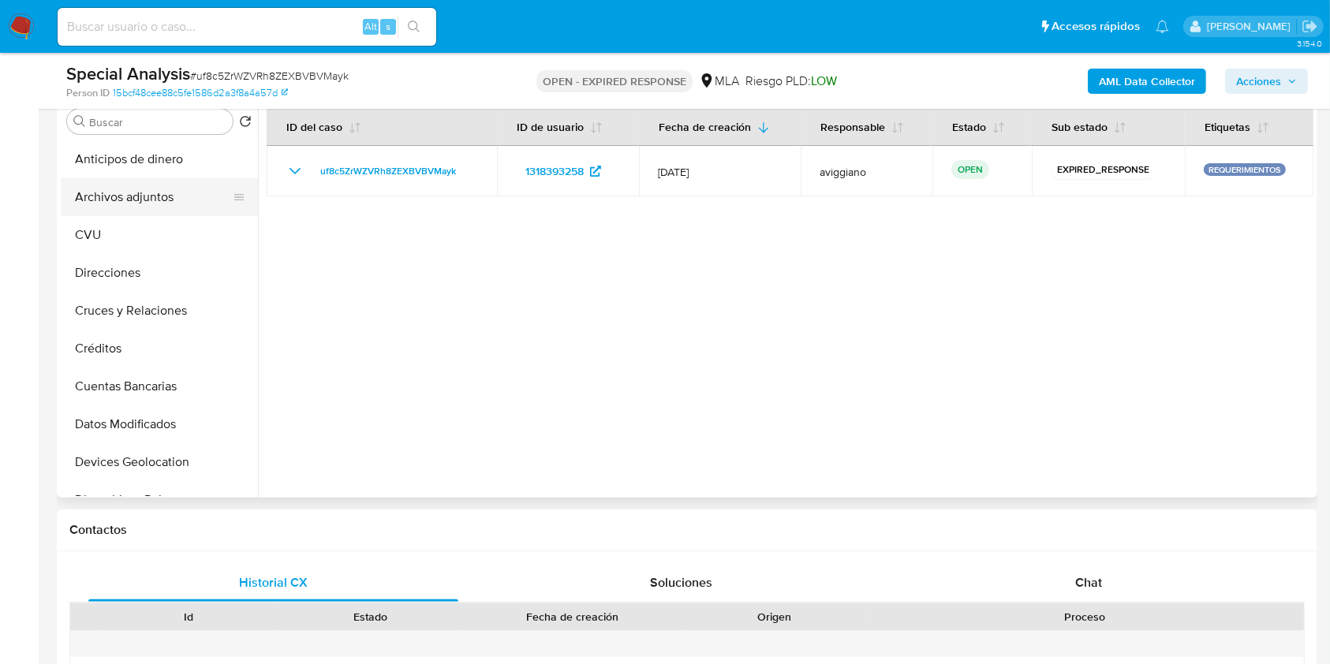
click at [193, 198] on button "Archivos adjuntos" at bounding box center [153, 197] width 185 height 38
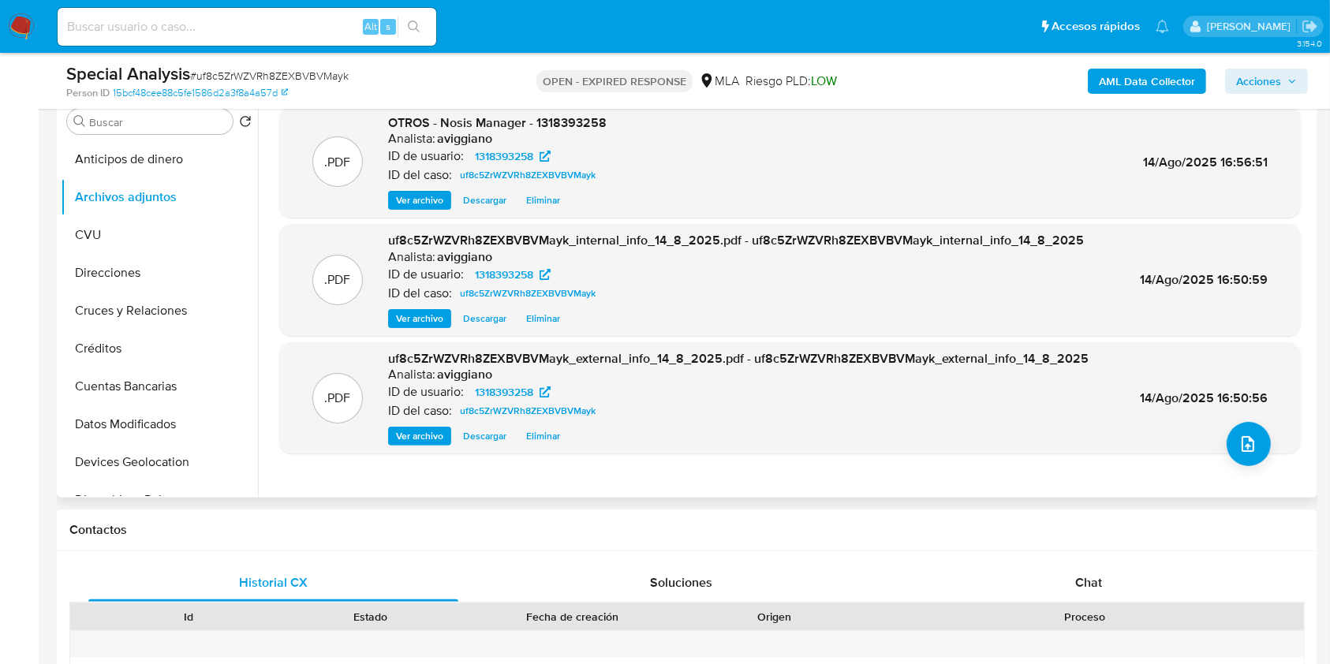
click at [552, 124] on span "OTROS - Nosis Manager - 1318393258" at bounding box center [497, 123] width 219 height 18
copy span "1318393258"
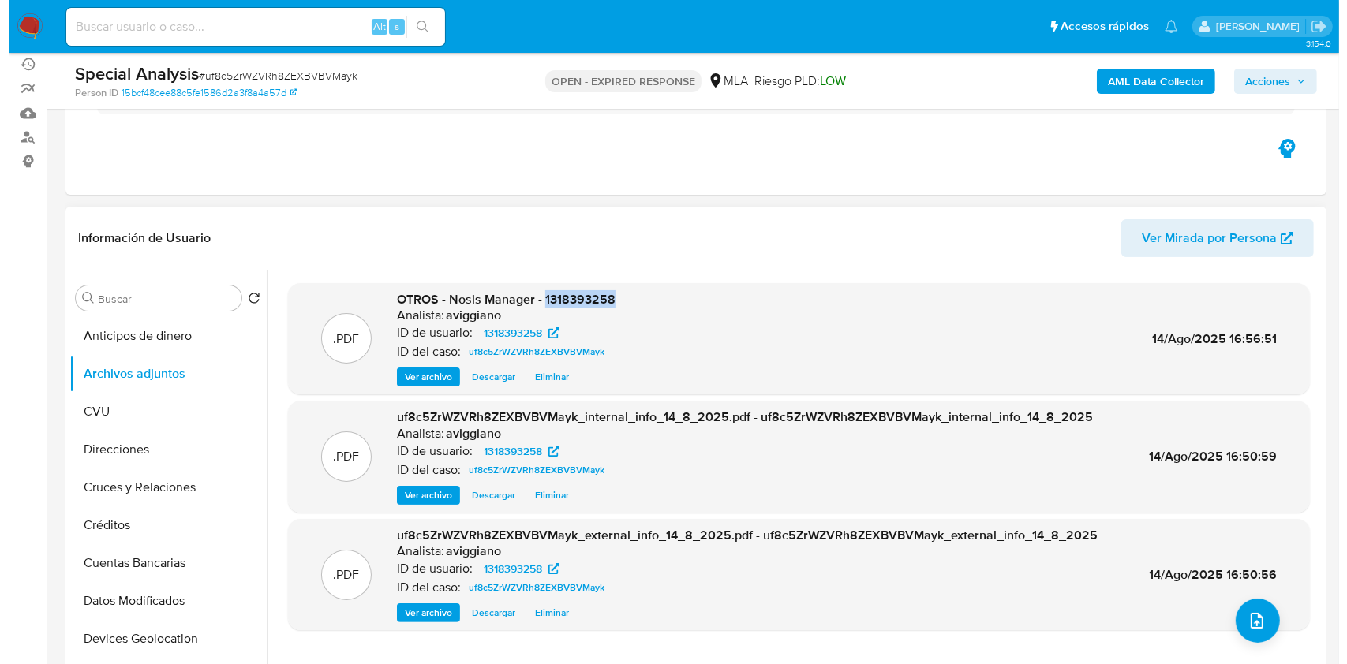
scroll to position [210, 0]
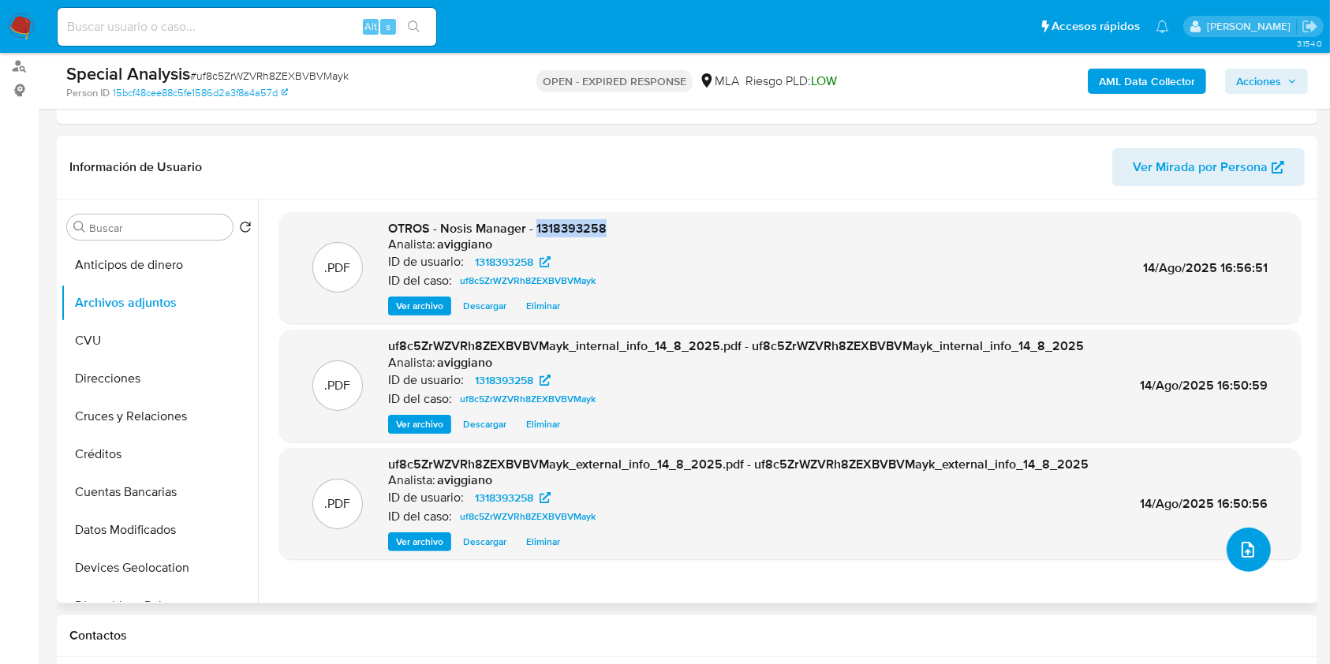
click at [1250, 562] on button "upload-file" at bounding box center [1249, 550] width 44 height 44
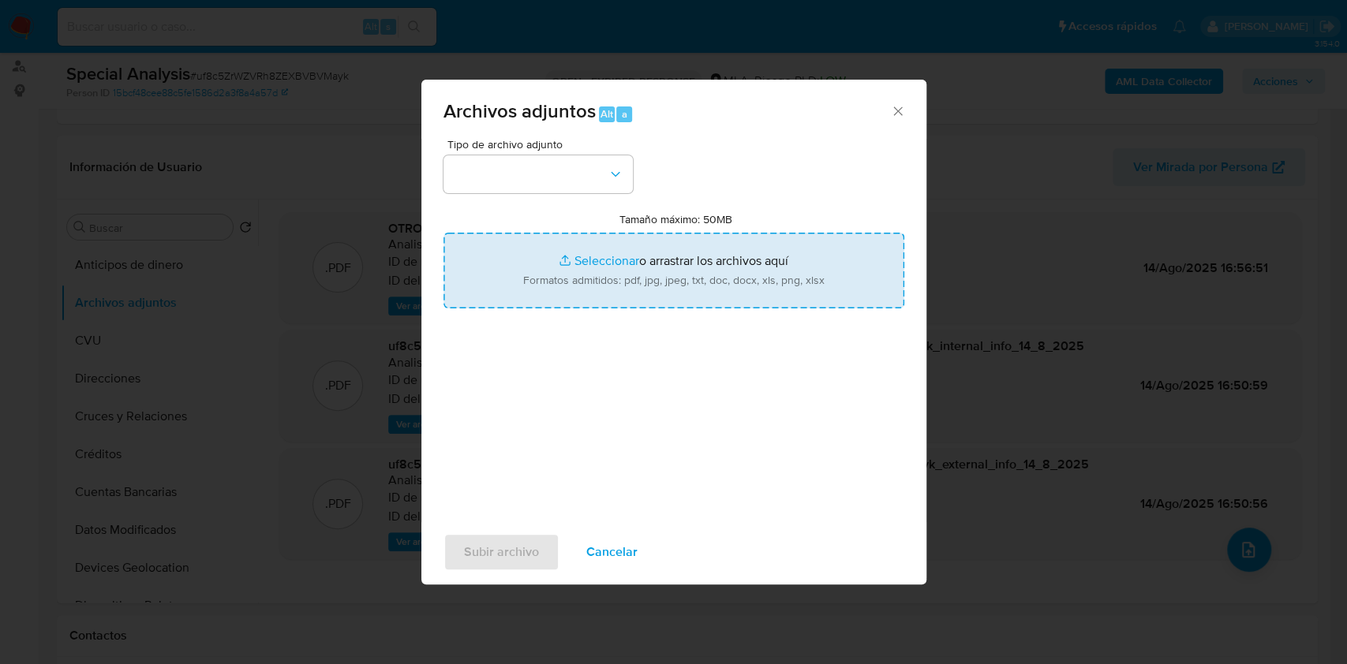
click at [562, 276] on input "Tamaño máximo: 50MB Seleccionar archivos" at bounding box center [673, 271] width 461 height 76
type input "C:\fakepath\Movimientos-Aladdin-v10_1 - 1318393258.xlsx"
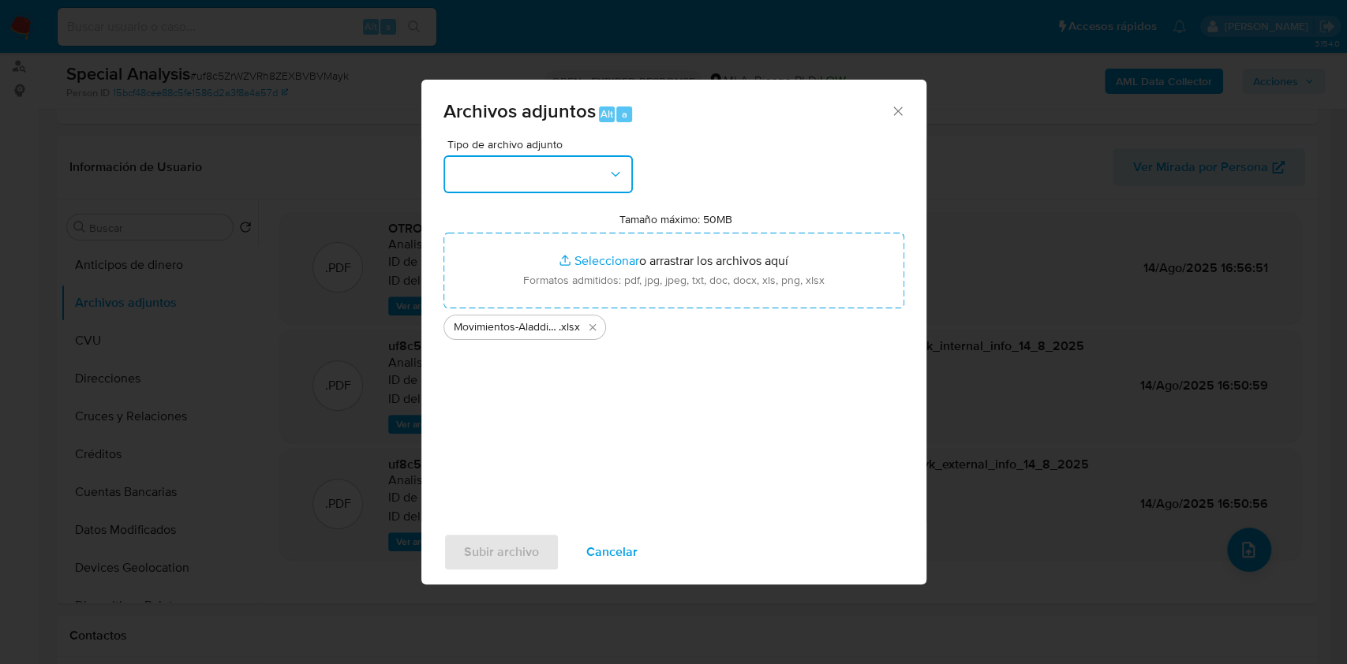
click at [606, 163] on button "button" at bounding box center [537, 174] width 189 height 38
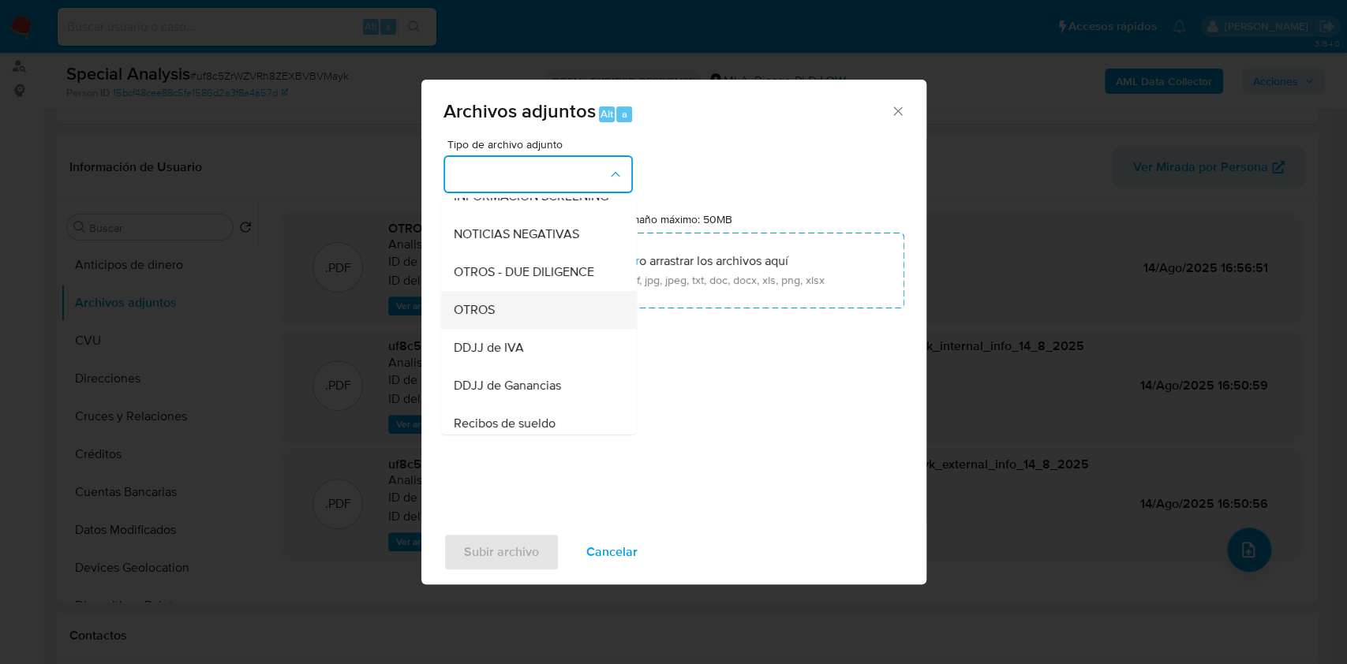
click at [485, 329] on div "OTROS" at bounding box center [533, 310] width 161 height 38
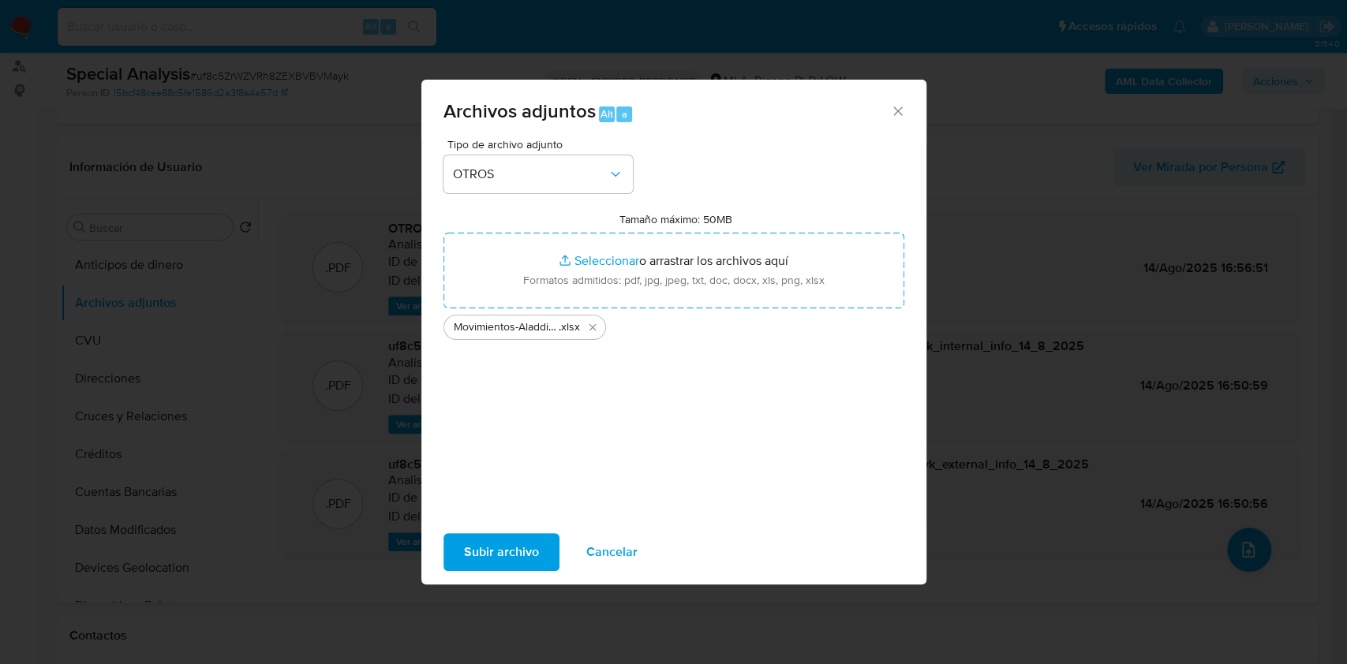
click at [478, 551] on span "Subir archivo" at bounding box center [501, 552] width 75 height 35
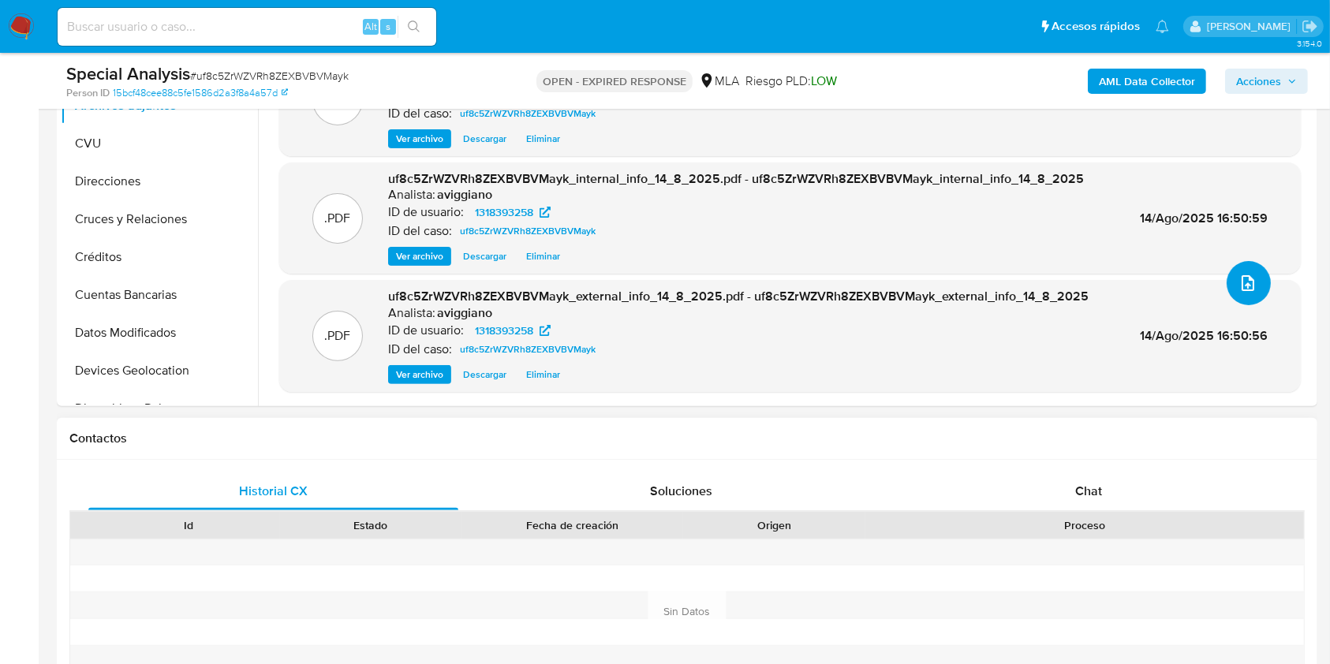
scroll to position [420, 0]
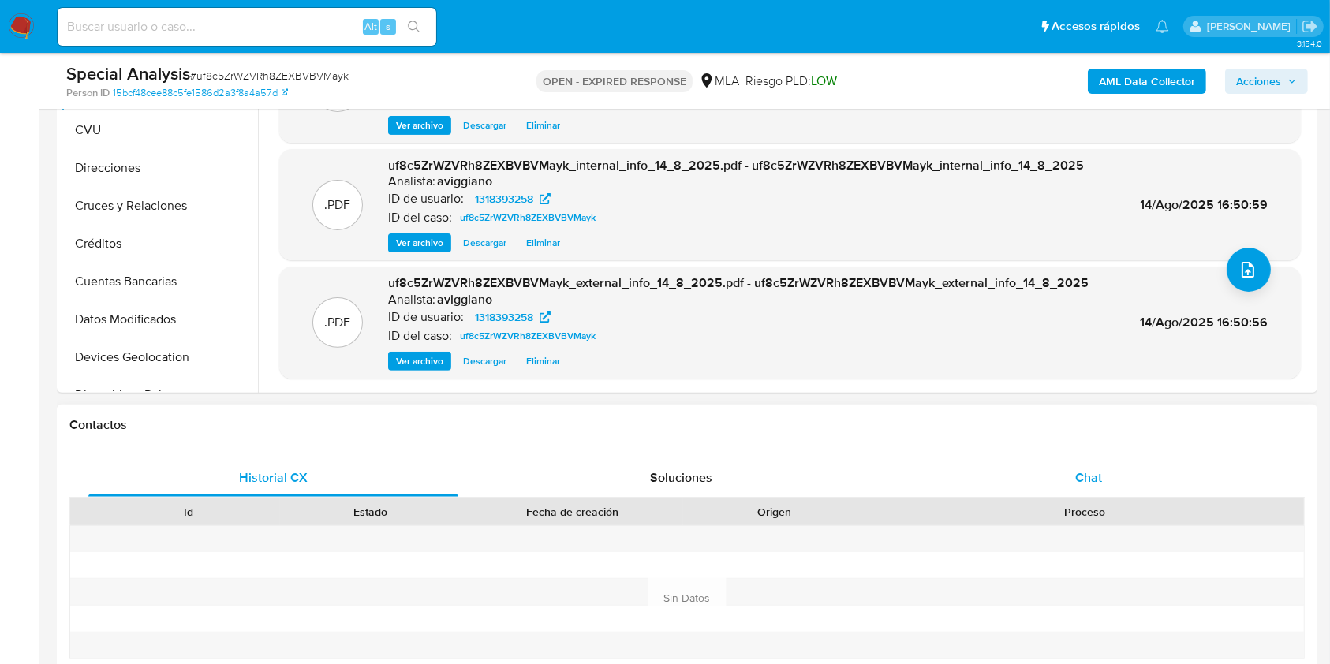
click at [1048, 474] on div "Chat" at bounding box center [1089, 478] width 370 height 38
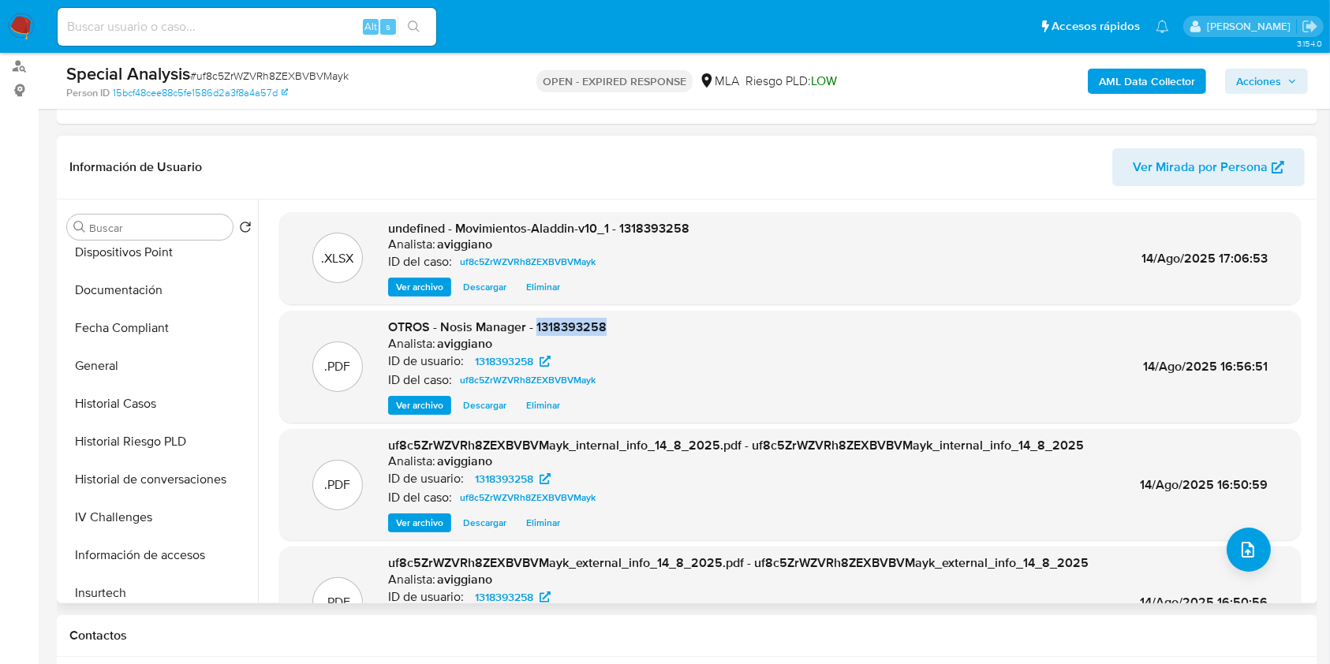
scroll to position [525, 0]
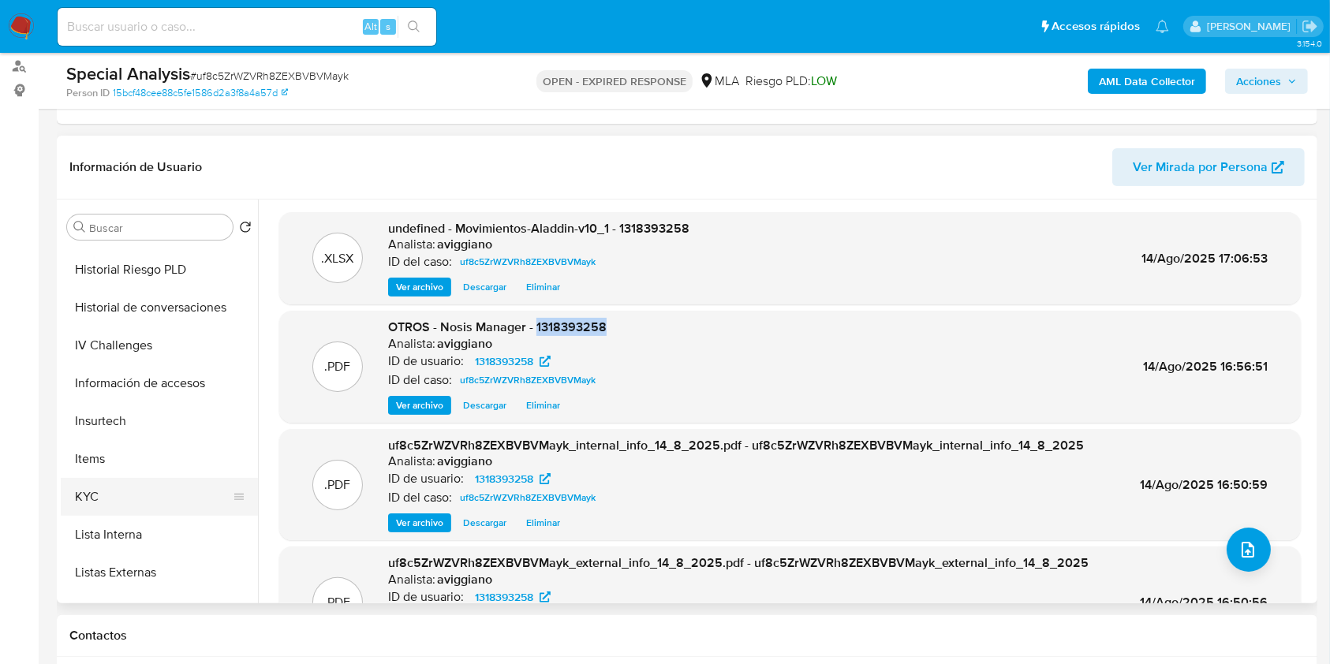
click at [77, 479] on button "KYC" at bounding box center [153, 497] width 185 height 38
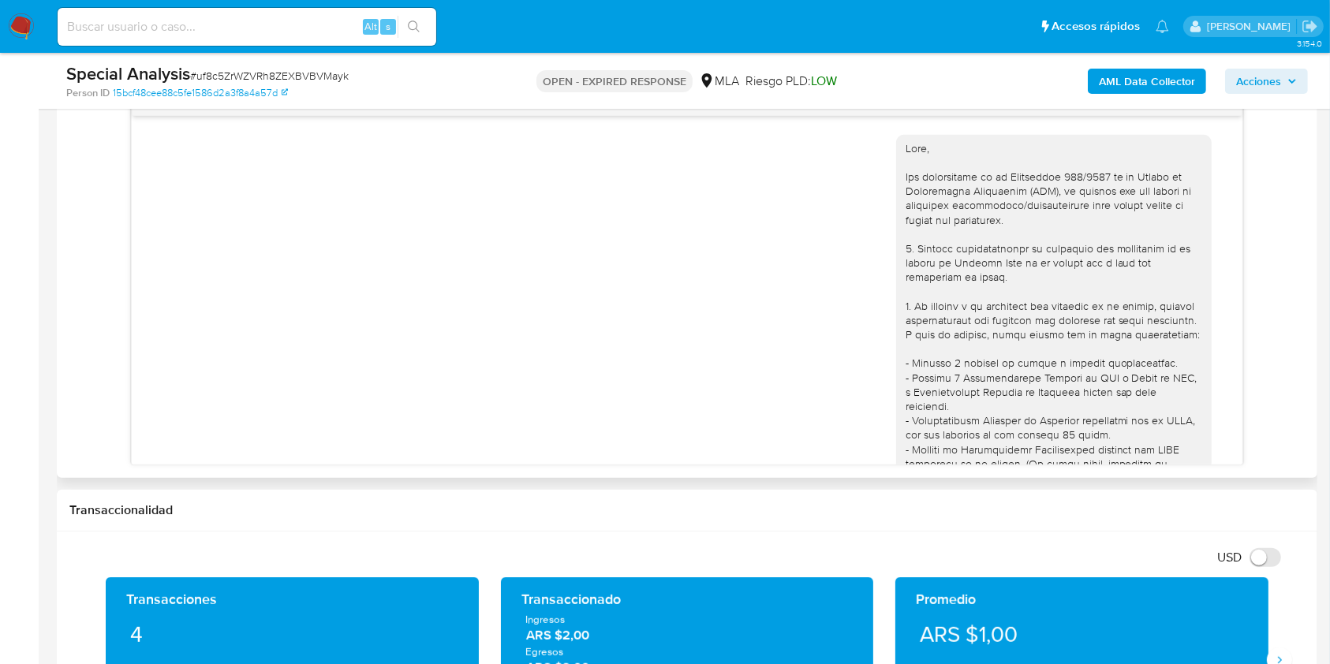
scroll to position [488, 0]
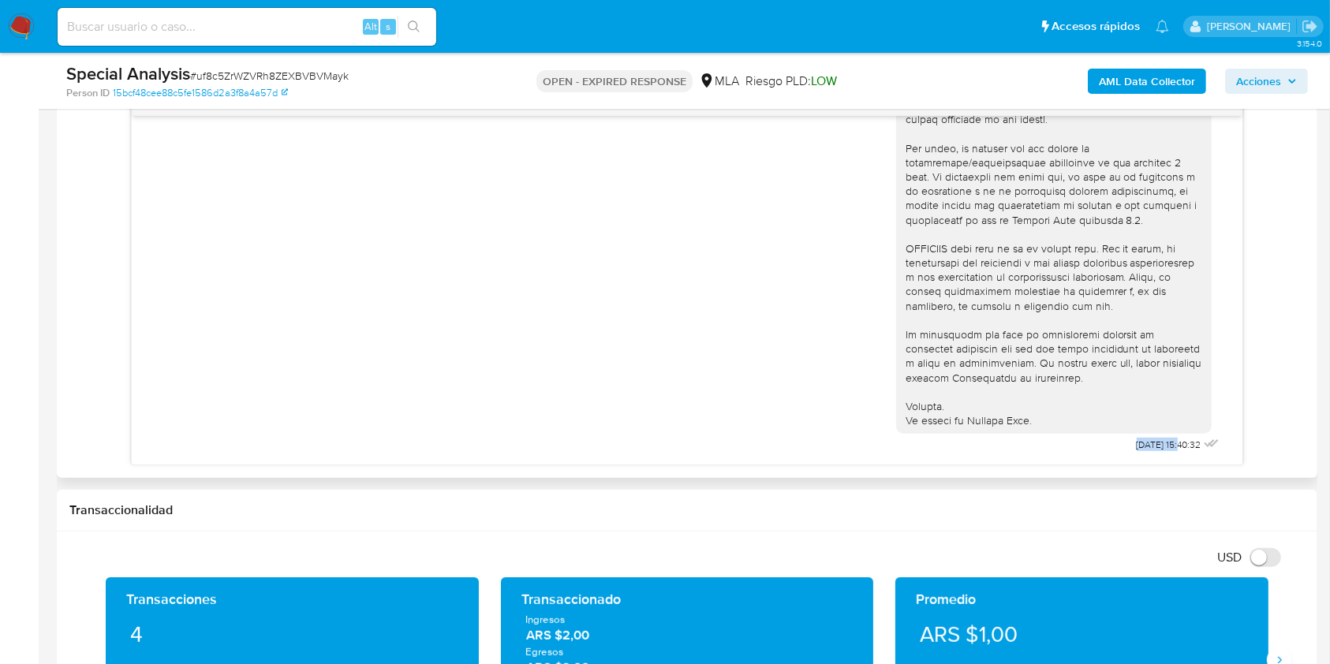
drag, startPoint x: 1085, startPoint y: 434, endPoint x: 1147, endPoint y: 442, distance: 62.8
click at [1147, 442] on div "[DATE] 15:40:32" at bounding box center [1059, 61] width 327 height 792
copy div "Lore, Ips dolorsitame co ad Elitseddoe 313/8417 te in Utlabo et Doloremagna Ali…"
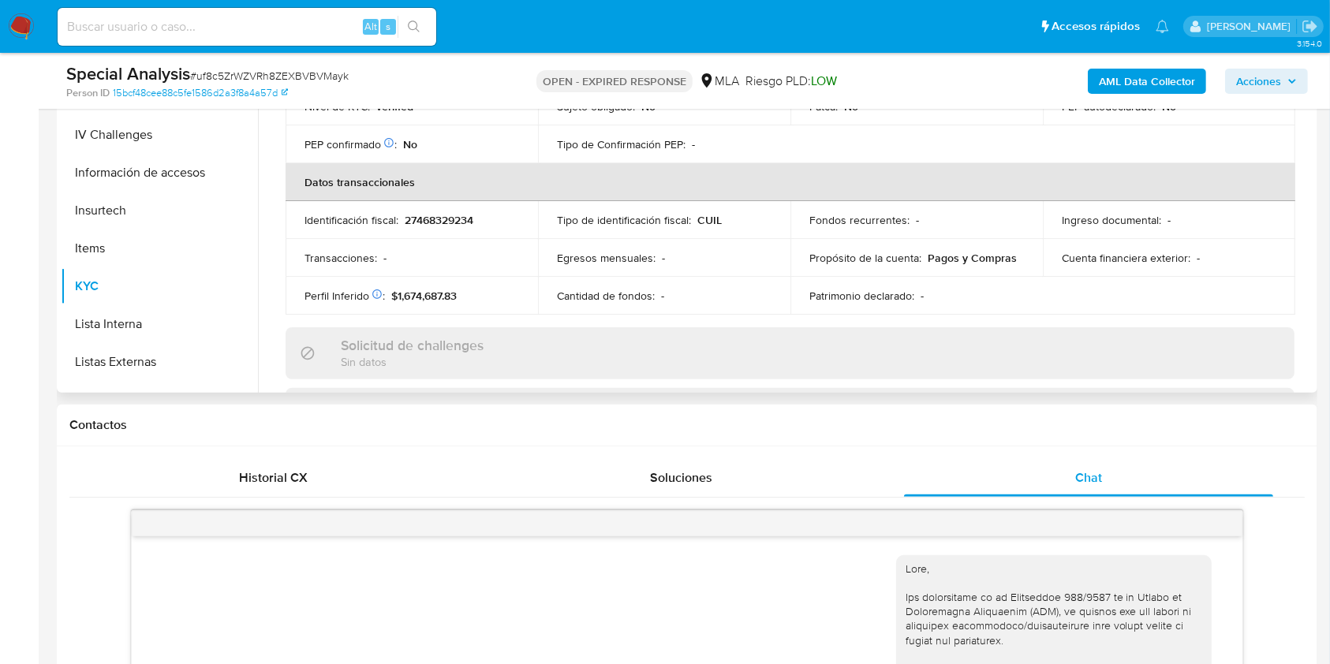
scroll to position [110, 0]
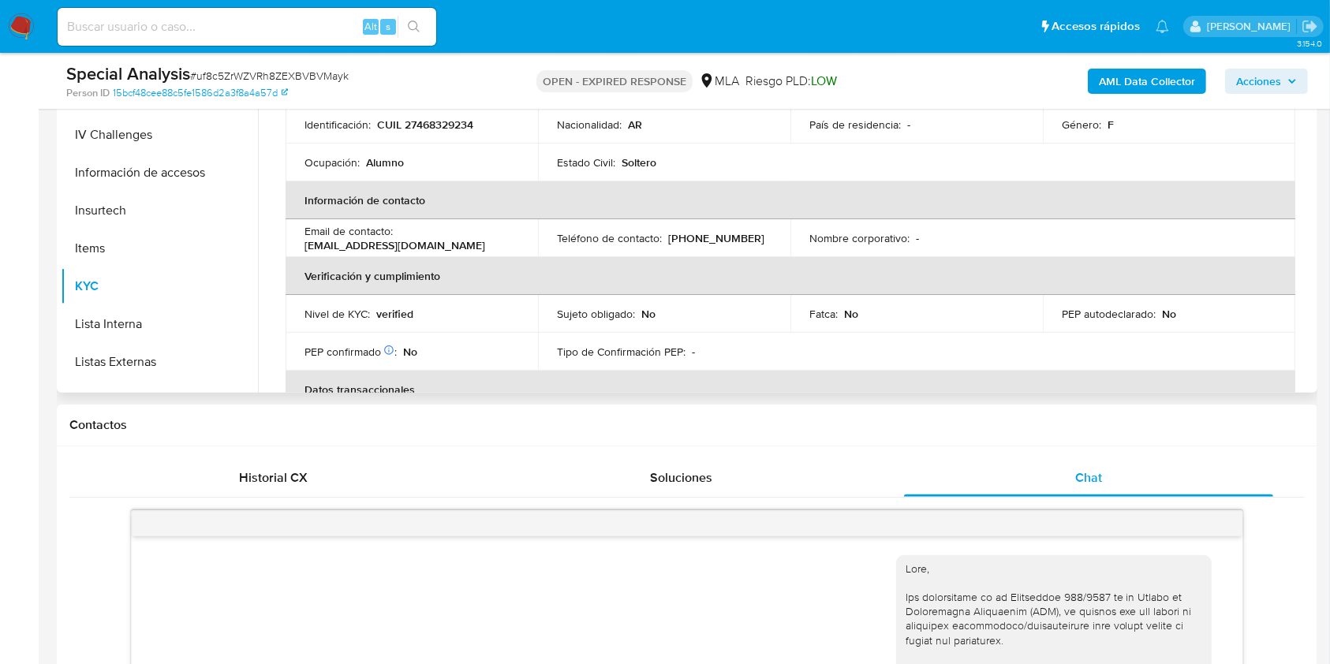
click at [429, 129] on p "CUIL 27468329234" at bounding box center [425, 125] width 96 height 14
copy p "27468329234"
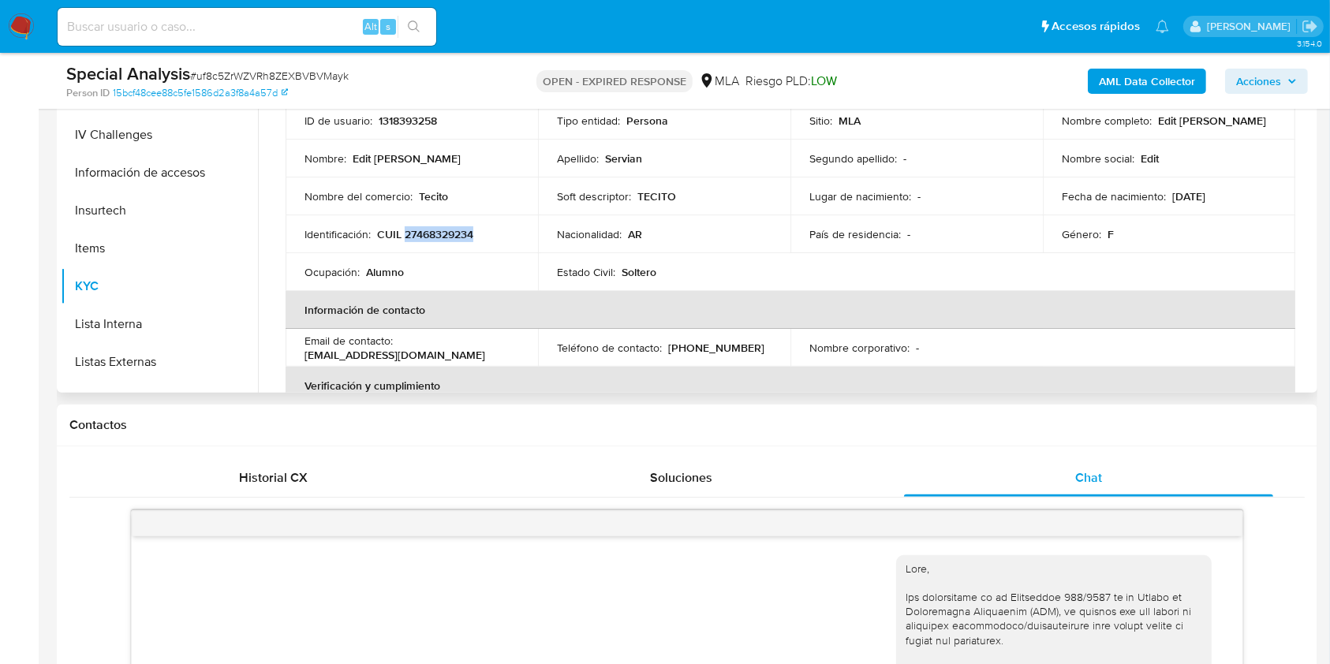
scroll to position [0, 0]
drag, startPoint x: 1153, startPoint y: 122, endPoint x: 1245, endPoint y: 121, distance: 92.3
click at [1245, 121] on div "Nombre completo : Edit Dalila Servian" at bounding box center [1169, 121] width 215 height 14
copy p "Edit Dalila Servian"
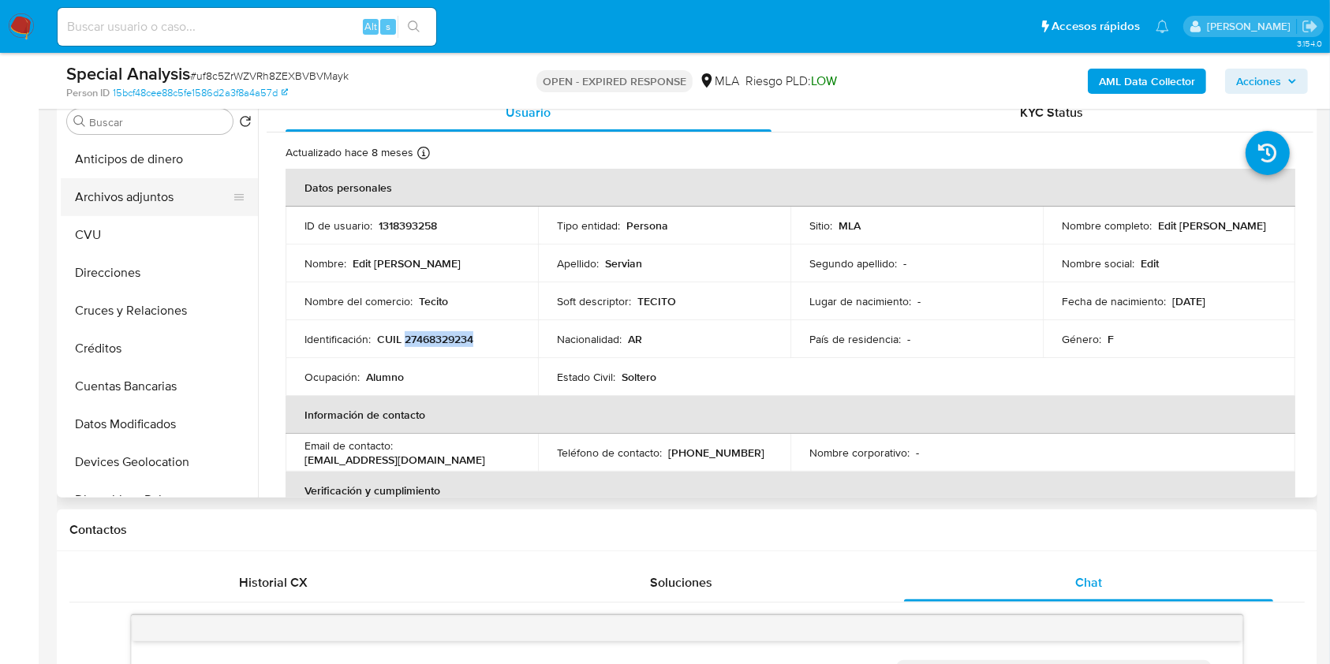
click at [217, 206] on button "Archivos adjuntos" at bounding box center [153, 197] width 185 height 38
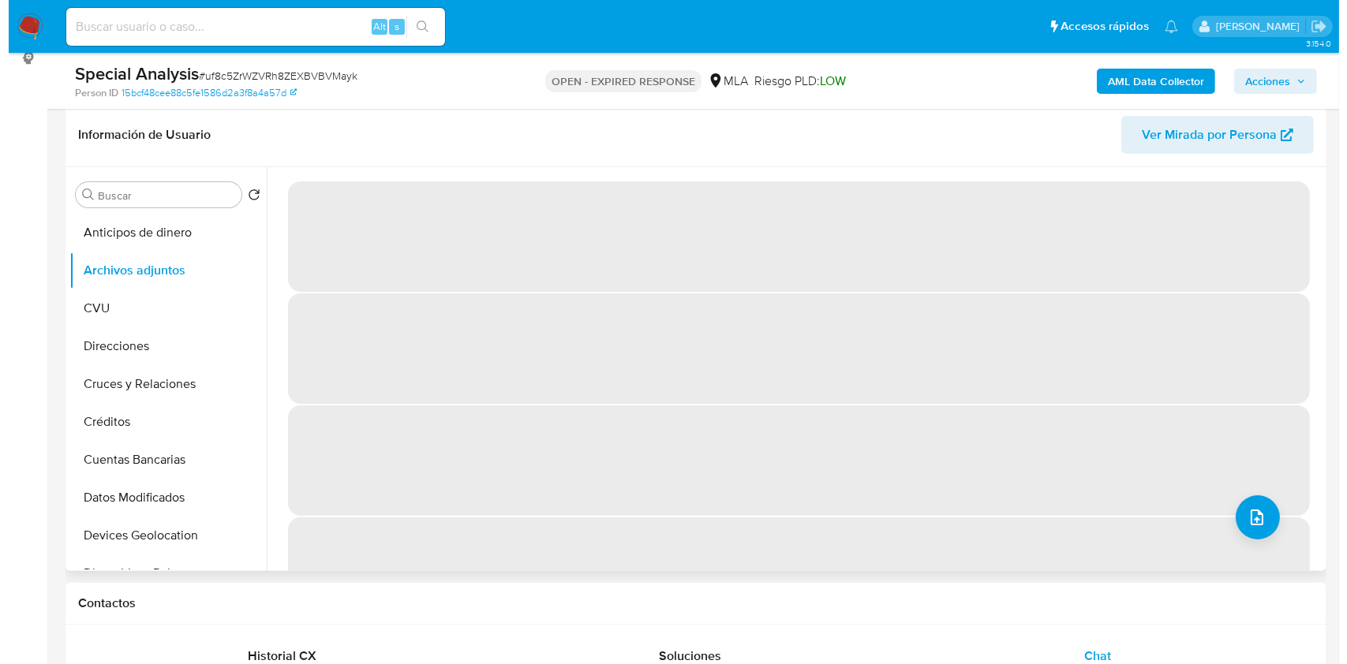
scroll to position [210, 0]
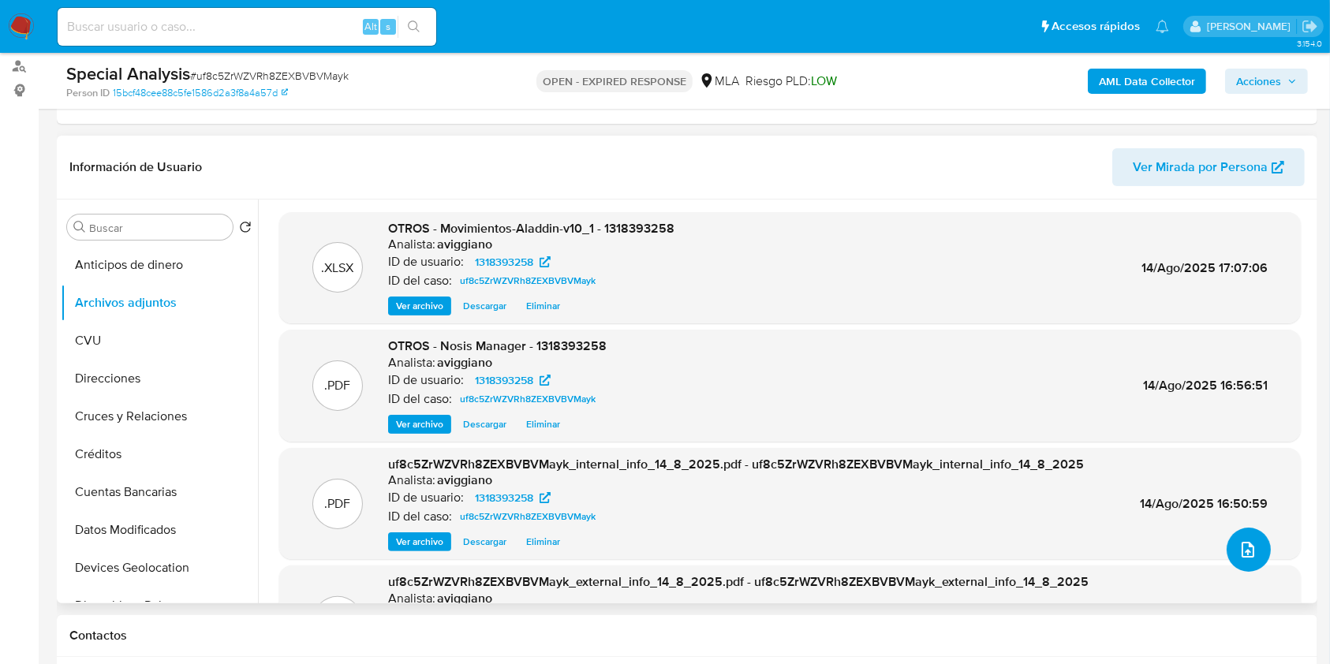
click at [1246, 544] on icon "upload-file" at bounding box center [1248, 549] width 19 height 19
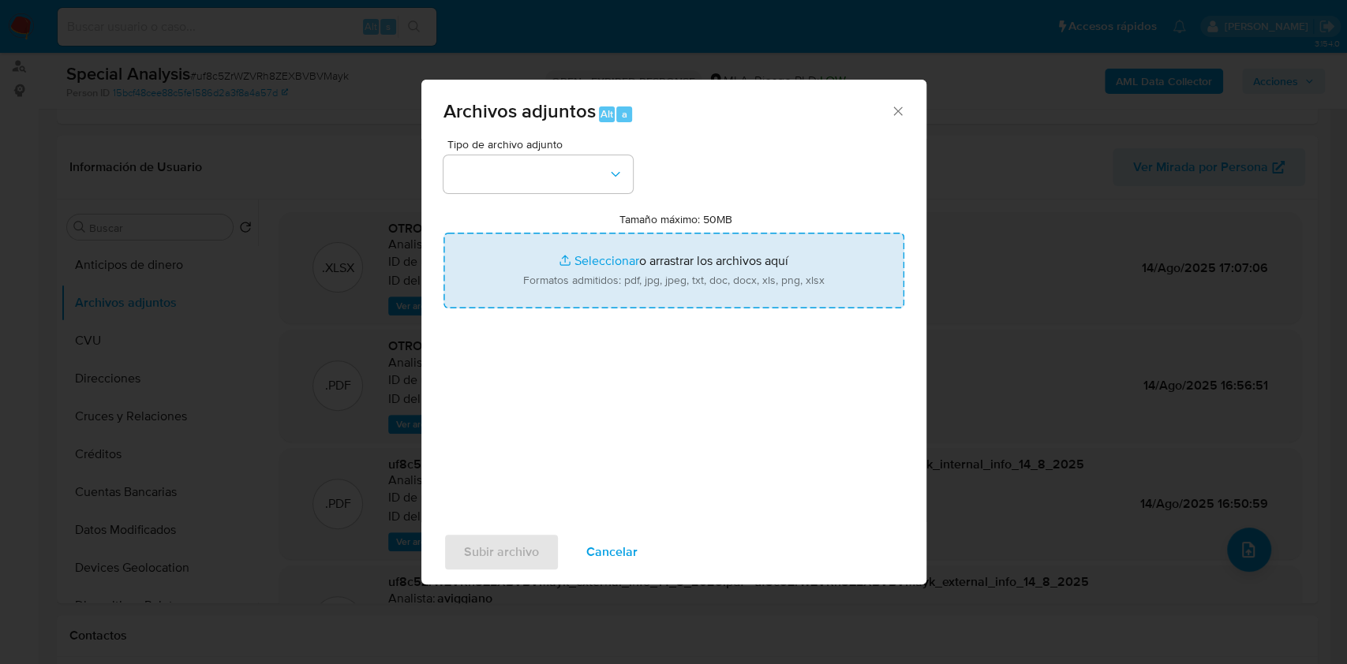
click at [750, 256] on input "Tamaño máximo: 50MB Seleccionar archivos" at bounding box center [673, 271] width 461 height 76
click at [515, 266] on input "Tamaño máximo: 50MB Seleccionar archivos" at bounding box center [673, 271] width 461 height 76
type input "C:\fakepath\Caselog uf8c5ZrWZVRh8ZEXBVBVMayk_2025_08_14_09_51_42.docx"
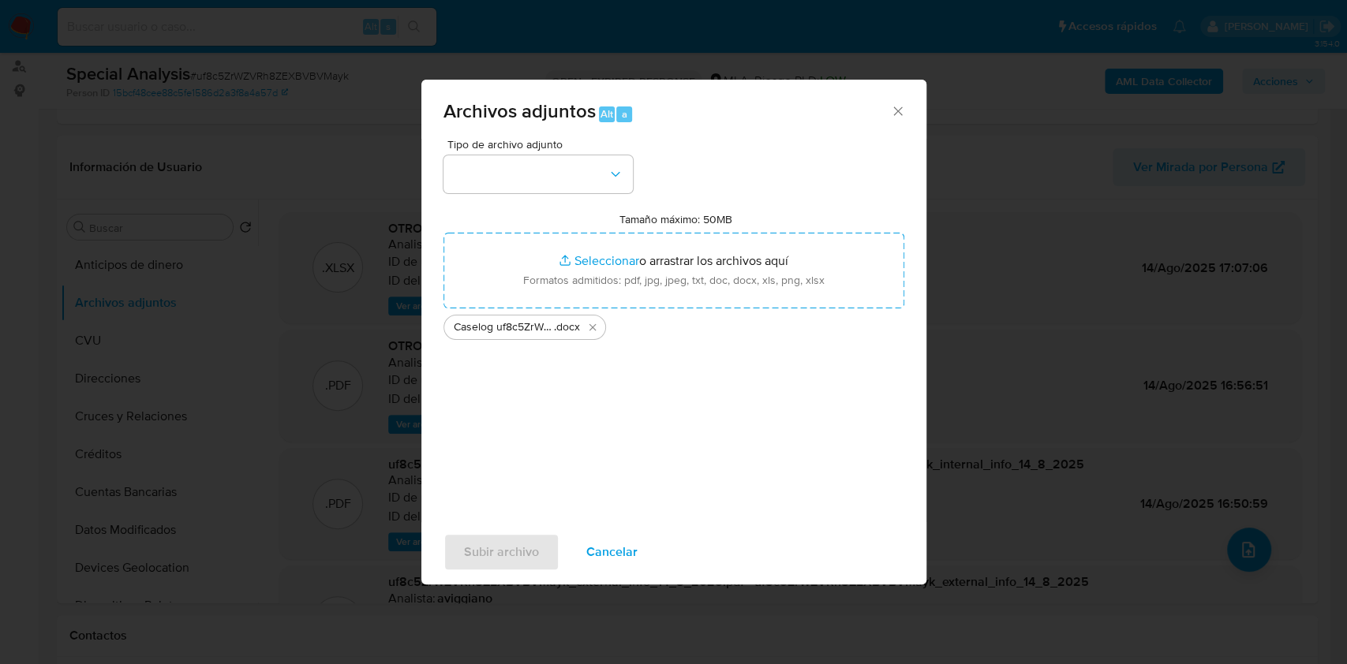
click at [563, 589] on div "Archivos adjuntos Alt a Tipo de archivo adjunto Tamaño máximo: 50MB Seleccionar…" at bounding box center [673, 332] width 1347 height 664
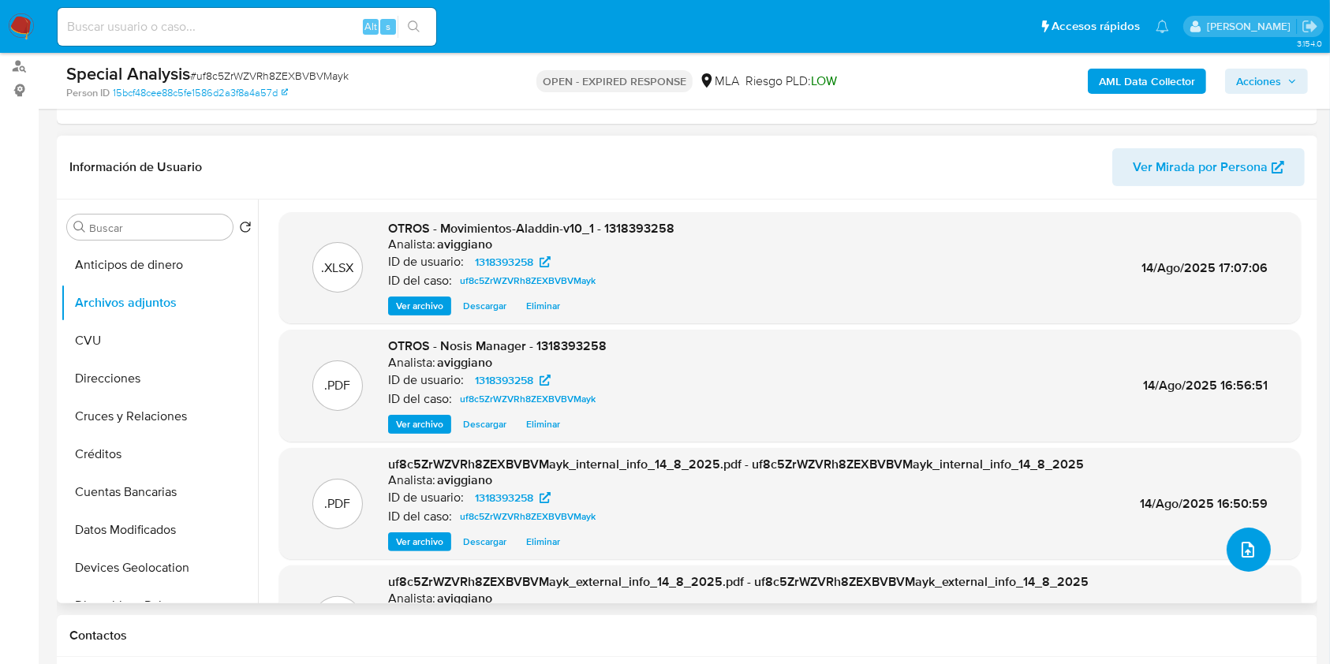
click at [1227, 547] on button "upload-file" at bounding box center [1249, 550] width 44 height 44
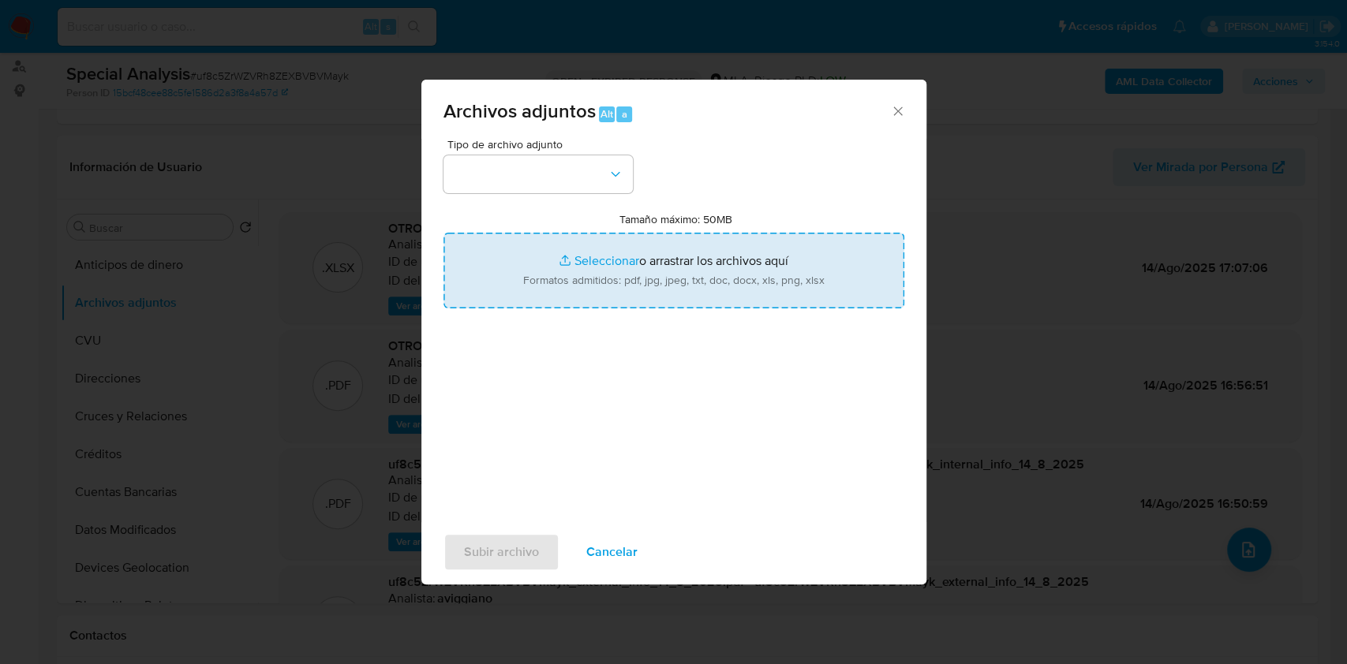
click at [669, 290] on input "Tamaño máximo: 50MB Seleccionar archivos" at bounding box center [673, 271] width 461 height 76
type input "C:\fakepath\Caselog uf8c5ZrWZVRh8ZEXBVBVMayk_2025_08_14_09_51_42.docx"
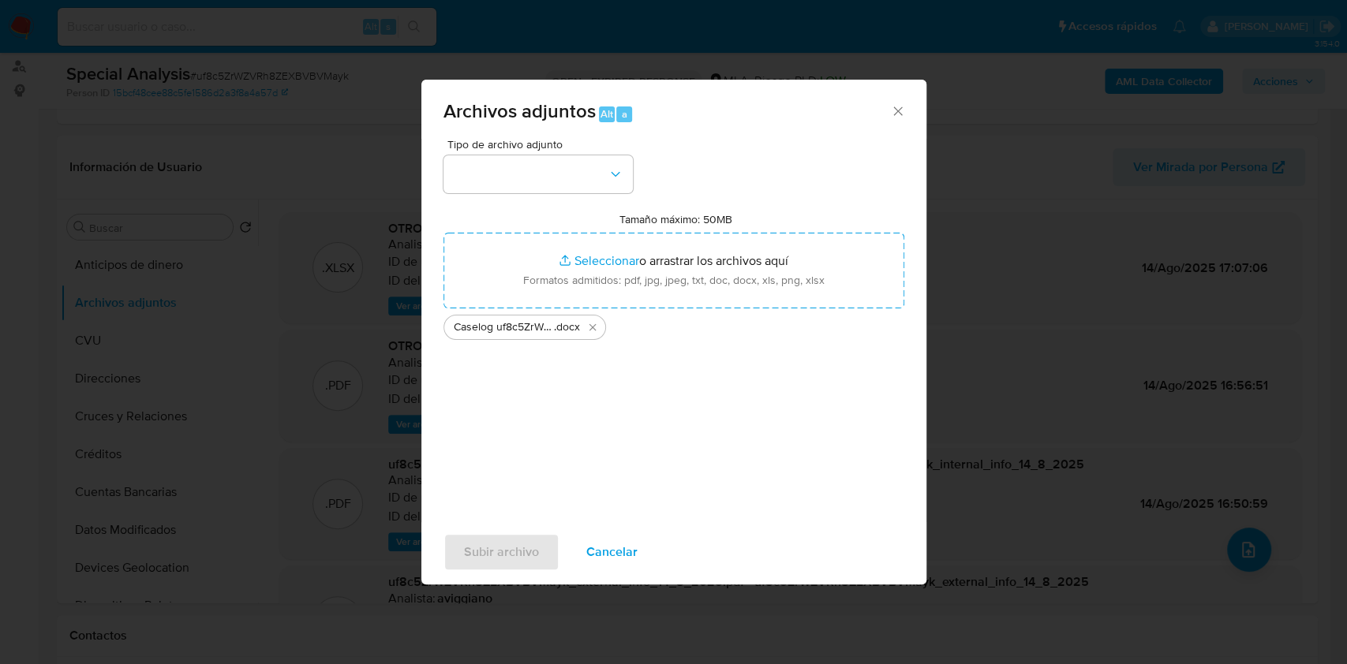
click at [443, 233] on input "Tamaño máximo: 50MB Seleccionar archivos" at bounding box center [673, 271] width 461 height 76
click at [552, 184] on button "button" at bounding box center [537, 174] width 189 height 38
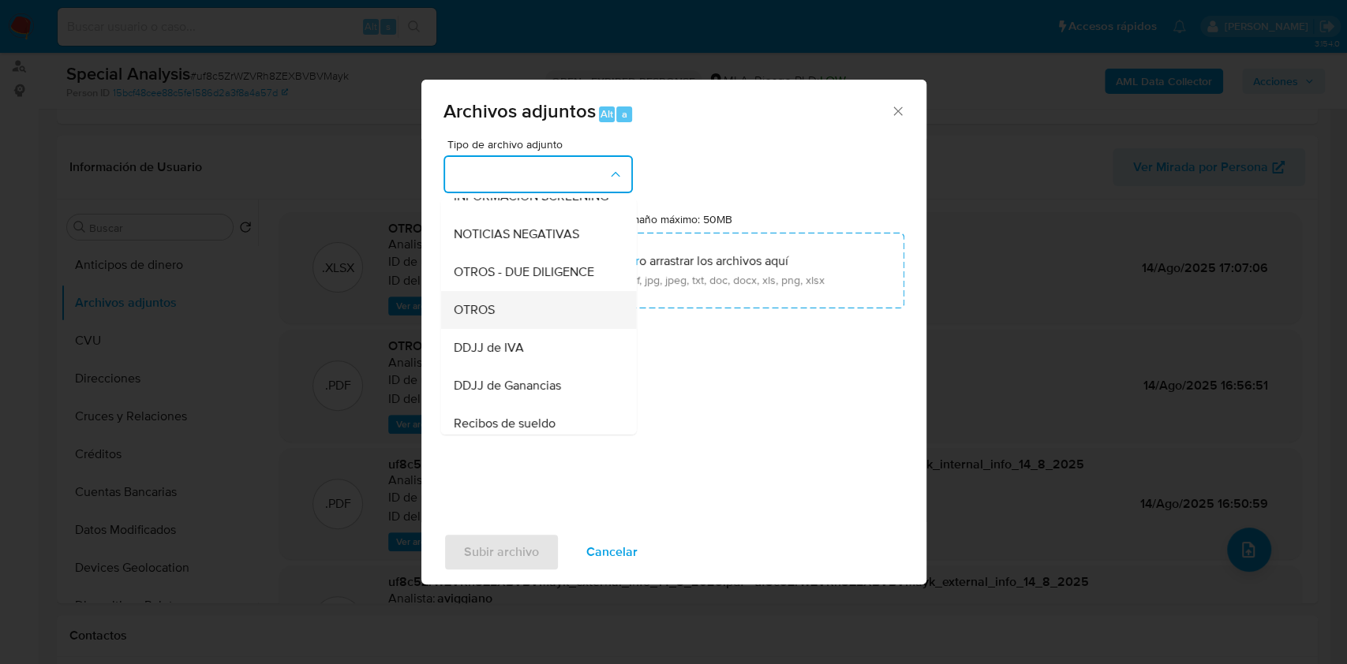
click at [484, 329] on div "OTROS" at bounding box center [533, 310] width 161 height 38
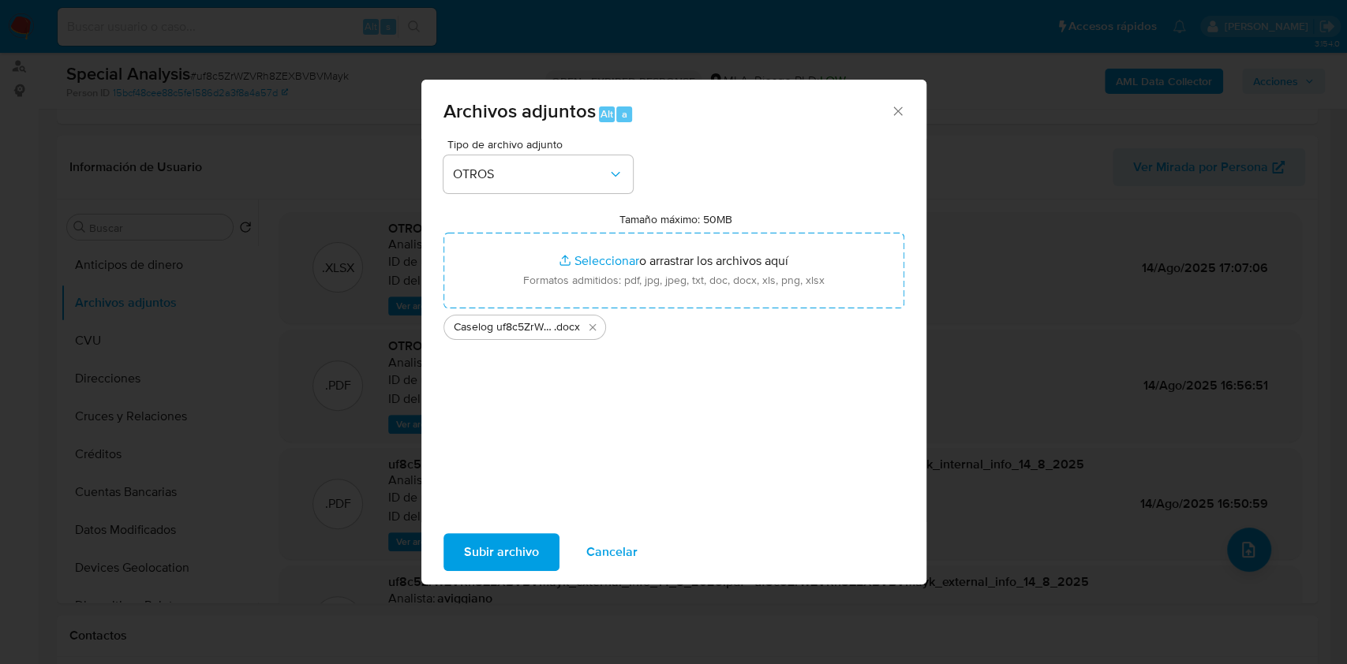
click at [480, 547] on span "Subir archivo" at bounding box center [501, 552] width 75 height 35
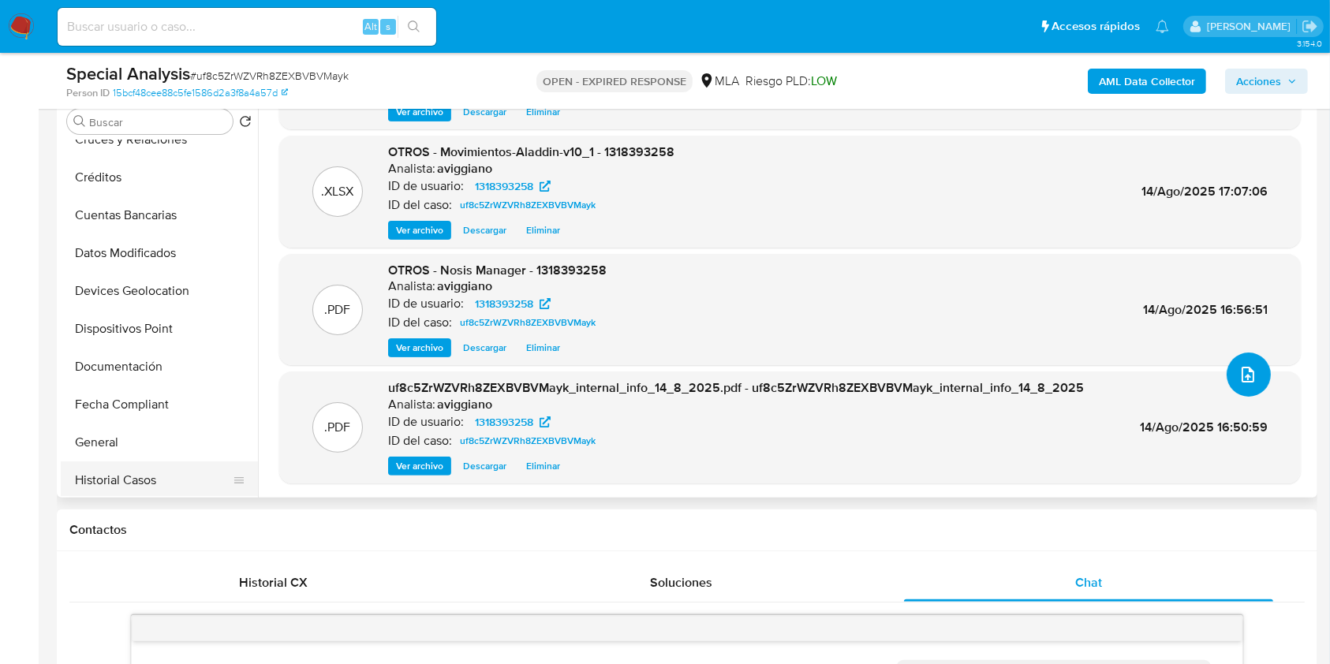
scroll to position [316, 0]
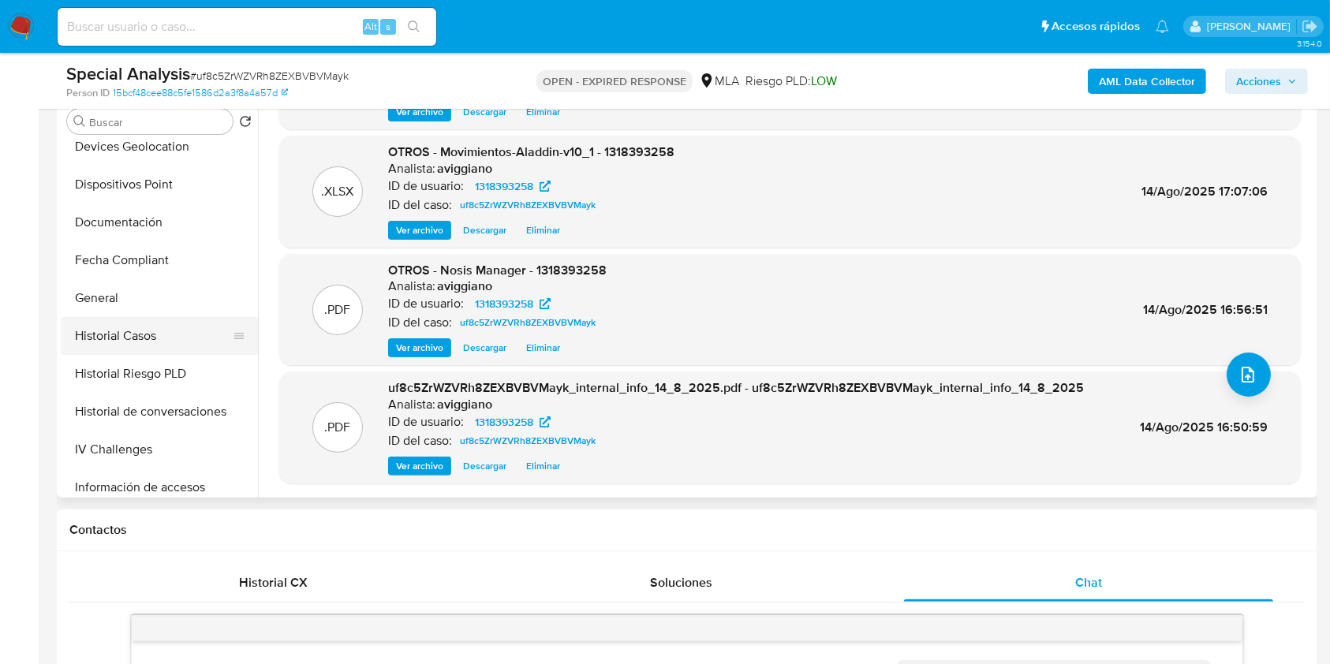
click at [144, 342] on button "Historial Casos" at bounding box center [153, 336] width 185 height 38
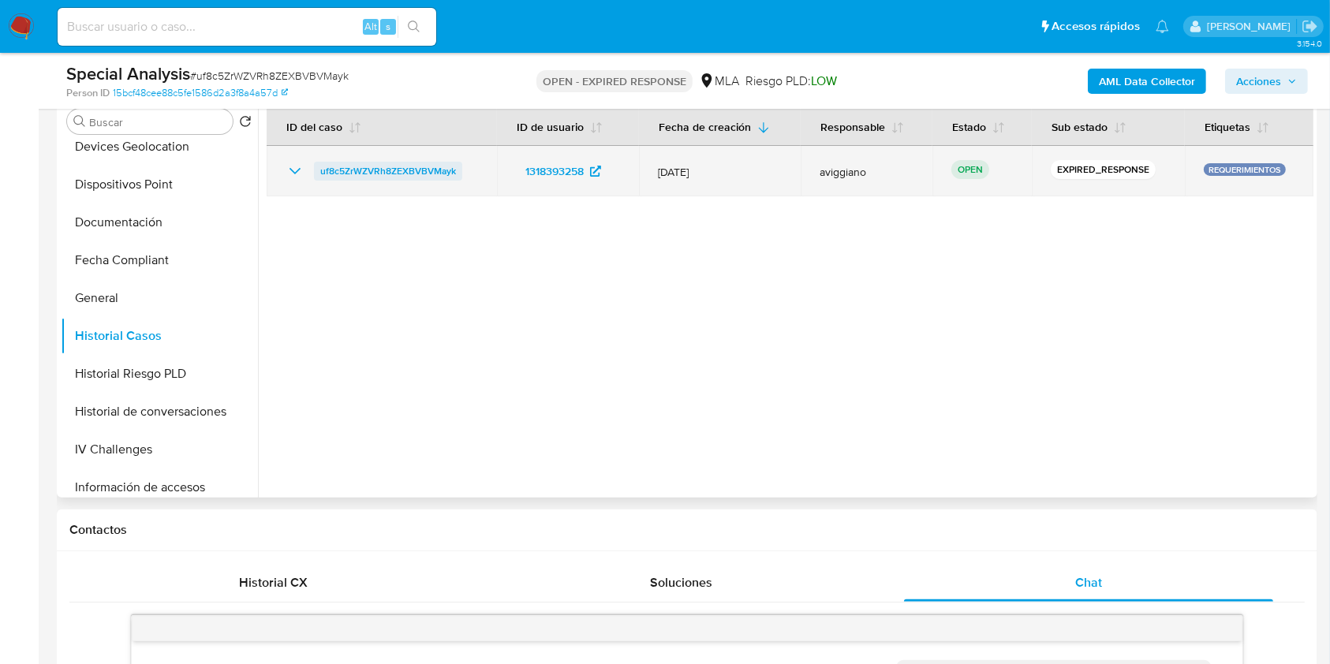
drag, startPoint x: 469, startPoint y: 169, endPoint x: 314, endPoint y: 178, distance: 154.9
click at [314, 178] on div "uf8c5ZrWZVRh8ZEXBVBVMayk" at bounding box center [382, 171] width 192 height 19
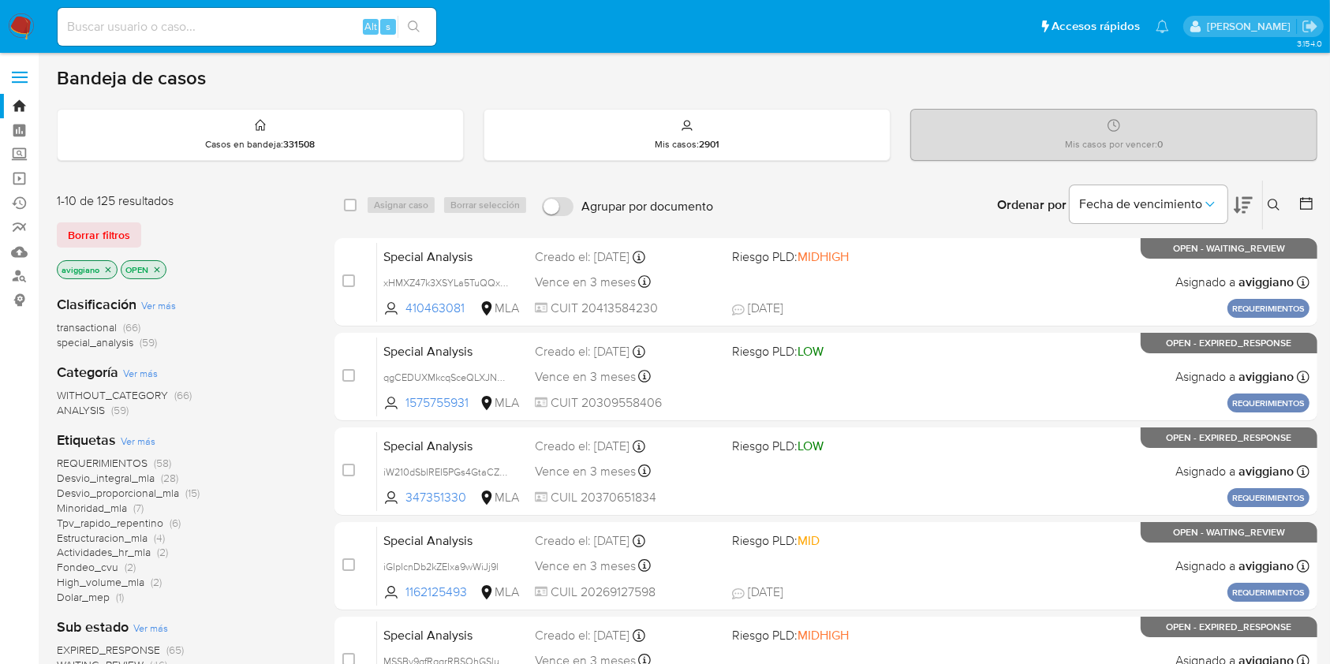
click at [1279, 203] on icon at bounding box center [1274, 205] width 13 height 13
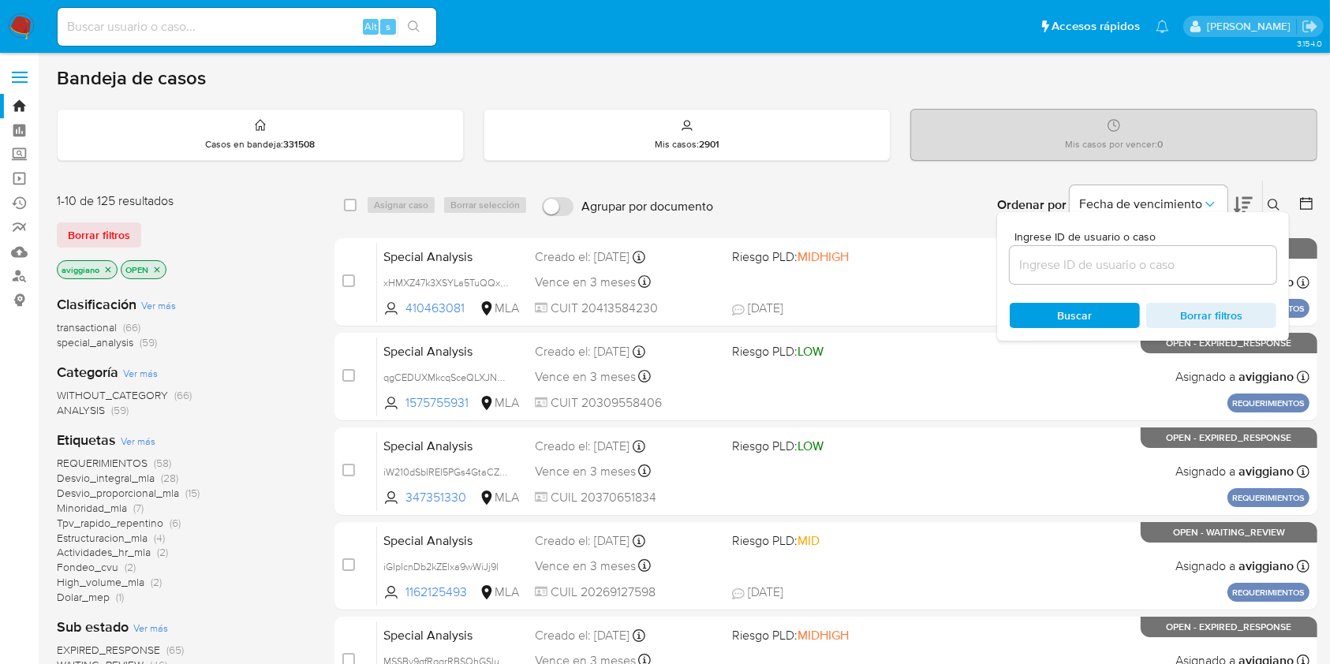
click at [1167, 264] on input at bounding box center [1143, 265] width 267 height 21
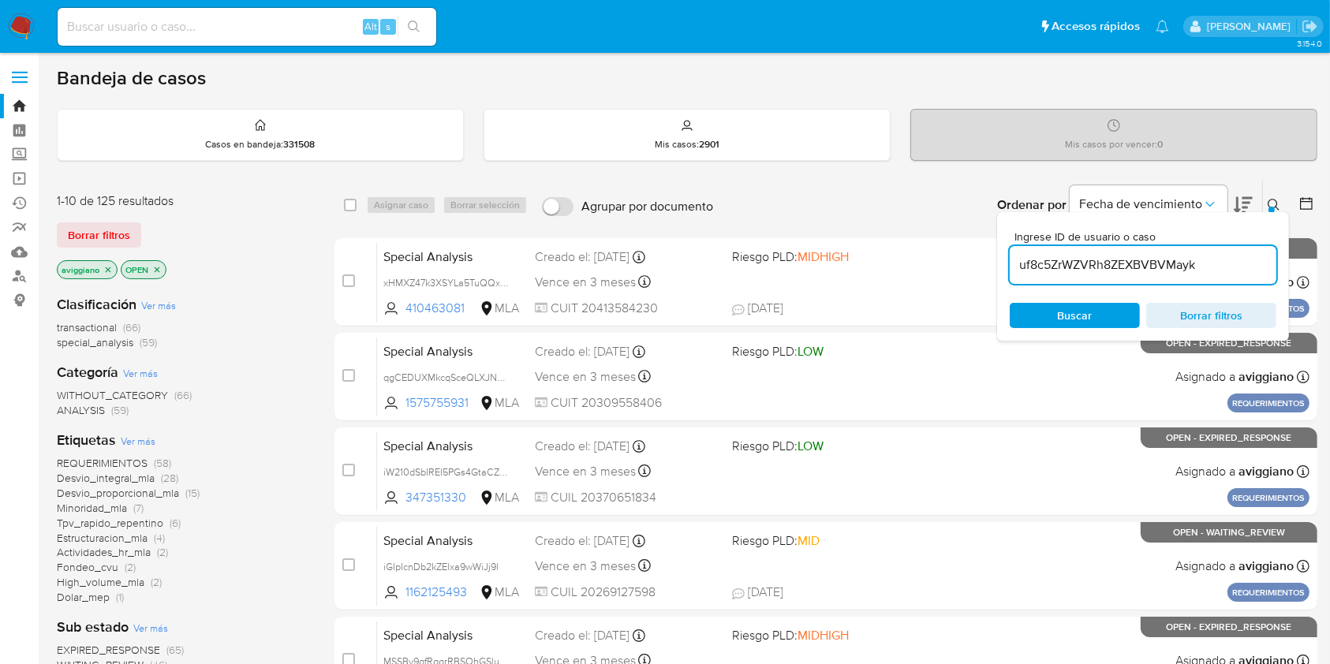
type input "uf8c5ZrWZVRh8ZEXBVBVMayk"
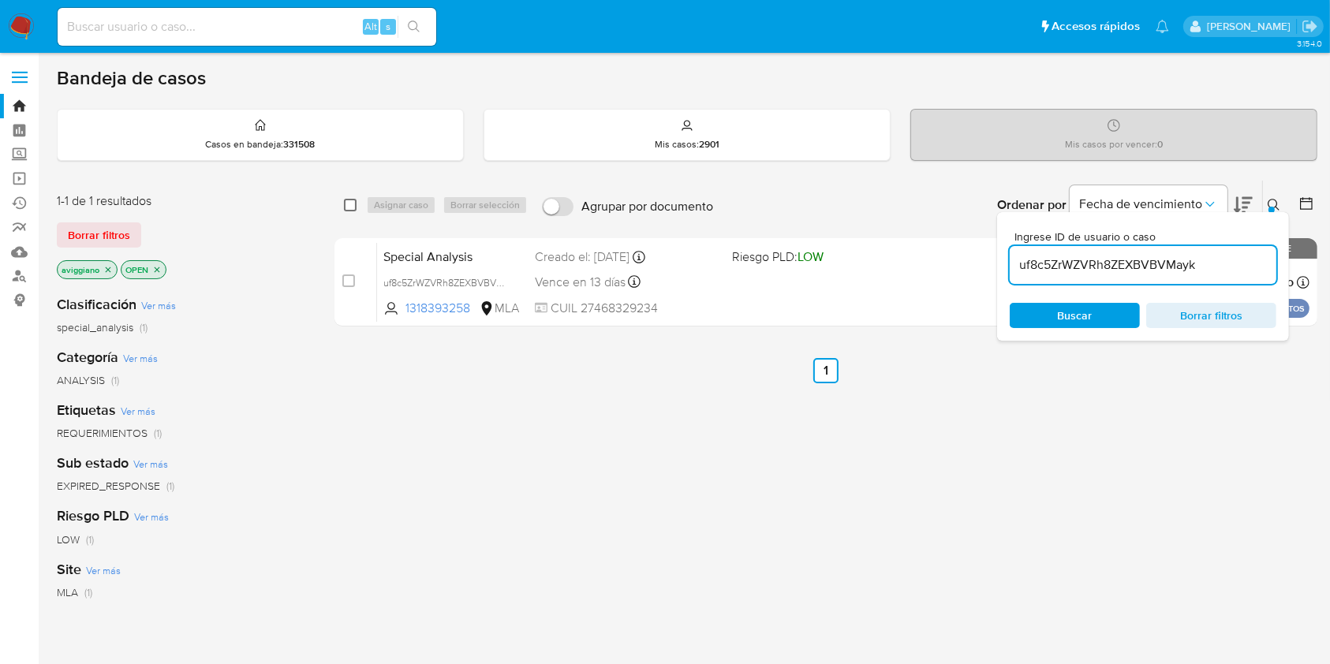
click at [350, 208] on input "checkbox" at bounding box center [350, 205] width 13 height 13
checkbox input "true"
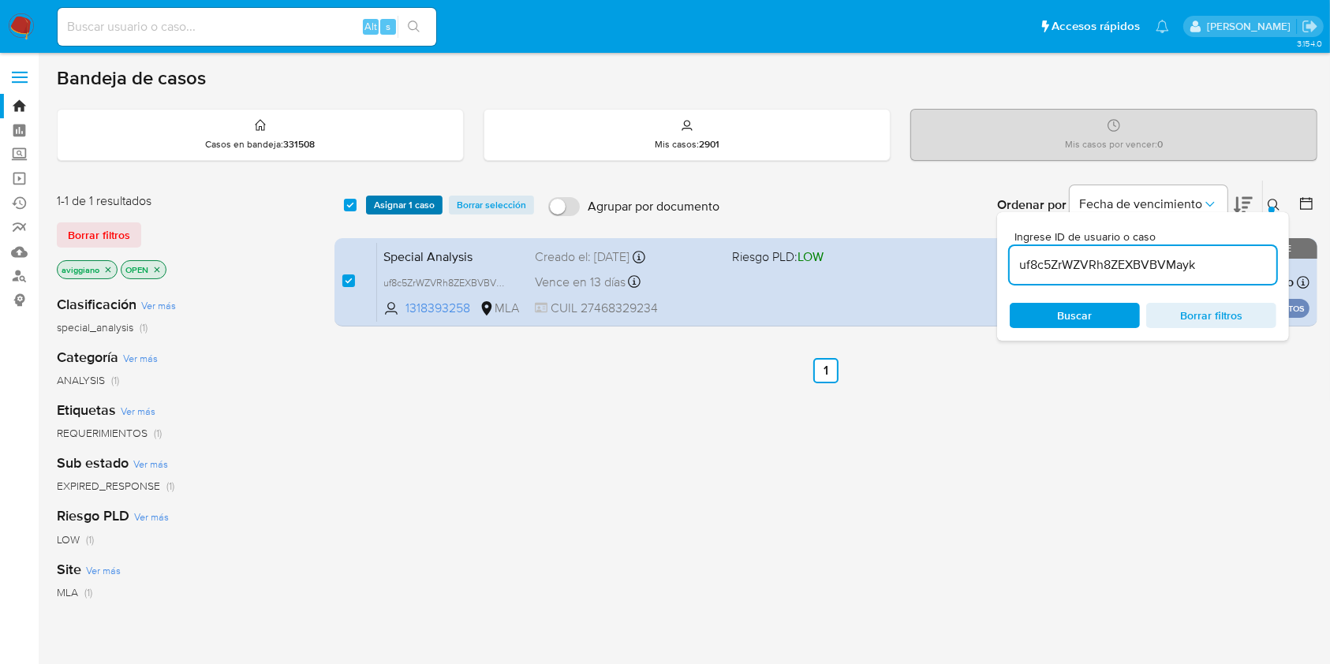
click at [370, 207] on button "Asignar 1 caso" at bounding box center [404, 205] width 77 height 19
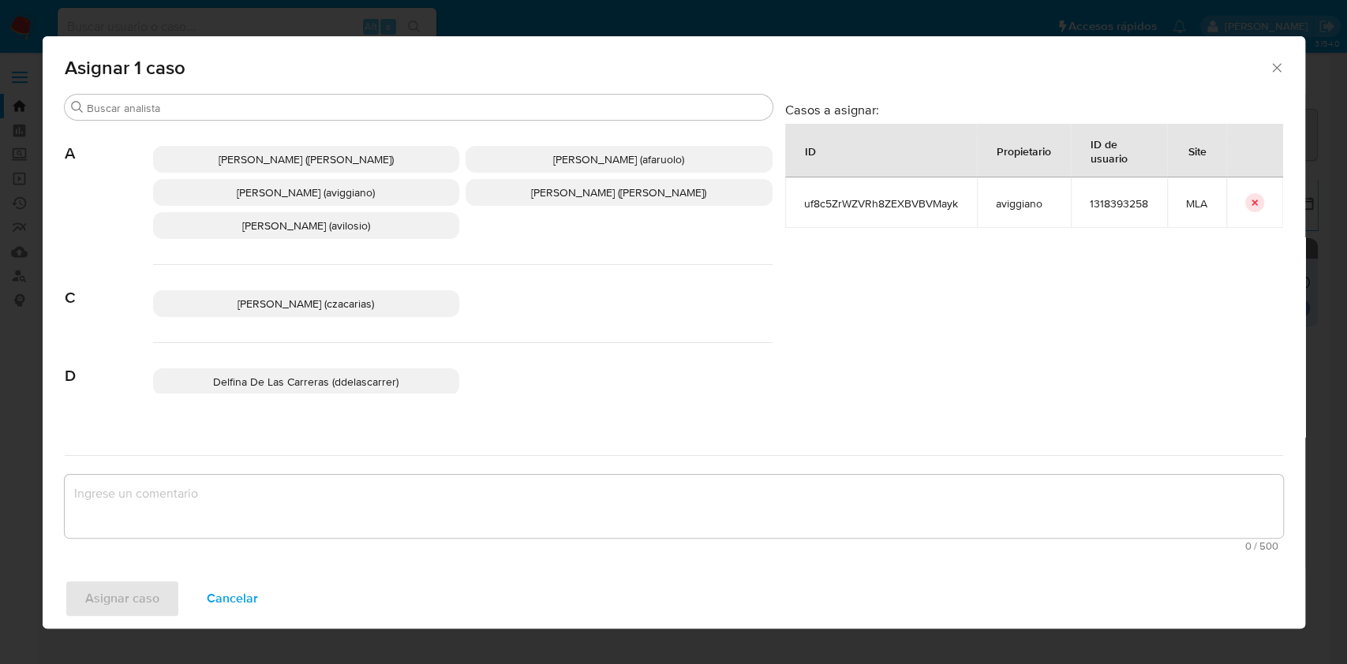
click at [277, 199] on span "[PERSON_NAME] (aviggiano)" at bounding box center [306, 193] width 138 height 16
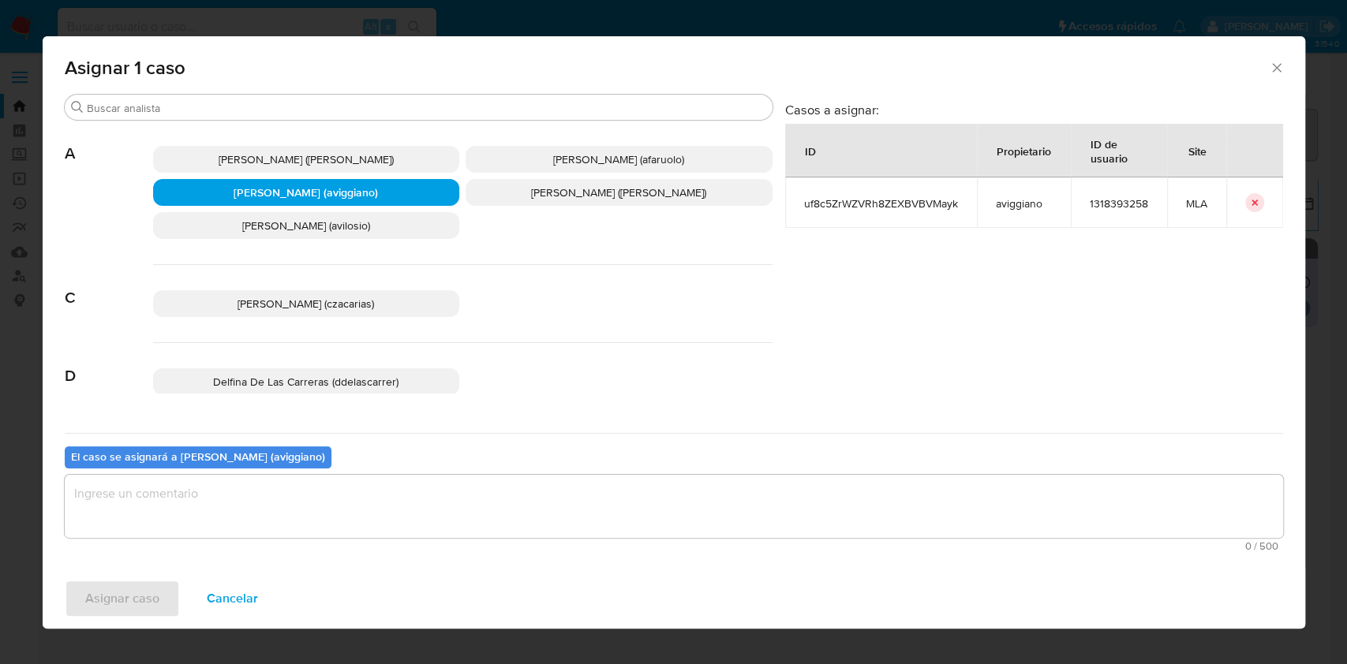
click at [158, 493] on textarea "assign-modal" at bounding box center [674, 506] width 1218 height 63
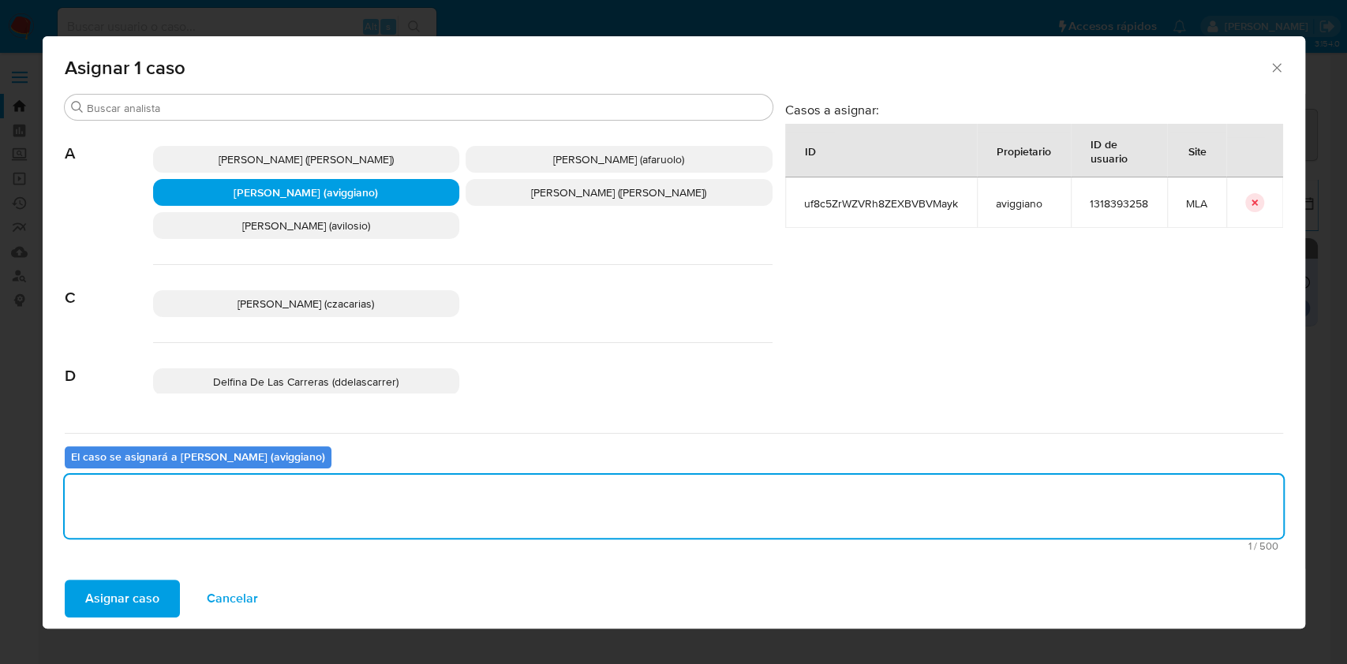
click at [103, 607] on span "Asignar caso" at bounding box center [122, 598] width 74 height 35
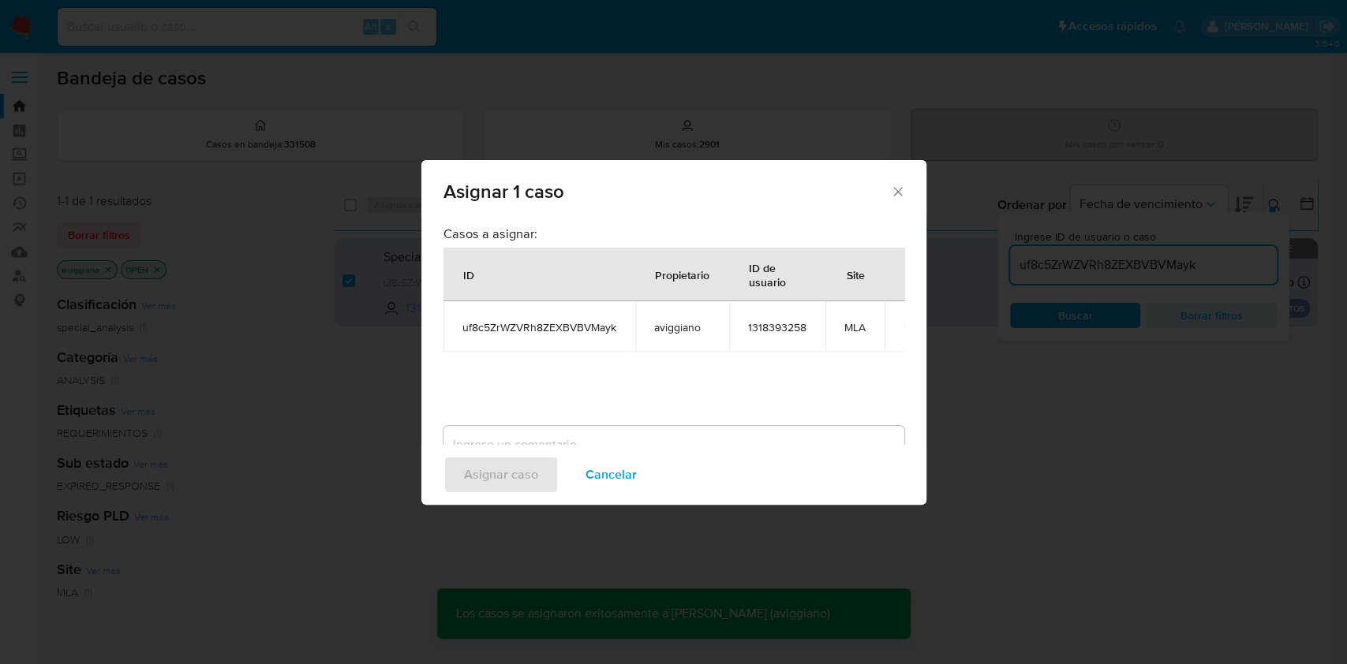
checkbox input "false"
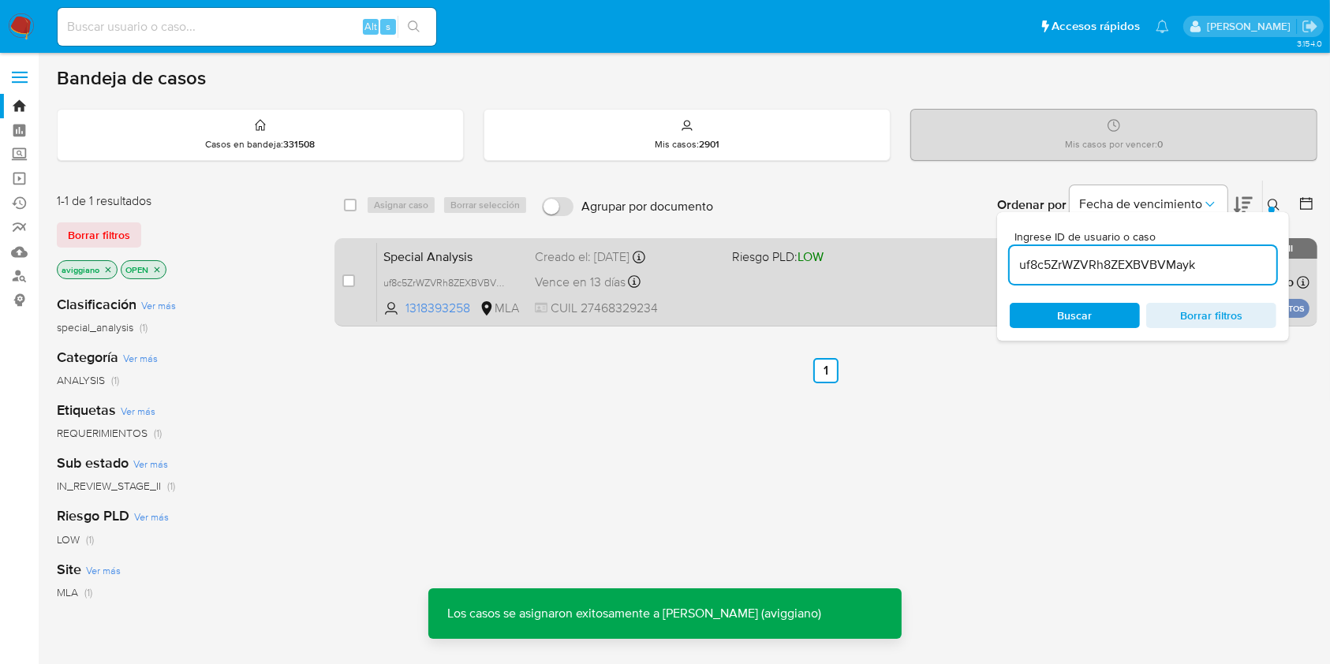
click at [850, 304] on div "Special Analysis uf8c5ZrWZVRh8ZEXBVBVMayk 1318393258 MLA Riesgo PLD: LOW Creado…" at bounding box center [843, 282] width 933 height 80
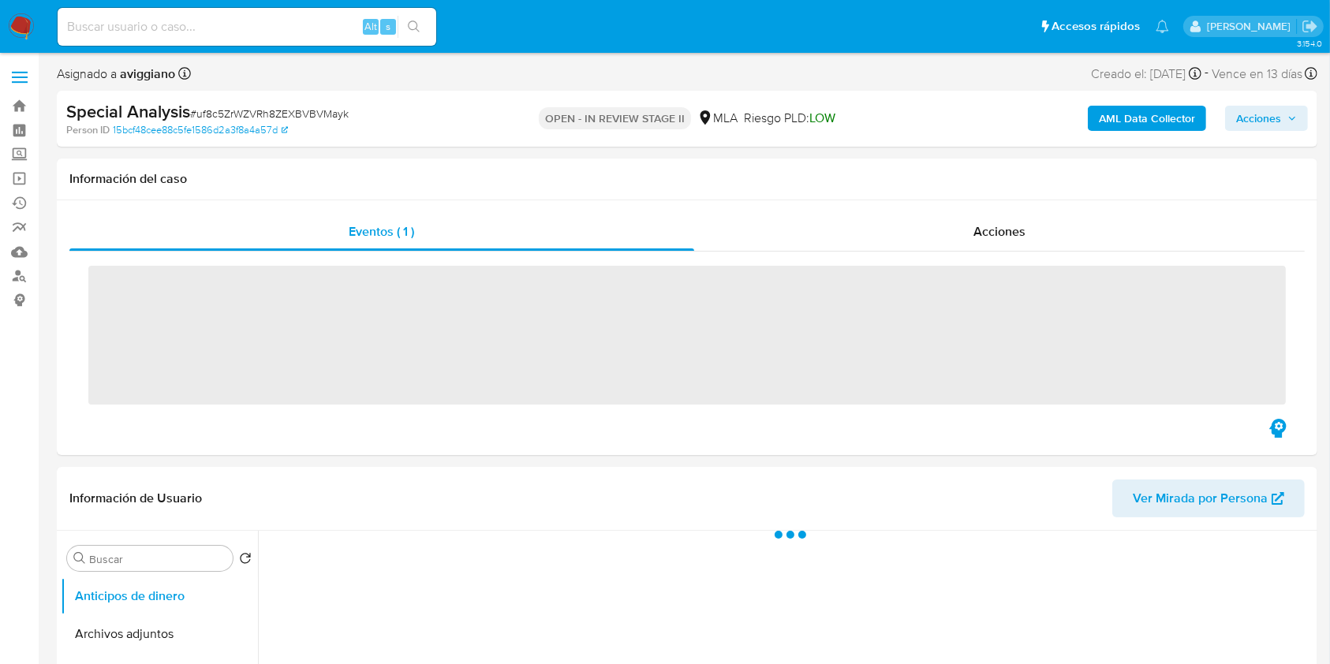
click at [1264, 123] on span "Acciones" at bounding box center [1258, 118] width 45 height 25
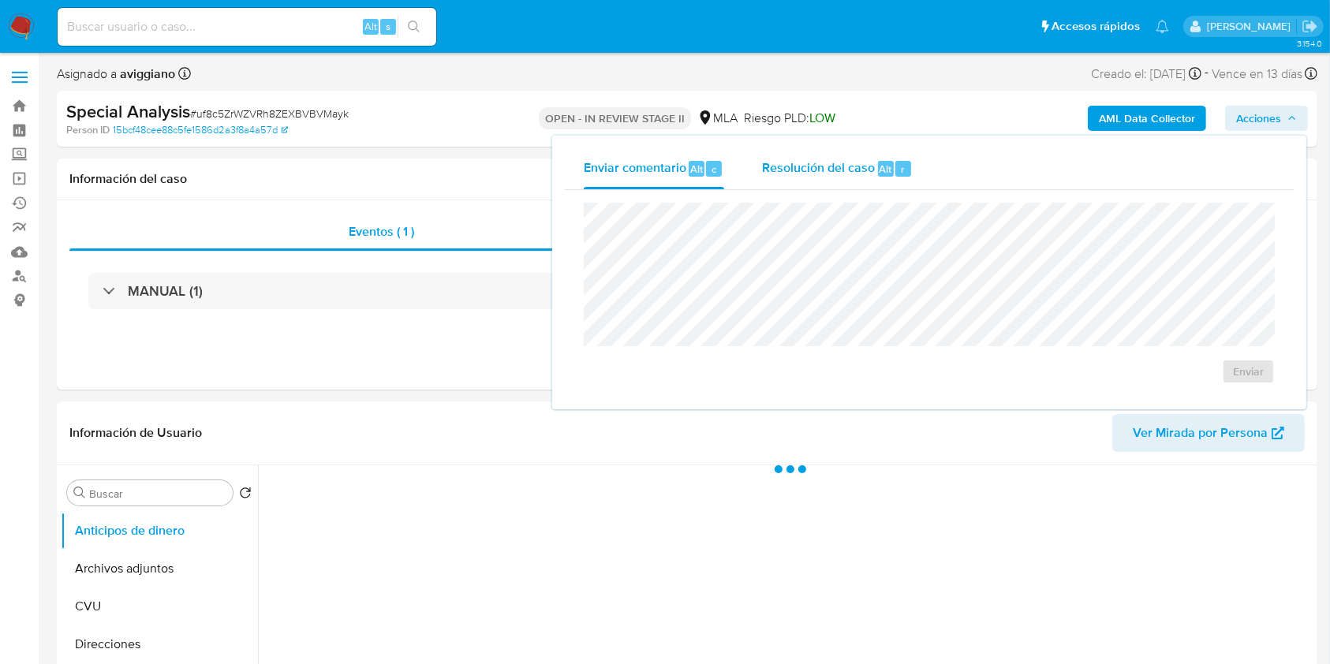
click at [880, 172] on span "Alt" at bounding box center [886, 169] width 13 height 15
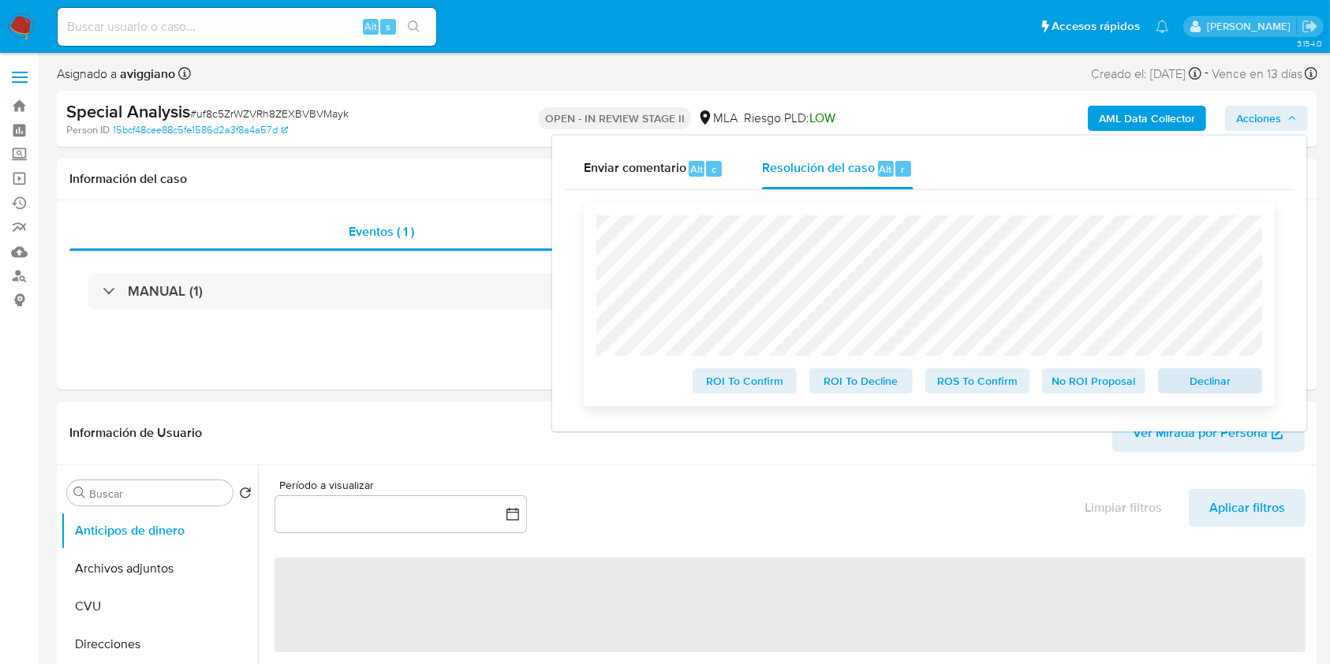
select select "10"
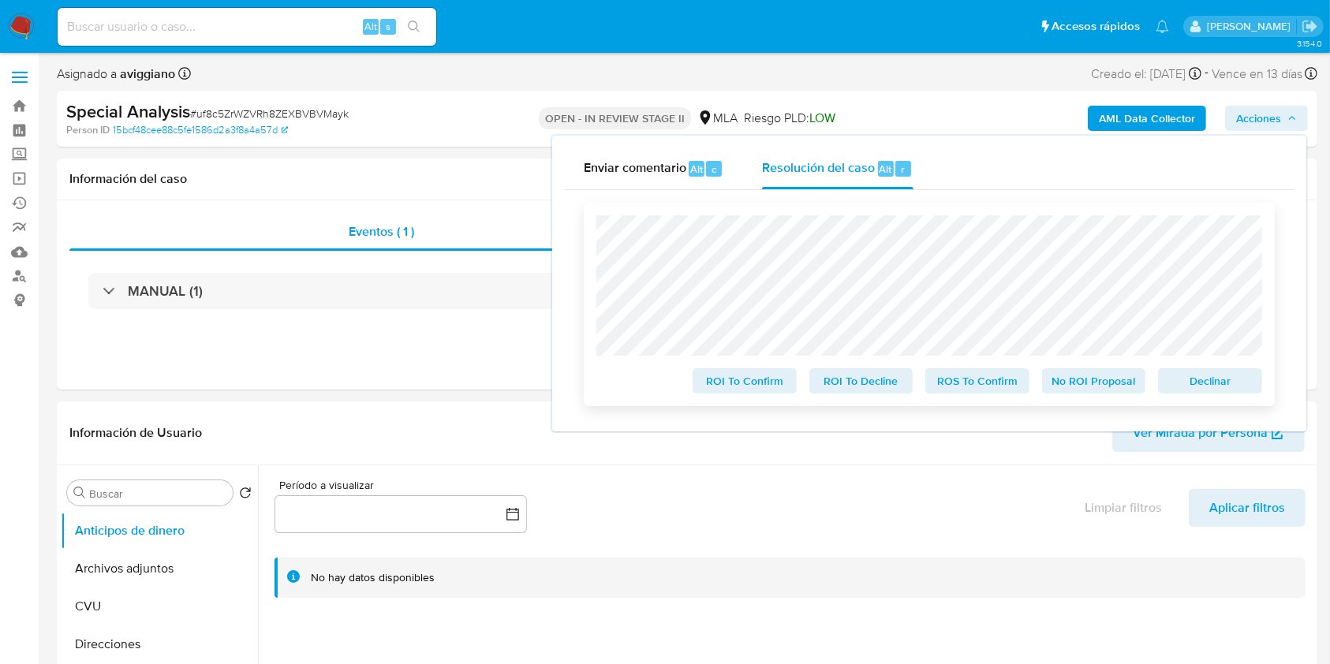
click at [1232, 384] on span "Declinar" at bounding box center [1210, 381] width 82 height 22
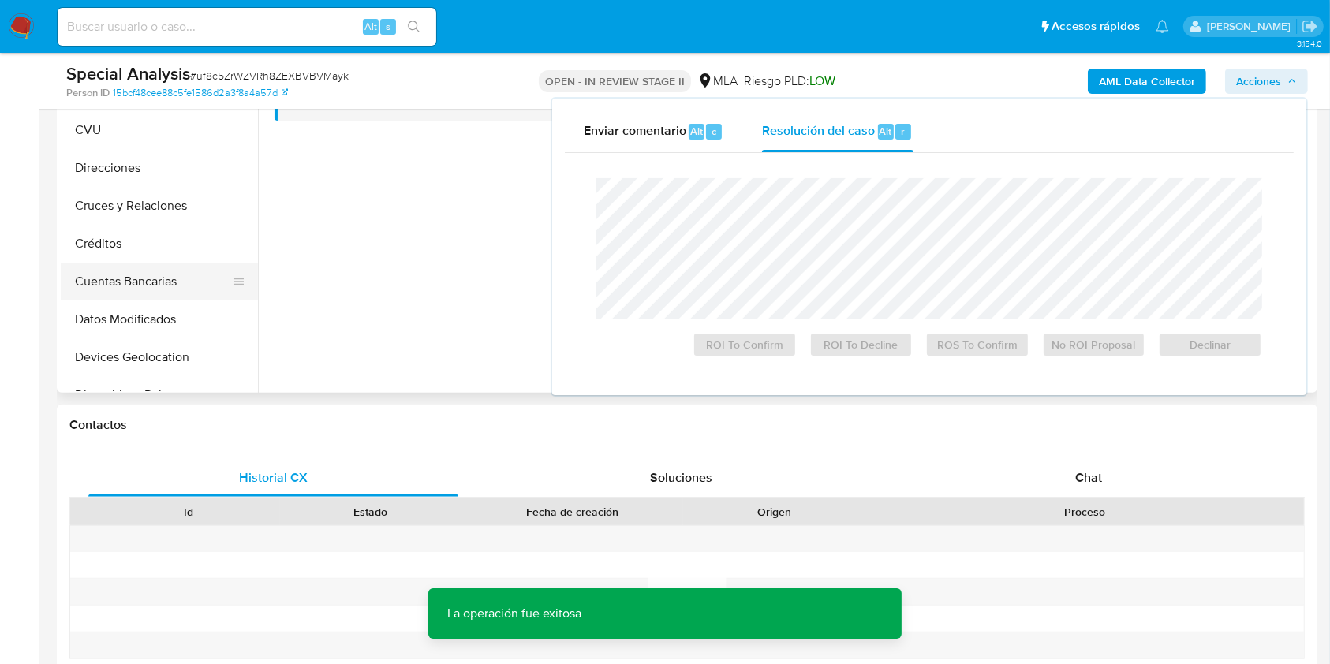
scroll to position [420, 0]
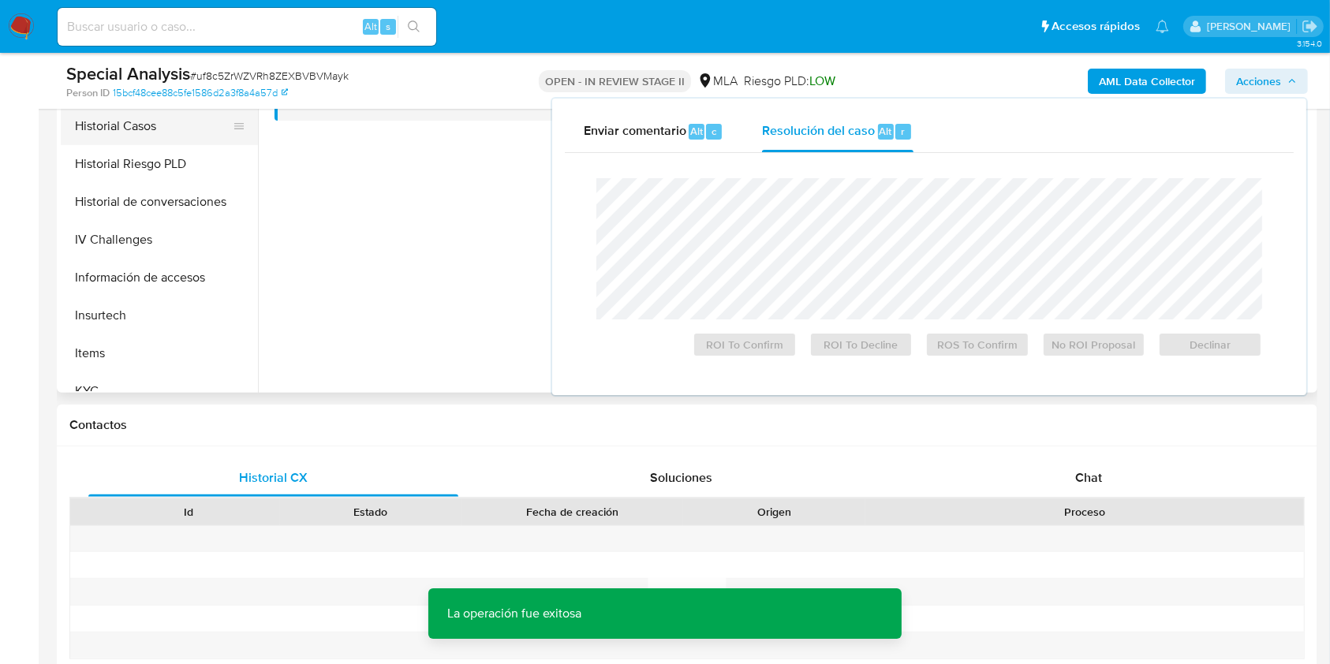
click at [174, 140] on button "Historial Casos" at bounding box center [153, 126] width 185 height 38
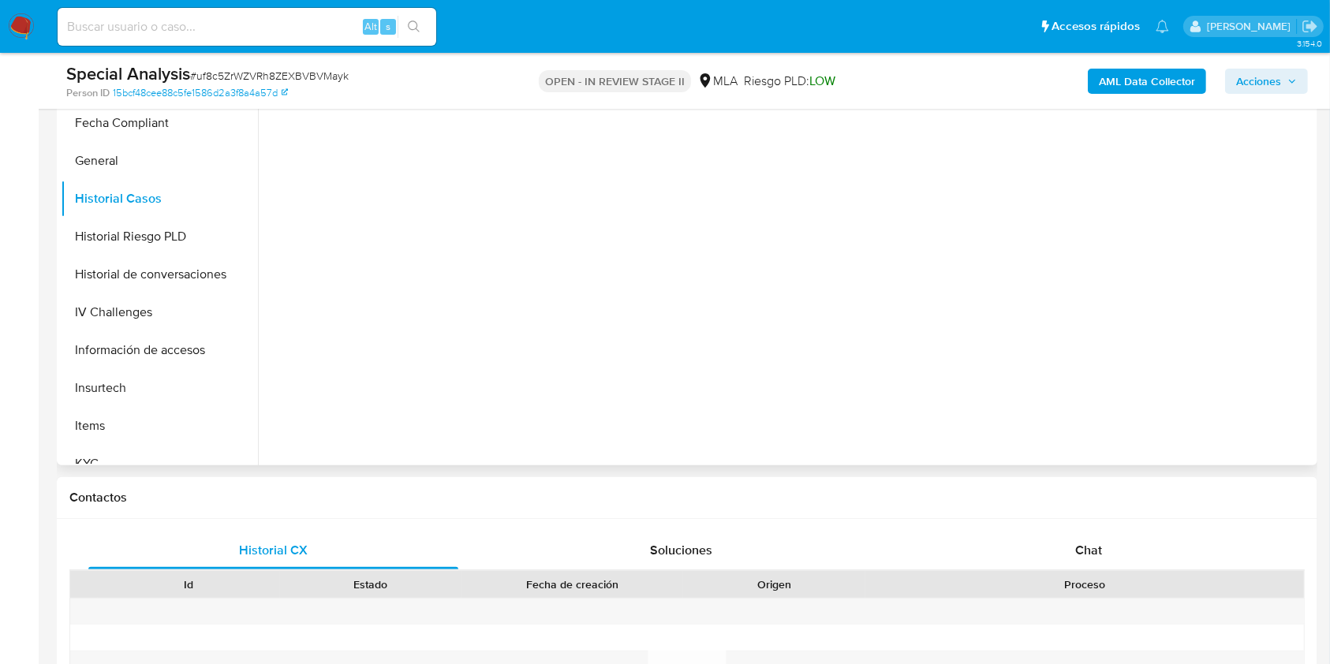
scroll to position [316, 0]
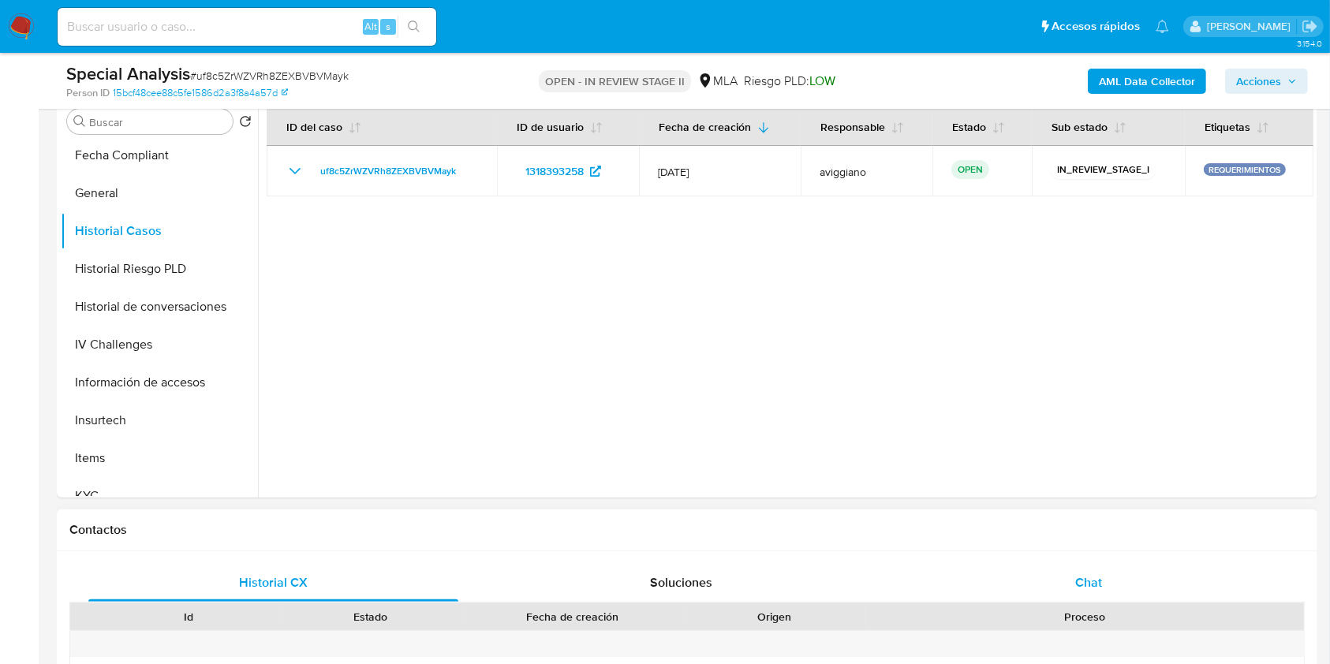
click at [1096, 579] on span "Chat" at bounding box center [1088, 583] width 27 height 18
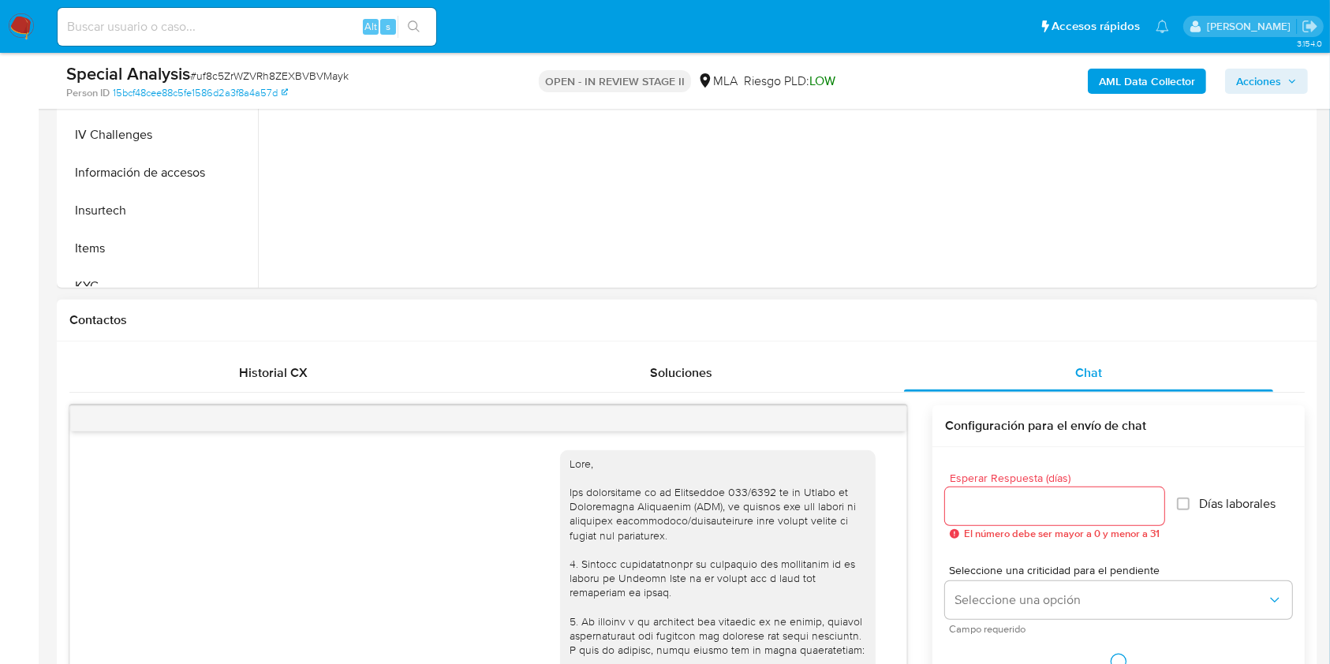
scroll to position [488, 0]
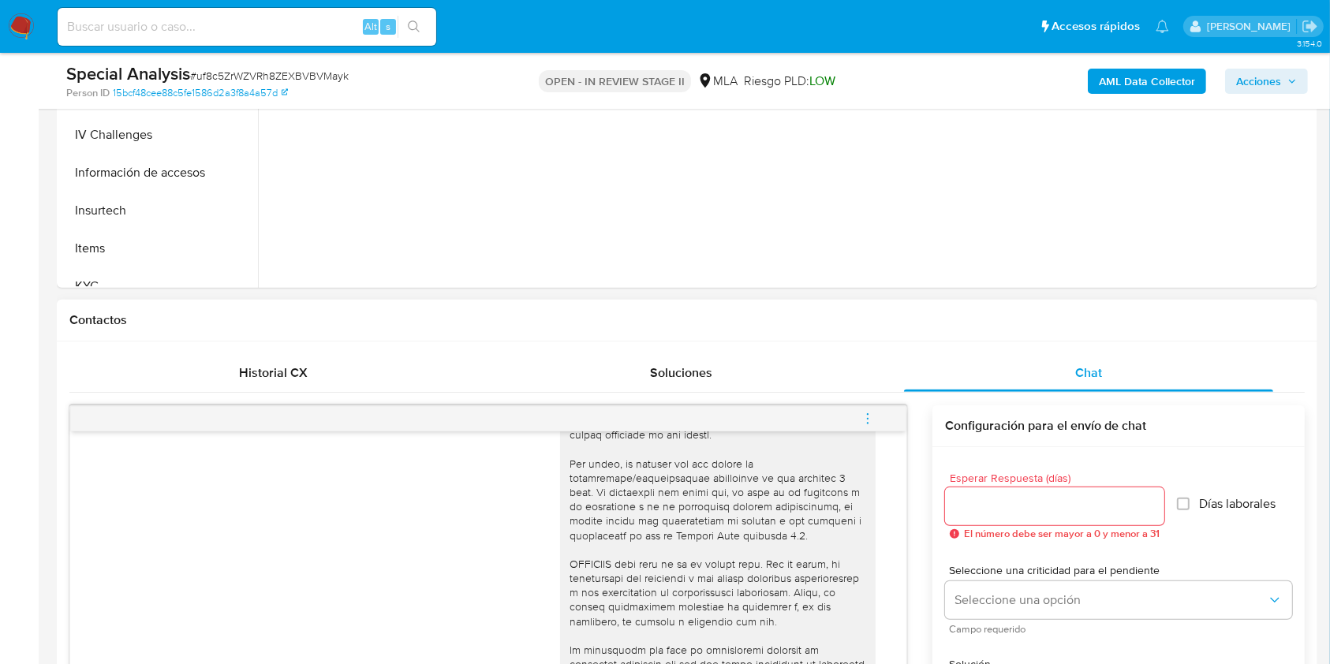
click at [877, 419] on button "menu-action" at bounding box center [868, 419] width 52 height 38
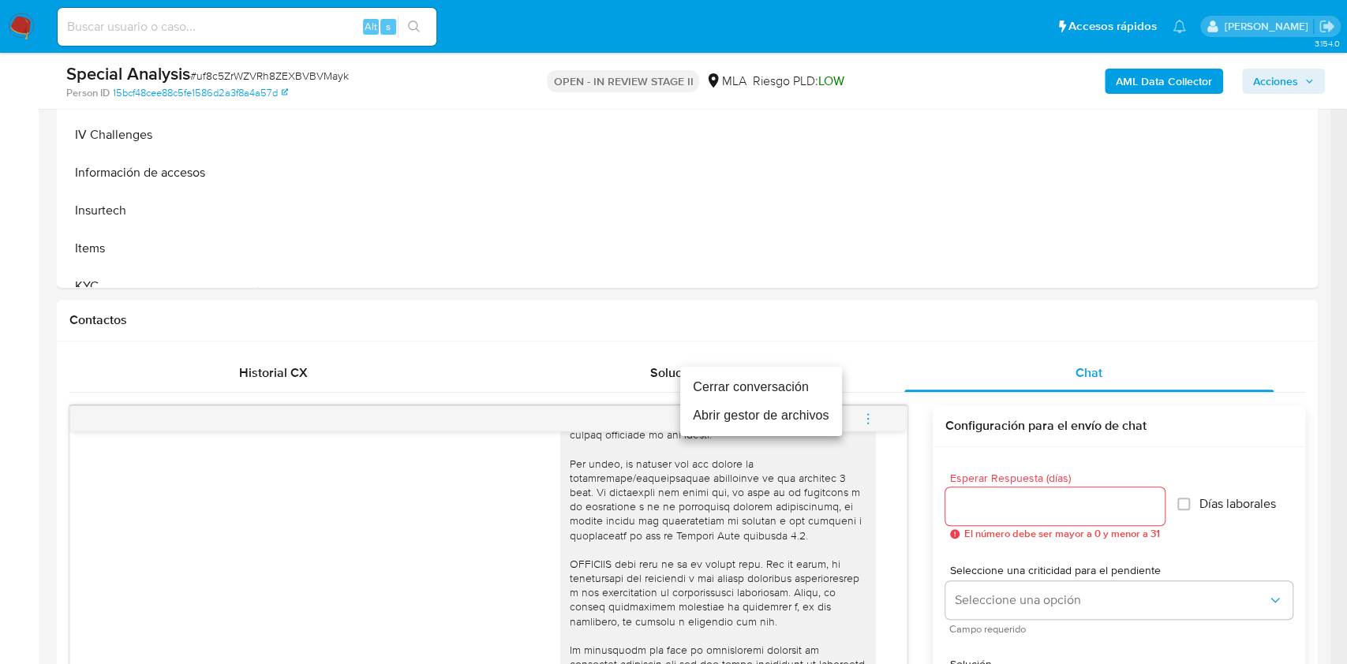
click at [793, 388] on li "Cerrar conversación" at bounding box center [761, 387] width 162 height 28
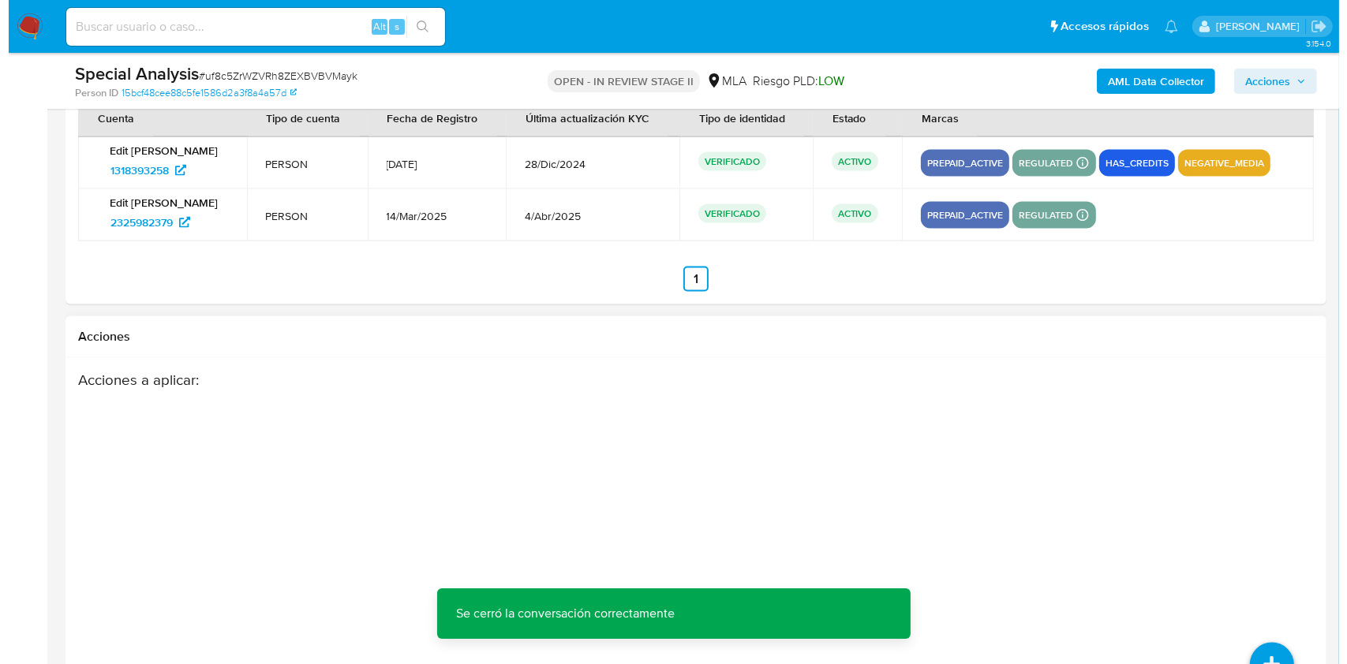
scroll to position [2453, 0]
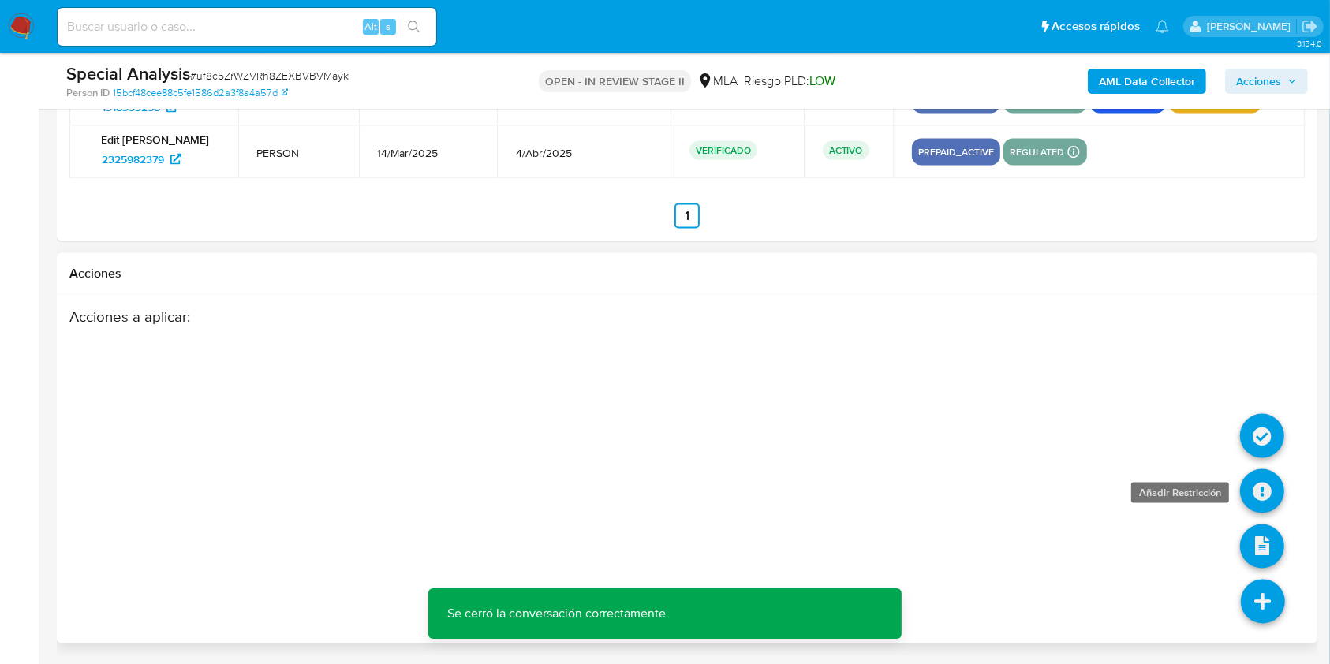
click at [1269, 498] on icon at bounding box center [1262, 491] width 44 height 44
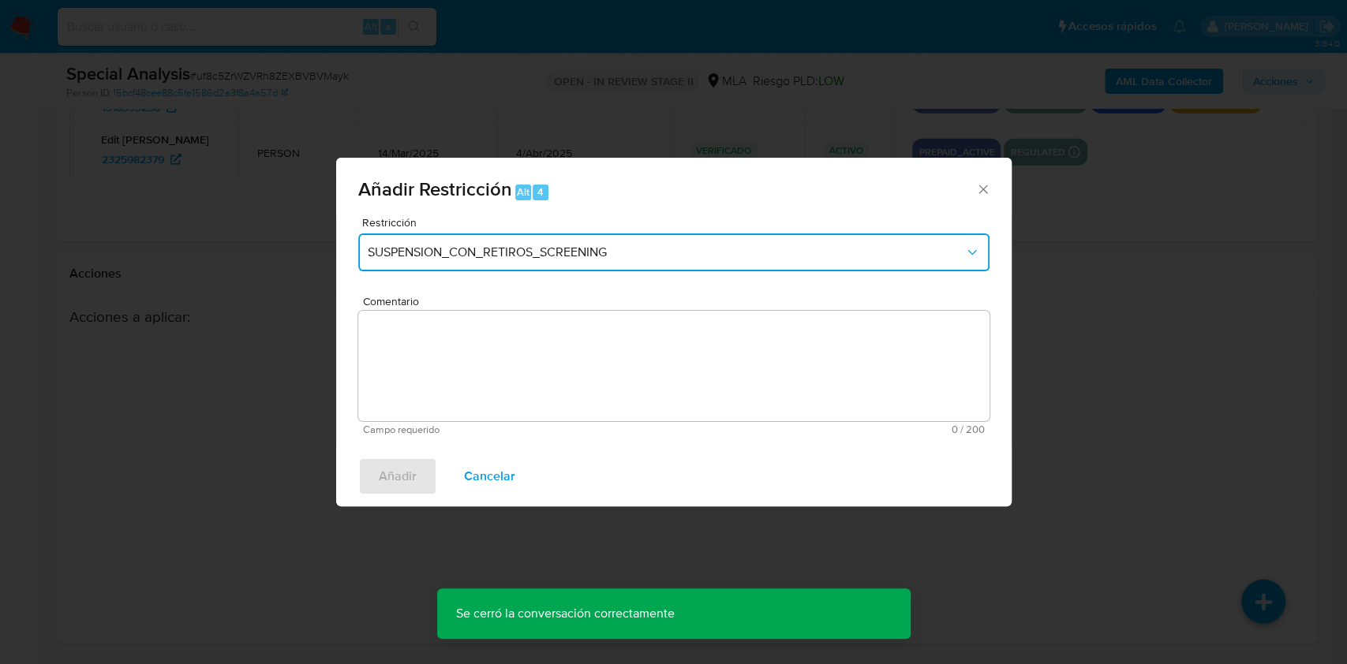
click at [525, 260] on button "SUSPENSION_CON_RETIROS_SCREENING" at bounding box center [673, 253] width 631 height 38
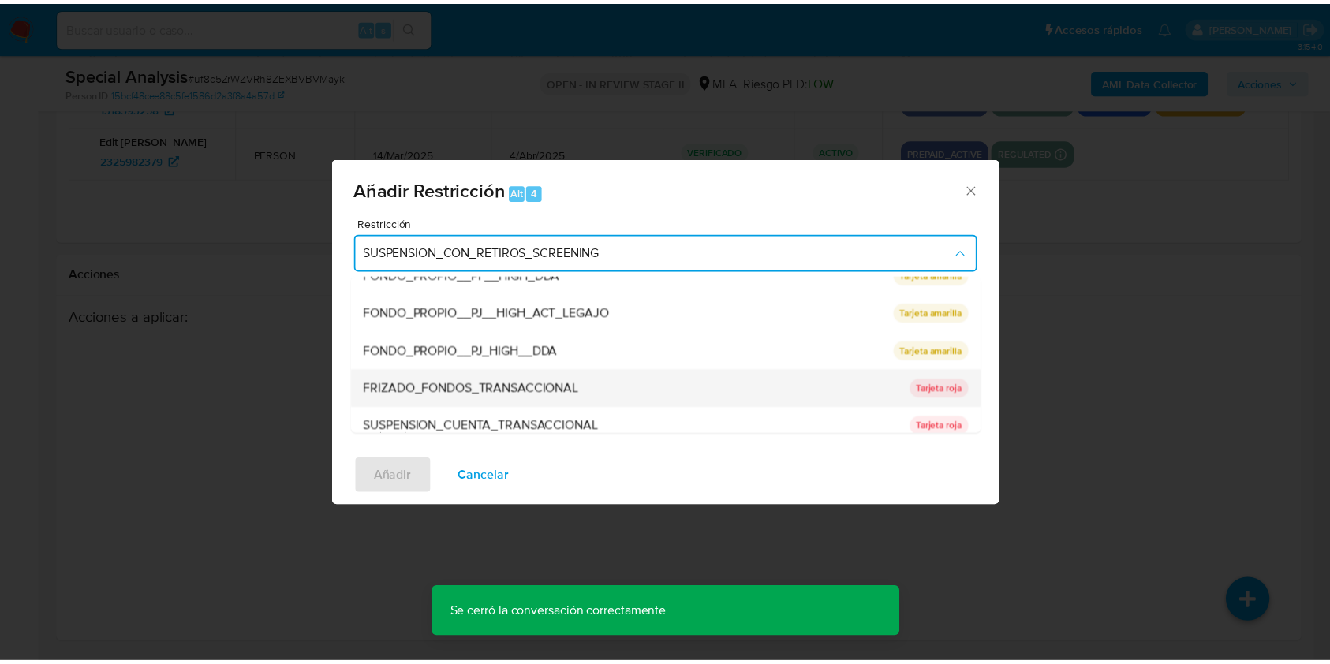
scroll to position [210, 0]
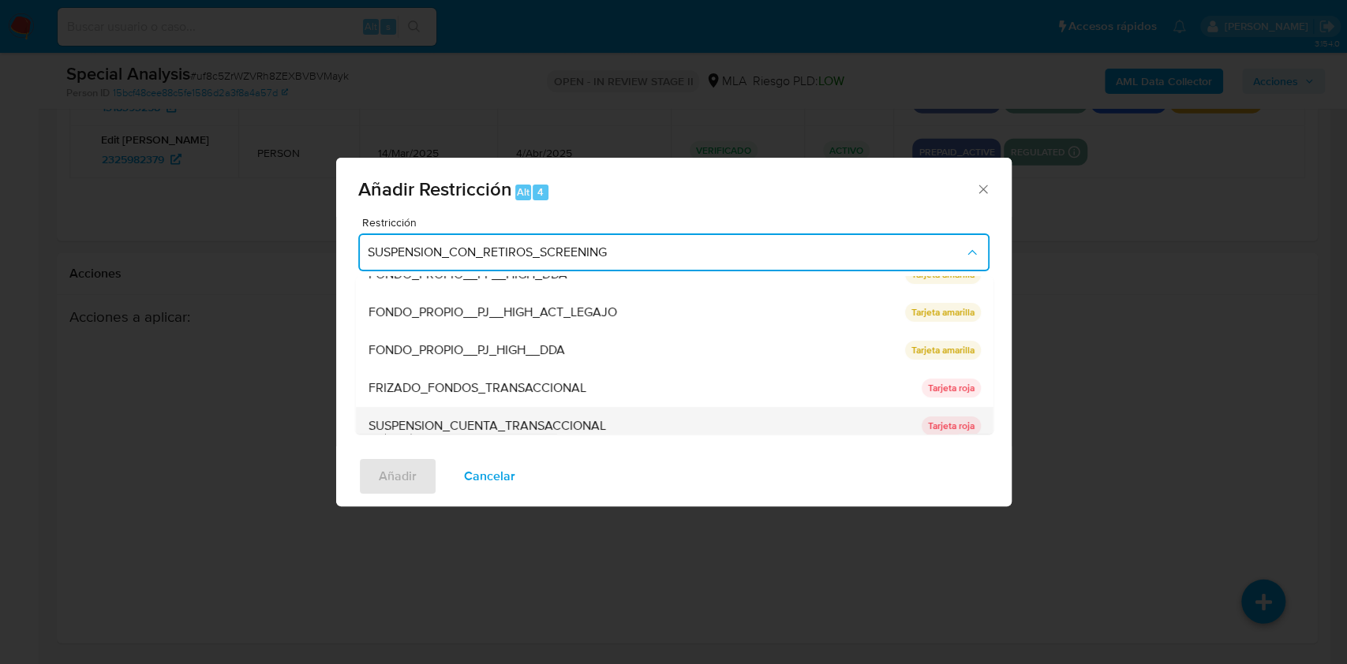
click at [482, 418] on span "SUSPENSION_CUENTA_TRANSACCIONAL" at bounding box center [486, 426] width 237 height 16
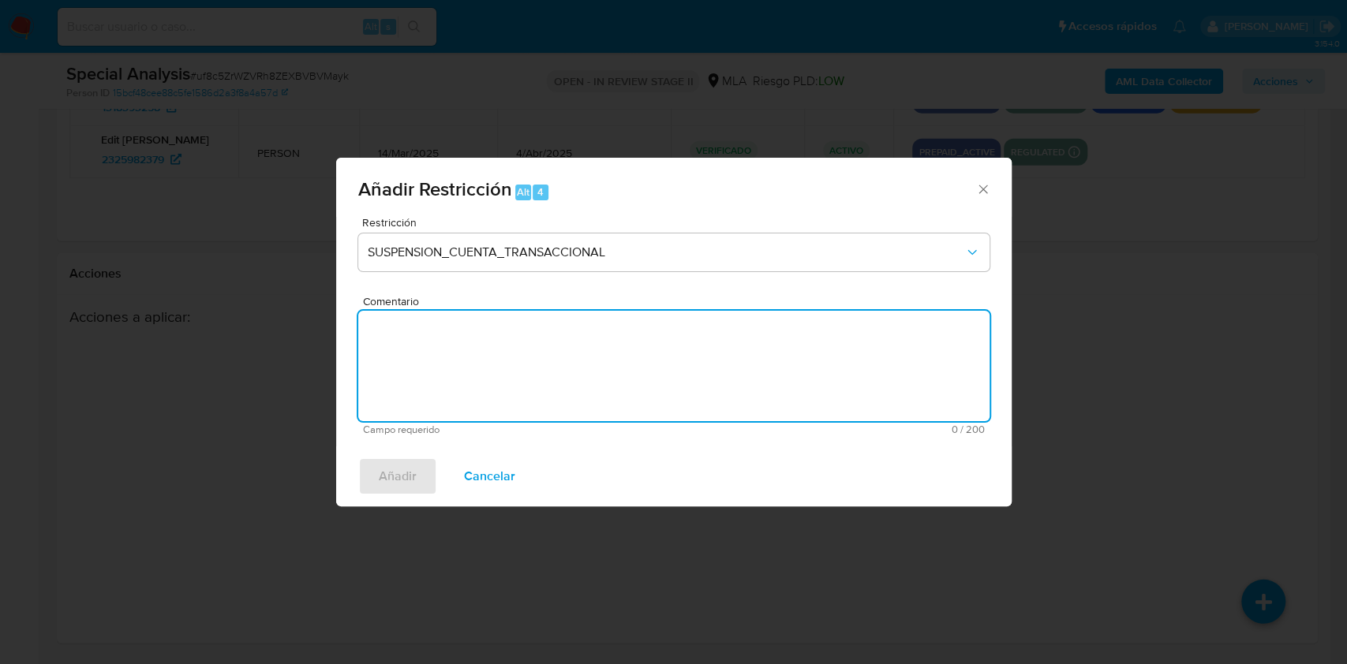
click at [483, 399] on textarea "Comentario" at bounding box center [673, 366] width 631 height 110
type textarea "AML"
click at [407, 471] on span "Añadir" at bounding box center [398, 476] width 38 height 35
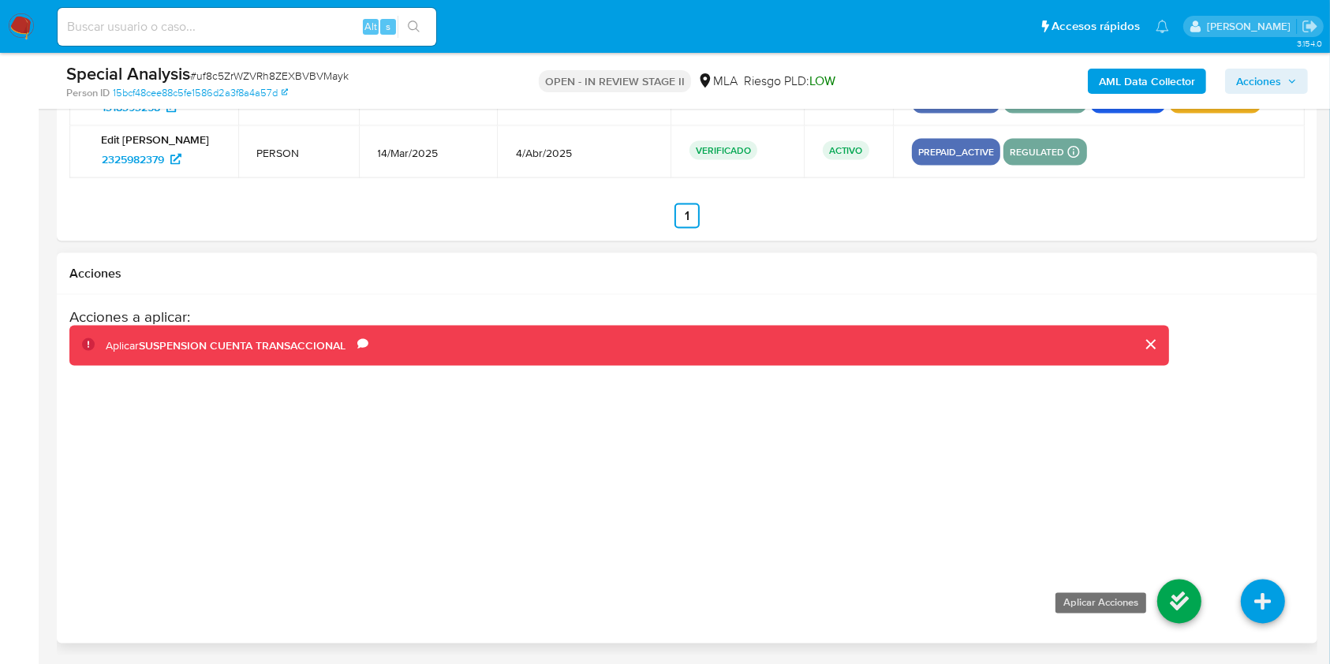
click at [1176, 603] on icon at bounding box center [1179, 602] width 44 height 44
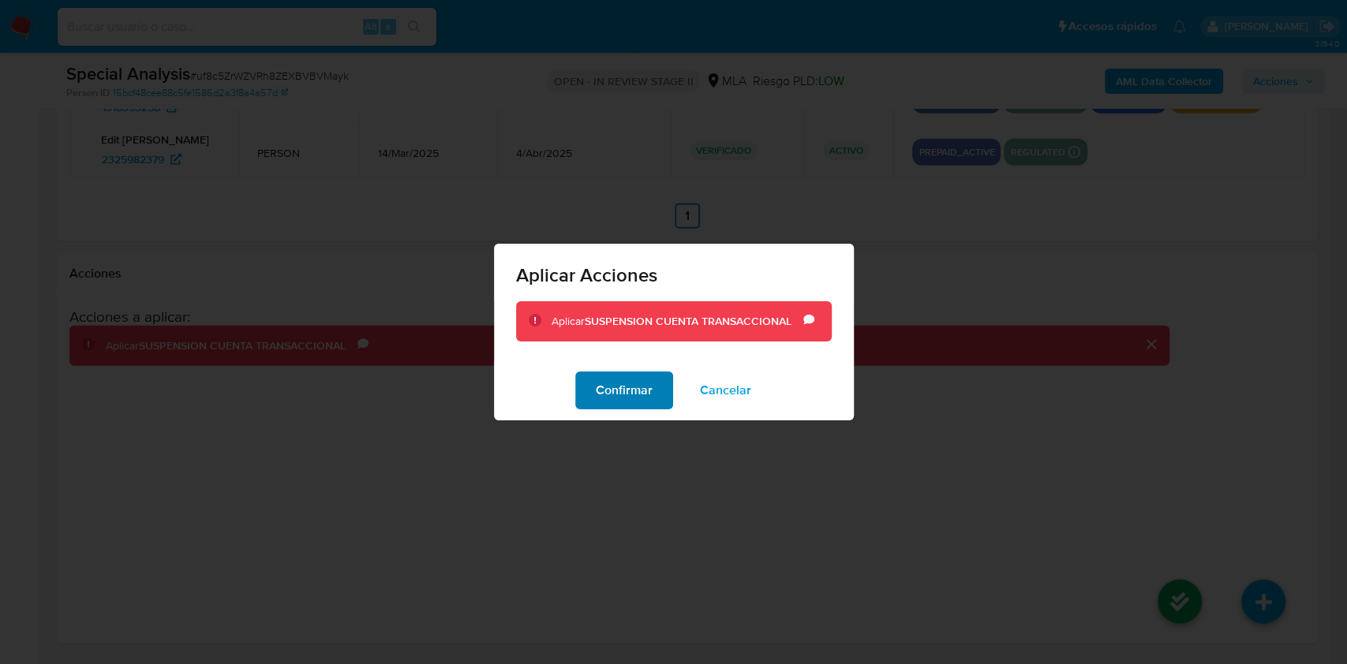
click at [623, 398] on span "Confirmar" at bounding box center [624, 390] width 57 height 35
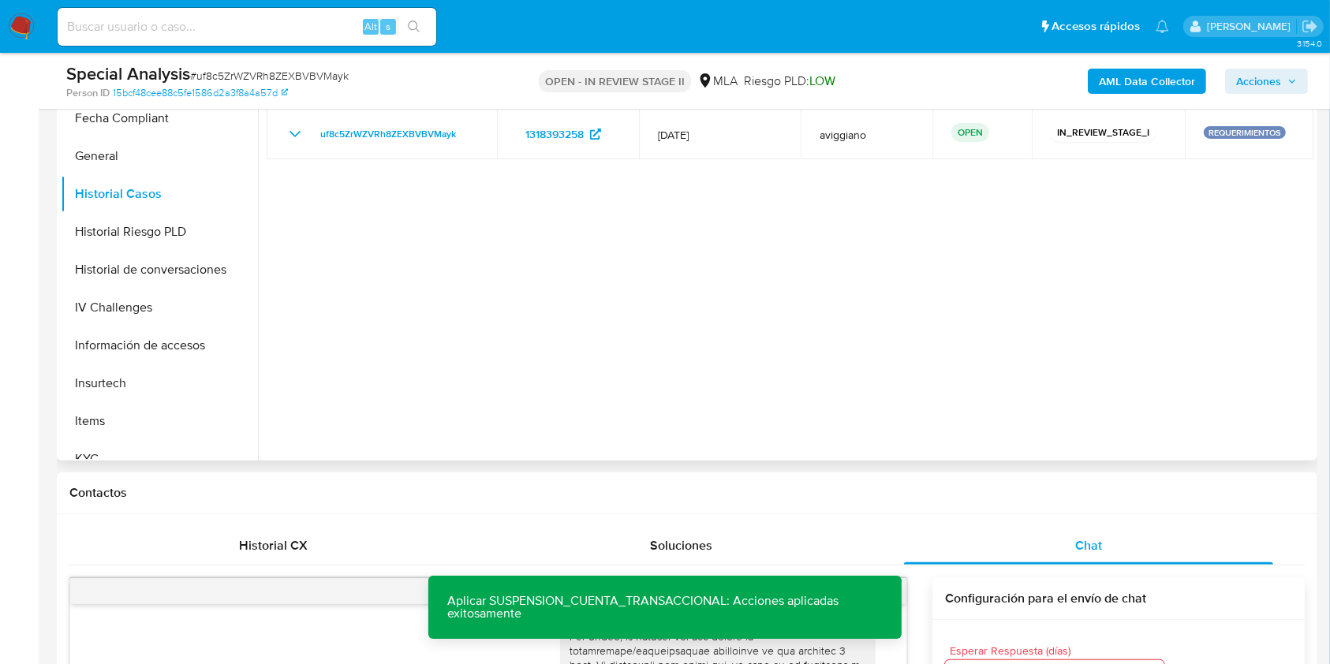
scroll to position [349, 0]
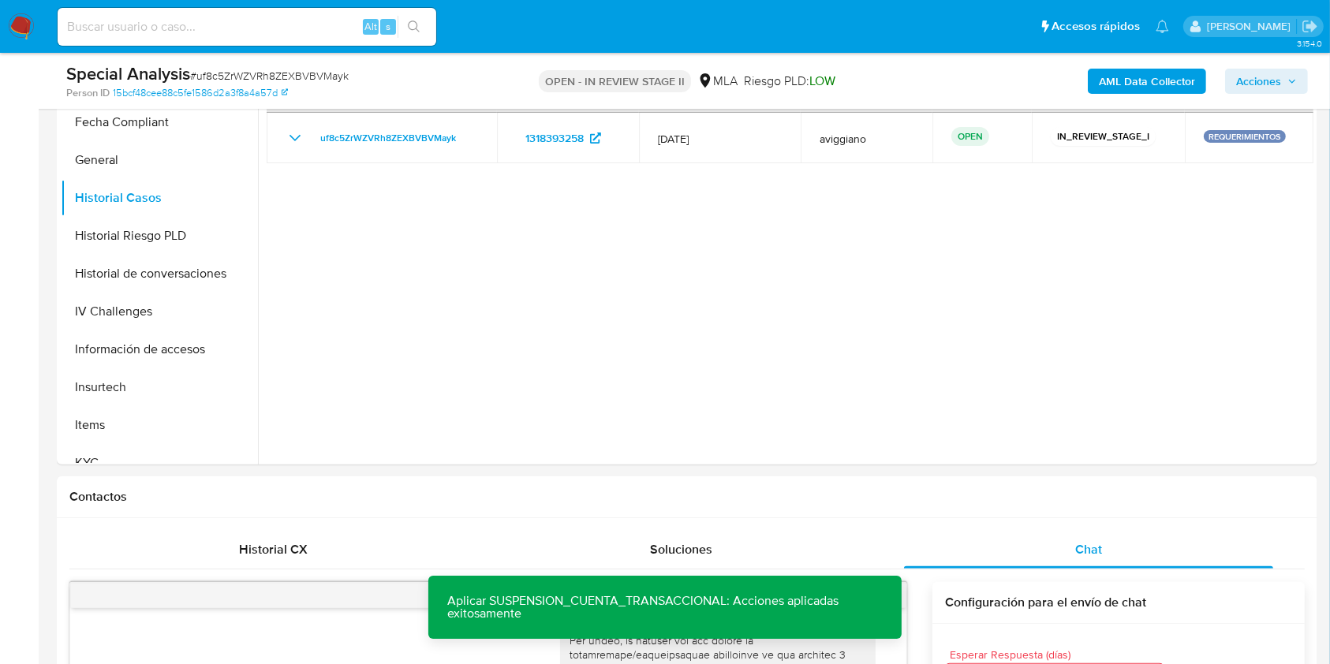
click at [1232, 79] on button "Acciones" at bounding box center [1266, 81] width 83 height 25
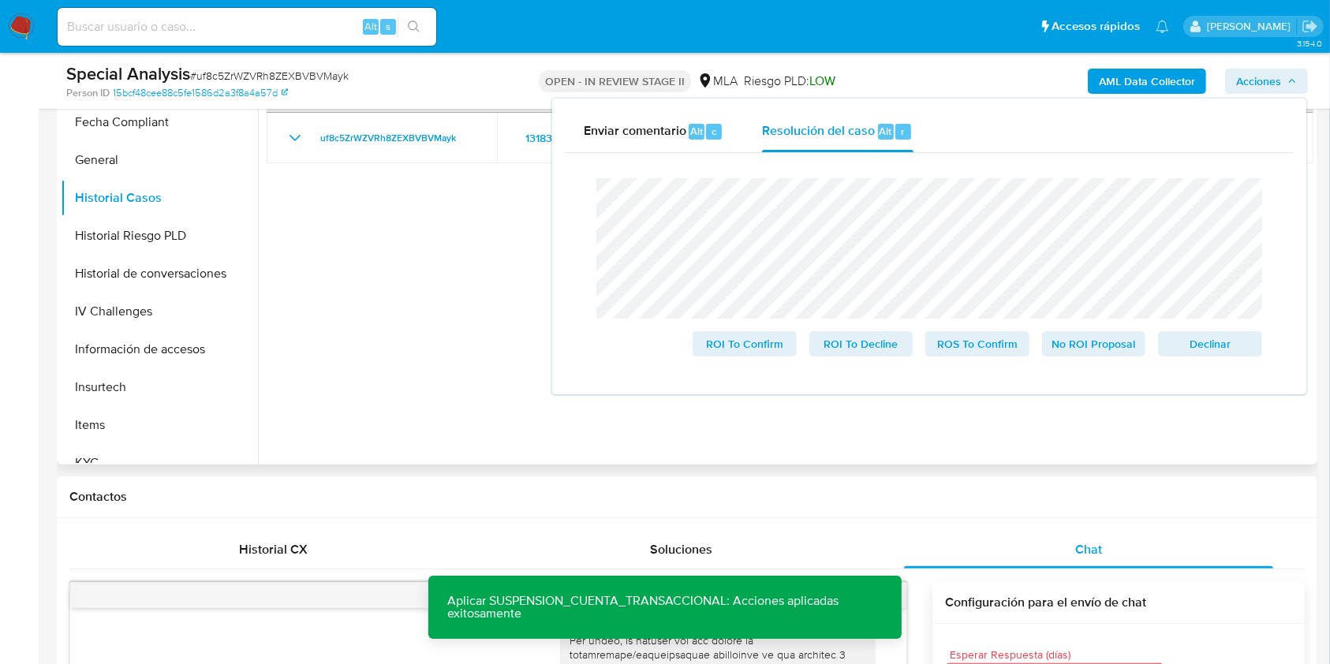
click at [464, 310] on div at bounding box center [786, 263] width 1056 height 404
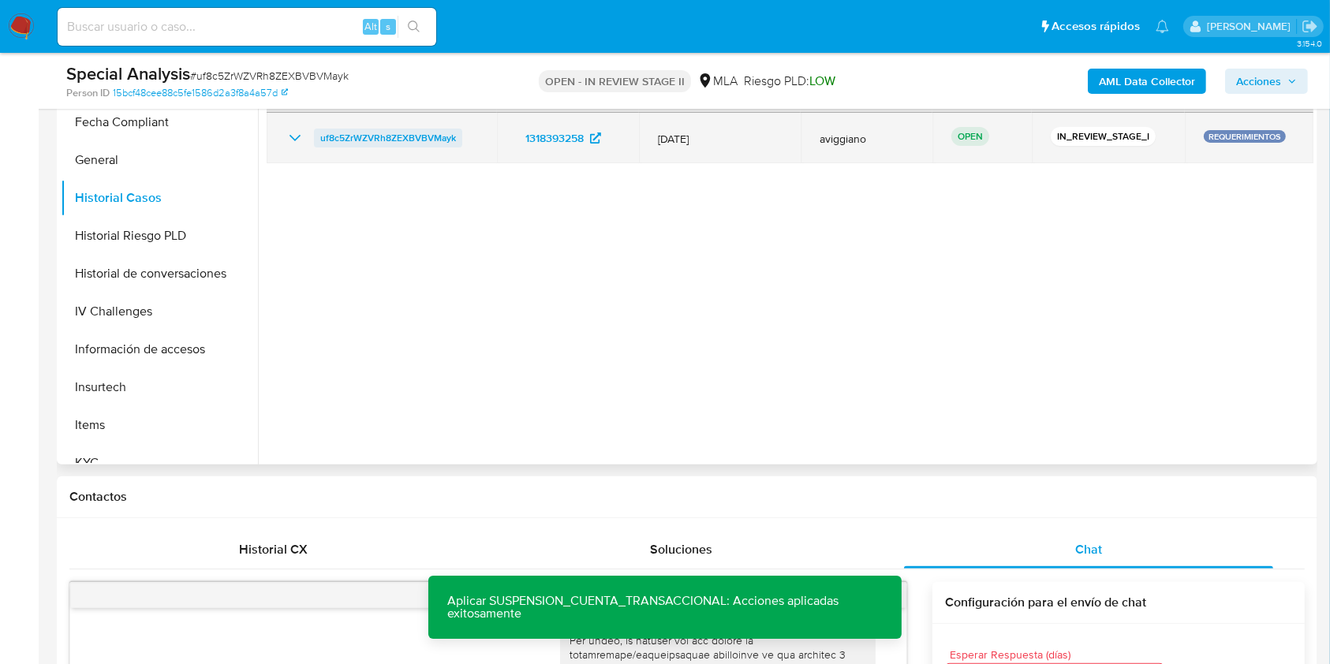
click at [404, 138] on span "uf8c5ZrWZVRh8ZEXBVBVMayk" at bounding box center [388, 138] width 136 height 19
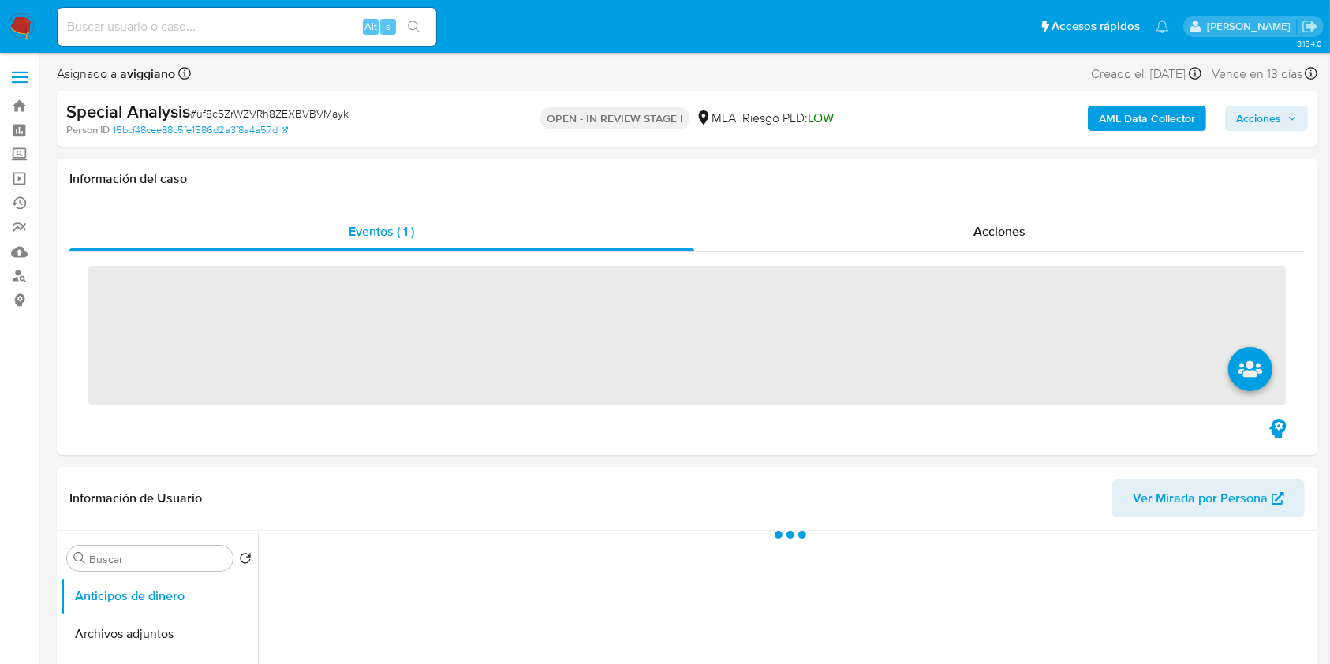
click at [1277, 131] on div "AML Data Collector Acciones" at bounding box center [1103, 118] width 409 height 37
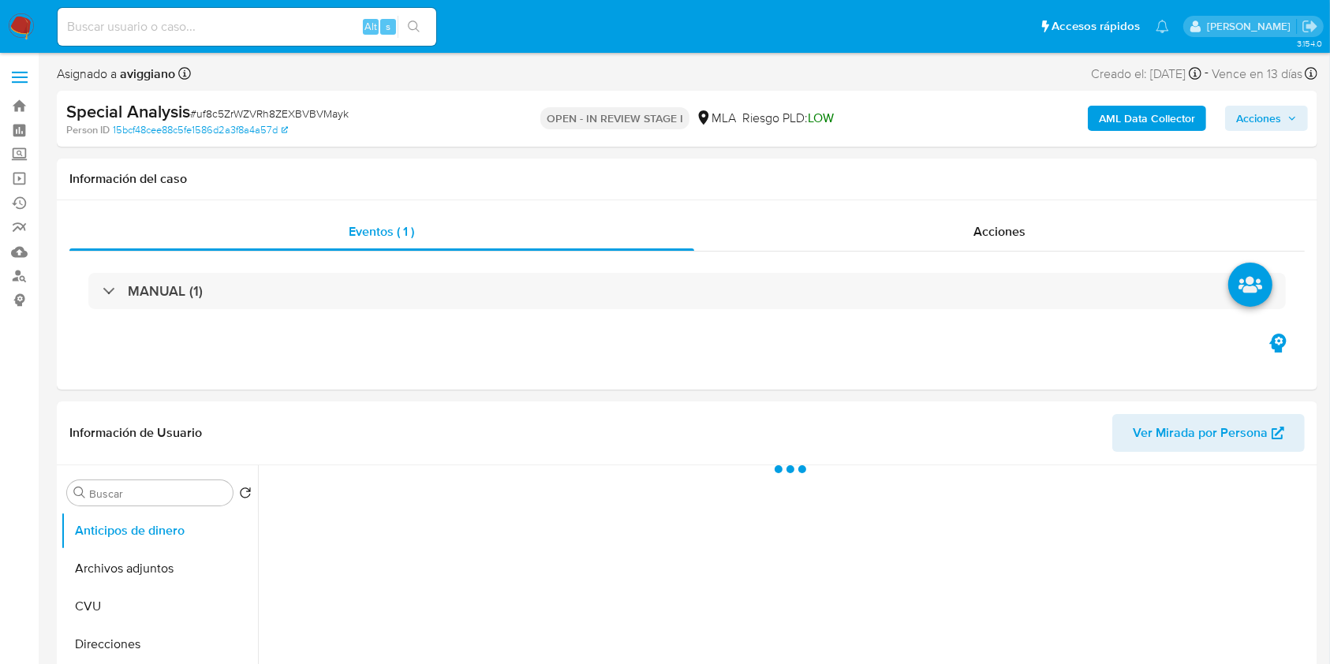
click at [1277, 127] on span "Acciones" at bounding box center [1258, 118] width 45 height 25
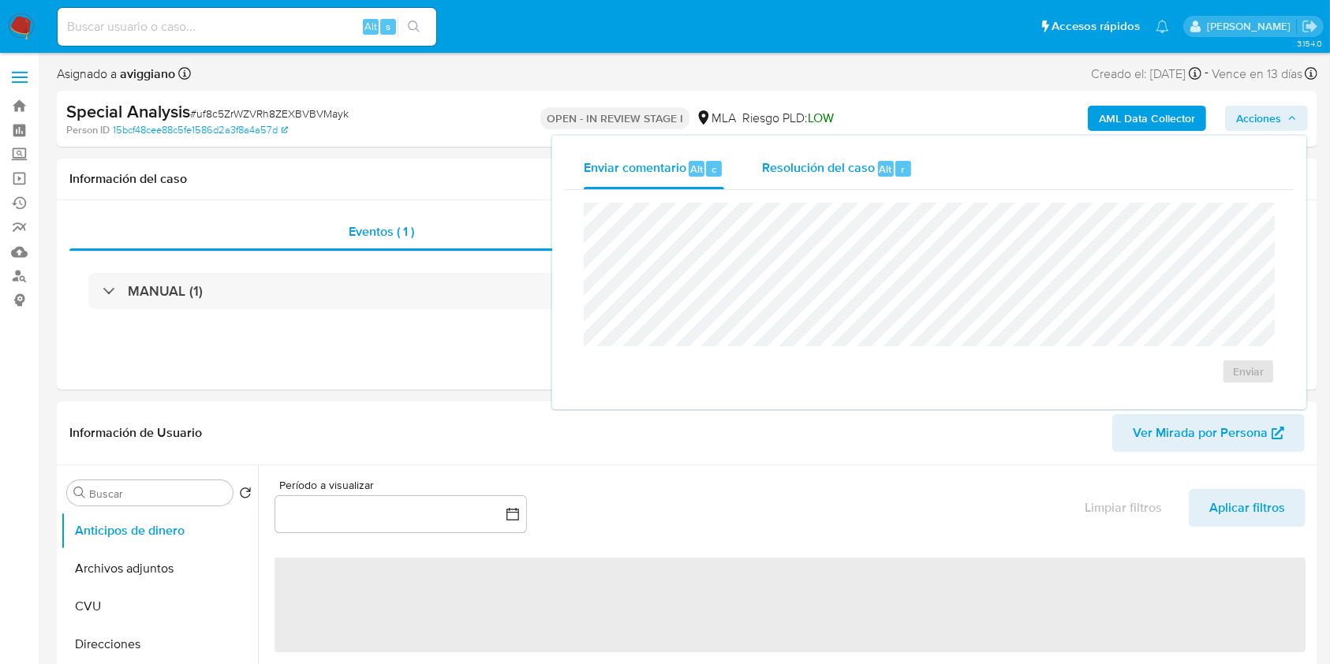
click at [843, 163] on span "Resolución del caso" at bounding box center [818, 168] width 113 height 18
select select "10"
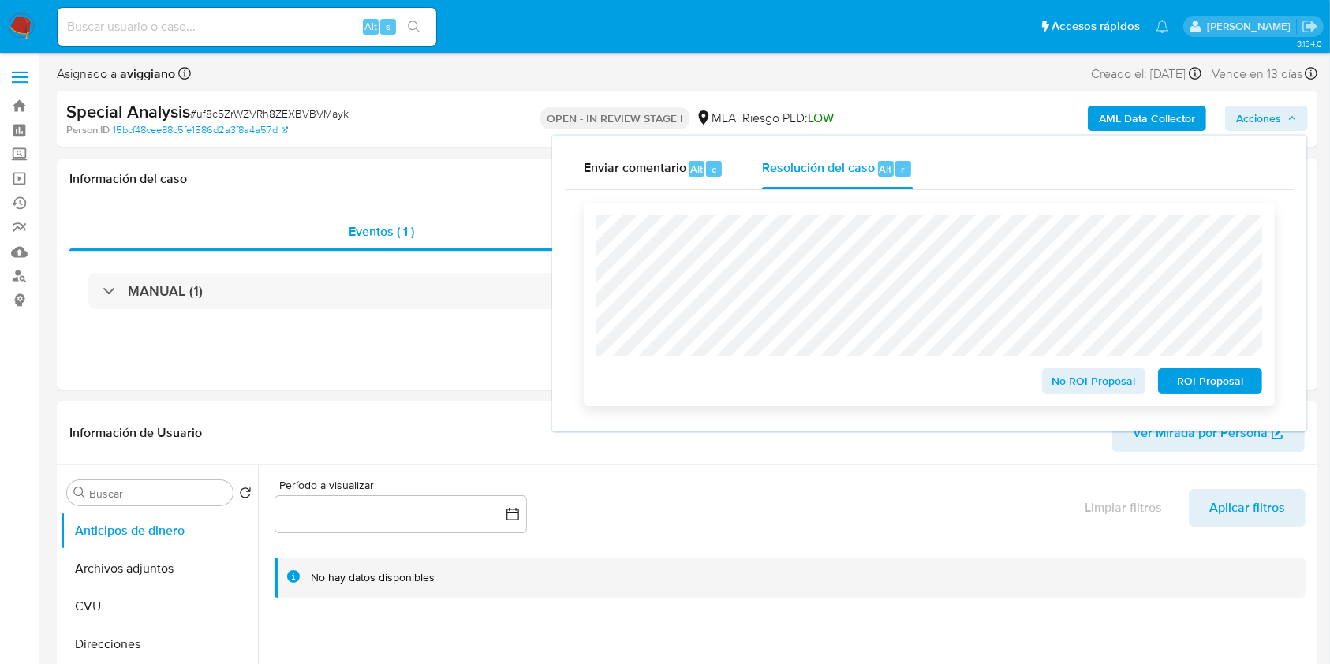
click at [1224, 386] on span "ROI Proposal" at bounding box center [1210, 381] width 82 height 22
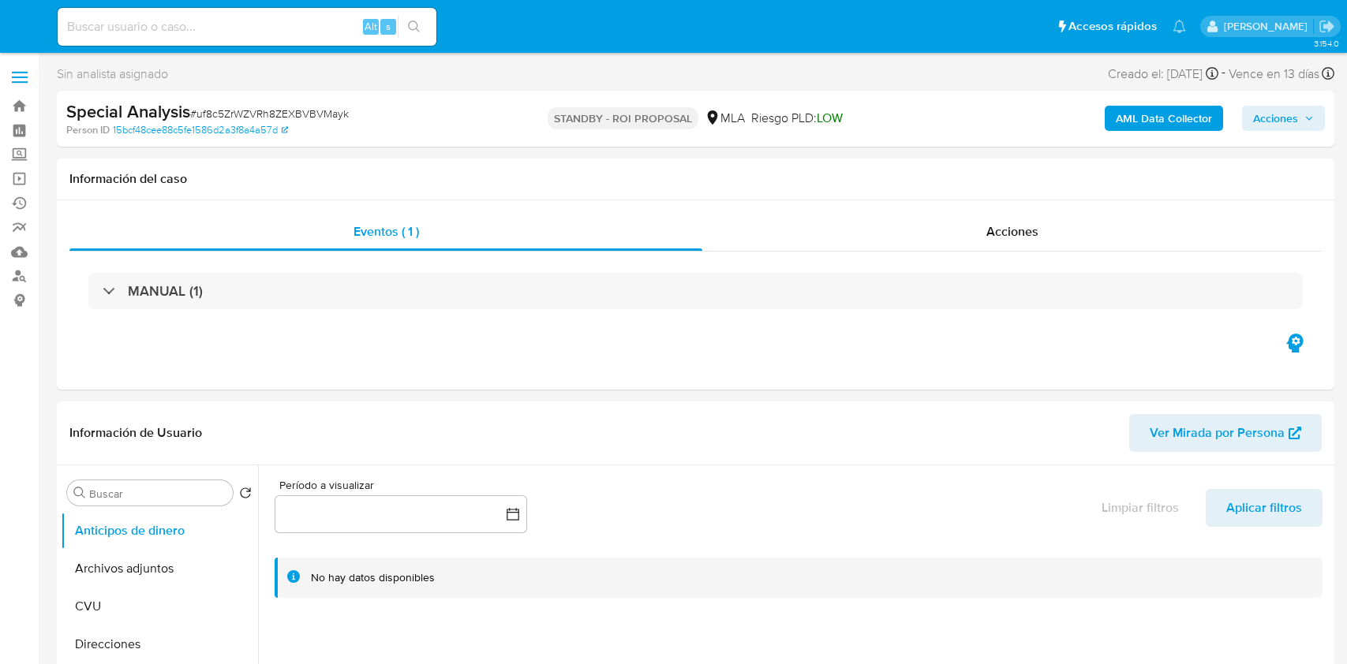
select select "10"
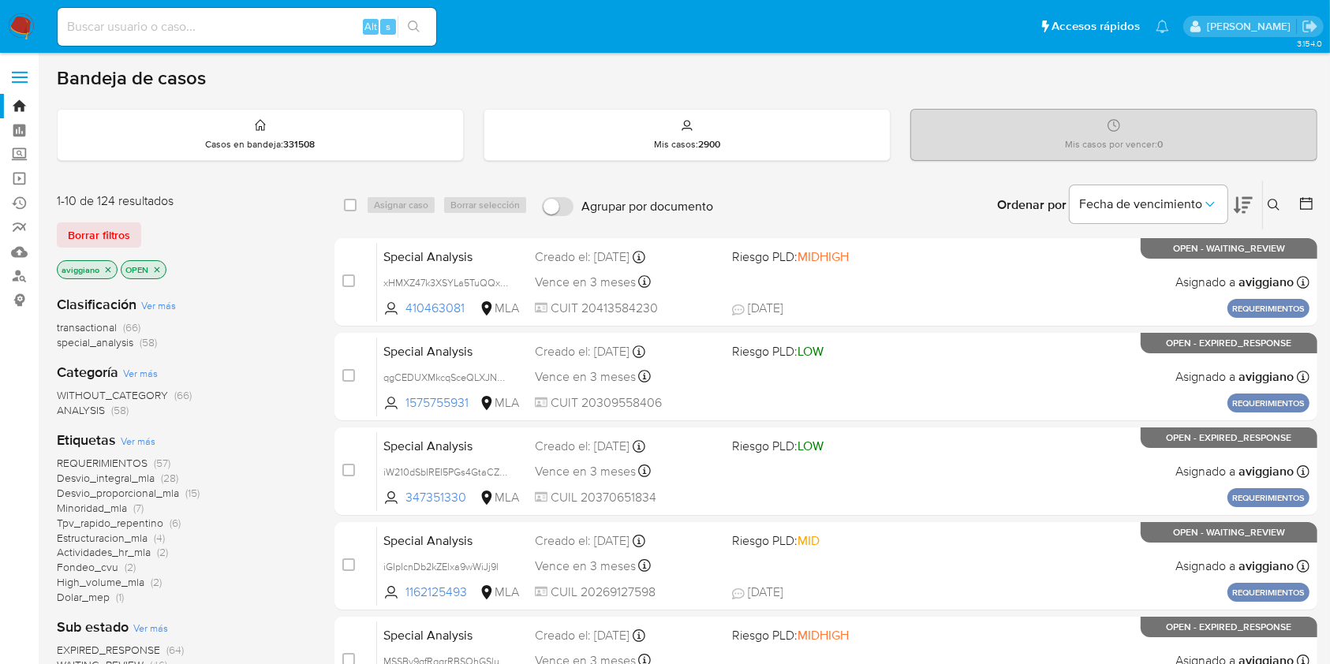
click at [97, 343] on span "special_analysis" at bounding box center [95, 343] width 77 height 16
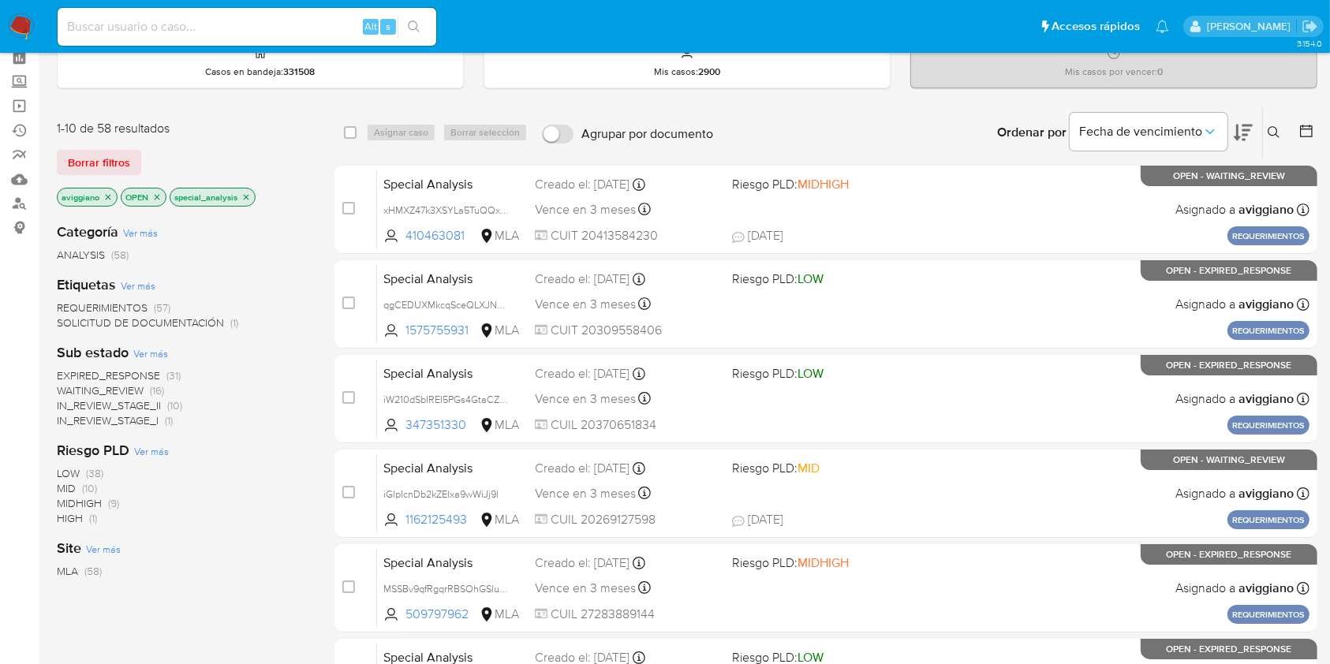
scroll to position [105, 0]
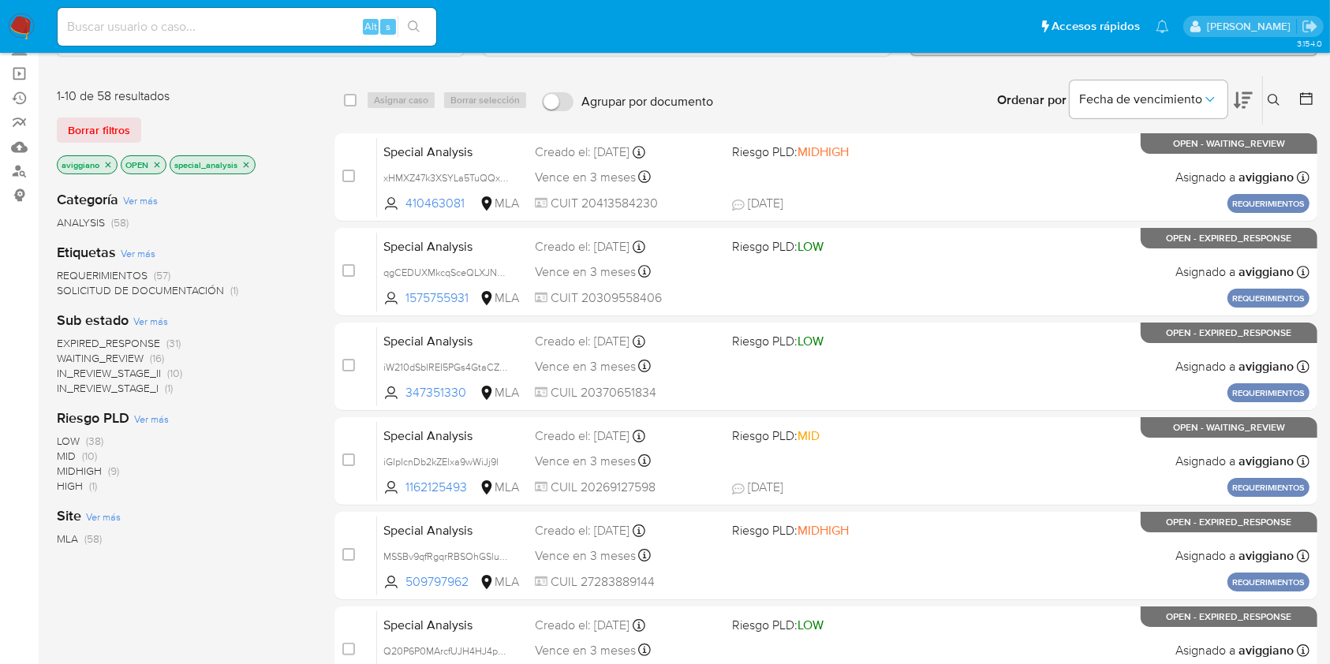
click at [192, 283] on span "SOLICITUD DE DOCUMENTACIÓN" at bounding box center [140, 290] width 167 height 16
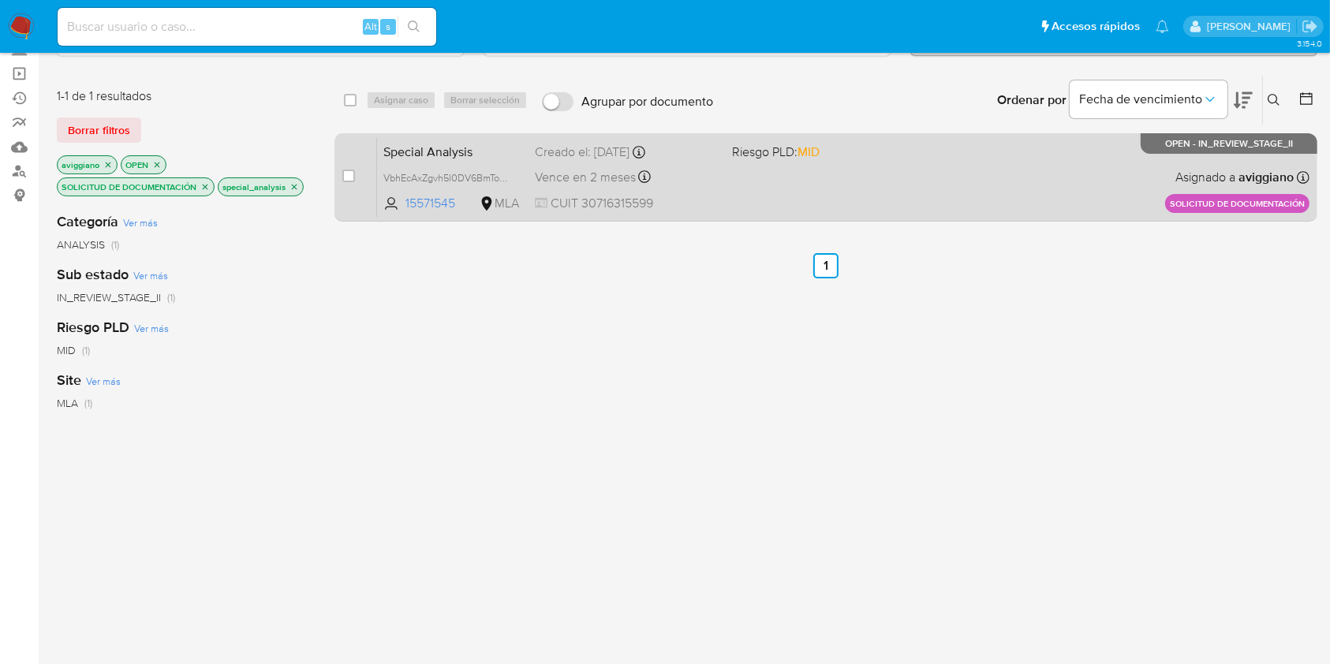
click at [884, 161] on div "Special Analysis VbhEcAxZgvh5l0DV6BmTo3G6 15571545 MLA Riesgo PLD: MID Creado e…" at bounding box center [843, 177] width 933 height 80
click at [809, 174] on div "Special Analysis VbhEcAxZgvh5l0DV6BmTo3G6 15571545 MLA Riesgo PLD: MID Creado e…" at bounding box center [843, 177] width 933 height 80
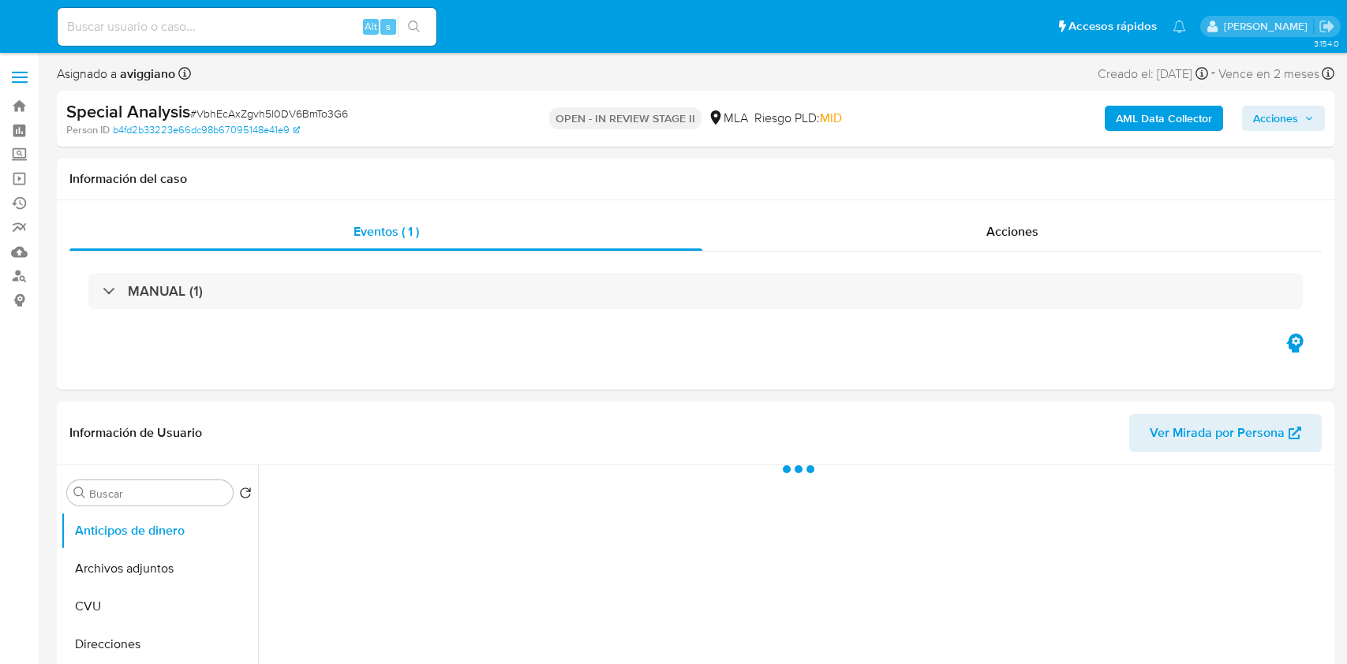
select select "10"
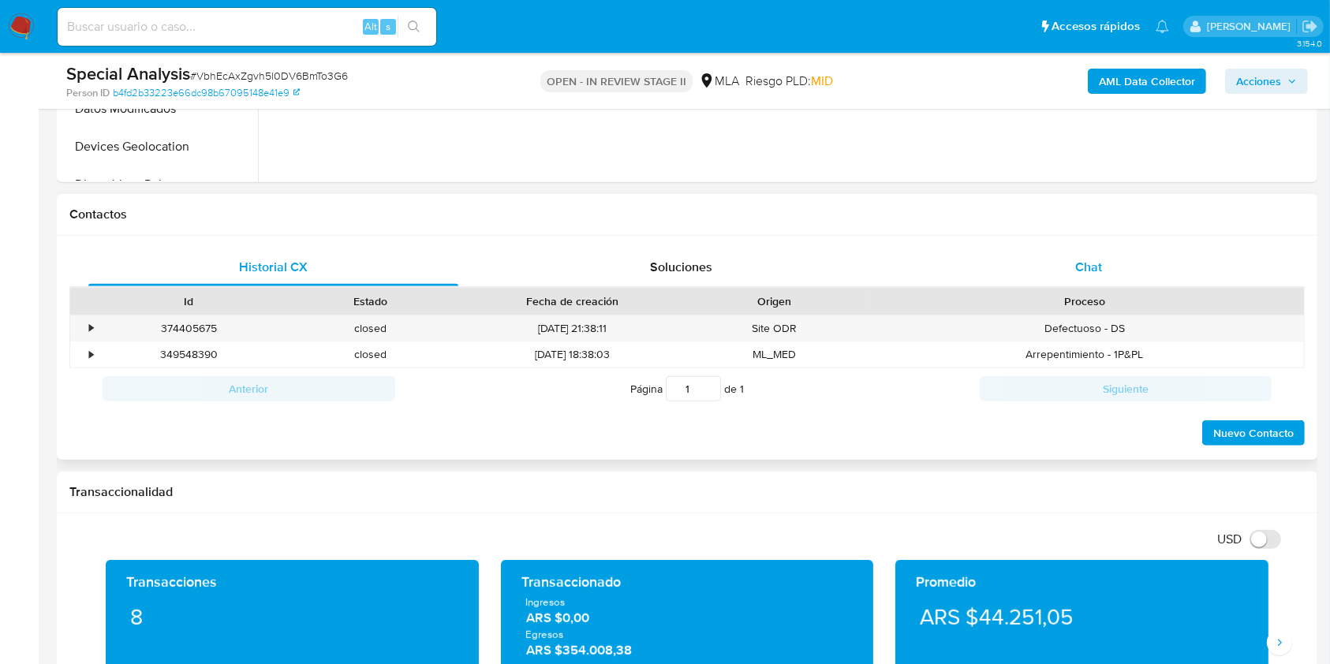
click at [1100, 254] on div "Chat" at bounding box center [1089, 268] width 370 height 38
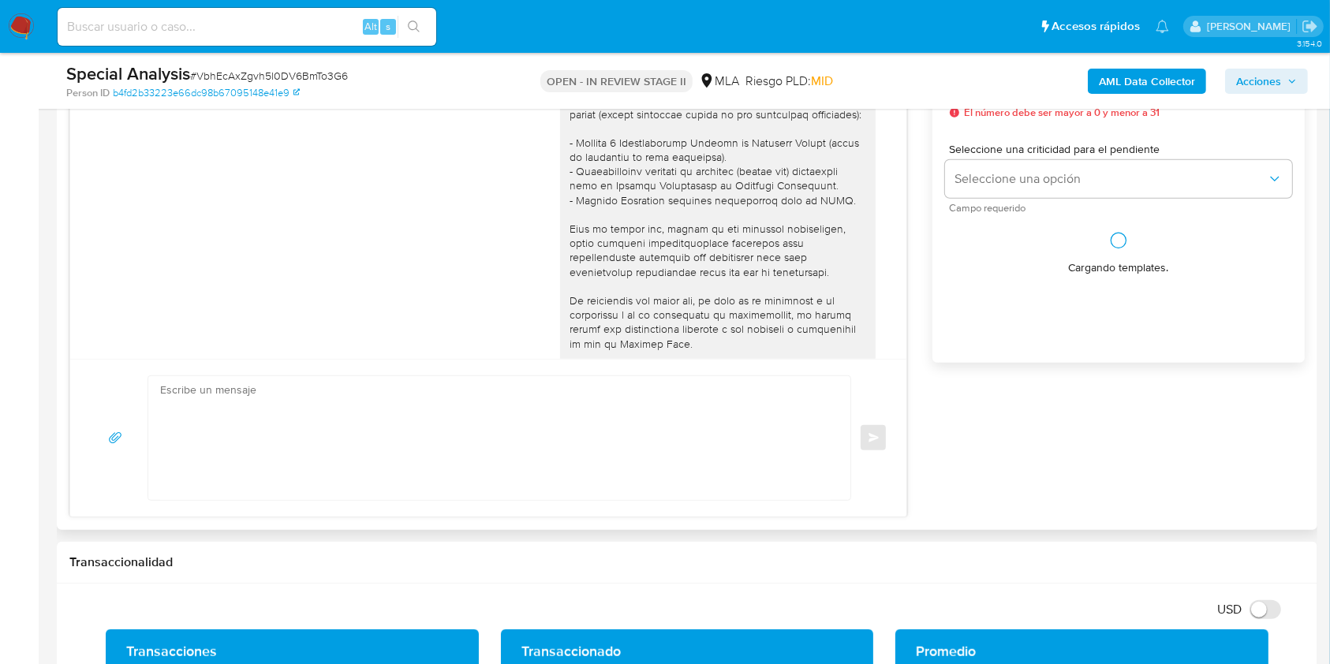
scroll to position [229, 0]
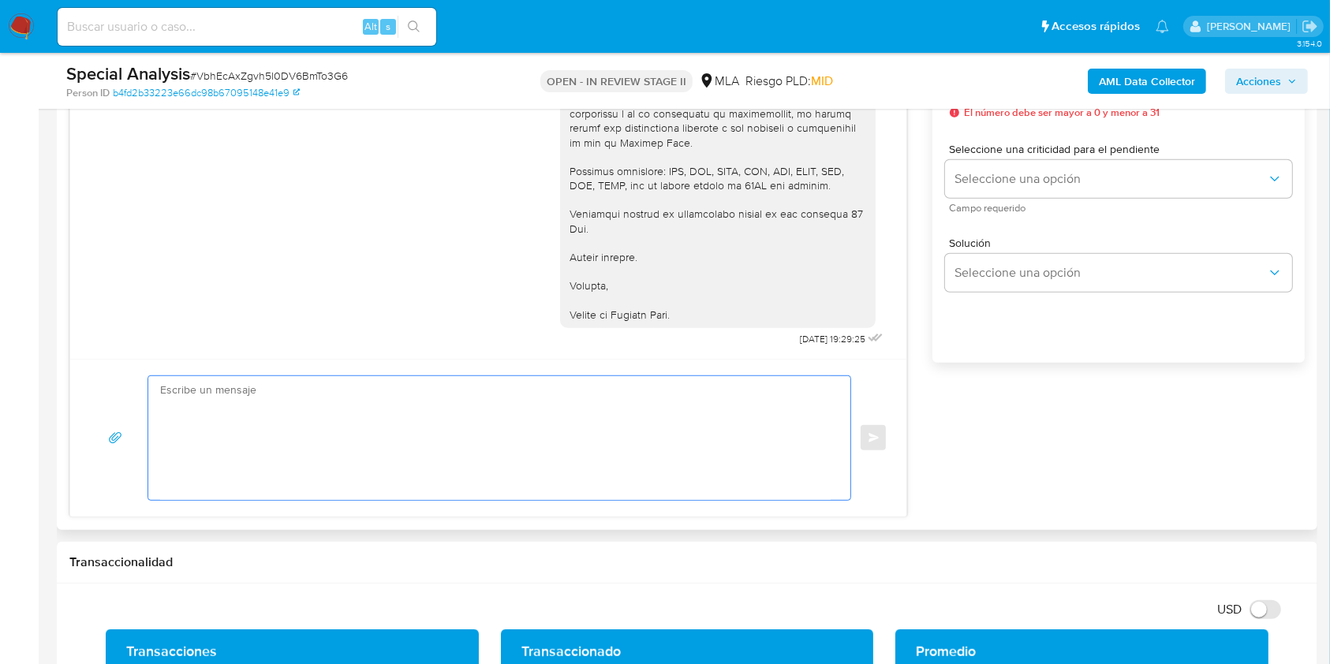
drag, startPoint x: 253, startPoint y: 417, endPoint x: 236, endPoint y: 432, distance: 22.9
click at [236, 432] on textarea at bounding box center [495, 438] width 671 height 124
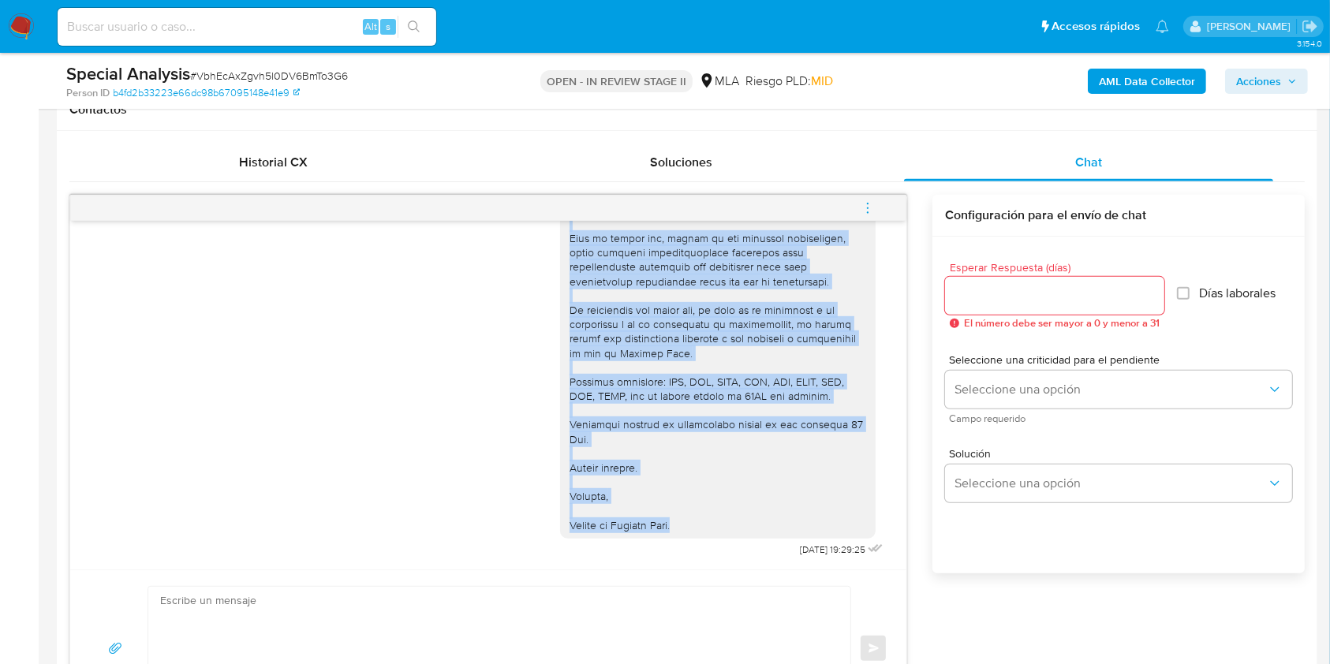
drag, startPoint x: 554, startPoint y: 250, endPoint x: 712, endPoint y: 505, distance: 299.7
click at [712, 505] on div at bounding box center [718, 289] width 297 height 488
copy div "Lore IPSUM D.S.A Co adipisc el sed doeiusmodte incididuntu la et dolore ma al e…"
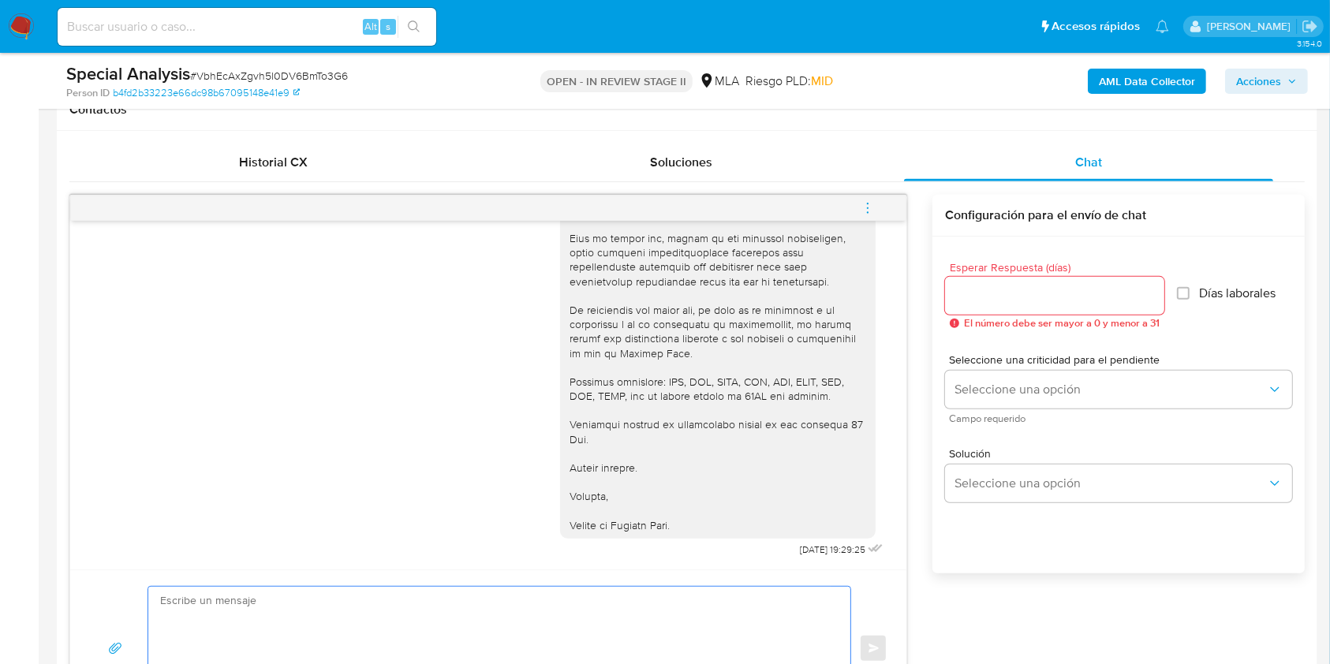
click at [652, 611] on textarea at bounding box center [495, 649] width 671 height 124
paste textarea "Hola AXSOL S.A.S En función de las operaciones registradas en la cuenta de la c…"
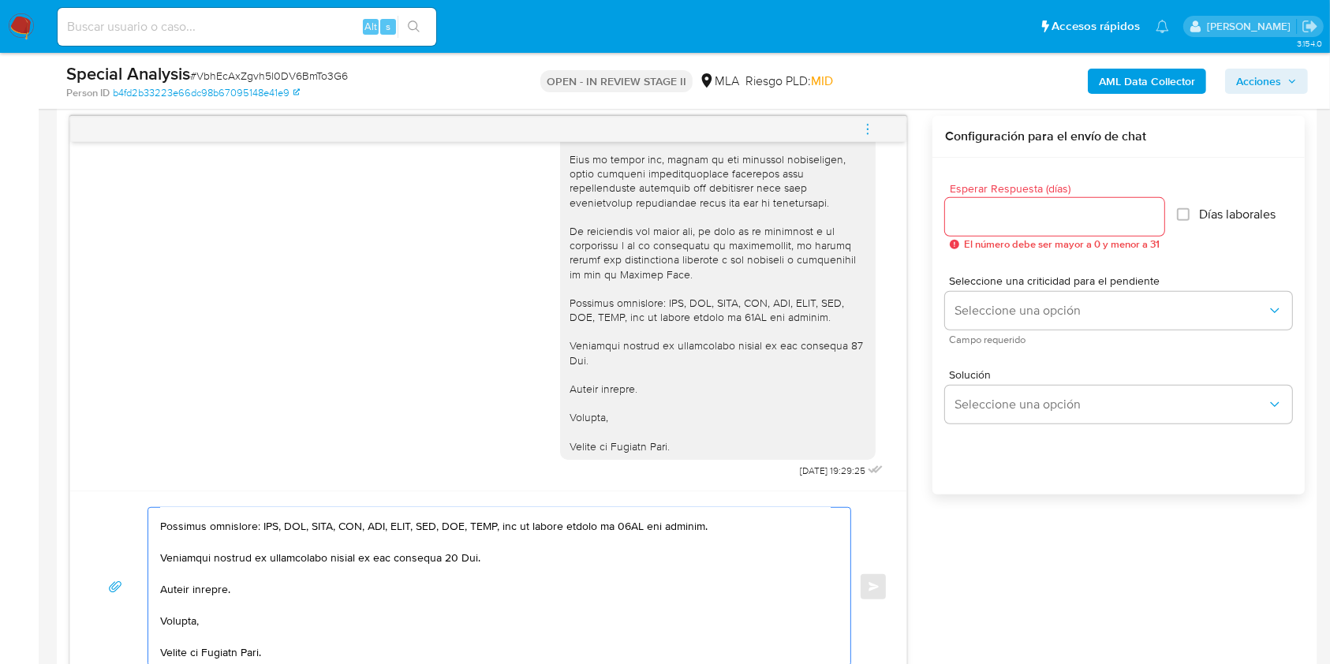
scroll to position [240, 0]
type textarea "Hola AXSOL S.A.S En función de las operaciones registradas en la cuenta de la c…"
click at [997, 223] on input "Esperar Respuesta (días)" at bounding box center [1054, 217] width 219 height 21
type input "3"
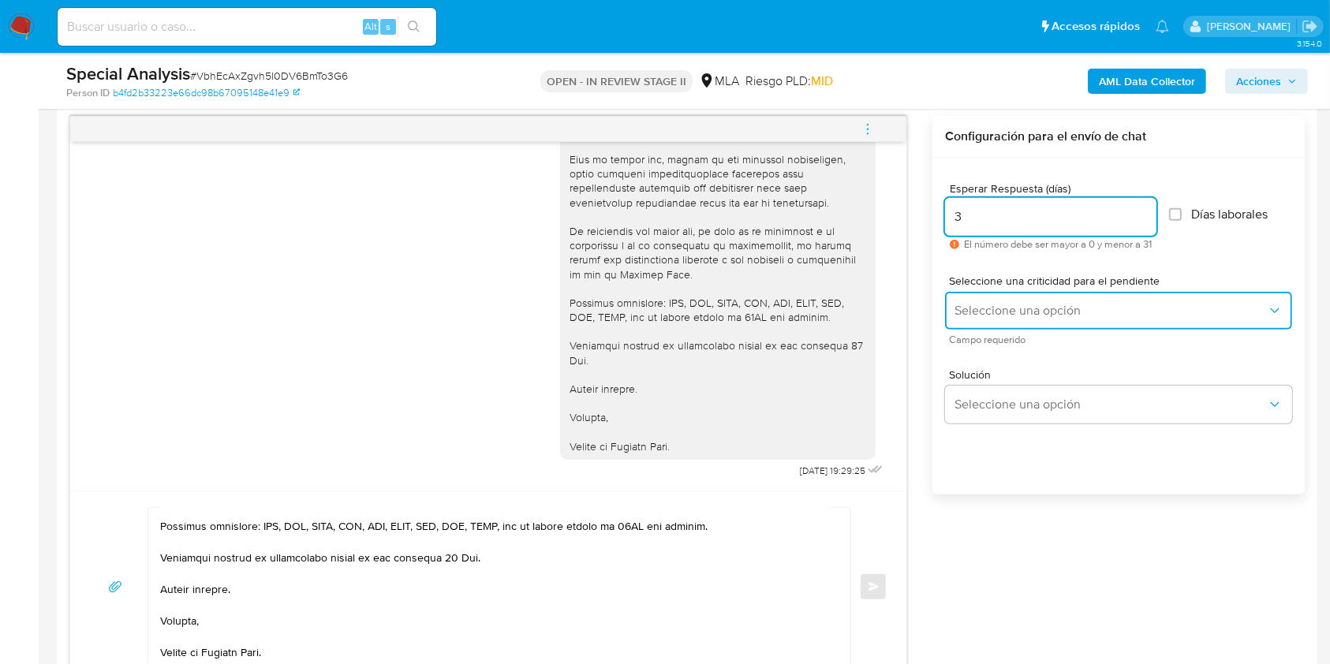
click at [1005, 316] on span "Seleccione una opción" at bounding box center [1111, 311] width 312 height 16
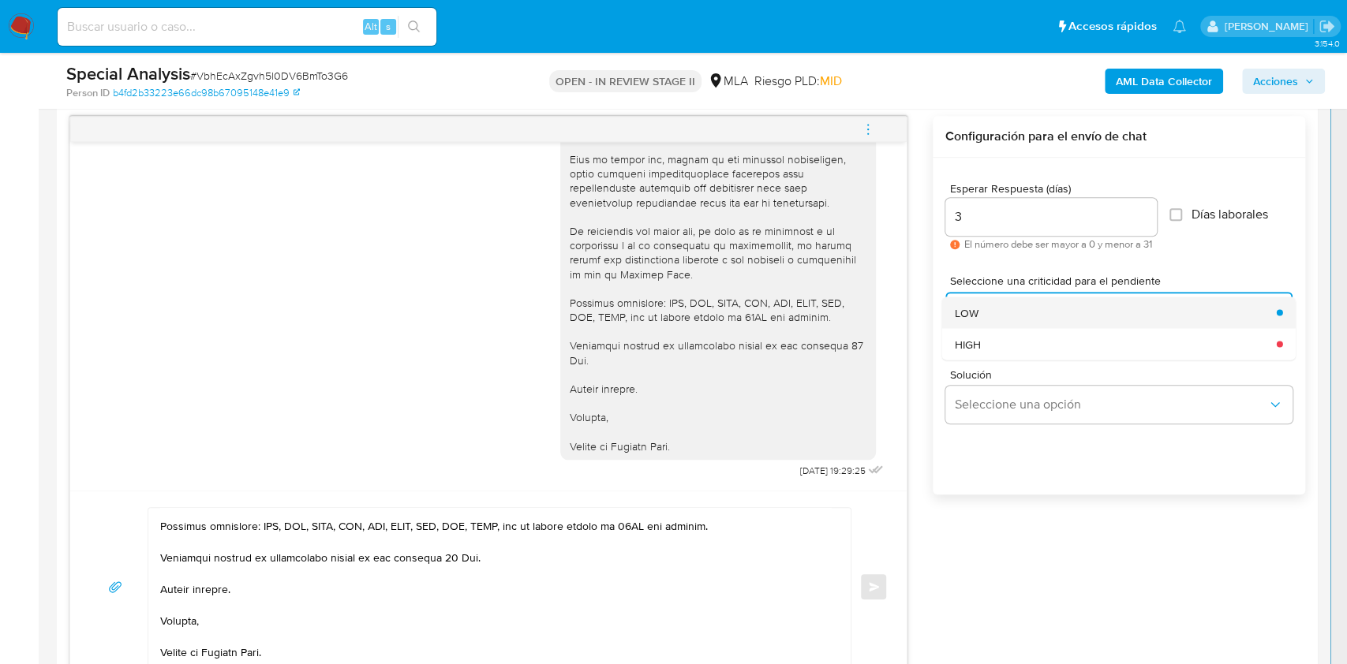
click at [974, 323] on div "LOW" at bounding box center [1111, 313] width 312 height 32
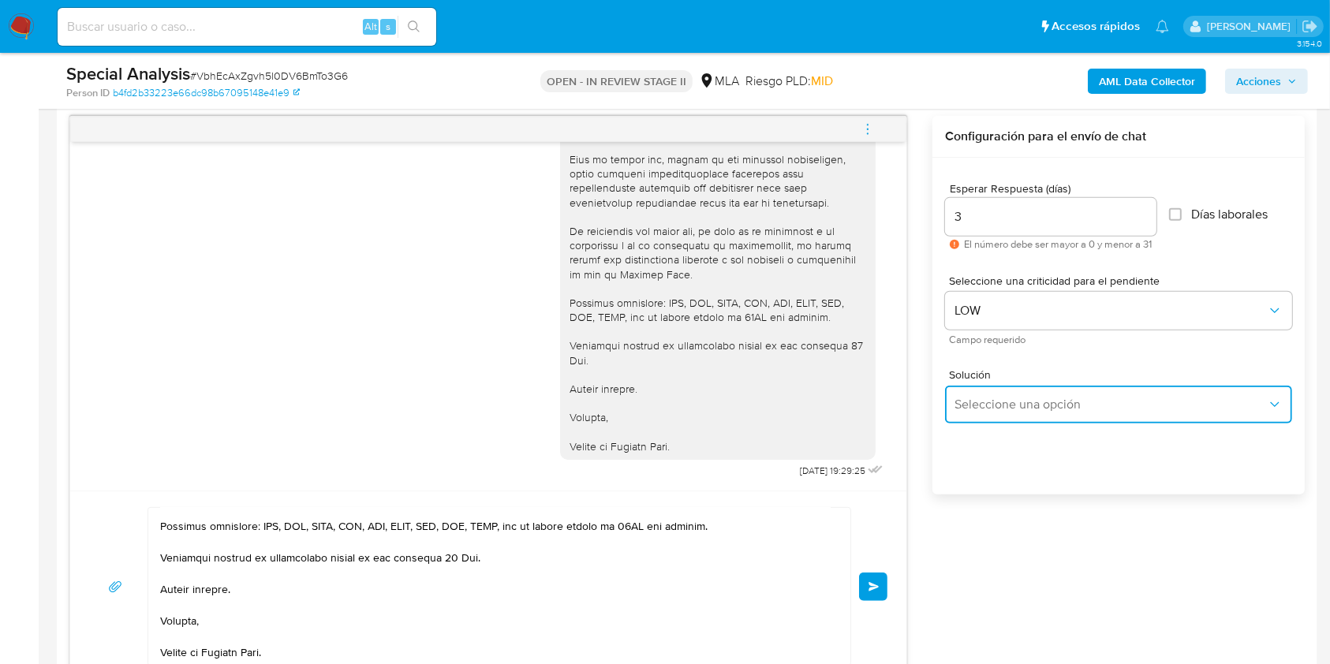
click at [1007, 399] on span "Seleccione una opción" at bounding box center [1111, 405] width 312 height 16
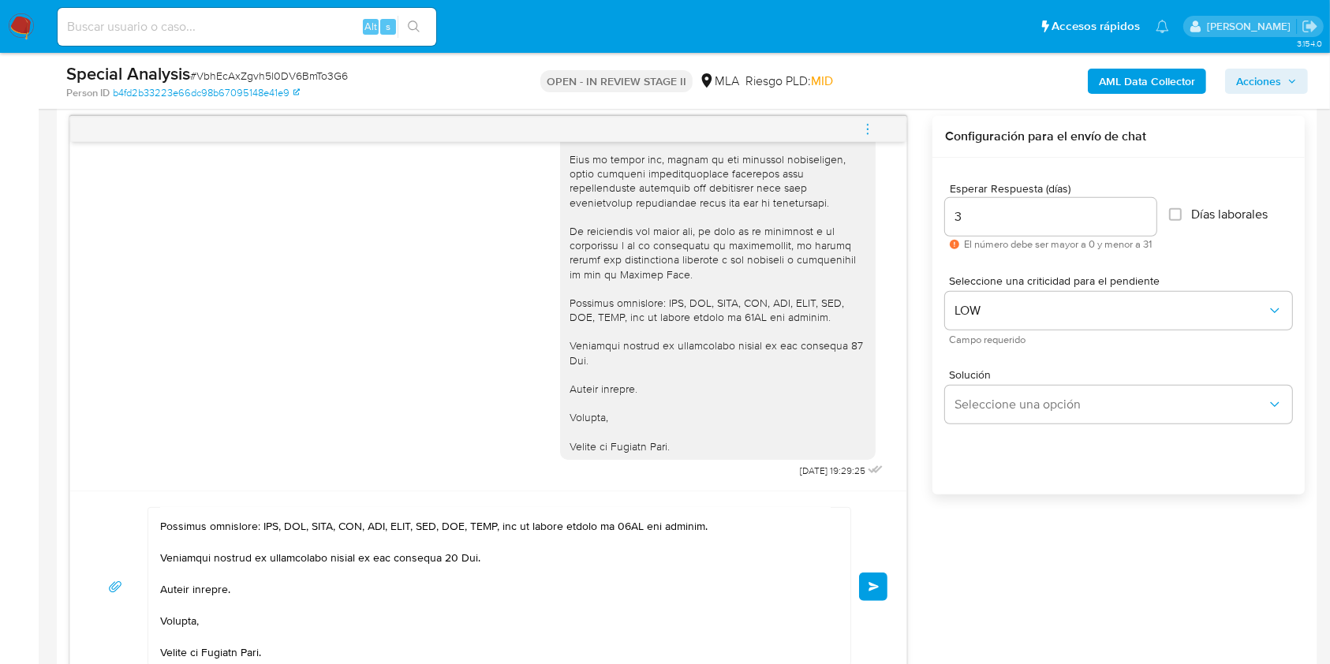
click at [962, 523] on div "Esperar Respuesta (días) 3 El número debe ser mayor a 0 y menor a 31 Días labor…" at bounding box center [1119, 347] width 372 height 379
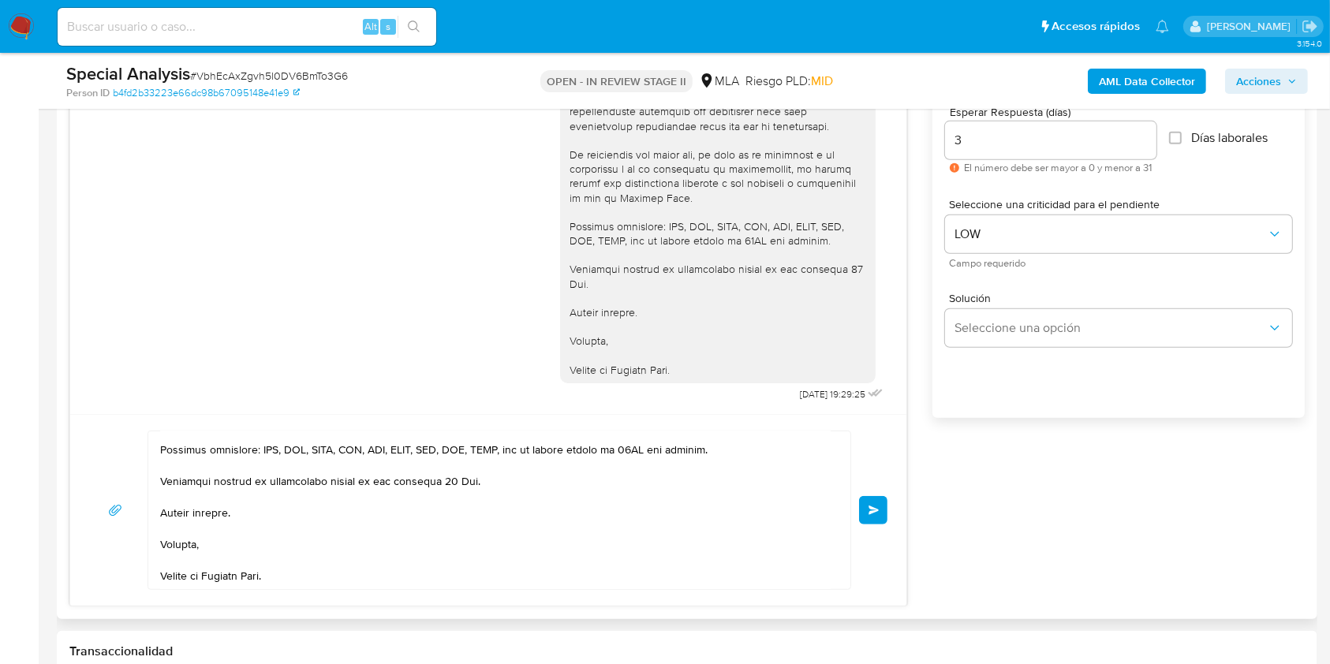
scroll to position [921, 0]
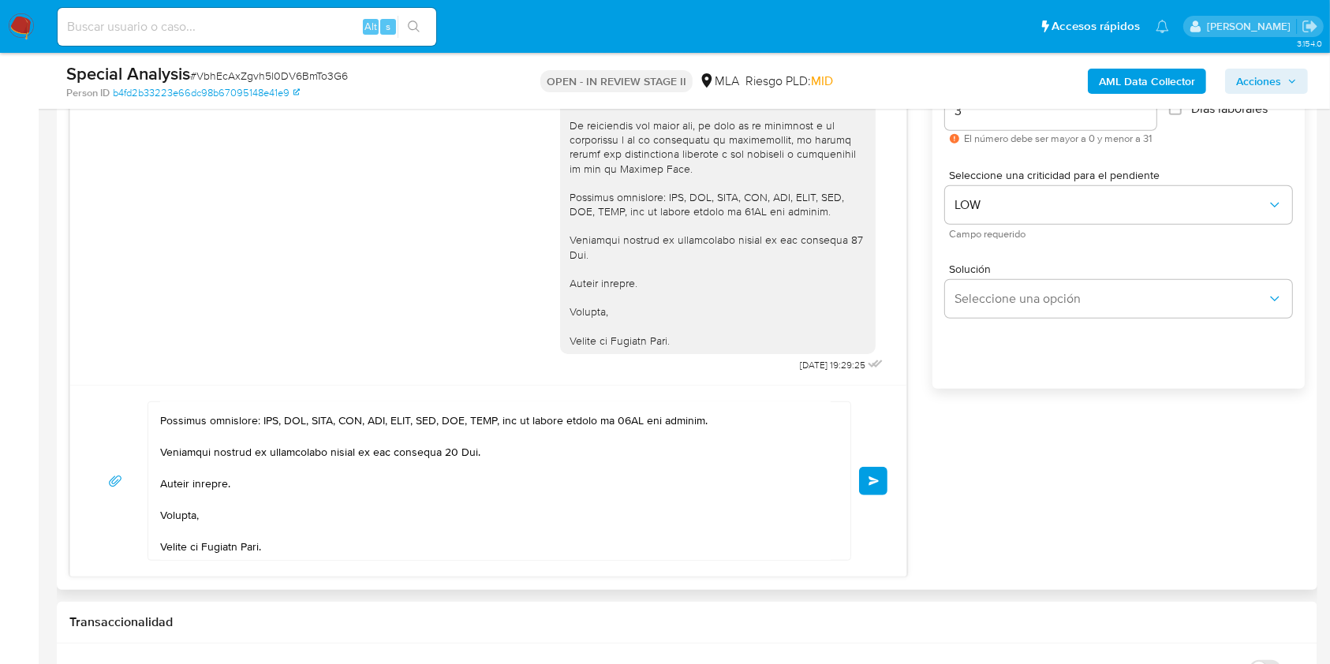
click at [440, 447] on textarea at bounding box center [495, 481] width 671 height 158
click at [461, 452] on textarea at bounding box center [495, 481] width 671 height 158
type textarea "Hola AXSOL S.A.S En función de las operaciones registradas en la cuenta de la c…"
click at [869, 479] on span "Enviar" at bounding box center [874, 481] width 11 height 9
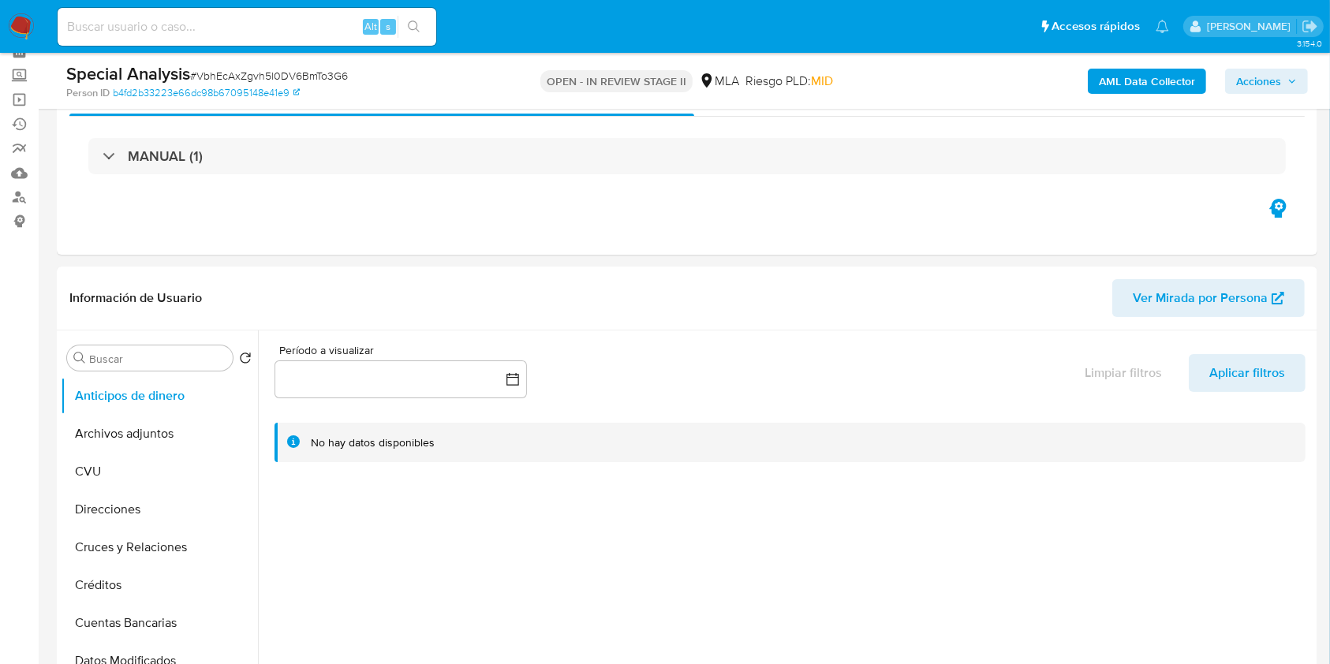
scroll to position [157, 0]
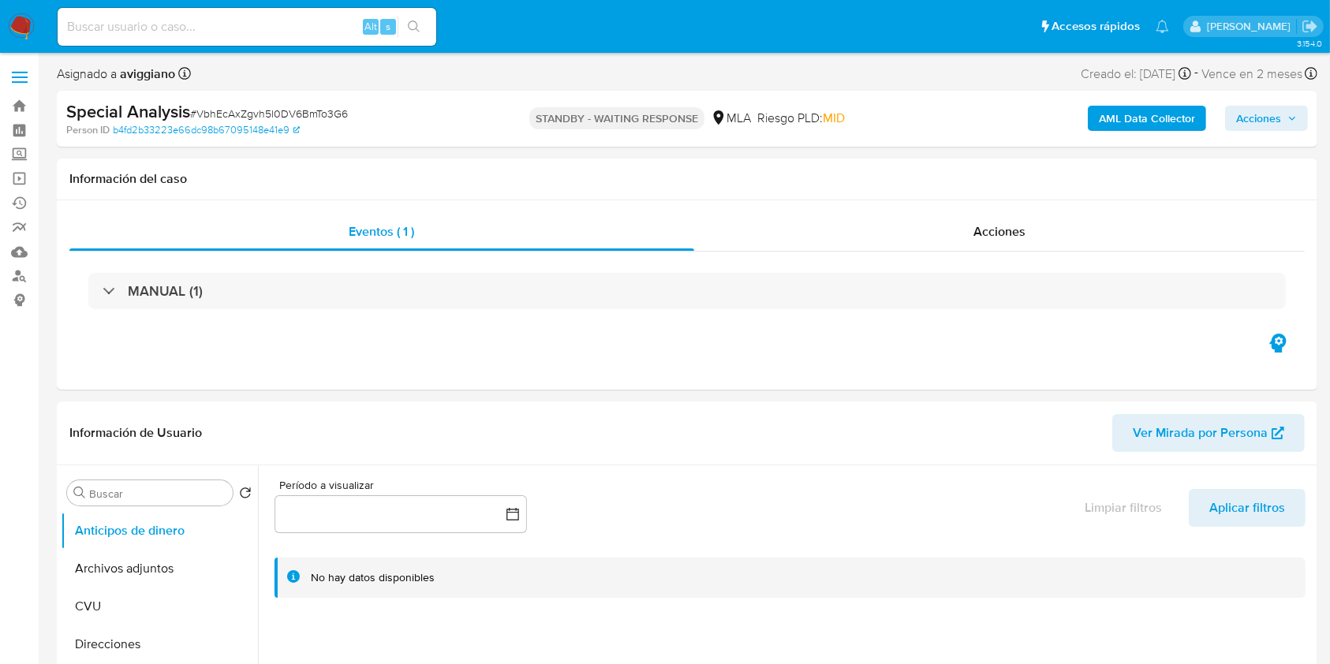
select select "10"
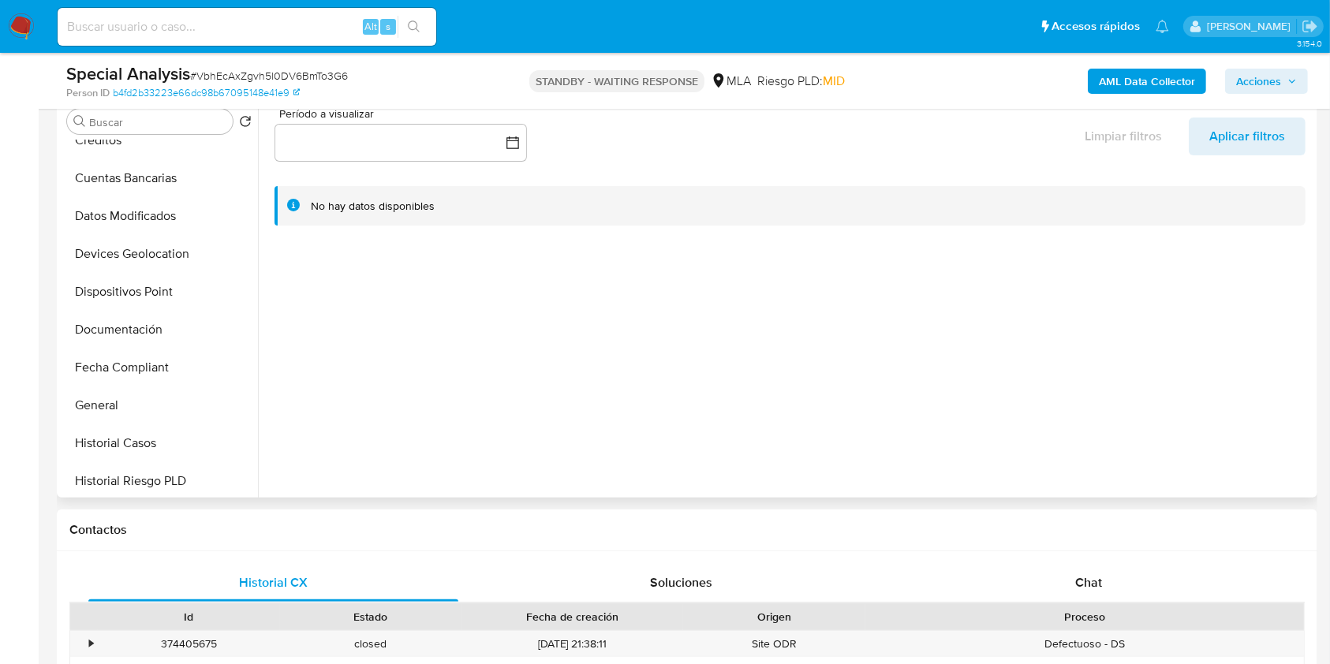
scroll to position [210, 0]
select select "10"
click at [159, 429] on button "Historial Casos" at bounding box center [153, 442] width 185 height 38
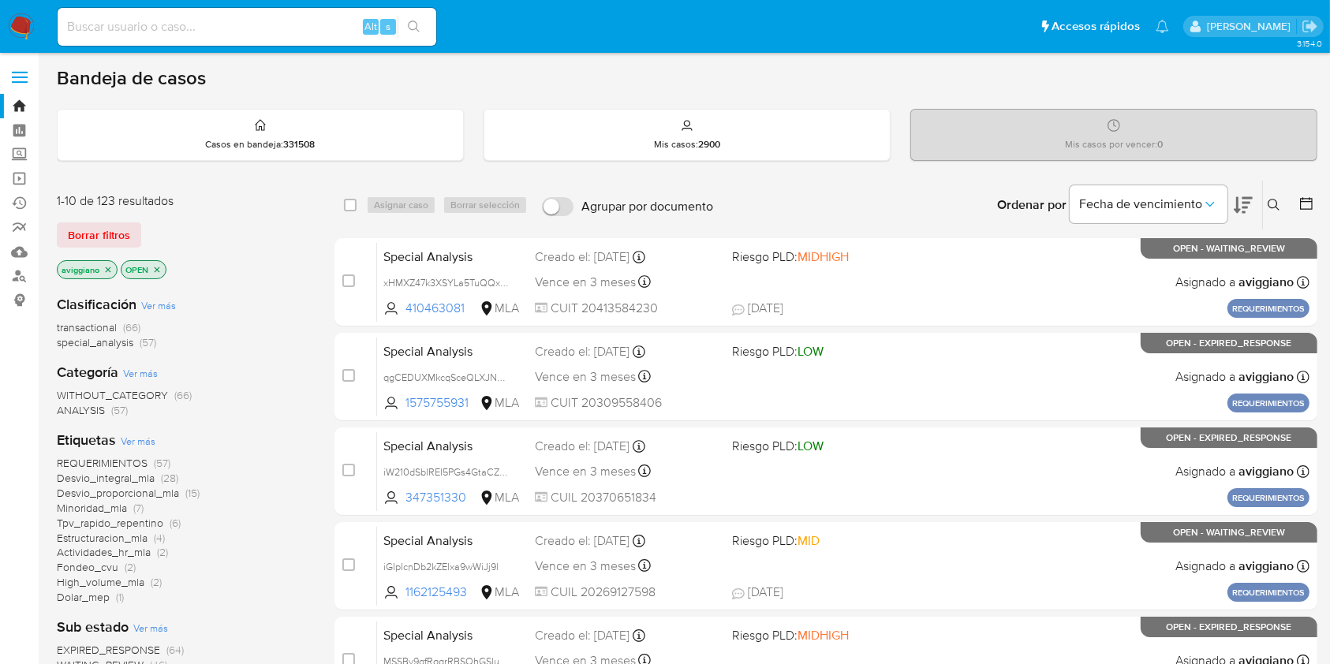
click at [278, 35] on input at bounding box center [247, 27] width 379 height 21
paste input "VbhEcAxZgvh5l0DV6BmTo3G6"
type input "VbhEcAxZgvh5l0DV6BmTo3G6"
click at [403, 21] on button "search-icon" at bounding box center [414, 27] width 32 height 22
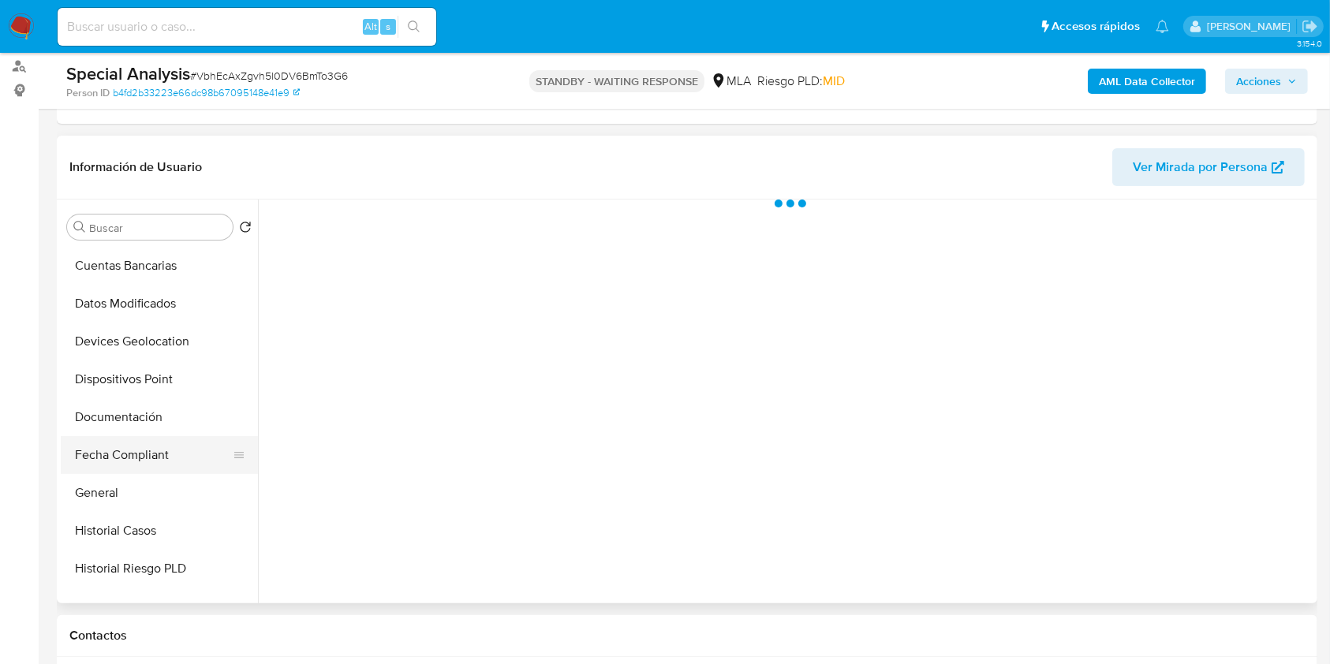
scroll to position [316, 0]
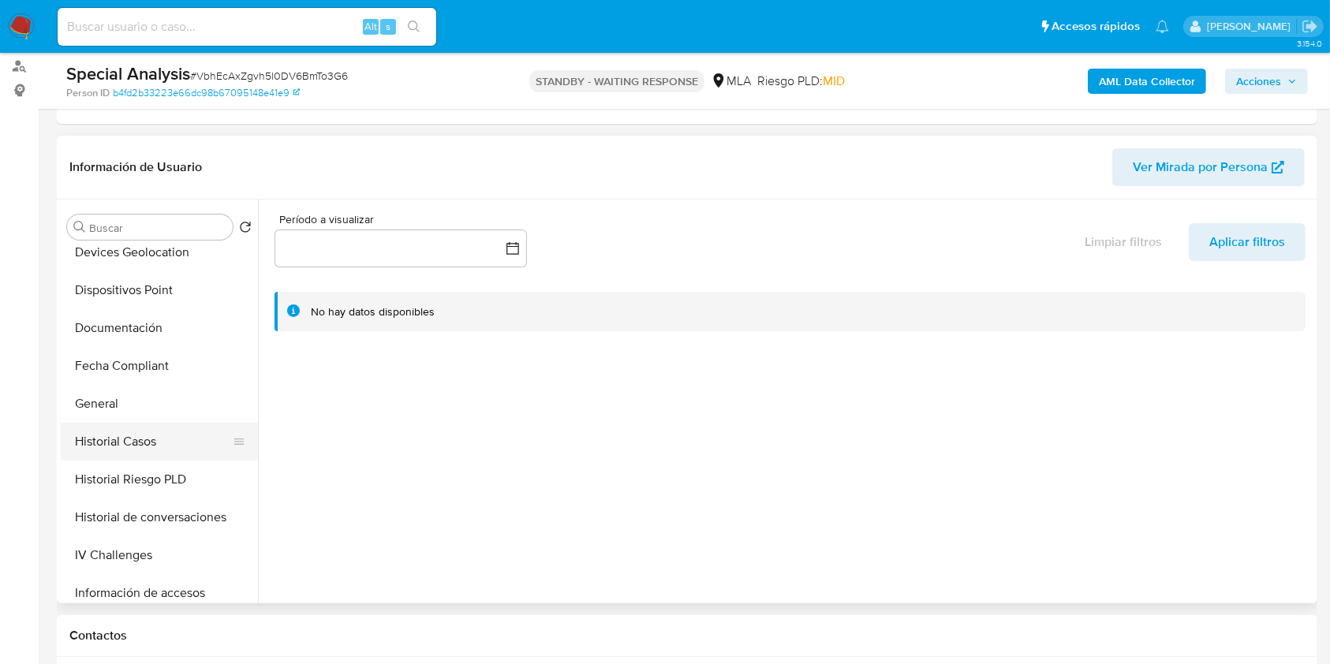
click at [144, 442] on button "Historial Casos" at bounding box center [153, 442] width 185 height 38
select select "10"
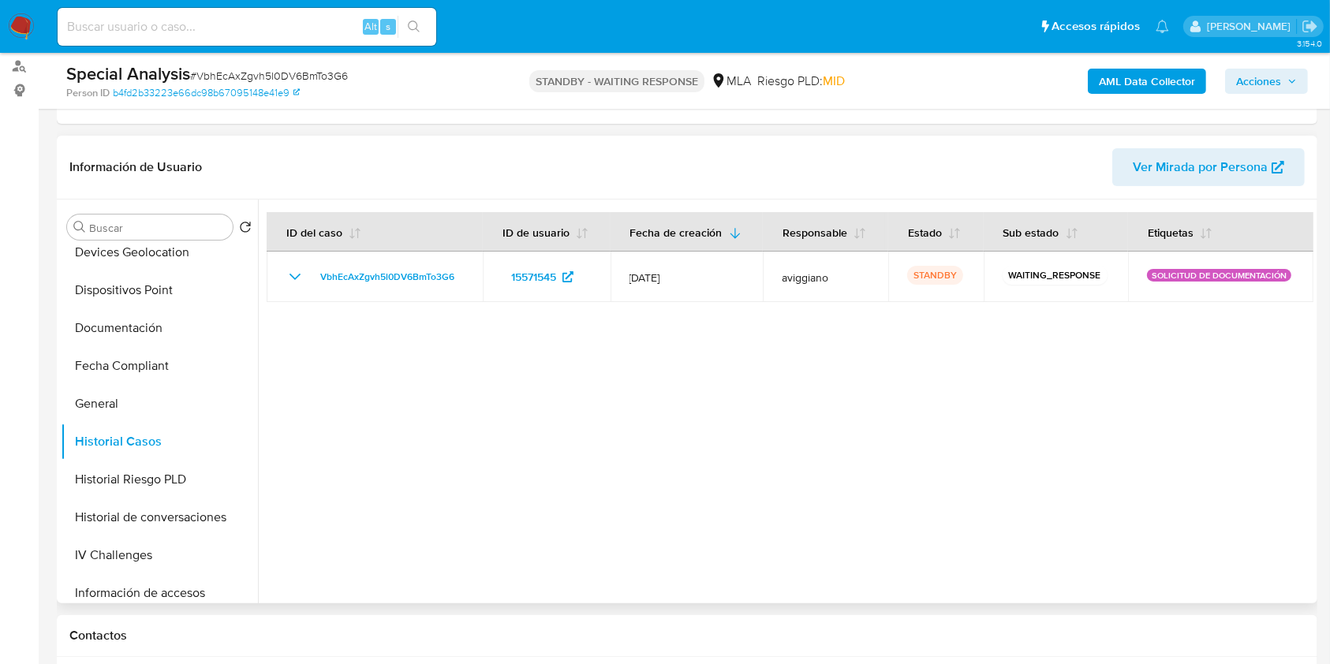
scroll to position [525, 0]
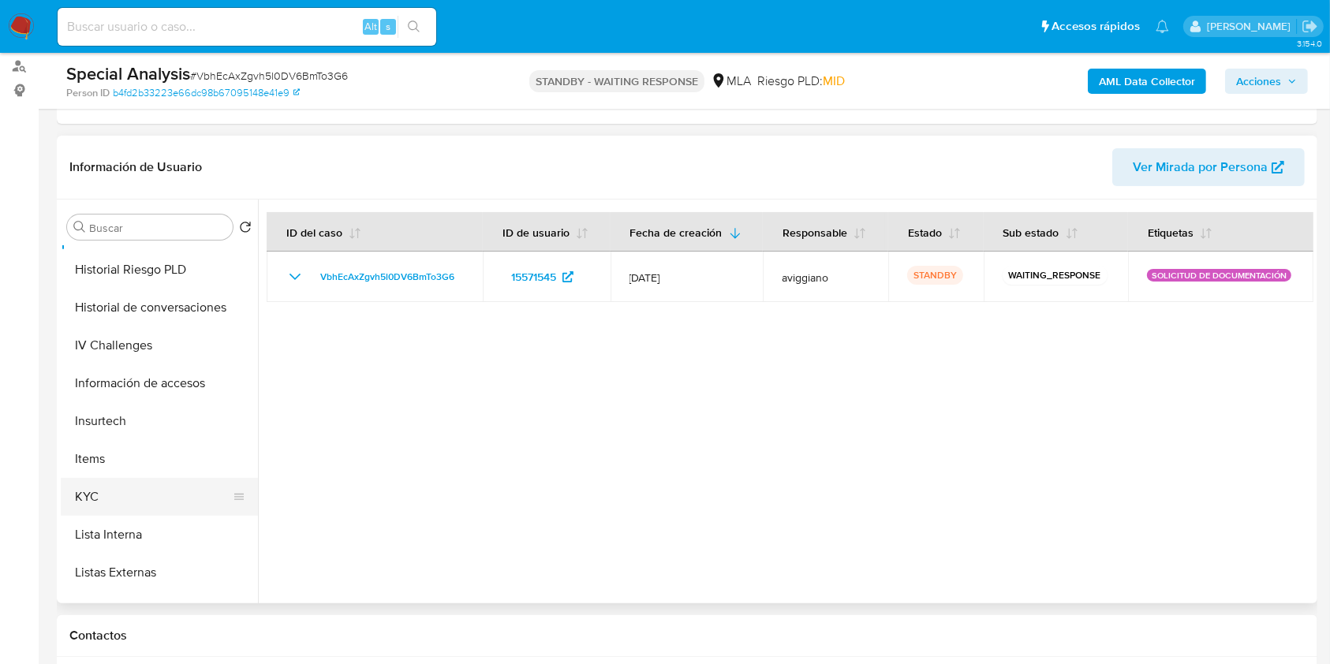
click at [117, 499] on button "KYC" at bounding box center [153, 497] width 185 height 38
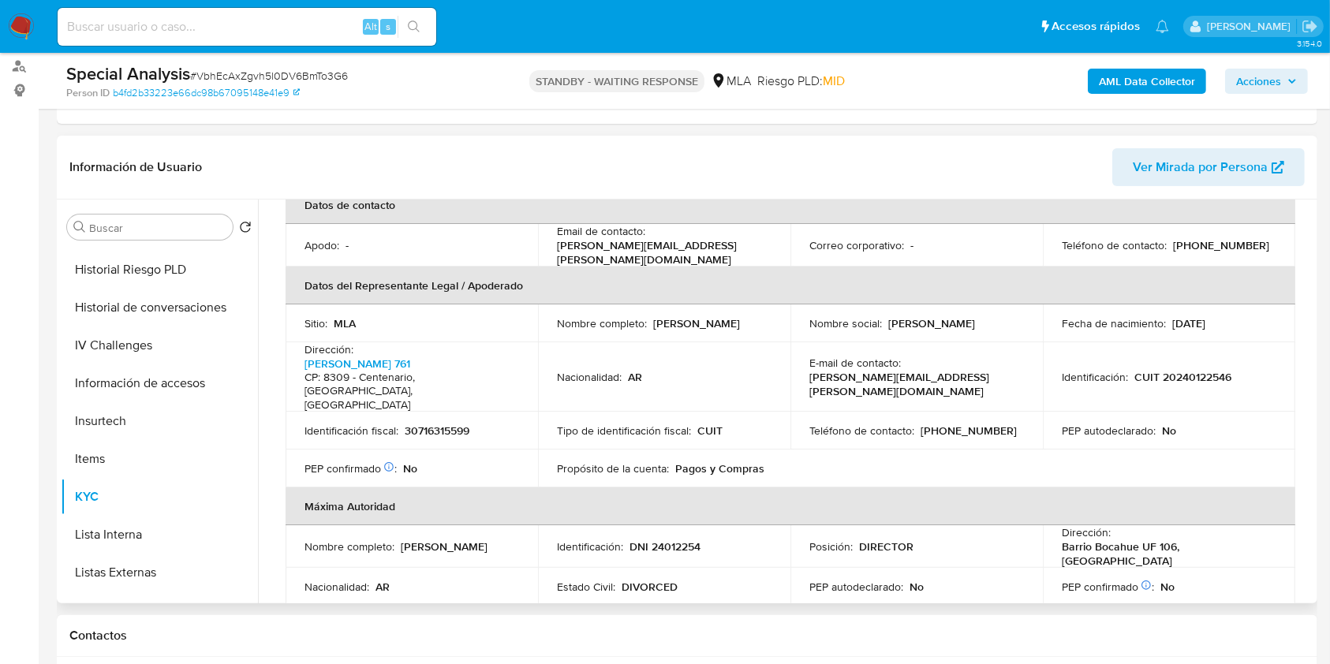
scroll to position [420, 0]
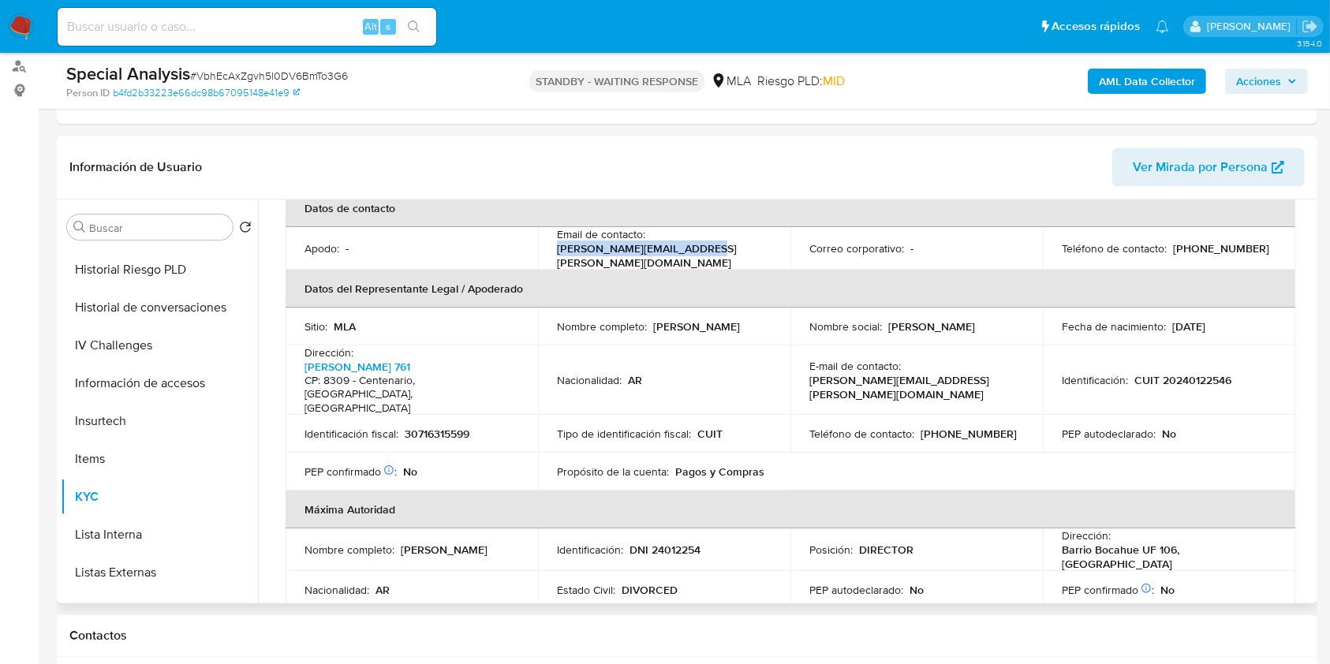
drag, startPoint x: 555, startPoint y: 242, endPoint x: 691, endPoint y: 238, distance: 135.8
click at [691, 238] on div "Email de contacto : [PERSON_NAME][EMAIL_ADDRESS][PERSON_NAME][DOMAIN_NAME]" at bounding box center [664, 248] width 215 height 43
copy p "[PERSON_NAME][EMAIL_ADDRESS][PERSON_NAME][DOMAIN_NAME]"
